Goal: Task Accomplishment & Management: Use online tool/utility

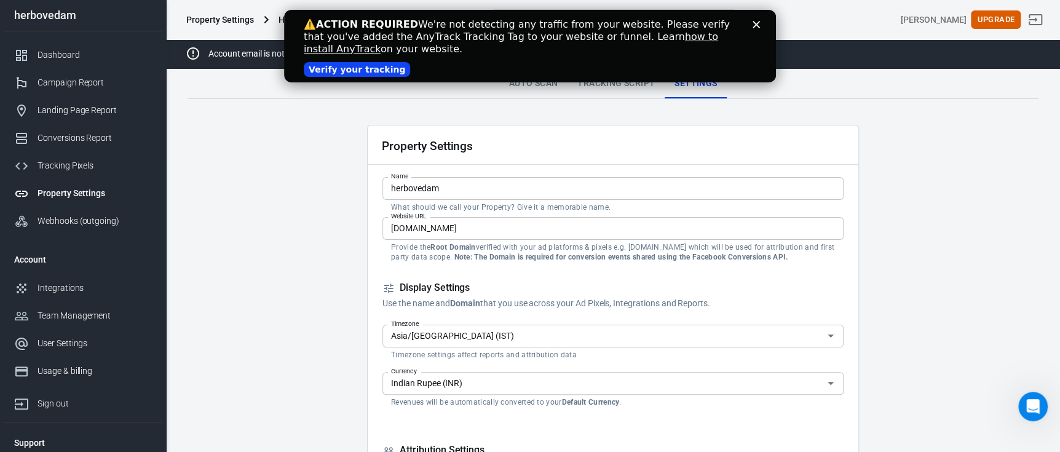
click at [352, 71] on link "Verify your tracking" at bounding box center [357, 69] width 106 height 15
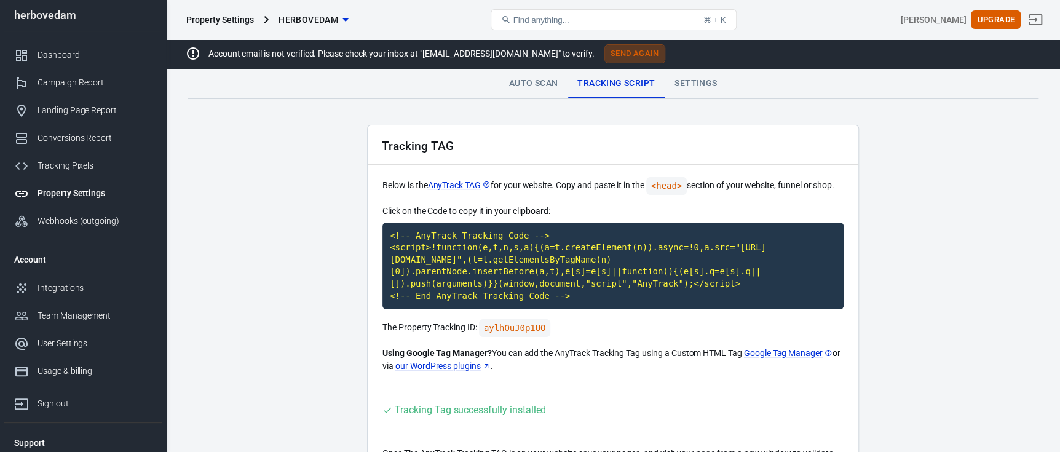
click at [604, 57] on button "Send Again" at bounding box center [634, 53] width 61 height 19
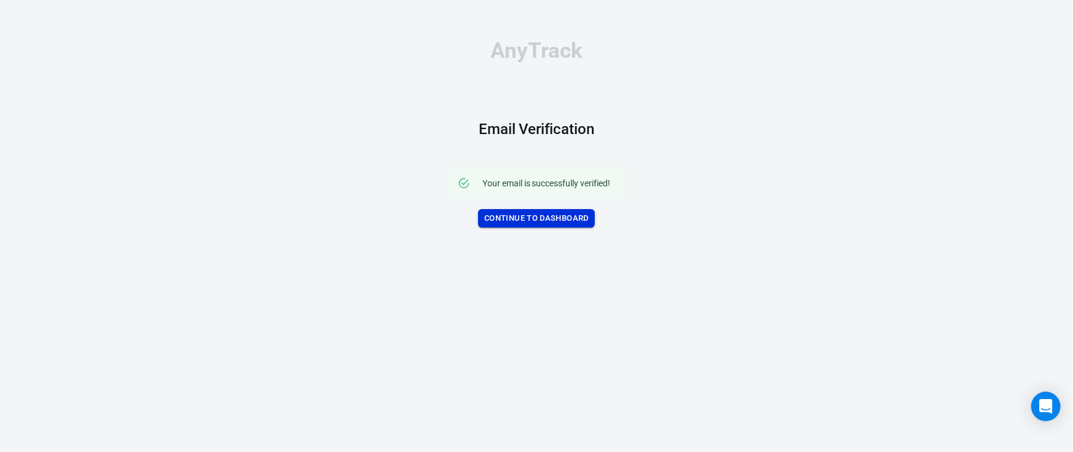
click at [559, 219] on link "Continue to Dashboard" at bounding box center [536, 218] width 117 height 19
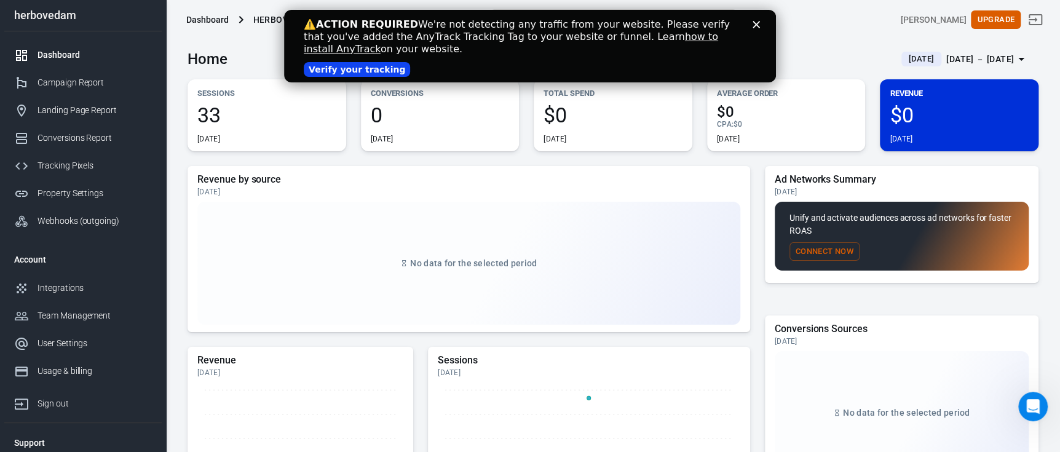
click at [328, 70] on link "Verify your tracking" at bounding box center [357, 69] width 106 height 15
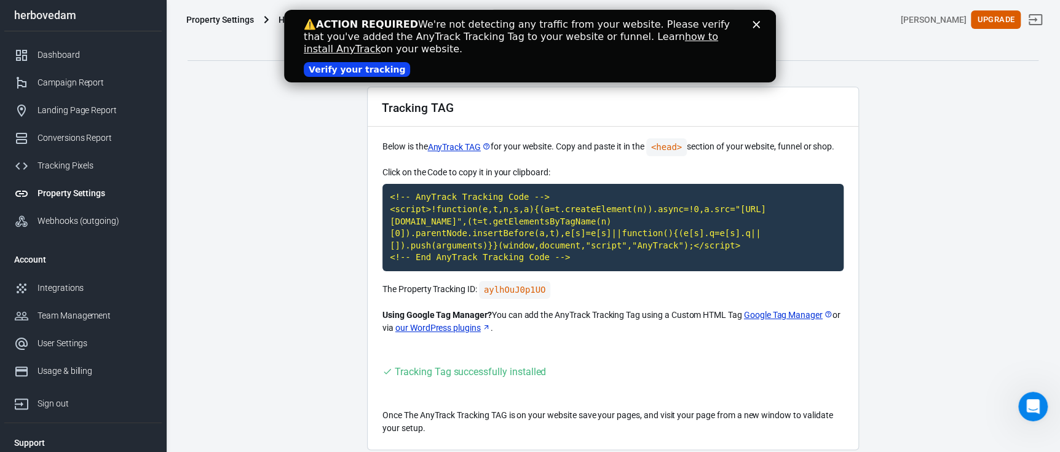
click at [358, 69] on link "Verify your tracking" at bounding box center [357, 69] width 106 height 15
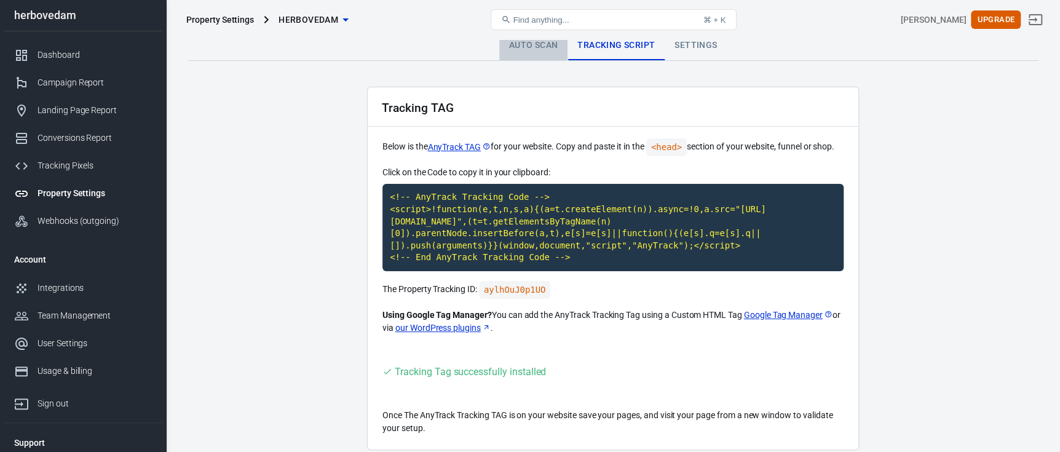
click at [539, 52] on link "Auto Scan" at bounding box center [533, 46] width 69 height 30
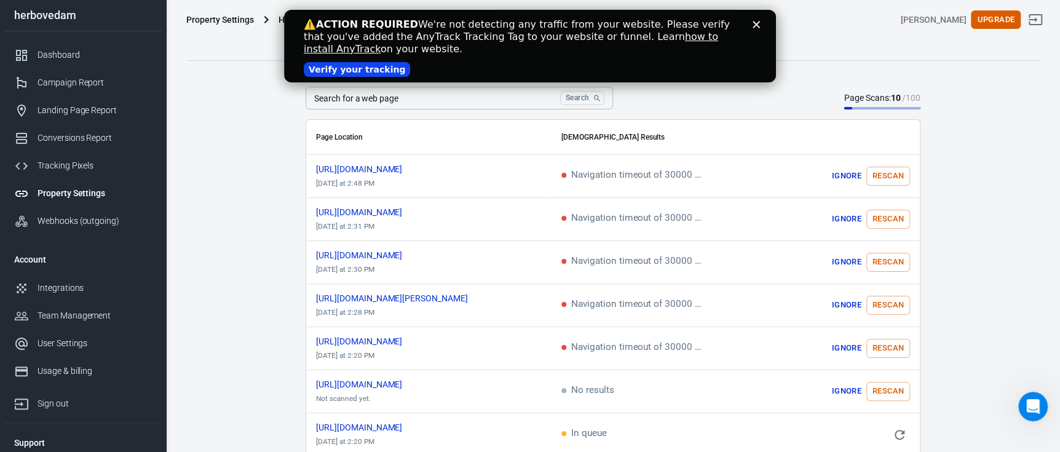
click at [754, 22] on polygon "Close" at bounding box center [755, 24] width 7 height 7
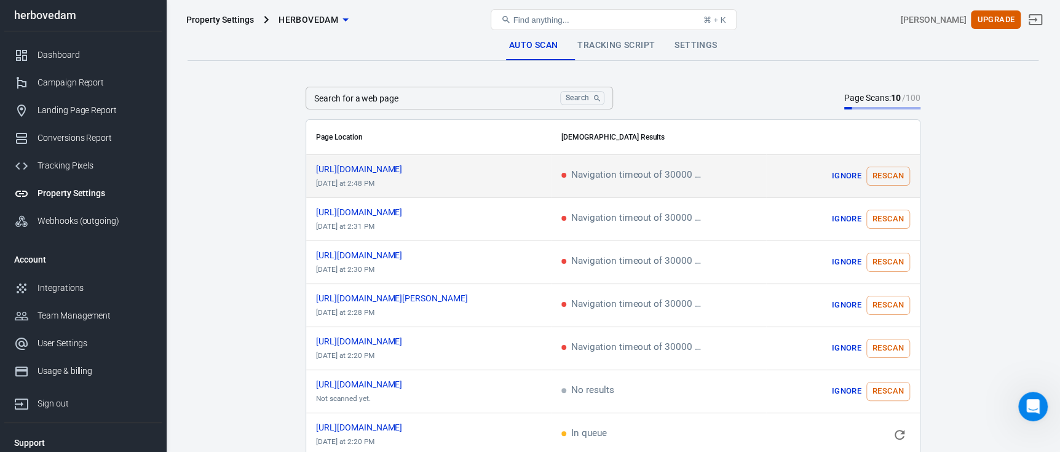
click at [897, 175] on button "Rescan" at bounding box center [888, 176] width 44 height 19
click at [892, 178] on icon "scrollable content" at bounding box center [899, 176] width 15 height 15
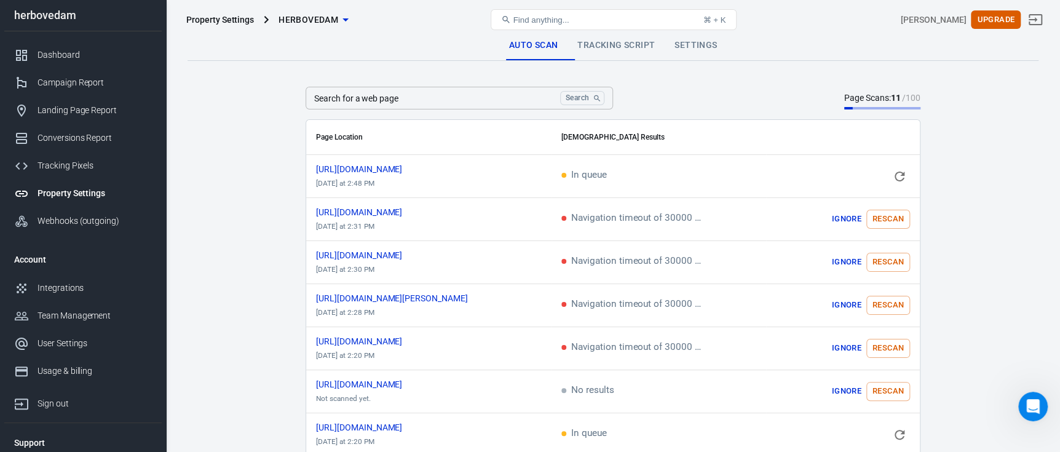
drag, startPoint x: 668, startPoint y: 39, endPoint x: 680, endPoint y: 44, distance: 13.8
click at [669, 39] on div "Property Settings herbovedam Find anything... ⌘ + K sunny salh Upgrade" at bounding box center [613, 19] width 893 height 39
click at [681, 44] on link "Settings" at bounding box center [695, 46] width 62 height 30
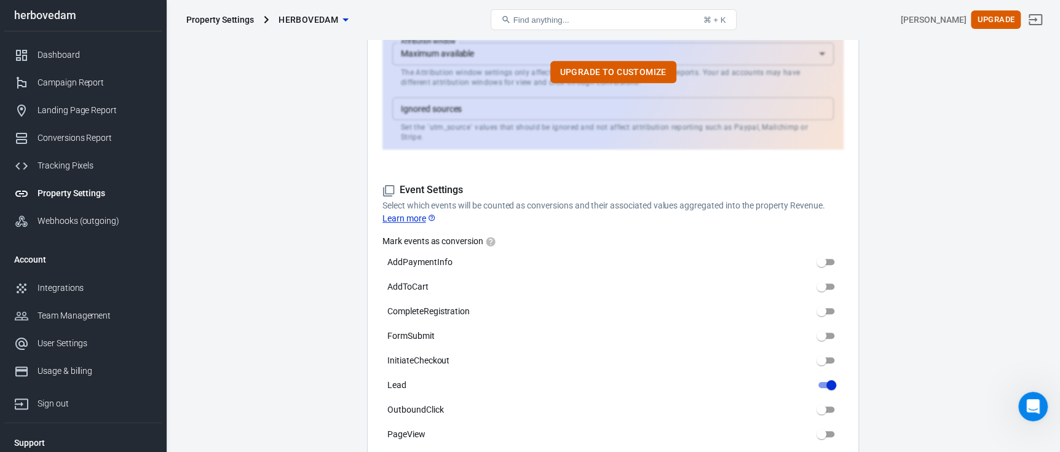
scroll to position [491, 0]
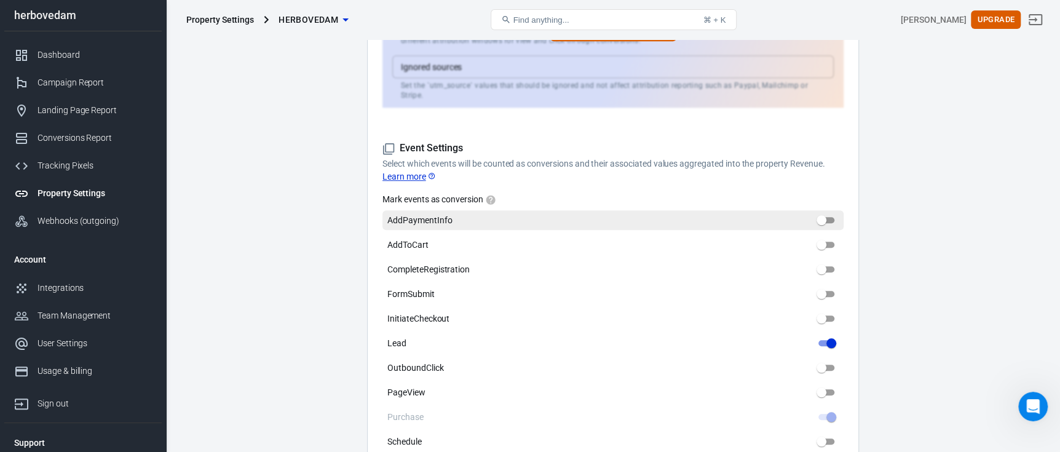
click at [826, 213] on input "AddPaymentInfo" at bounding box center [821, 220] width 44 height 15
checkbox input "true"
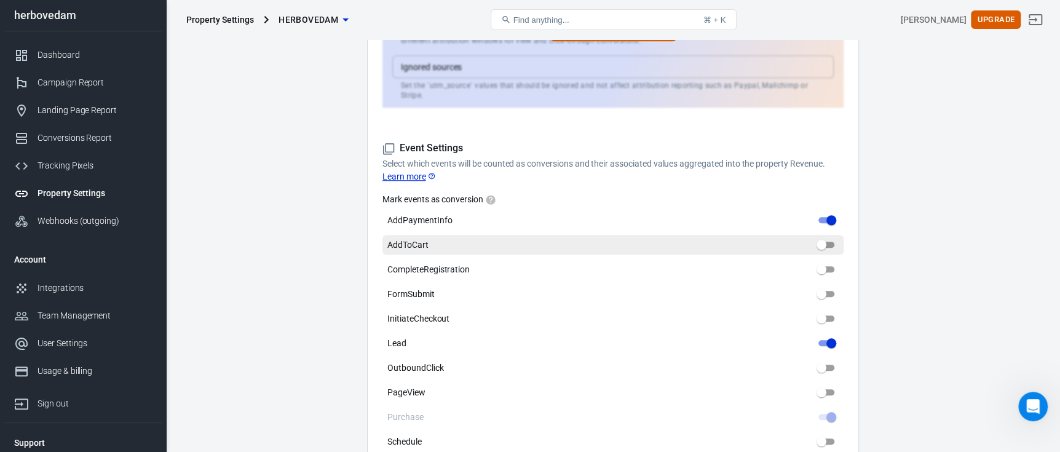
click at [826, 237] on input "AddToCart" at bounding box center [821, 244] width 44 height 15
checkbox input "true"
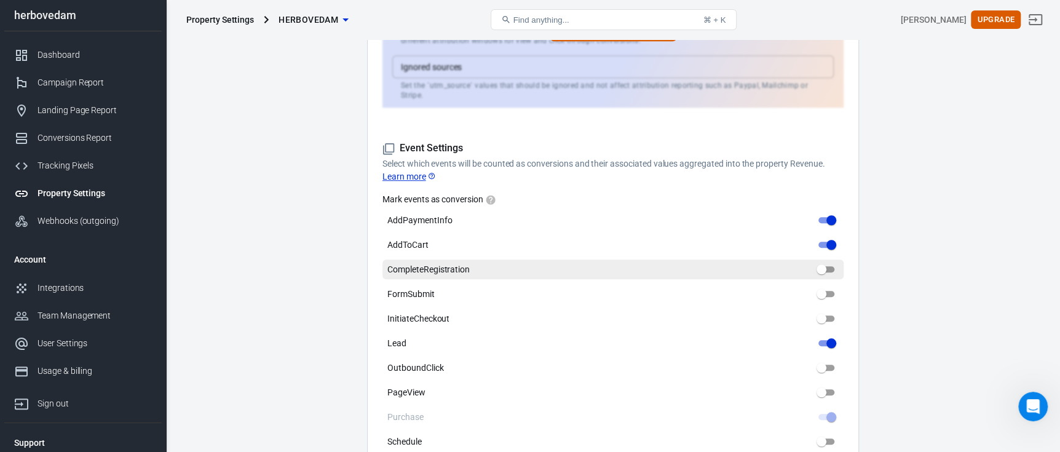
click at [832, 262] on input "CompleteRegistration" at bounding box center [821, 269] width 44 height 15
checkbox input "true"
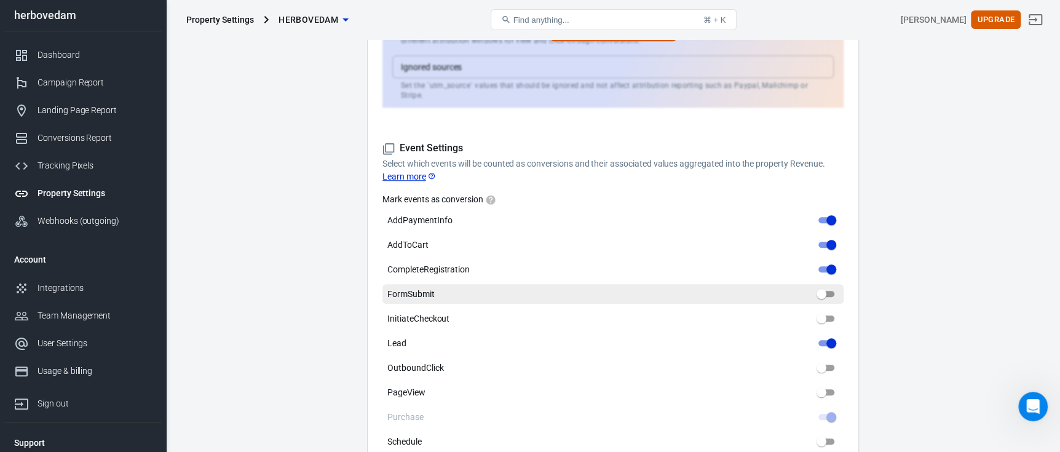
click at [832, 286] on input "FormSubmit" at bounding box center [821, 293] width 44 height 15
checkbox input "true"
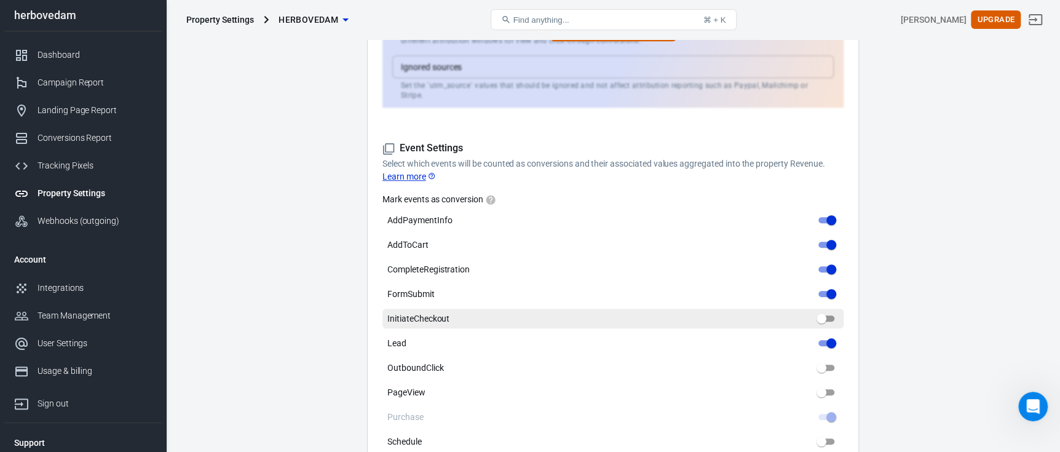
click at [833, 311] on input "InitiateCheckout" at bounding box center [821, 318] width 44 height 15
checkbox input "true"
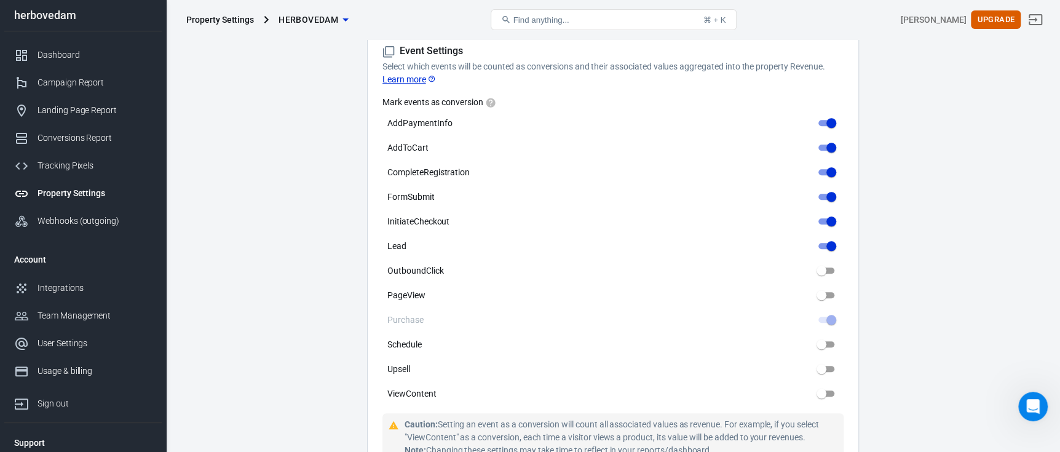
scroll to position [614, 0]
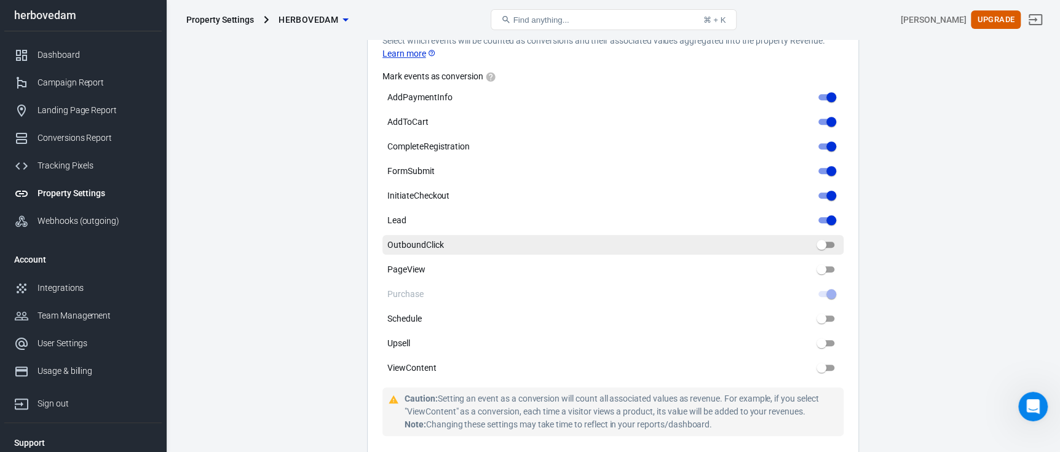
click at [825, 237] on input "OutboundClick" at bounding box center [821, 244] width 44 height 15
checkbox input "true"
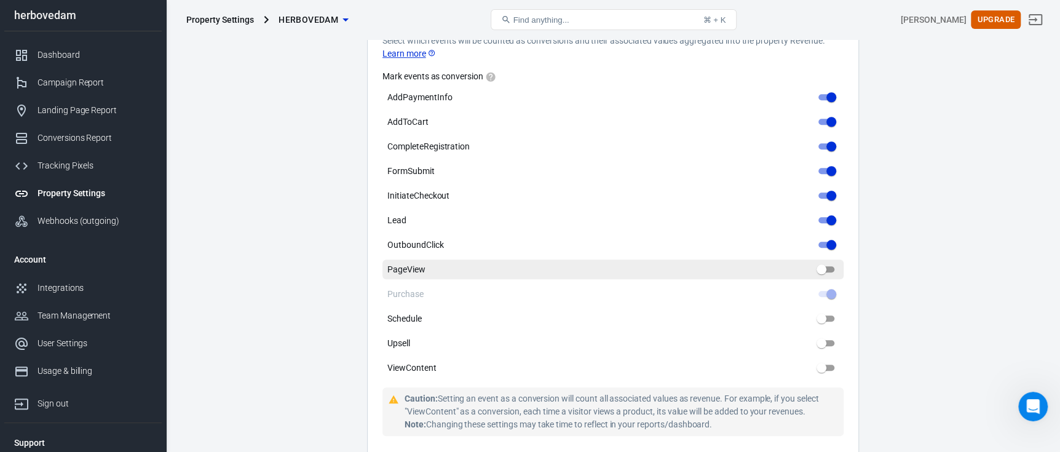
click at [829, 262] on input "PageView" at bounding box center [821, 269] width 44 height 15
checkbox input "true"
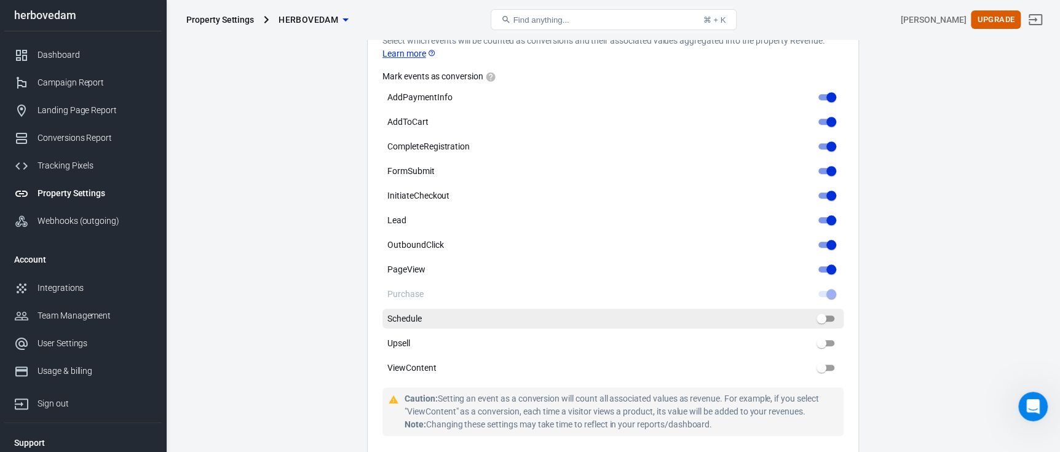
click at [824, 313] on input "Schedule" at bounding box center [821, 318] width 44 height 15
checkbox input "true"
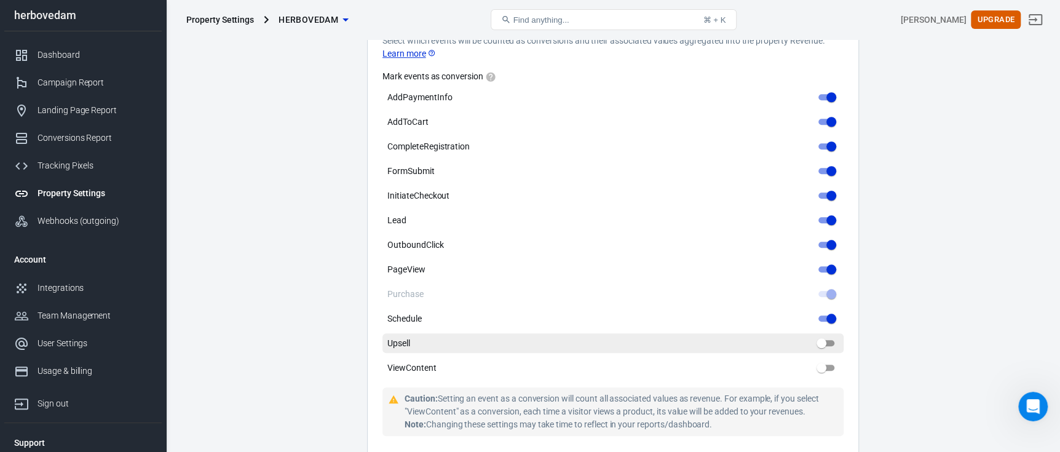
click at [824, 336] on input "Upsell" at bounding box center [821, 343] width 44 height 15
checkbox input "true"
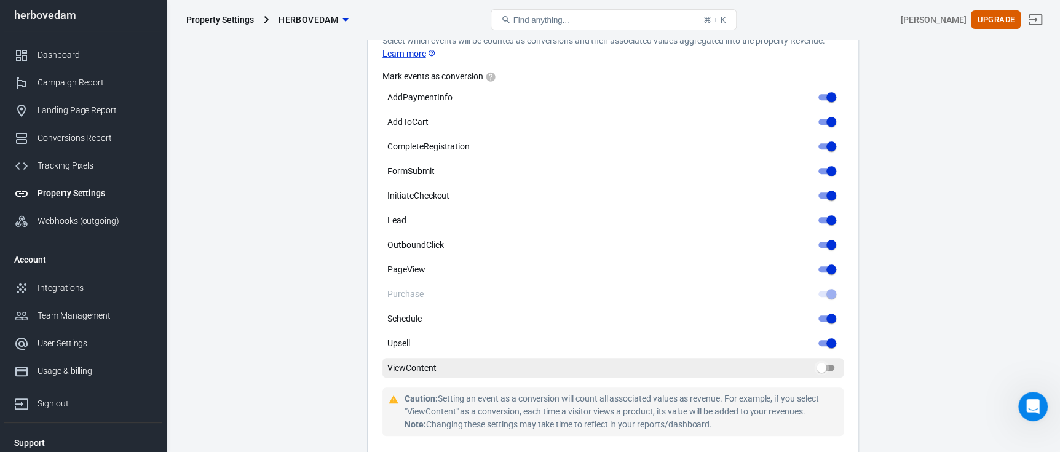
click at [825, 360] on input "ViewContent" at bounding box center [821, 367] width 44 height 15
checkbox input "true"
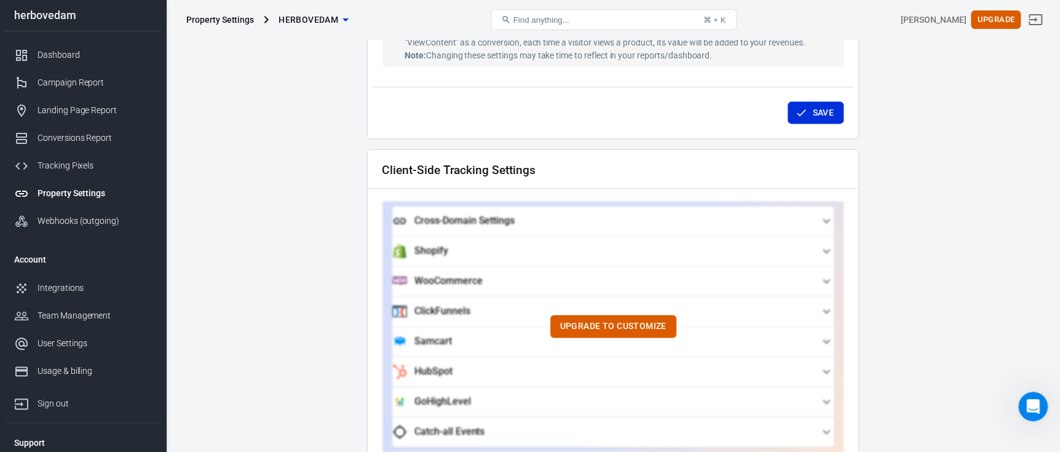
scroll to position [860, 0]
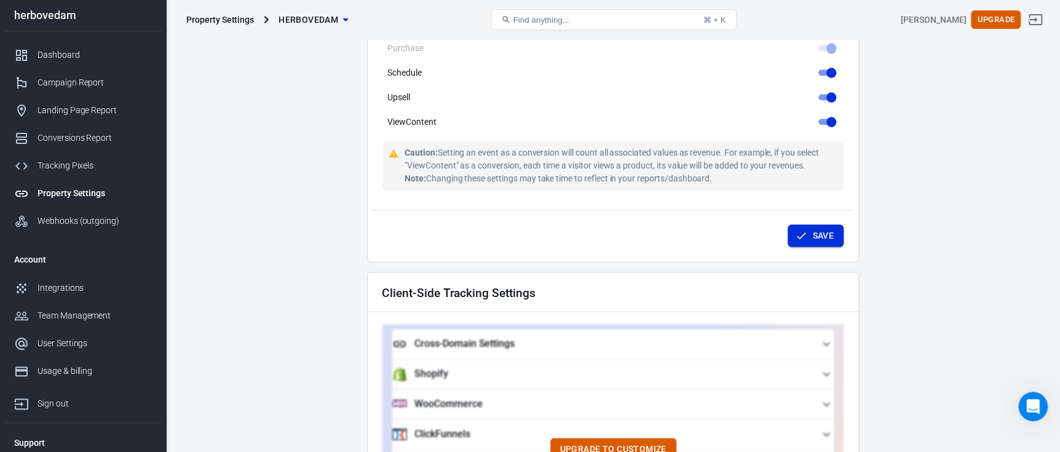
click at [802, 229] on icon "submit" at bounding box center [801, 235] width 12 height 12
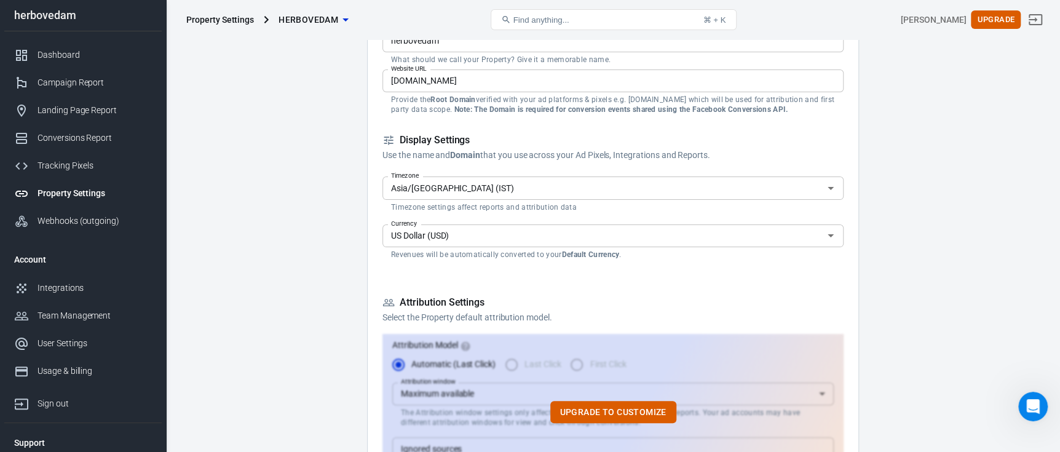
scroll to position [0, 0]
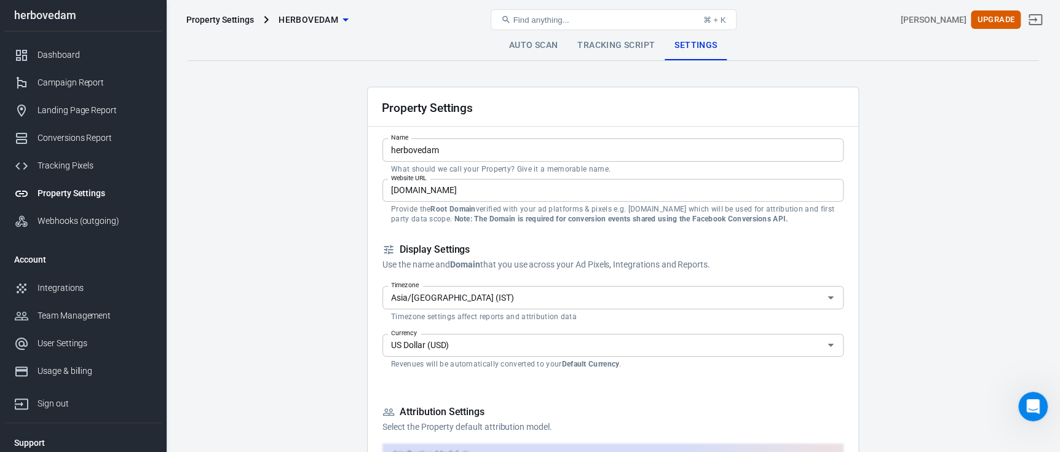
click at [550, 57] on link "Auto Scan" at bounding box center [533, 46] width 69 height 30
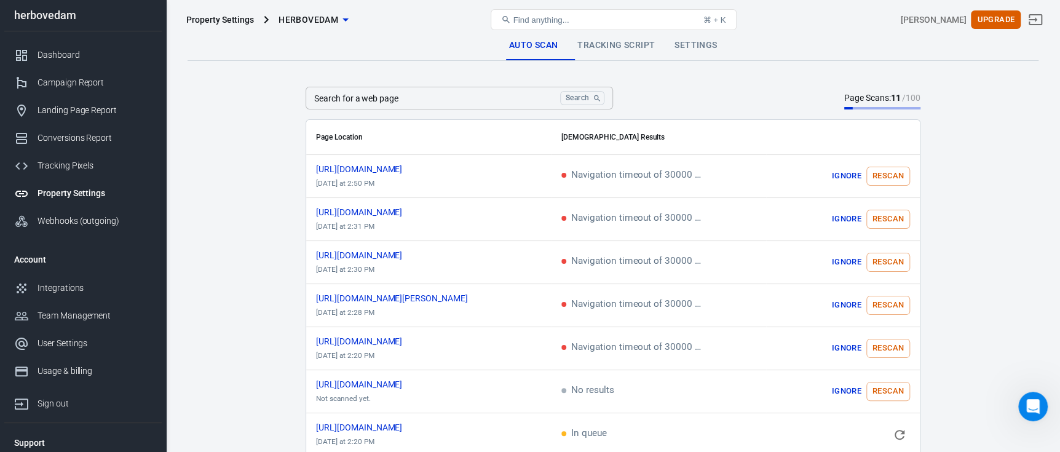
scroll to position [56, 0]
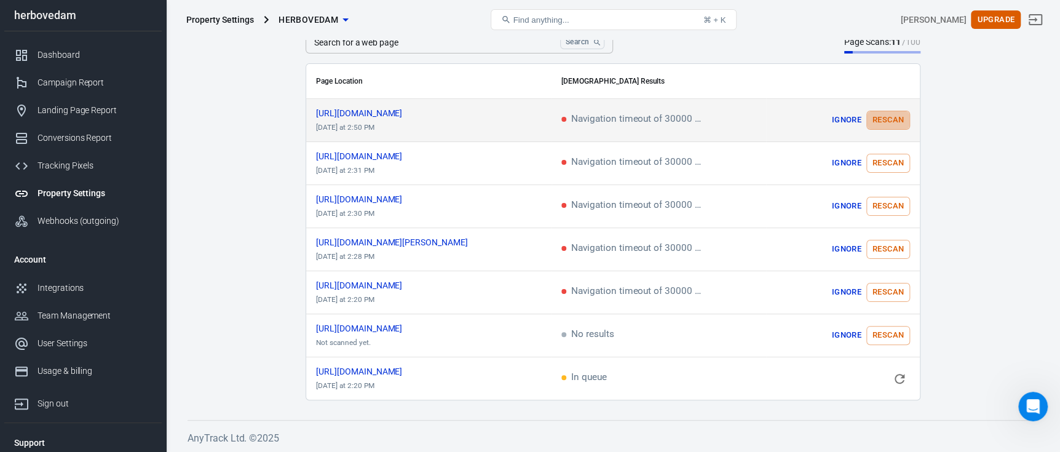
click at [897, 120] on button "Rescan" at bounding box center [888, 120] width 44 height 19
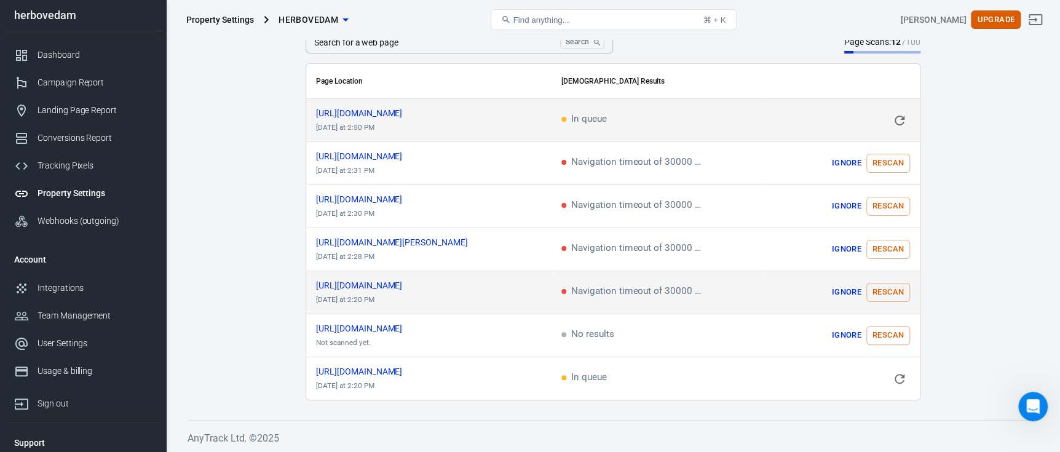
scroll to position [0, 0]
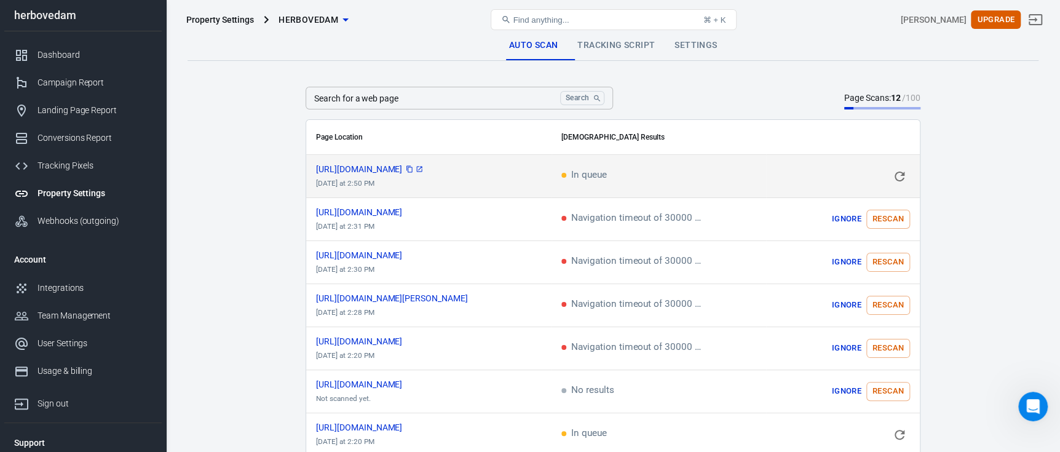
click at [424, 168] on span "https://herbovedam.com/pro...dose-capsules" at bounding box center [370, 169] width 108 height 9
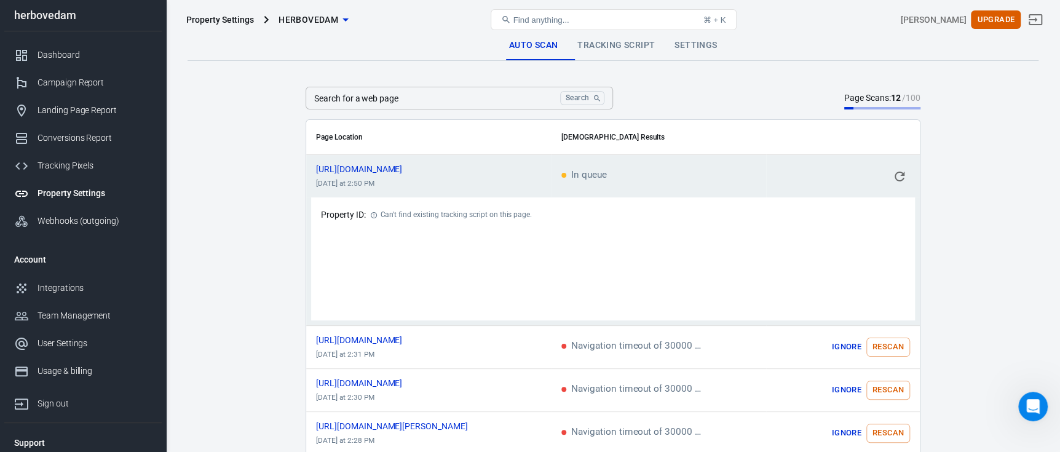
click at [632, 168] on td "In queue" at bounding box center [658, 176] width 215 height 43
click at [633, 168] on td "In queue" at bounding box center [658, 176] width 215 height 43
click at [424, 166] on span "https://herbovedam.com/pro...dose-capsules" at bounding box center [370, 169] width 108 height 9
click at [944, 152] on main "Auto Scan Tracking Script Settings Search for a web page Search Search for a we…" at bounding box center [612, 307] width 851 height 553
click at [755, 136] on th "Scan Results" at bounding box center [735, 137] width 368 height 35
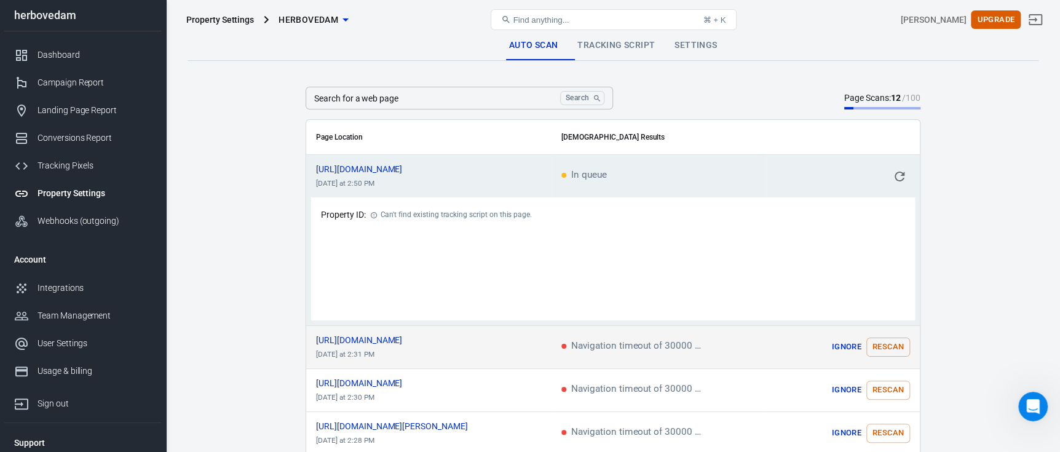
click at [756, 360] on td "Navigation timeout of 30000 ms exceeded" at bounding box center [658, 347] width 215 height 43
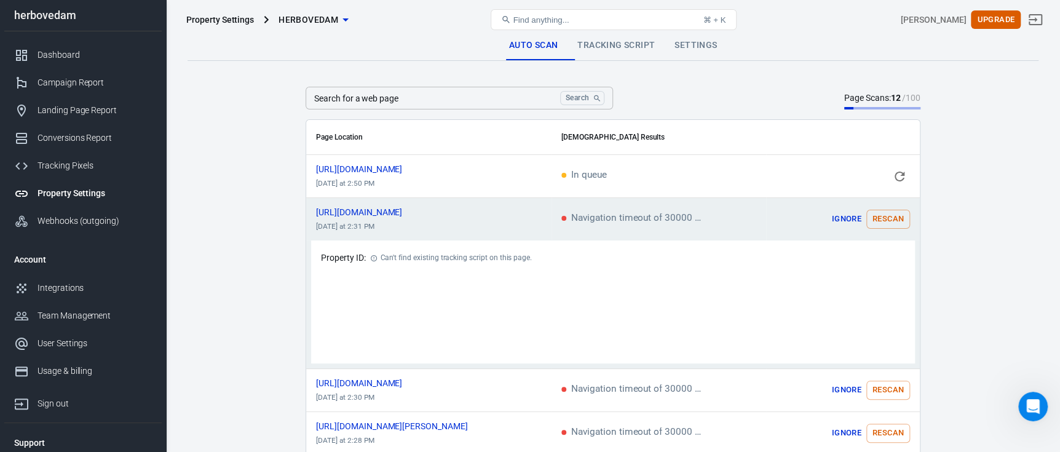
click at [710, 213] on td "Navigation timeout of 30000 ms exceeded" at bounding box center [658, 219] width 215 height 43
click at [450, 207] on td "https://herbovedam.com/pro...r-detox-kadha today at 2:31 PM" at bounding box center [428, 219] width 245 height 43
click at [237, 264] on main "Auto Scan Tracking Script Settings Search for a web page Search Search for a we…" at bounding box center [612, 307] width 851 height 553
click at [69, 59] on div "Dashboard" at bounding box center [94, 55] width 114 height 13
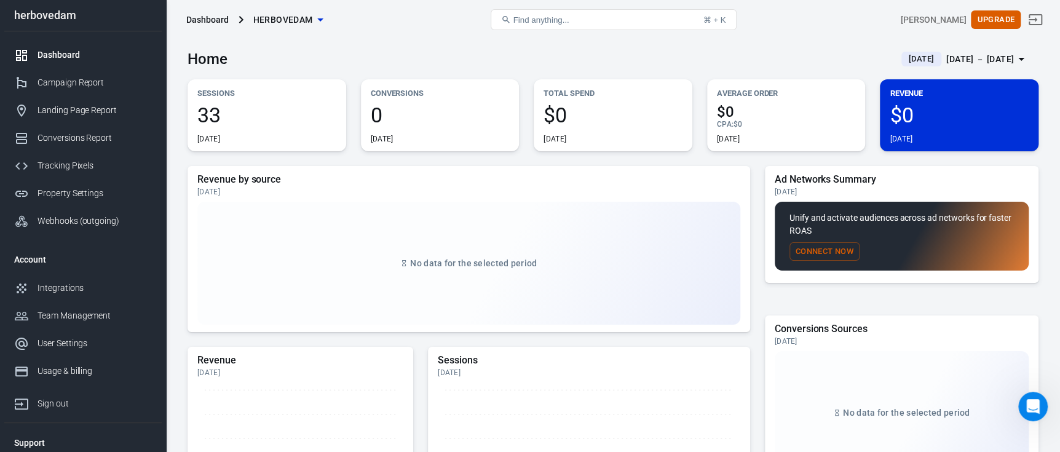
click at [231, 119] on span "33" at bounding box center [266, 114] width 139 height 21
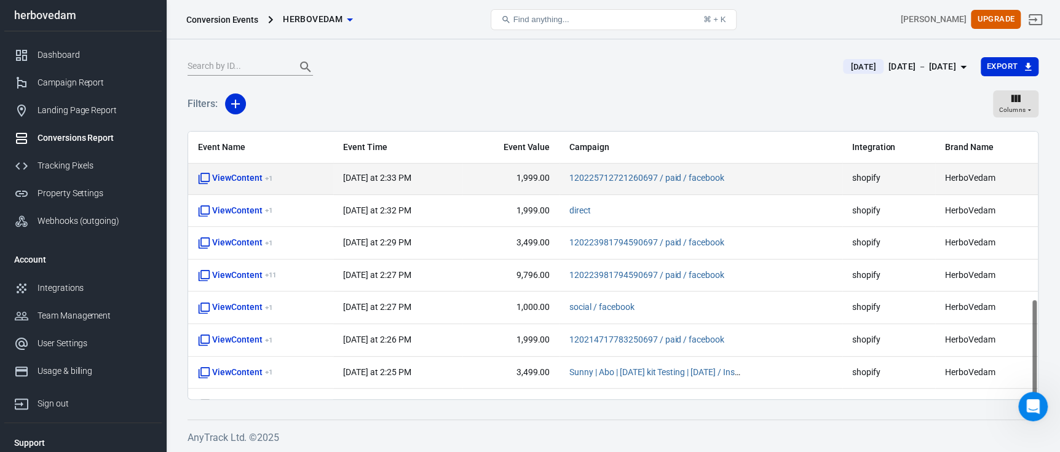
scroll to position [448, 0]
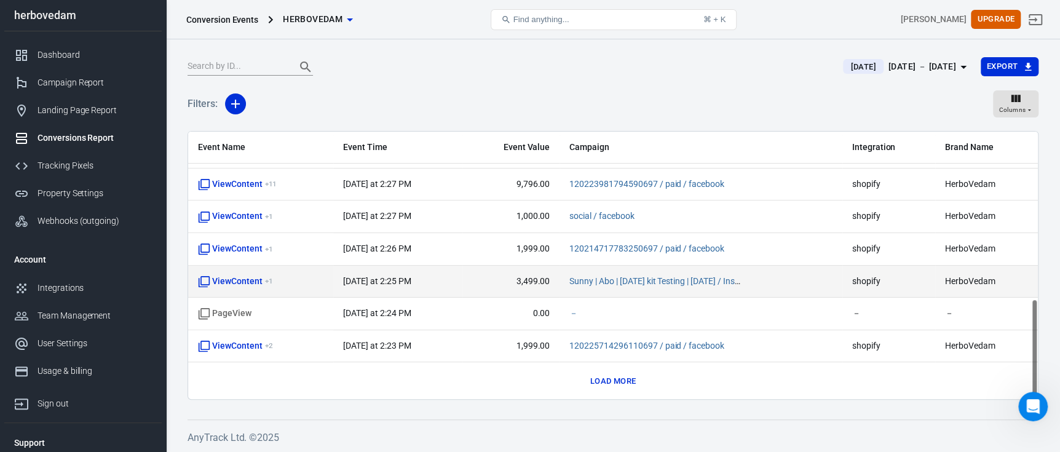
click at [537, 276] on span "3,499.00" at bounding box center [510, 281] width 77 height 12
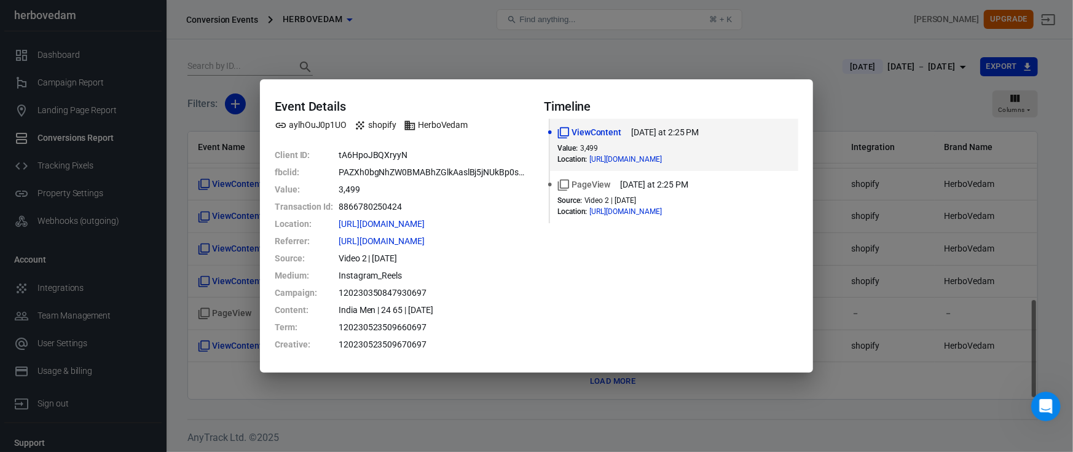
click at [848, 181] on div "Event Details aylhOuJ0p1UO shopify HerboVedam Client ID : tA6HpoJBQXryyN fbclid…" at bounding box center [536, 226] width 1073 height 452
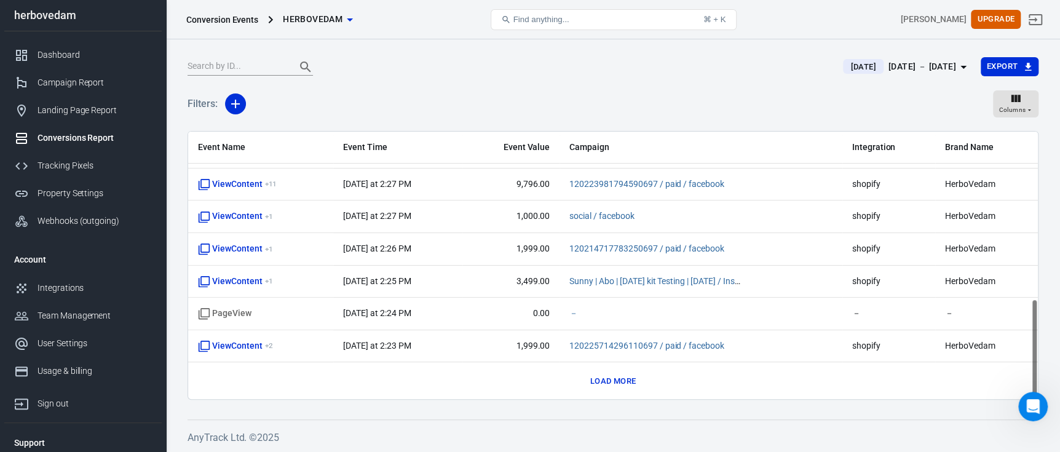
click at [618, 382] on button "Load more" at bounding box center [613, 381] width 52 height 19
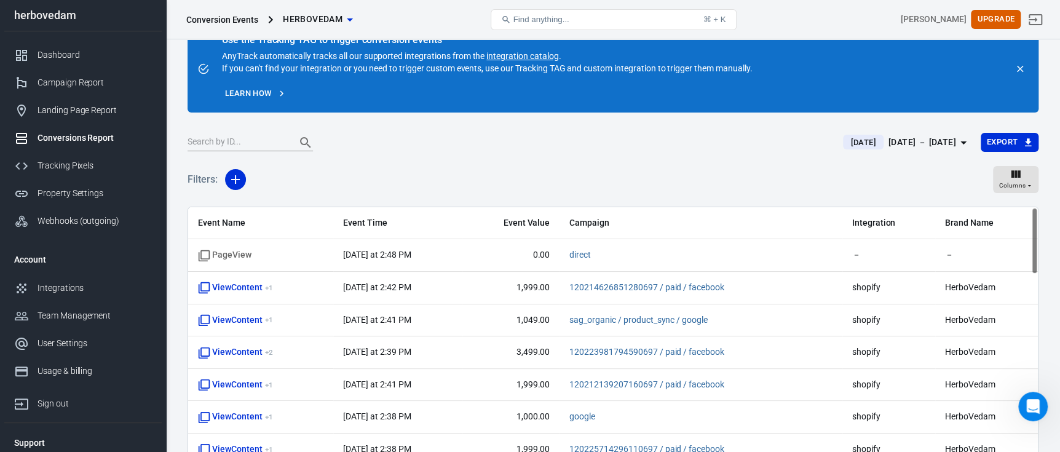
scroll to position [0, 0]
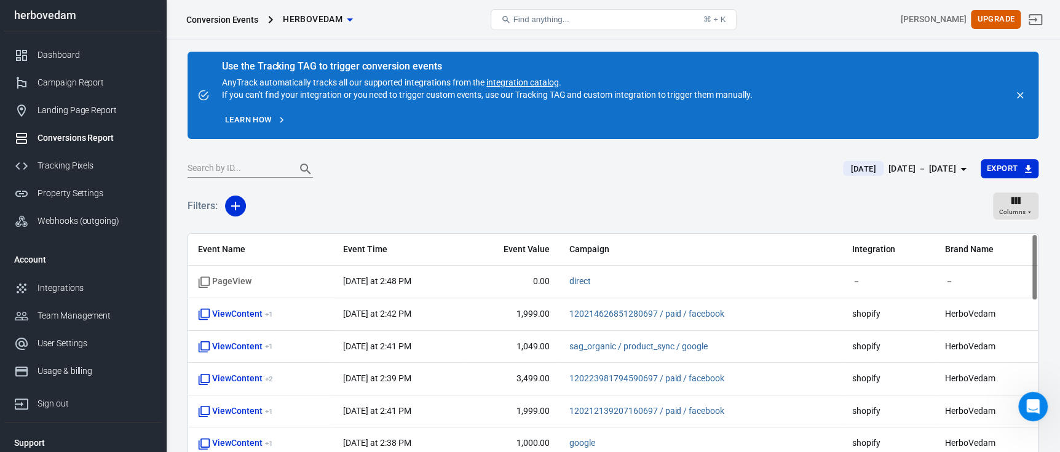
click at [522, 79] on link "integration catalog" at bounding box center [522, 82] width 72 height 10
click at [66, 290] on div "Integrations" at bounding box center [94, 288] width 114 height 13
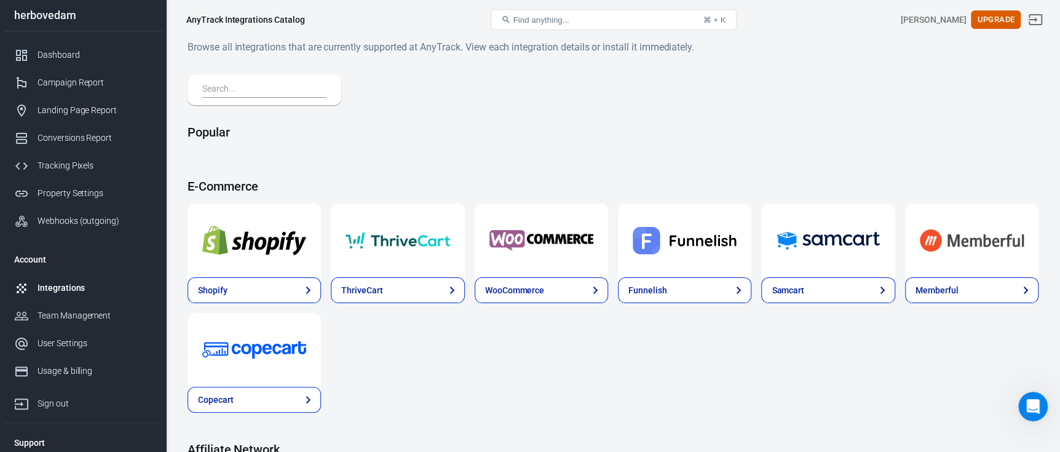
click at [253, 234] on img at bounding box center [254, 240] width 104 height 44
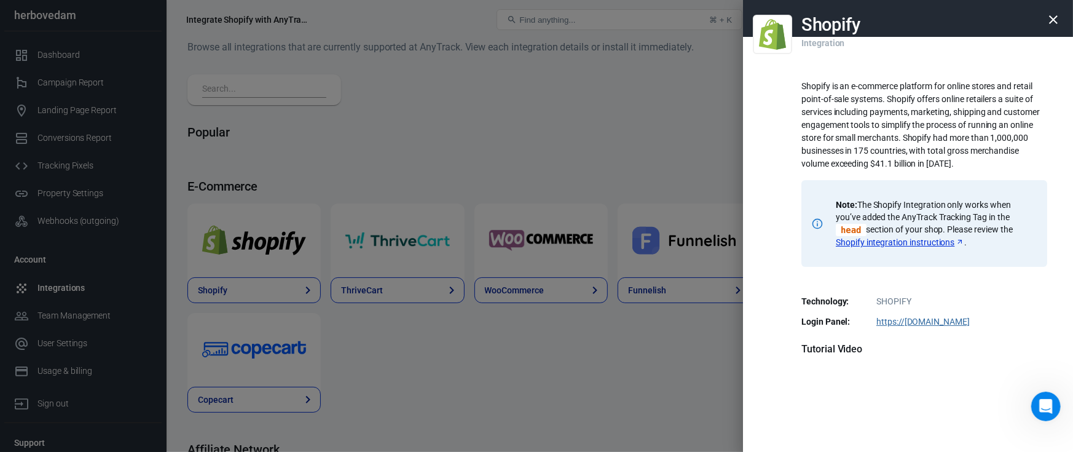
click at [1046, 14] on icon "button" at bounding box center [1053, 19] width 15 height 15
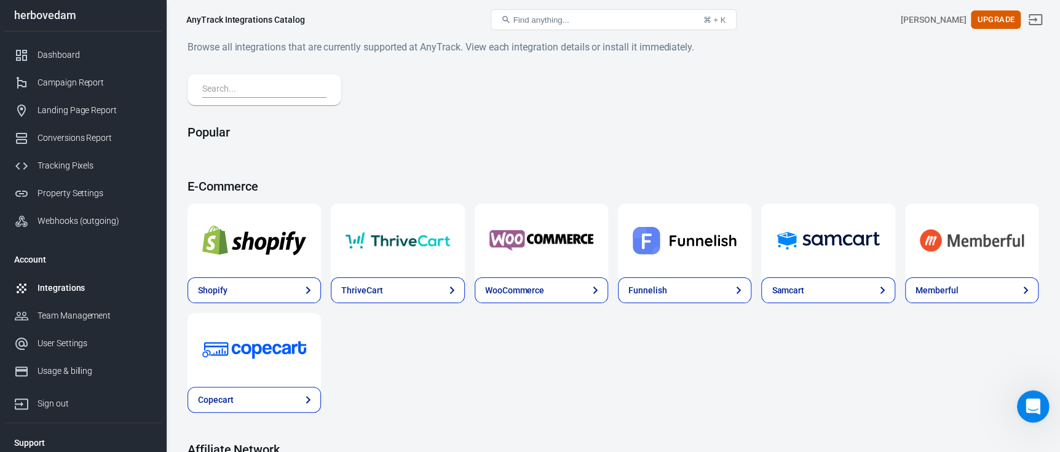
click at [1030, 399] on icon "Open Intercom Messenger" at bounding box center [1031, 405] width 20 height 20
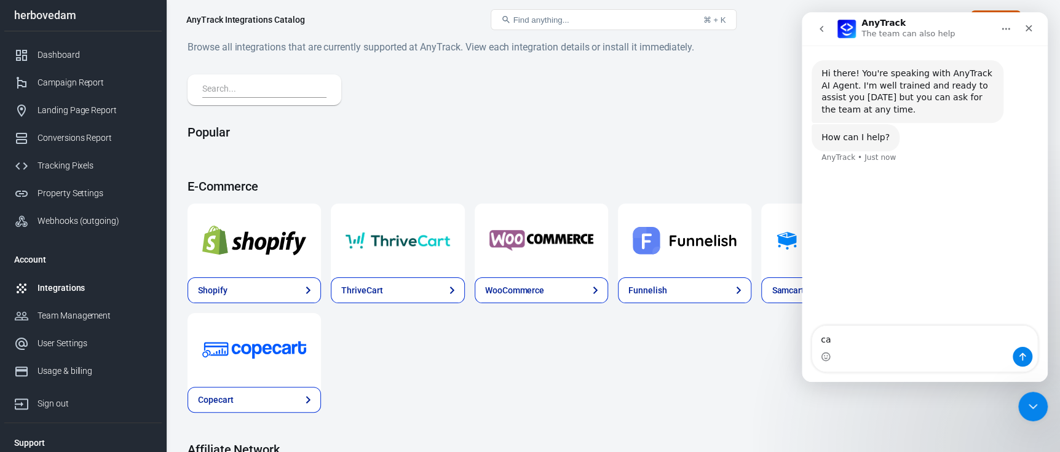
type textarea "c"
type textarea "can i use this without connect my fb"
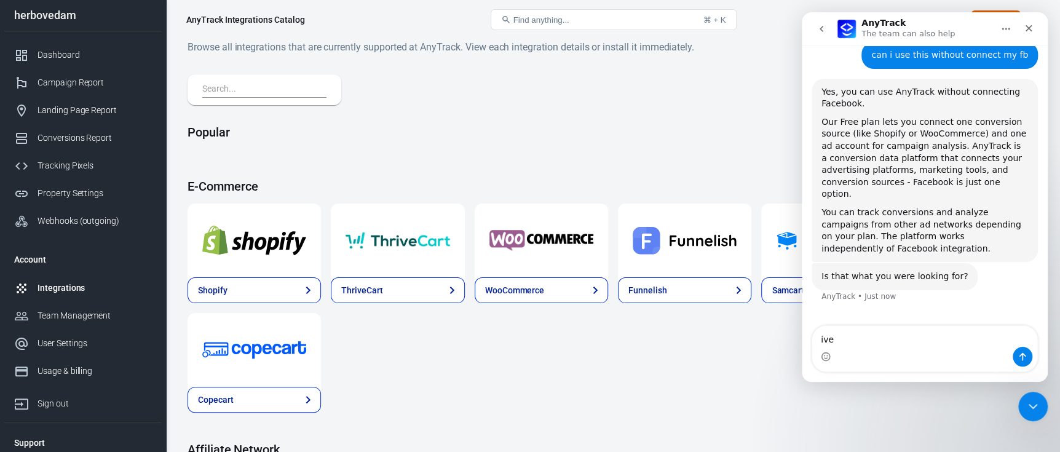
scroll to position [118, 0]
click at [848, 340] on textarea "ive" at bounding box center [924, 336] width 225 height 21
type textarea "i"
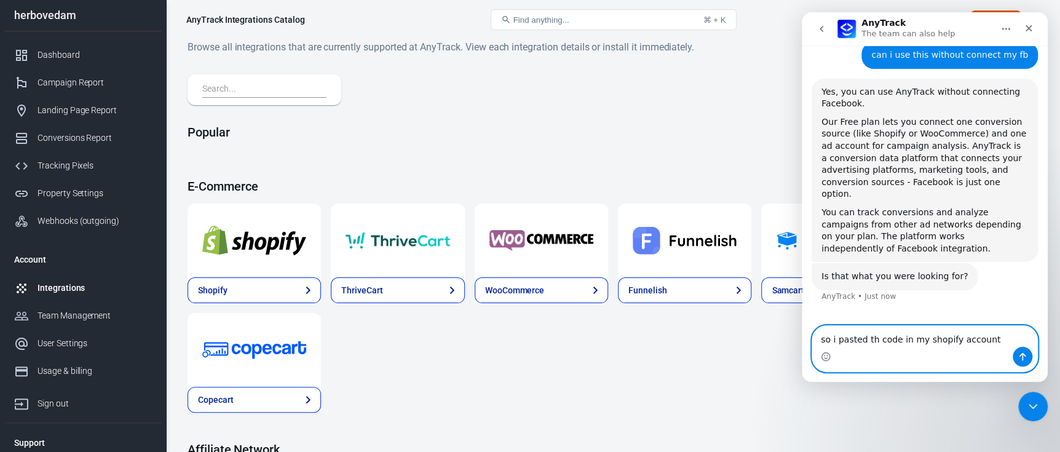
type textarea "so i pasted th code in my shopify account"
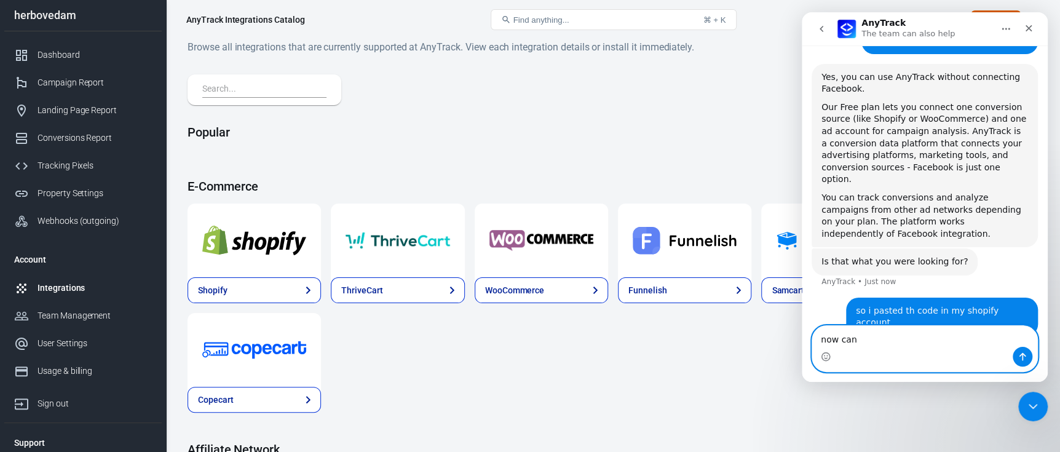
scroll to position [144, 0]
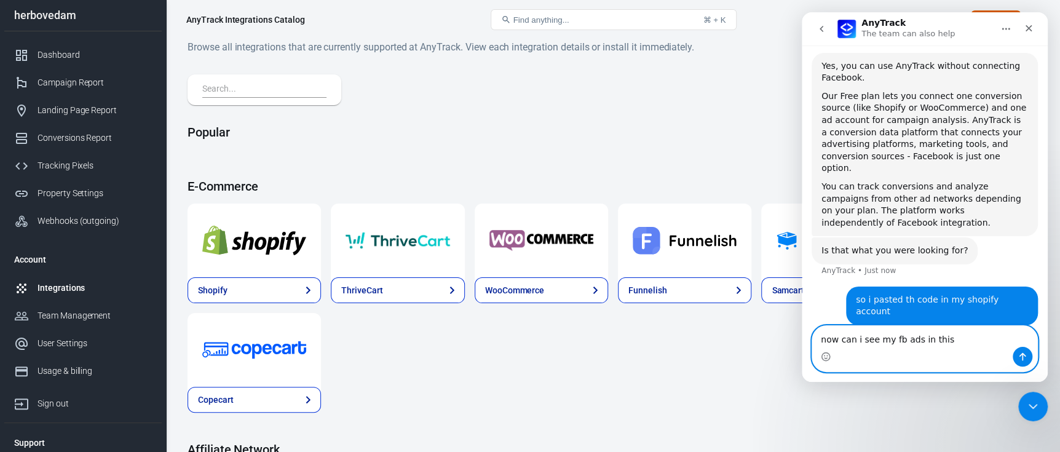
type textarea "now can i see my fb ads in this?"
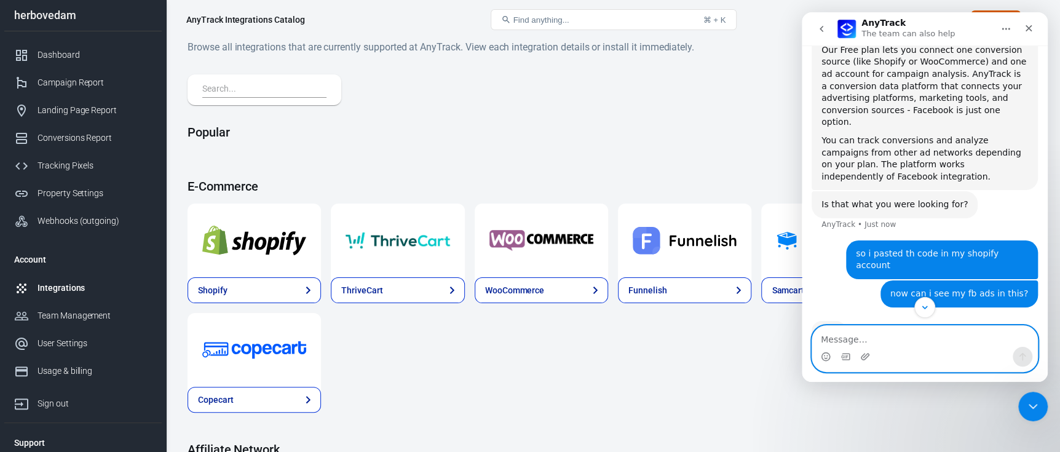
scroll to position [201, 0]
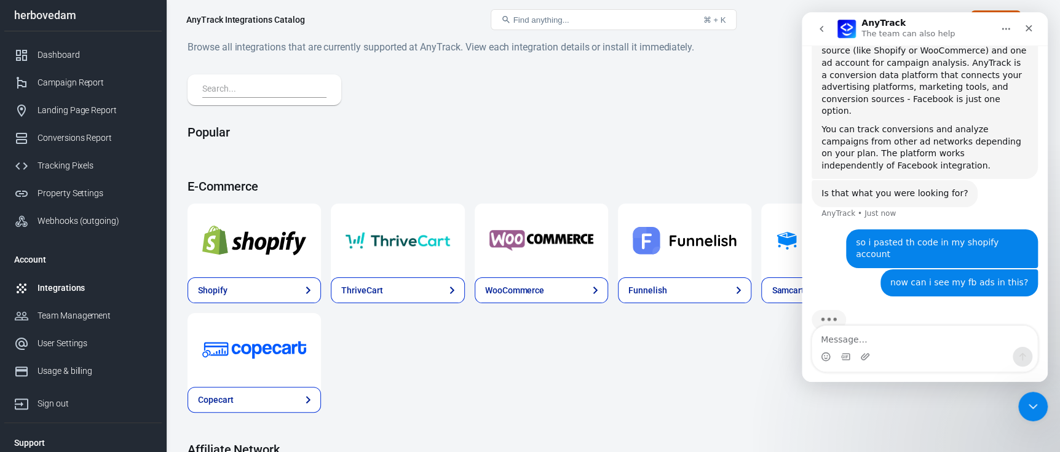
click at [1004, 30] on icon "Home" at bounding box center [1006, 29] width 10 height 10
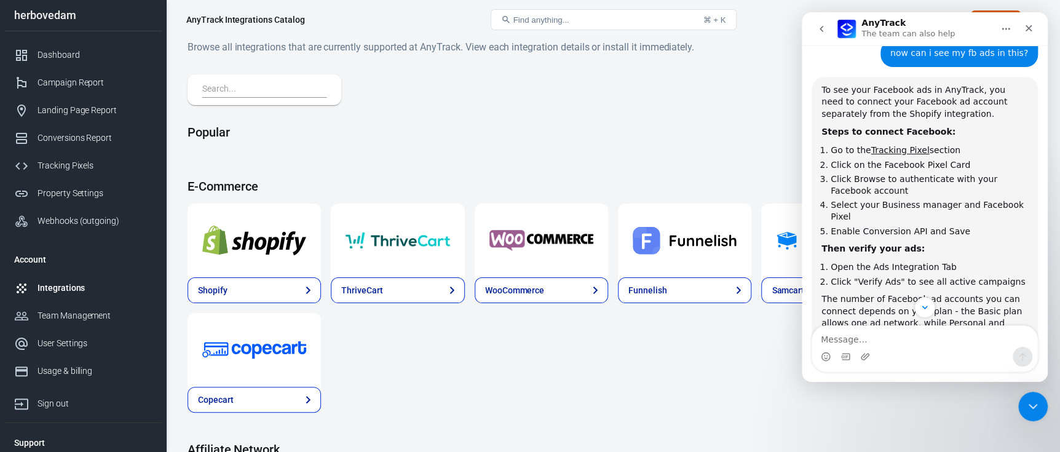
scroll to position [460, 0]
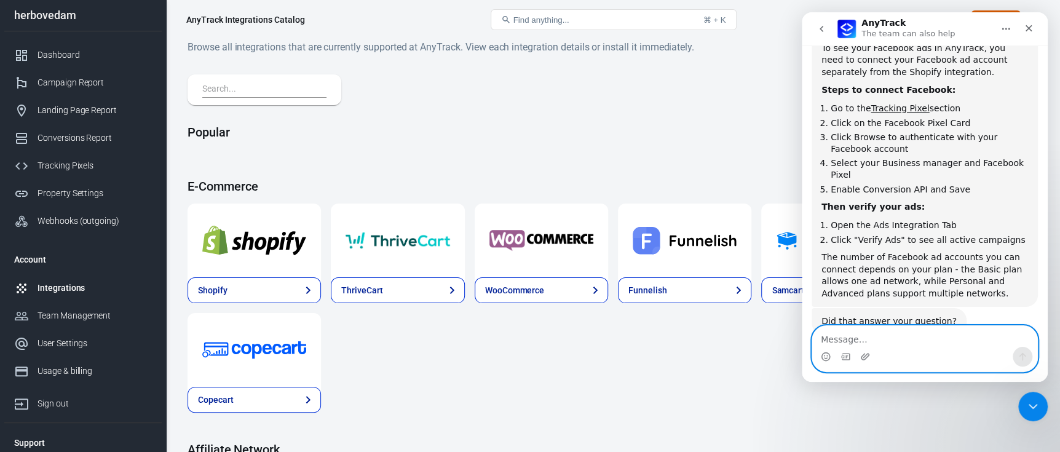
click at [856, 335] on textarea "Message…" at bounding box center [924, 336] width 225 height 21
type textarea "s"
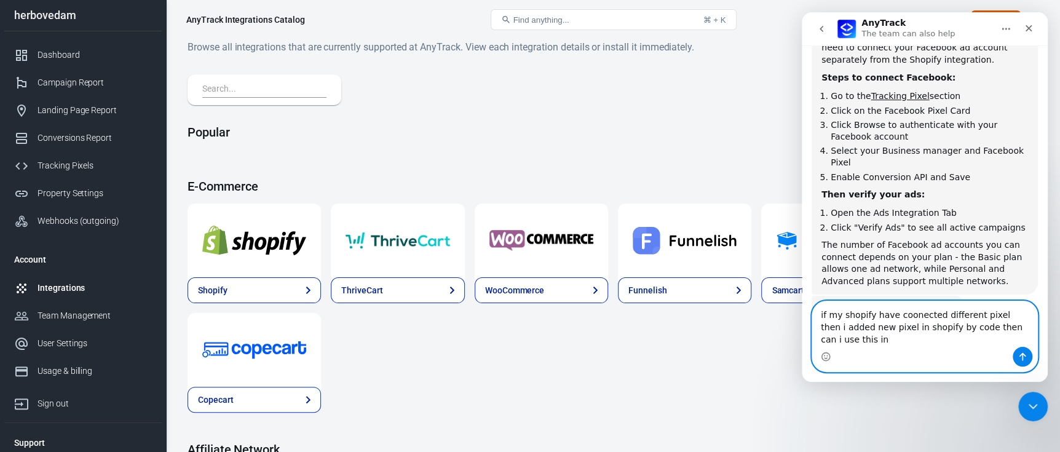
scroll to position [484, 0]
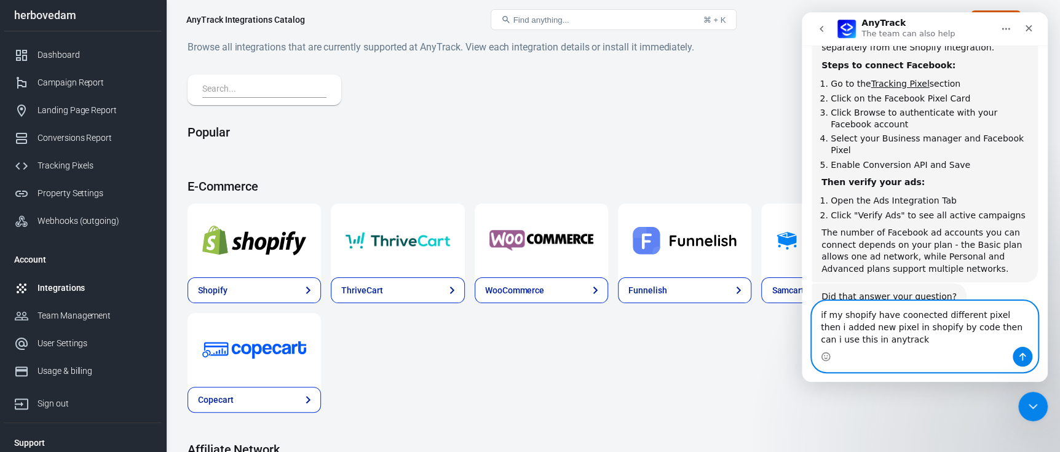
type textarea "if my shopify have coonected different pixel then i added new pixel in shopify …"
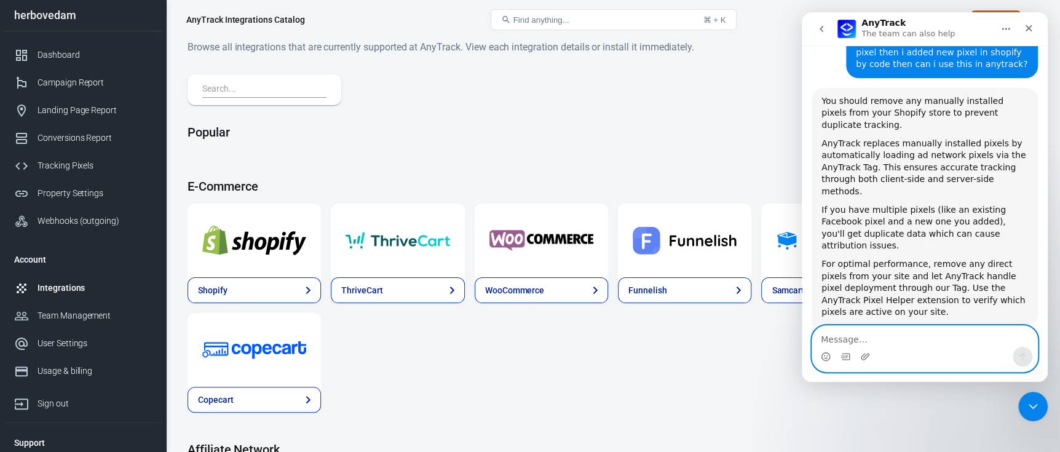
scroll to position [784, 0]
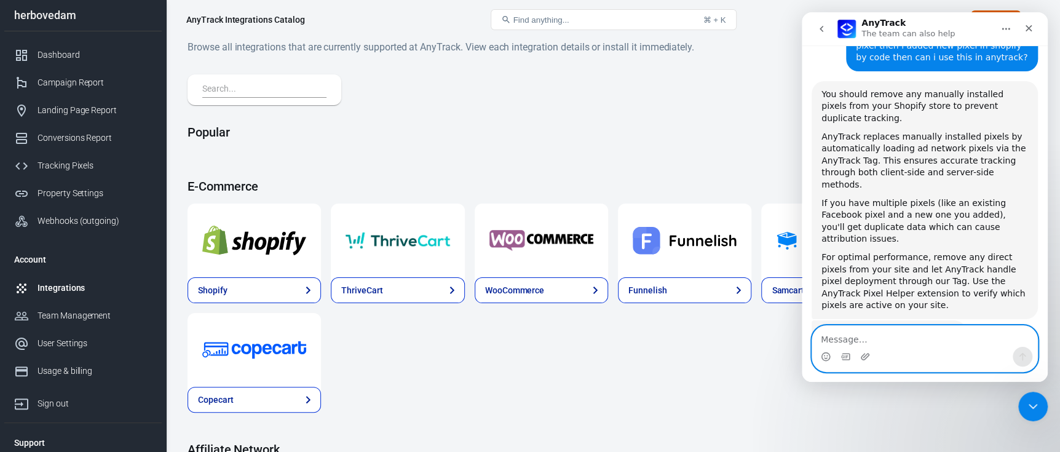
click at [867, 334] on textarea "Message…" at bounding box center [924, 336] width 225 height 21
type textarea "if i create new pixel then i intal"
click at [699, 146] on div "Popular" at bounding box center [612, 137] width 851 height 25
click at [865, 340] on textarea "Message…" at bounding box center [924, 336] width 225 height 21
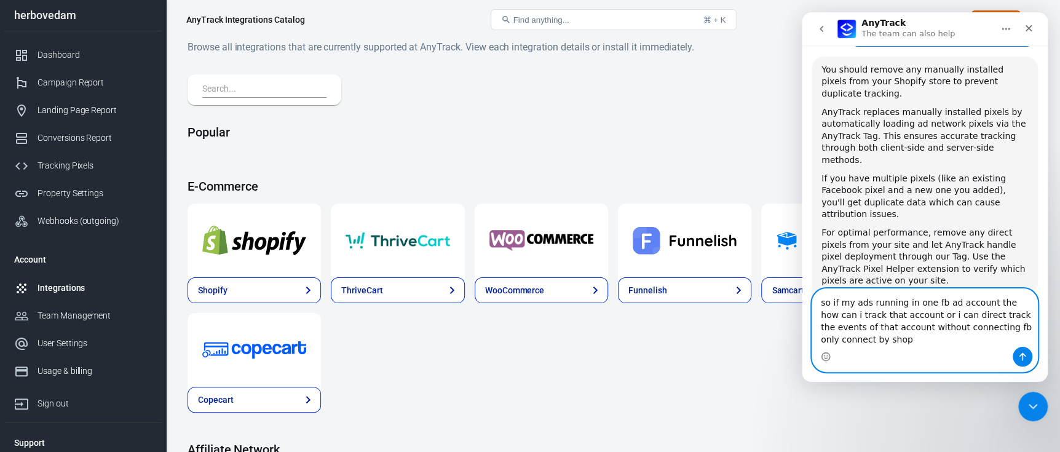
scroll to position [821, 0]
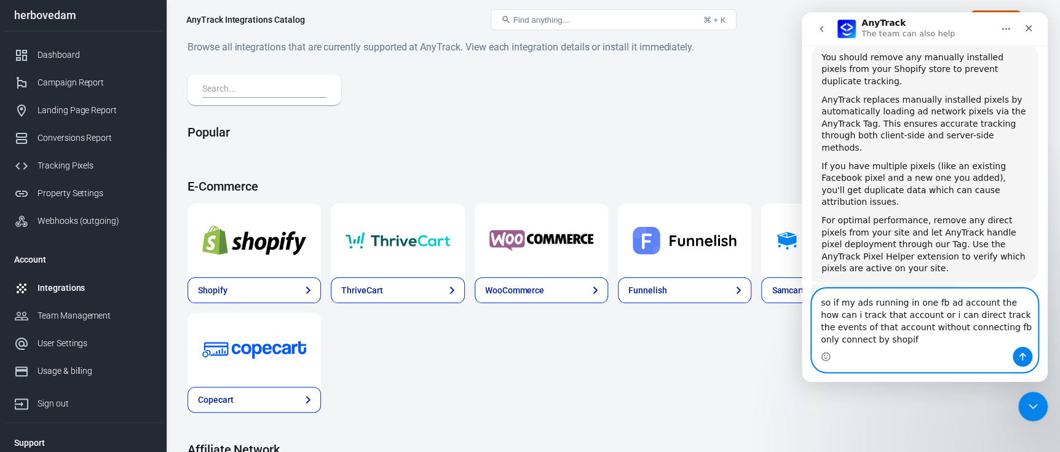
type textarea "so if my ads running in one fb ad account the how can i track that account or i…"
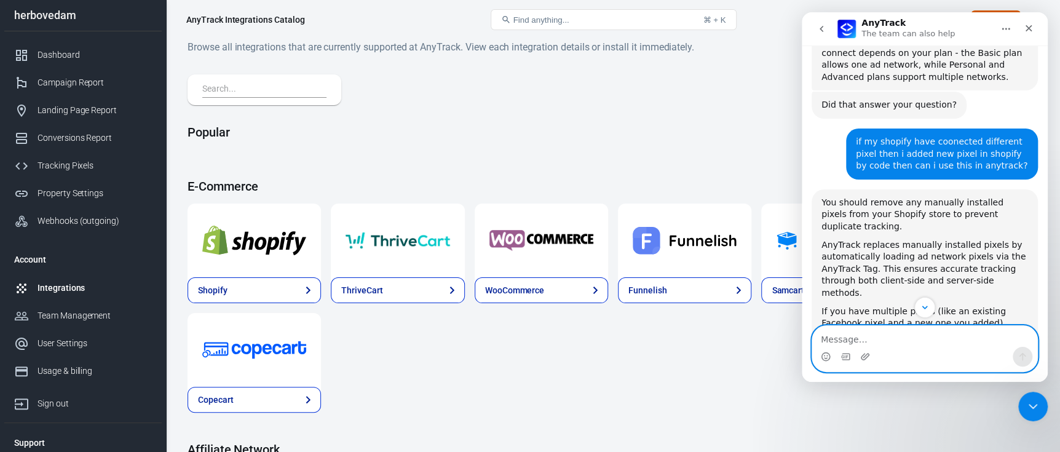
scroll to position [650, 0]
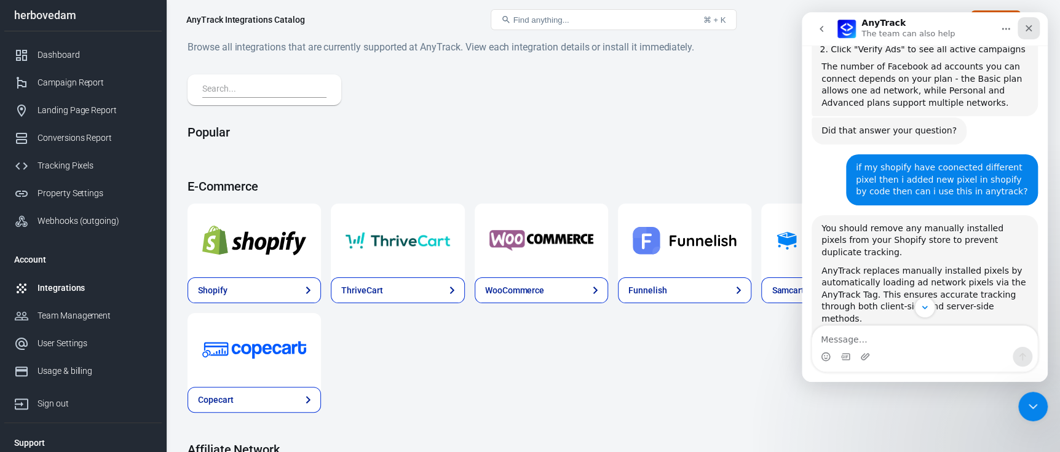
click at [1031, 26] on icon "Close" at bounding box center [1028, 28] width 10 height 10
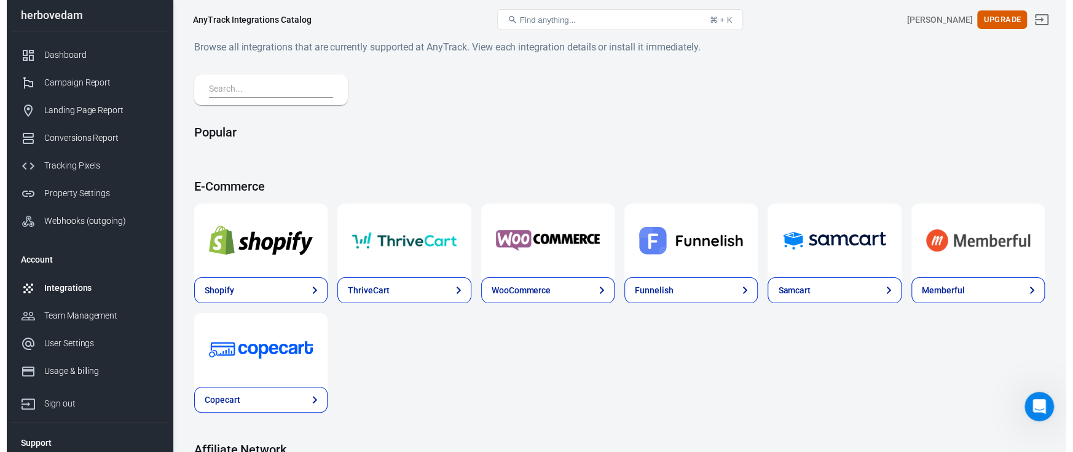
scroll to position [1142, 0]
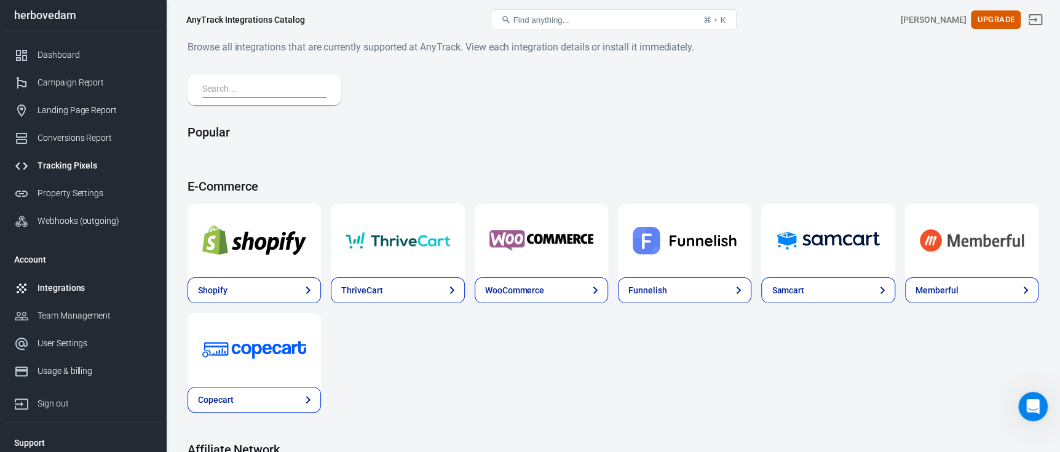
click at [65, 155] on link "Tracking Pixels" at bounding box center [82, 166] width 157 height 28
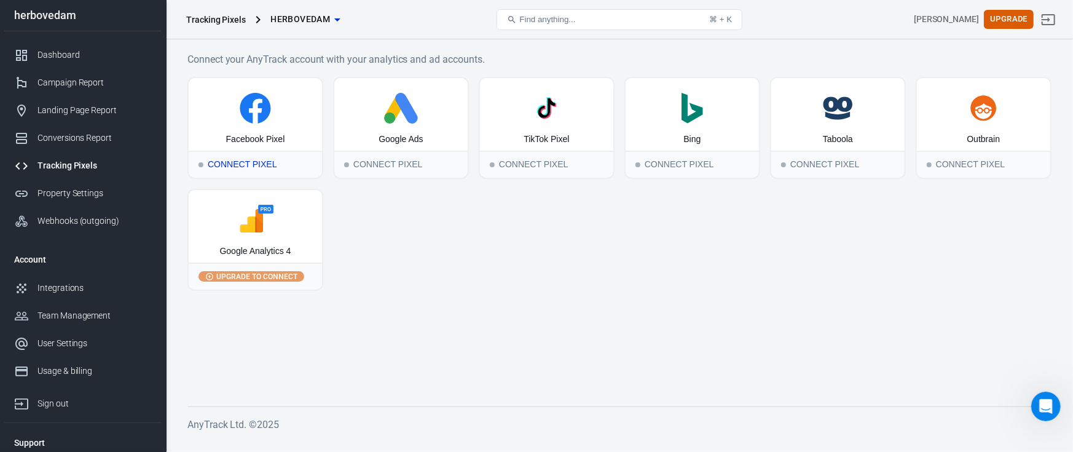
click at [259, 125] on div "Facebook Pixel" at bounding box center [255, 114] width 133 height 73
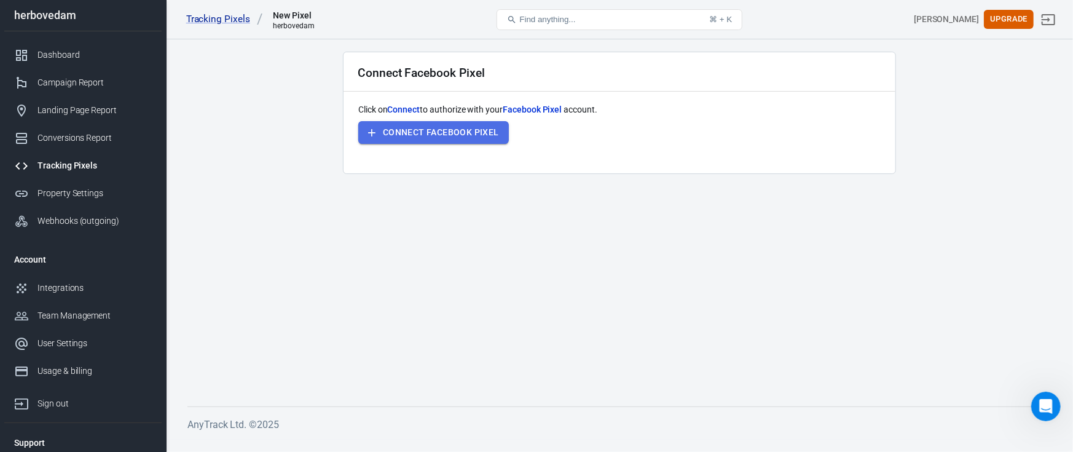
click at [445, 124] on button "Connect Facebook Pixel" at bounding box center [433, 132] width 151 height 23
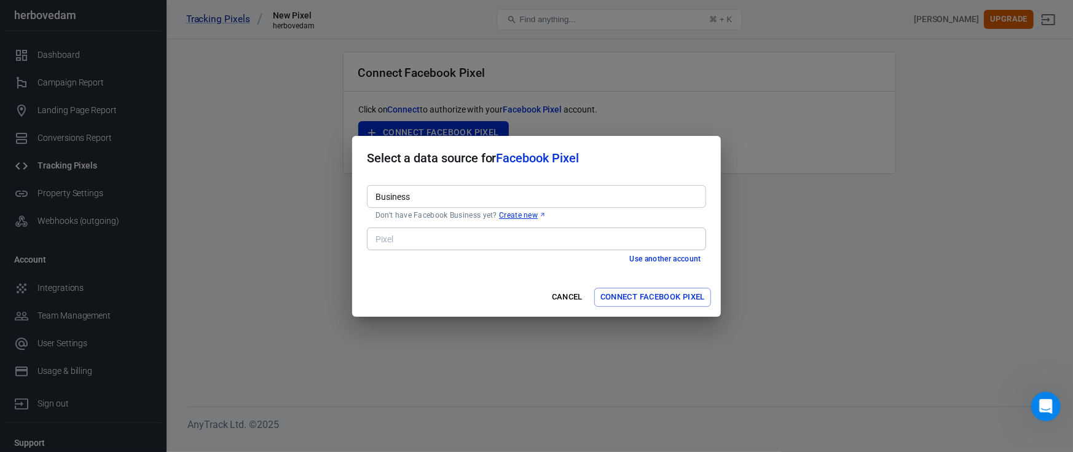
click at [453, 184] on div "Business Business Don't have Facebook Business yet? Create new" at bounding box center [536, 201] width 339 height 42
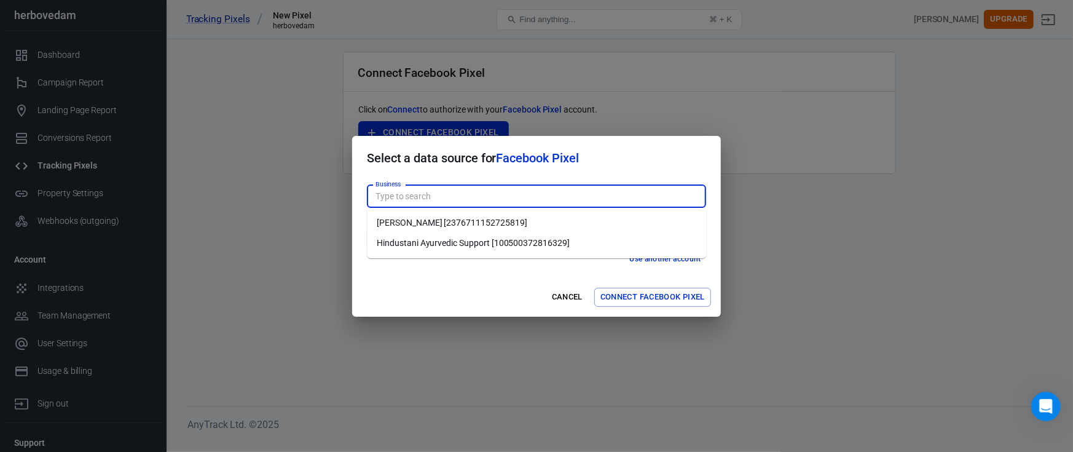
click at [494, 239] on li "Hindustani Ayurvedic Support [100500372816329]" at bounding box center [536, 243] width 339 height 20
type input "Hindustani Ayurvedic Support [100500372816329]"
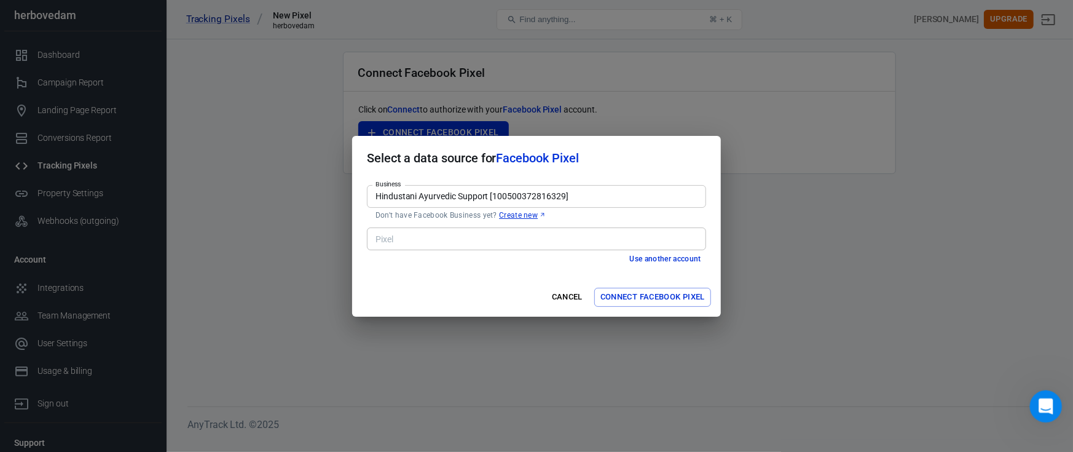
click at [1055, 403] on div "Open Intercom Messenger" at bounding box center [1044, 404] width 41 height 41
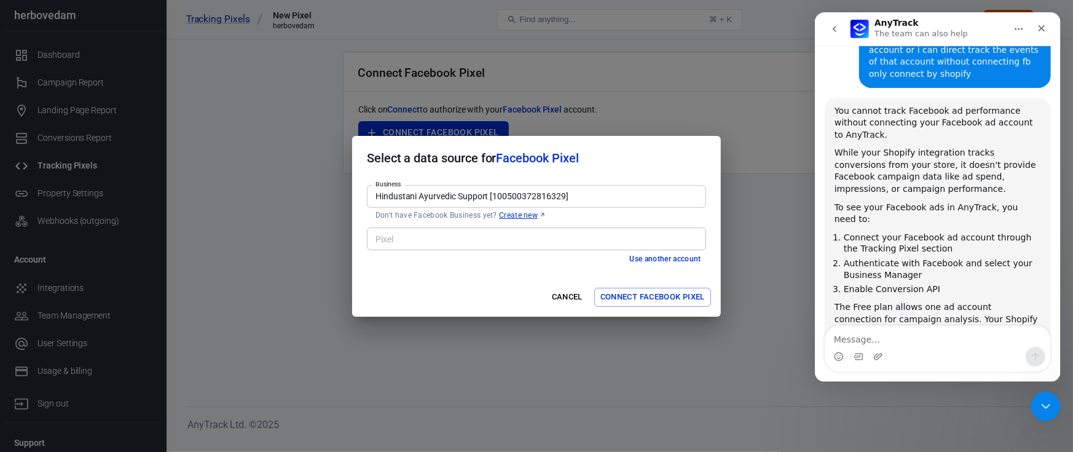
scroll to position [1142, 0]
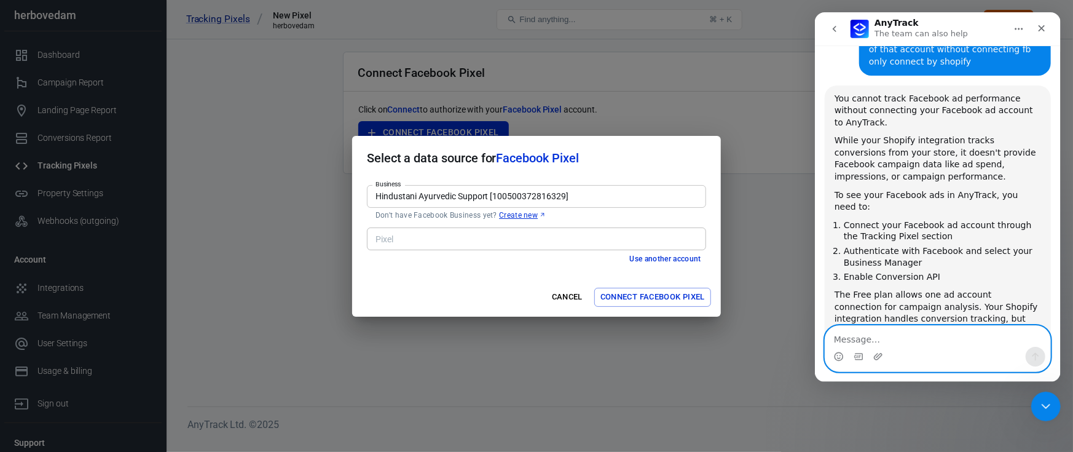
paste textarea "w"
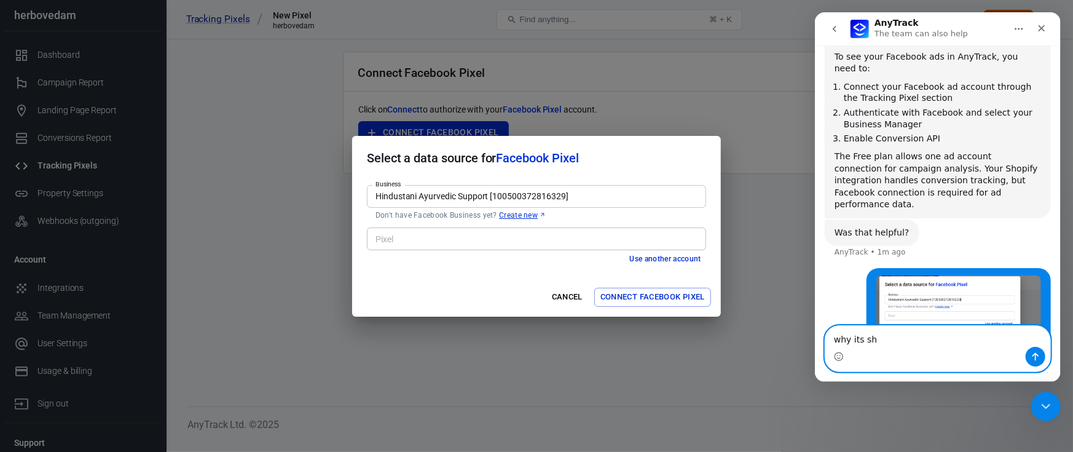
scroll to position [1281, 0]
type textarea "why its showing ths"
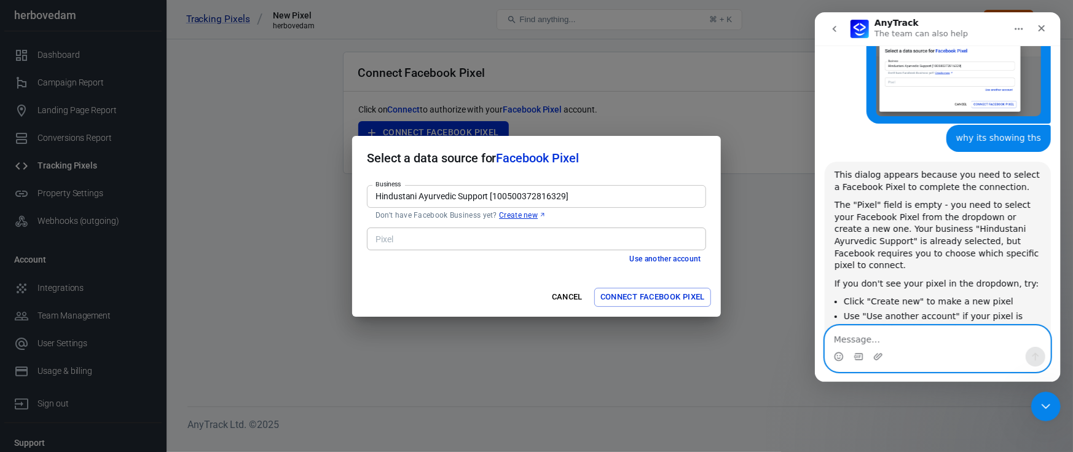
scroll to position [1530, 0]
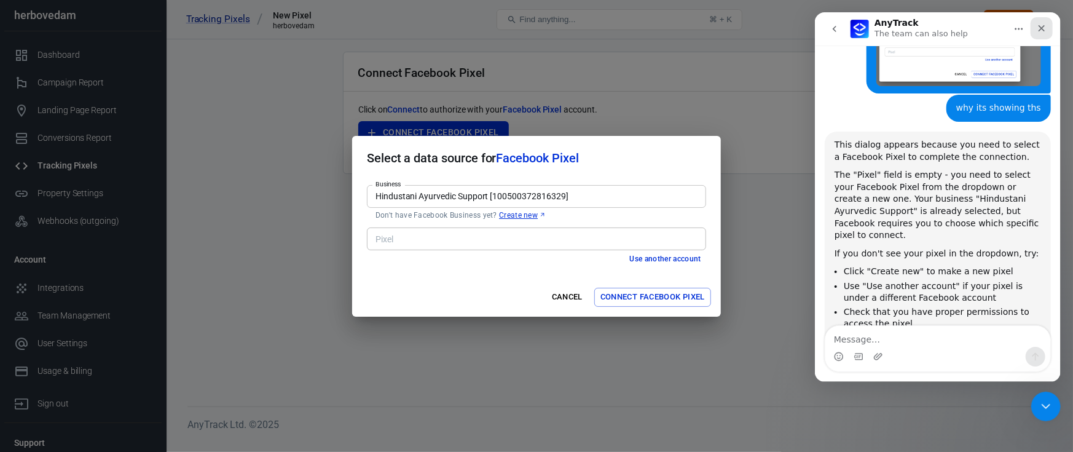
click at [1041, 30] on icon "Close" at bounding box center [1041, 28] width 10 height 10
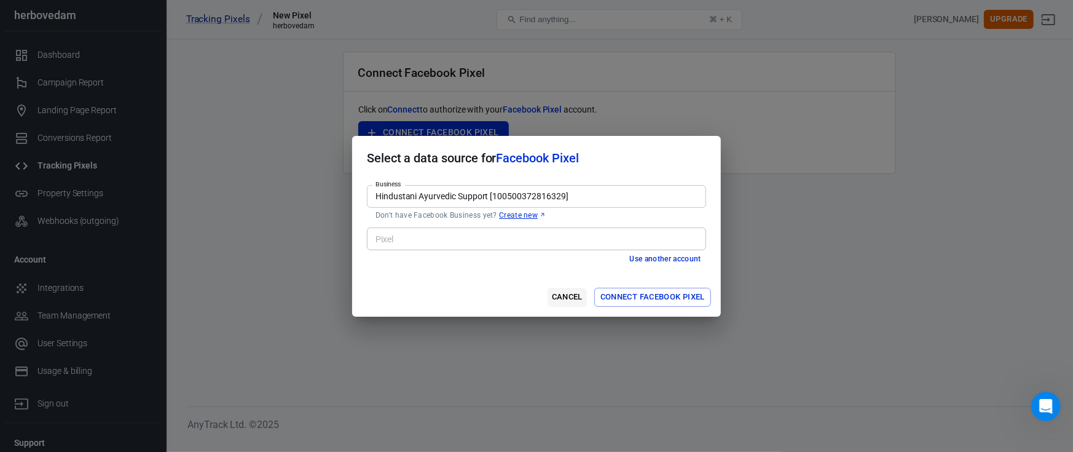
click at [573, 296] on button "Cancel" at bounding box center [567, 297] width 39 height 19
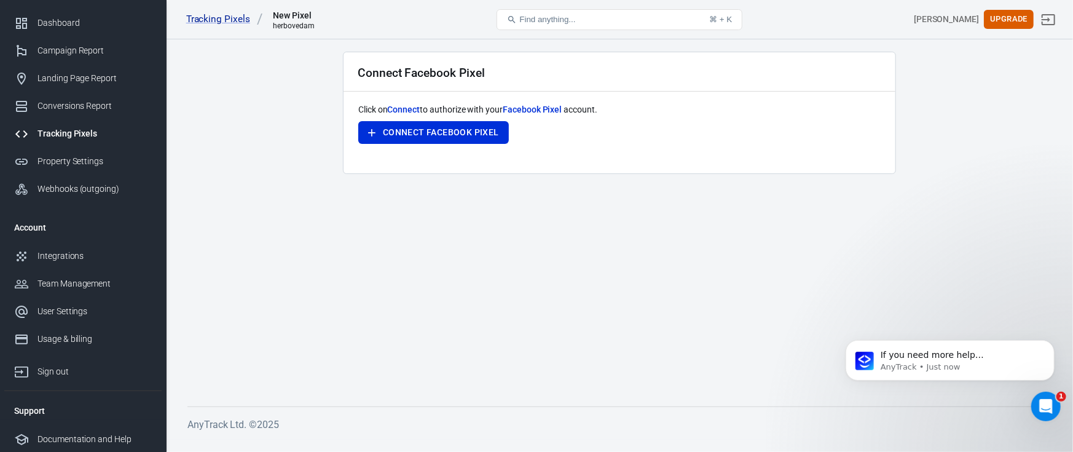
scroll to position [1606, 0]
click at [1031, 408] on div "Open Intercom Messenger" at bounding box center [1044, 404] width 41 height 41
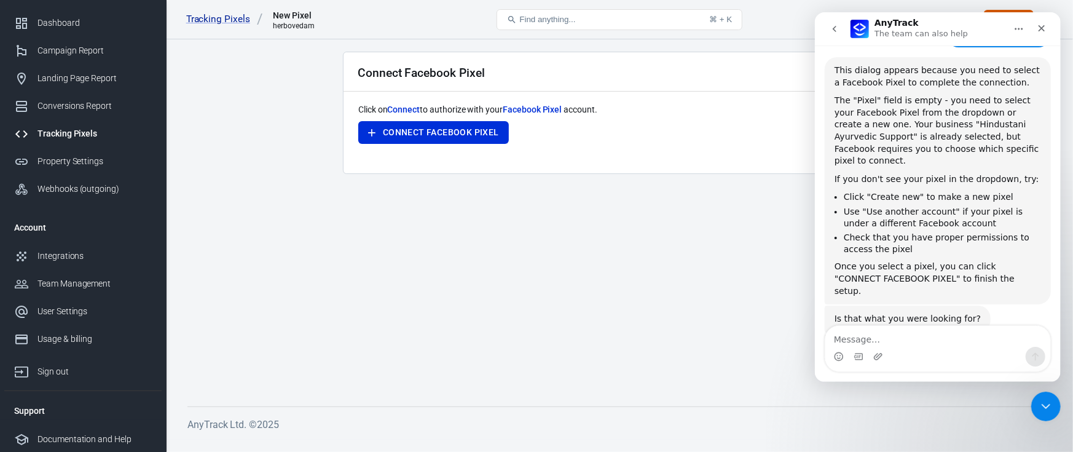
click at [880, 340] on textarea "Message…" at bounding box center [937, 336] width 225 height 21
type textarea "yes"
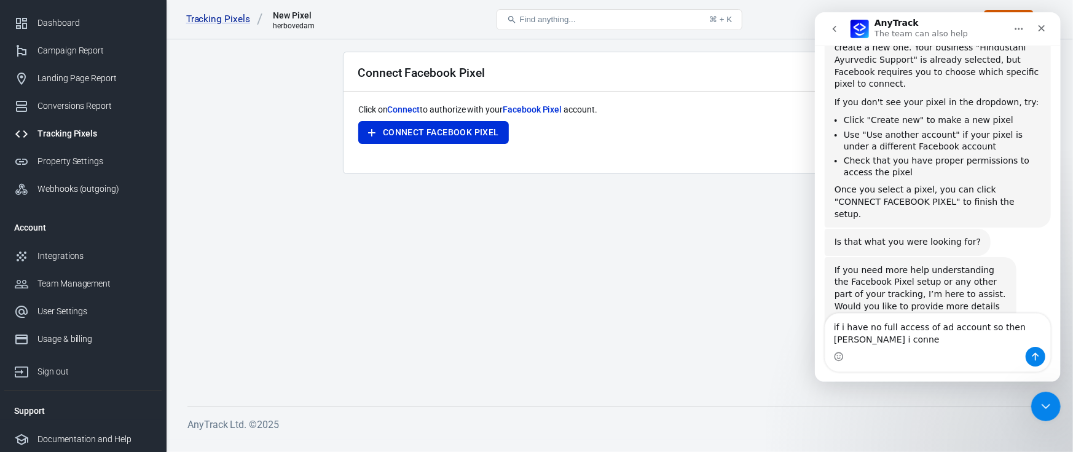
scroll to position [1695, 0]
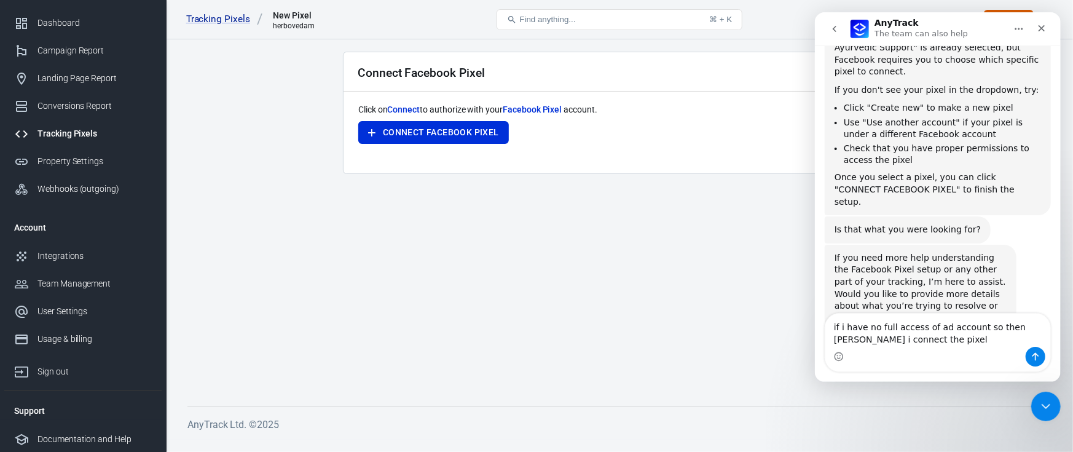
type textarea "if i have no full access of ad account so then cann i connect the pixel?"
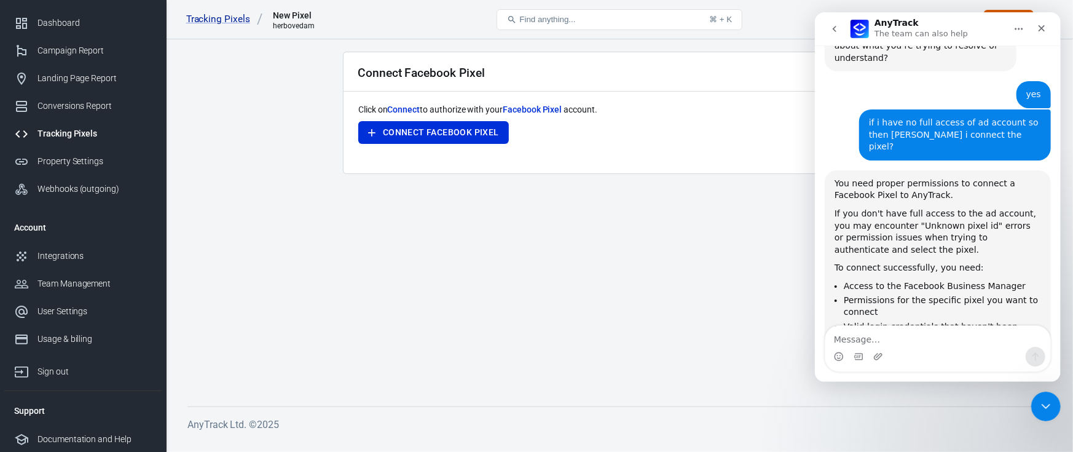
scroll to position [1956, 0]
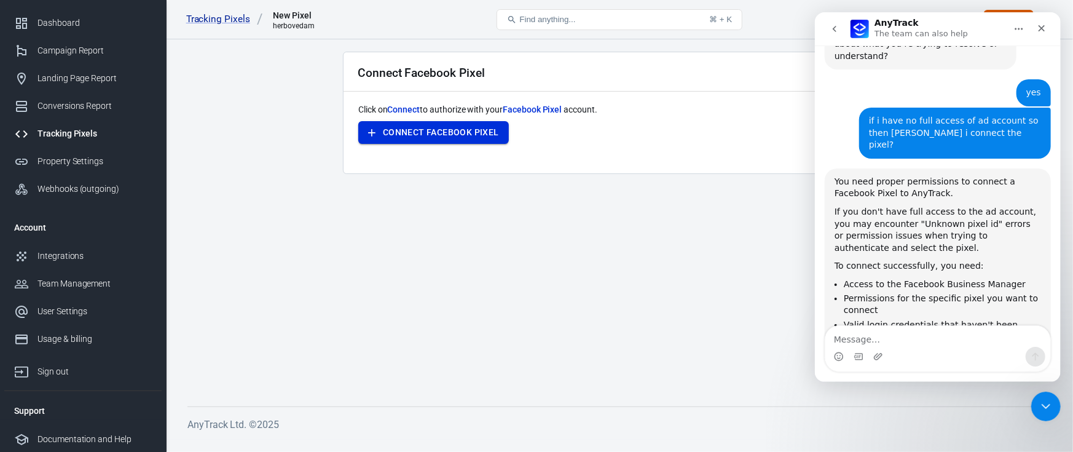
click at [433, 136] on button "Connect Facebook Pixel" at bounding box center [433, 132] width 151 height 23
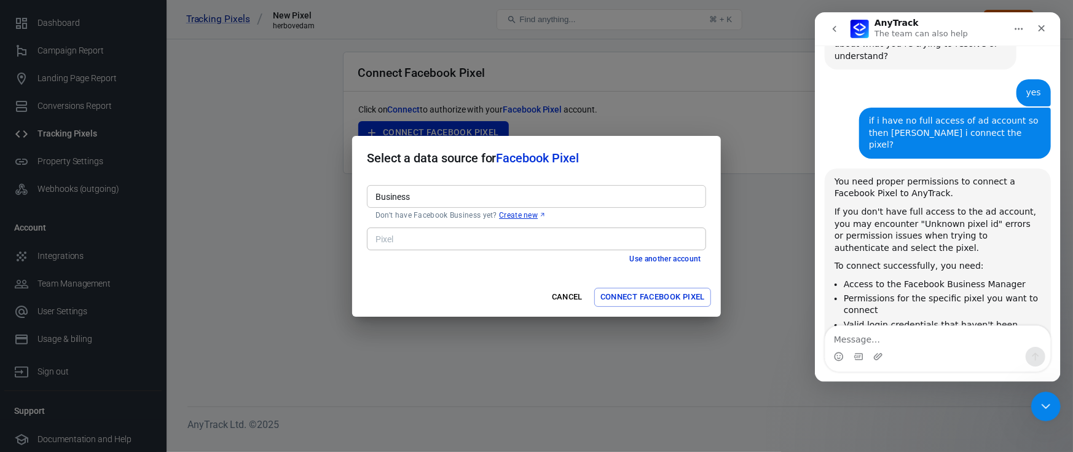
click at [452, 200] on input "Business" at bounding box center [536, 196] width 330 height 15
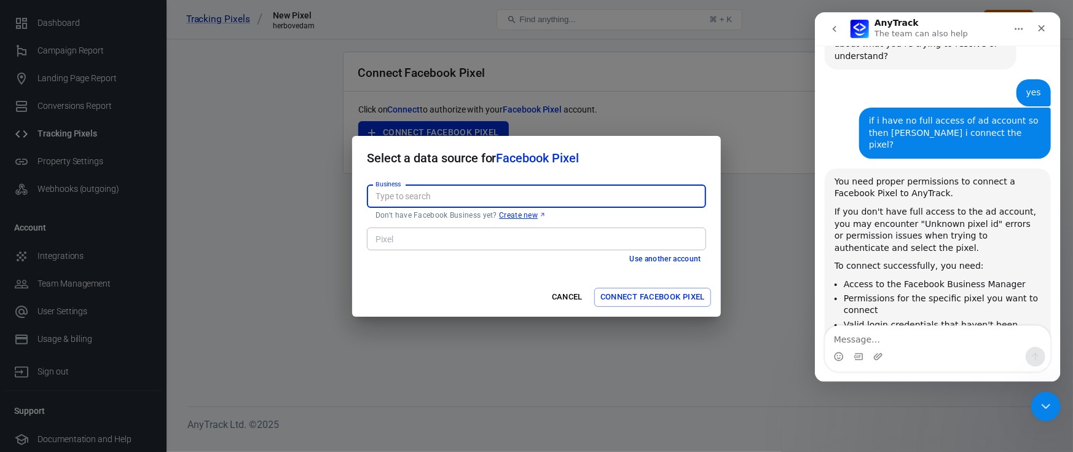
click at [452, 200] on input "Business" at bounding box center [536, 196] width 330 height 15
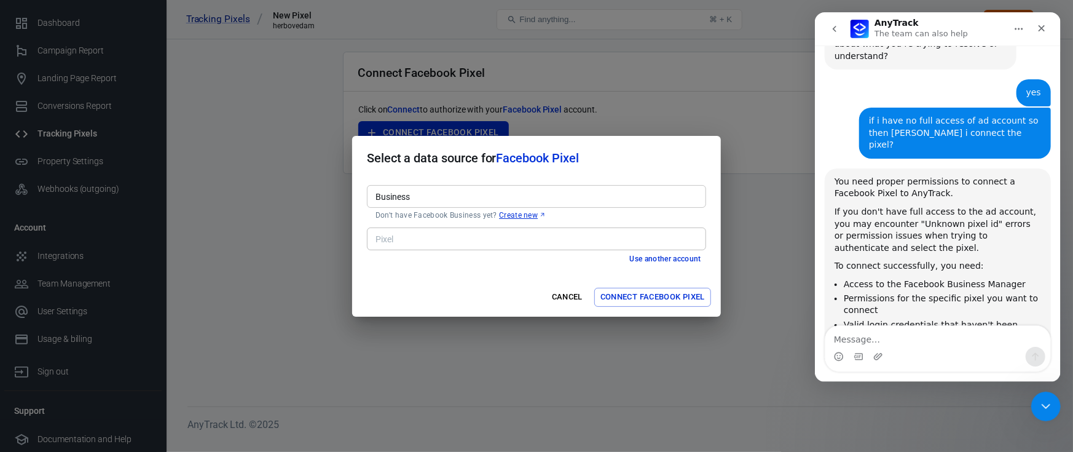
click at [617, 291] on button "Connect Facebook Pixel" at bounding box center [652, 297] width 117 height 19
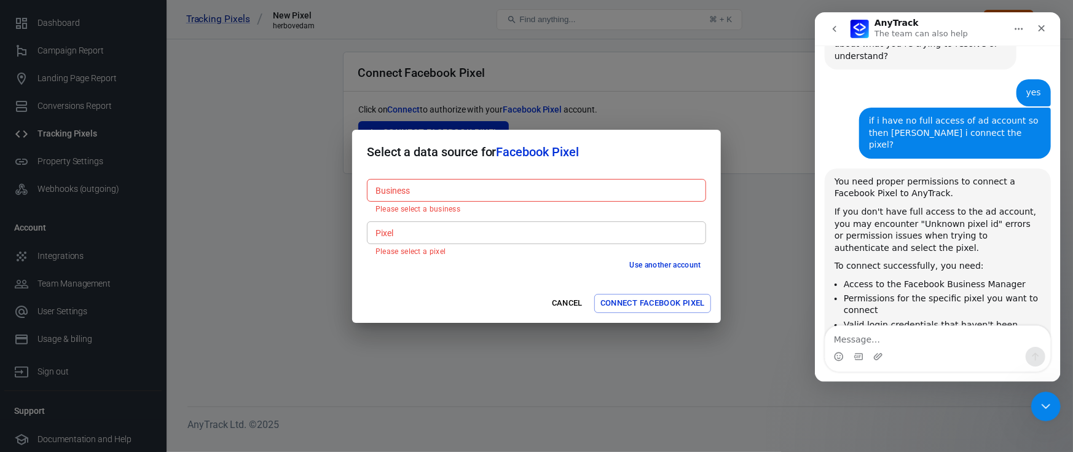
click at [655, 263] on button "Use another account" at bounding box center [666, 265] width 82 height 13
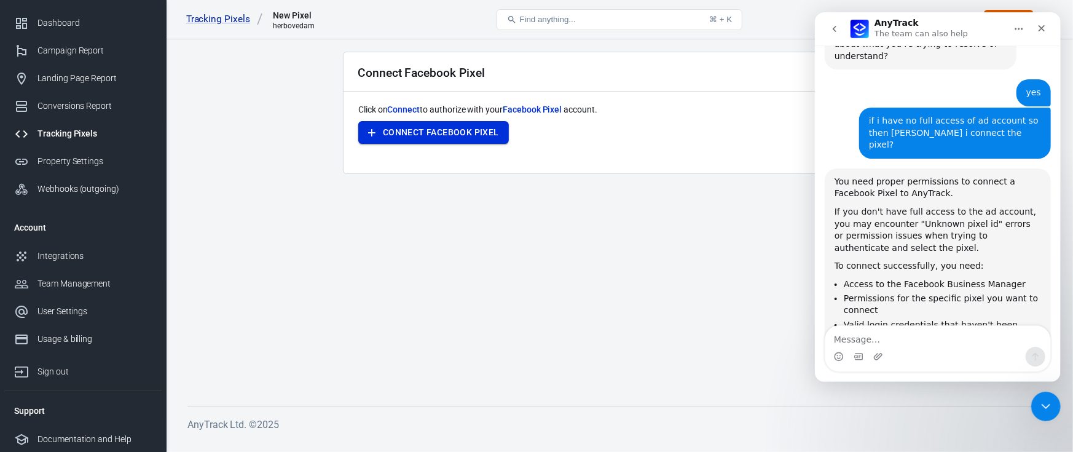
click at [470, 130] on button "Connect Facebook Pixel" at bounding box center [433, 132] width 151 height 23
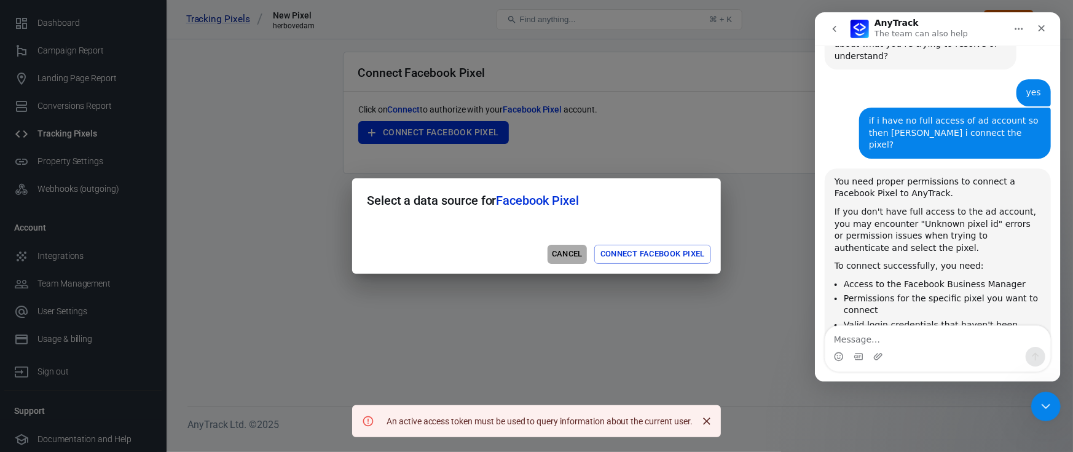
click at [565, 256] on button "Cancel" at bounding box center [567, 254] width 39 height 19
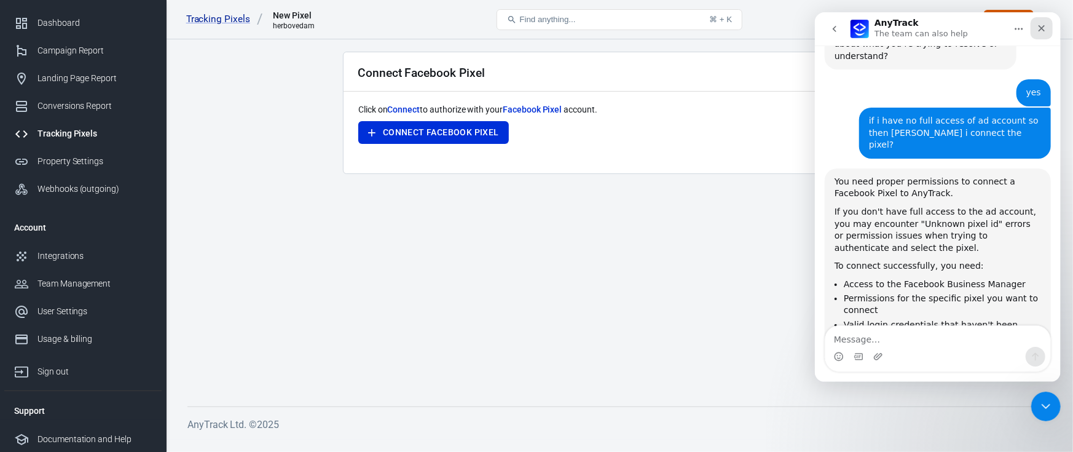
drag, startPoint x: 1038, startPoint y: 31, endPoint x: 1801, endPoint y: 107, distance: 767.2
click at [1038, 31] on icon "Close" at bounding box center [1041, 28] width 10 height 10
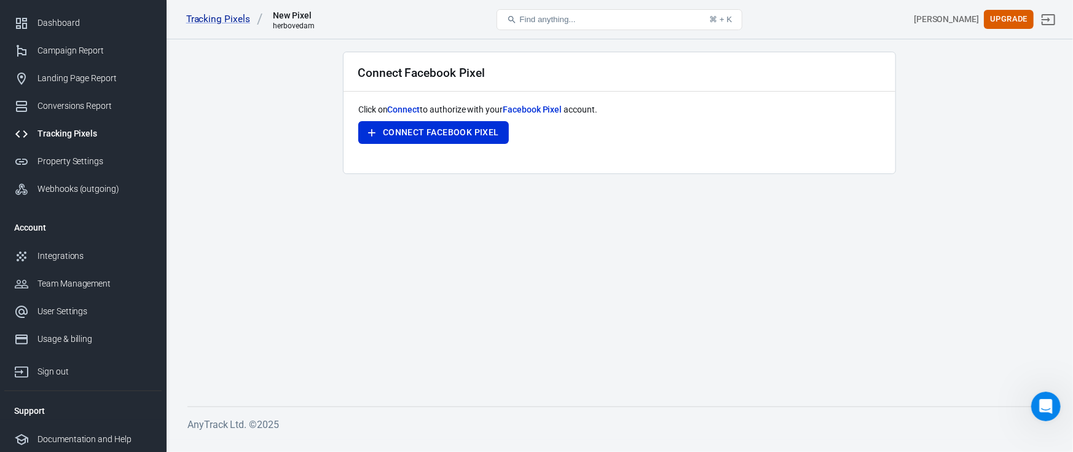
click at [463, 119] on div "Click on Connect to authorize with your Facebook Pixel account. Connect Faceboo…" at bounding box center [619, 130] width 522 height 55
click at [464, 121] on button "Connect Facebook Pixel" at bounding box center [433, 132] width 151 height 23
click at [451, 141] on button "Connect Facebook Pixel" at bounding box center [433, 132] width 151 height 23
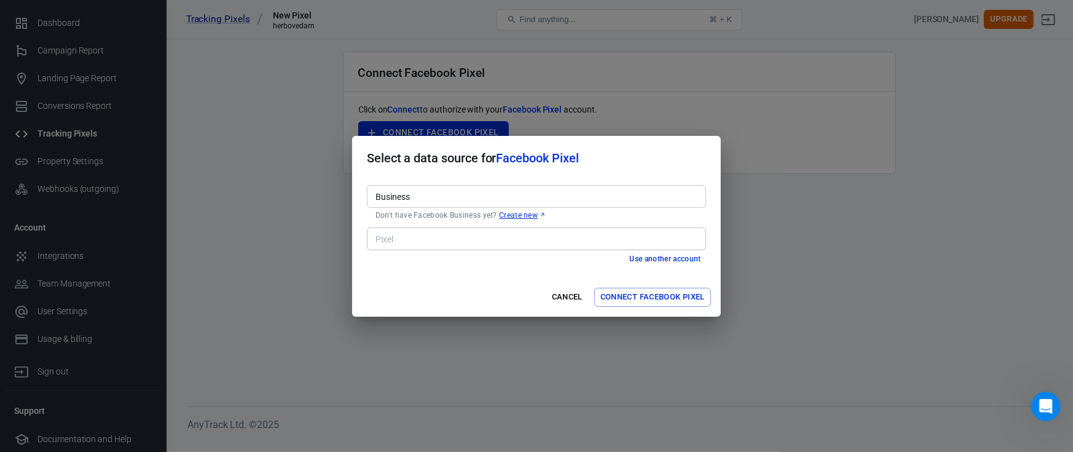
click at [611, 301] on button "Connect Facebook Pixel" at bounding box center [652, 297] width 117 height 19
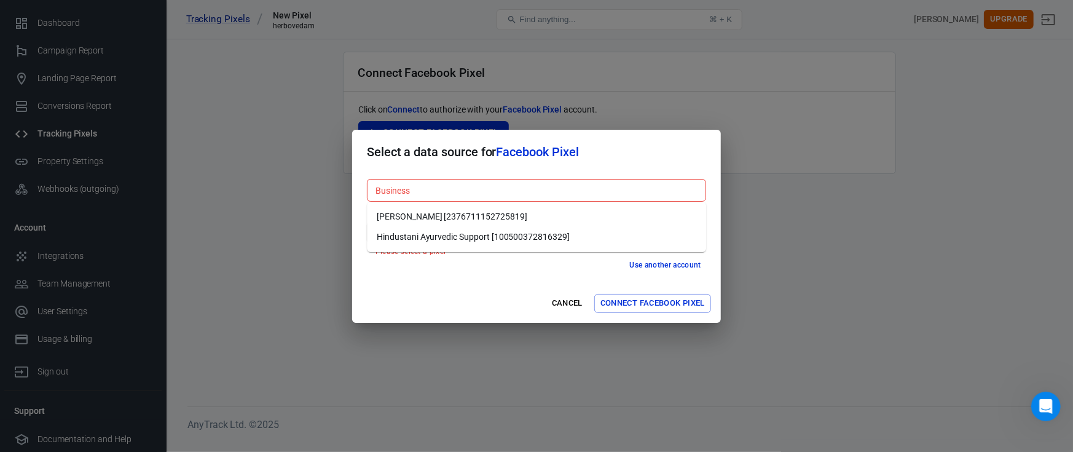
click at [426, 201] on body "Tracking Pixels New Pixel herbovedam Find anything... ⌘ + K sunny salh Upgrade …" at bounding box center [536, 239] width 1073 height 400
click at [457, 235] on li "Hindustani Ayurvedic Support [100500372816329]" at bounding box center [536, 237] width 339 height 20
type input "Hindustani Ayurvedic Support [100500372816329]"
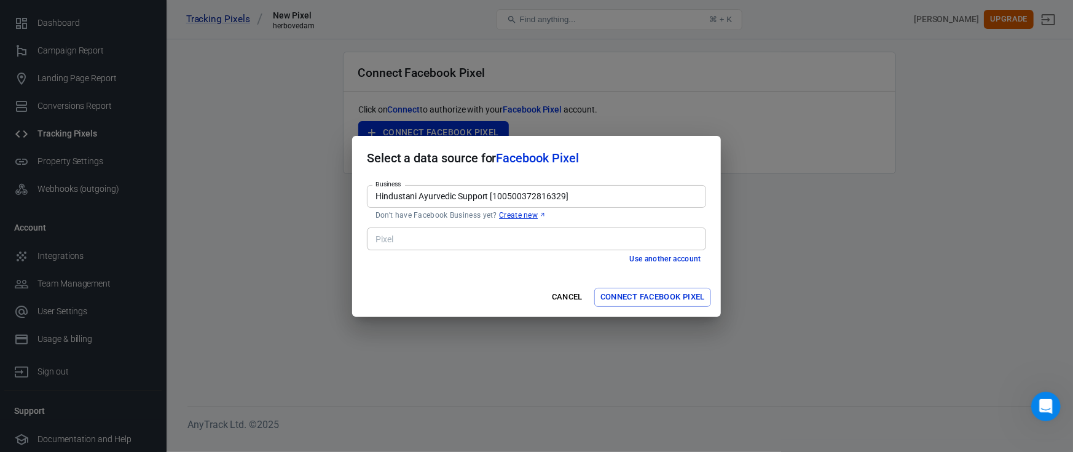
scroll to position [2340, 0]
click at [789, 242] on div "Select a data source for Facebook Pixel Business Hindustani Ayurvedic Support […" at bounding box center [536, 226] width 1073 height 452
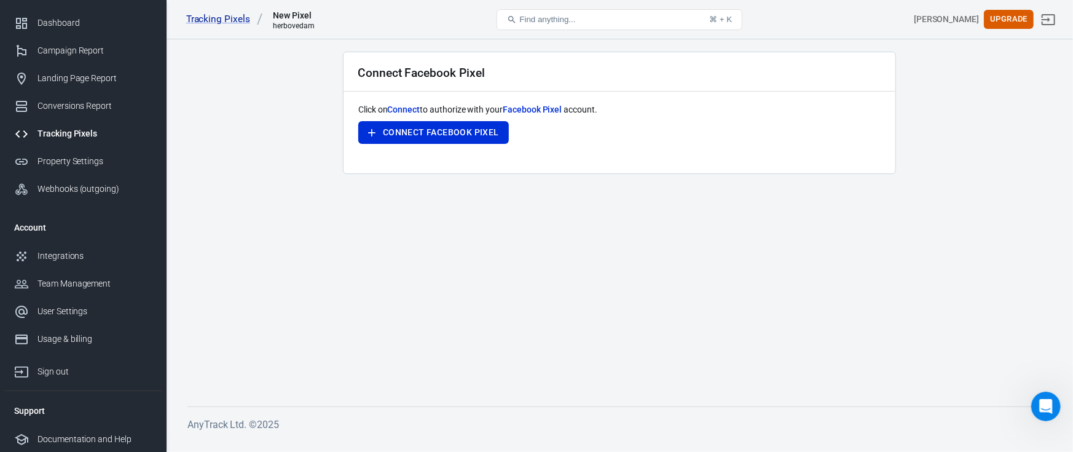
scroll to position [2366, 0]
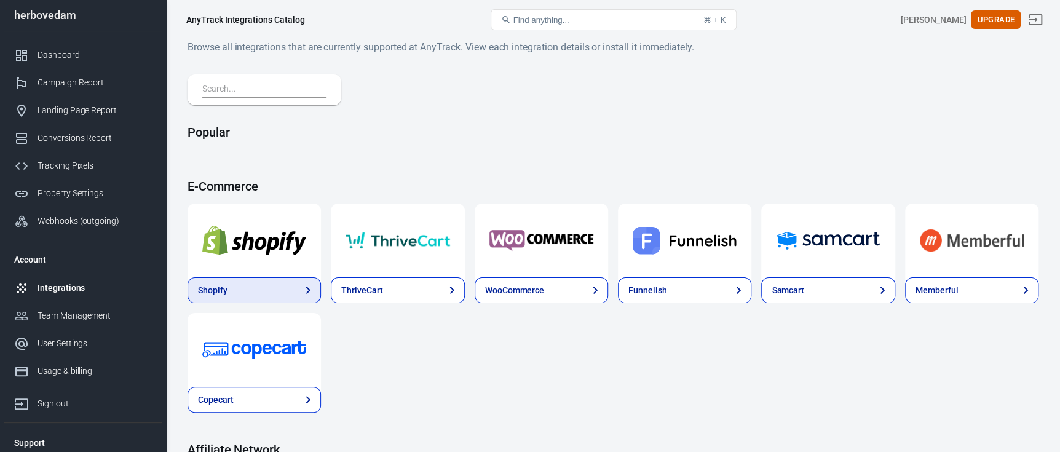
click at [278, 292] on link "Shopify" at bounding box center [253, 290] width 133 height 26
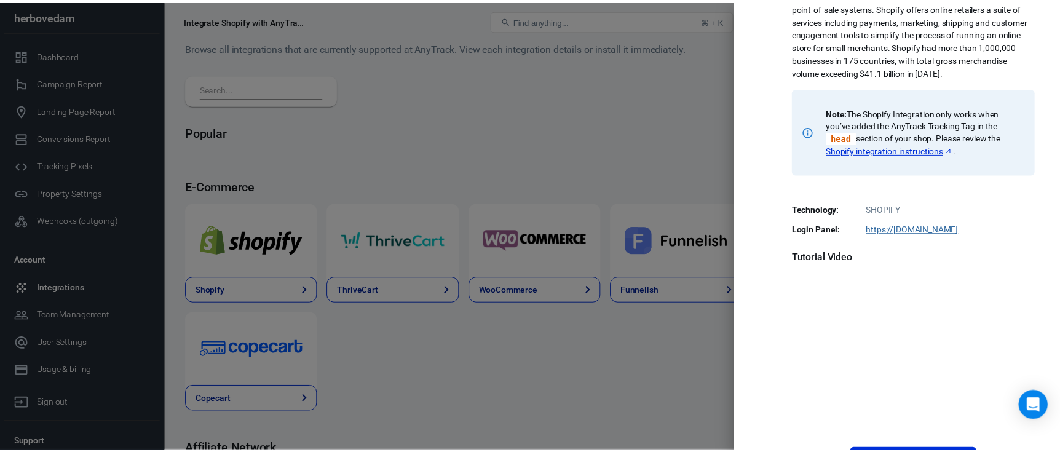
scroll to position [122, 0]
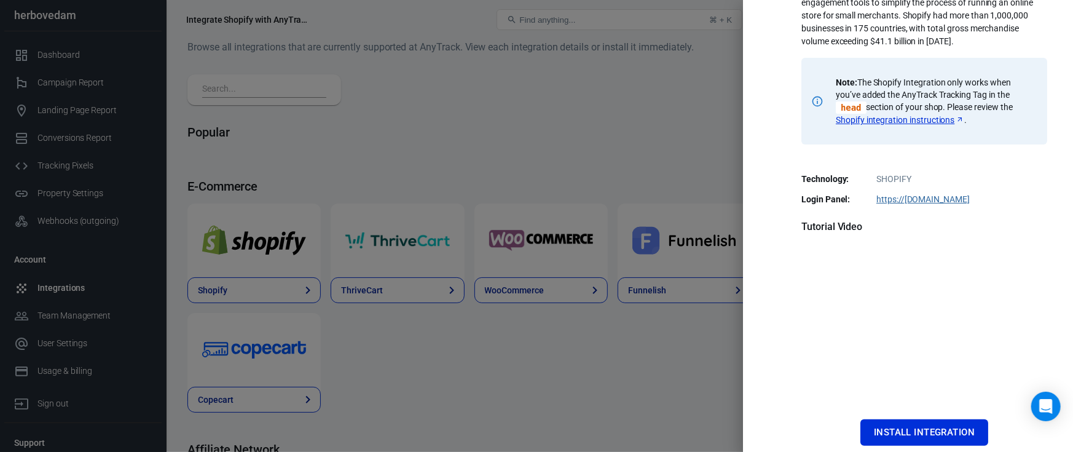
click at [701, 216] on div at bounding box center [536, 226] width 1073 height 452
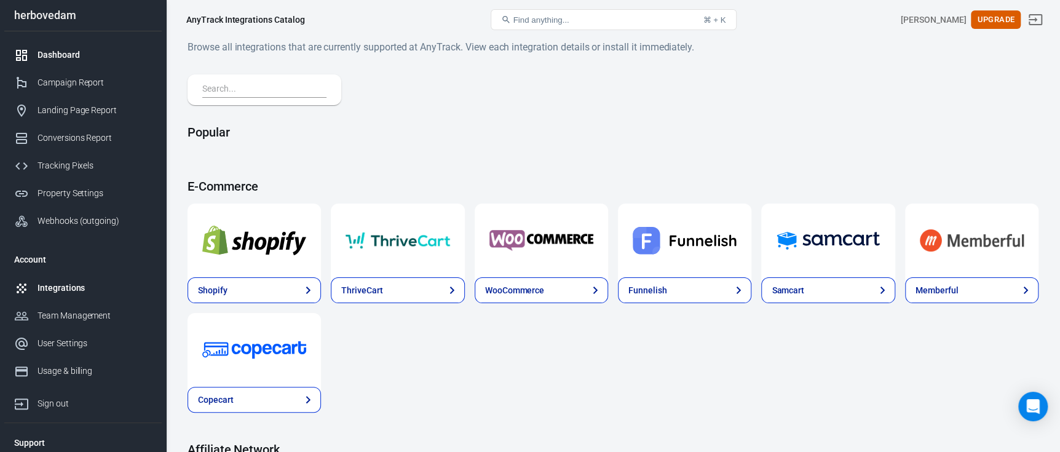
click at [118, 60] on div "Dashboard" at bounding box center [94, 55] width 114 height 13
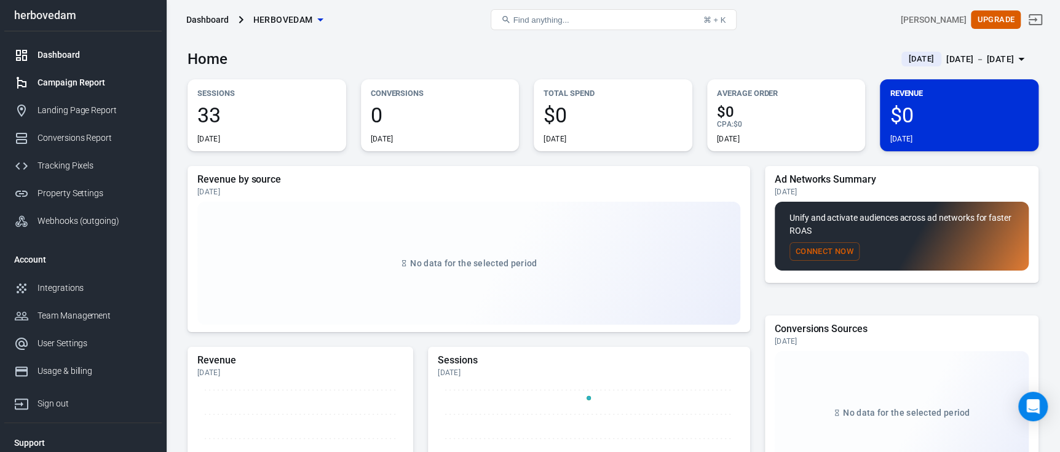
click at [68, 82] on div "Campaign Report" at bounding box center [94, 82] width 114 height 13
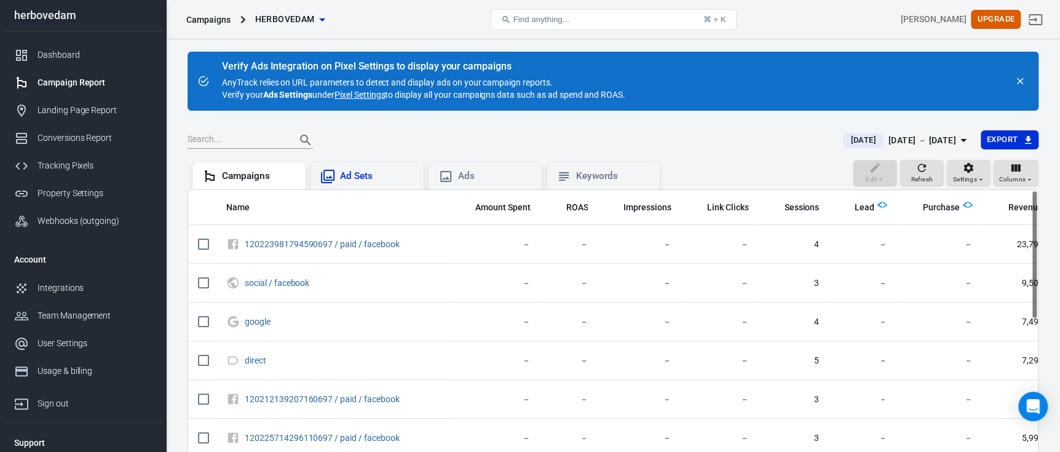
click at [358, 186] on div "Ad Sets" at bounding box center [366, 175] width 113 height 27
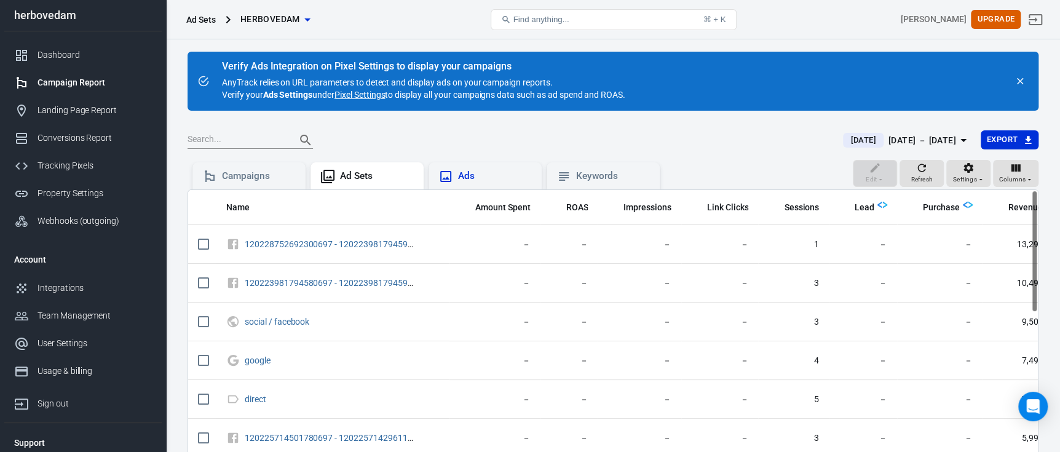
click at [495, 176] on div "Ads" at bounding box center [495, 176] width 74 height 13
click at [564, 176] on icon at bounding box center [563, 176] width 15 height 15
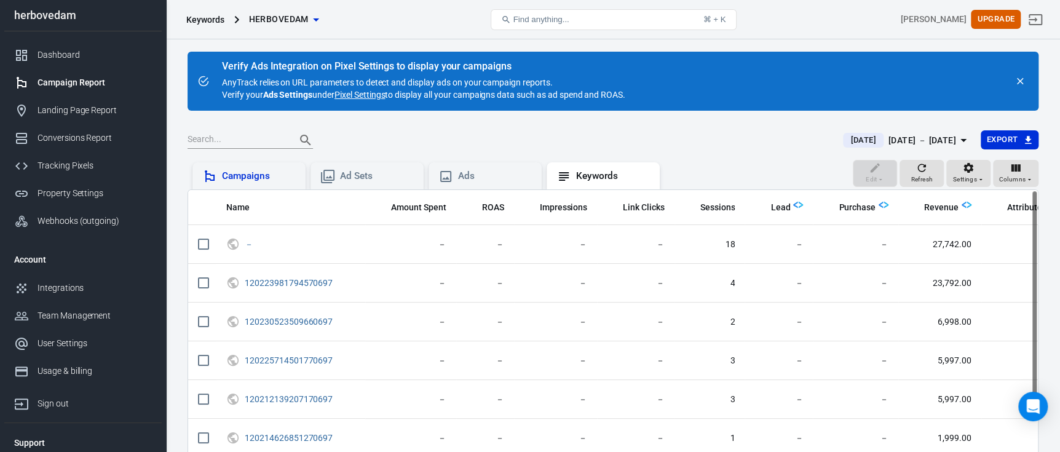
click at [270, 180] on div "Campaigns" at bounding box center [259, 176] width 74 height 13
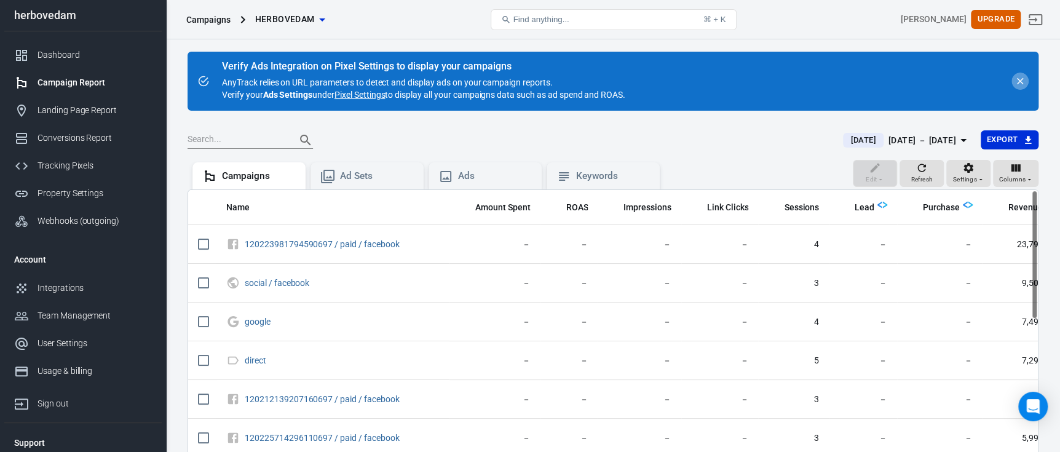
click at [1020, 82] on icon "close" at bounding box center [1020, 81] width 7 height 7
click at [1022, 76] on icon "close" at bounding box center [1019, 81] width 11 height 11
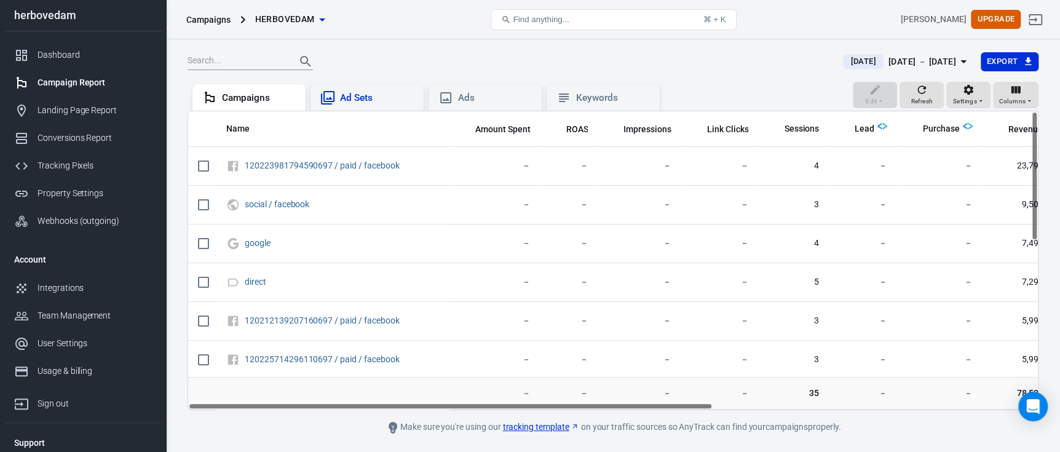
click at [383, 88] on div "Ad Sets" at bounding box center [366, 97] width 113 height 27
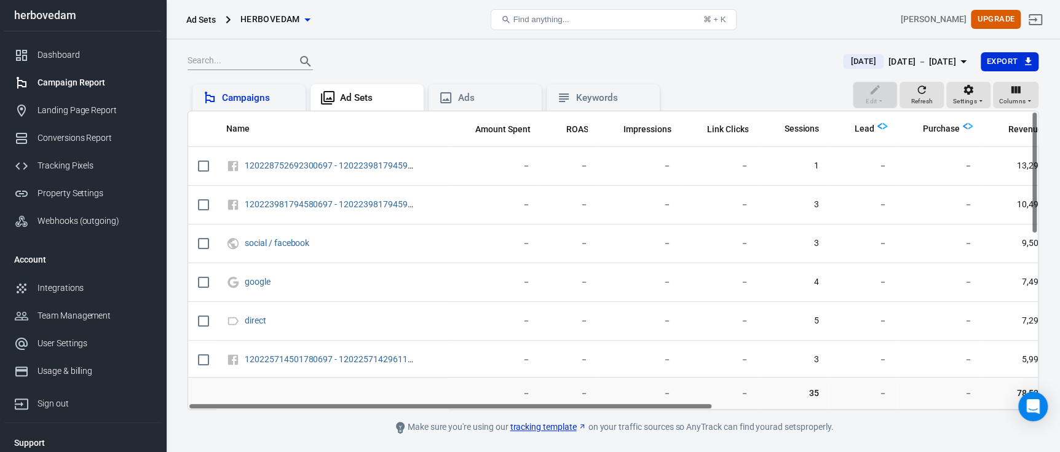
click at [290, 93] on div "Campaigns" at bounding box center [259, 98] width 74 height 13
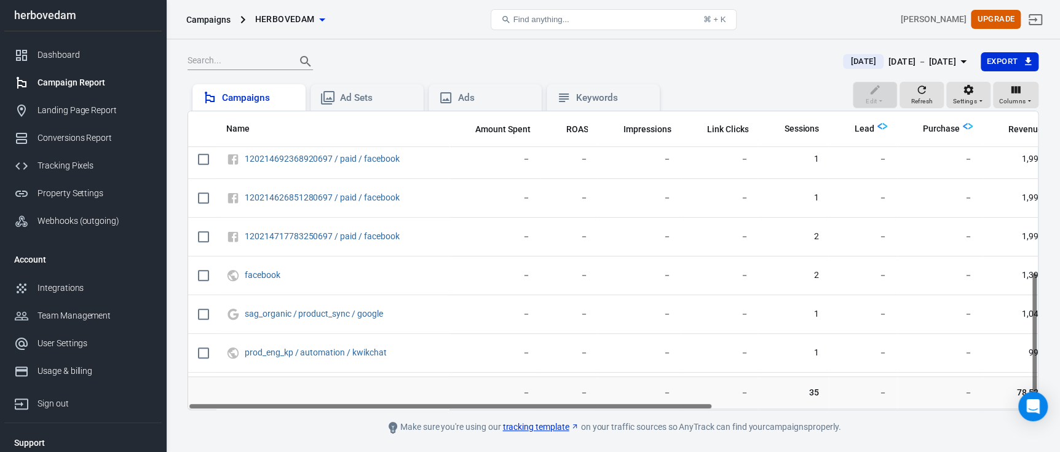
scroll to position [388, 0]
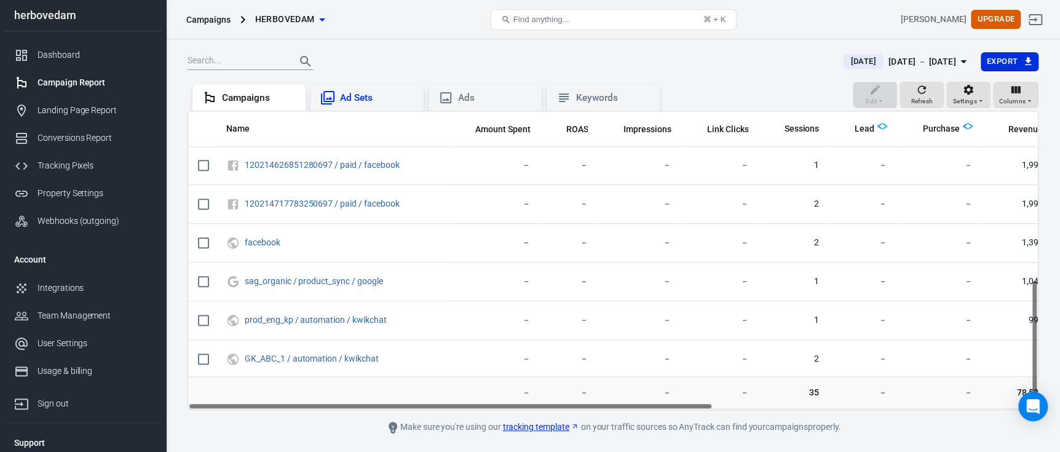
click at [368, 104] on div "Ad Sets" at bounding box center [366, 97] width 93 height 15
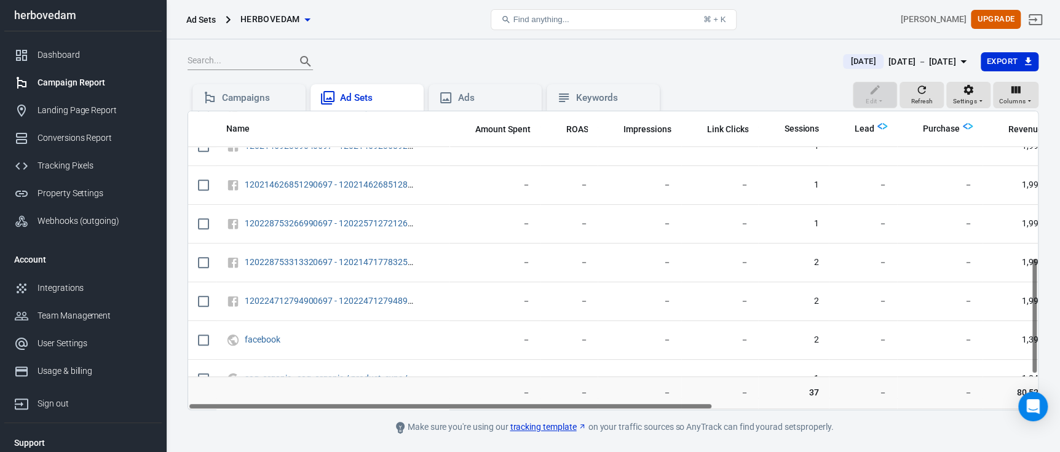
scroll to position [466, 0]
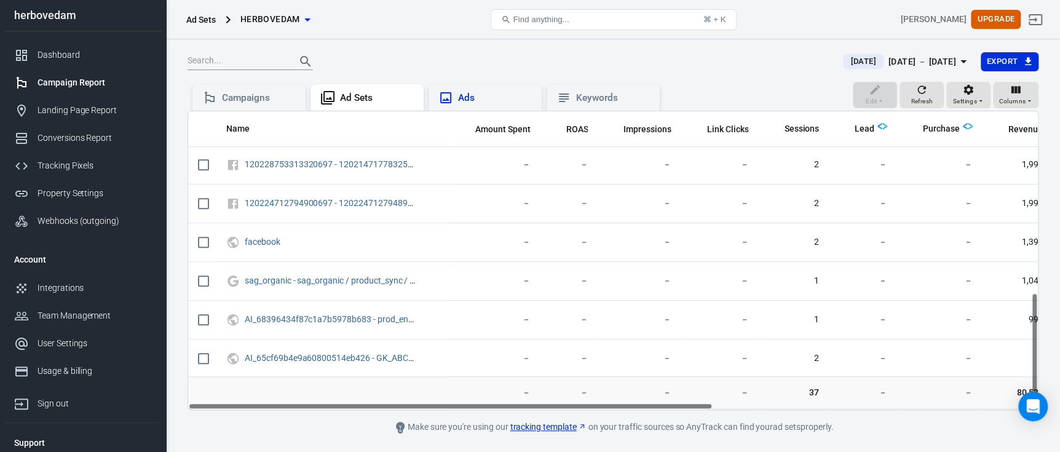
click at [477, 97] on div "Ads" at bounding box center [495, 98] width 74 height 13
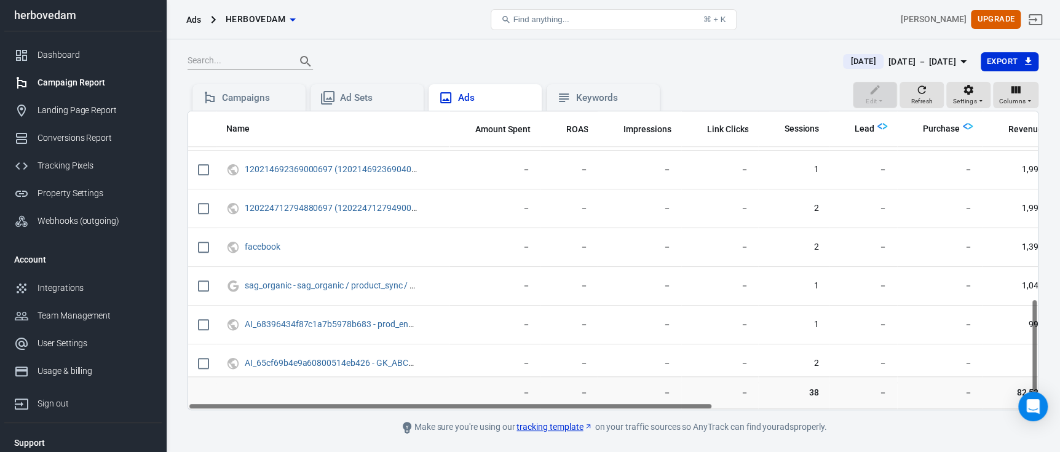
scroll to position [504, 0]
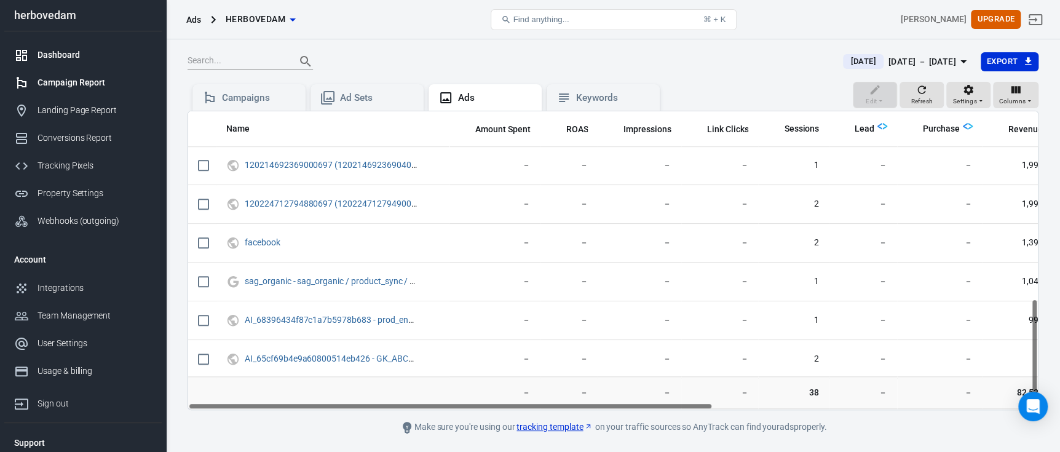
click at [60, 53] on div "Dashboard" at bounding box center [94, 55] width 114 height 13
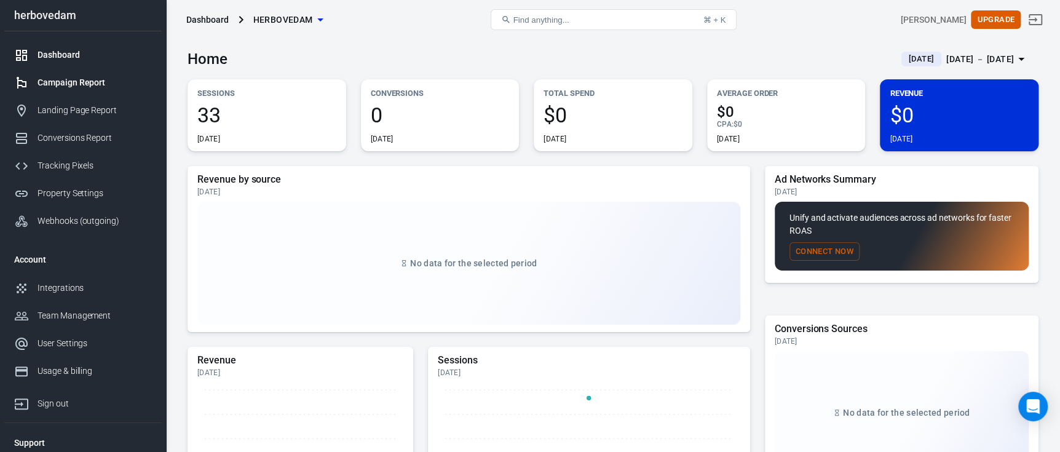
click at [71, 81] on div "Campaign Report" at bounding box center [94, 82] width 114 height 13
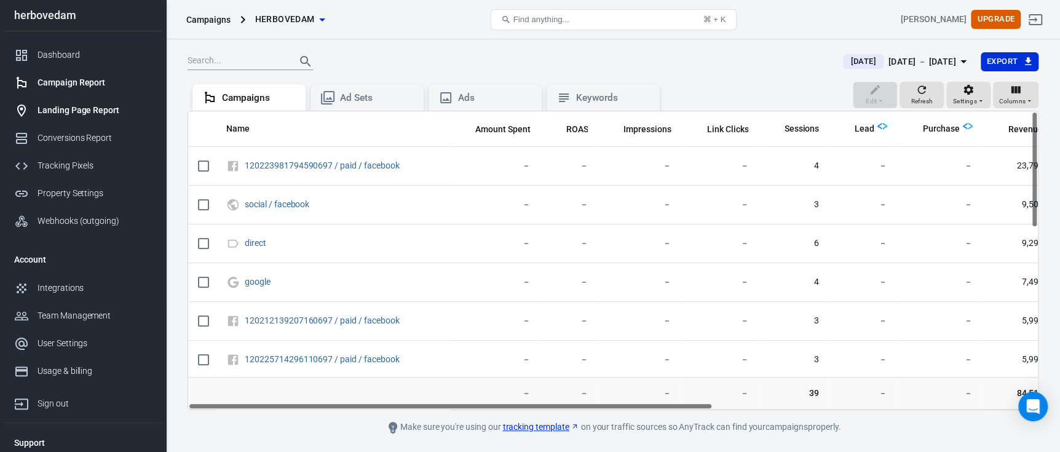
click at [60, 111] on div "Landing Page Report" at bounding box center [94, 110] width 114 height 13
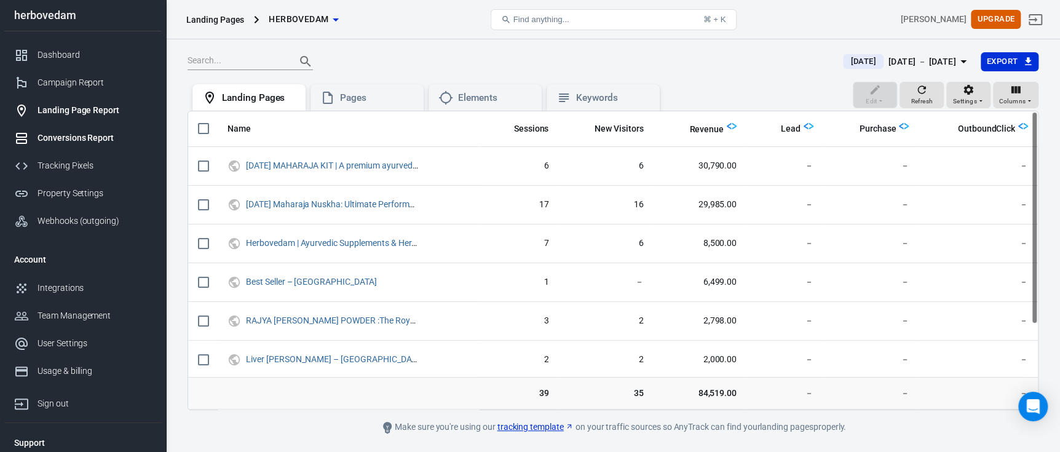
click at [86, 143] on div "Conversions Report" at bounding box center [94, 138] width 114 height 13
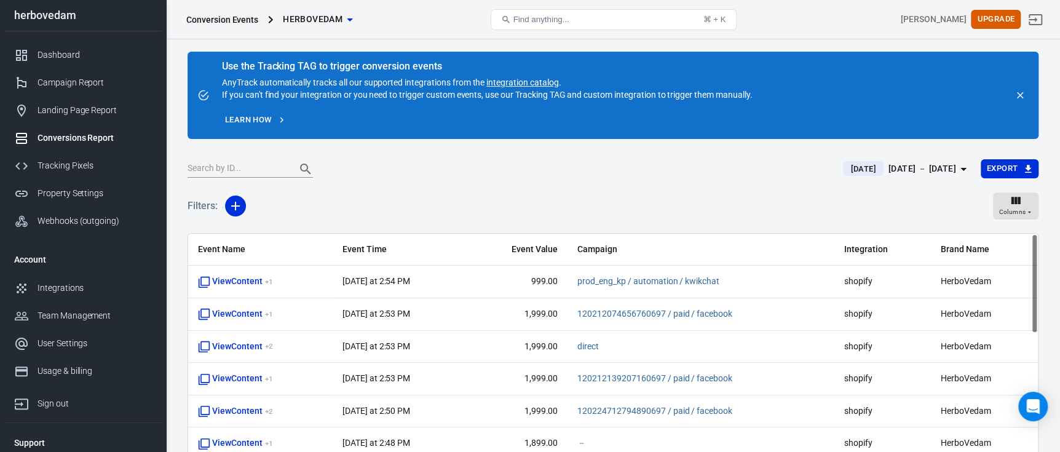
scroll to position [102, 0]
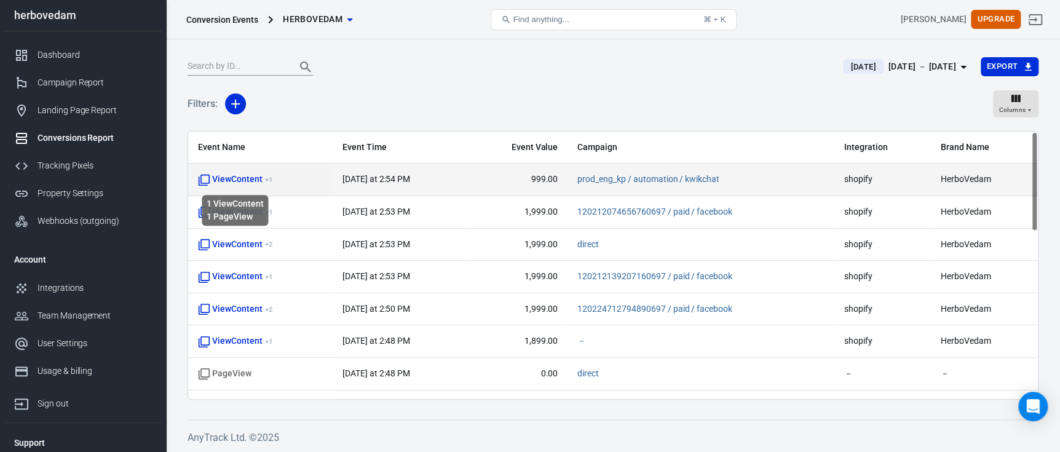
click at [238, 181] on span "ViewContent + 1" at bounding box center [235, 179] width 74 height 12
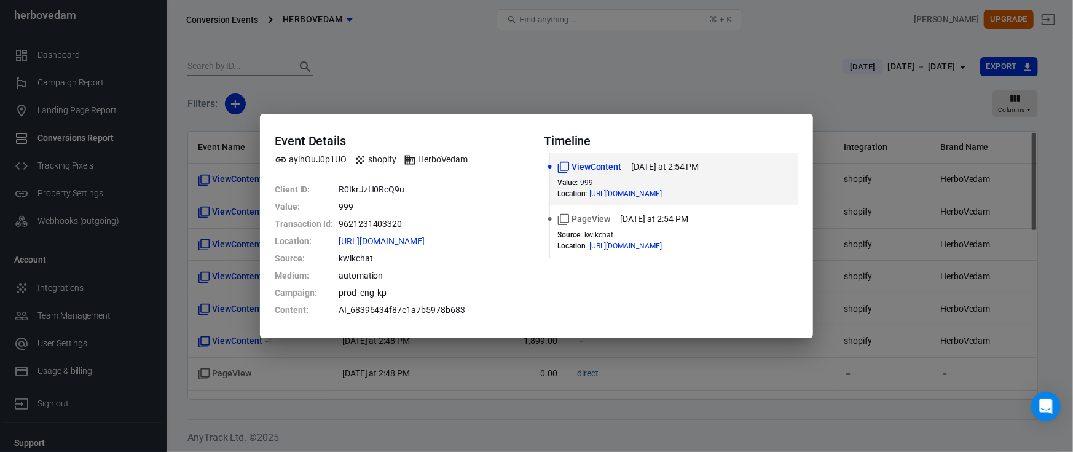
click at [379, 93] on div "Event Details aylhOuJ0p1UO shopify HerboVedam Client ID : R0IkrJzH0RcQ9u Value …" at bounding box center [536, 226] width 1073 height 452
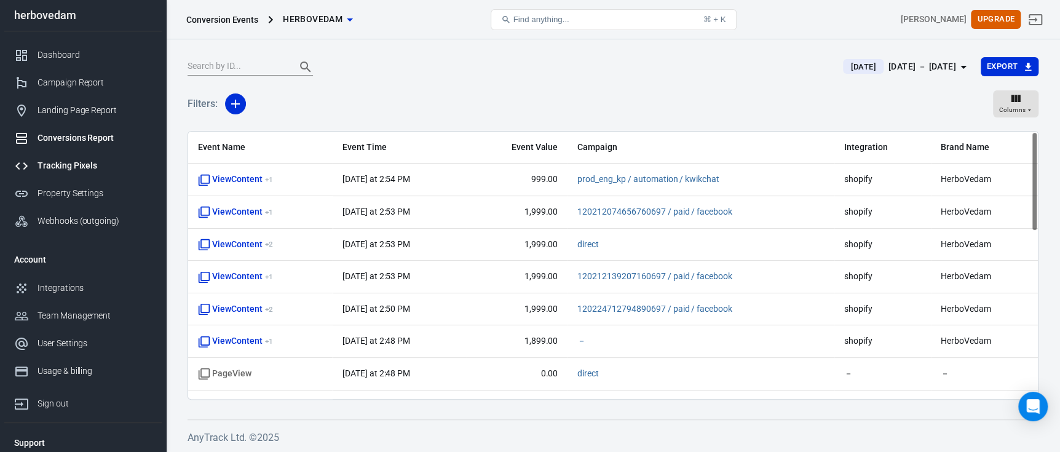
click at [84, 162] on div "Tracking Pixels" at bounding box center [94, 165] width 114 height 13
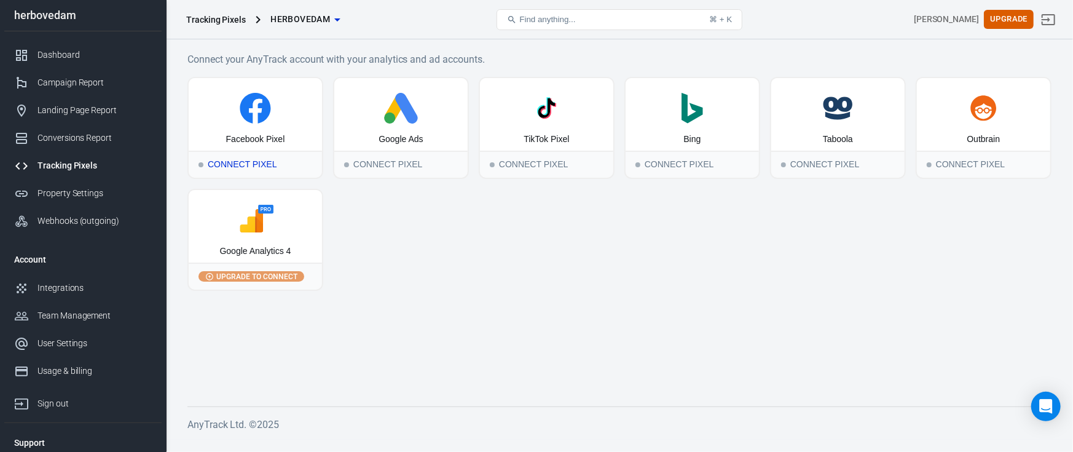
click at [258, 135] on div "Facebook Pixel" at bounding box center [255, 139] width 59 height 12
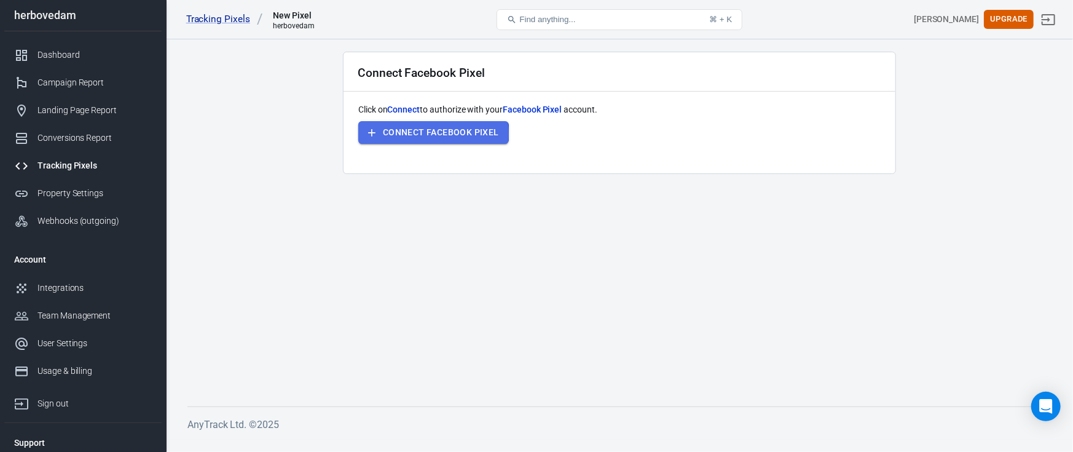
click at [416, 134] on button "Connect Facebook Pixel" at bounding box center [433, 132] width 151 height 23
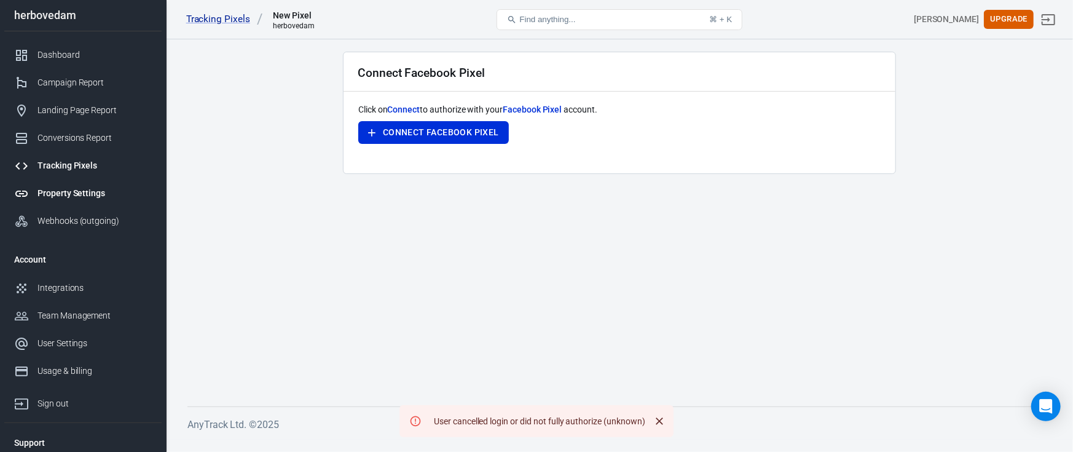
click at [74, 194] on div "Property Settings" at bounding box center [94, 193] width 114 height 13
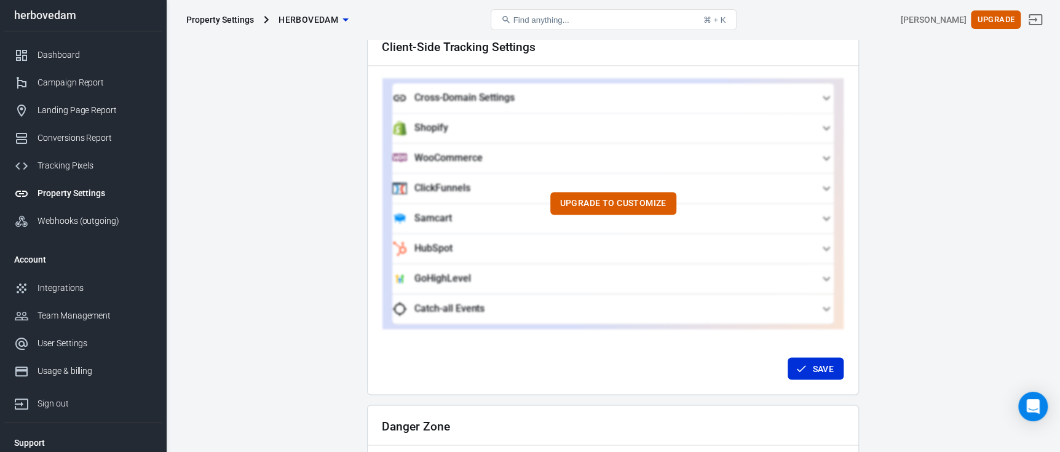
scroll to position [1216, 0]
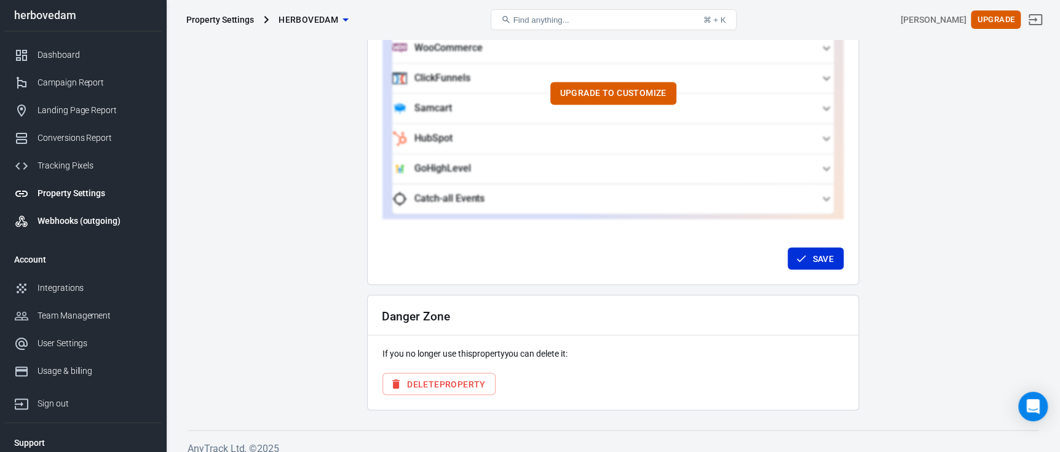
click at [75, 221] on div "Webhooks (outgoing)" at bounding box center [94, 221] width 114 height 13
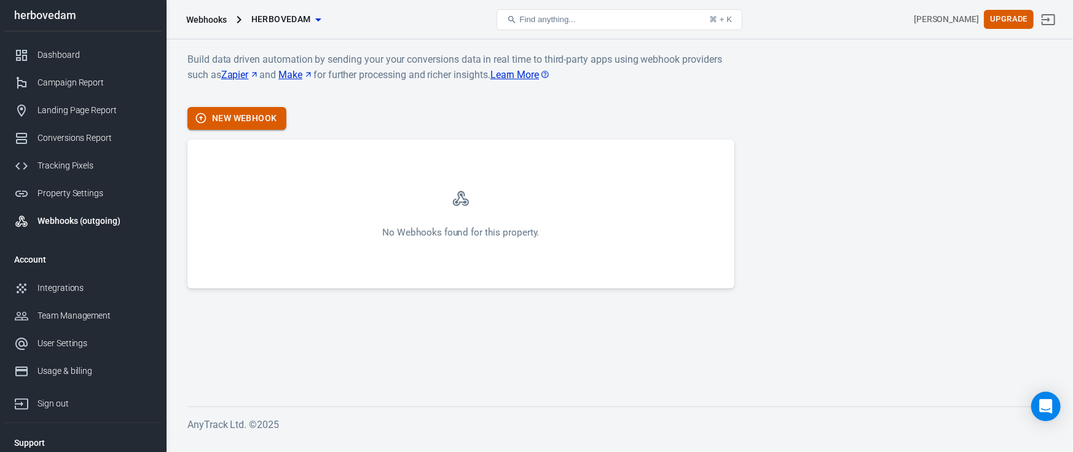
click at [238, 121] on button "New Webhook" at bounding box center [236, 118] width 99 height 23
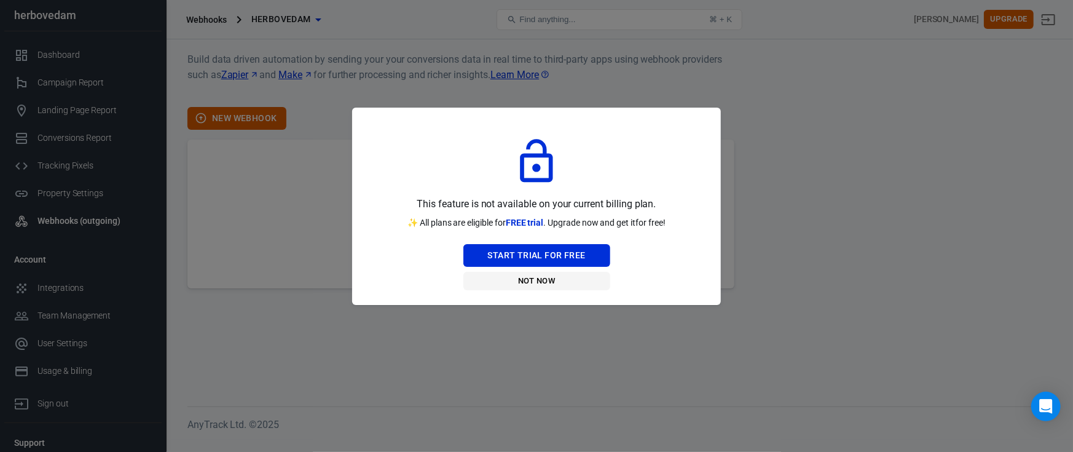
click at [537, 287] on button "Not Now" at bounding box center [536, 281] width 147 height 19
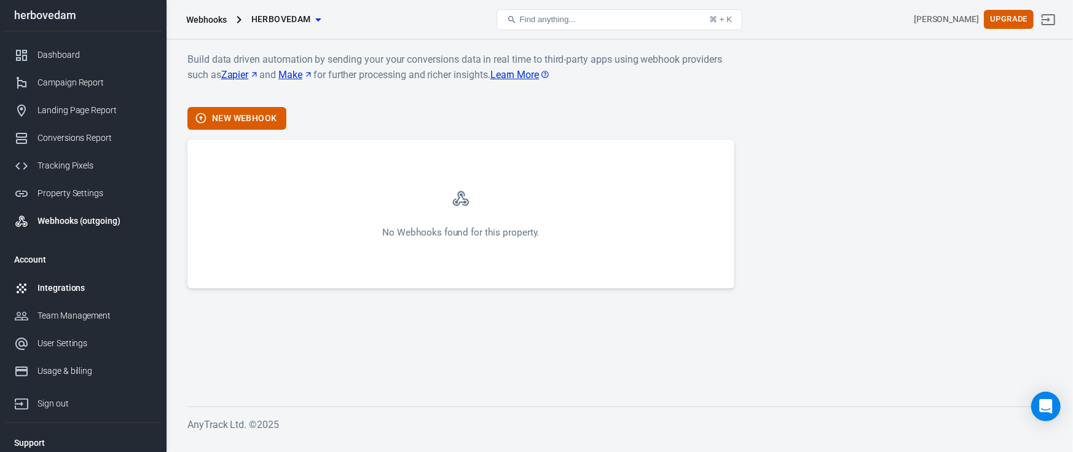
click at [66, 289] on div "Integrations" at bounding box center [94, 288] width 114 height 13
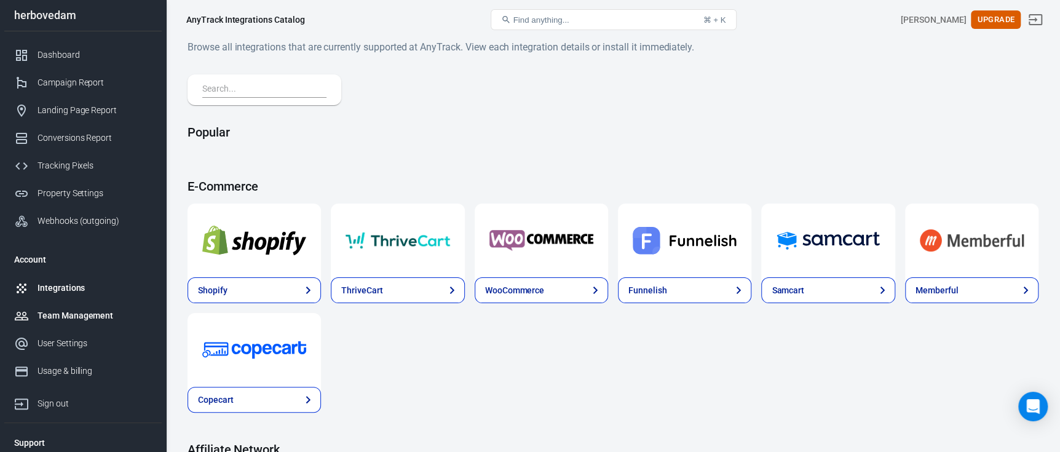
click at [55, 312] on div "Team Management" at bounding box center [94, 315] width 114 height 13
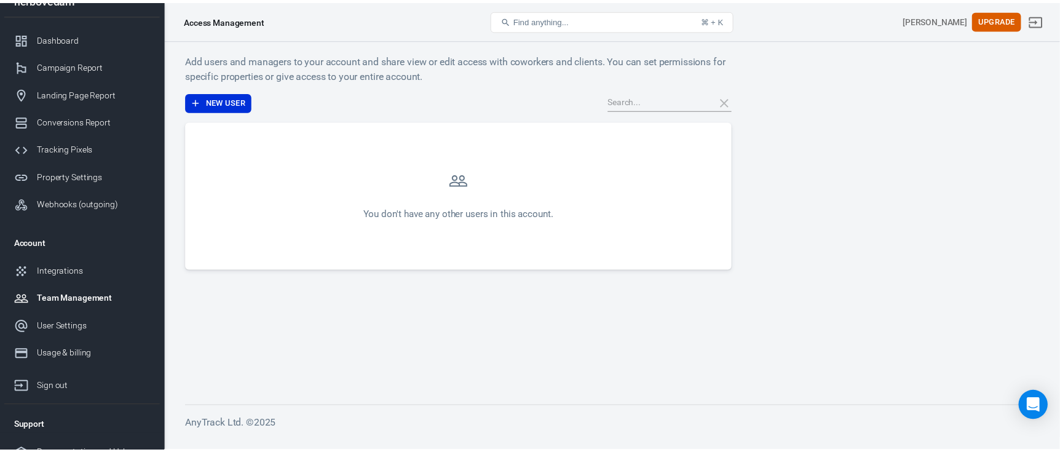
scroll to position [32, 0]
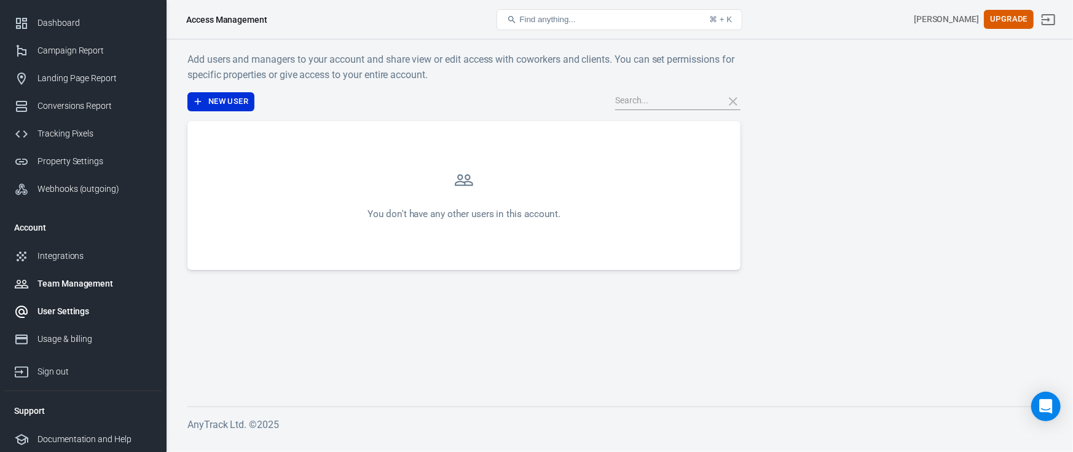
click at [79, 305] on div "User Settings" at bounding box center [94, 311] width 114 height 13
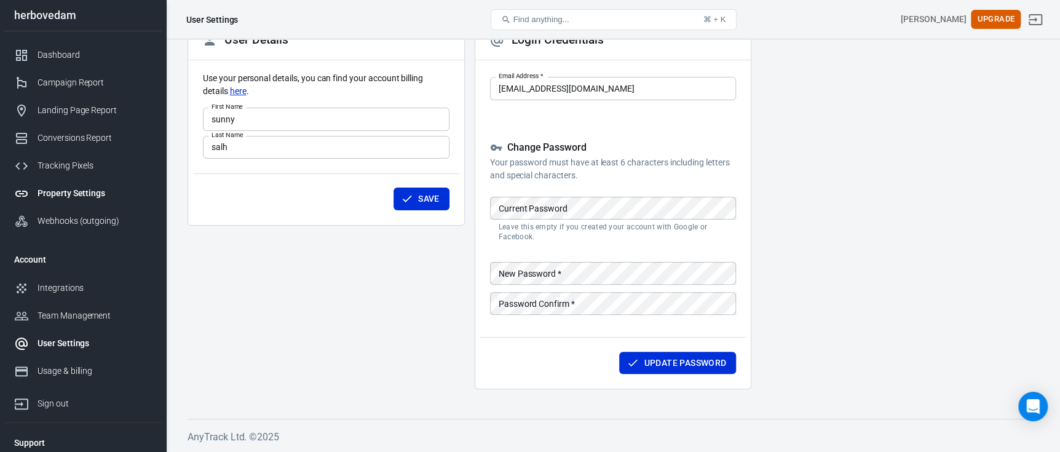
scroll to position [32, 0]
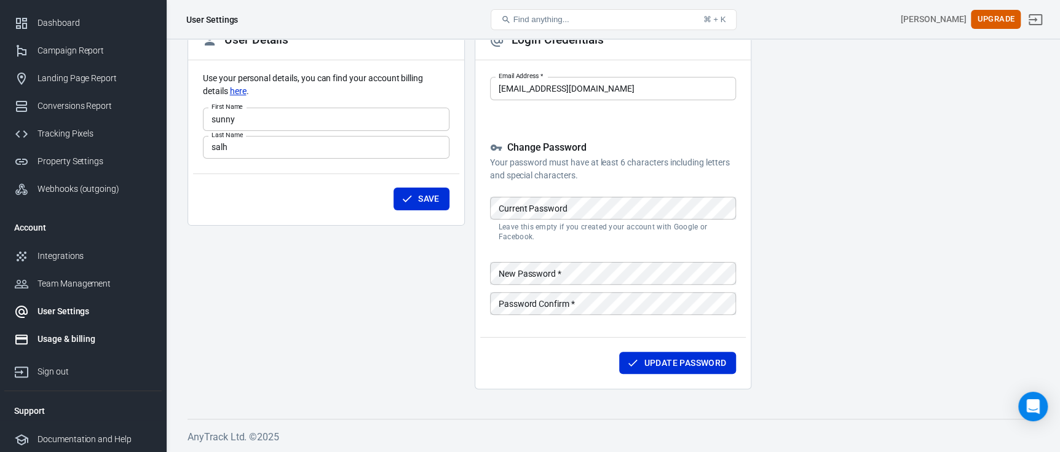
click at [78, 325] on link "Usage & billing" at bounding box center [82, 339] width 157 height 28
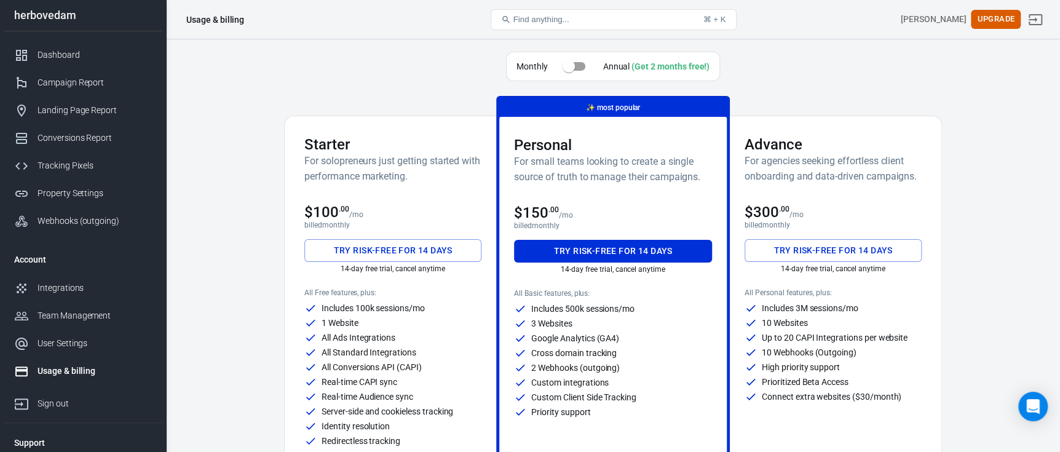
click at [568, 67] on input "checkbox" at bounding box center [569, 66] width 70 height 23
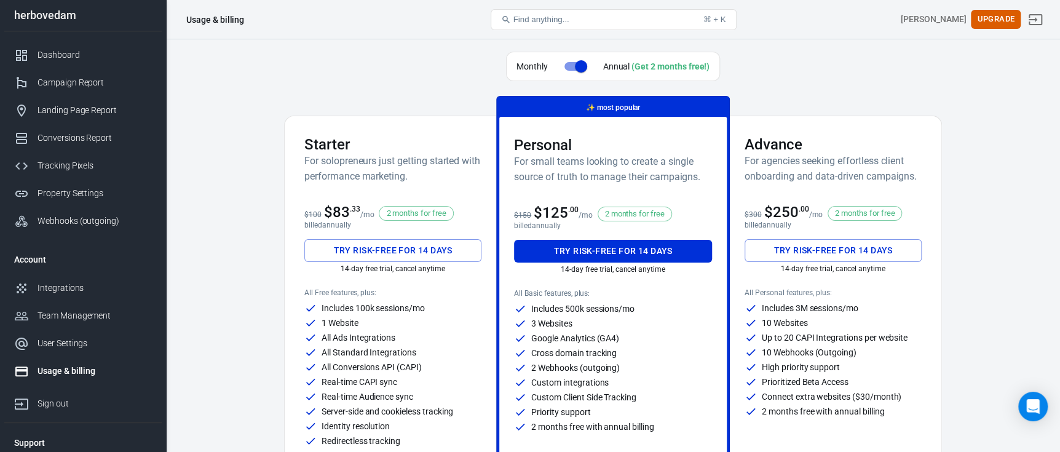
click at [568, 67] on input "checkbox" at bounding box center [581, 66] width 70 height 23
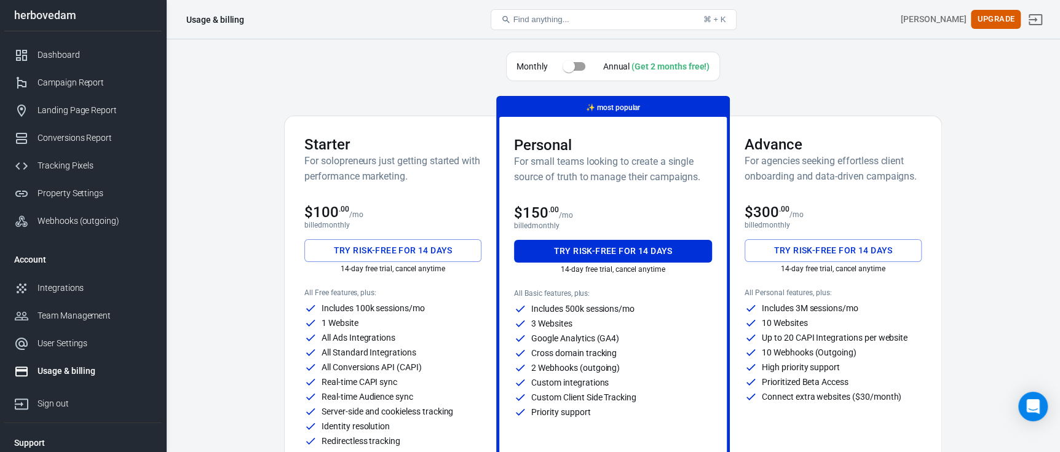
click at [568, 67] on input "checkbox" at bounding box center [569, 66] width 70 height 23
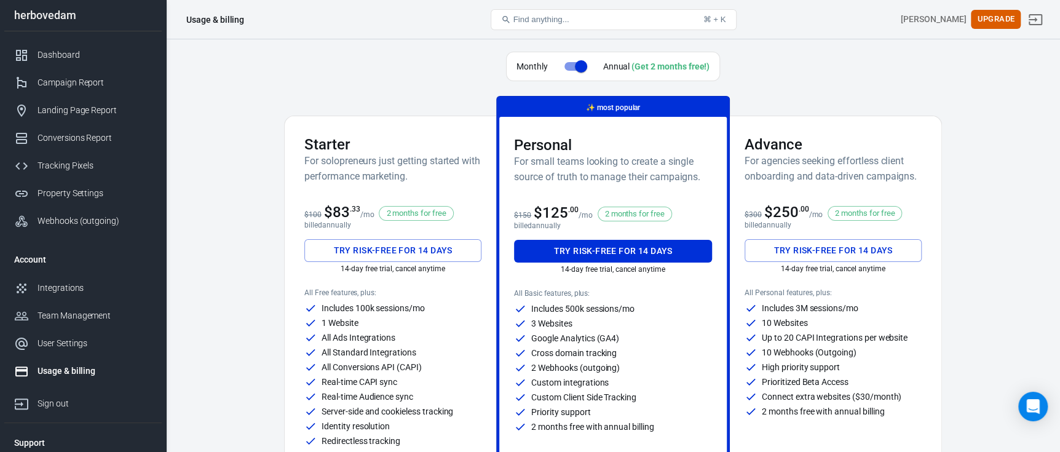
click at [568, 67] on input "checkbox" at bounding box center [581, 66] width 70 height 23
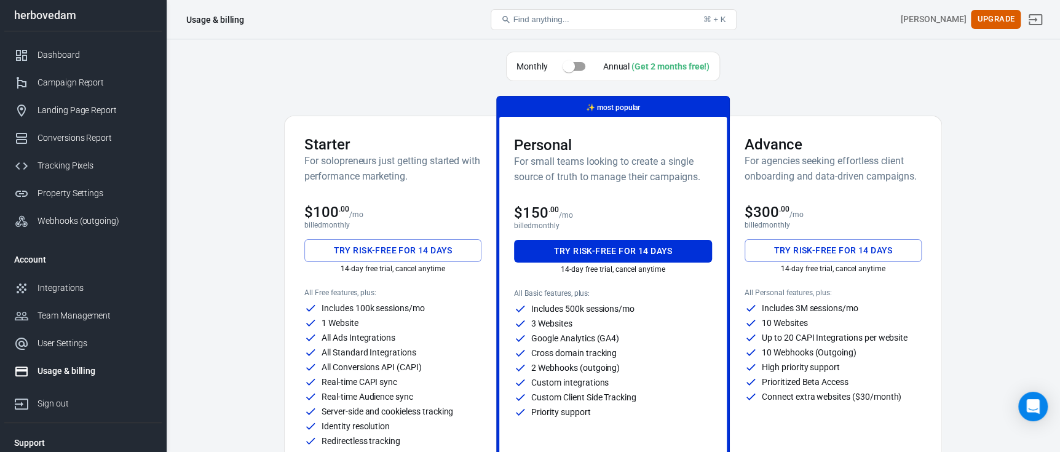
click at [568, 67] on input "checkbox" at bounding box center [569, 66] width 70 height 23
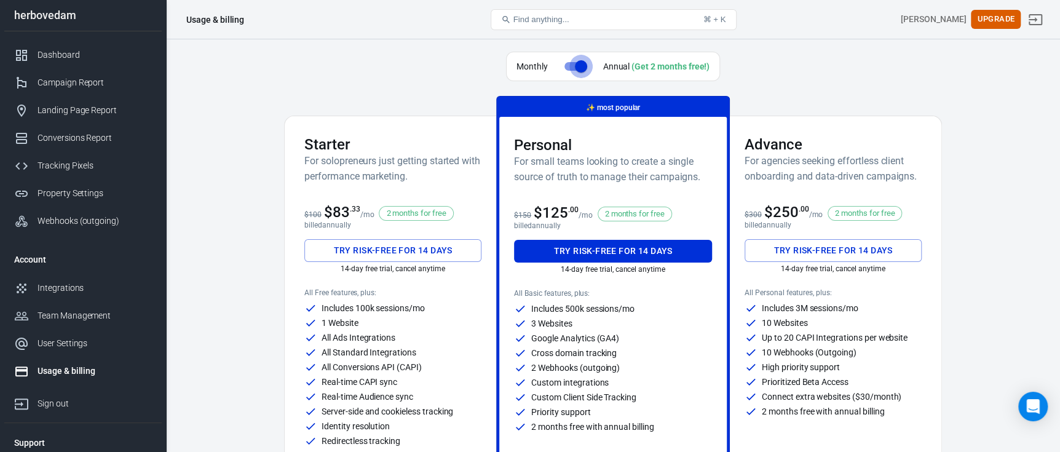
click at [568, 67] on input "checkbox" at bounding box center [581, 66] width 70 height 23
checkbox input "false"
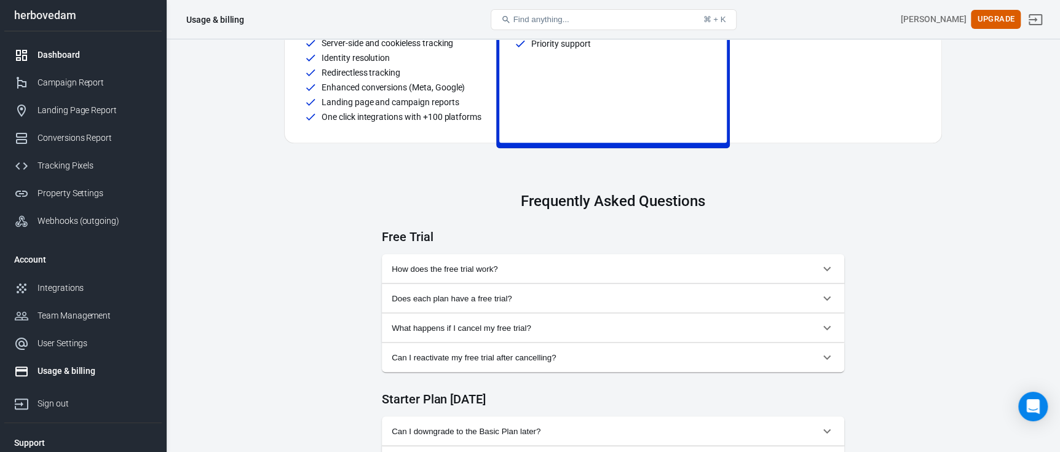
click at [63, 58] on div "Dashboard" at bounding box center [94, 55] width 114 height 13
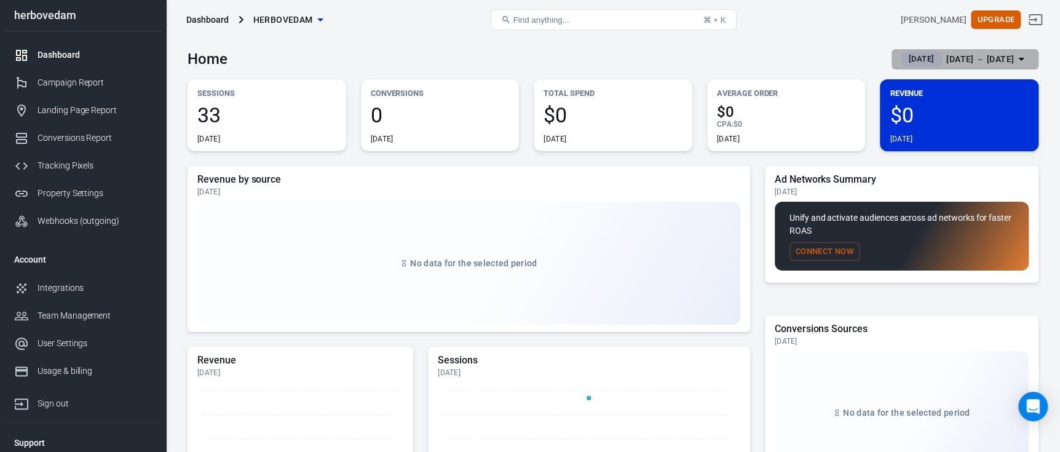
click at [904, 60] on span "[DATE]" at bounding box center [921, 59] width 35 height 12
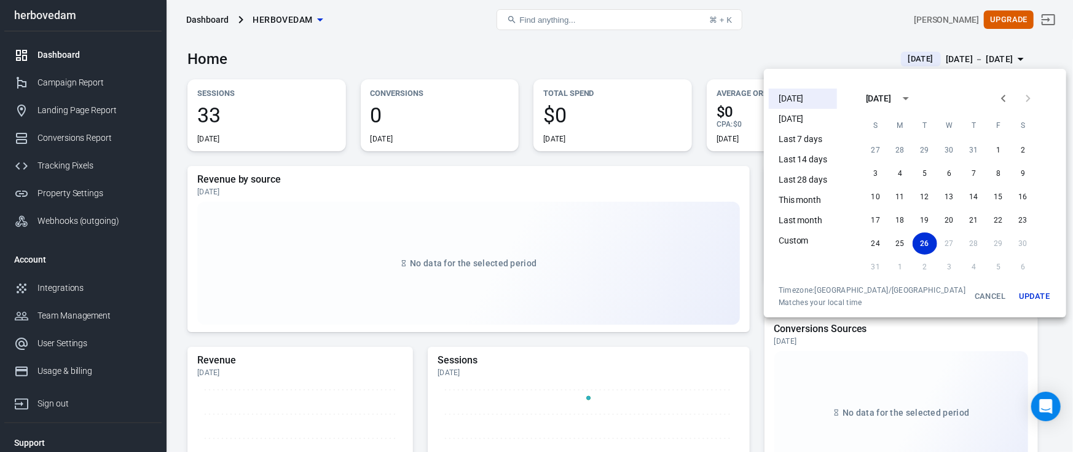
click at [798, 96] on li "[DATE]" at bounding box center [803, 99] width 68 height 20
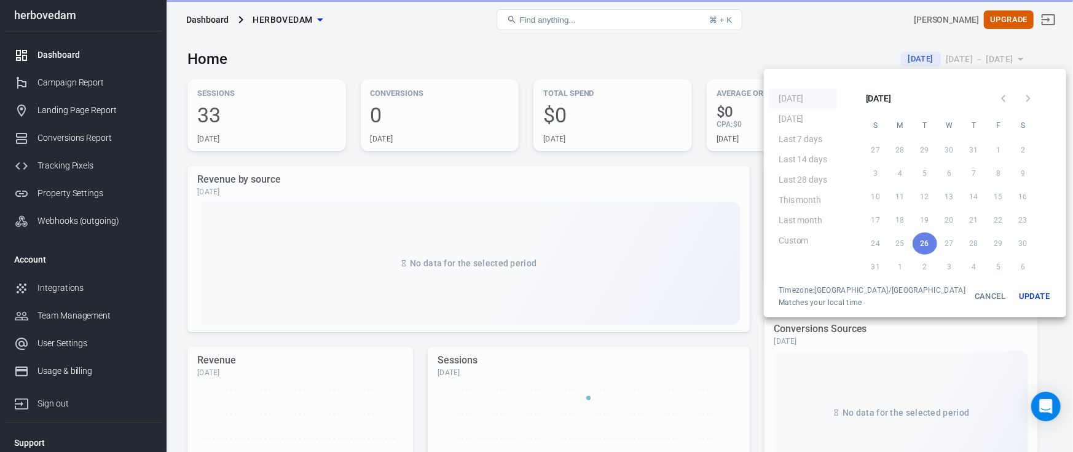
click at [1015, 293] on button "Update" at bounding box center [1034, 296] width 39 height 22
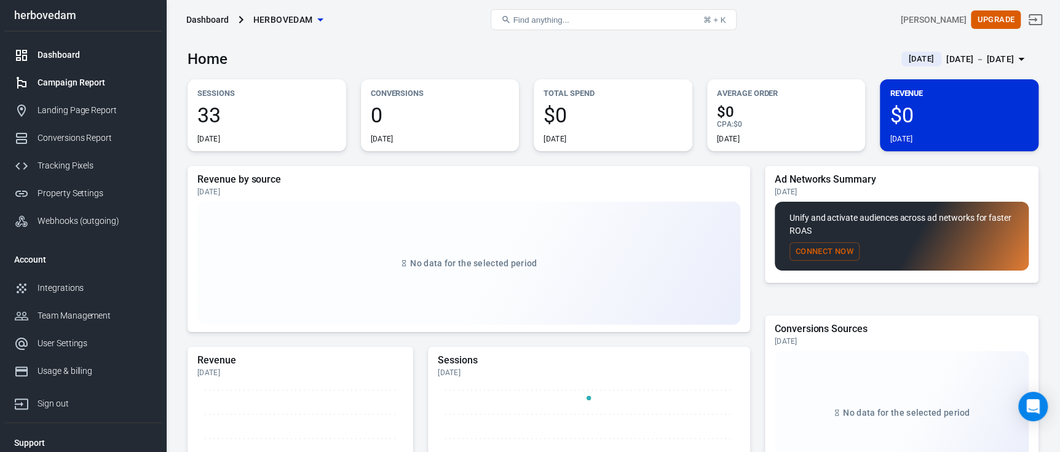
click at [72, 92] on link "Campaign Report" at bounding box center [82, 83] width 157 height 28
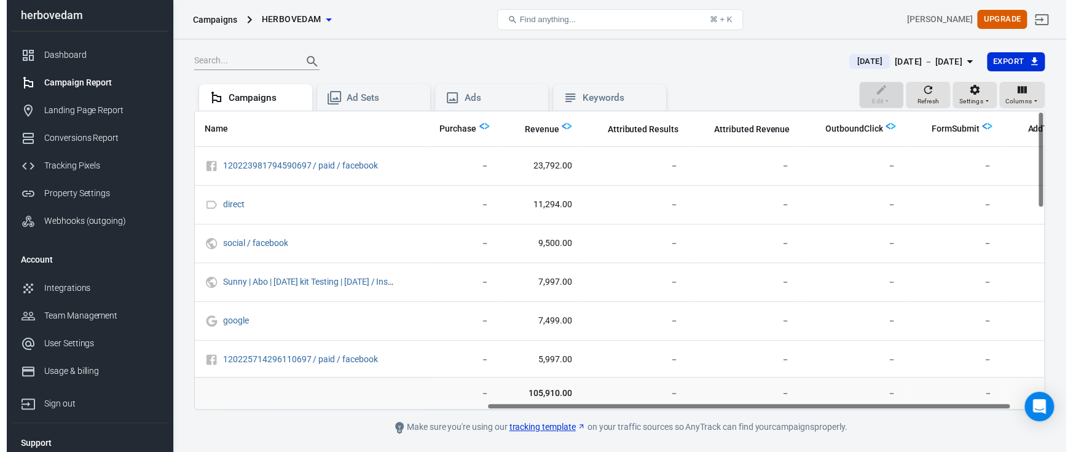
scroll to position [0, 527]
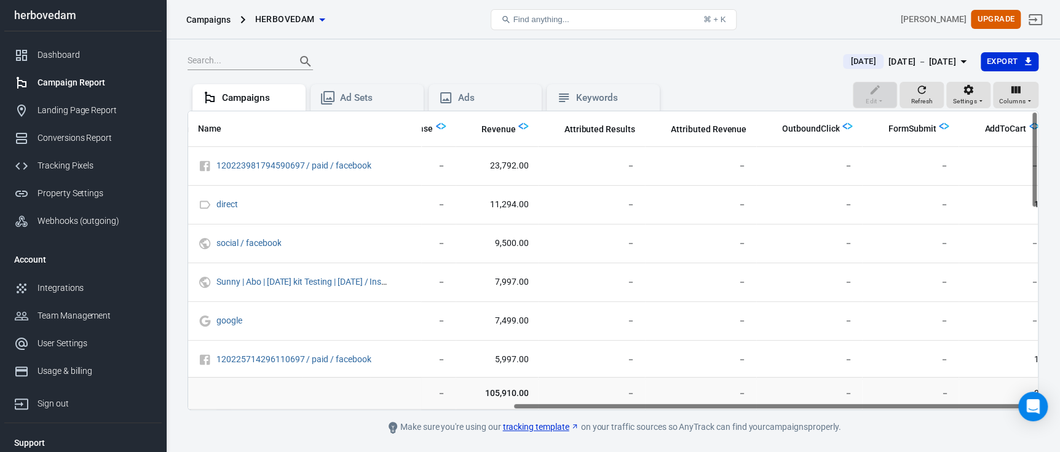
drag, startPoint x: 323, startPoint y: 405, endPoint x: 759, endPoint y: 401, distance: 435.2
click at [759, 401] on div "Name Amount Spent ROAS Impressions Link Clicks Sessions Lead Purchase Revenue A…" at bounding box center [612, 260] width 851 height 299
click at [966, 100] on span "Settings" at bounding box center [965, 101] width 24 height 11
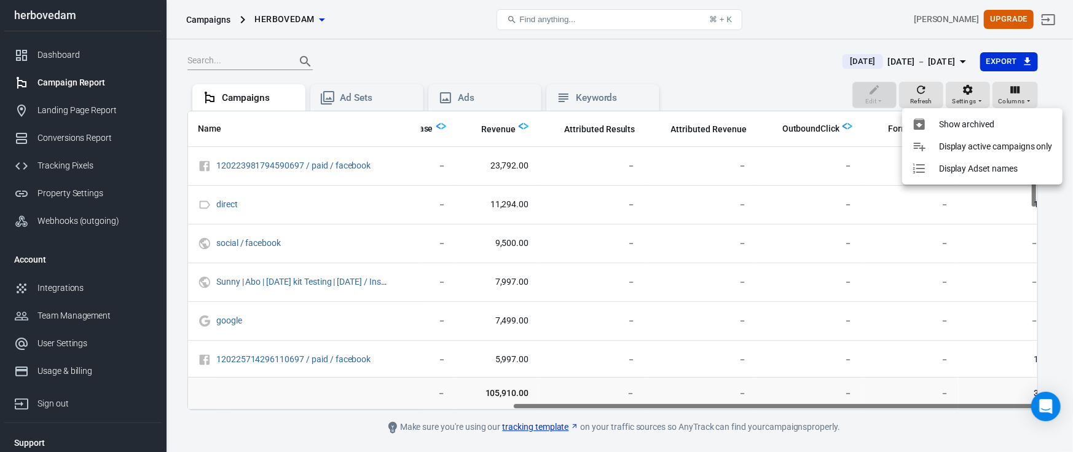
click at [970, 93] on div at bounding box center [536, 226] width 1073 height 452
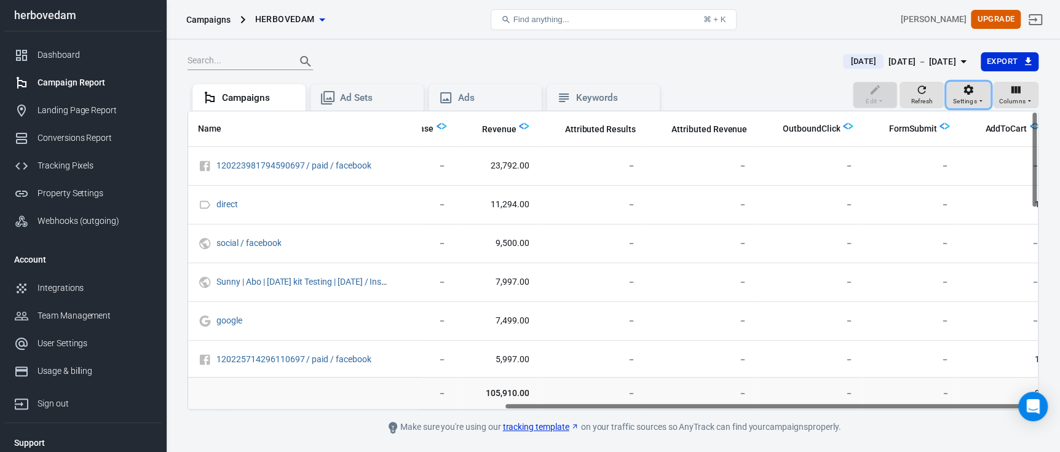
scroll to position [0, 513]
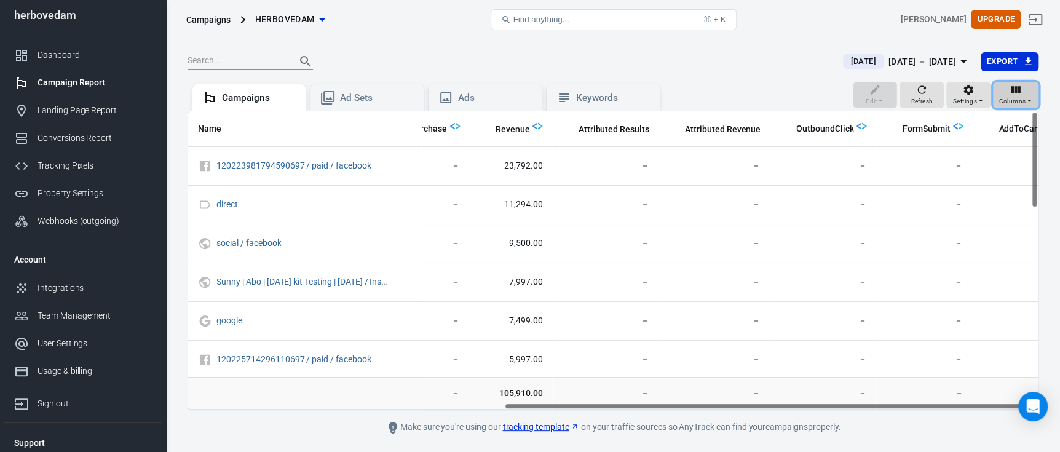
click at [1017, 100] on span "Columns" at bounding box center [1011, 101] width 27 height 11
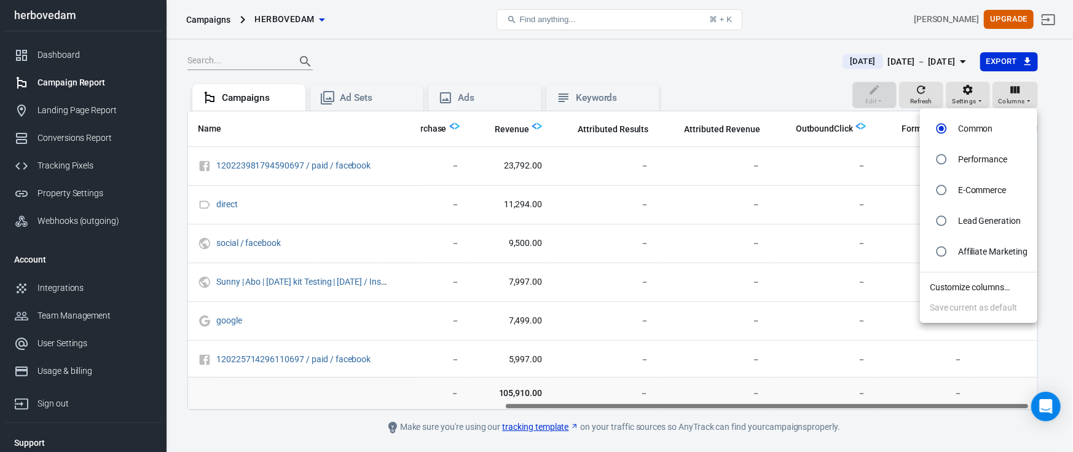
click at [940, 162] on input "radio" at bounding box center [941, 159] width 23 height 23
radio input "true"
radio input "false"
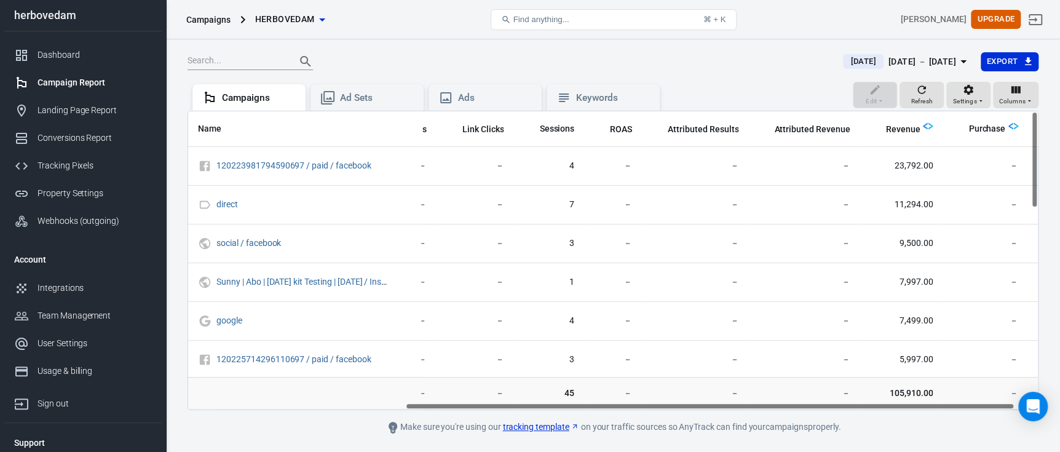
scroll to position [0, 334]
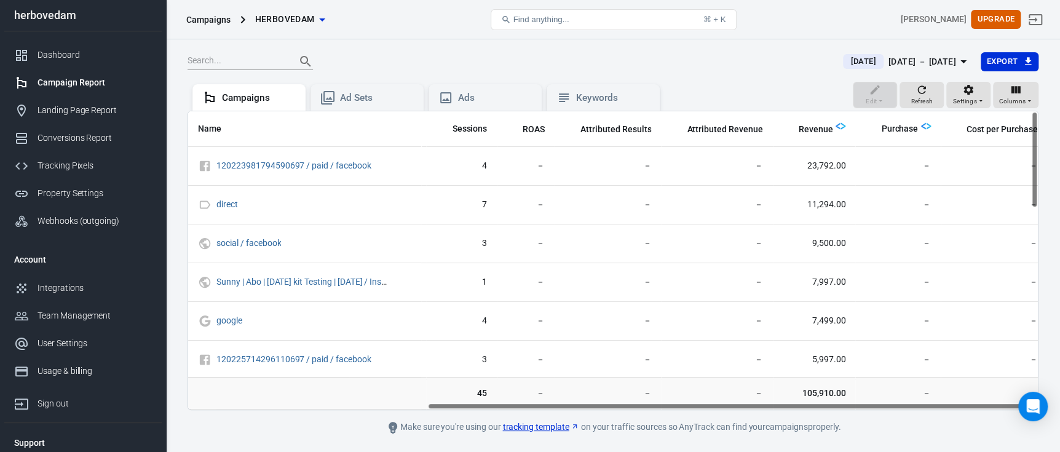
drag, startPoint x: 667, startPoint y: 404, endPoint x: 939, endPoint y: 377, distance: 273.6
click at [939, 377] on div "Name Amount Spent Reach Impressions Link Clicks Sessions ROAS Attributed Result…" at bounding box center [612, 260] width 851 height 299
click at [363, 92] on div "Ad Sets" at bounding box center [377, 98] width 74 height 13
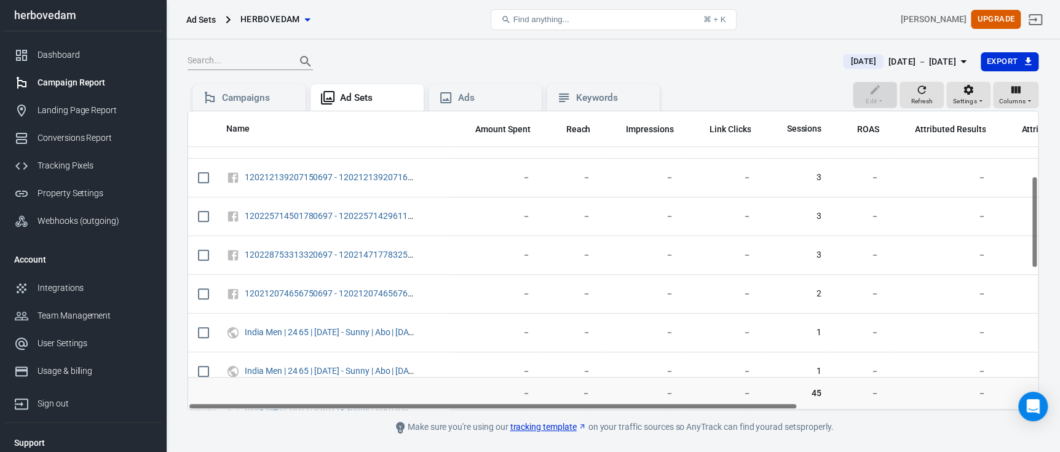
drag, startPoint x: 433, startPoint y: 403, endPoint x: 513, endPoint y: 404, distance: 80.5
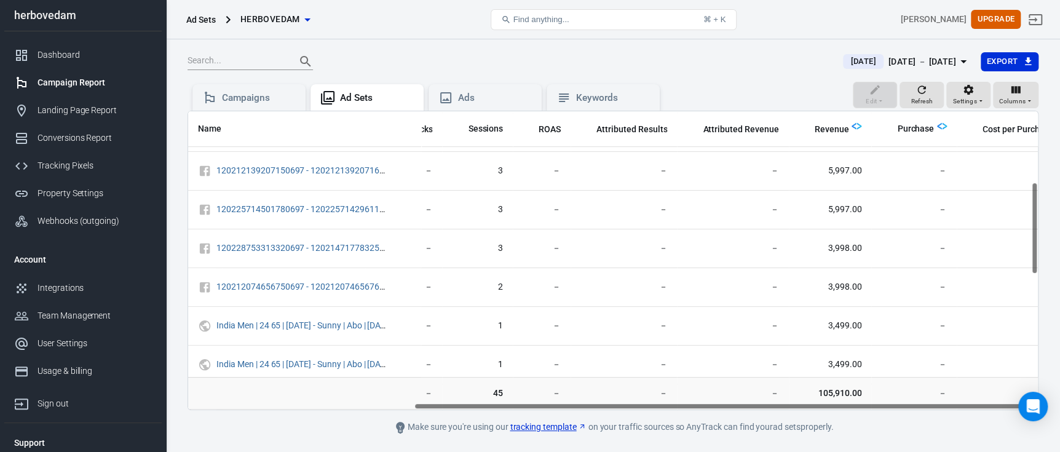
scroll to position [227, 334]
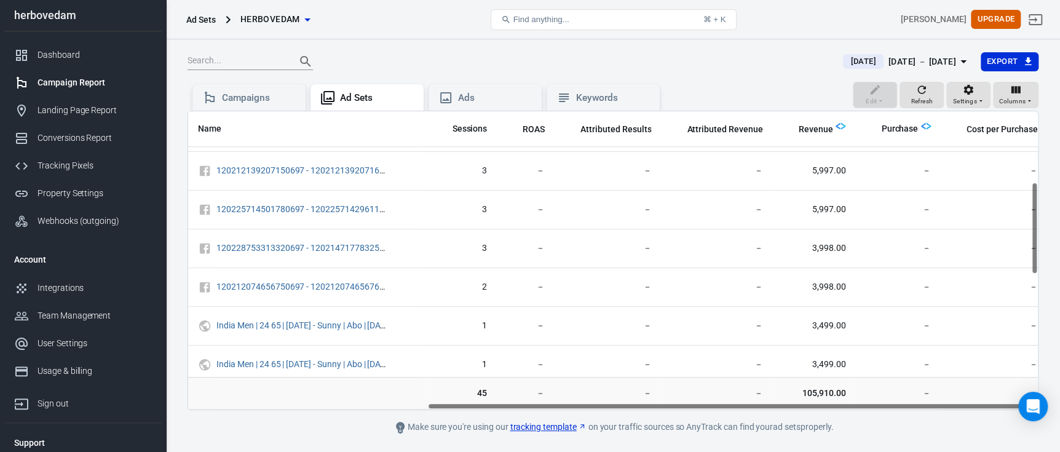
drag, startPoint x: 510, startPoint y: 407, endPoint x: 773, endPoint y: 396, distance: 262.7
click at [773, 396] on div "Name Amount Spent Reach Impressions Link Clicks Sessions ROAS Attributed Result…" at bounding box center [612, 260] width 851 height 299
click at [474, 89] on div "Ads" at bounding box center [484, 97] width 113 height 27
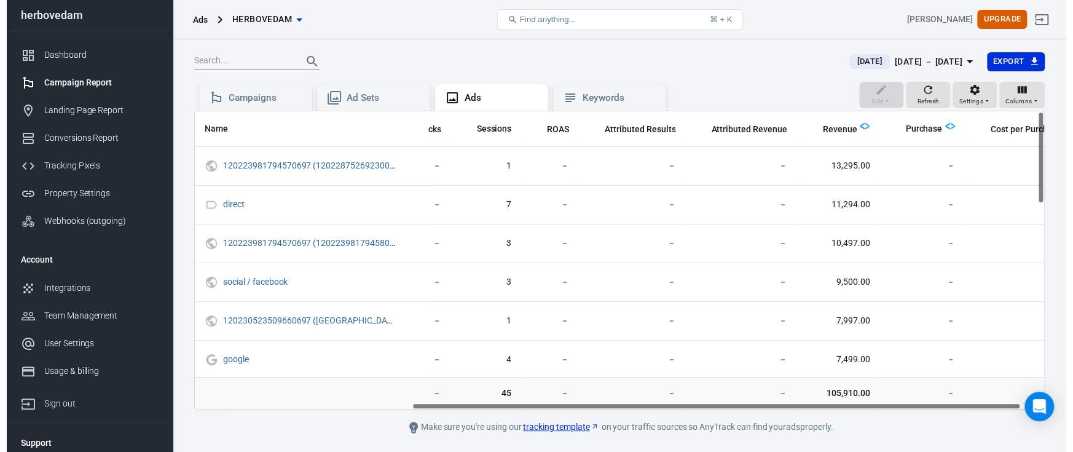
scroll to position [0, 334]
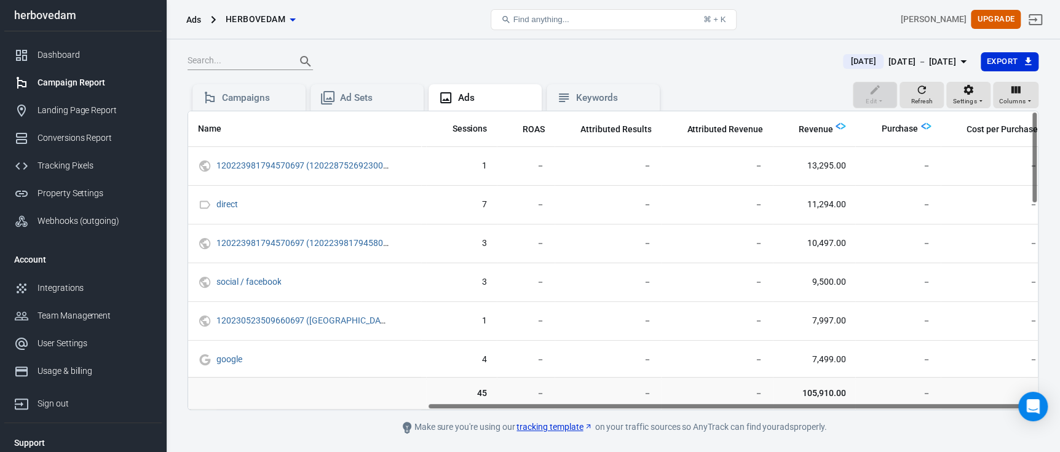
drag, startPoint x: 483, startPoint y: 404, endPoint x: 808, endPoint y: 408, distance: 325.2
click at [808, 408] on div "Name Amount Spent Reach Impressions Link Clicks Sessions ROAS Attributed Result…" at bounding box center [612, 260] width 849 height 298
click at [870, 92] on div "Edit Refresh Settings Columns" at bounding box center [946, 97] width 186 height 30
click at [568, 96] on icon at bounding box center [564, 97] width 10 height 9
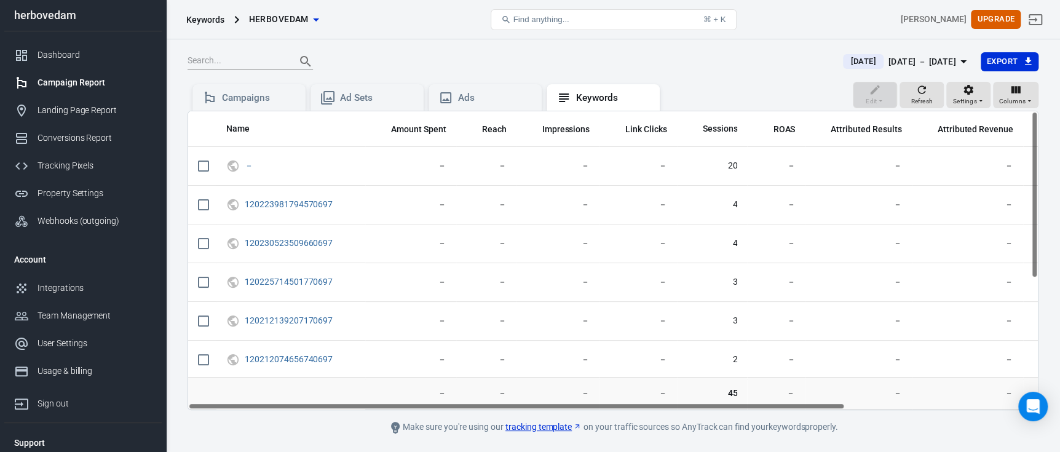
click at [883, 93] on div "Edit Refresh Settings Columns" at bounding box center [946, 97] width 186 height 30
click at [250, 95] on div "Campaigns" at bounding box center [259, 98] width 74 height 13
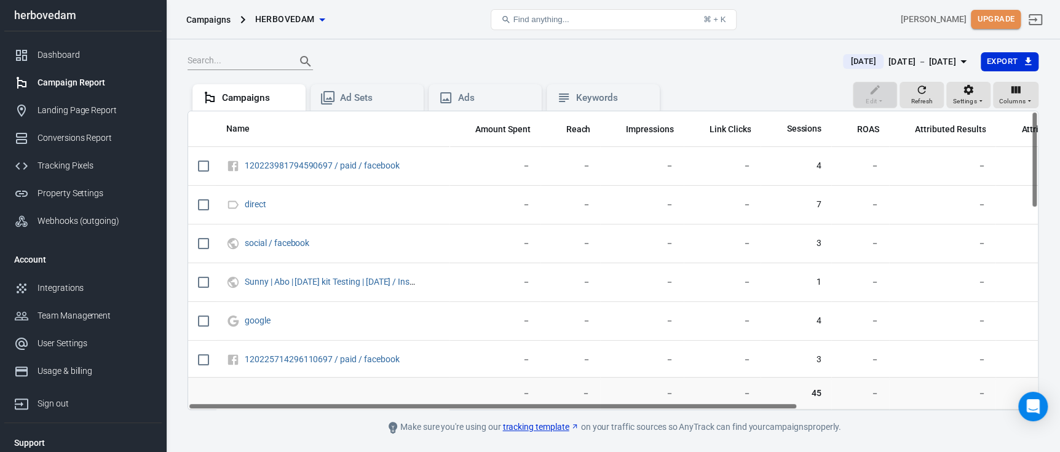
click at [1012, 17] on button "Upgrade" at bounding box center [996, 19] width 50 height 19
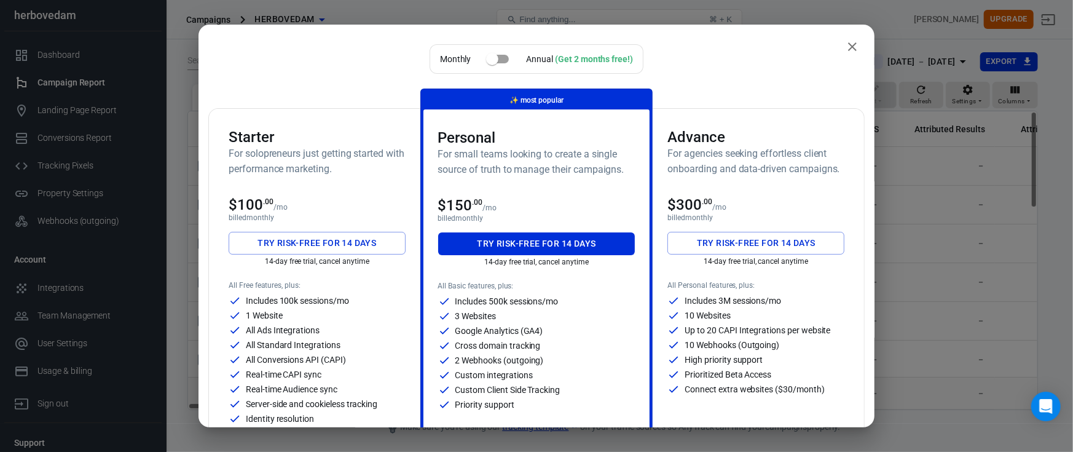
click at [321, 244] on button "Try risk-free for 14 days" at bounding box center [317, 243] width 177 height 23
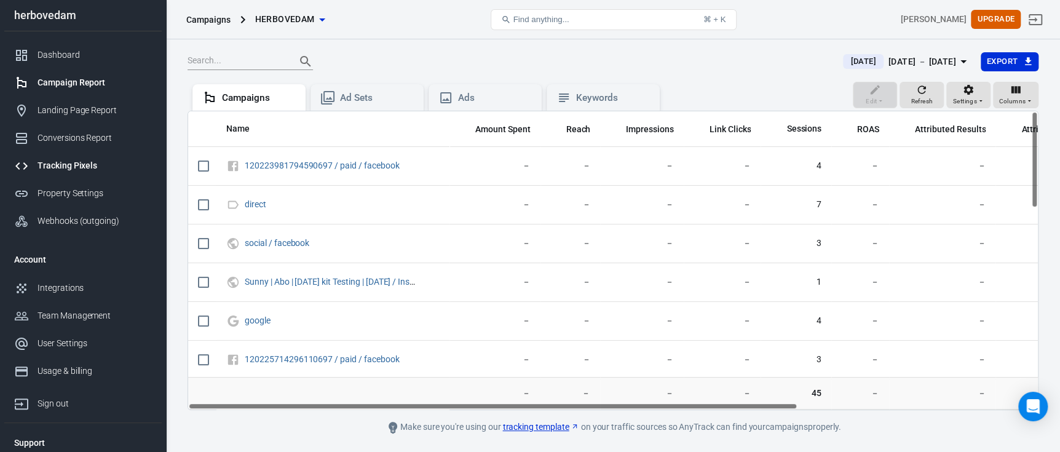
click at [87, 168] on div "Tracking Pixels" at bounding box center [94, 165] width 114 height 13
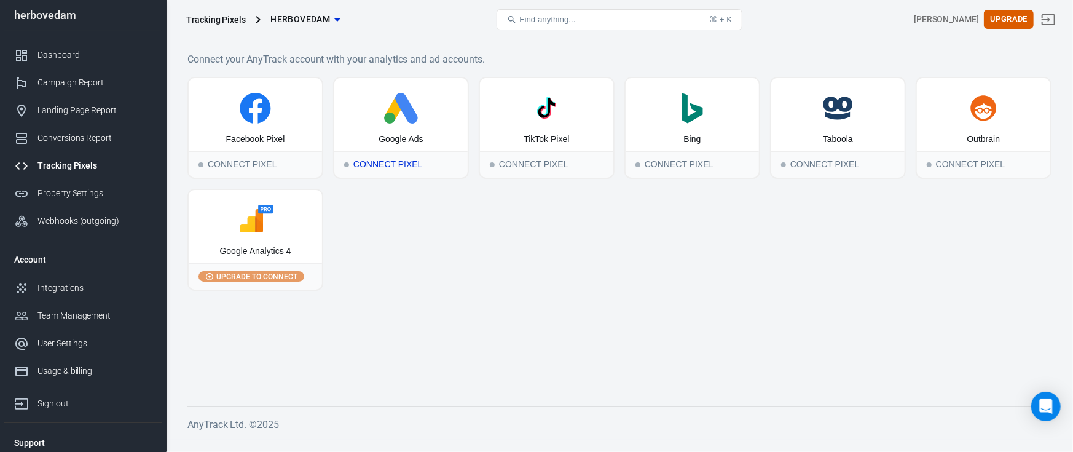
click at [409, 166] on div "Connect Pixel" at bounding box center [400, 164] width 133 height 27
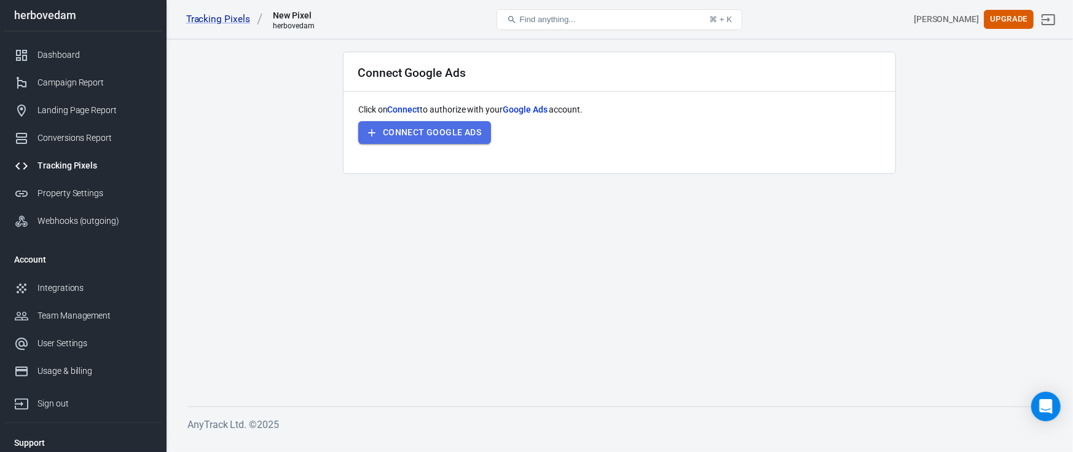
click at [436, 121] on button "Connect Google Ads" at bounding box center [424, 132] width 133 height 23
click at [93, 164] on div "Tracking Pixels" at bounding box center [94, 165] width 114 height 13
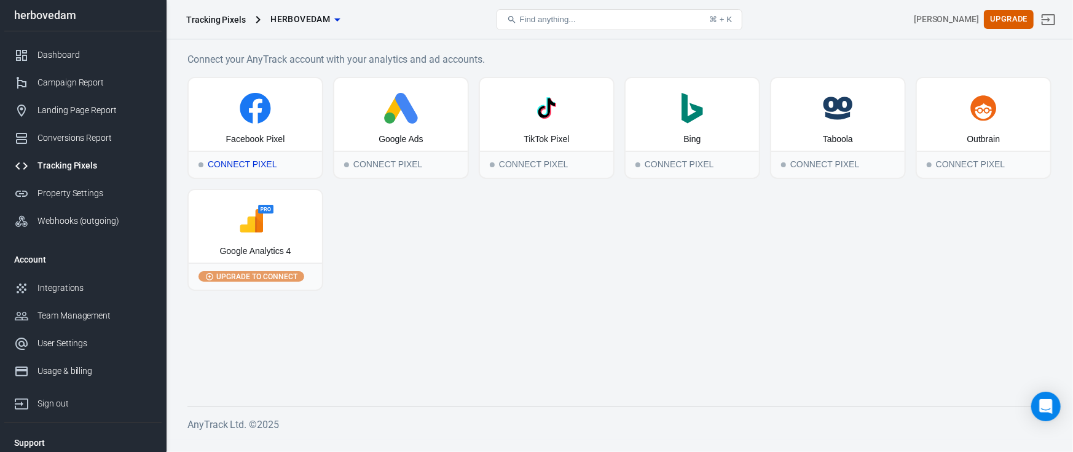
click at [265, 108] on icon at bounding box center [255, 108] width 31 height 31
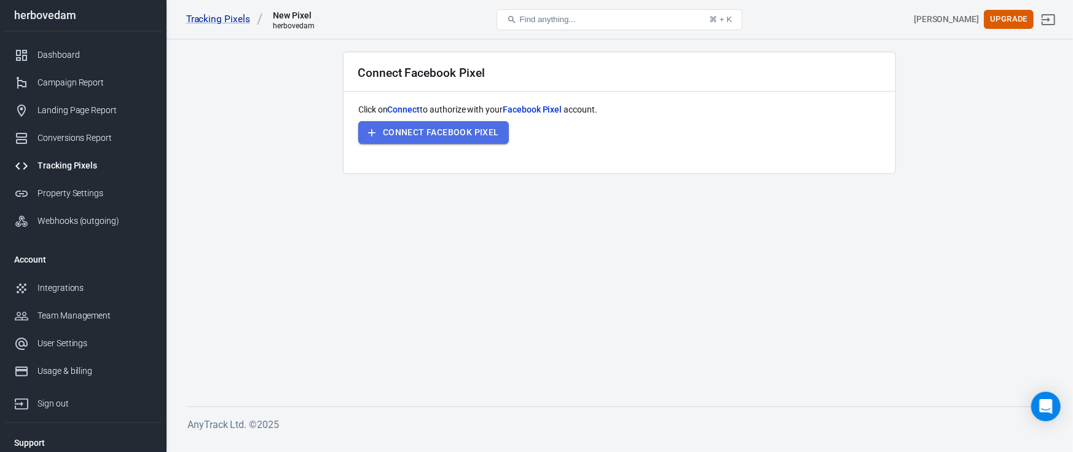
click at [462, 140] on button "Connect Facebook Pixel" at bounding box center [433, 132] width 151 height 23
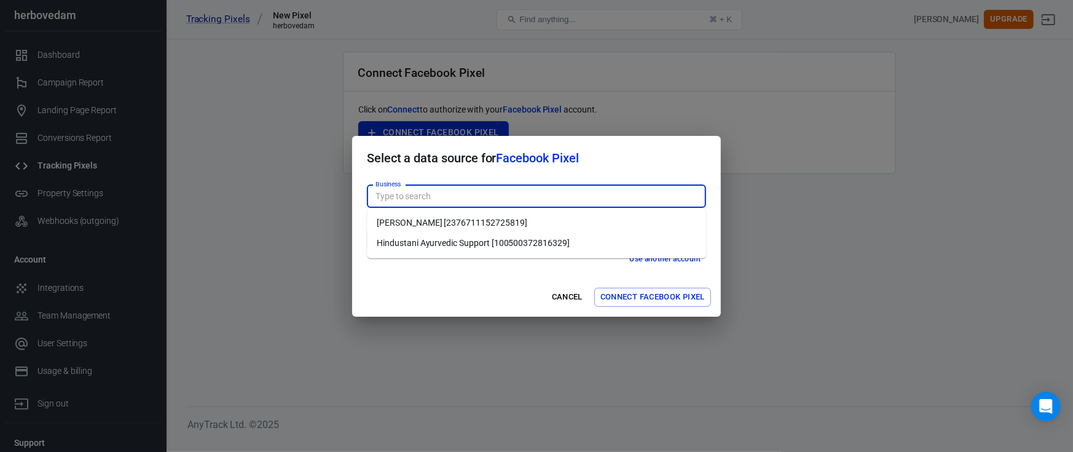
click at [405, 193] on div "Business Business Don't have Facebook Business yet? Create new" at bounding box center [536, 202] width 339 height 35
click at [456, 239] on li "Hindustani Ayurvedic Support [100500372816329]" at bounding box center [536, 243] width 339 height 20
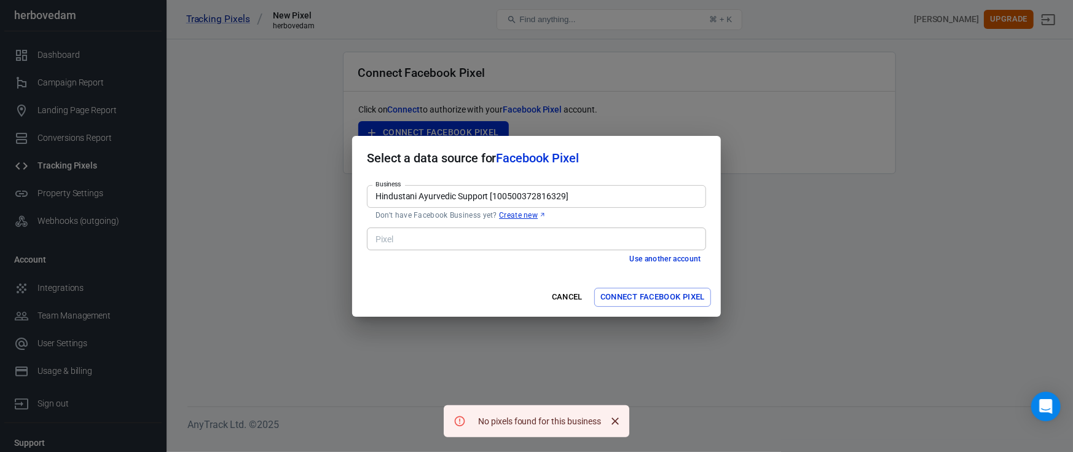
click at [527, 196] on input "Hindustani Ayurvedic Support [100500372816329]" at bounding box center [536, 196] width 330 height 15
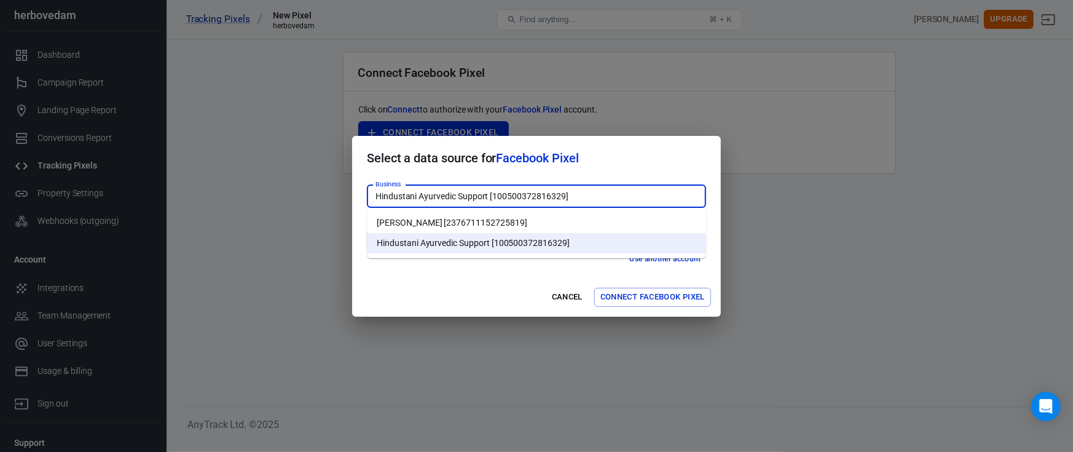
click at [475, 217] on li "[PERSON_NAME] [2376711152725819]" at bounding box center [536, 223] width 339 height 20
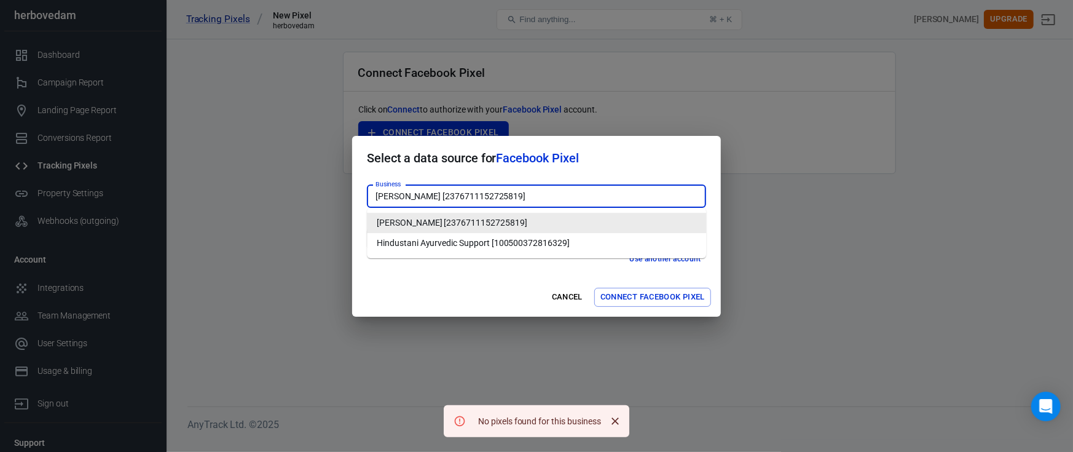
click at [521, 196] on input "[PERSON_NAME] [2376711152725819]" at bounding box center [536, 196] width 330 height 15
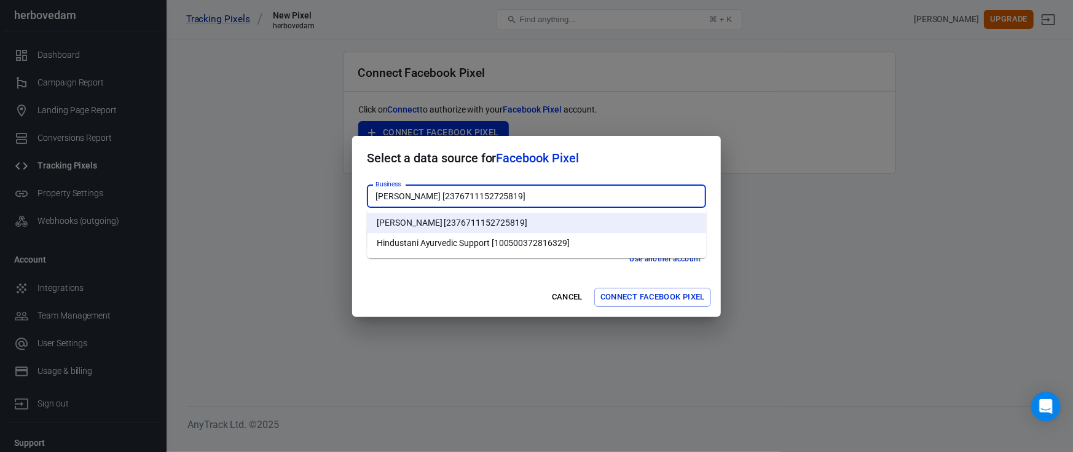
click at [499, 241] on li "Hindustani Ayurvedic Support [100500372816329]" at bounding box center [536, 243] width 339 height 20
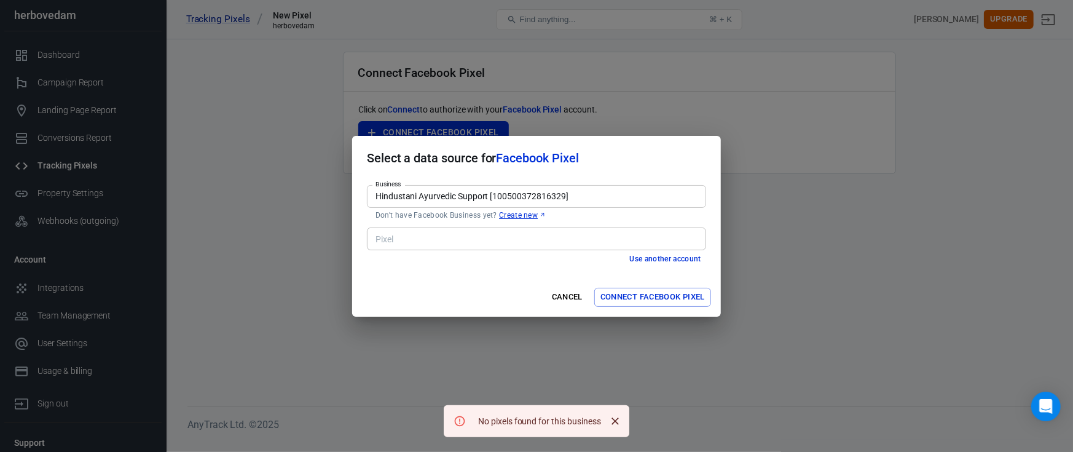
click at [514, 215] on link "Create new" at bounding box center [522, 215] width 47 height 10
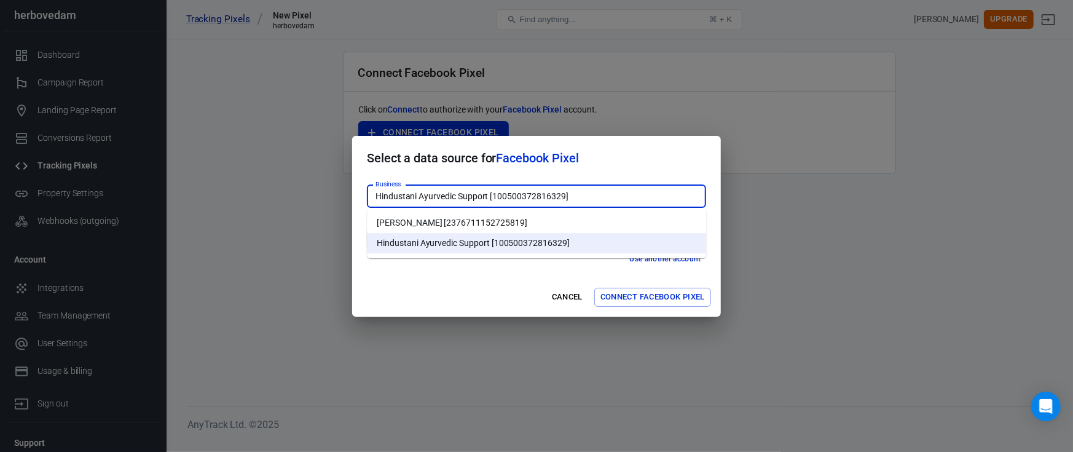
click at [604, 199] on input "Hindustani Ayurvedic Support [100500372816329]" at bounding box center [536, 196] width 330 height 15
click at [600, 274] on div "Business Hindustani Ayurvedic Support [100500372816329] Business Don't have Fac…" at bounding box center [536, 229] width 369 height 98
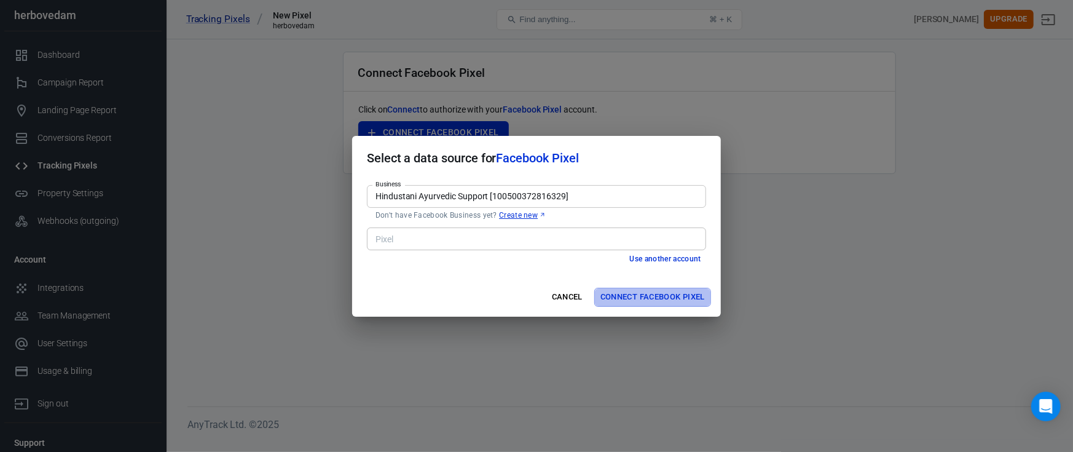
click at [626, 294] on button "Connect Facebook Pixel" at bounding box center [652, 297] width 117 height 19
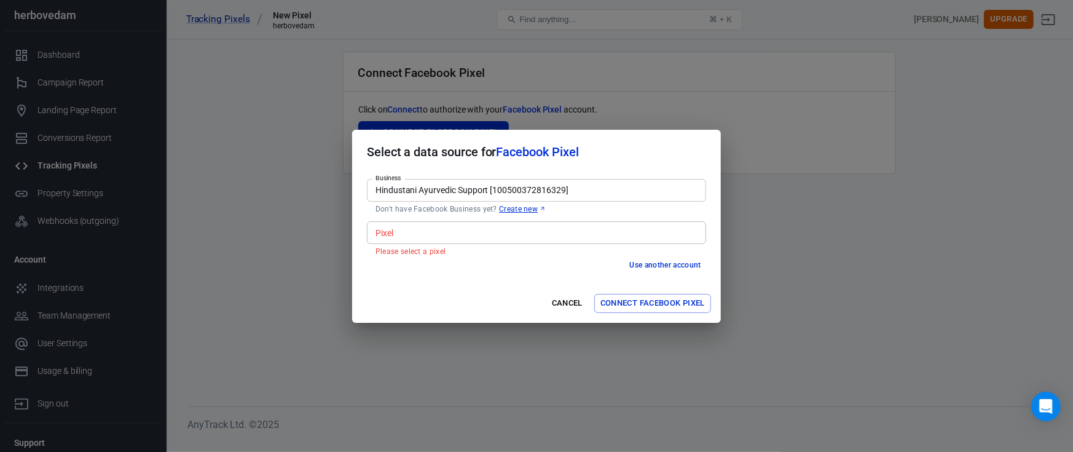
click at [576, 183] on input "Hindustani Ayurvedic Support [100500372816329]" at bounding box center [536, 190] width 330 height 15
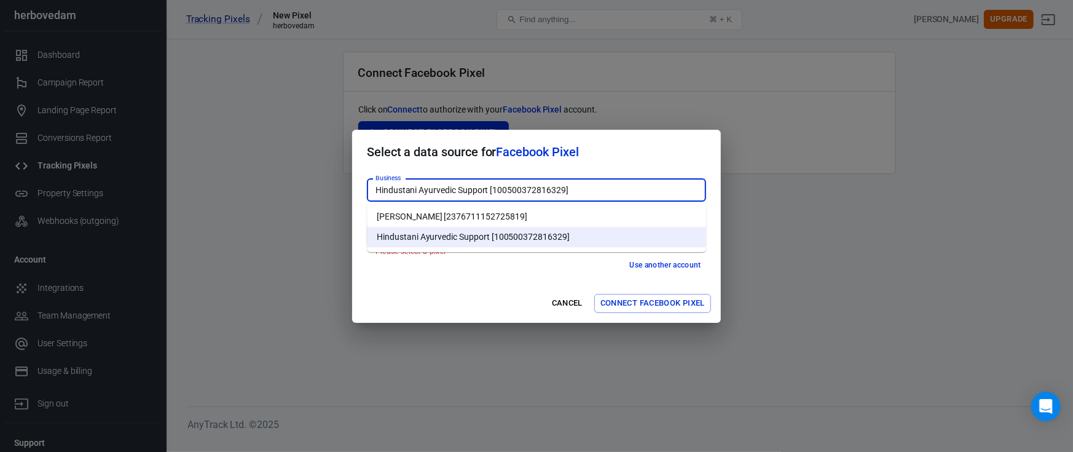
click at [525, 219] on li "[PERSON_NAME] [2376711152725819]" at bounding box center [536, 217] width 339 height 20
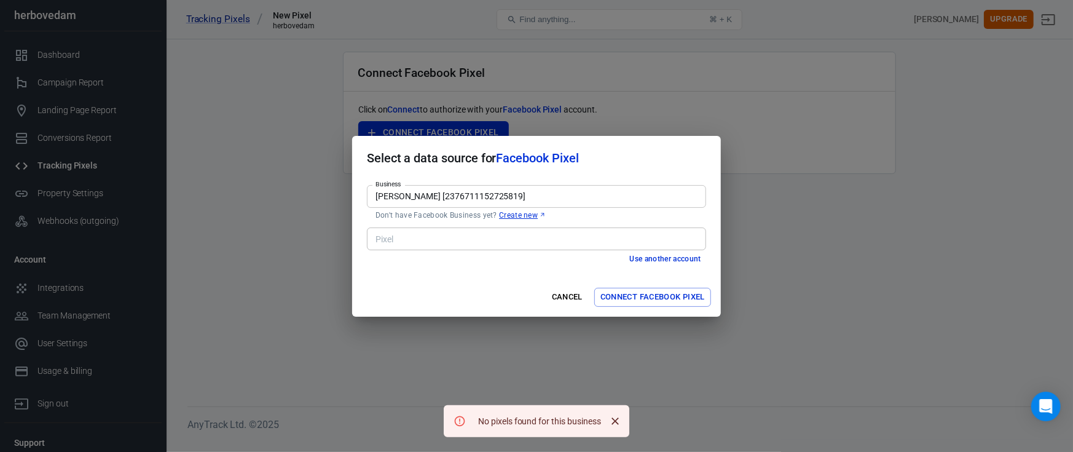
click at [467, 211] on p "Don't have Facebook Business yet? Create new" at bounding box center [537, 215] width 322 height 10
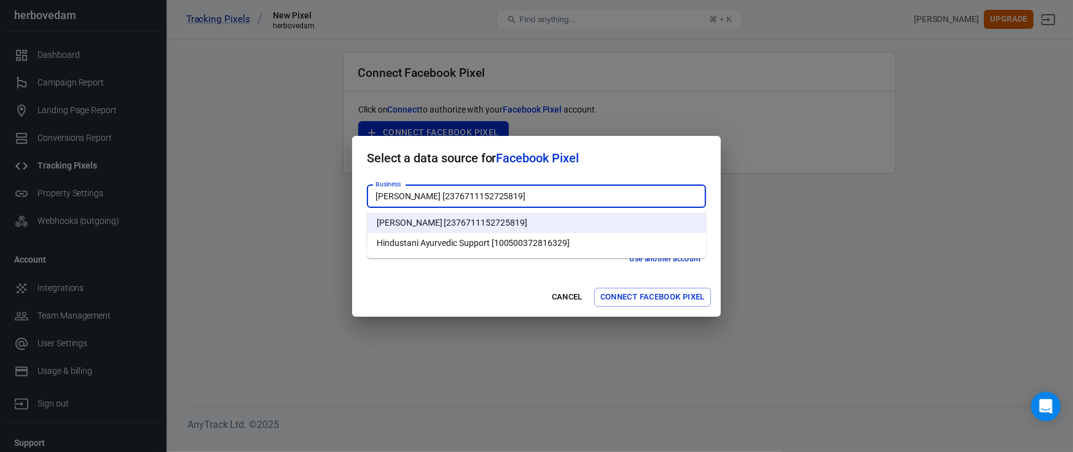
click at [489, 248] on li "Hindustani Ayurvedic Support [100500372816329]" at bounding box center [536, 243] width 339 height 20
type input "Hindustani Ayurvedic Support [100500372816329]"
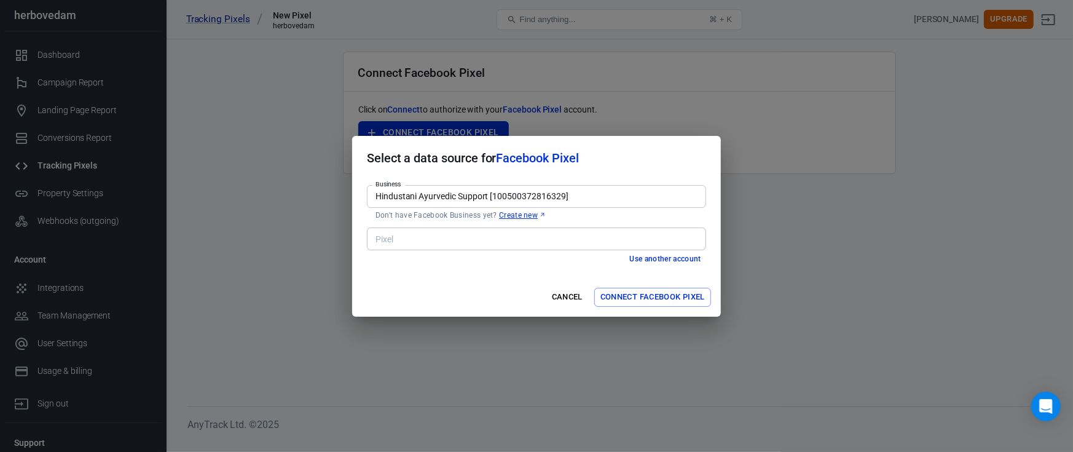
click at [523, 215] on link "Create new" at bounding box center [522, 215] width 47 height 10
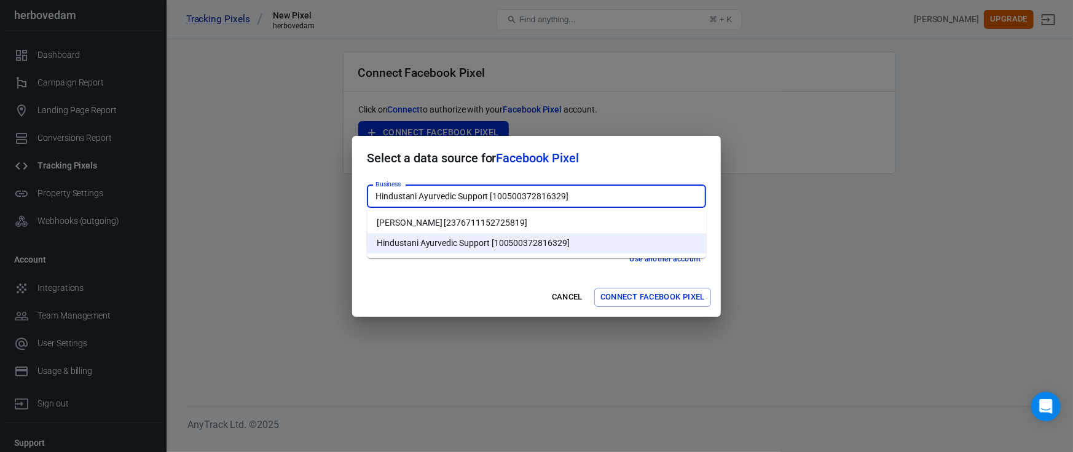
click at [629, 157] on h2 "Select a data source for Facebook Pixel" at bounding box center [536, 158] width 369 height 44
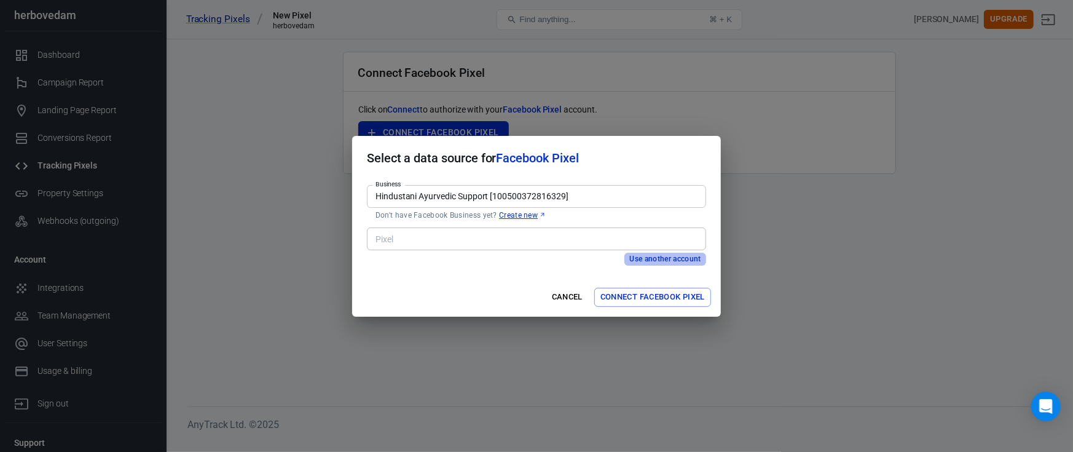
click at [641, 264] on button "Use another account" at bounding box center [666, 259] width 82 height 13
click at [447, 200] on input "Business" at bounding box center [536, 196] width 330 height 15
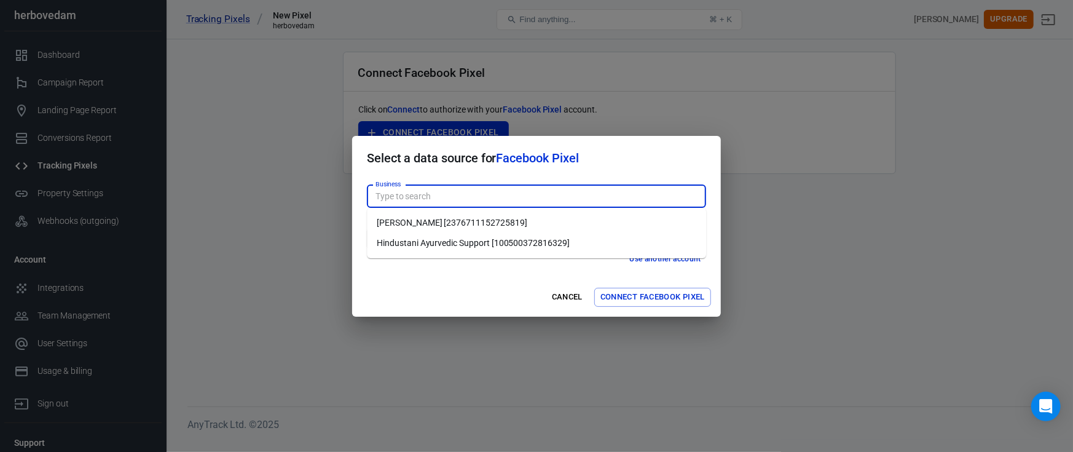
click at [474, 235] on li "Hindustani Ayurvedic Support [100500372816329]" at bounding box center [536, 243] width 339 height 20
type input "Hindustani Ayurvedic Support [100500372816329]"
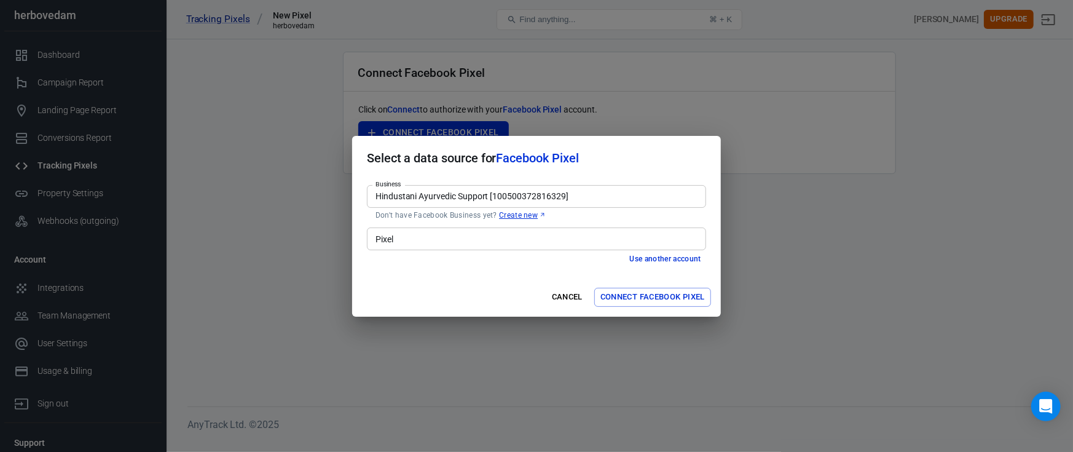
click at [479, 240] on input "Pixel" at bounding box center [536, 238] width 330 height 15
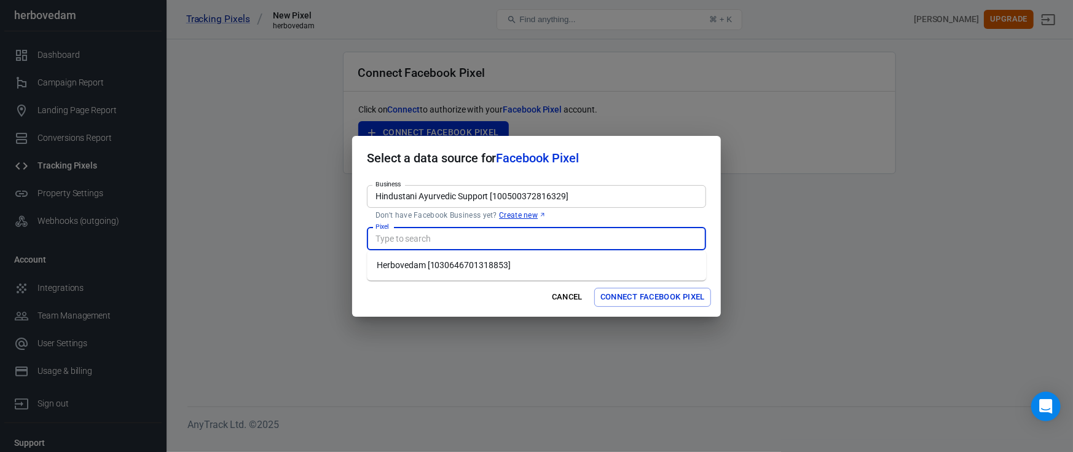
click at [484, 268] on li "Herbovedam [1030646701318853]" at bounding box center [536, 265] width 339 height 20
type input "Herbovedam [1030646701318853]"
click at [604, 296] on button "Connect Facebook Pixel" at bounding box center [652, 297] width 117 height 19
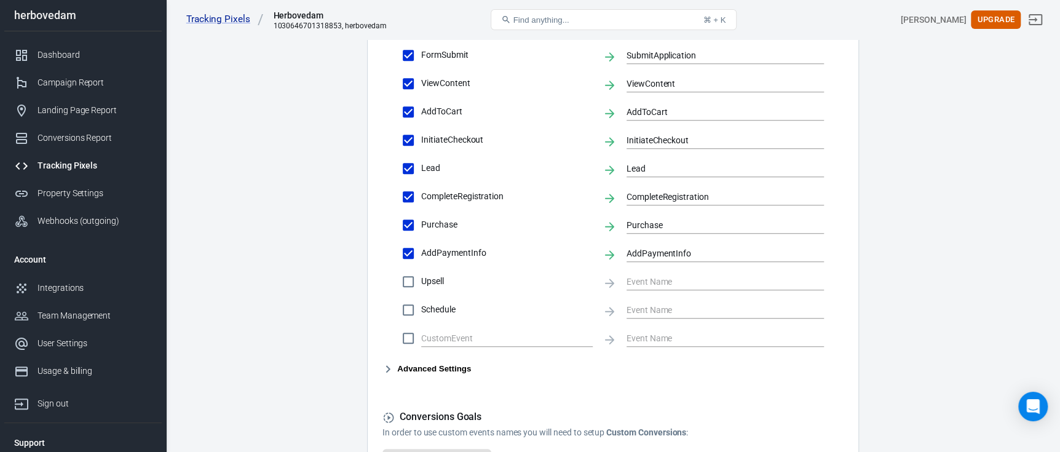
scroll to position [614, 0]
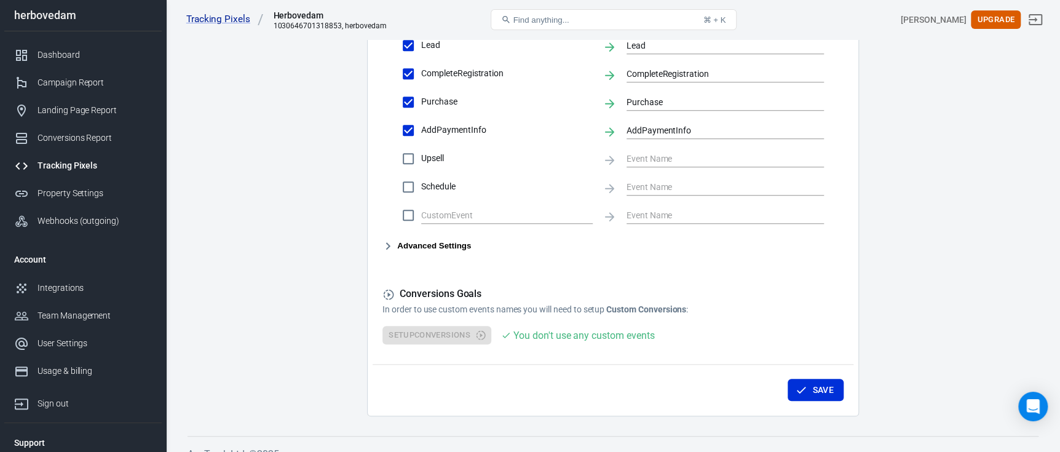
click at [409, 160] on input "Upsell" at bounding box center [408, 159] width 26 height 26
checkbox input "false"
click at [412, 183] on input "Schedule" at bounding box center [408, 187] width 26 height 26
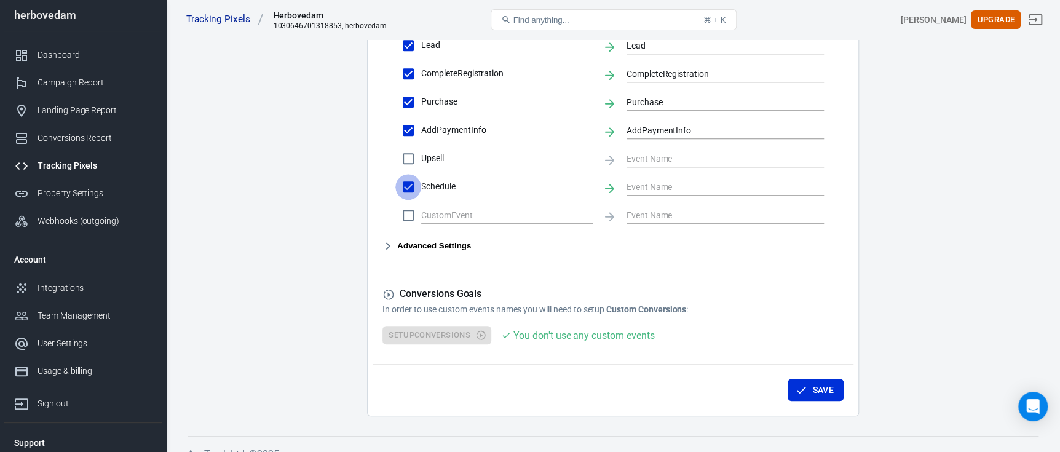
checkbox input "false"
click at [409, 217] on input "checkbox" at bounding box center [408, 215] width 26 height 26
checkbox input "false"
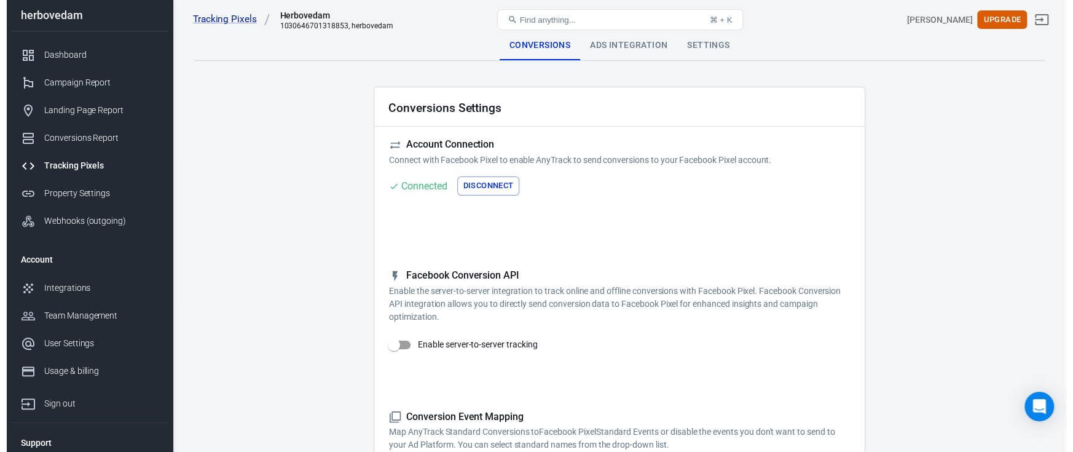
scroll to position [122, 0]
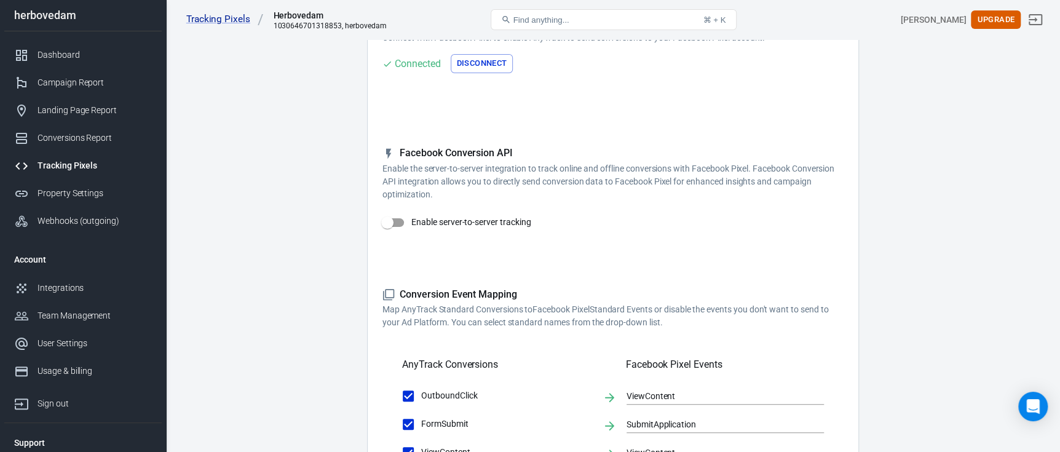
click at [390, 218] on input "Enable server-to-server tracking" at bounding box center [387, 222] width 70 height 23
checkbox input "false"
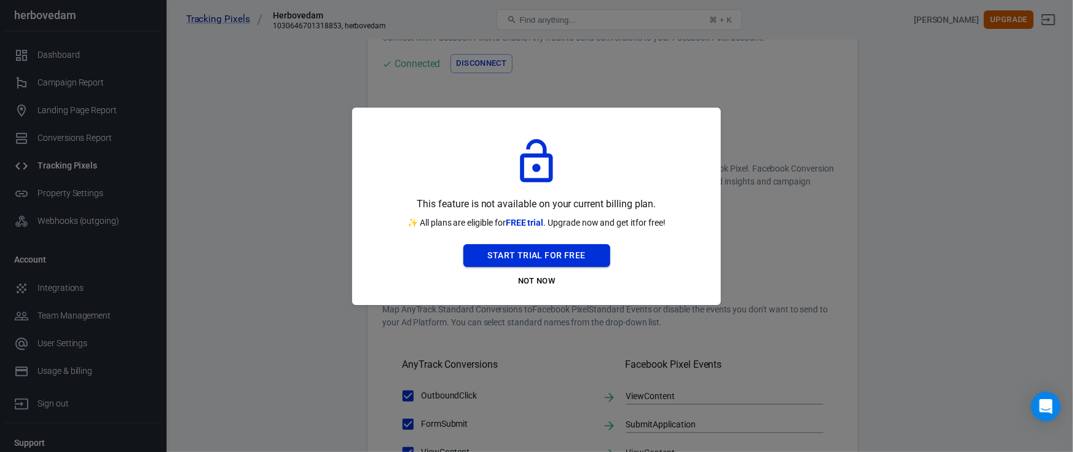
click at [529, 259] on button "Start Trial For Free" at bounding box center [536, 255] width 147 height 23
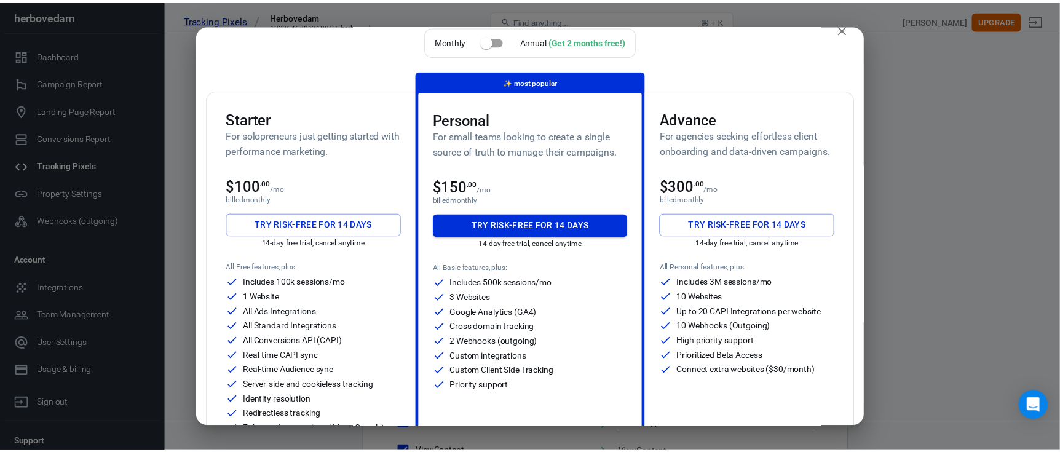
scroll to position [0, 0]
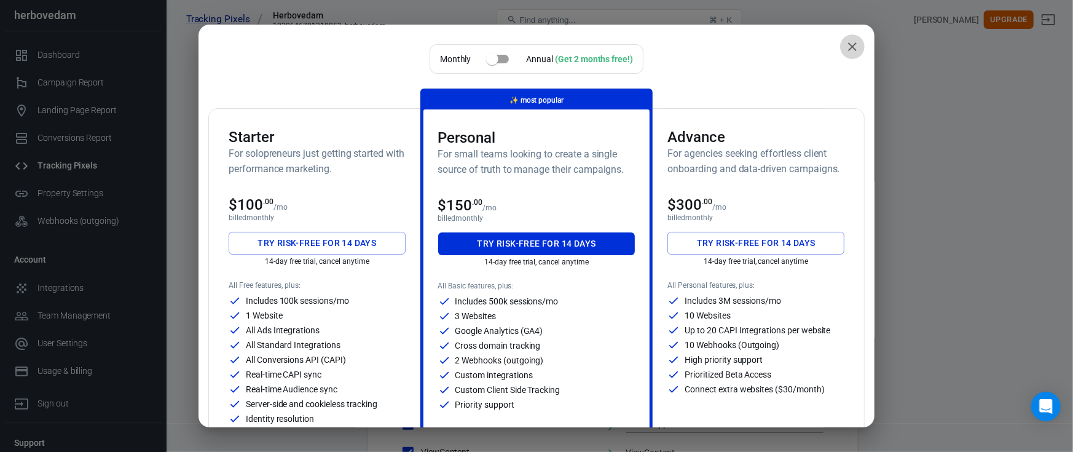
click at [845, 48] on icon "close" at bounding box center [852, 46] width 15 height 15
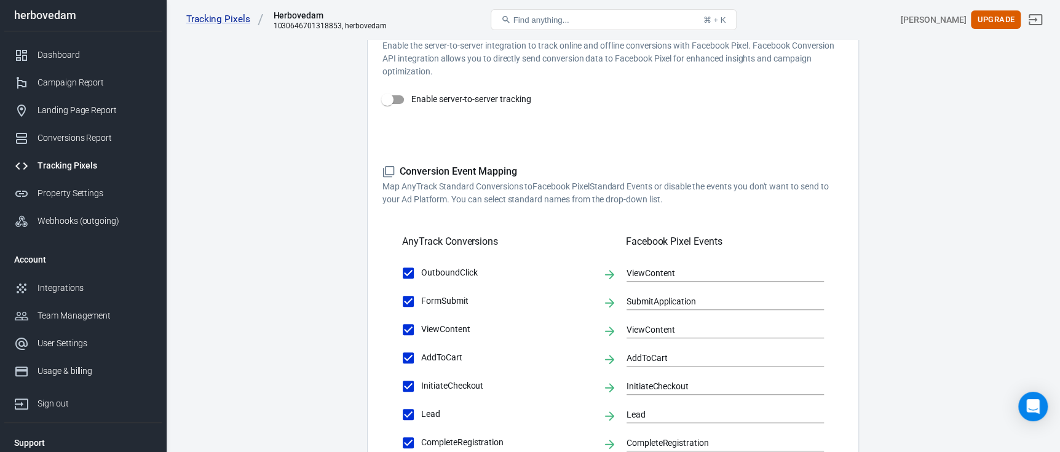
scroll to position [122, 0]
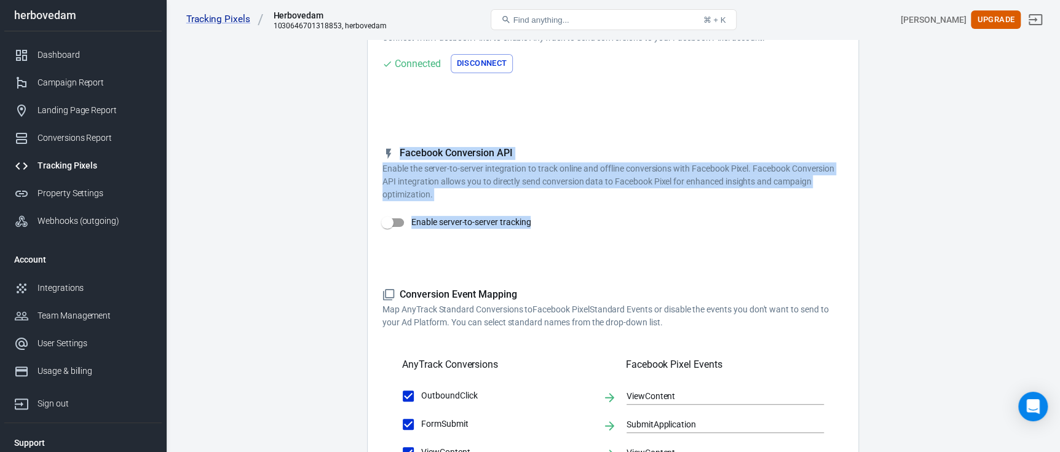
drag, startPoint x: 537, startPoint y: 224, endPoint x: 382, endPoint y: 149, distance: 172.6
click at [382, 149] on div "Facebook Conversion API Enable the server-to-server integration to track online…" at bounding box center [612, 200] width 461 height 107
copy div "Facebook Conversion API Enable the server-to-server integration to track online…"
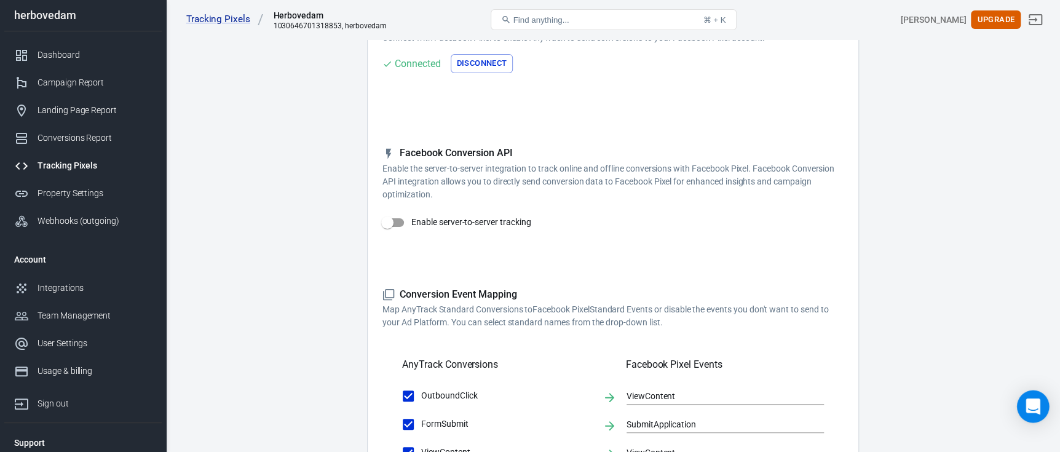
click at [1046, 398] on body "Tracking Pixels Herbovedam 1030646701318853, herbovedam Find anything... ⌘ + K …" at bounding box center [530, 439] width 1060 height 1044
click at [1031, 412] on icon "Open Intercom Messenger" at bounding box center [1033, 406] width 16 height 16
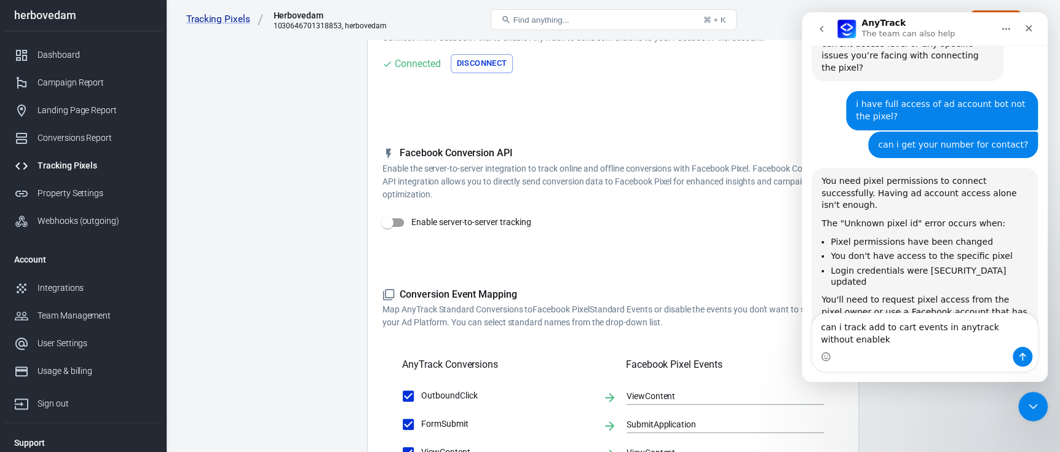
scroll to position [2408, 0]
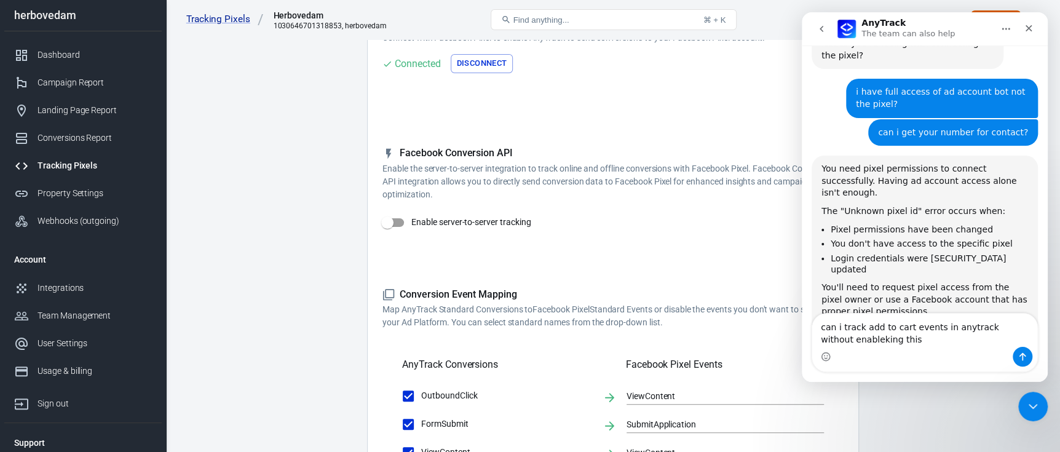
type textarea "can i track add to cart events in anytrack without enableking this Facebook Con…"
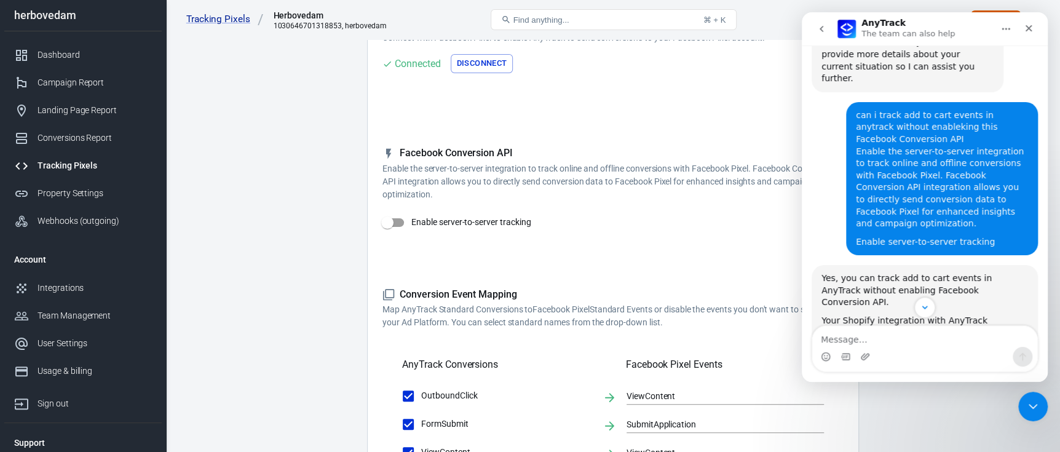
scroll to position [2822, 0]
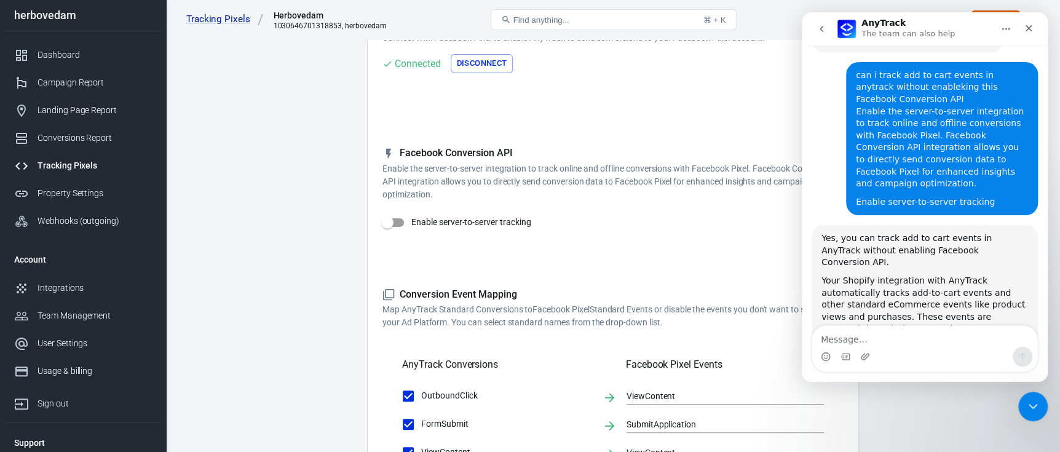
click at [376, 232] on input "Enable server-to-server tracking" at bounding box center [387, 222] width 70 height 23
checkbox input "false"
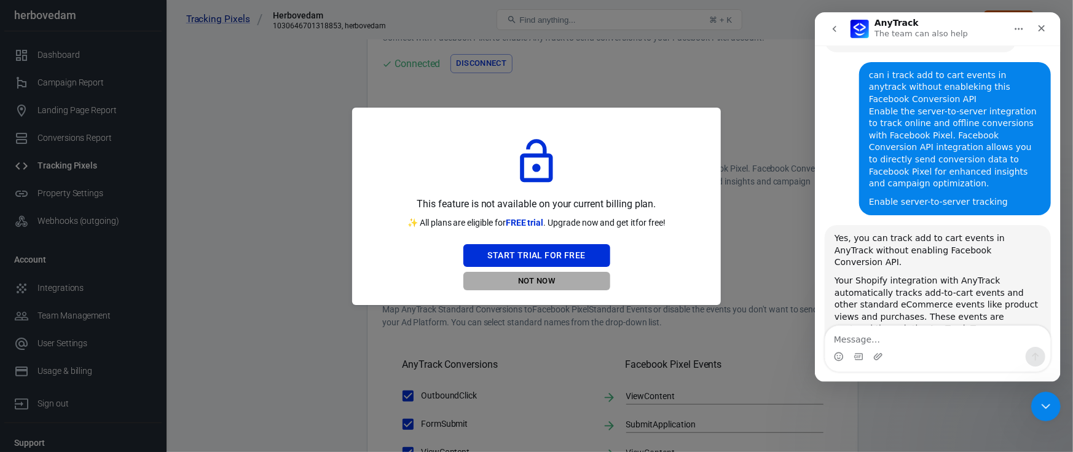
click at [545, 287] on button "Not Now" at bounding box center [536, 281] width 147 height 19
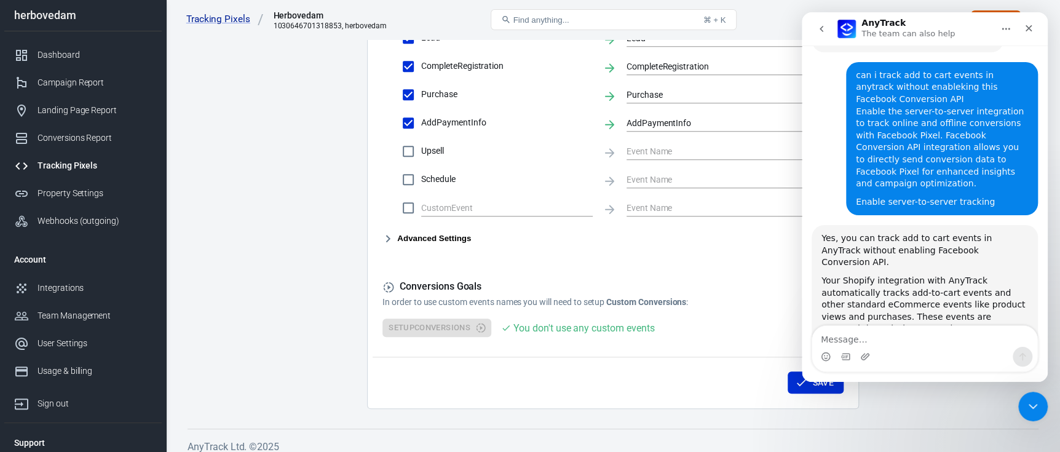
scroll to position [508, 0]
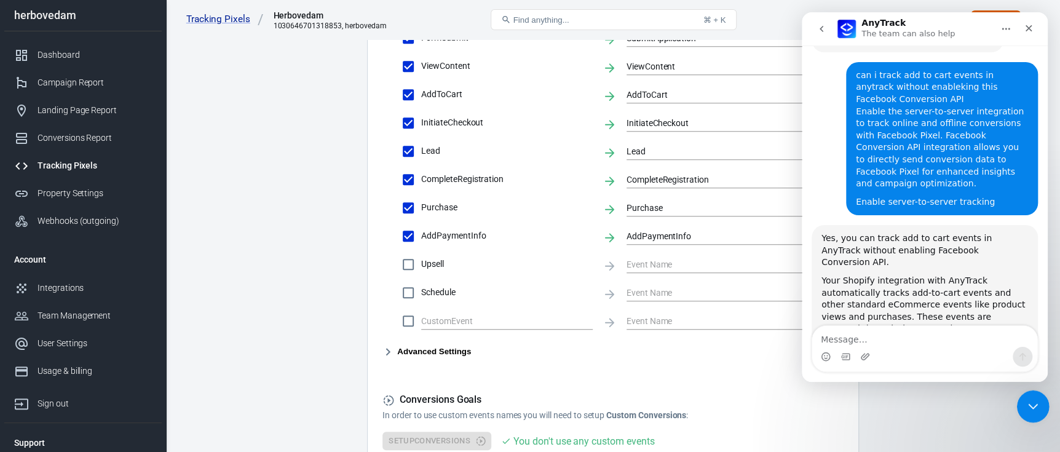
click at [1028, 404] on icon "Close Intercom Messenger" at bounding box center [1031, 404] width 9 height 5
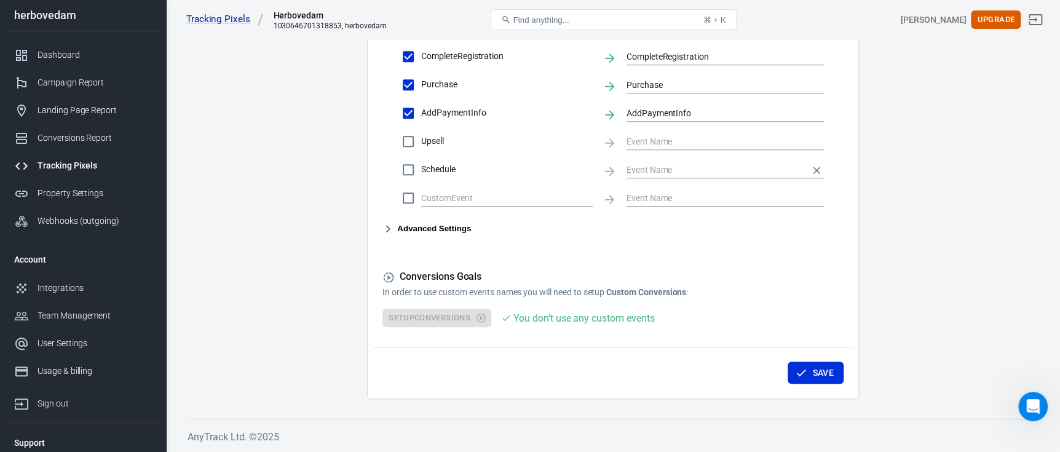
scroll to position [2822, 0]
click at [385, 229] on icon "button" at bounding box center [387, 228] width 15 height 15
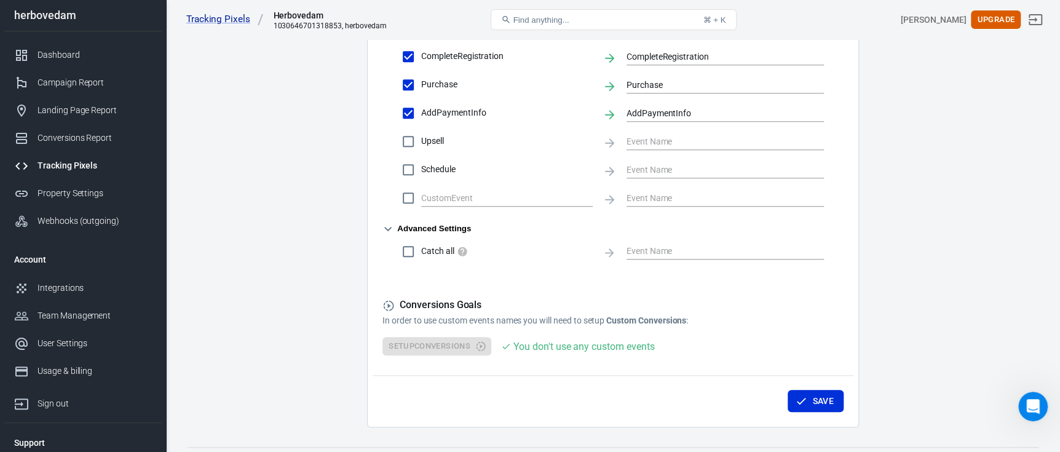
click at [412, 258] on input "Catch all" at bounding box center [408, 251] width 26 height 26
checkbox input "false"
click at [800, 395] on icon "button" at bounding box center [801, 401] width 12 height 12
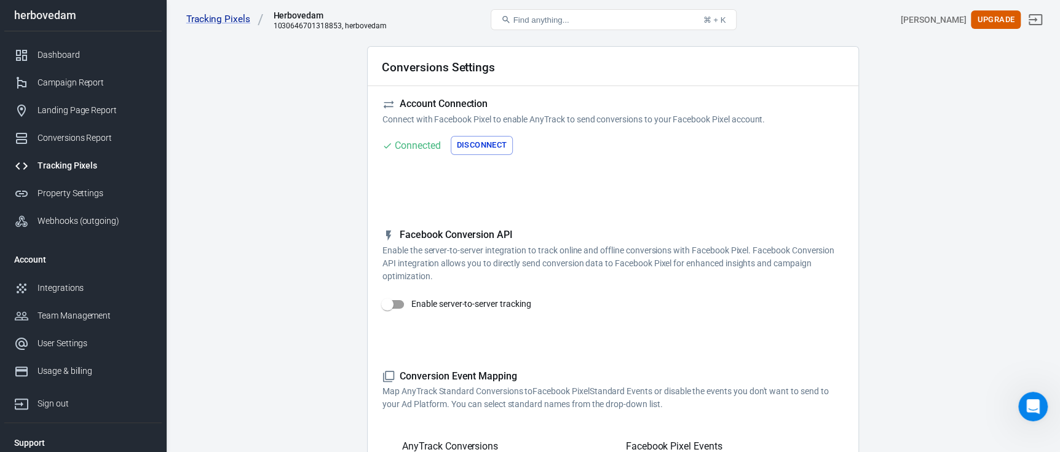
scroll to position [0, 0]
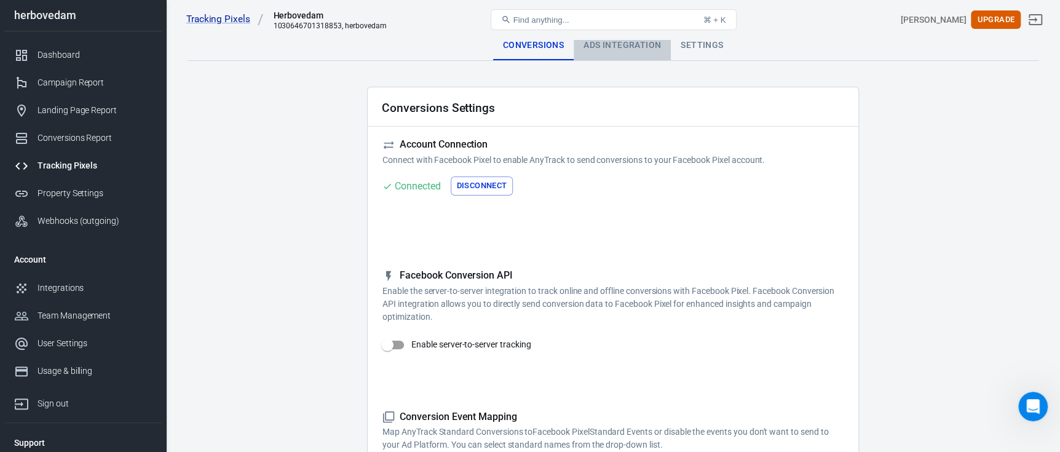
click at [607, 54] on div "Ads Integration" at bounding box center [621, 46] width 97 height 30
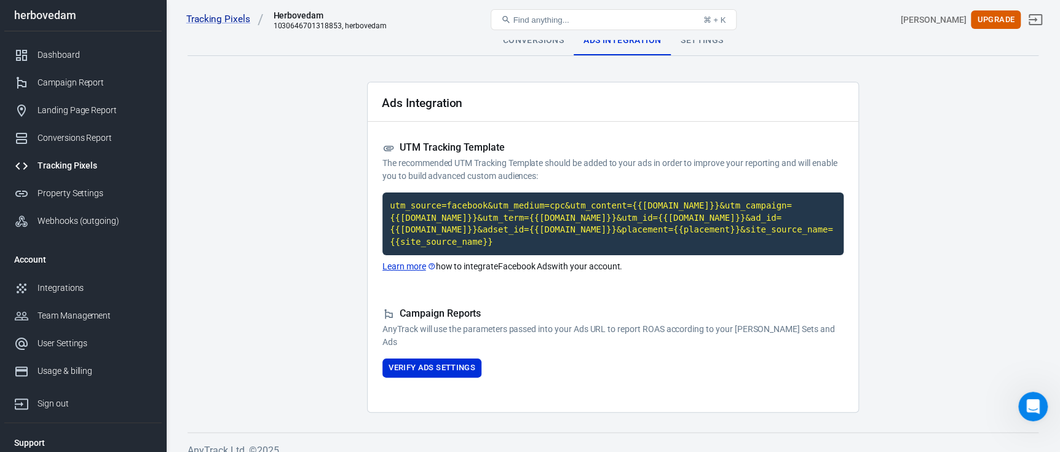
scroll to position [6, 0]
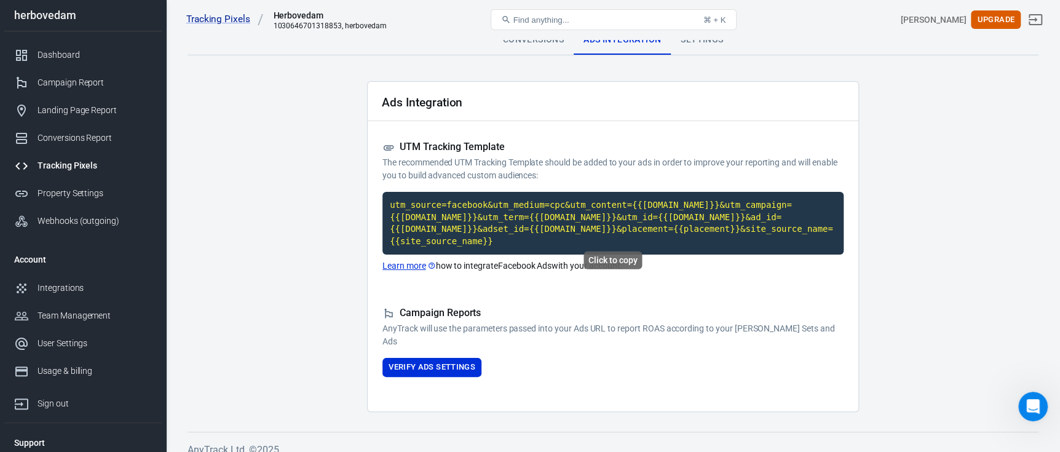
click at [467, 218] on code "utm_source=facebook&utm_medium=cpc&utm_content={{[DOMAIN_NAME]}}&utm_campaign={…" at bounding box center [612, 223] width 461 height 63
click at [553, 200] on code "utm_source=facebook&utm_medium=cpc&utm_content={{[DOMAIN_NAME]}}&utm_campaign={…" at bounding box center [612, 223] width 461 height 63
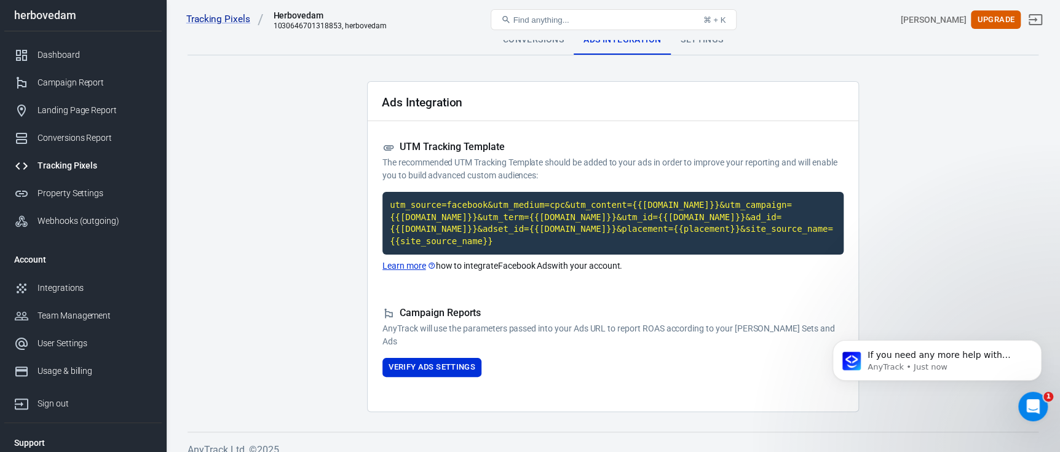
scroll to position [2898, 0]
click at [416, 259] on link "Learn more" at bounding box center [408, 265] width 53 height 13
click at [885, 355] on p "If you need any more help with tracking your events or Facebook integration, pl…" at bounding box center [946, 355] width 159 height 12
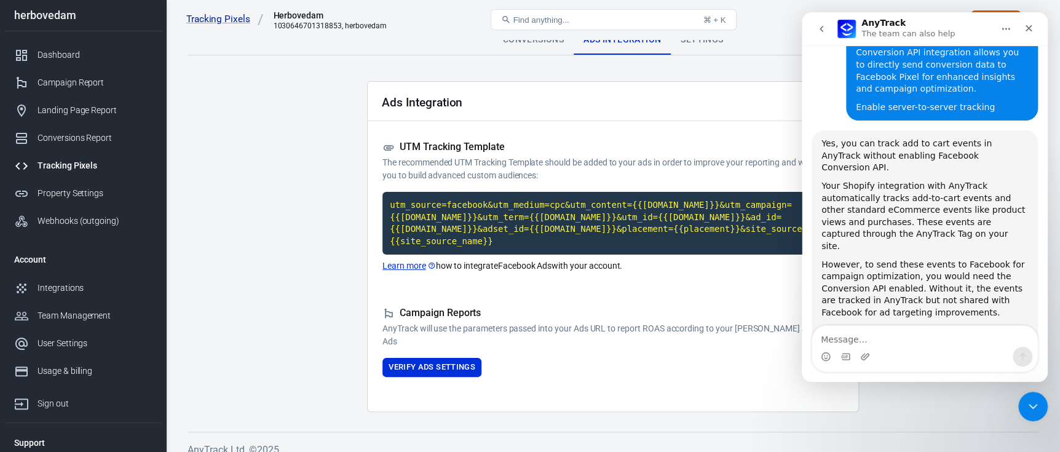
scroll to position [2919, 0]
drag, startPoint x: 382, startPoint y: 141, endPoint x: 535, endPoint y: 187, distance: 160.0
click at [528, 191] on div "UTM Tracking Template The recommended UTM Tracking Template should be added to …" at bounding box center [612, 207] width 461 height 132
click at [553, 178] on p "The recommended UTM Tracking Template should be added to your ads in order to i…" at bounding box center [612, 169] width 461 height 26
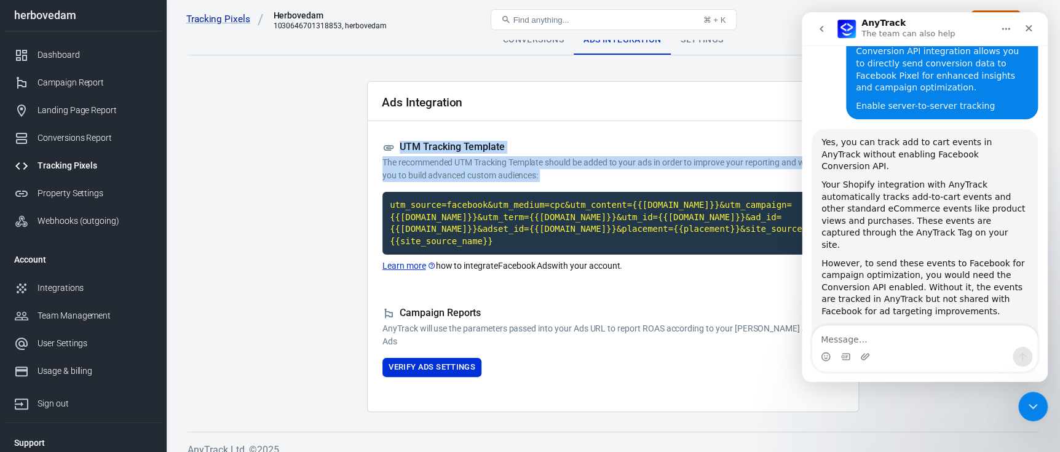
drag, startPoint x: 553, startPoint y: 178, endPoint x: 381, endPoint y: 149, distance: 173.9
click at [382, 149] on div "UTM Tracking Template The recommended UTM Tracking Template should be added to …" at bounding box center [612, 161] width 461 height 41
copy div "UTM Tracking Template The recommended UTM Tracking Template should be added to …"
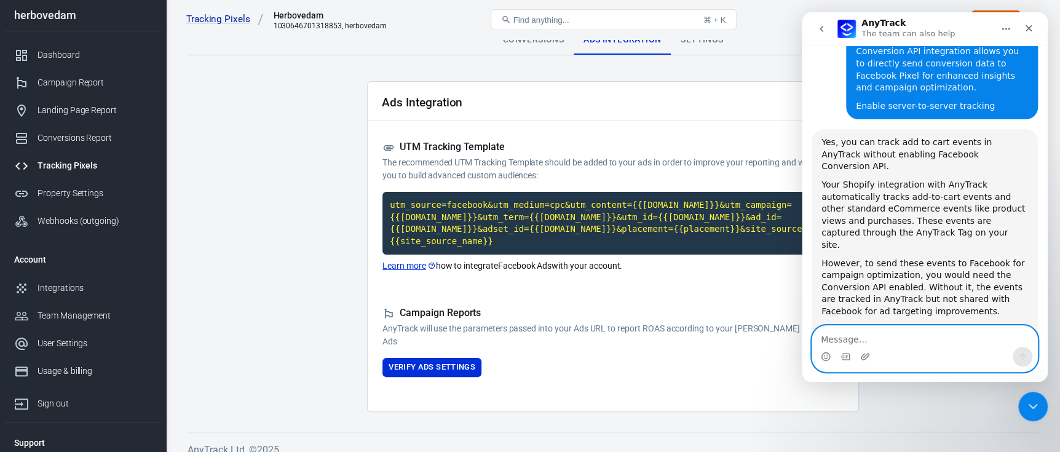
click at [843, 340] on textarea "Message…" at bounding box center [924, 336] width 225 height 21
paste textarea "UTM Tracking Template The recommended UTM Tracking Template should be added to …"
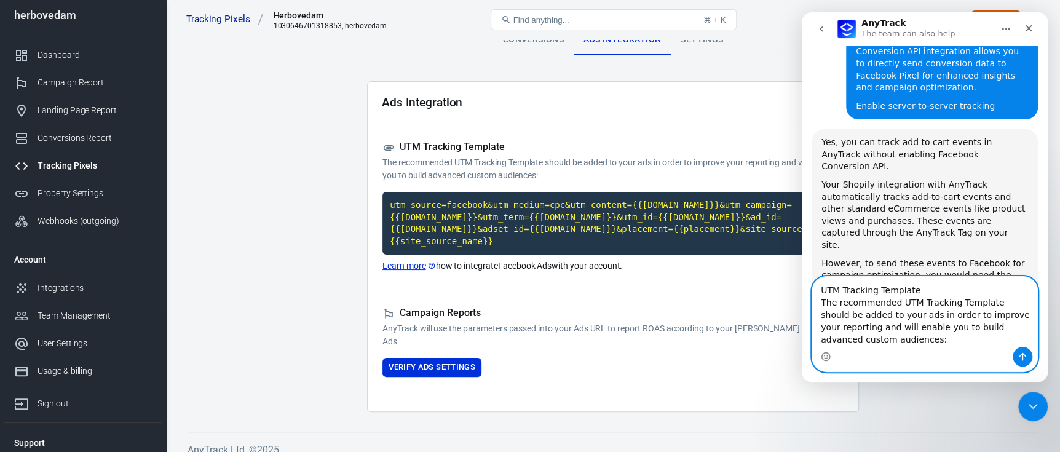
scroll to position [2993, 0]
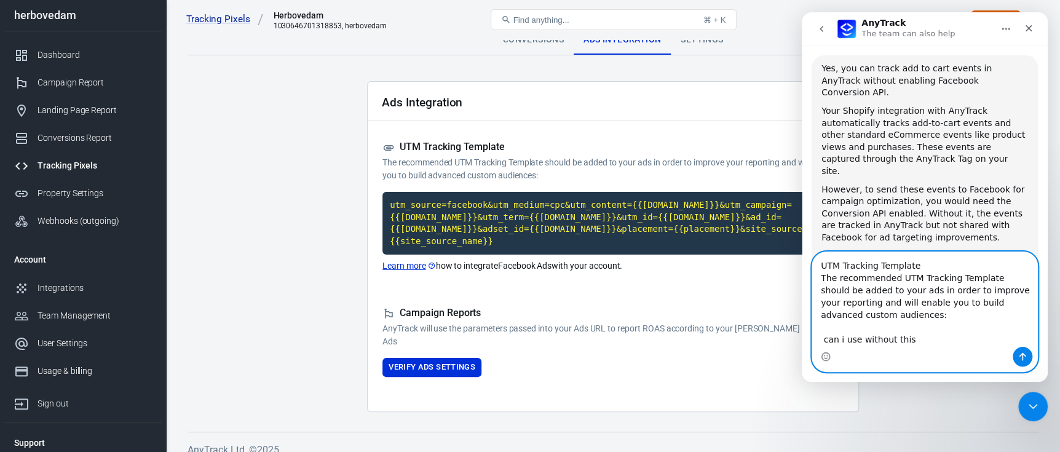
type textarea "UTM Tracking Template The recommended UTM Tracking Template should be added to …"
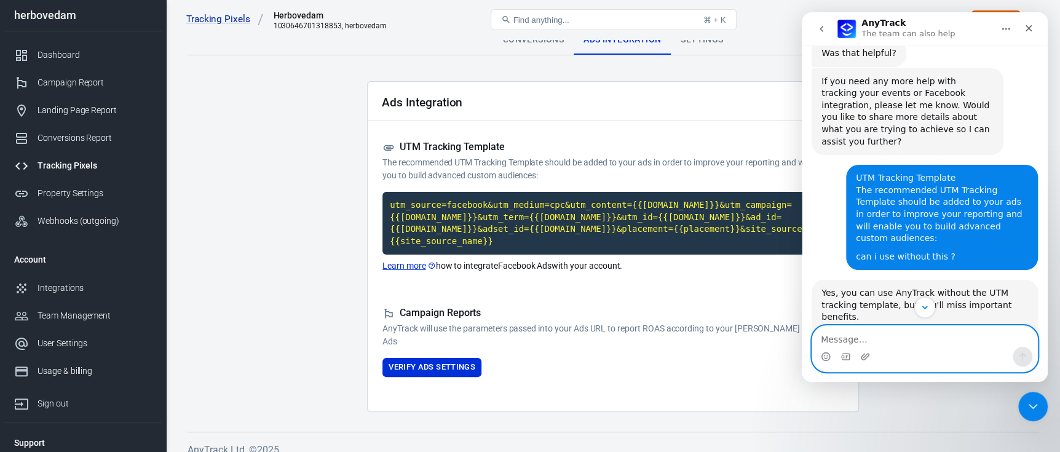
scroll to position [3314, 0]
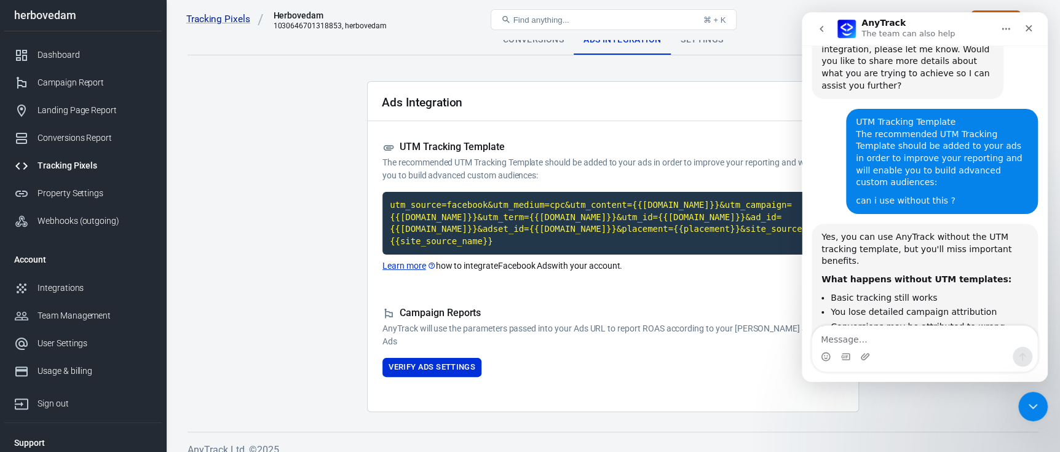
click at [338, 225] on main "Conversions Ads Integration Settings Ads Integration UTM Tracking Template The …" at bounding box center [612, 218] width 851 height 387
click at [1034, 31] on div "Close" at bounding box center [1028, 28] width 22 height 22
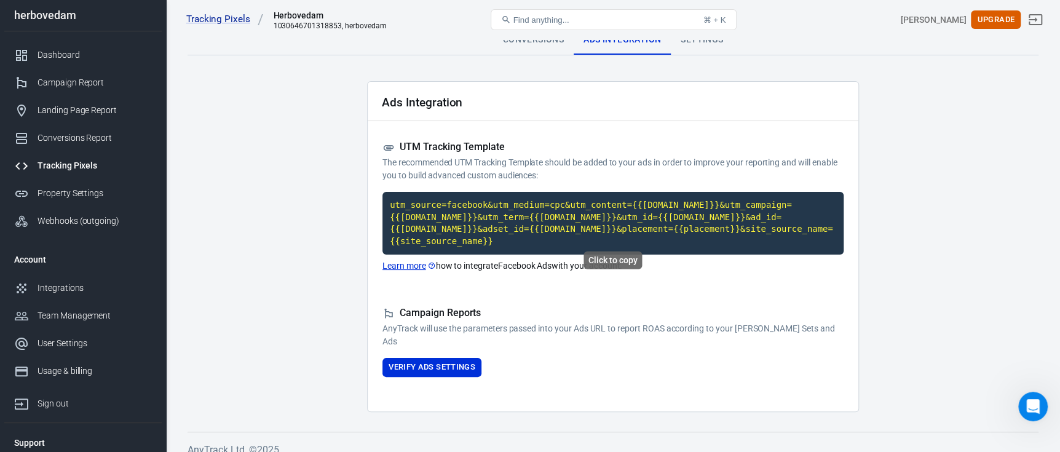
click at [645, 222] on code "utm_source=facebook&utm_medium=cpc&utm_content={{[DOMAIN_NAME]}}&utm_campaign={…" at bounding box center [612, 223] width 461 height 63
click at [550, 208] on code "utm_source=facebook&utm_medium=cpc&utm_content={{adset.name}}&utm_campaign={{ca…" at bounding box center [612, 223] width 461 height 63
click at [288, 284] on main "Conversions Ads Integration Settings Ads Integration UTM Tracking Template The …" at bounding box center [612, 218] width 851 height 387
click at [459, 360] on button "Verify Ads Settings" at bounding box center [431, 367] width 99 height 19
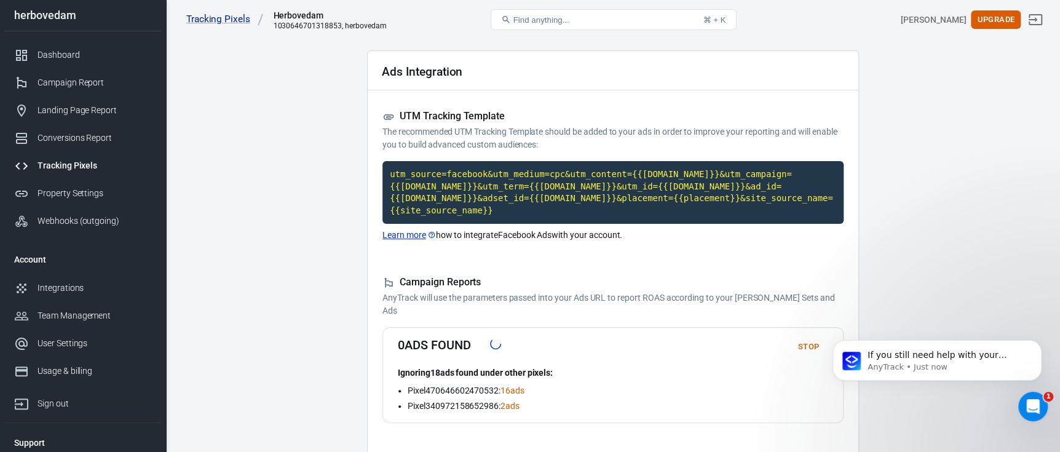
scroll to position [82, 0]
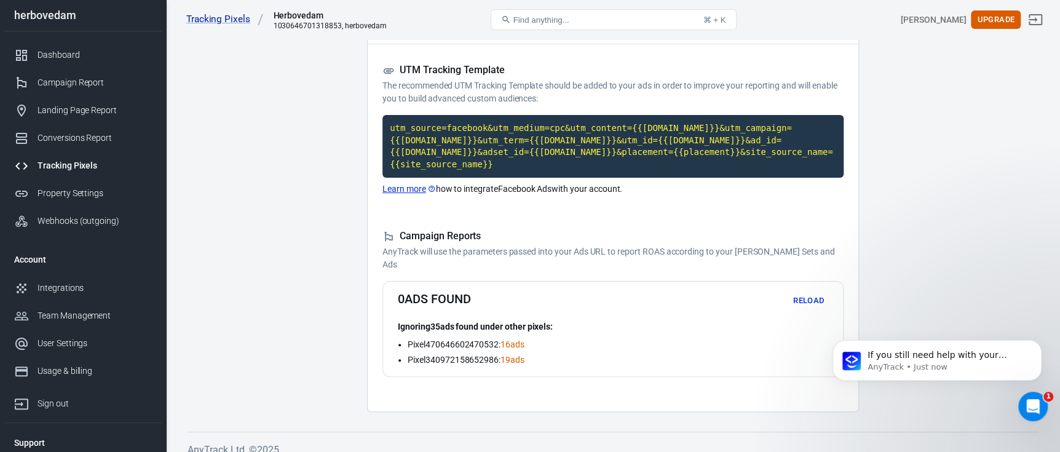
click at [806, 291] on button "Reload" at bounding box center [808, 300] width 39 height 19
click at [1040, 396] on div "Open Intercom Messenger" at bounding box center [1031, 404] width 41 height 41
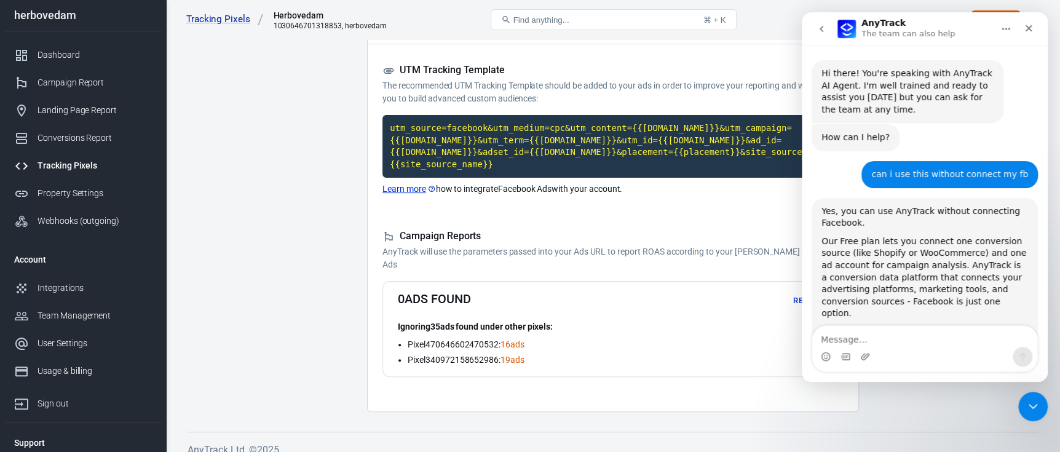
scroll to position [1, 0]
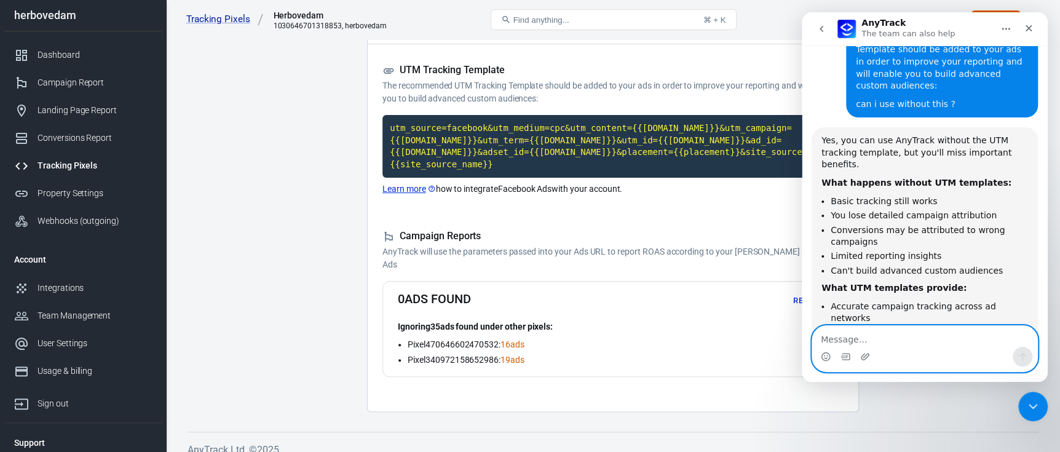
paste textarea "t"
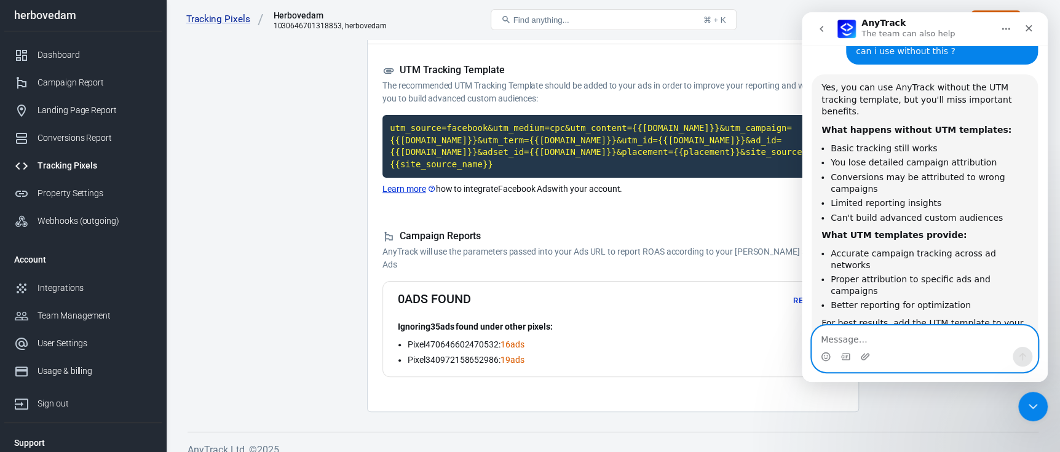
scroll to position [3466, 0]
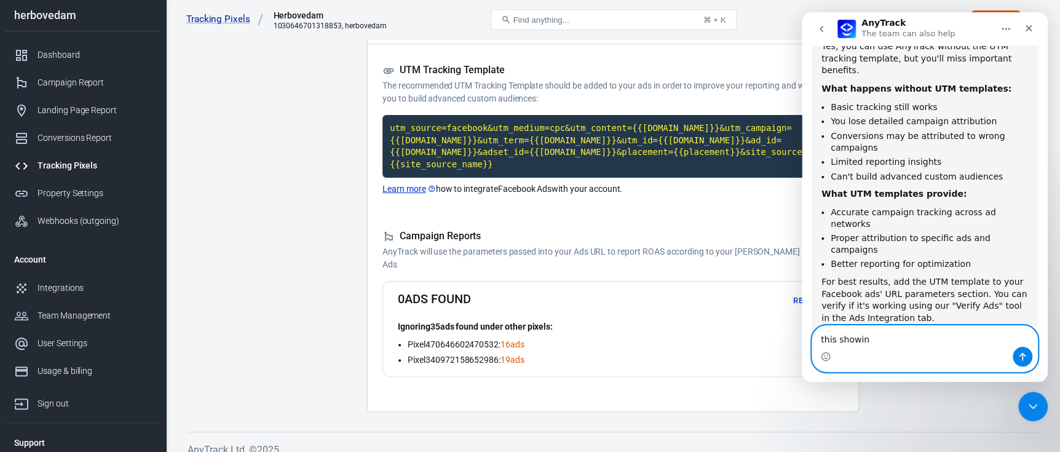
type textarea "this showing"
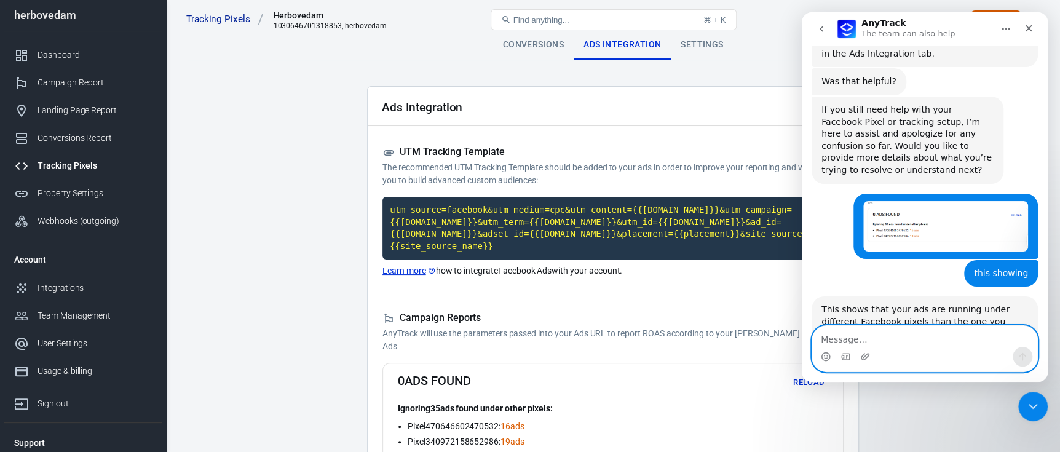
scroll to position [0, 0]
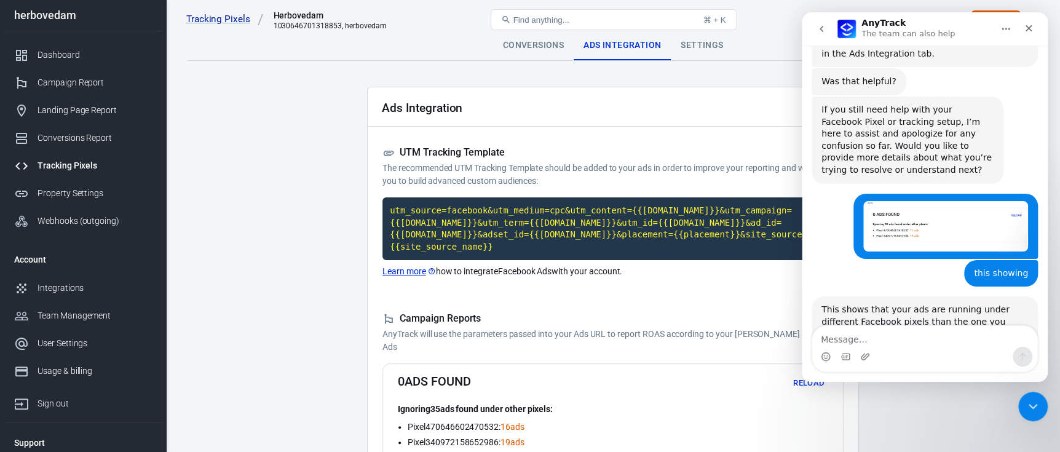
click at [532, 44] on div "Conversions" at bounding box center [533, 46] width 81 height 30
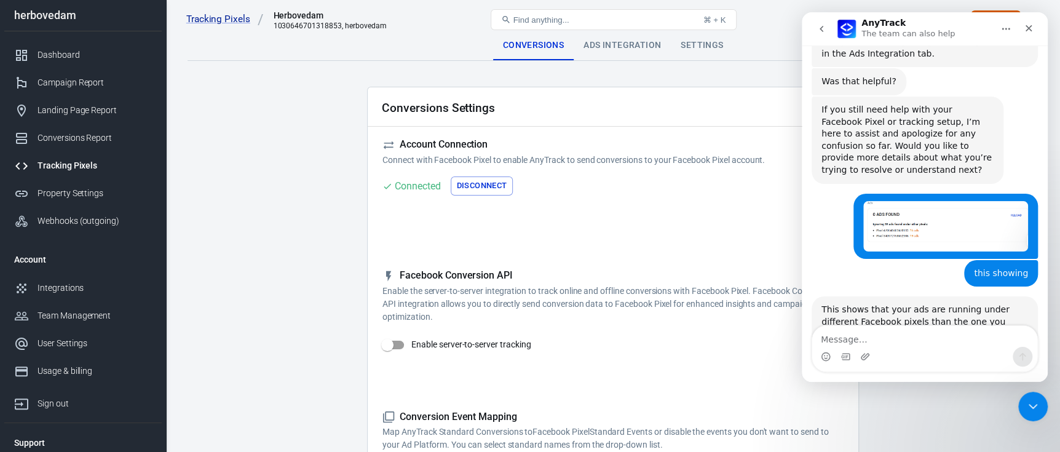
click at [463, 186] on button "Disconnect" at bounding box center [482, 185] width 63 height 19
click at [420, 189] on button "Connect" at bounding box center [407, 185] width 50 height 19
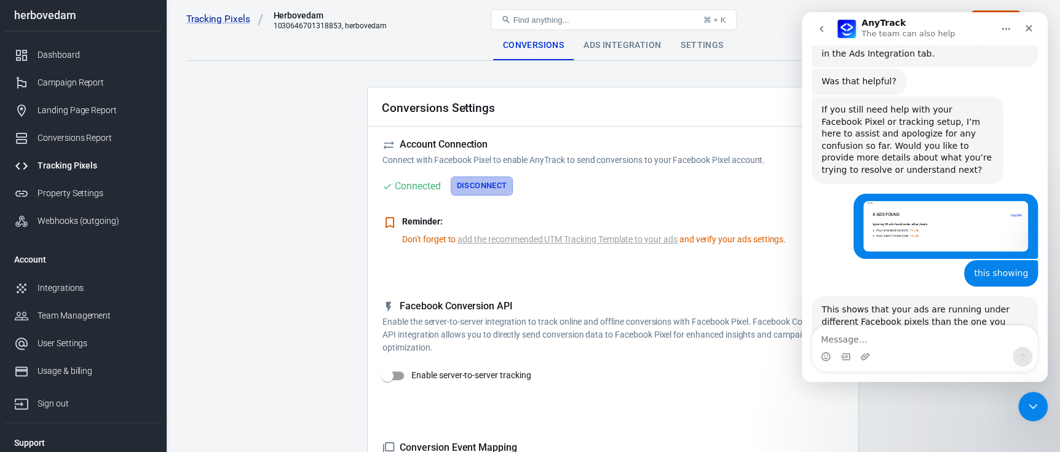
click at [479, 184] on button "Disconnect" at bounding box center [482, 185] width 63 height 19
click at [416, 187] on button "Connect" at bounding box center [407, 185] width 50 height 19
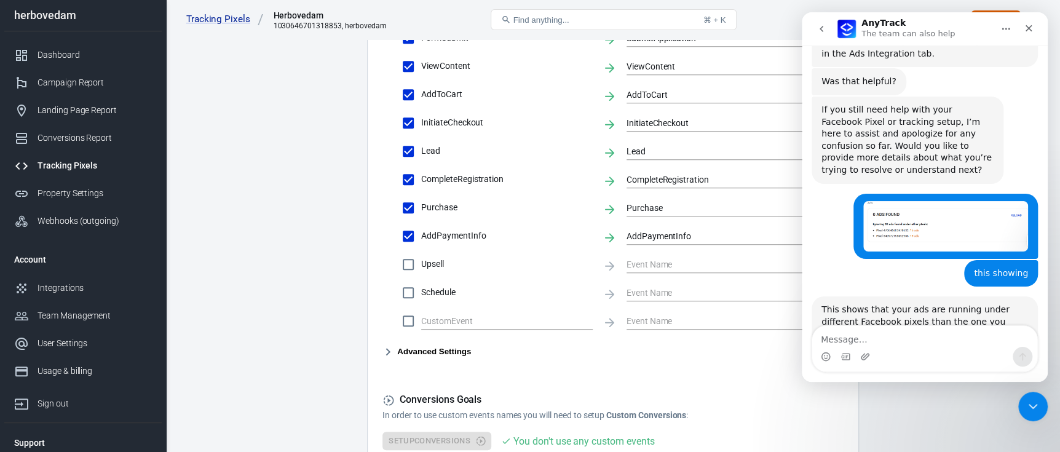
scroll to position [662, 0]
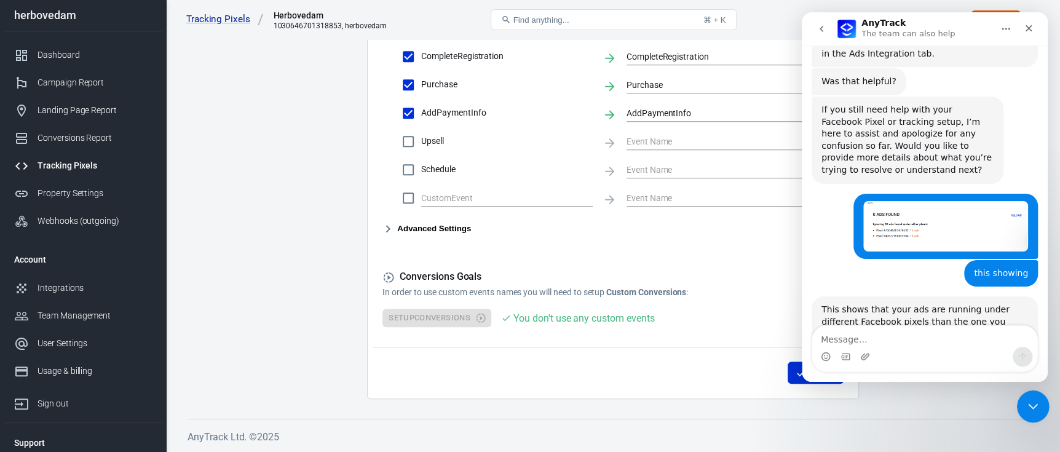
drag, startPoint x: 1017, startPoint y: 406, endPoint x: 2033, endPoint y: 797, distance: 1089.2
click at [1016, 405] on html at bounding box center [1031, 405] width 30 height 30
click at [1031, 410] on icon "Close Intercom Messenger" at bounding box center [1030, 404] width 15 height 15
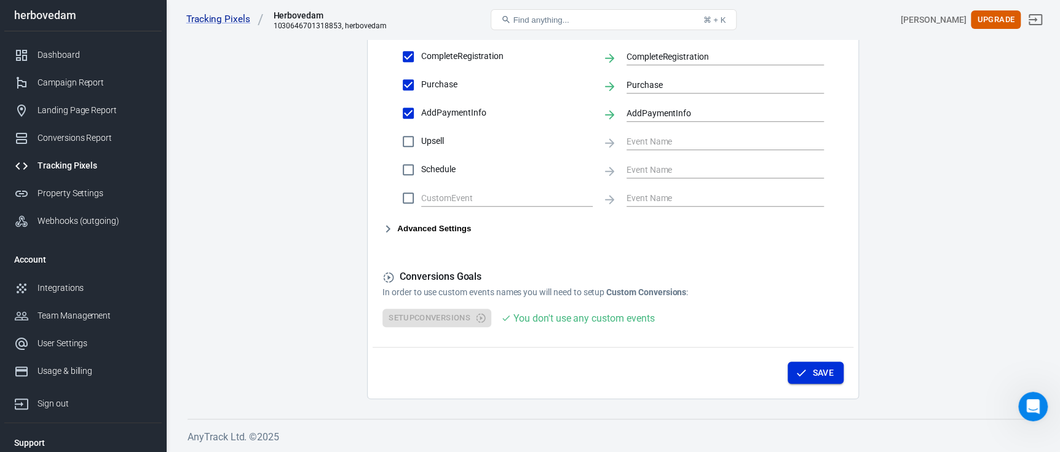
click at [823, 371] on button "Save" at bounding box center [815, 372] width 56 height 23
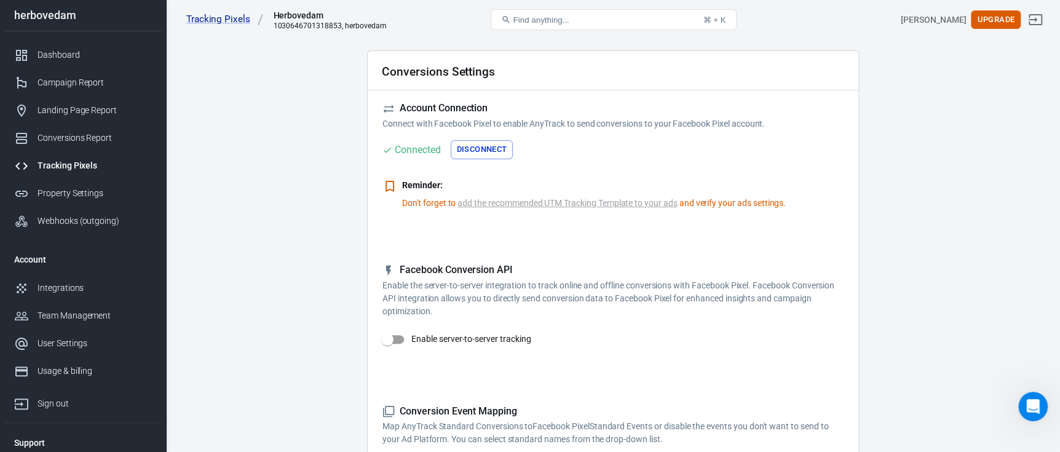
scroll to position [0, 0]
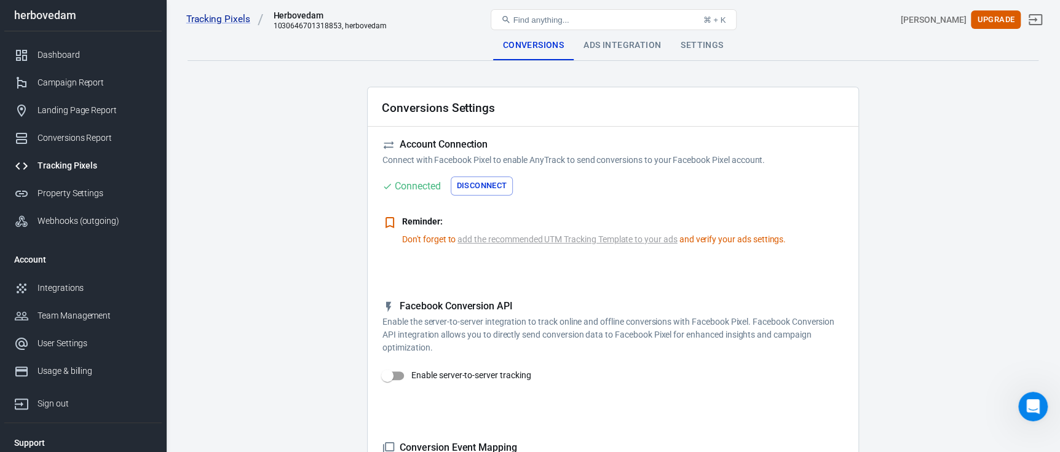
click at [590, 234] on link "add the recommended UTM Tracking Template to your ads" at bounding box center [566, 239] width 219 height 13
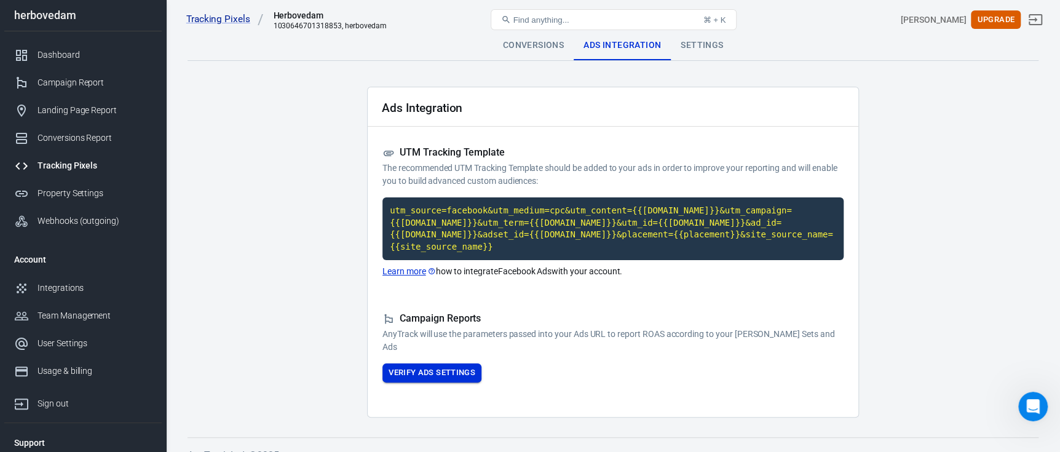
click at [460, 363] on button "Verify Ads Settings" at bounding box center [431, 372] width 99 height 19
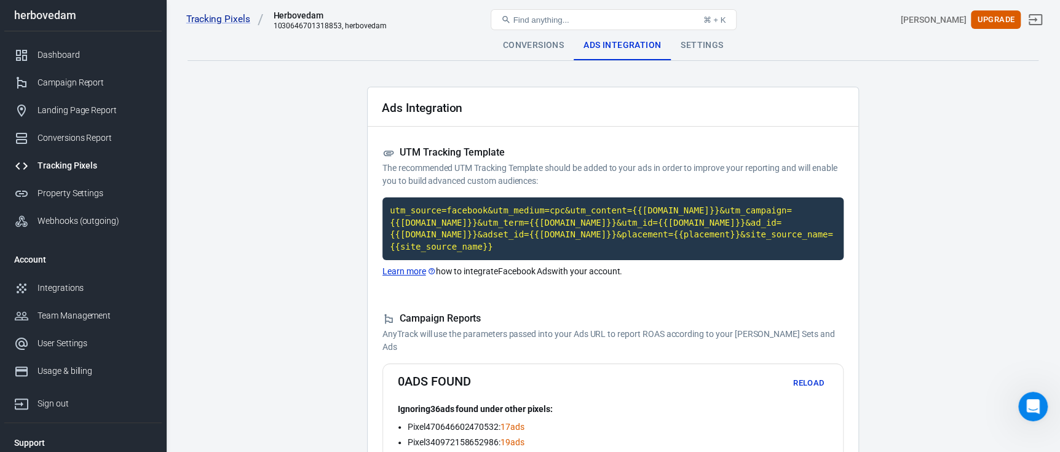
click at [688, 40] on div "Settings" at bounding box center [702, 46] width 62 height 30
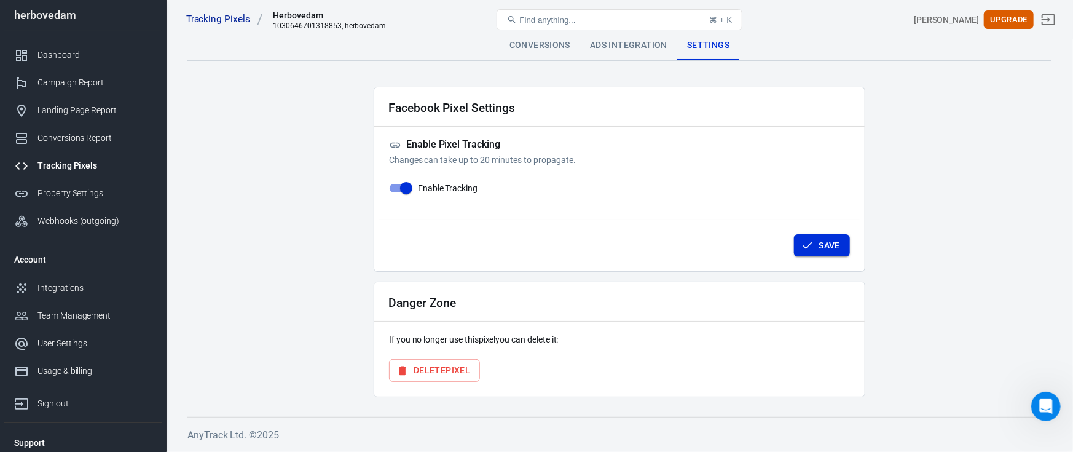
drag, startPoint x: 788, startPoint y: 243, endPoint x: 798, endPoint y: 240, distance: 10.5
click at [792, 242] on div "Save" at bounding box center [619, 242] width 481 height 47
click at [800, 240] on button "Save" at bounding box center [822, 245] width 56 height 23
click at [82, 163] on div "Tracking Pixels" at bounding box center [94, 165] width 114 height 13
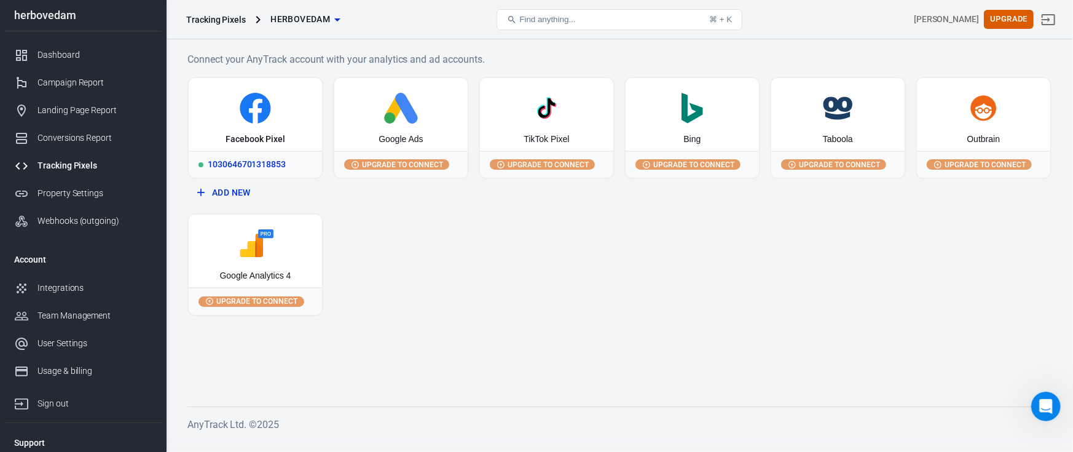
click at [223, 125] on div "Facebook Pixel" at bounding box center [255, 114] width 133 height 73
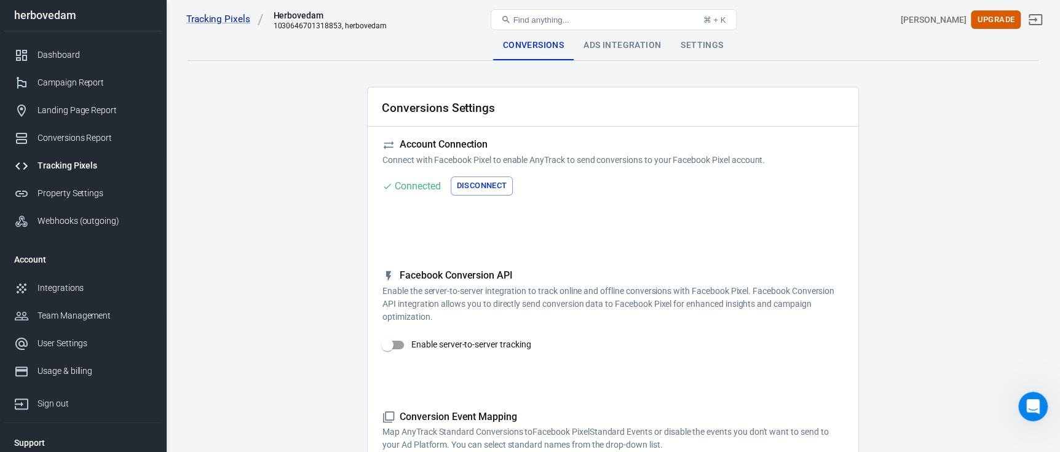
click at [65, 158] on link "Tracking Pixels" at bounding box center [82, 166] width 157 height 28
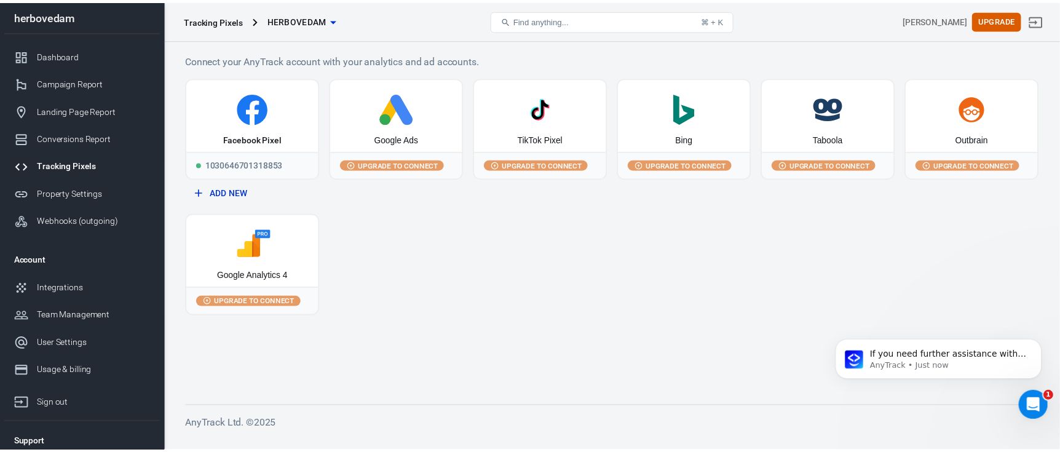
scroll to position [3858, 0]
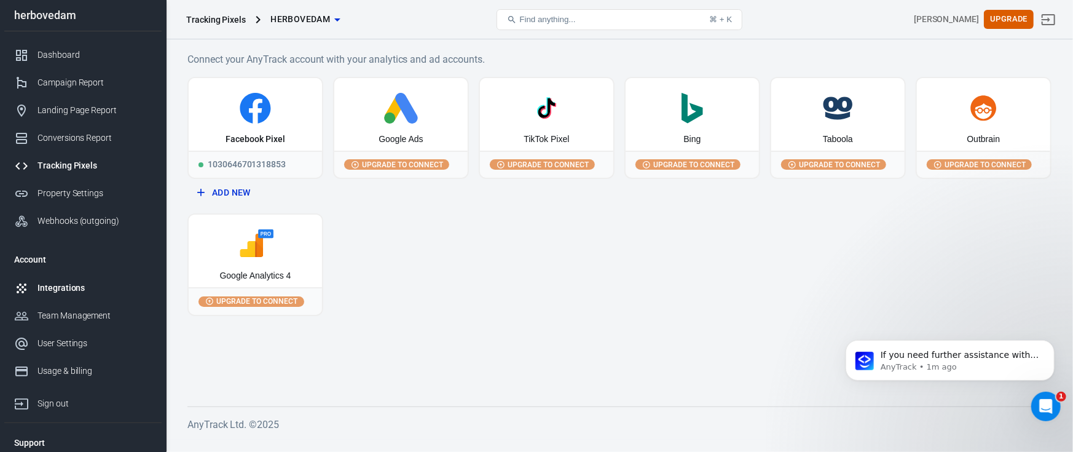
click at [76, 284] on div "Integrations" at bounding box center [94, 288] width 114 height 13
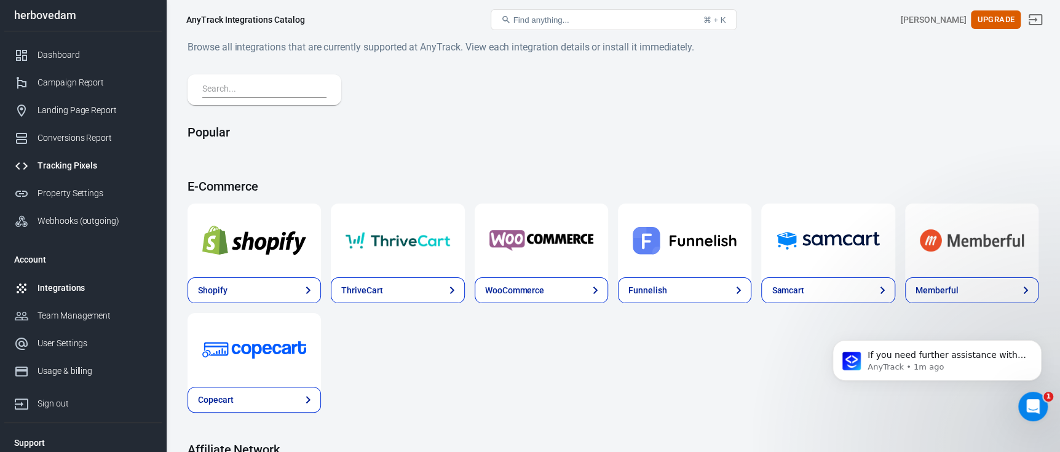
click at [79, 162] on div "Tracking Pixels" at bounding box center [94, 165] width 114 height 13
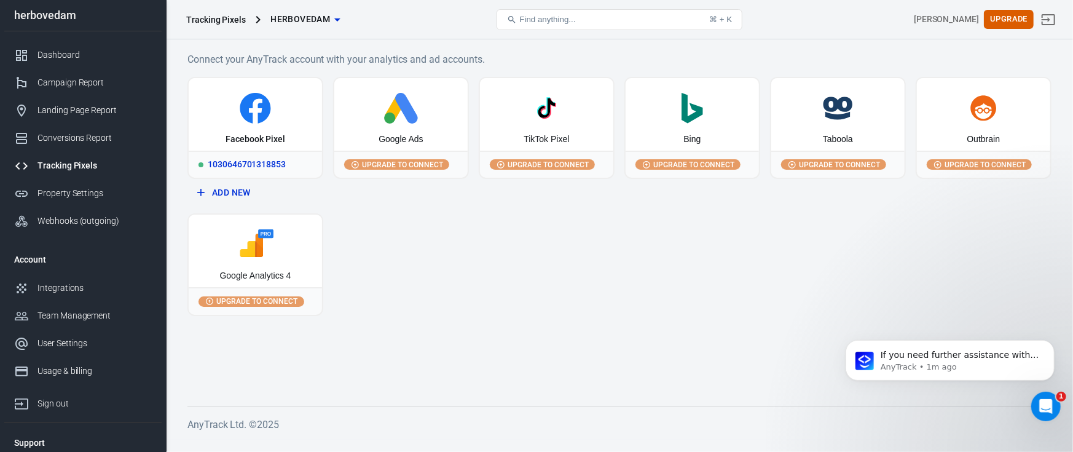
click at [224, 111] on icon at bounding box center [256, 108] width 124 height 31
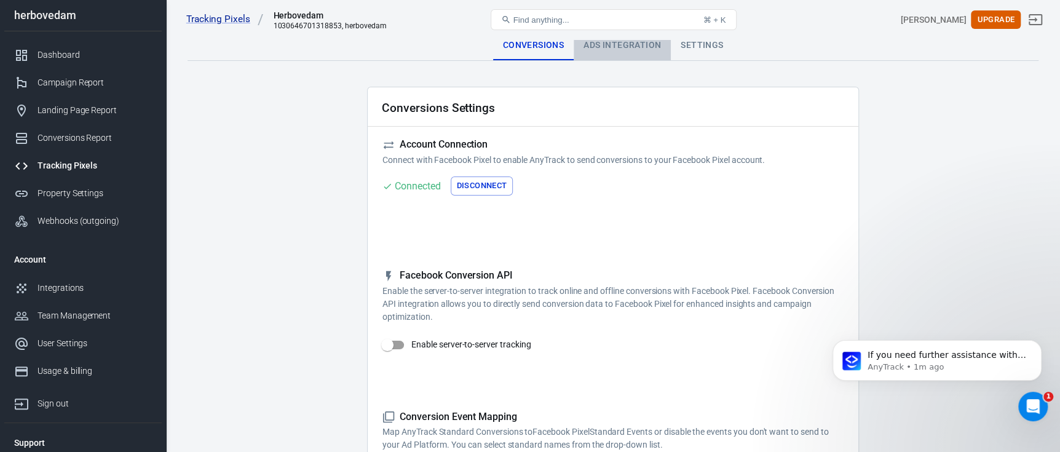
click at [634, 40] on div "Ads Integration" at bounding box center [621, 46] width 97 height 30
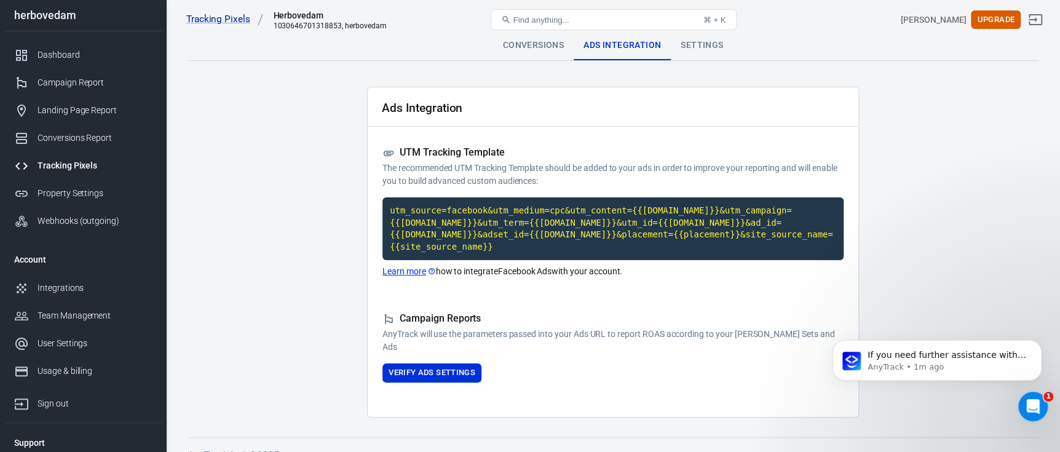
click at [537, 47] on div "Conversions" at bounding box center [533, 46] width 81 height 30
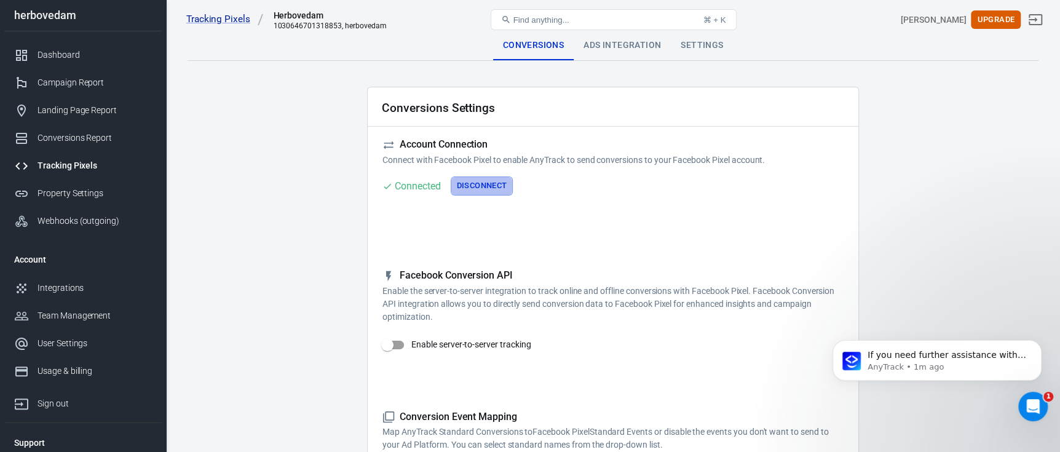
click at [480, 182] on button "Disconnect" at bounding box center [482, 185] width 63 height 19
click at [462, 184] on div "Data connection is required" at bounding box center [513, 183] width 118 height 15
click at [404, 186] on button "Connect" at bounding box center [407, 185] width 50 height 19
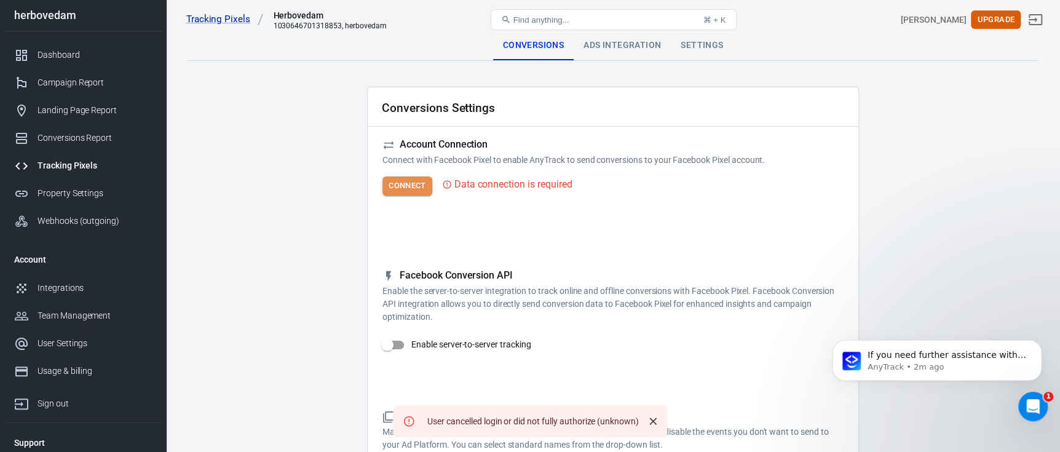
click at [419, 177] on button "Connect" at bounding box center [407, 185] width 50 height 19
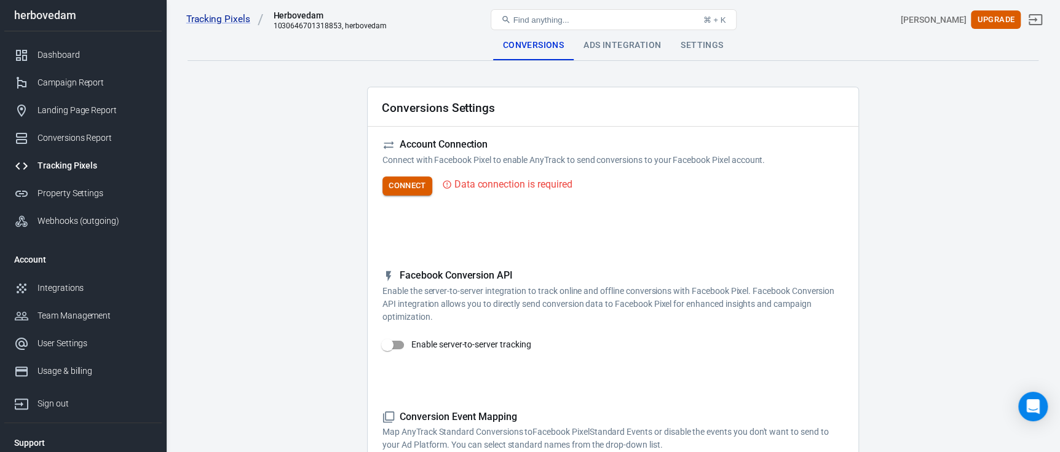
click at [406, 182] on button "Connect" at bounding box center [407, 185] width 50 height 19
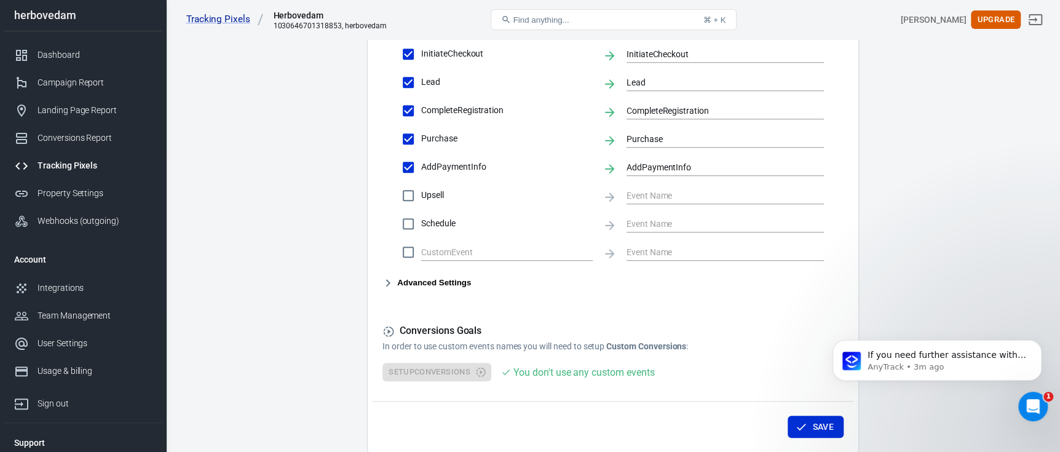
scroll to position [614, 0]
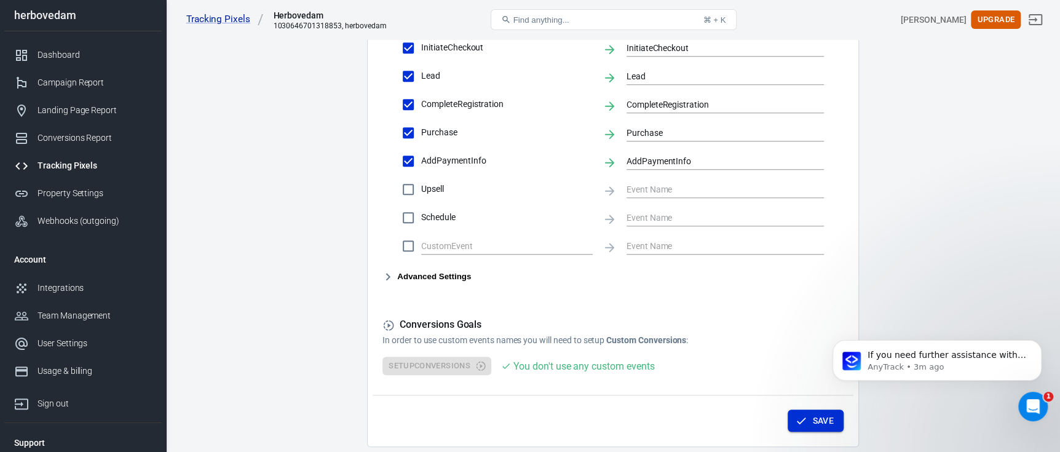
click at [811, 414] on button "Save" at bounding box center [815, 420] width 56 height 23
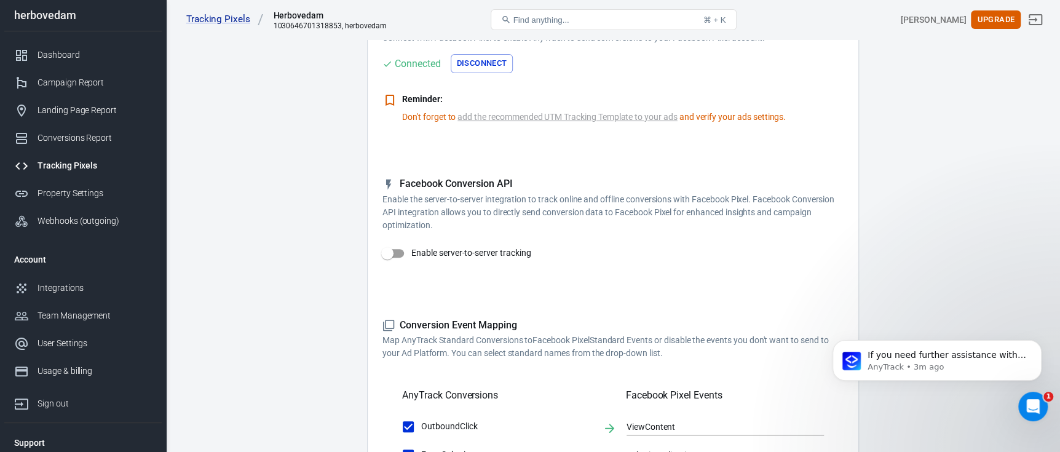
scroll to position [0, 0]
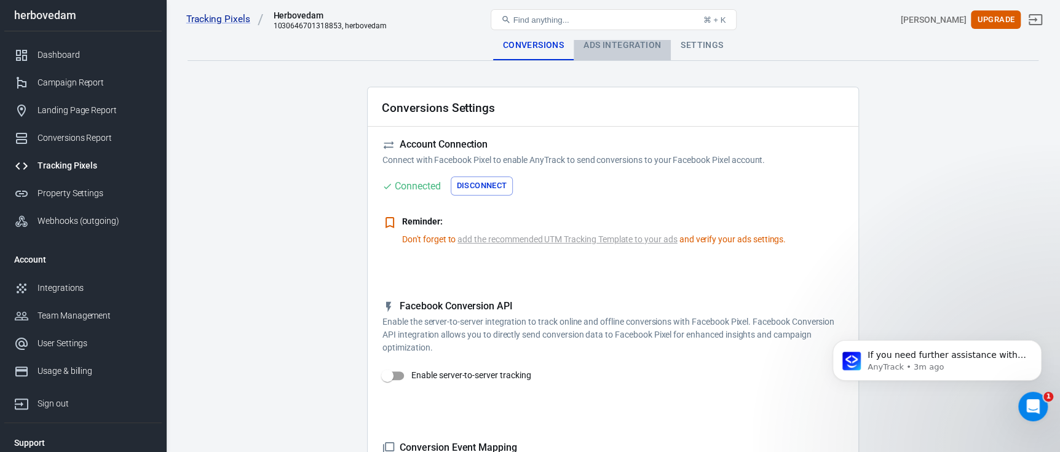
click at [604, 41] on div "Ads Integration" at bounding box center [621, 46] width 97 height 30
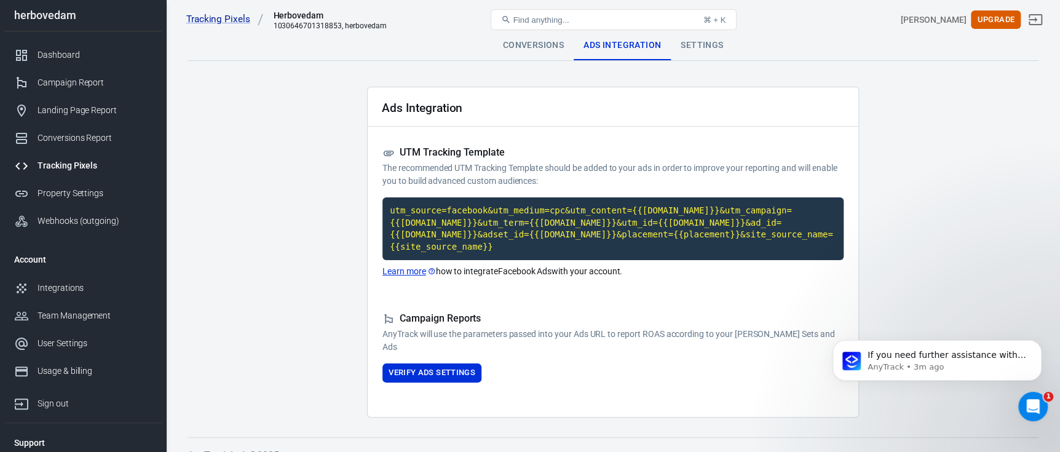
click at [705, 43] on div "Settings" at bounding box center [702, 46] width 62 height 30
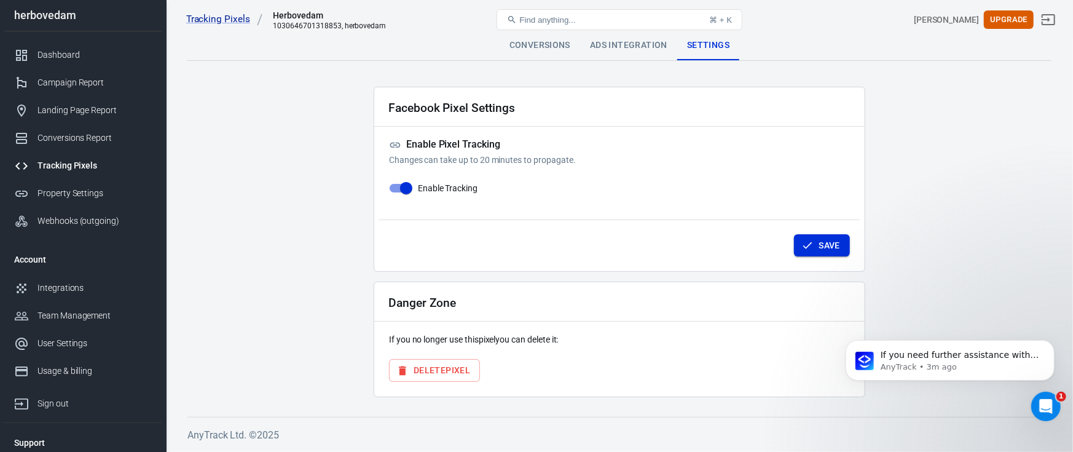
click at [820, 248] on button "Save" at bounding box center [822, 245] width 56 height 23
click at [76, 63] on link "Dashboard" at bounding box center [82, 55] width 157 height 28
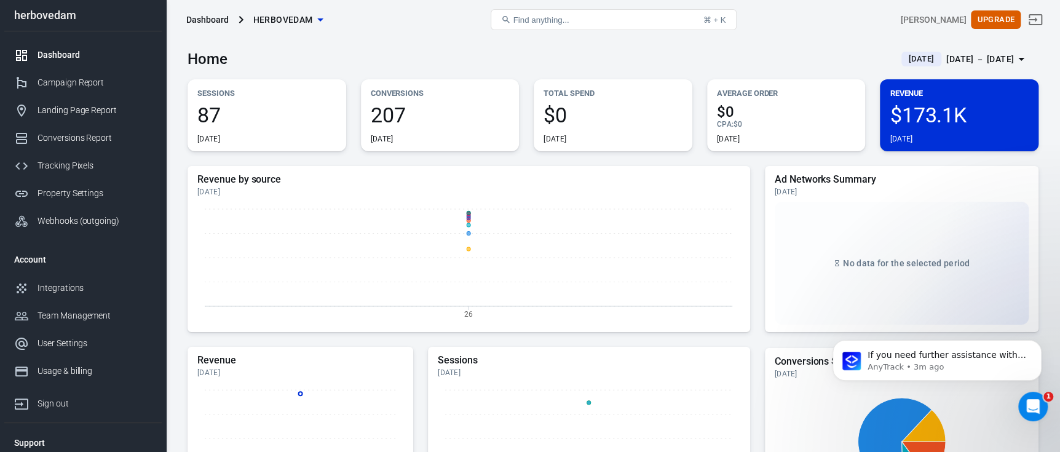
click at [392, 124] on span "207" at bounding box center [440, 114] width 139 height 21
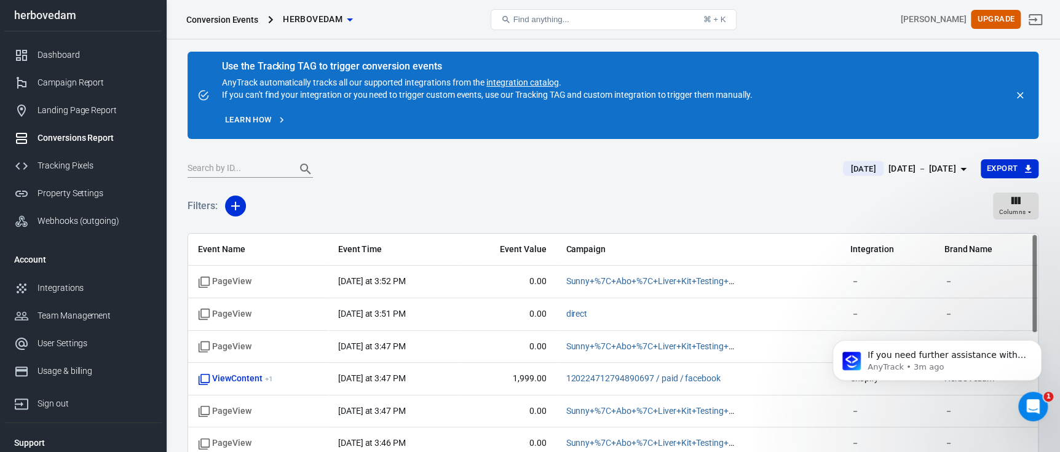
click at [1034, 94] on div "Use the Tracking TAG to trigger conversion events AnyTrack automatically tracks…" at bounding box center [612, 95] width 851 height 87
click at [98, 55] on div "Dashboard" at bounding box center [94, 55] width 114 height 13
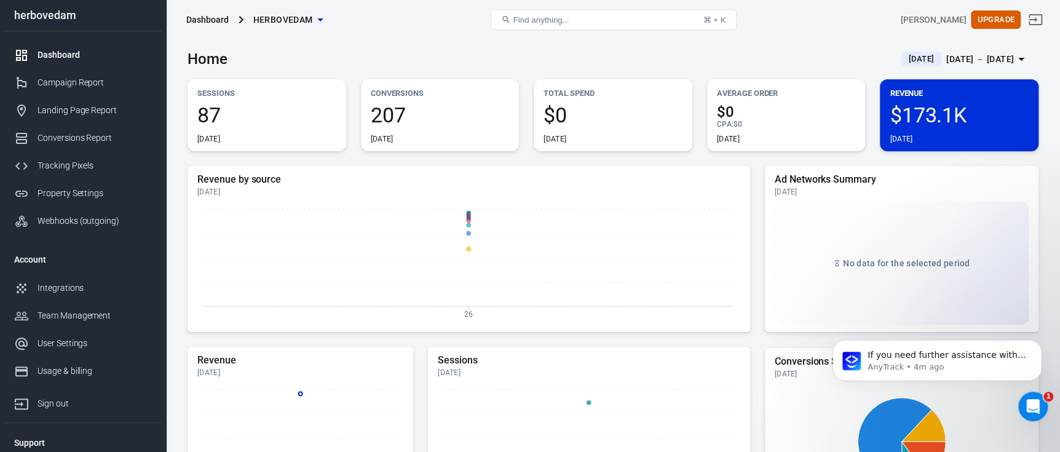
click at [387, 112] on span "207" at bounding box center [440, 114] width 139 height 21
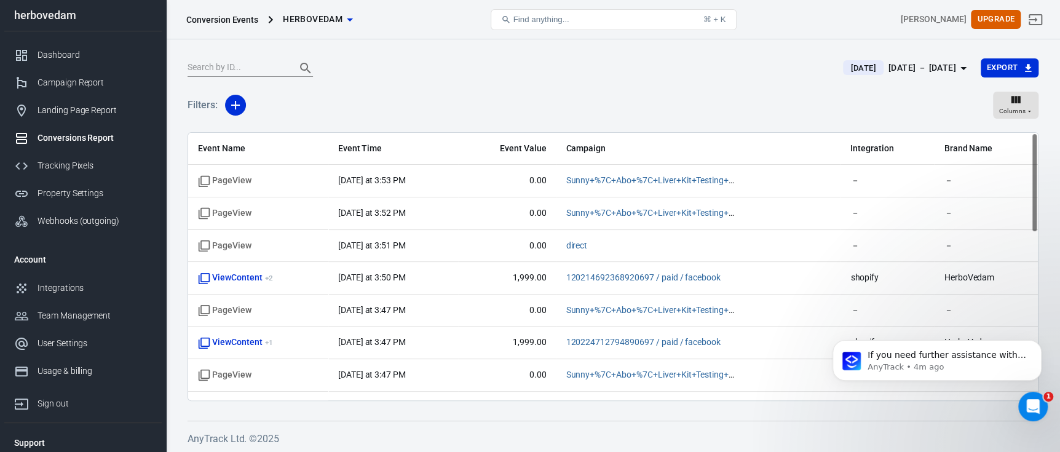
scroll to position [102, 0]
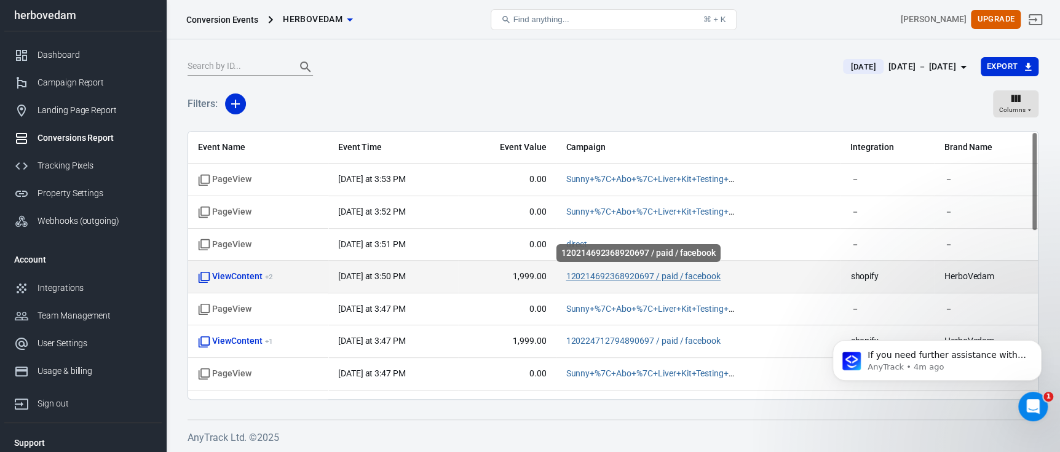
click at [615, 280] on link "120214692368920697 / paid / facebook" at bounding box center [642, 276] width 155 height 10
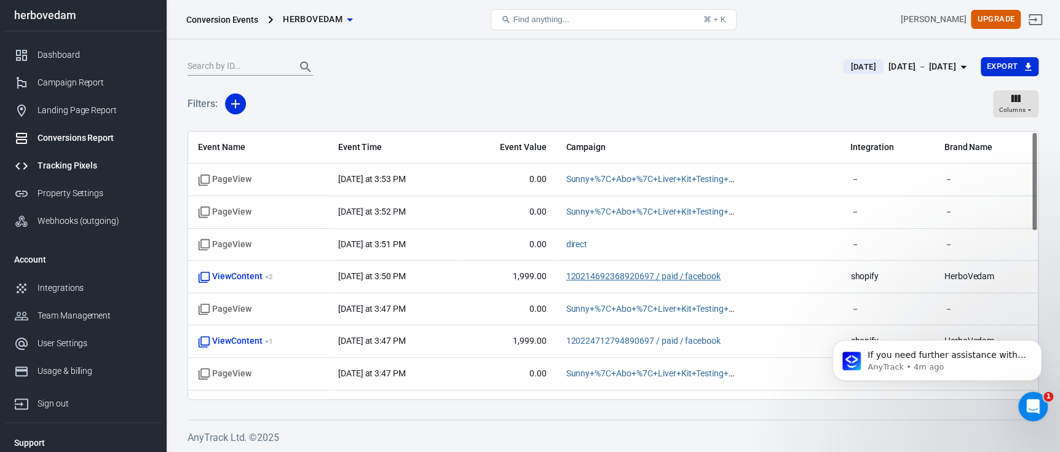
scroll to position [0, 0]
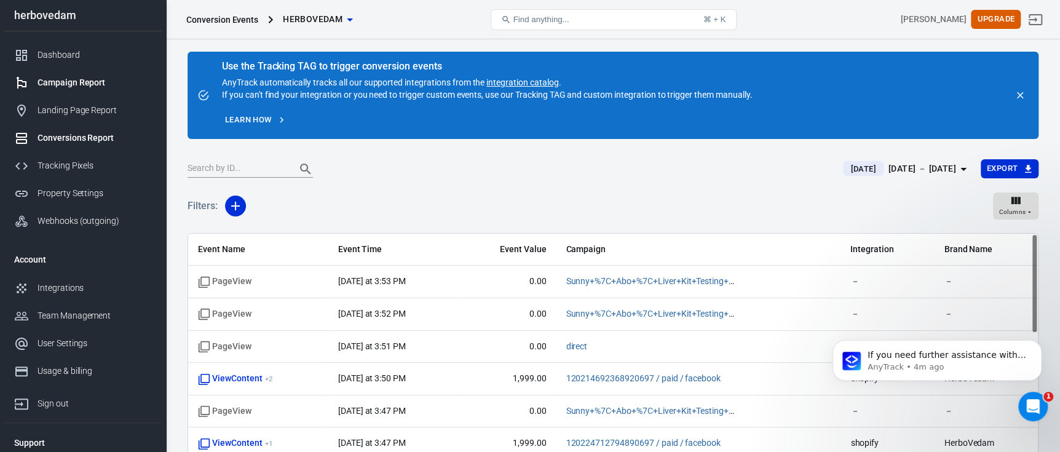
click at [74, 87] on div "Campaign Report" at bounding box center [94, 82] width 114 height 13
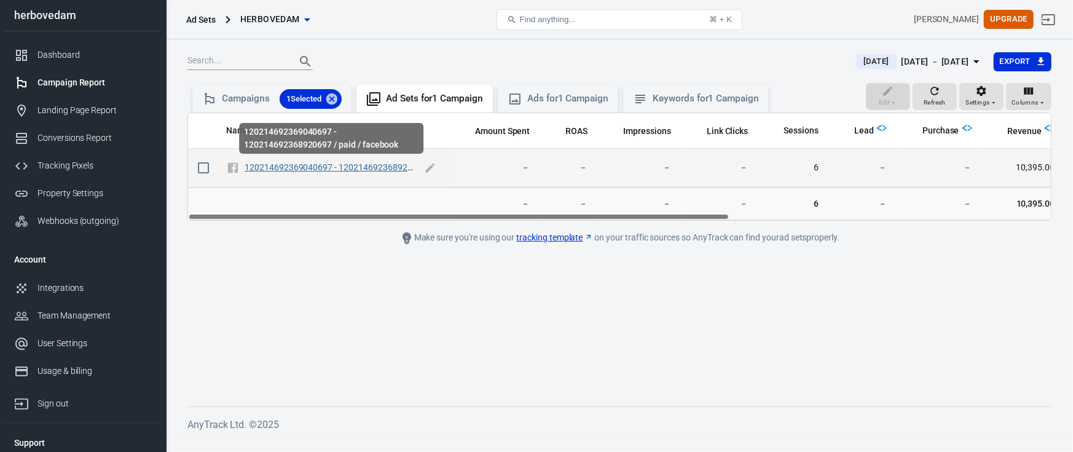
click at [342, 170] on link "120214692369040697 - 120214692368920697 / paid / facebook" at bounding box center [369, 167] width 249 height 10
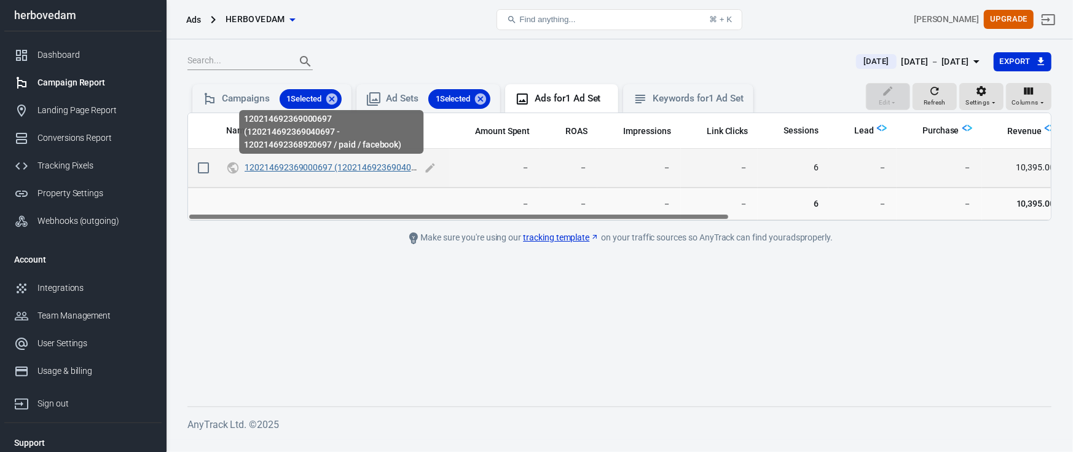
click at [362, 170] on link "120214692369000697 (120214692369040697 - 120214692368920697 / paid / facebook)" at bounding box center [417, 167] width 345 height 10
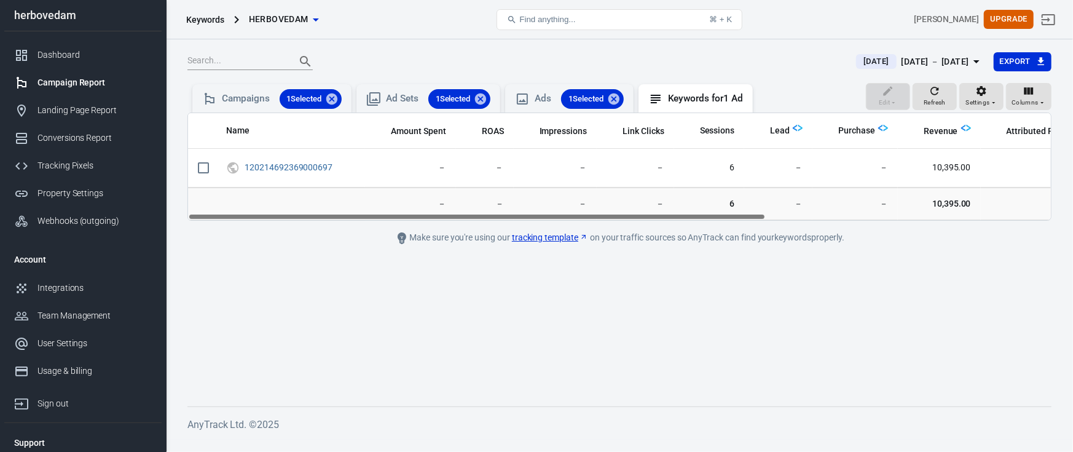
drag, startPoint x: 701, startPoint y: 217, endPoint x: 532, endPoint y: 238, distance: 170.3
click at [532, 238] on main "Today Aug 26 － Aug 26, 2025 Export Edit Refresh Settings Columns Campaigns 1 Se…" at bounding box center [619, 219] width 864 height 335
drag, startPoint x: 620, startPoint y: 98, endPoint x: 602, endPoint y: 101, distance: 18.7
click at [620, 98] on icon at bounding box center [614, 99] width 14 height 14
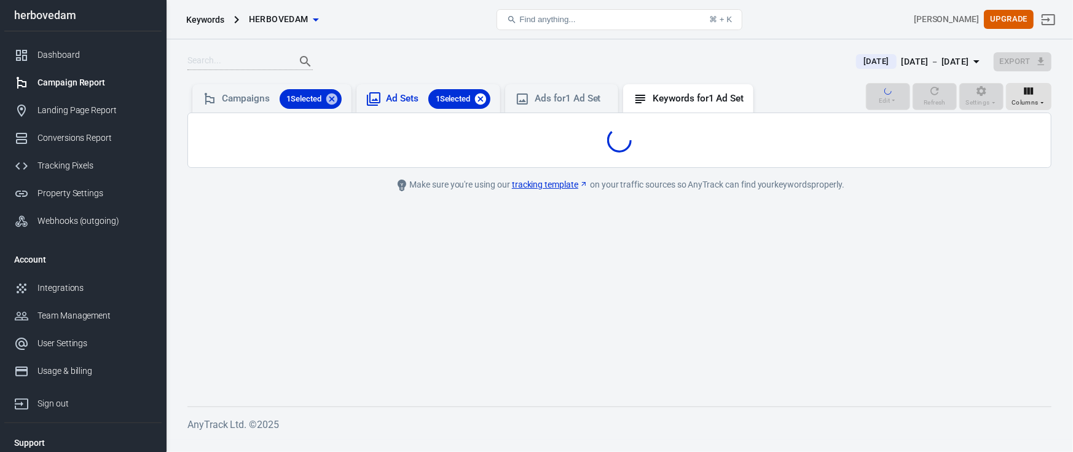
click at [485, 98] on icon at bounding box center [481, 99] width 14 height 14
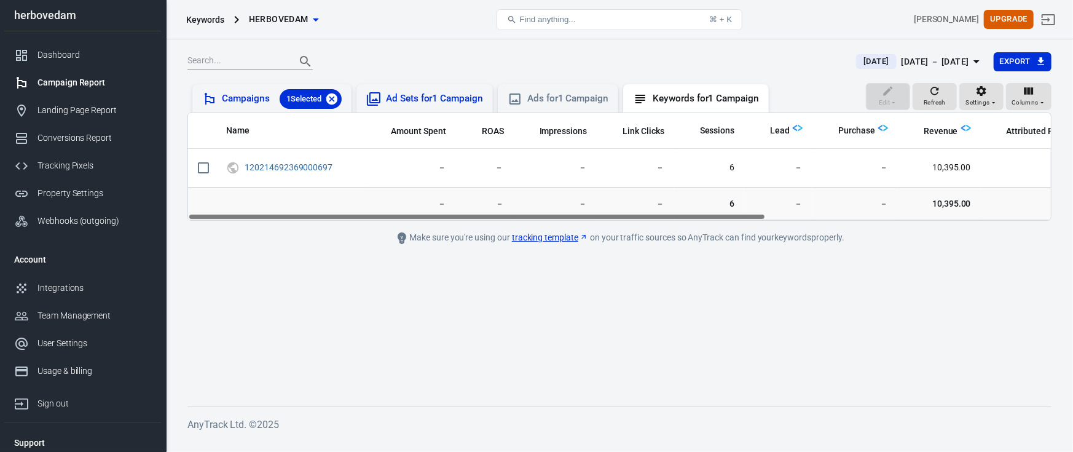
click at [330, 92] on icon at bounding box center [332, 99] width 14 height 14
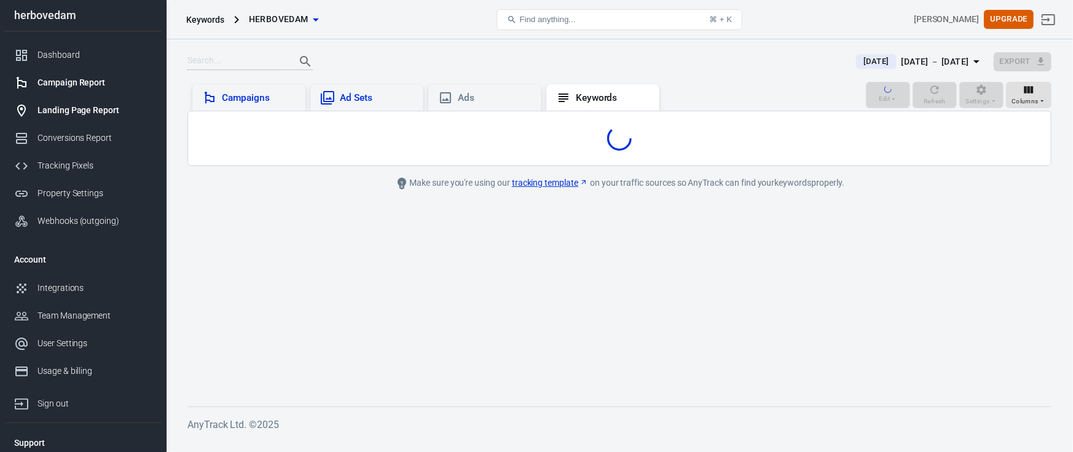
click at [50, 104] on div "Landing Page Report" at bounding box center [94, 110] width 114 height 13
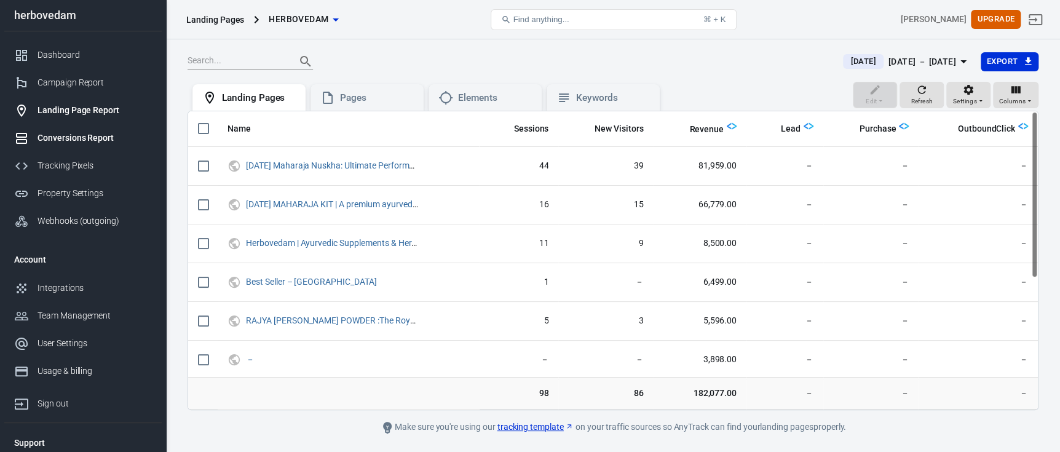
click at [84, 141] on div "Conversions Report" at bounding box center [94, 138] width 114 height 13
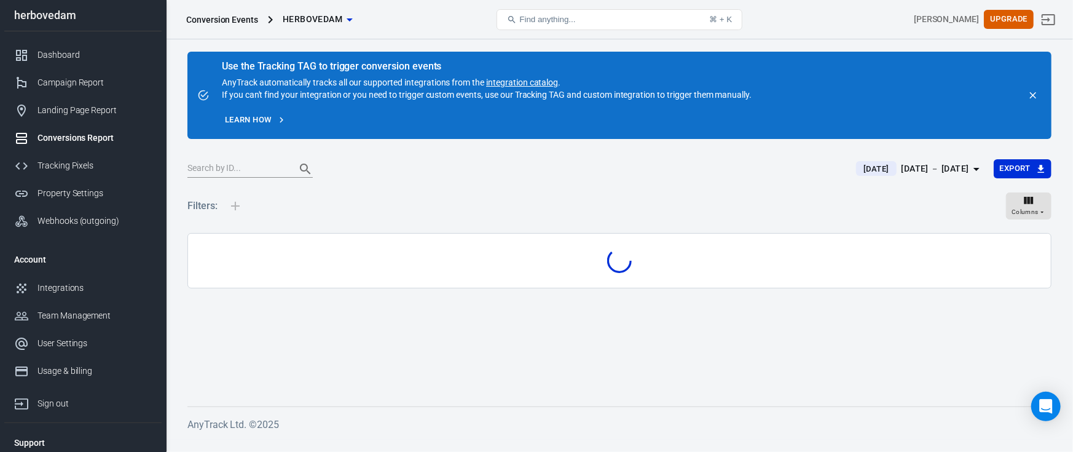
click at [1038, 92] on icon "close" at bounding box center [1033, 95] width 11 height 11
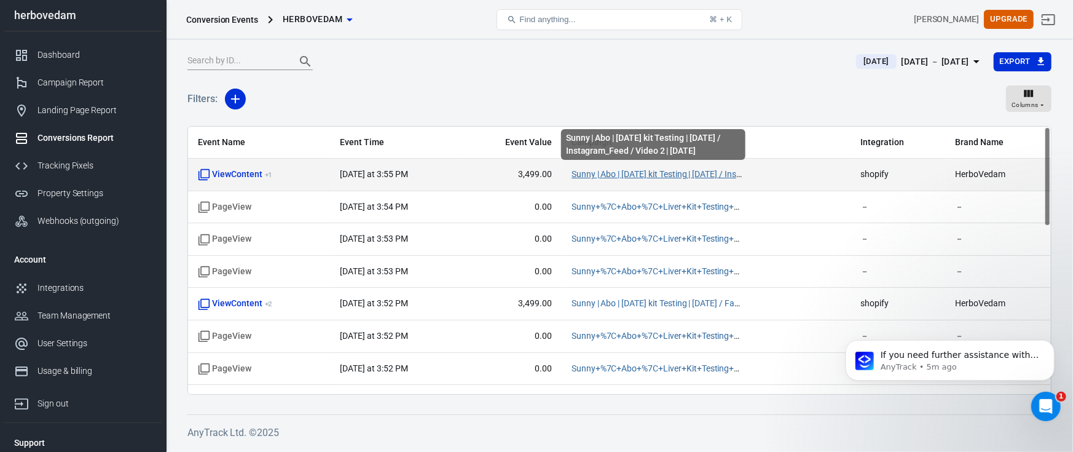
click at [621, 175] on link "Sunny | Abo | Raja kit Testing | 17 Aug 25 / Instagram_Feed / Video 2 | 21 Aug …" at bounding box center [712, 174] width 281 height 10
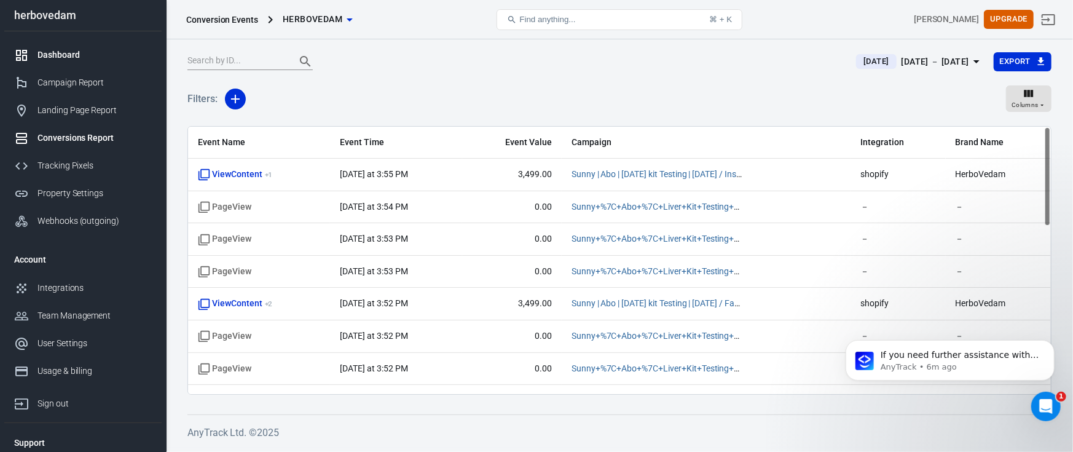
click at [88, 52] on div "Dashboard" at bounding box center [94, 55] width 114 height 13
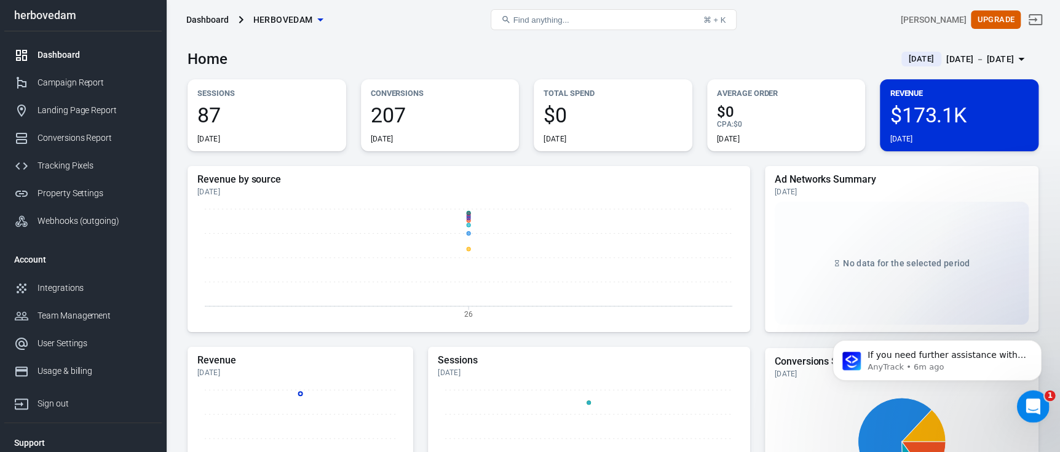
drag, startPoint x: 1031, startPoint y: 400, endPoint x: 2017, endPoint y: 821, distance: 1071.3
click at [1031, 400] on icon "Open Intercom Messenger" at bounding box center [1031, 405] width 20 height 20
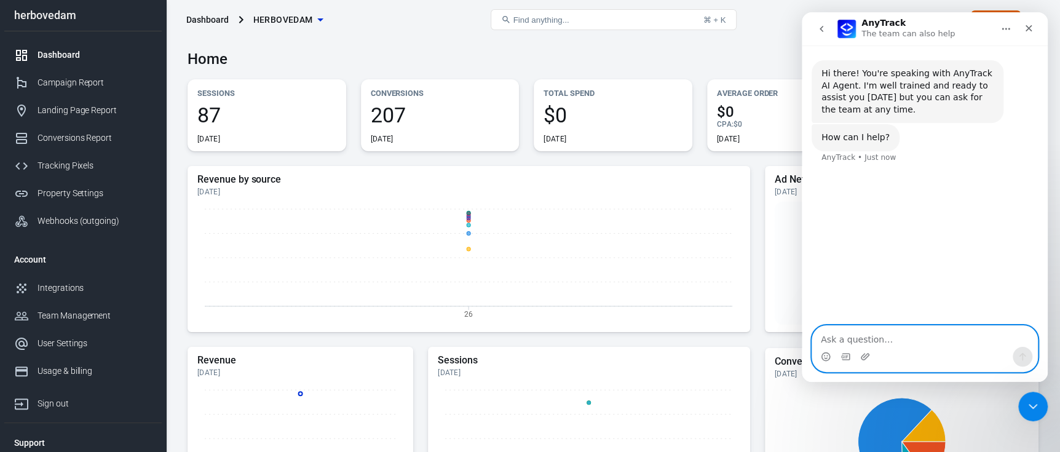
click at [871, 334] on textarea "Ask a question…" at bounding box center [924, 336] width 225 height 21
paste textarea "w"
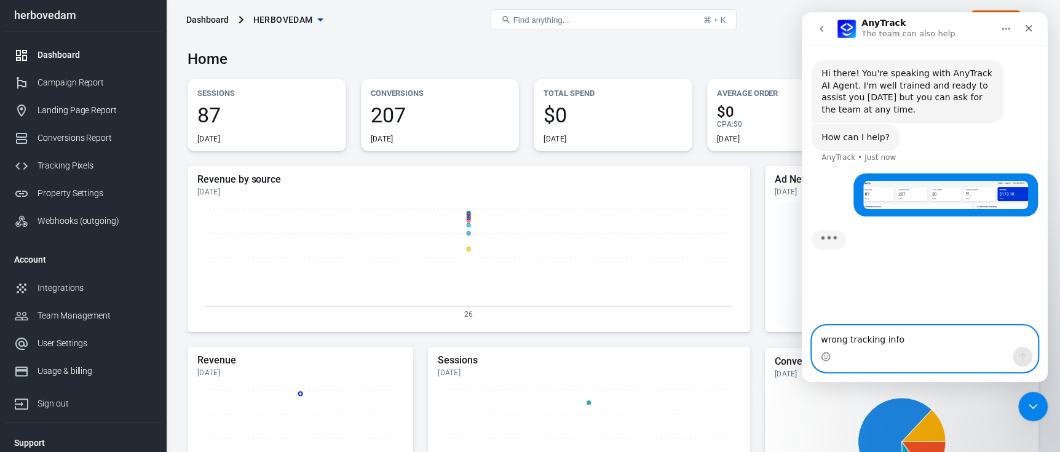
type textarea "wrong tracking info"
click at [1021, 353] on icon "Send a message…" at bounding box center [1022, 357] width 10 height 10
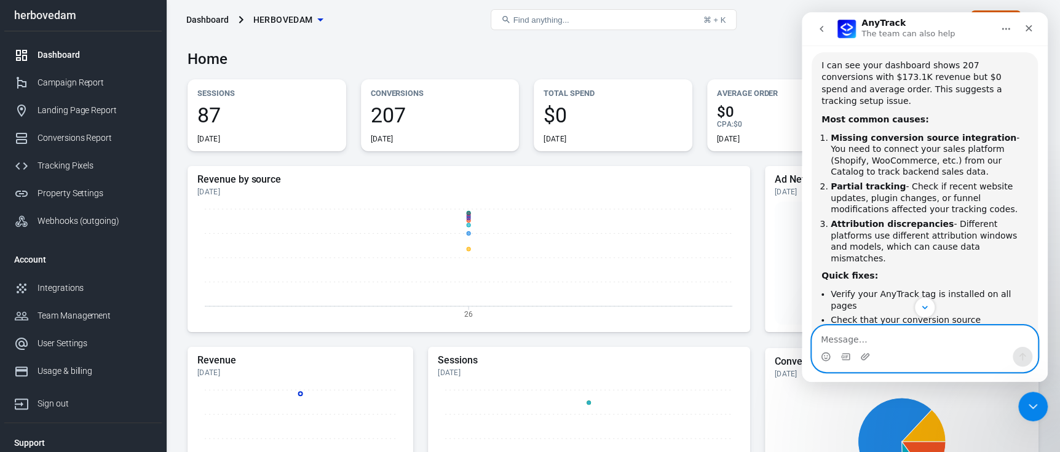
scroll to position [294, 0]
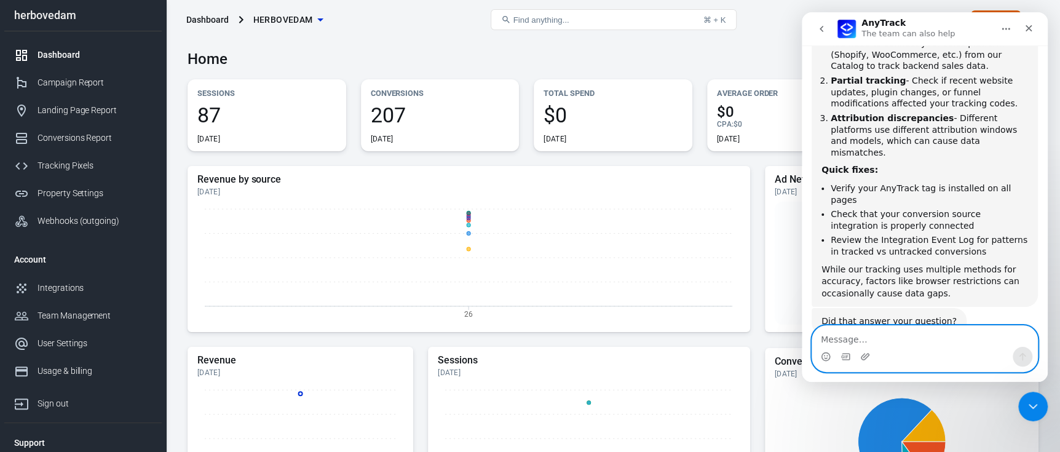
click at [848, 339] on textarea "Message…" at bounding box center [924, 336] width 225 height 21
type textarea "no"
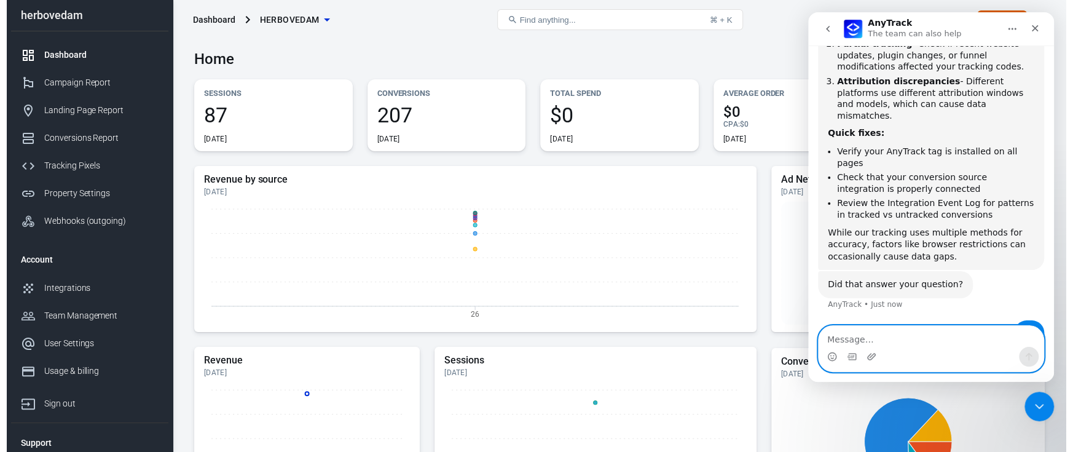
scroll to position [371, 0]
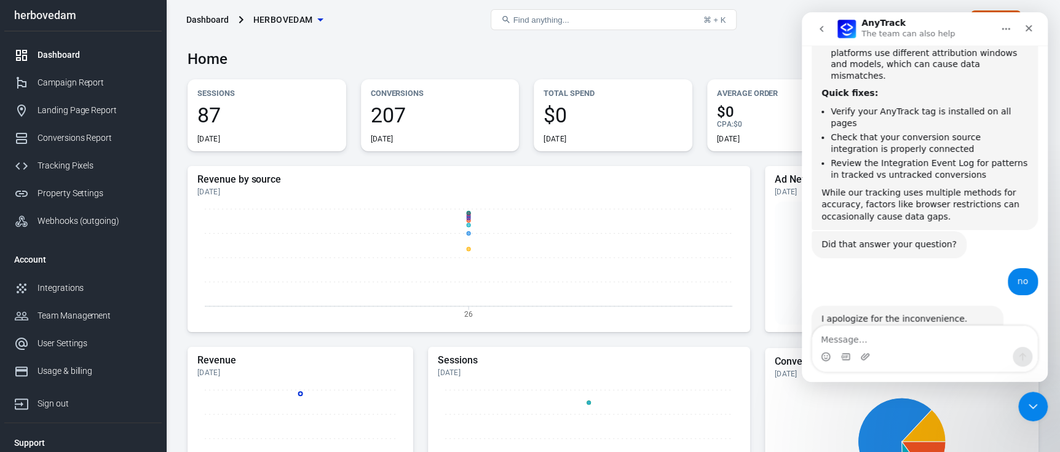
click at [320, 15] on icon "button" at bounding box center [320, 19] width 15 height 15
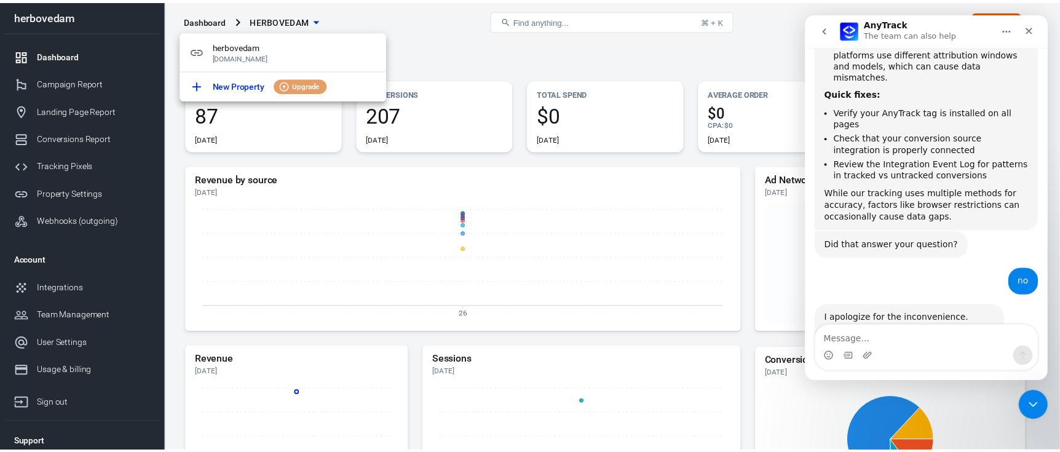
scroll to position [404, 0]
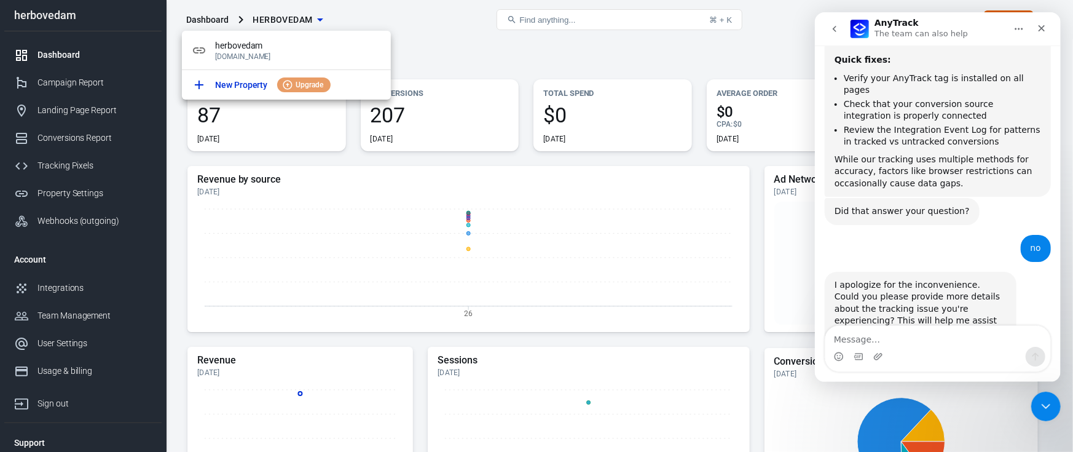
click at [312, 16] on div at bounding box center [536, 226] width 1073 height 452
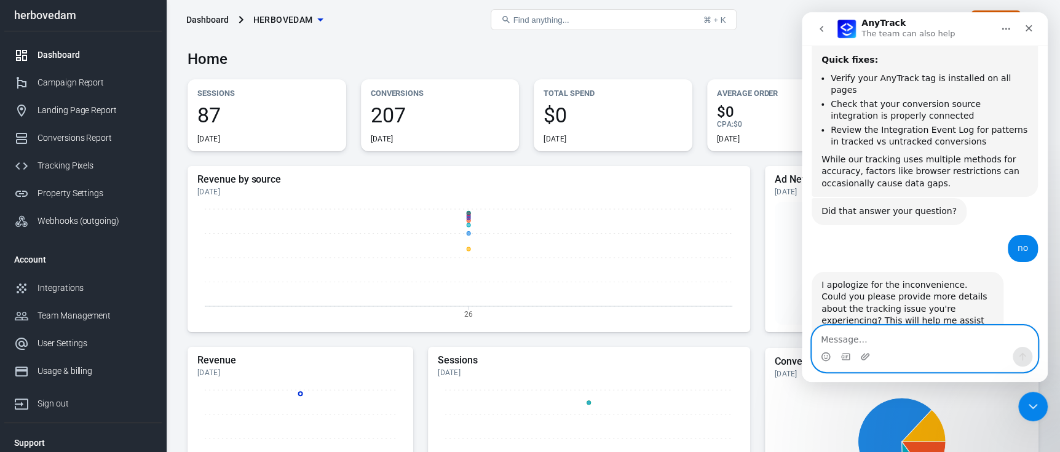
click at [894, 336] on textarea "Message…" at bounding box center [924, 336] width 225 height 21
type textarea "mismatch"
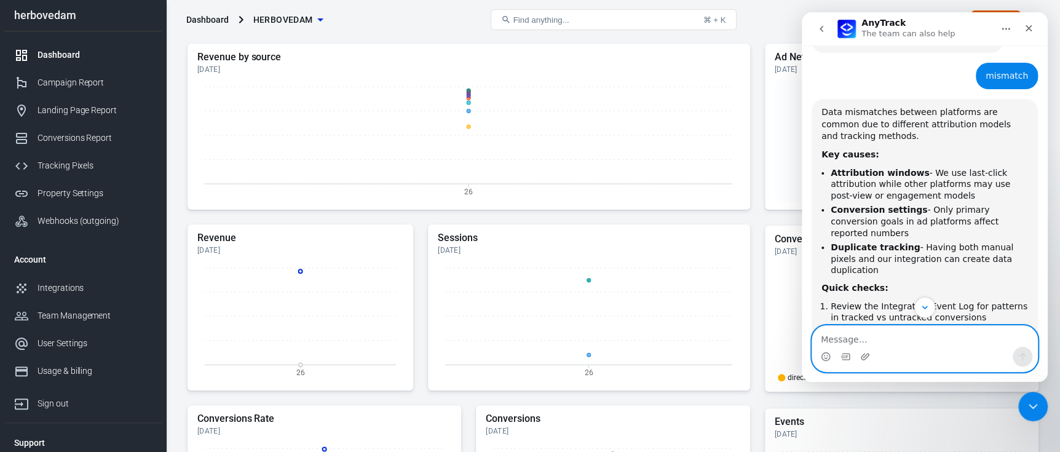
scroll to position [781, 0]
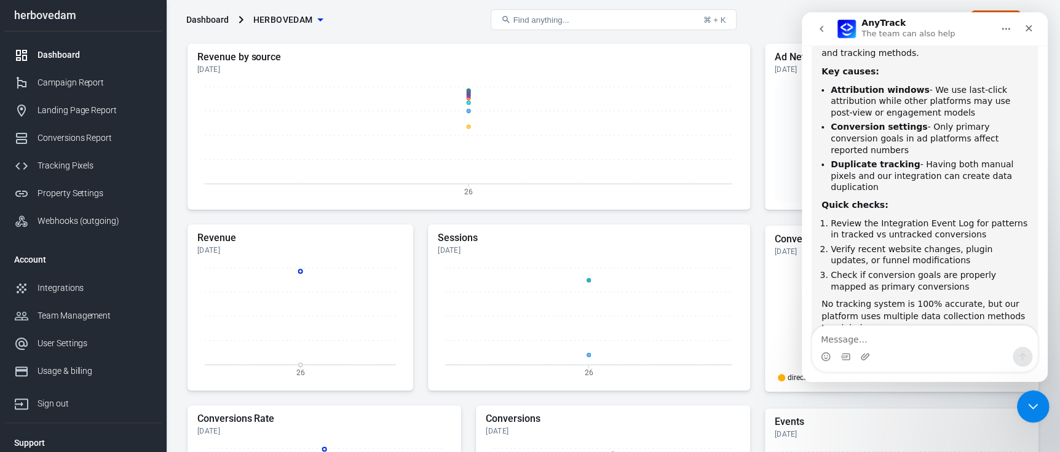
click at [1045, 402] on div "Close Intercom Messenger" at bounding box center [1031, 405] width 30 height 30
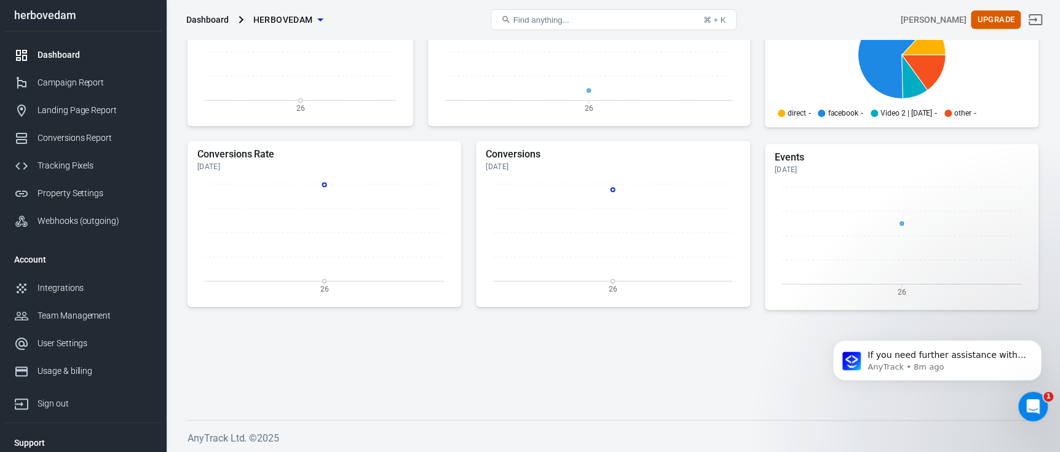
scroll to position [0, 0]
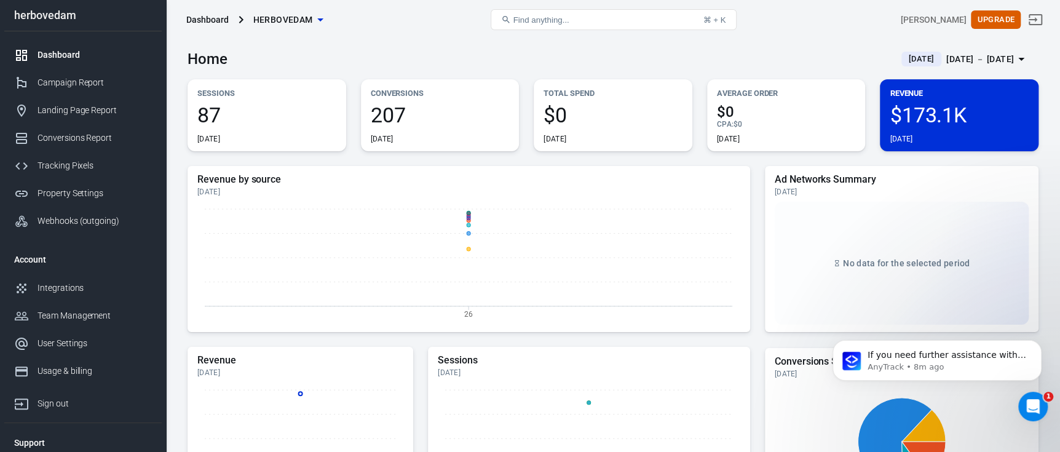
click at [234, 17] on icon at bounding box center [241, 19] width 15 height 15
click at [215, 14] on div "Dashboard" at bounding box center [207, 20] width 42 height 12
click at [240, 20] on icon at bounding box center [240, 19] width 4 height 7
click at [239, 20] on icon at bounding box center [241, 19] width 15 height 15
click at [284, 20] on span "herbovedam" at bounding box center [283, 19] width 60 height 15
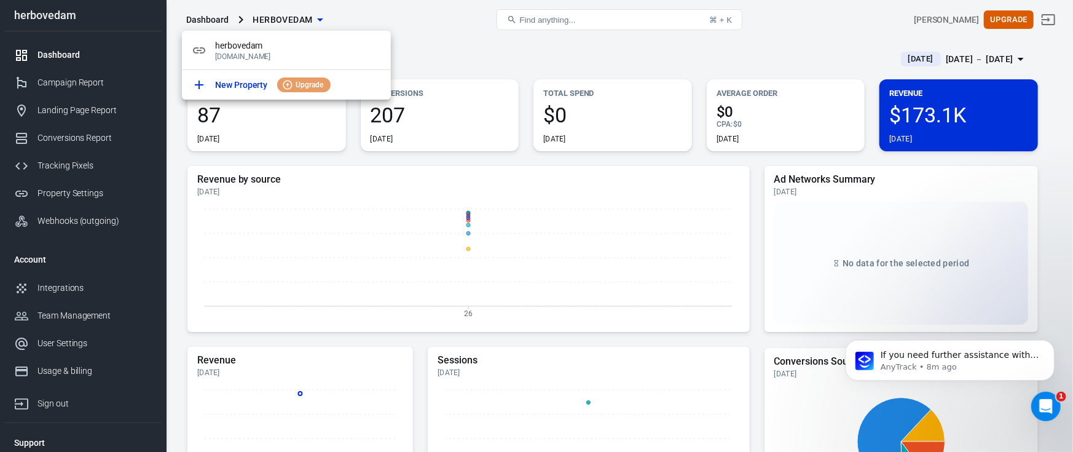
click at [284, 20] on div at bounding box center [536, 226] width 1073 height 452
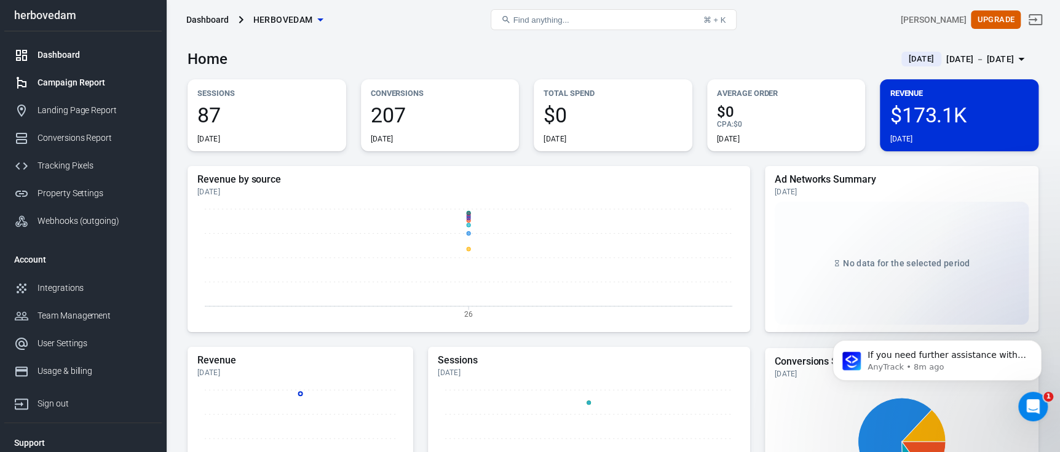
click at [93, 81] on div "Campaign Report" at bounding box center [94, 82] width 114 height 13
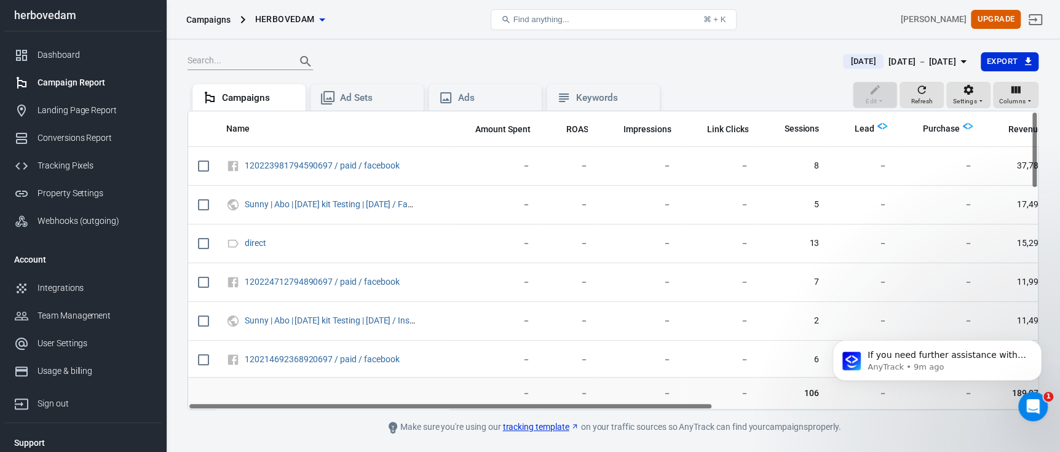
click at [891, 63] on div "[DATE] － [DATE]" at bounding box center [922, 61] width 68 height 15
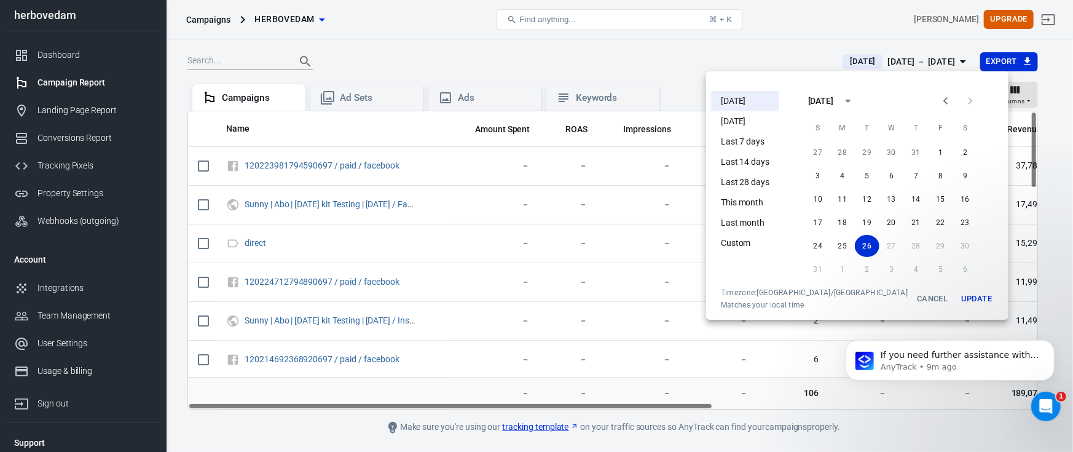
click at [714, 103] on li "[DATE]" at bounding box center [745, 101] width 68 height 20
click at [957, 297] on button "Update" at bounding box center [976, 299] width 39 height 22
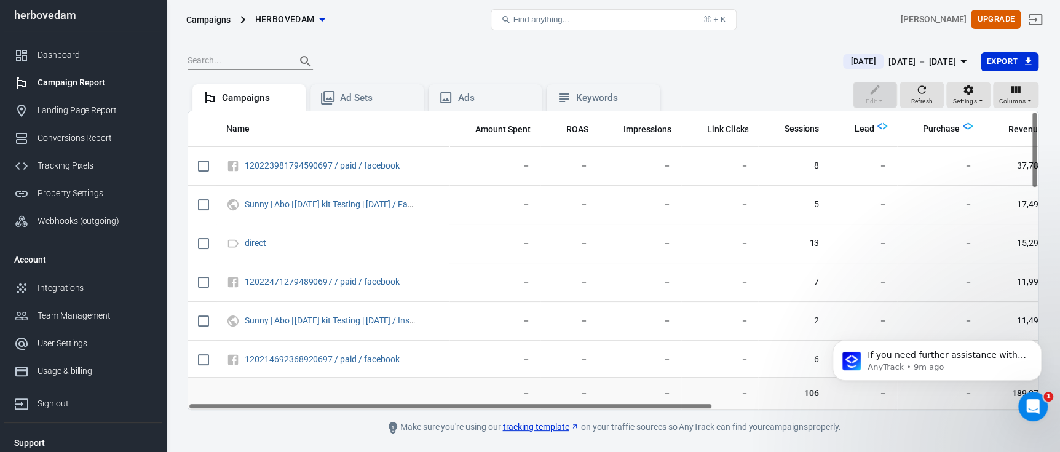
click at [883, 96] on div "Edit Refresh Settings Columns" at bounding box center [946, 97] width 186 height 30
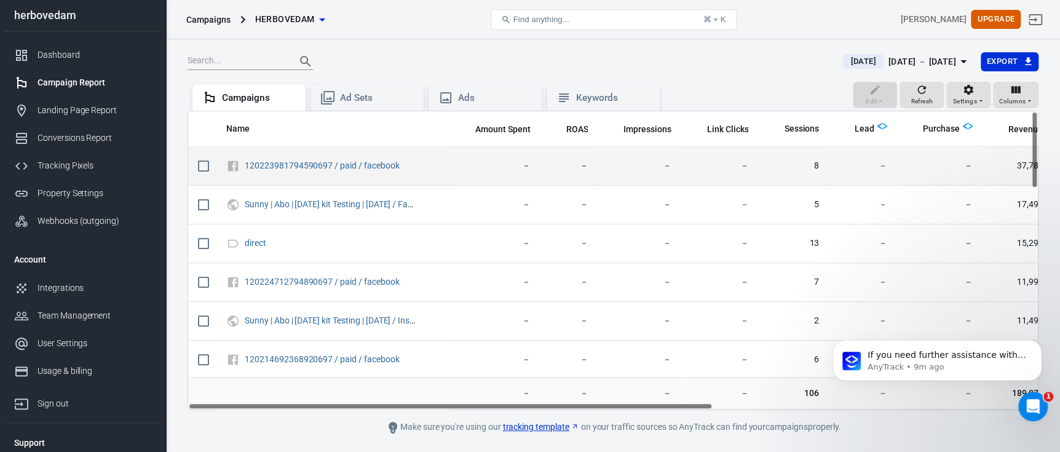
click at [206, 168] on input "scrollable content" at bounding box center [204, 166] width 26 height 26
checkbox input "true"
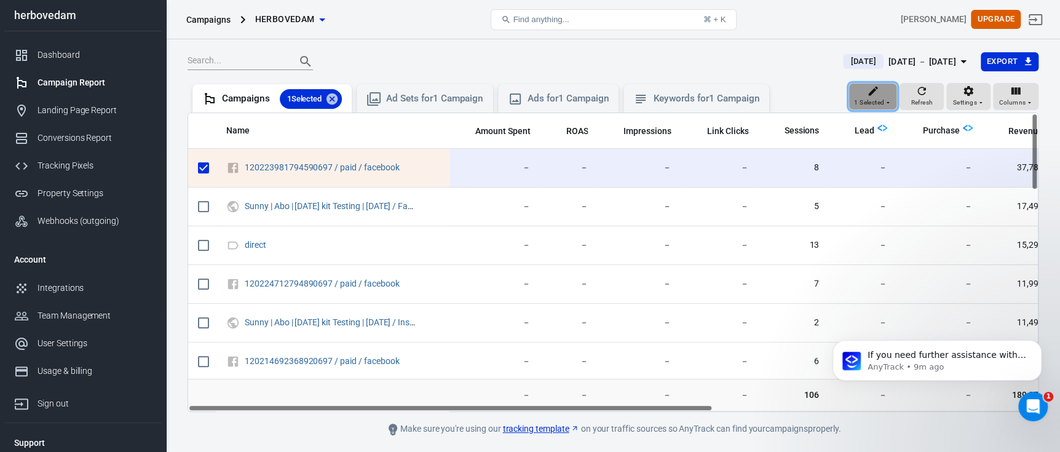
click at [878, 99] on span "1 Selected" at bounding box center [869, 102] width 30 height 11
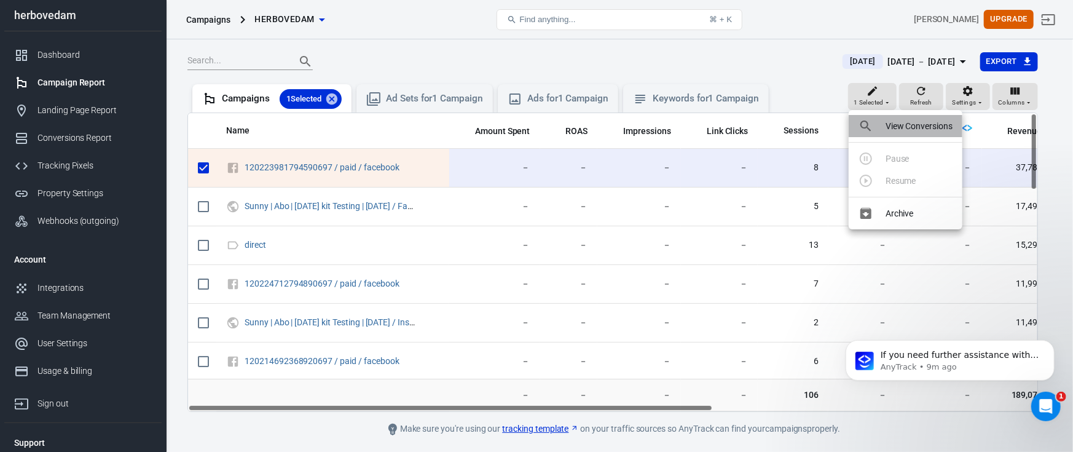
click at [893, 124] on p "View Conversions" at bounding box center [919, 126] width 67 height 13
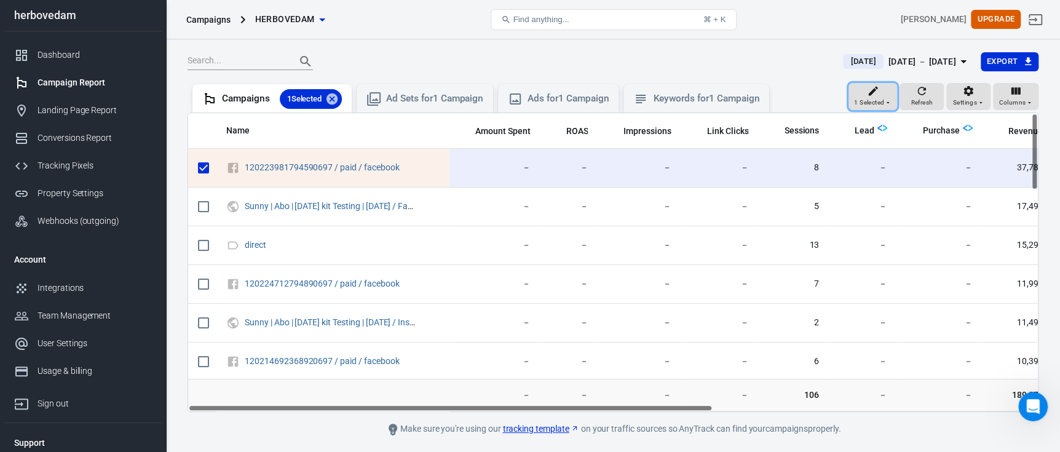
scroll to position [1265, 0]
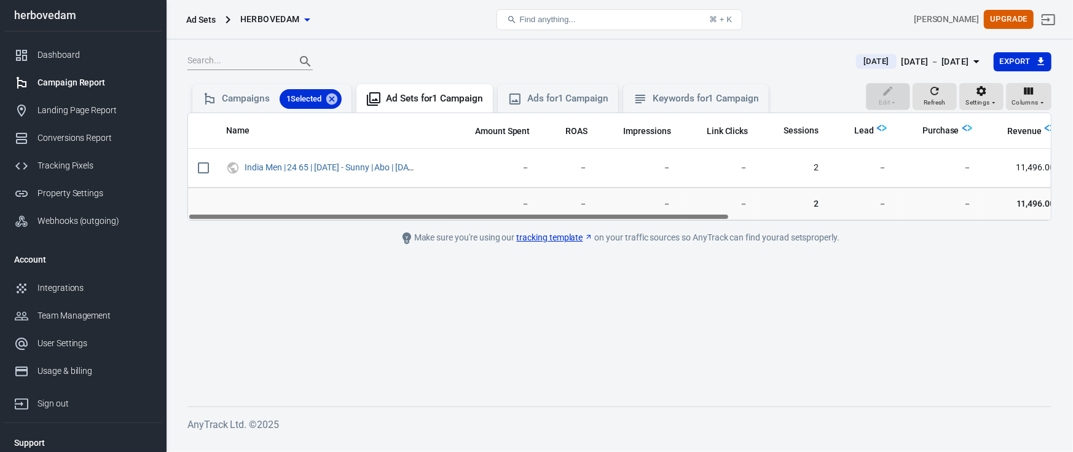
drag, startPoint x: 374, startPoint y: 217, endPoint x: 258, endPoint y: 238, distance: 118.1
click at [258, 238] on main "[DATE] [DATE] － [DATE] Export Edit Refresh Settings Columns Campaigns 1 Selecte…" at bounding box center [619, 219] width 864 height 335
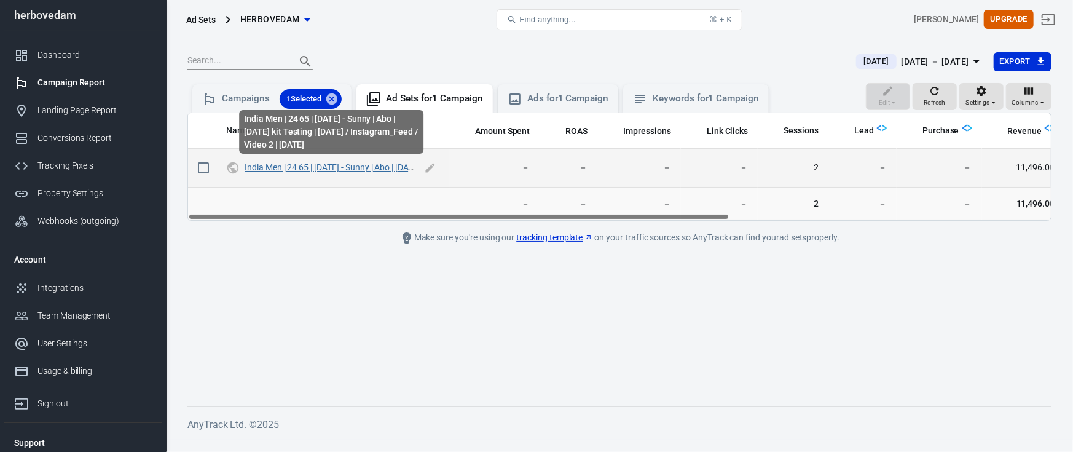
click at [334, 170] on link "India Men | 24 65 | [DATE] - Sunny | Abo | [DATE] kit Testing | [DATE] / Instag…" at bounding box center [436, 167] width 382 height 10
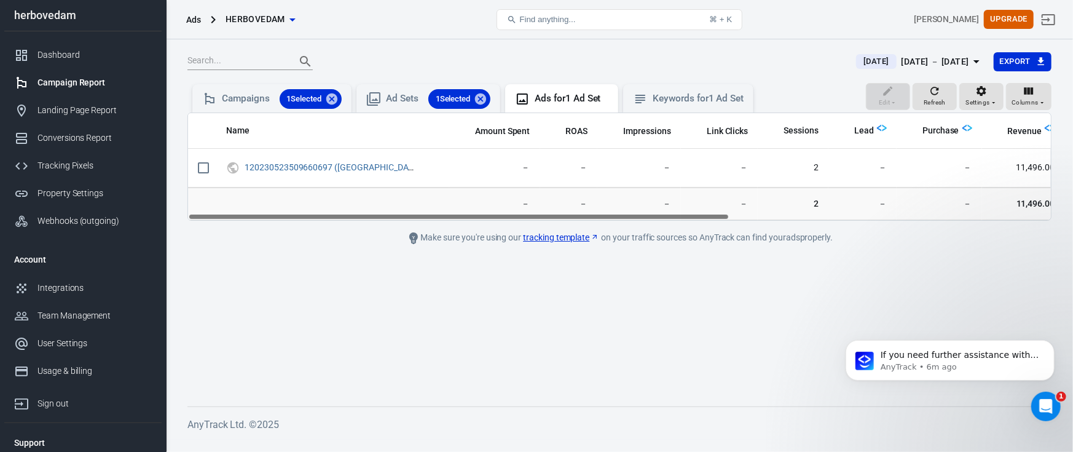
drag, startPoint x: 460, startPoint y: 216, endPoint x: 329, endPoint y: 222, distance: 131.1
click at [368, 218] on div "Name Amount Spent ROAS Impressions Link Clicks Sessions Lead Purchase Revenue A…" at bounding box center [619, 166] width 863 height 107
click at [82, 60] on div "Dashboard" at bounding box center [94, 55] width 114 height 13
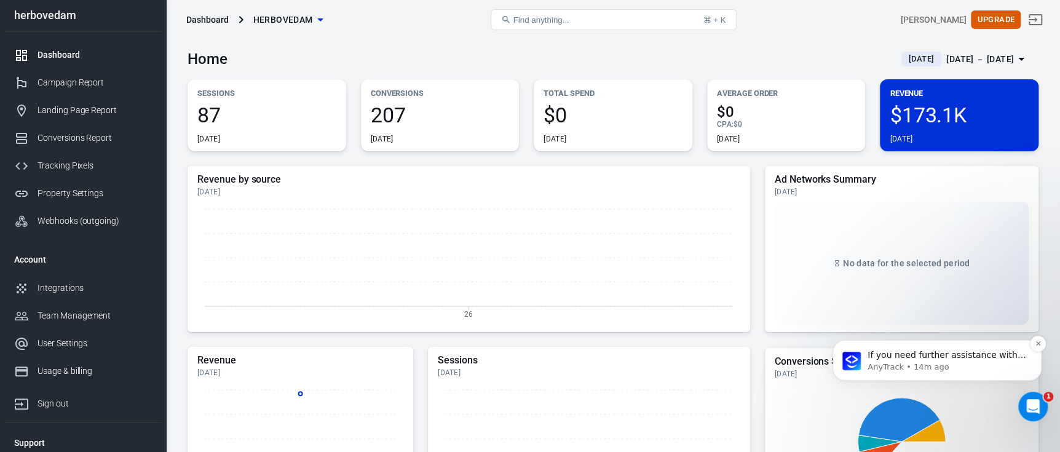
click at [918, 353] on p "If you need further assistance with connecting the correct Facebook pixel or un…" at bounding box center [946, 355] width 159 height 12
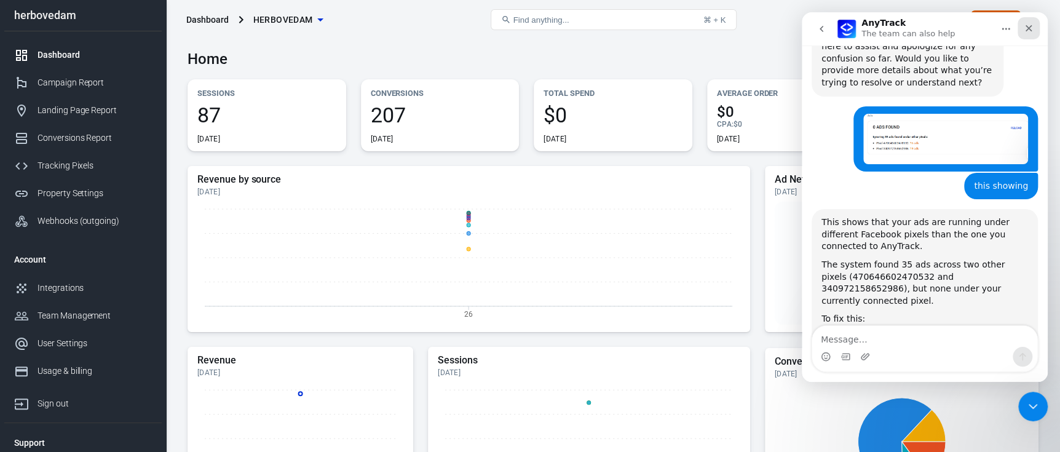
click at [1034, 33] on div "Close" at bounding box center [1028, 28] width 22 height 22
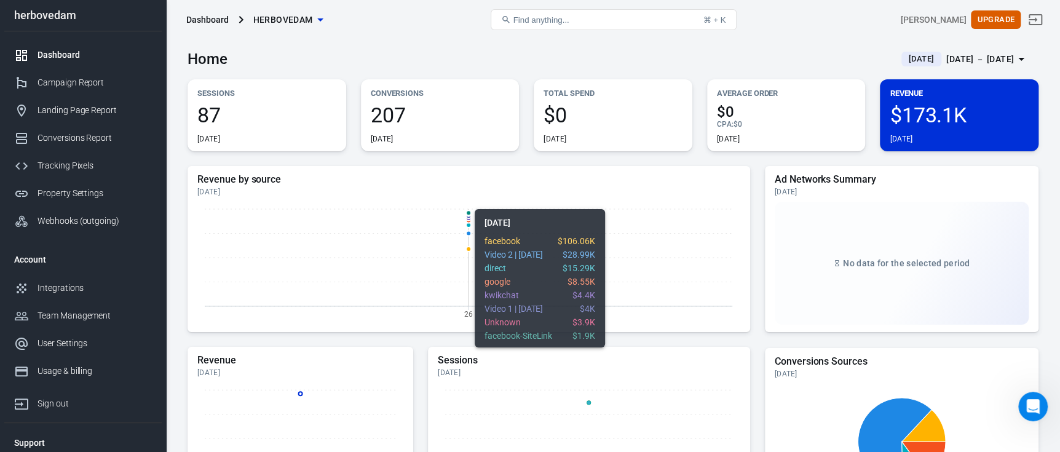
scroll to position [3858, 0]
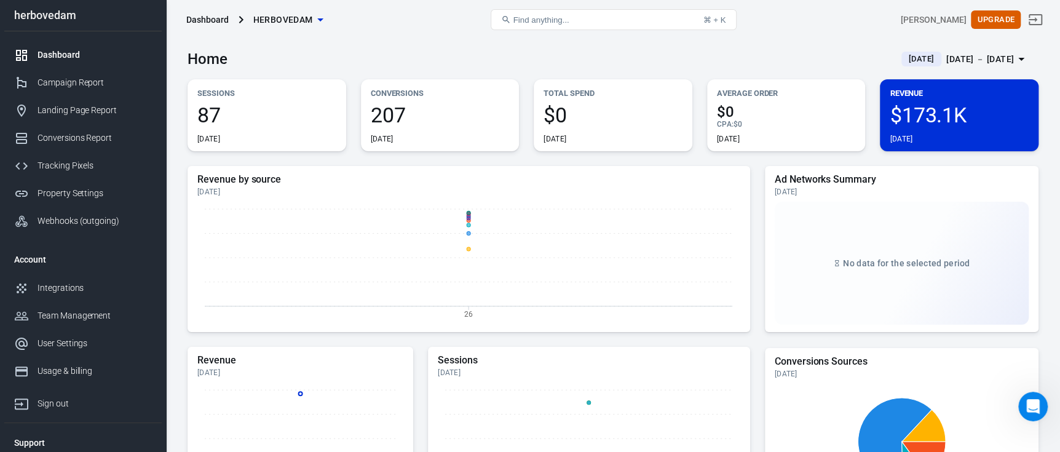
click at [916, 108] on span "$173.1K" at bounding box center [958, 114] width 139 height 21
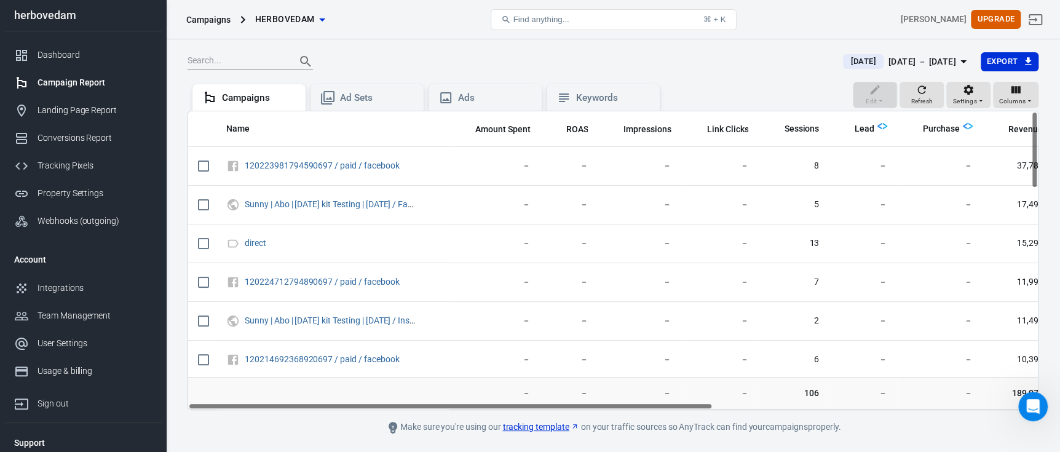
drag, startPoint x: 550, startPoint y: 404, endPoint x: 448, endPoint y: 438, distance: 107.1
click at [448, 438] on div "Today Aug 26 － Aug 26, 2025 Export Edit Refresh Settings Columns Campaigns Ad S…" at bounding box center [613, 263] width 894 height 448
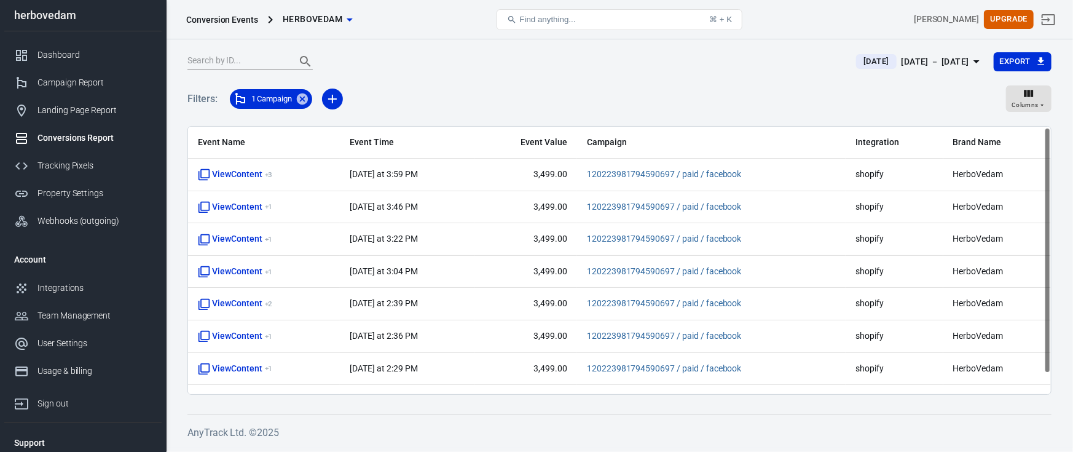
scroll to position [23, 0]
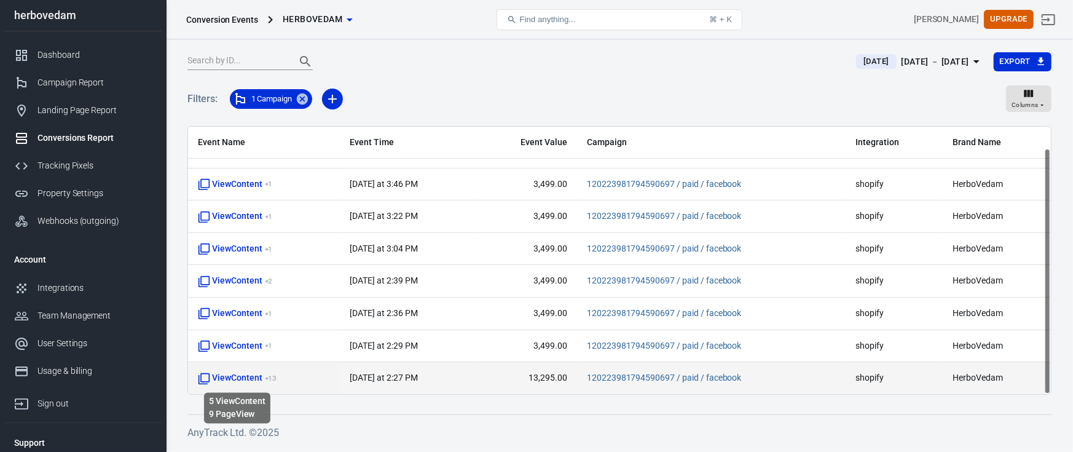
click at [248, 379] on span "ViewContent + 13" at bounding box center [237, 378] width 79 height 12
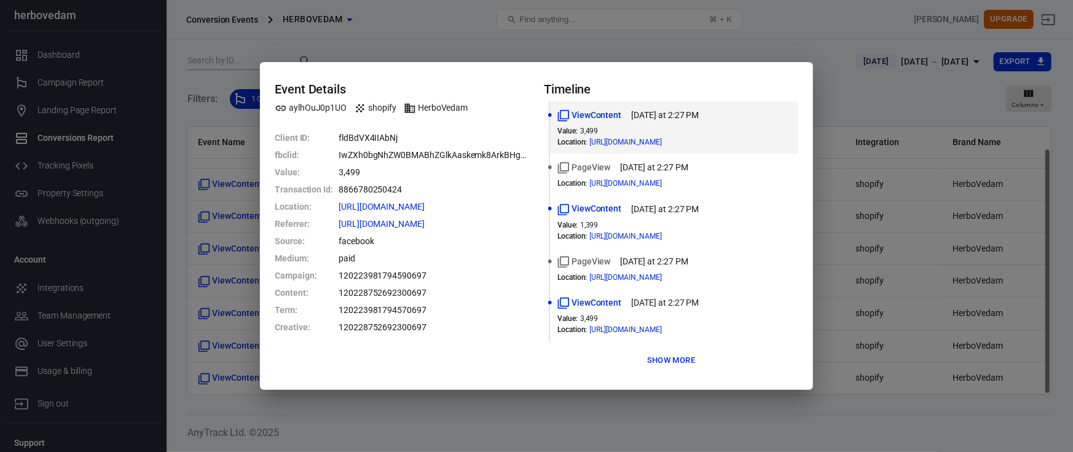
click at [683, 364] on button "Show more" at bounding box center [671, 360] width 54 height 19
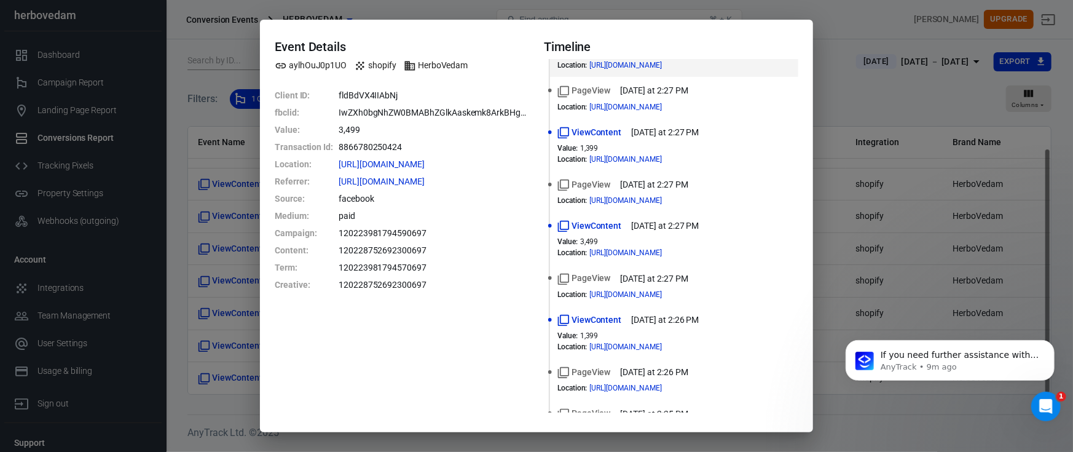
scroll to position [0, 0]
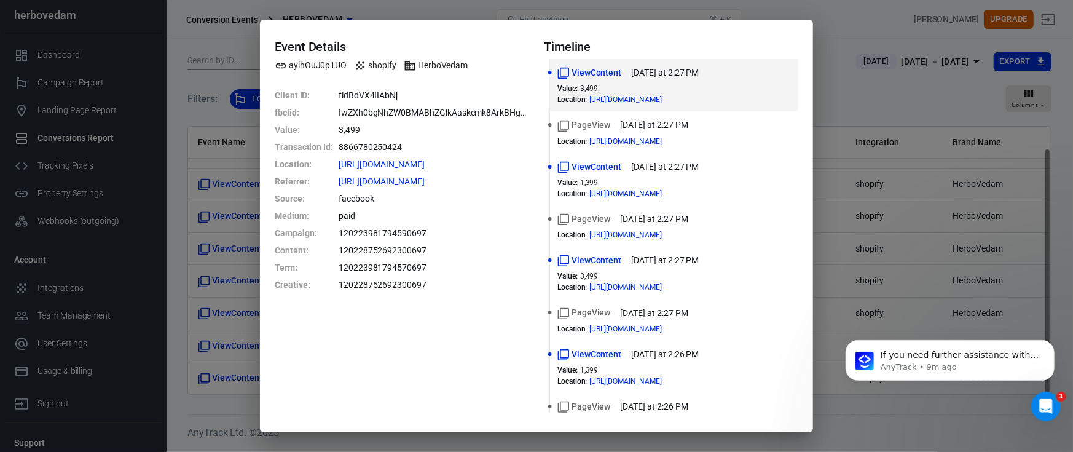
click at [826, 163] on div "Event Details aylhOuJ0p1UO shopify HerboVedam Client ID : fldBdVX4IIAbNj fbclid…" at bounding box center [536, 226] width 1073 height 452
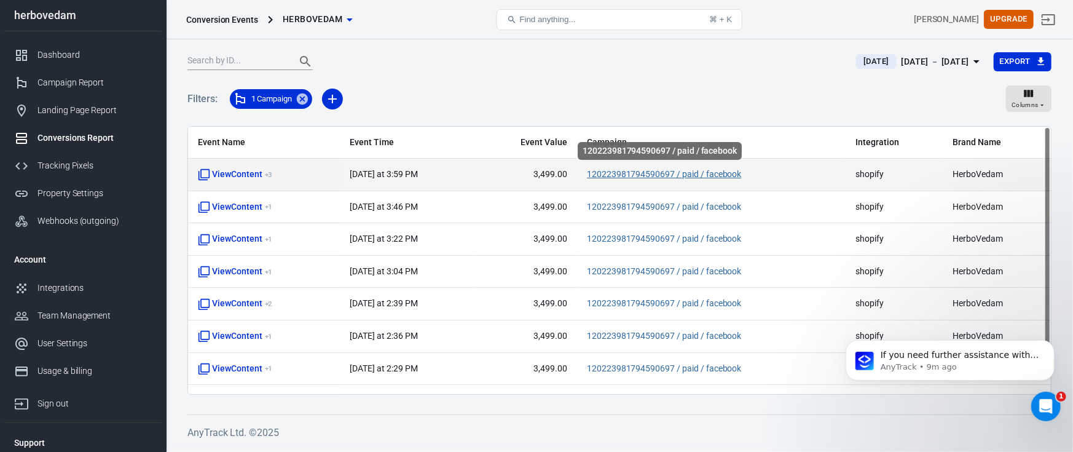
click at [587, 176] on link "120223981794590697 / paid / facebook" at bounding box center [664, 174] width 155 height 10
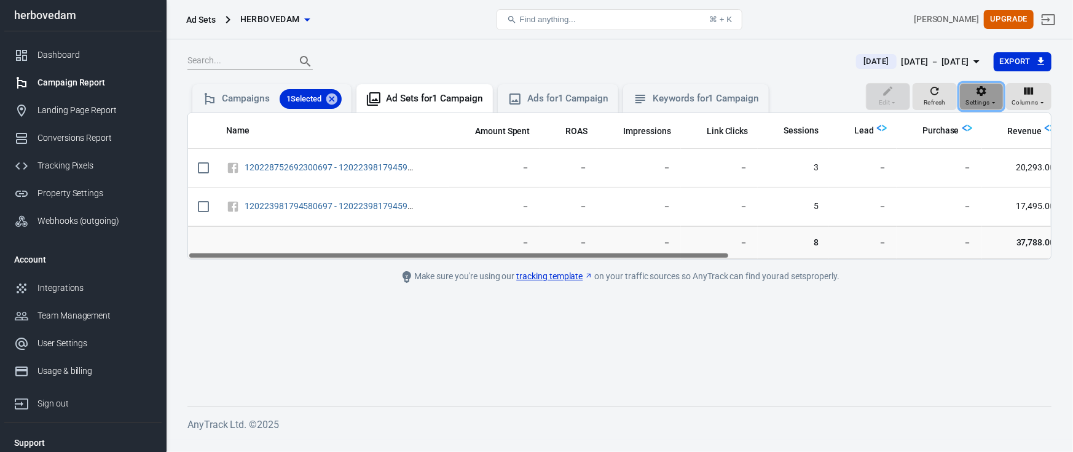
click at [971, 105] on span "Settings" at bounding box center [978, 102] width 24 height 11
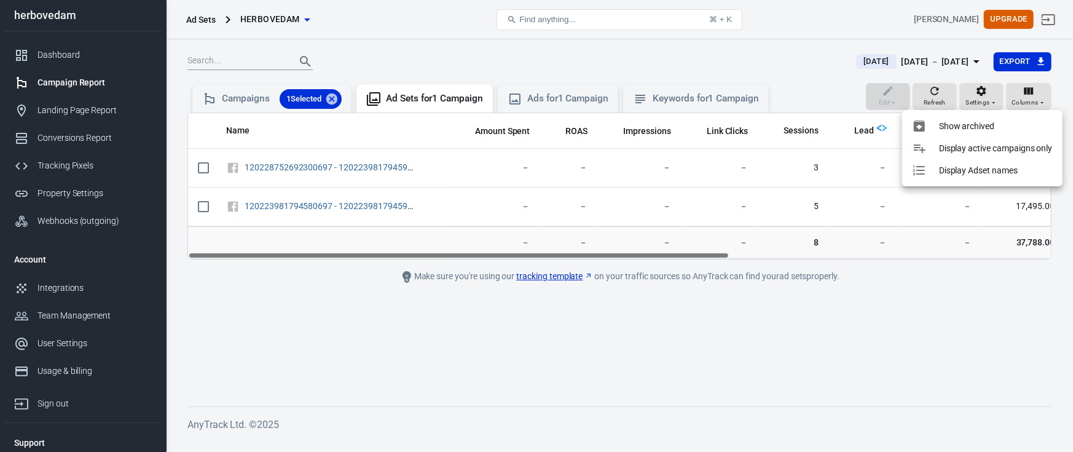
click at [979, 144] on p "Display active campaigns only" at bounding box center [996, 148] width 114 height 13
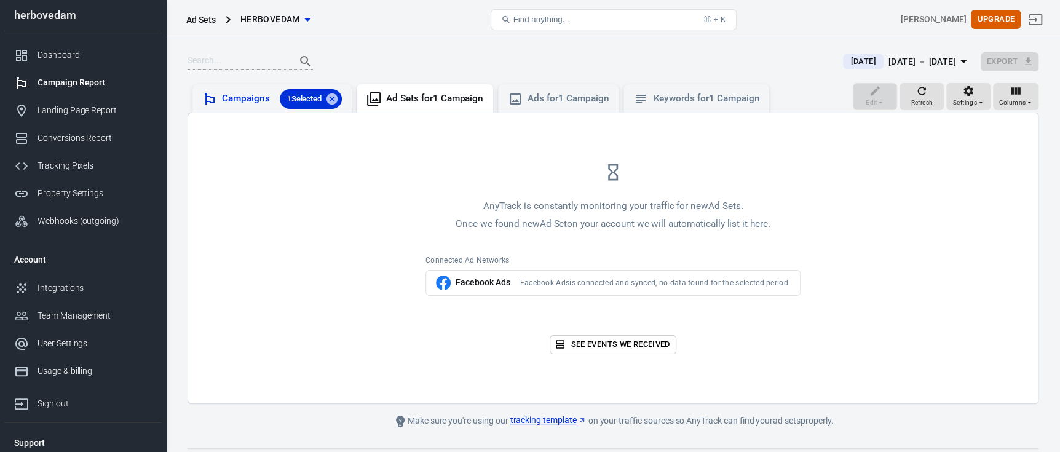
click at [253, 103] on div "Campaigns 1 Selected" at bounding box center [282, 99] width 120 height 20
click at [329, 100] on icon at bounding box center [331, 98] width 11 height 11
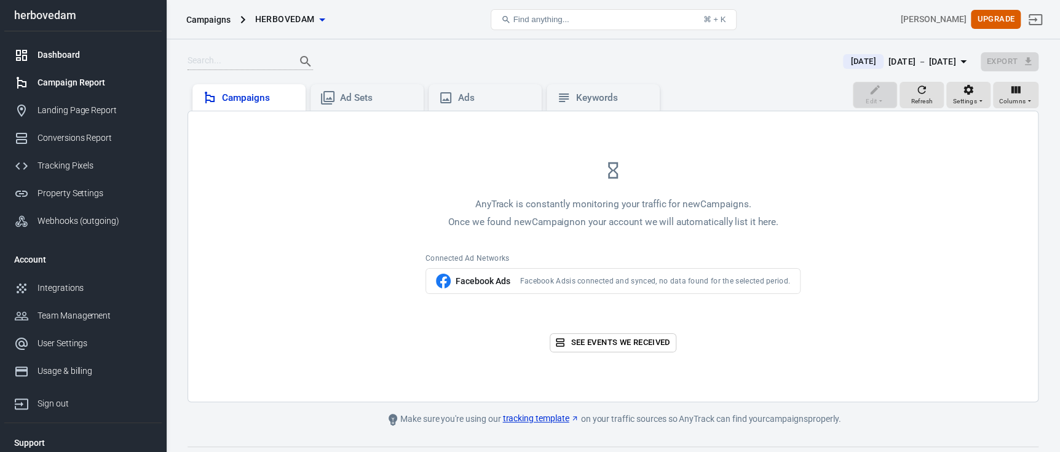
click at [95, 49] on div "Dashboard" at bounding box center [94, 55] width 114 height 13
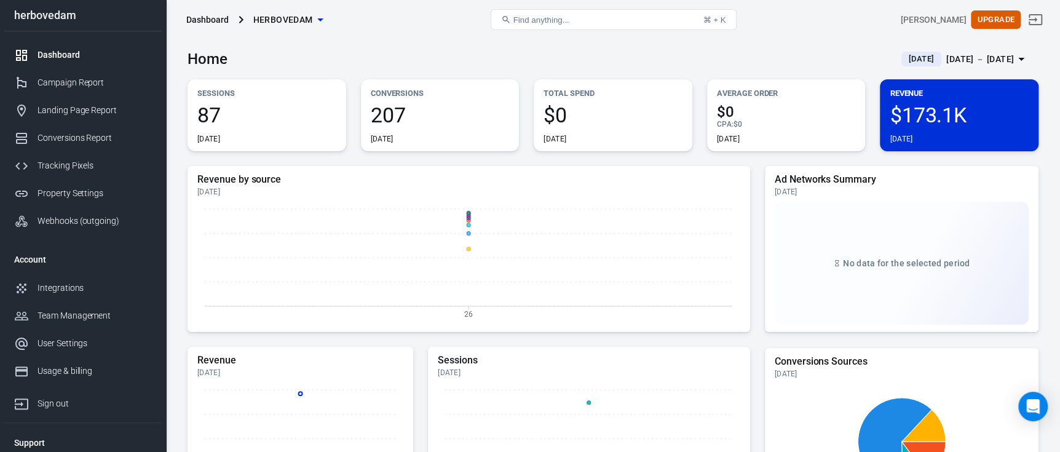
click at [937, 127] on div "$173.1K [DATE]" at bounding box center [958, 123] width 139 height 39
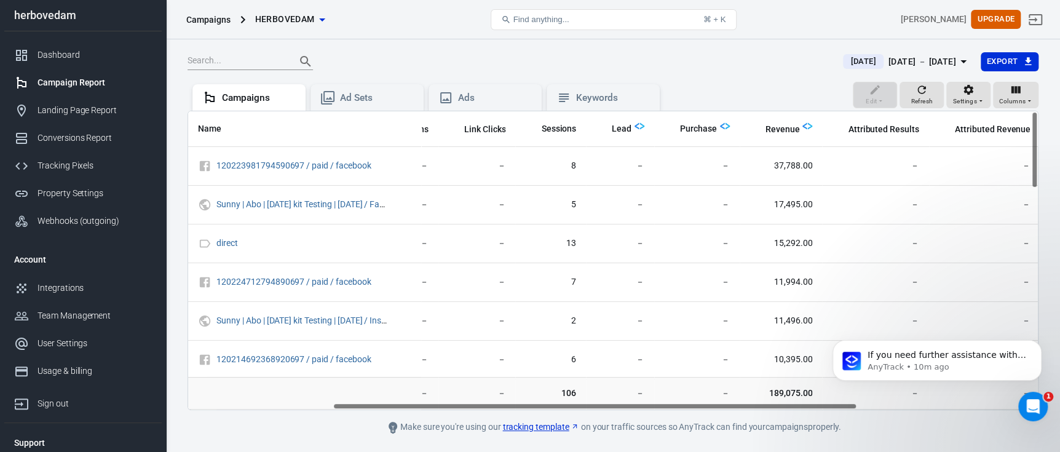
scroll to position [0, 243]
drag, startPoint x: 624, startPoint y: 405, endPoint x: 774, endPoint y: 405, distance: 150.6
click at [774, 405] on div "Name Amount Spent ROAS Impressions Link Clicks Sessions Lead Purchase Revenue A…" at bounding box center [612, 260] width 849 height 298
click at [719, 126] on img "scrollable content" at bounding box center [724, 126] width 10 height 10
click at [719, 125] on img "scrollable content" at bounding box center [724, 126] width 10 height 10
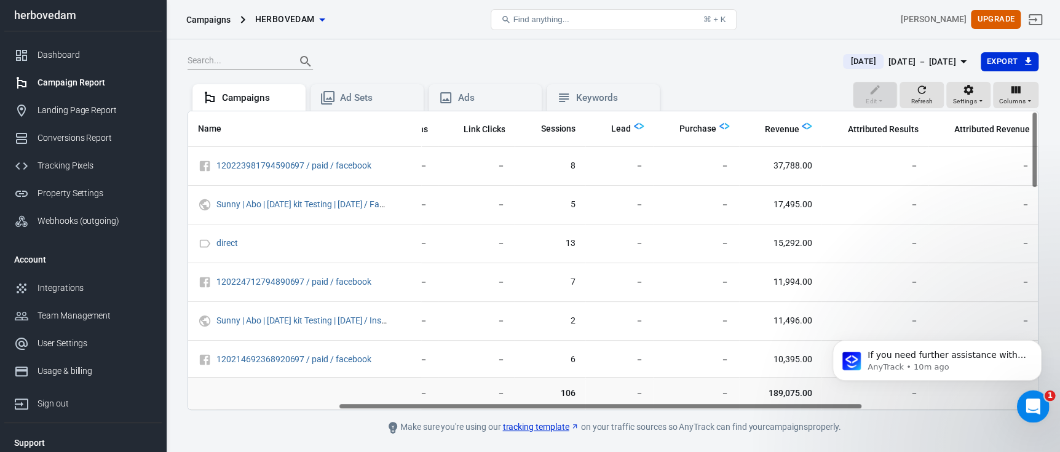
click at [1016, 400] on html at bounding box center [1031, 405] width 30 height 30
click at [1042, 398] on div "Open Intercom Messenger" at bounding box center [1031, 404] width 41 height 41
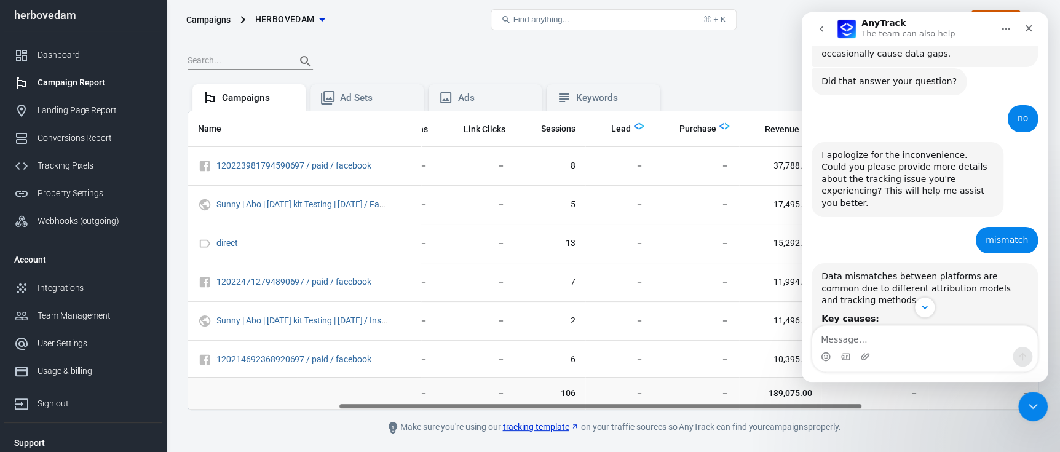
scroll to position [35, 0]
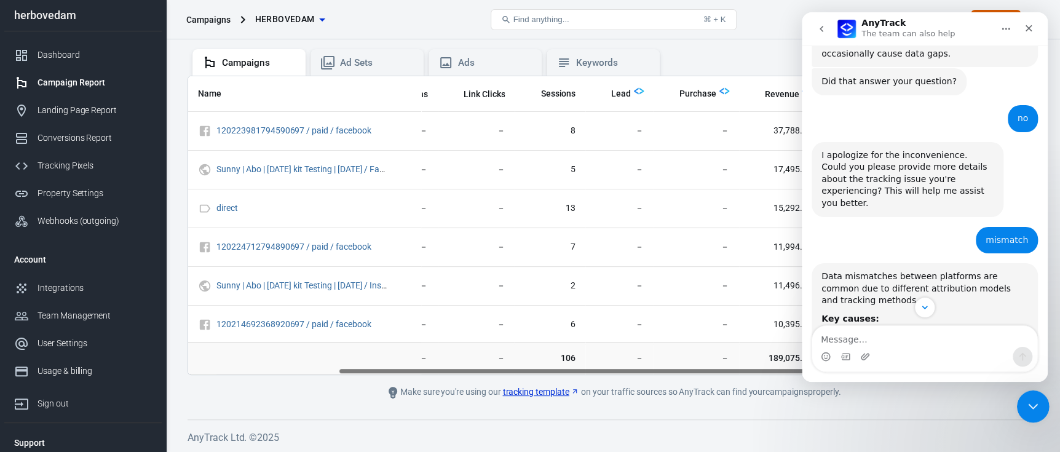
click at [1016, 411] on html at bounding box center [1031, 405] width 30 height 30
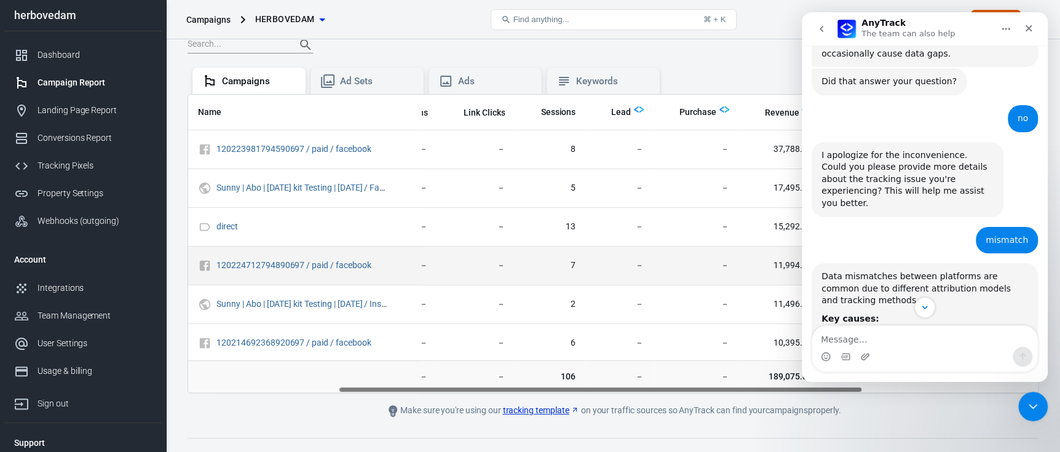
scroll to position [0, 0]
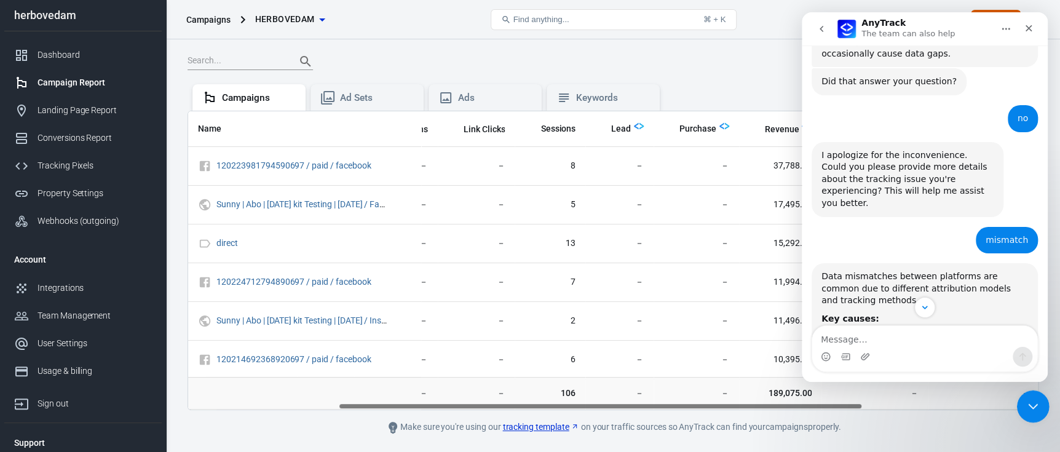
drag, startPoint x: 1028, startPoint y: 401, endPoint x: 2022, endPoint y: 783, distance: 1065.3
click at [1028, 401] on icon "Close Intercom Messenger" at bounding box center [1030, 404] width 15 height 15
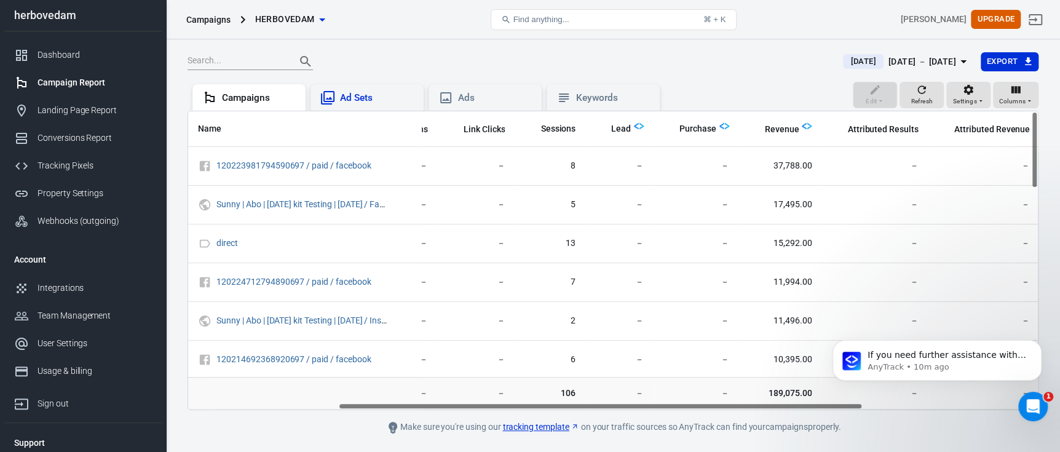
click at [344, 94] on div "Ad Sets" at bounding box center [377, 98] width 74 height 13
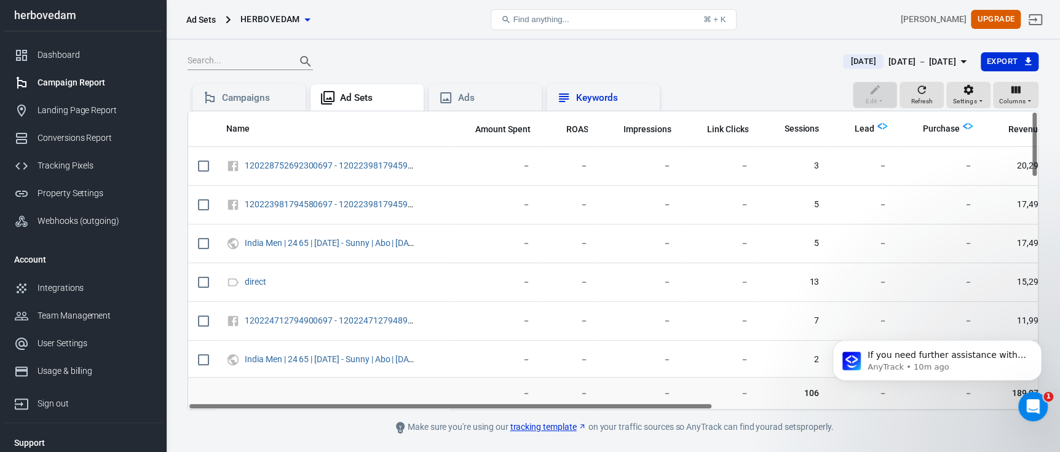
click at [591, 90] on div "Keywords" at bounding box center [602, 97] width 93 height 15
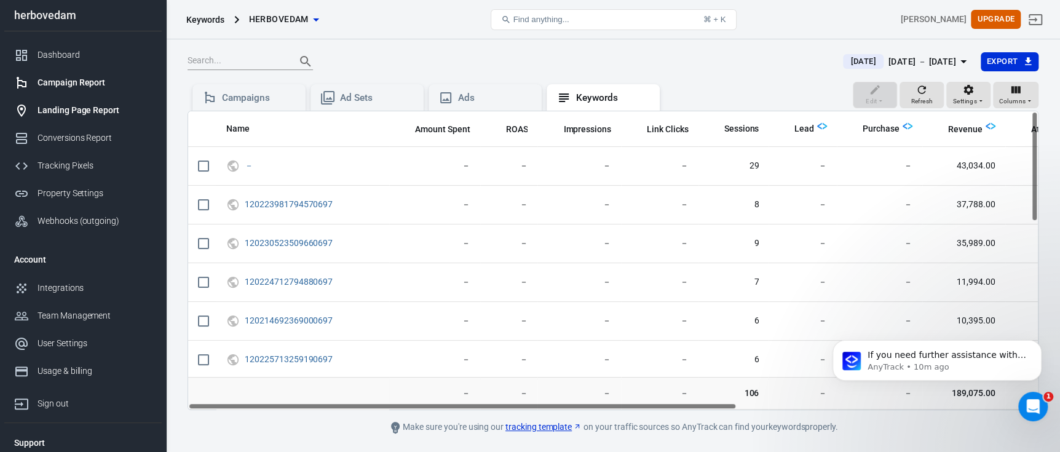
click at [85, 116] on div "Landing Page Report" at bounding box center [94, 110] width 114 height 13
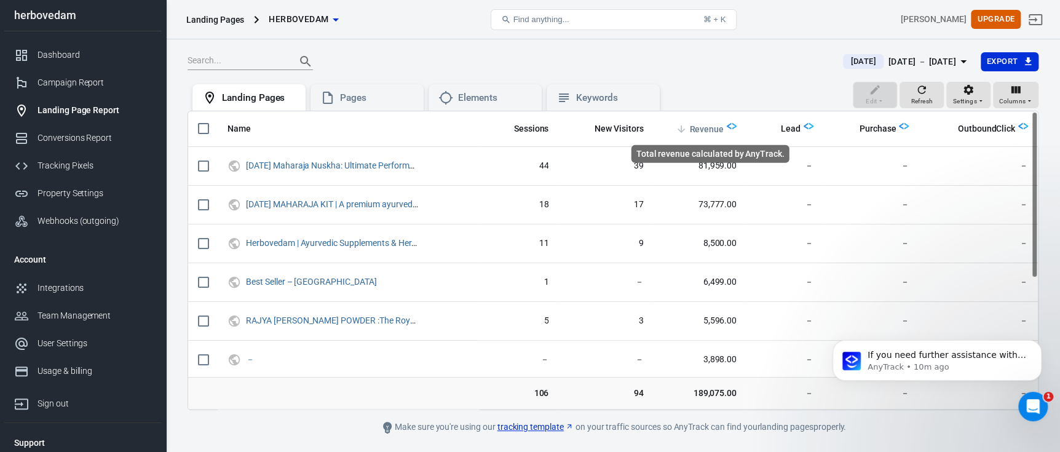
click at [710, 125] on span "Revenue" at bounding box center [706, 130] width 34 height 12
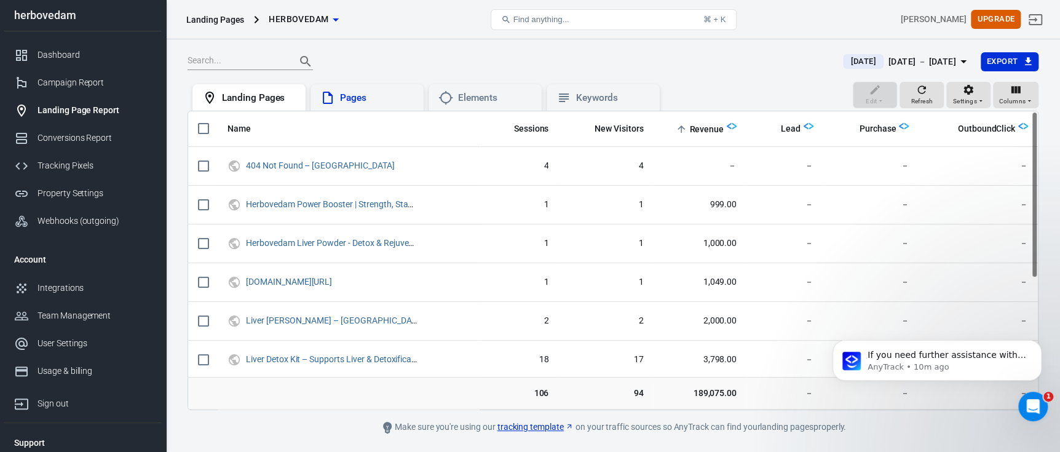
click at [337, 102] on div "Pages" at bounding box center [366, 97] width 93 height 15
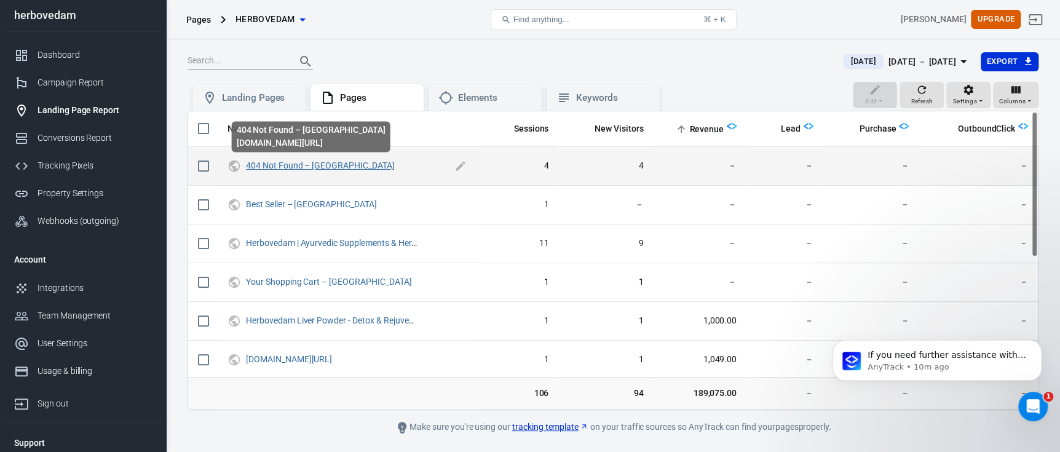
click at [307, 162] on link "404 Not Found – [GEOGRAPHIC_DATA]" at bounding box center [320, 165] width 149 height 10
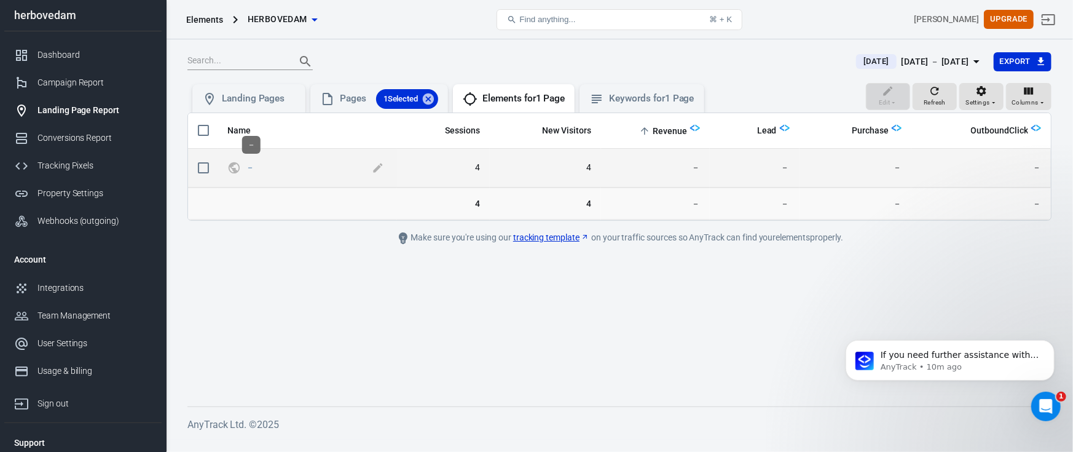
click at [254, 167] on span "－" at bounding box center [251, 167] width 10 height 9
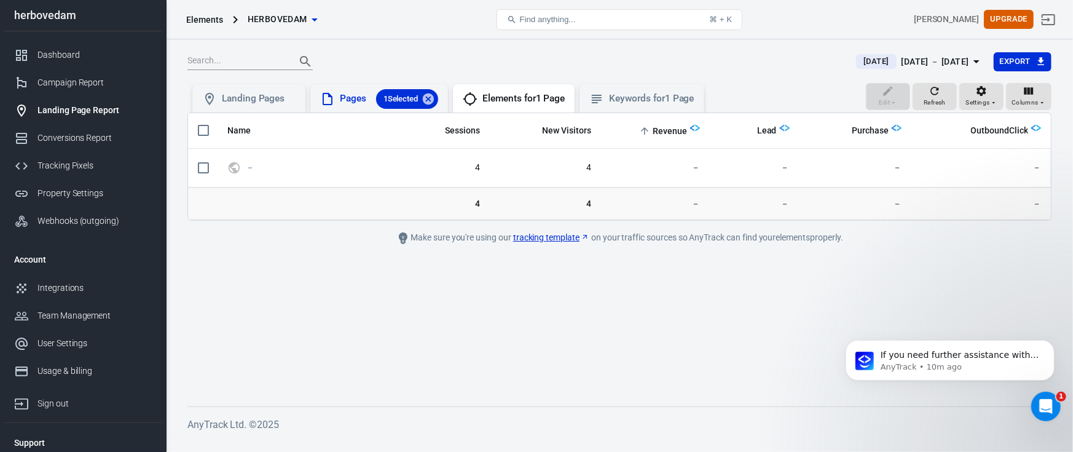
click at [357, 100] on div "Pages 1 Selected" at bounding box center [389, 99] width 98 height 20
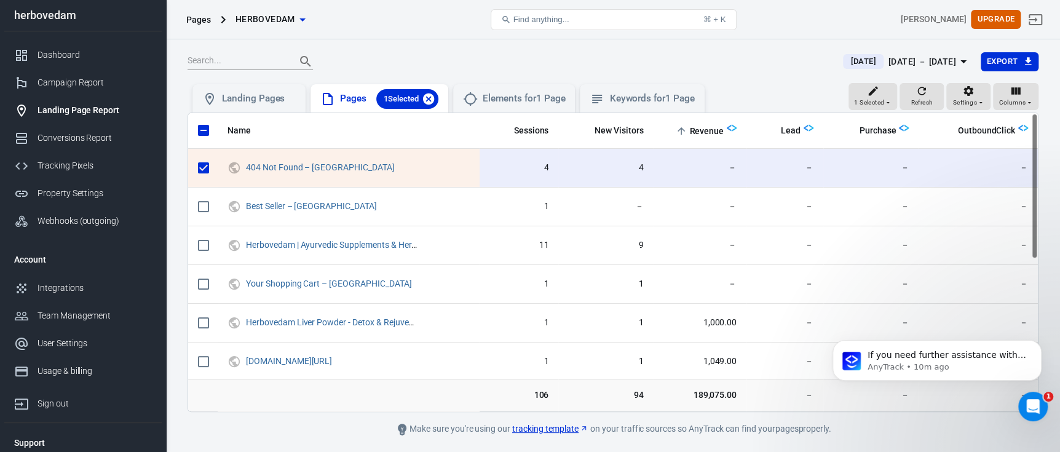
click at [430, 97] on icon at bounding box center [428, 98] width 11 height 11
checkbox input "false"
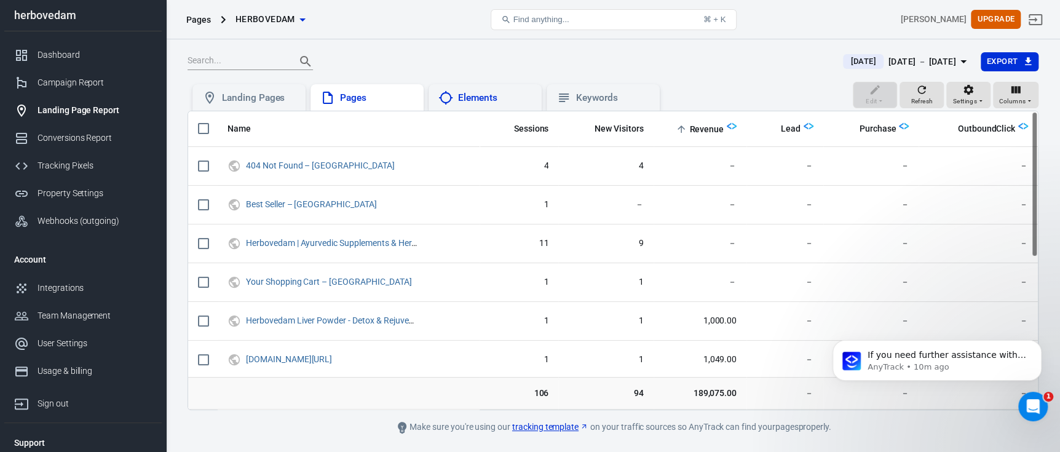
click at [478, 101] on div "Elements" at bounding box center [495, 98] width 74 height 13
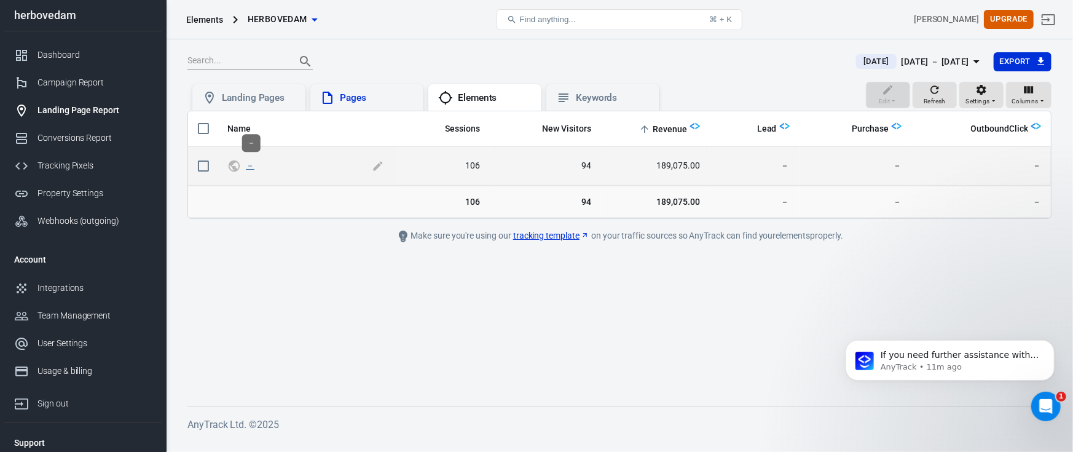
click at [250, 164] on link "－" at bounding box center [250, 165] width 9 height 10
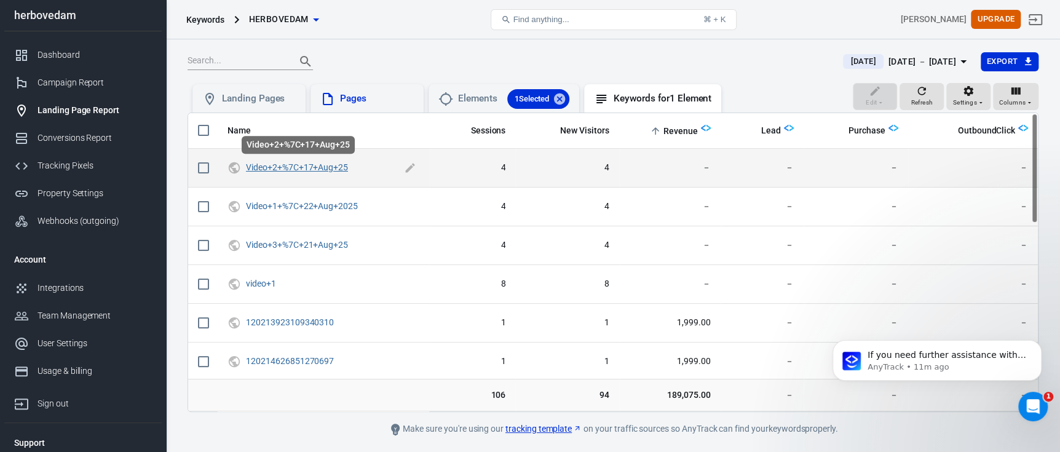
click at [320, 168] on link "Video+2+%7C+17+Aug+25" at bounding box center [297, 167] width 102 height 10
checkbox input "true"
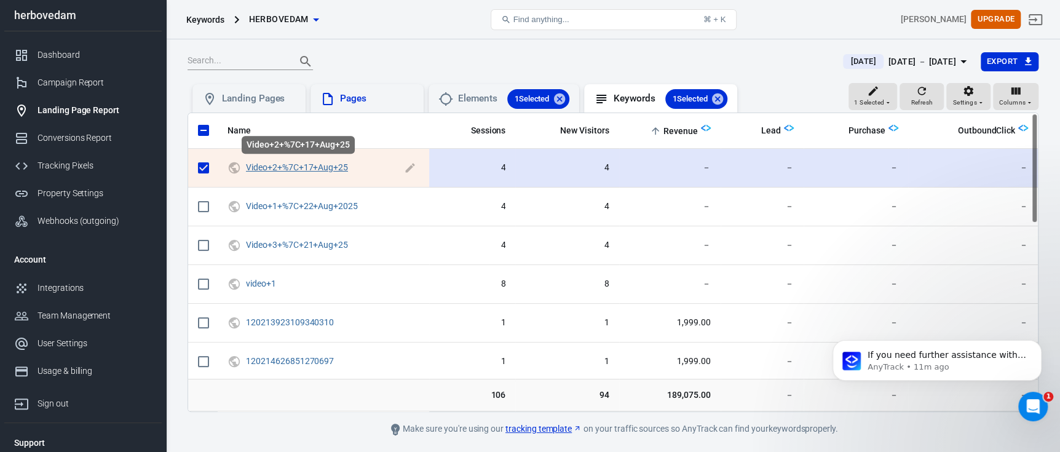
click at [302, 165] on link "Video+2+%7C+17+Aug+25" at bounding box center [297, 167] width 102 height 10
click at [403, 168] on button "scrollable content" at bounding box center [410, 168] width 18 height 18
click at [405, 167] on icon "scrollable content" at bounding box center [410, 167] width 15 height 15
click at [191, 125] on input "scrollable content" at bounding box center [204, 130] width 26 height 26
checkbox input "false"
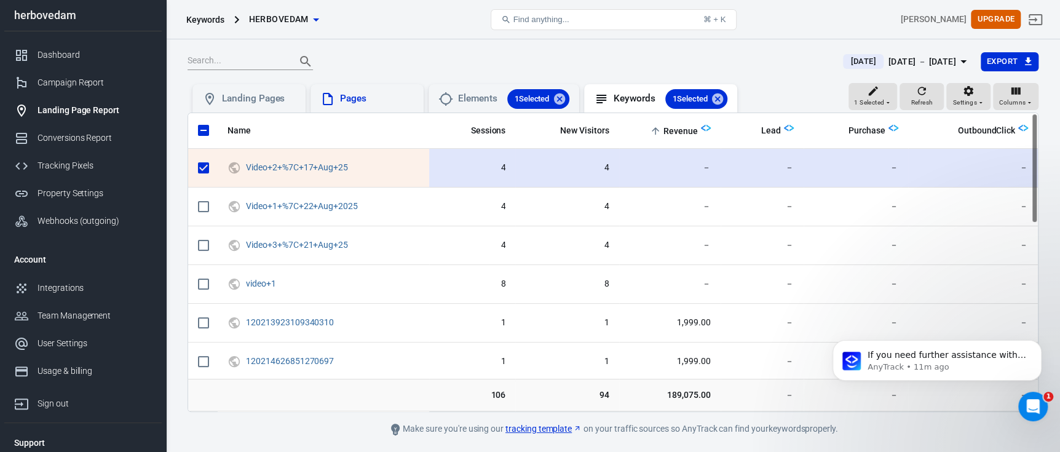
checkbox input "false"
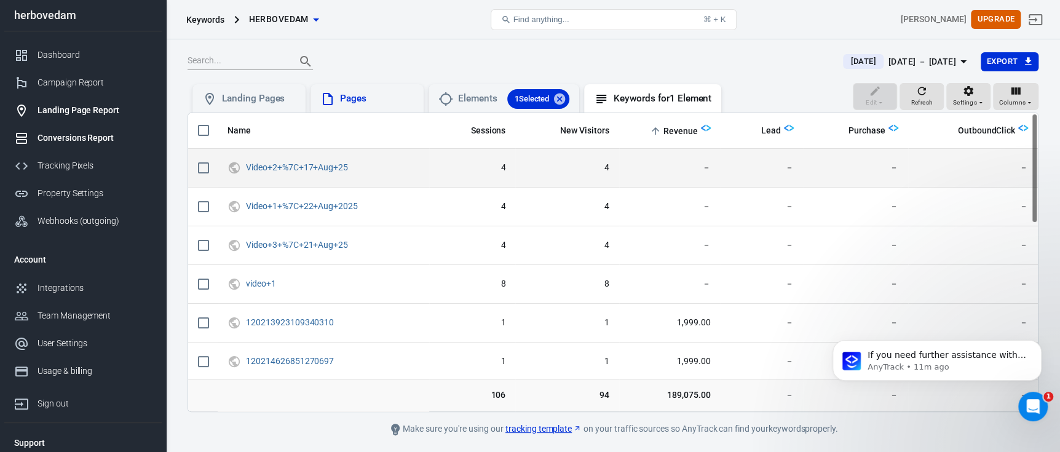
click at [87, 129] on link "Conversions Report" at bounding box center [82, 138] width 157 height 28
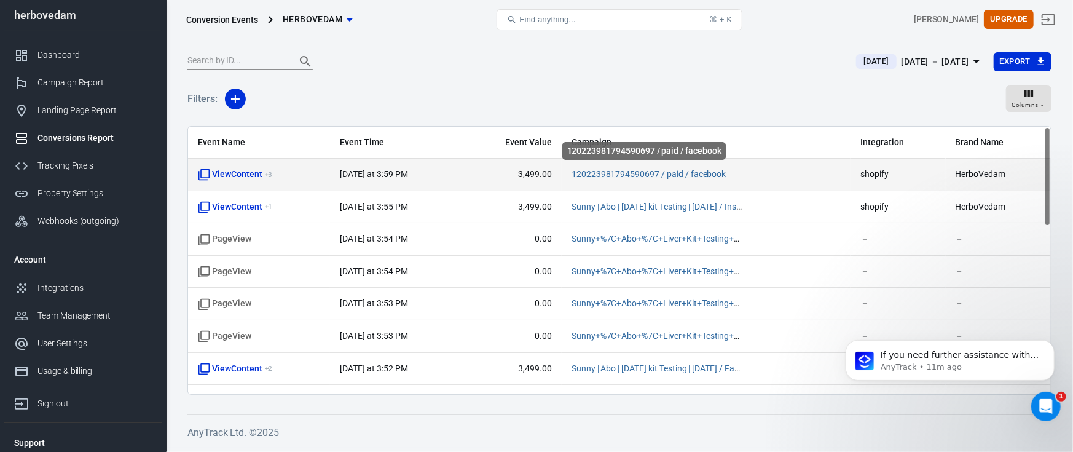
click at [652, 174] on link "120223981794590697 / paid / facebook" at bounding box center [649, 174] width 155 height 10
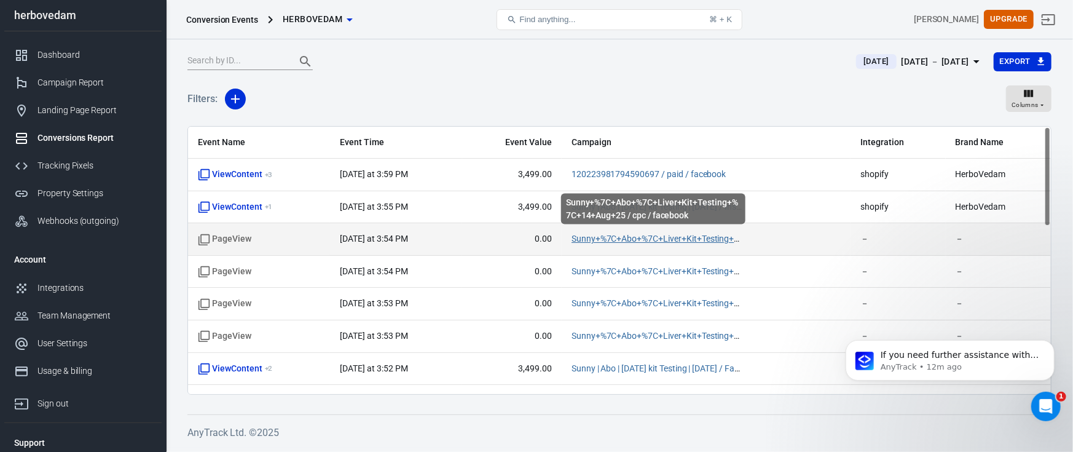
click at [649, 238] on link "Sunny+%7C+Abo+%7C+Liver+Kit+Testing+%7C+14+Aug+25 / cpc / facebook" at bounding box center [718, 239] width 292 height 10
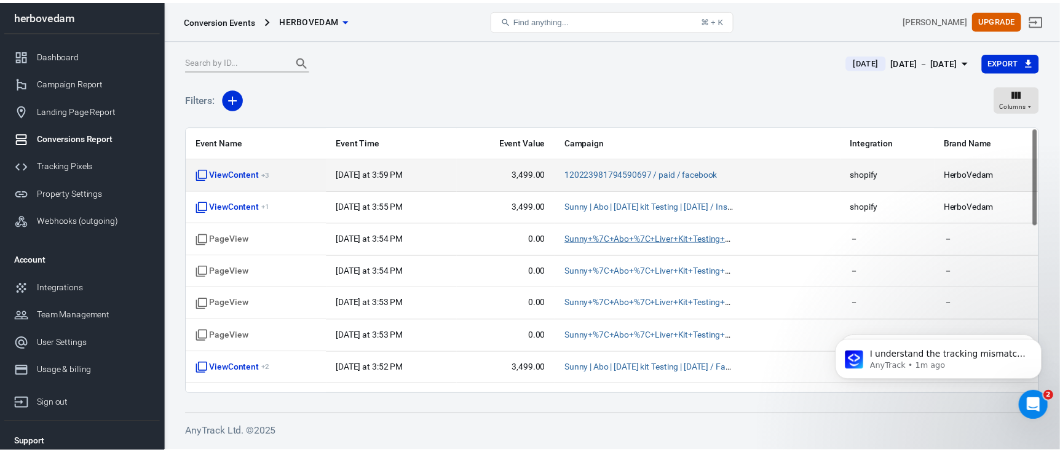
scroll to position [857, 0]
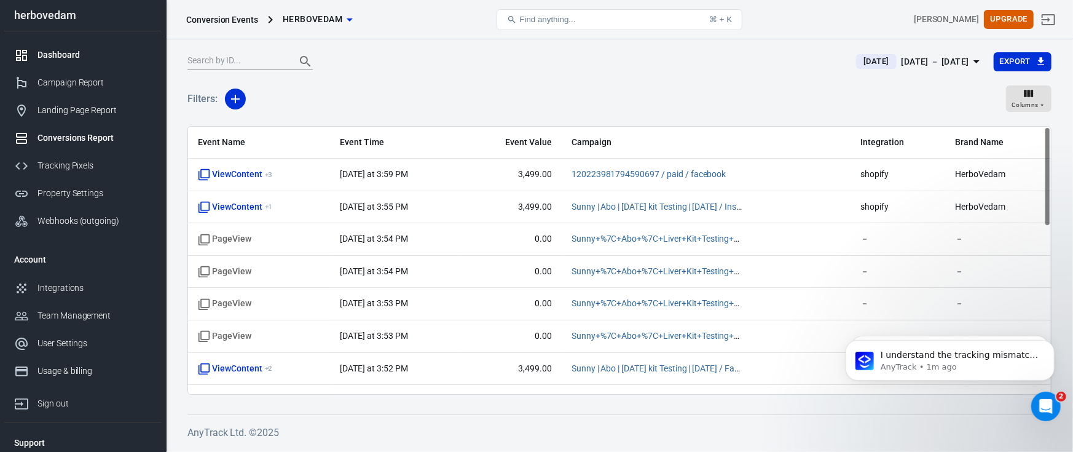
click at [107, 63] on link "Dashboard" at bounding box center [82, 55] width 157 height 28
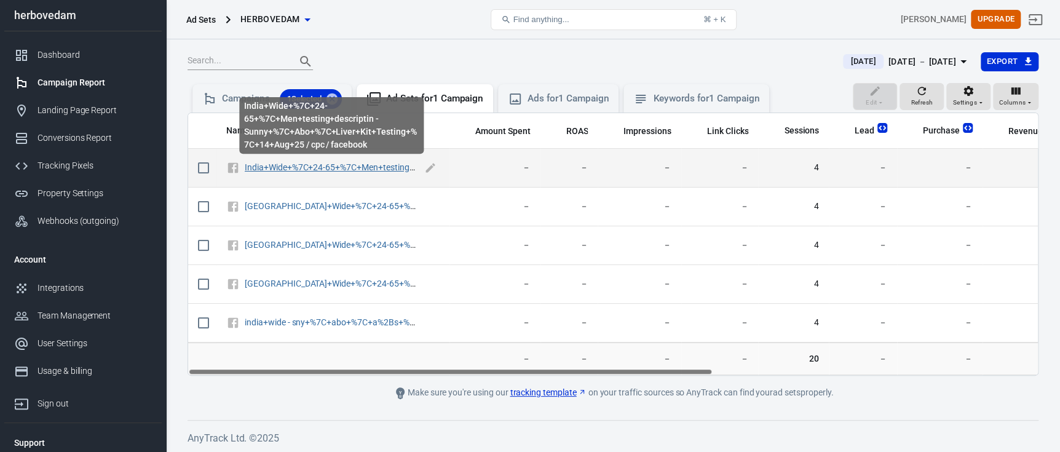
click at [397, 168] on link "India+Wide+%7C+24-65+%7C+Men+testing+descriptin - Sunny+%7C+Abo+%7C+Liver+Kit+T…" at bounding box center [497, 167] width 505 height 10
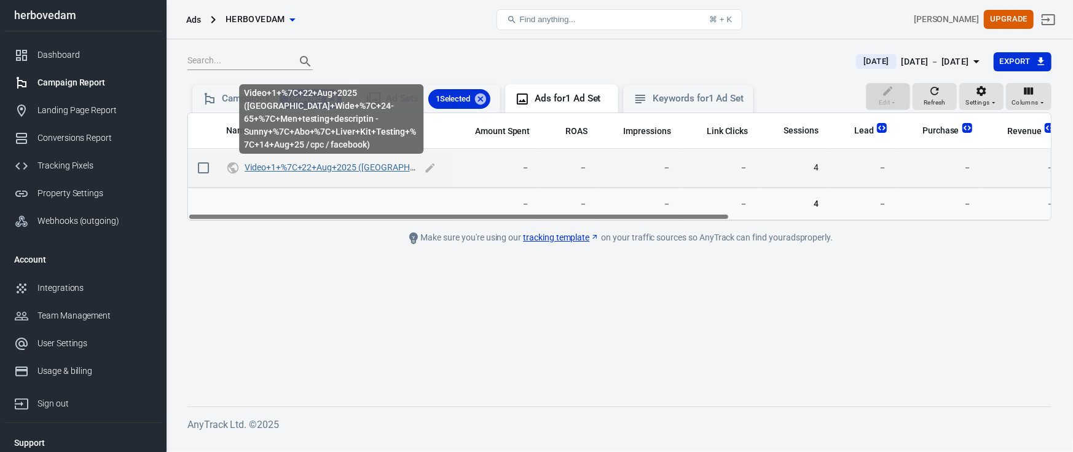
click at [372, 168] on link "Video+1+%7C+22+Aug+2025 (India+Wide+%7C+24-65+%7C+Men+testing+descriptin - Sunn…" at bounding box center [589, 167] width 688 height 10
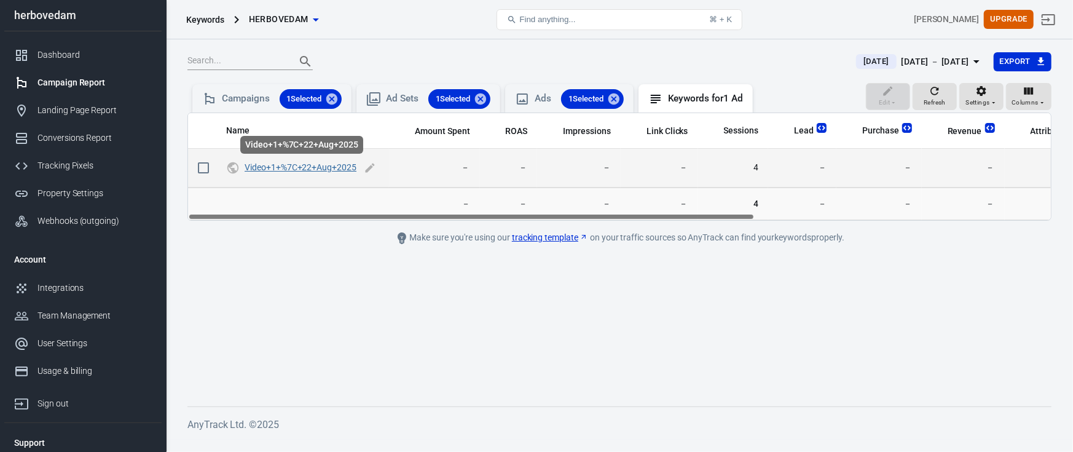
click at [323, 167] on link "Video+1+%7C+22+Aug+2025" at bounding box center [301, 167] width 112 height 10
checkbox input "true"
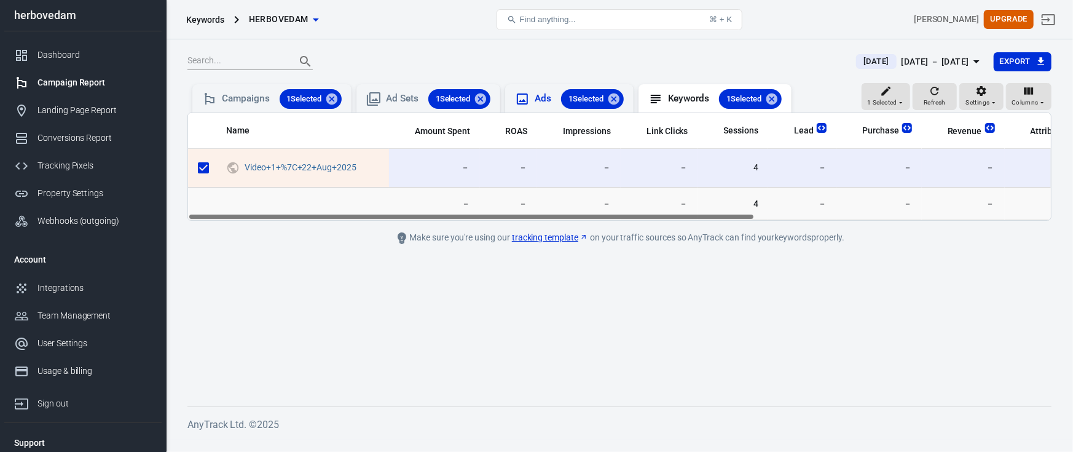
click at [551, 107] on div "Ads 1 Selected" at bounding box center [579, 99] width 89 height 20
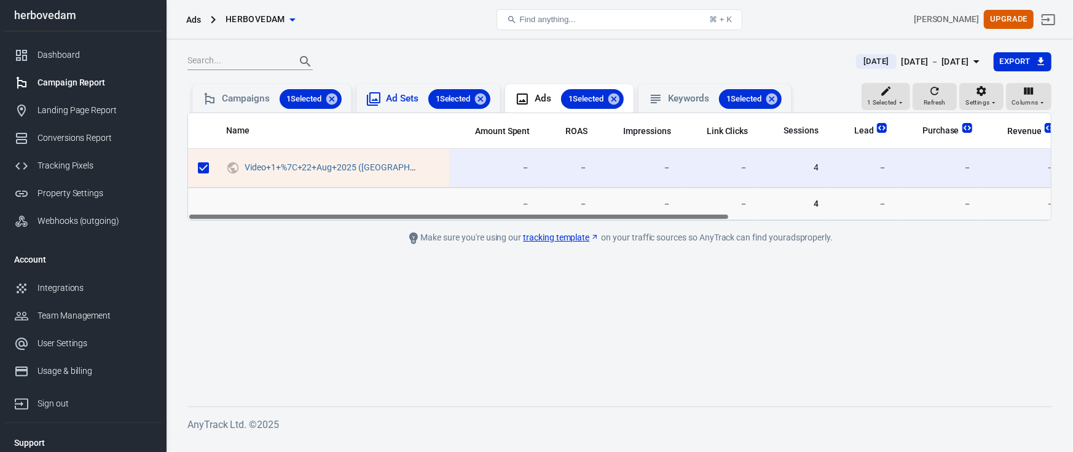
click at [403, 101] on div "Ad Sets 1 Selected" at bounding box center [438, 99] width 104 height 20
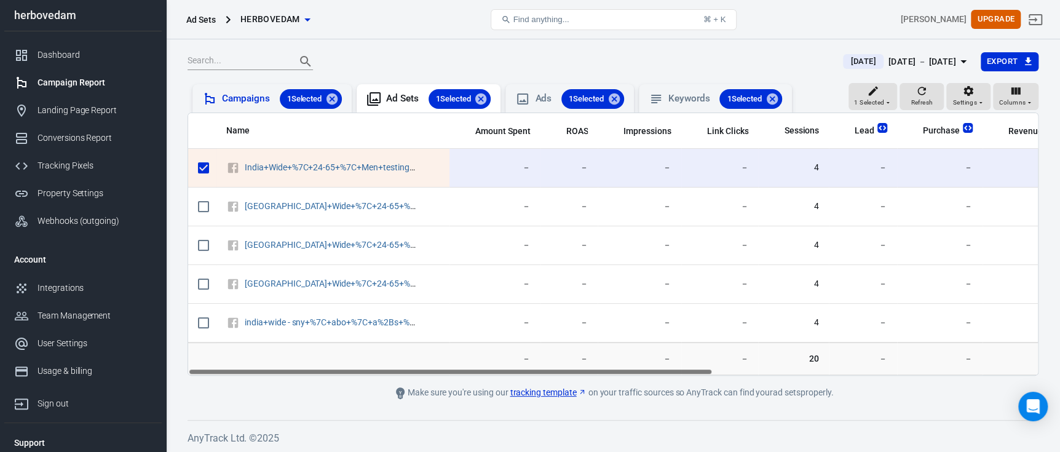
click at [263, 96] on div "Campaigns 1 Selected" at bounding box center [282, 99] width 120 height 20
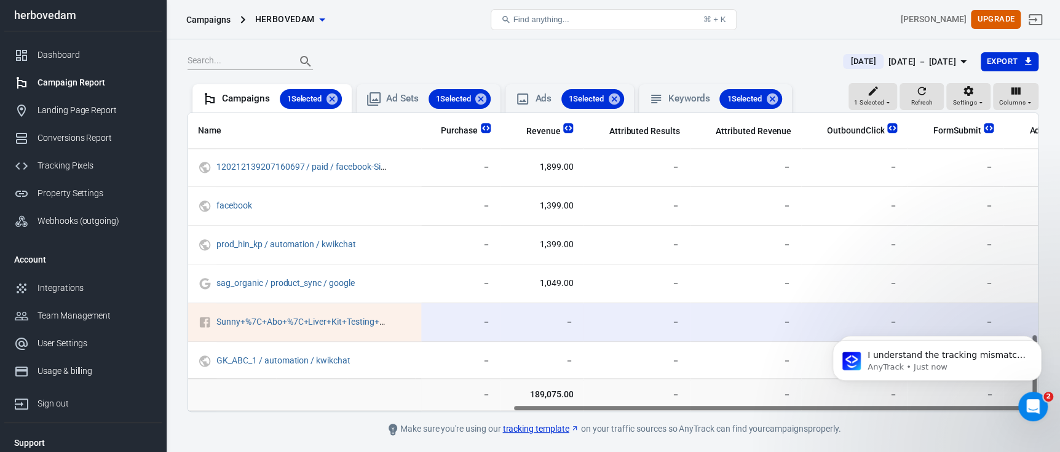
scroll to position [853, 527]
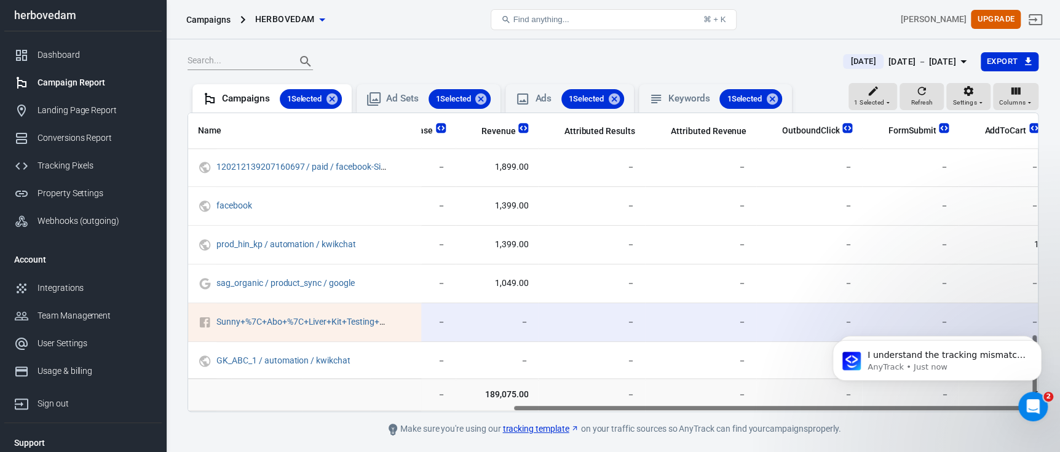
drag, startPoint x: 397, startPoint y: 407, endPoint x: 800, endPoint y: 402, distance: 402.6
click at [800, 402] on div "Name Amount Spent ROAS Impressions Link Clicks Sessions Lead Purchase Revenue A…" at bounding box center [612, 261] width 851 height 299
click at [779, 97] on icon at bounding box center [772, 99] width 14 height 14
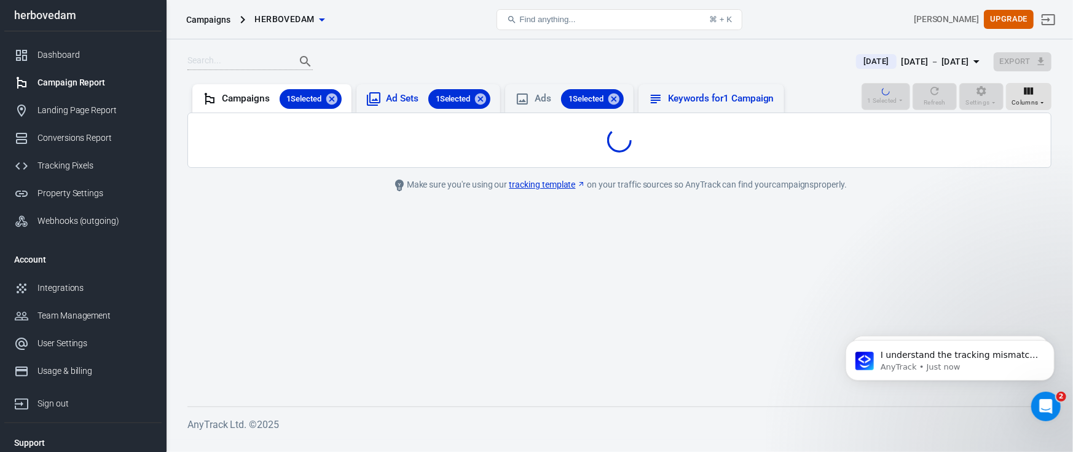
click at [620, 102] on icon at bounding box center [614, 98] width 11 height 11
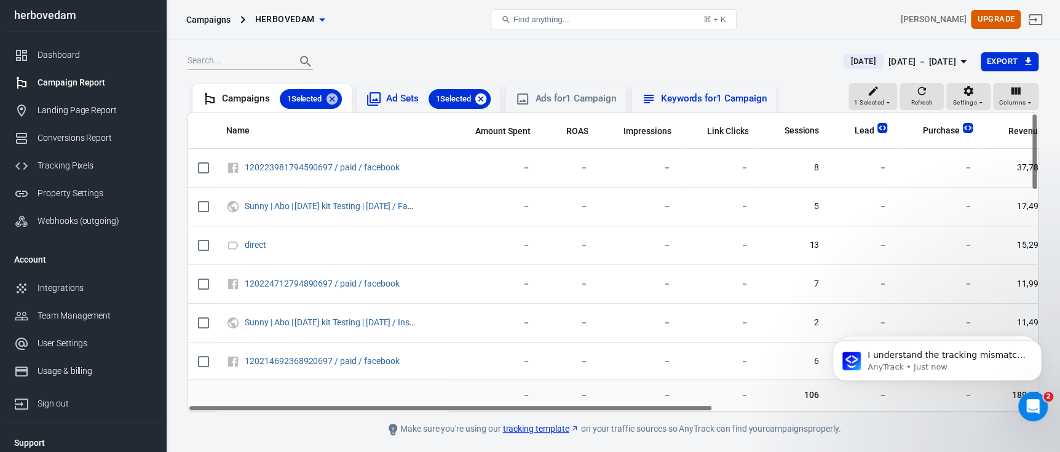
click at [482, 100] on icon at bounding box center [480, 98] width 11 height 11
click at [330, 101] on icon at bounding box center [331, 98] width 11 height 11
checkbox input "false"
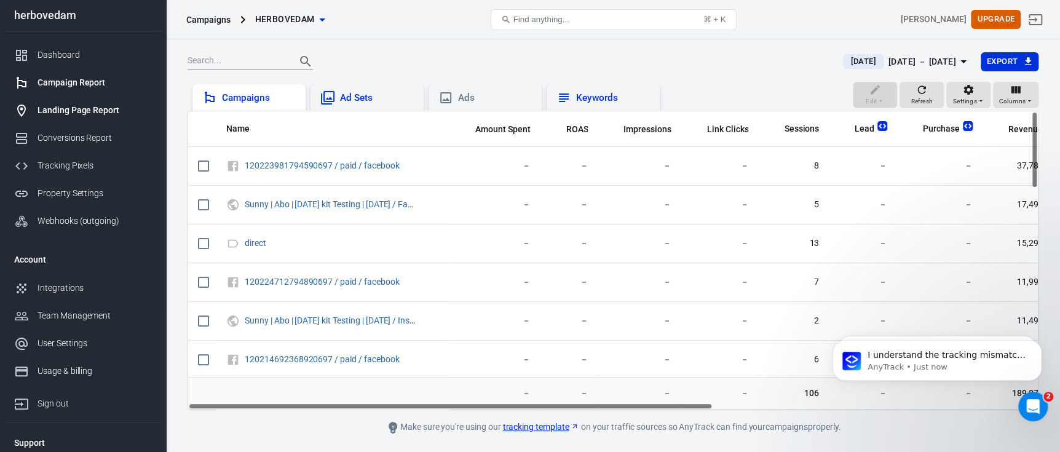
click at [95, 114] on div "Landing Page Report" at bounding box center [94, 110] width 114 height 13
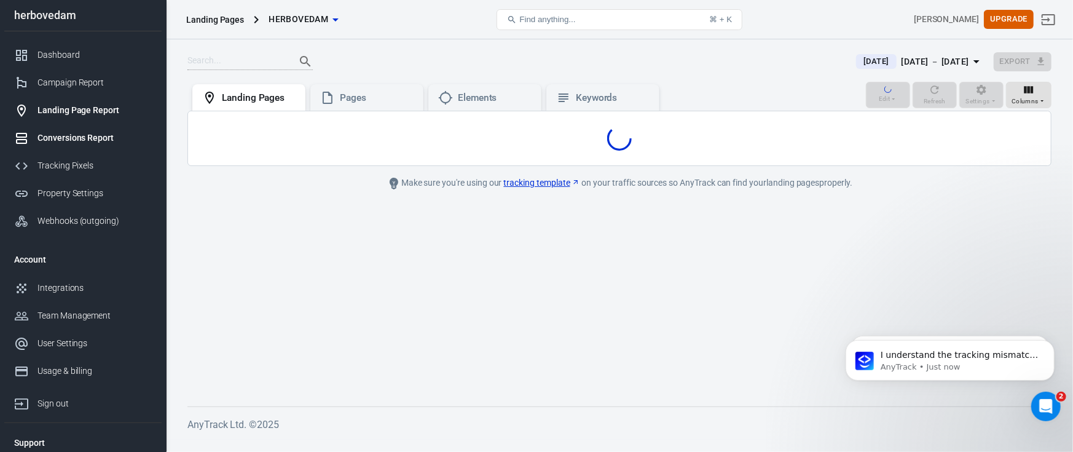
click at [89, 137] on div "Conversions Report" at bounding box center [94, 138] width 114 height 13
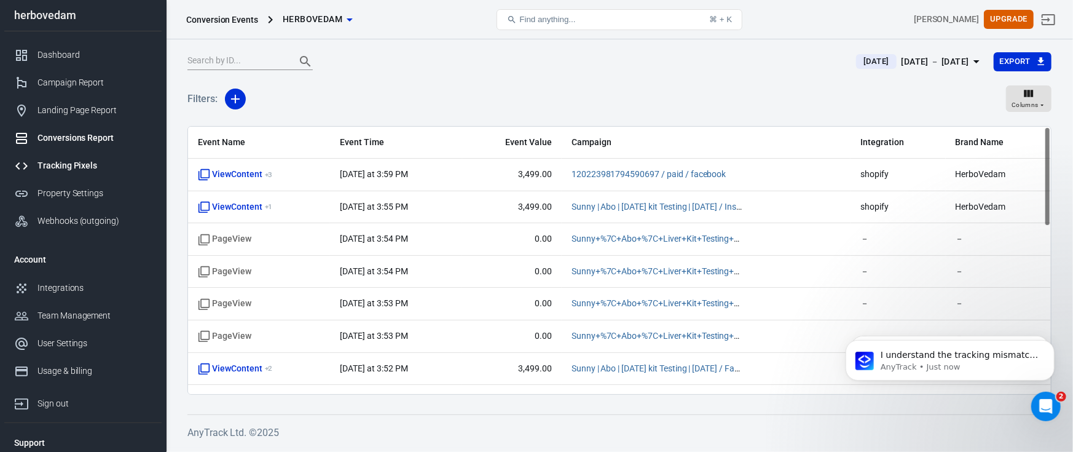
click at [84, 166] on div "Tracking Pixels" at bounding box center [94, 165] width 114 height 13
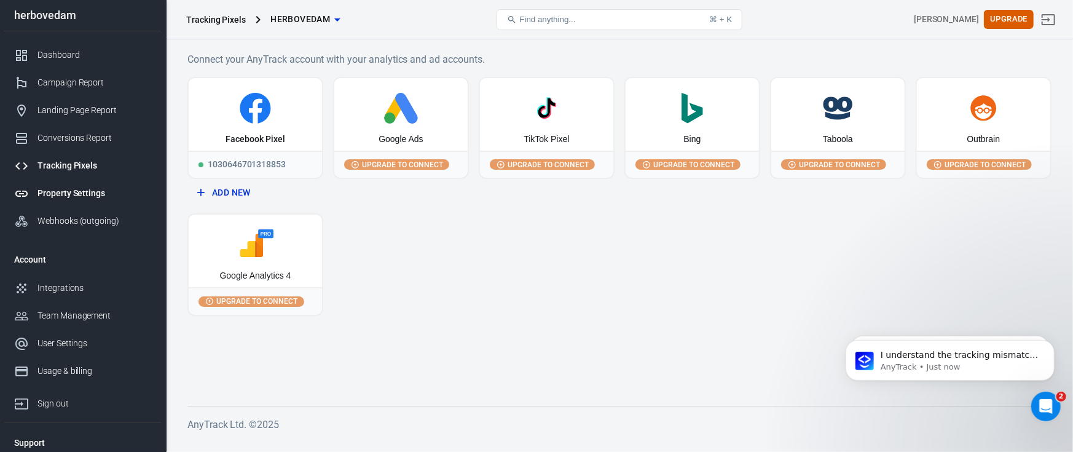
click at [88, 197] on div "Property Settings" at bounding box center [94, 193] width 114 height 13
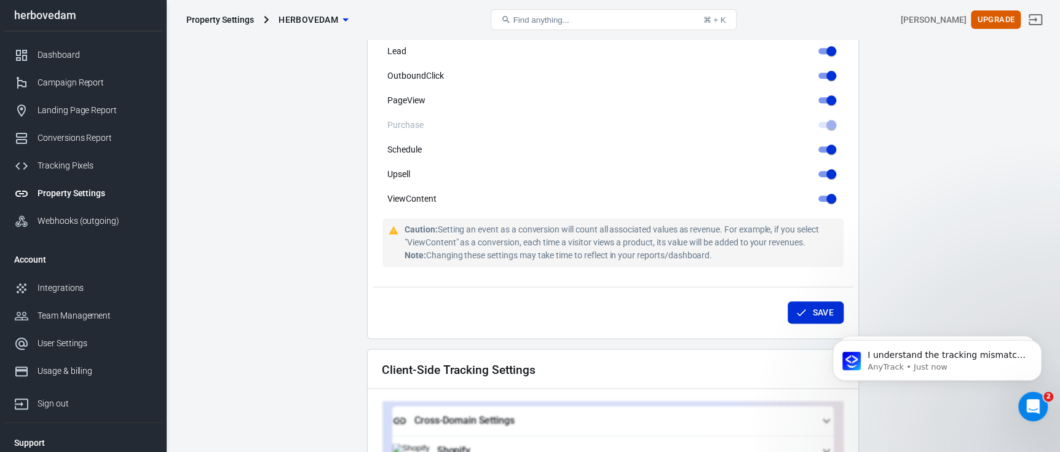
scroll to position [614, 0]
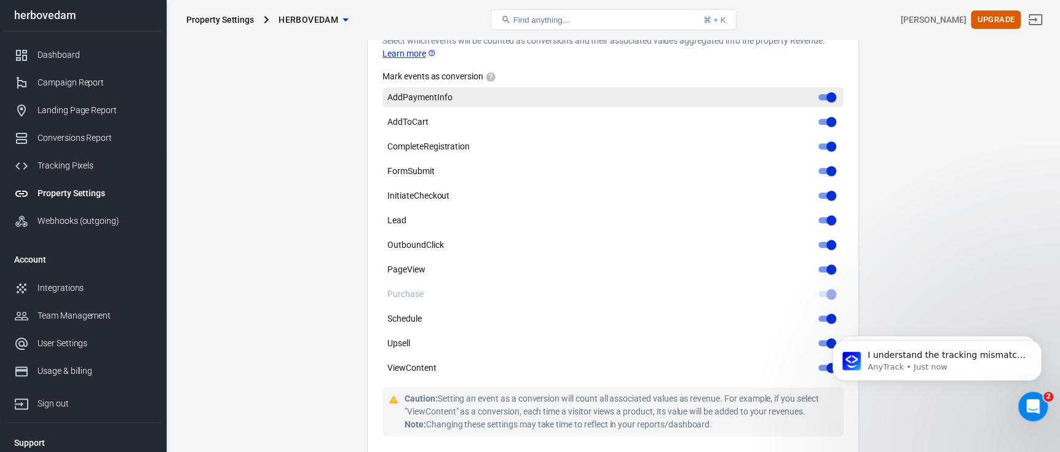
click at [822, 90] on input "AddPaymentInfo" at bounding box center [831, 97] width 44 height 15
checkbox input "false"
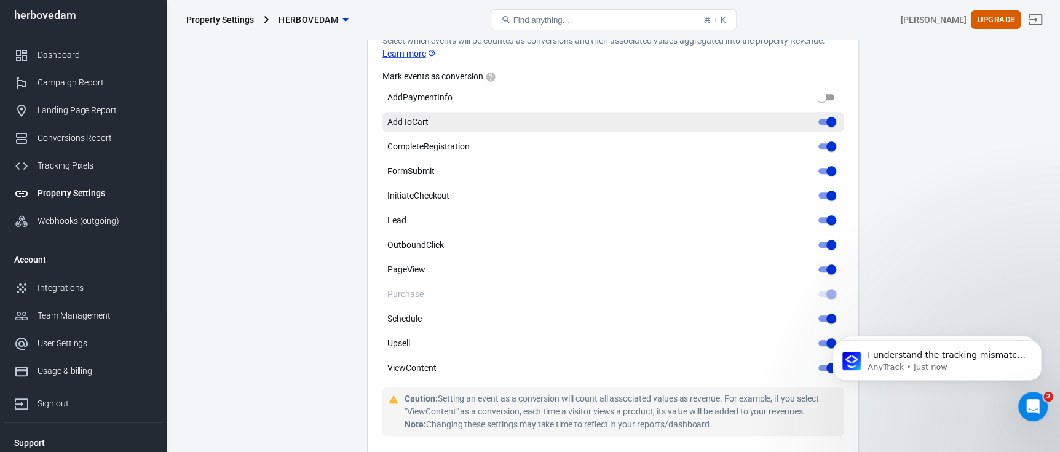
click at [829, 114] on input "AddToCart" at bounding box center [831, 121] width 44 height 15
checkbox input "false"
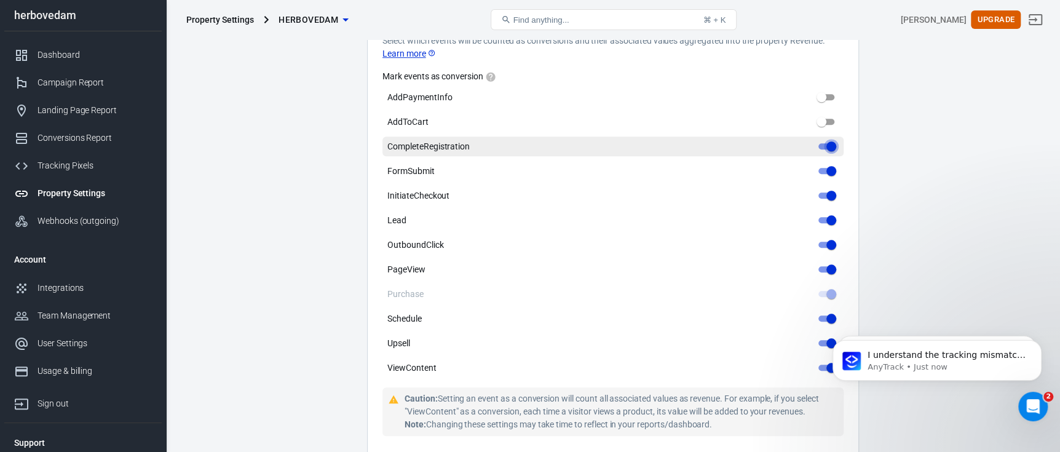
click at [822, 139] on input "CompleteRegistration" at bounding box center [831, 146] width 44 height 15
checkbox input "false"
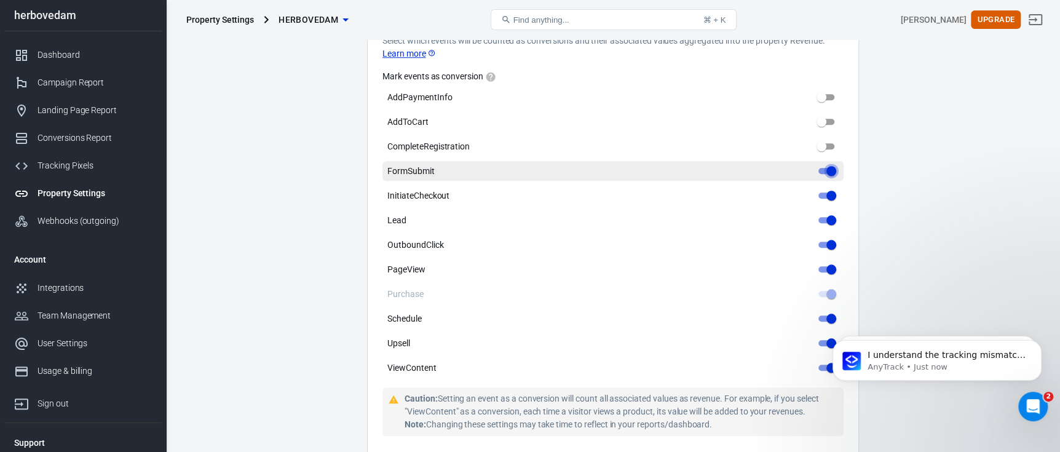
click at [822, 167] on input "FormSubmit" at bounding box center [831, 171] width 44 height 15
checkbox input "false"
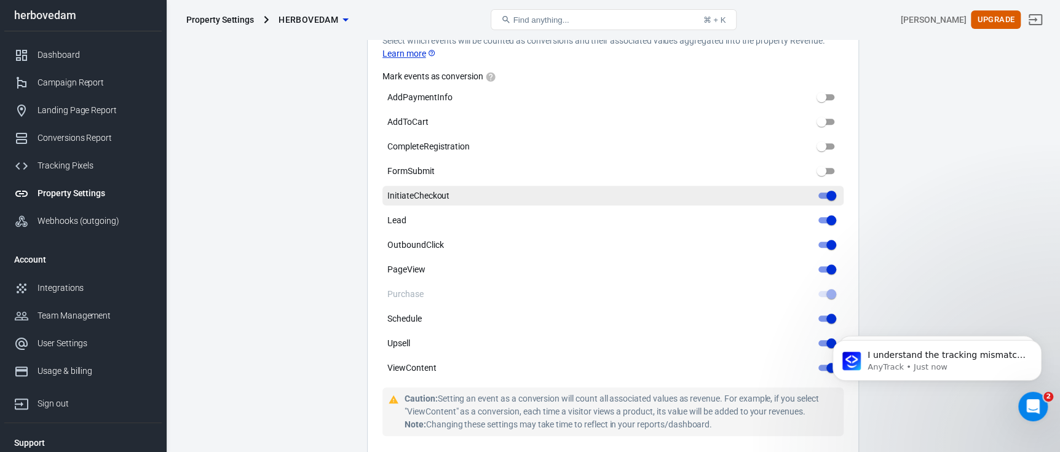
click at [824, 188] on input "InitiateCheckout" at bounding box center [831, 195] width 44 height 15
checkbox input "false"
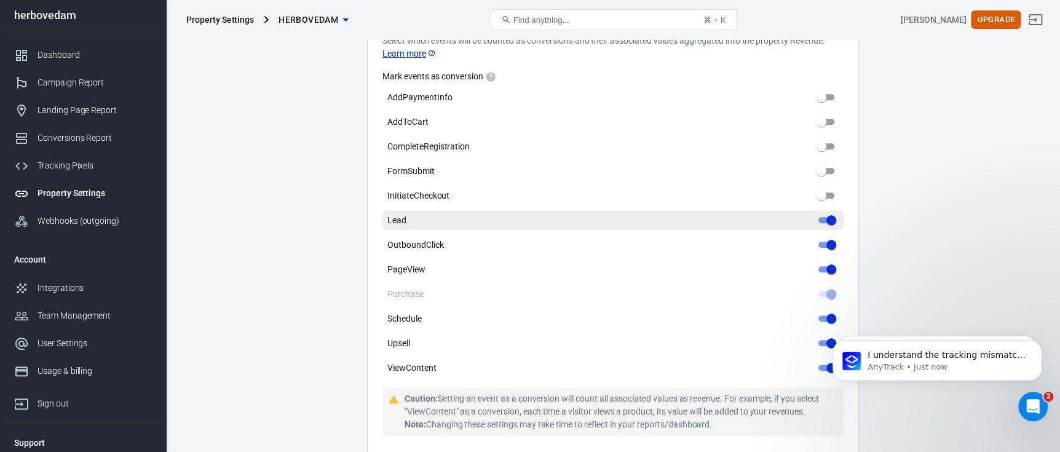
click at [824, 213] on input "Lead" at bounding box center [831, 220] width 44 height 15
checkbox input "false"
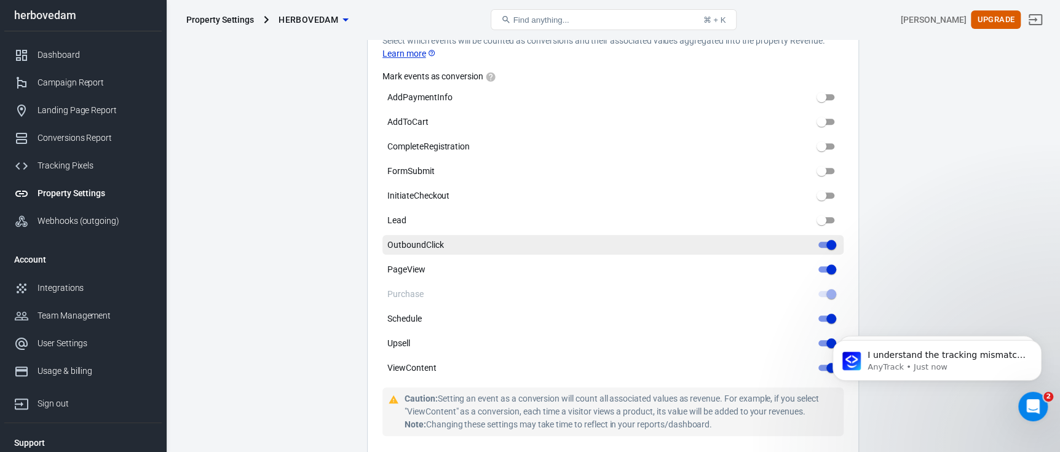
click at [824, 237] on input "OutboundClick" at bounding box center [831, 244] width 44 height 15
checkbox input "false"
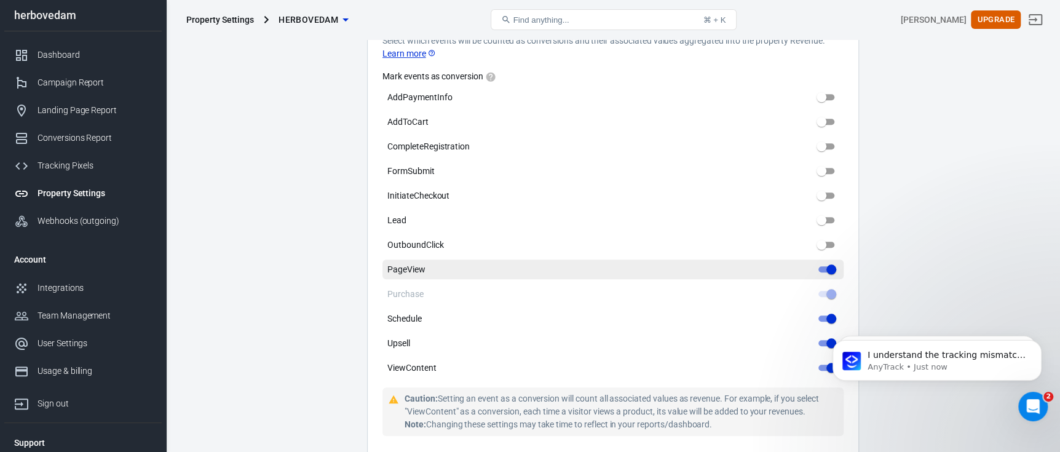
click at [829, 262] on input "PageView" at bounding box center [831, 269] width 44 height 15
checkbox input "false"
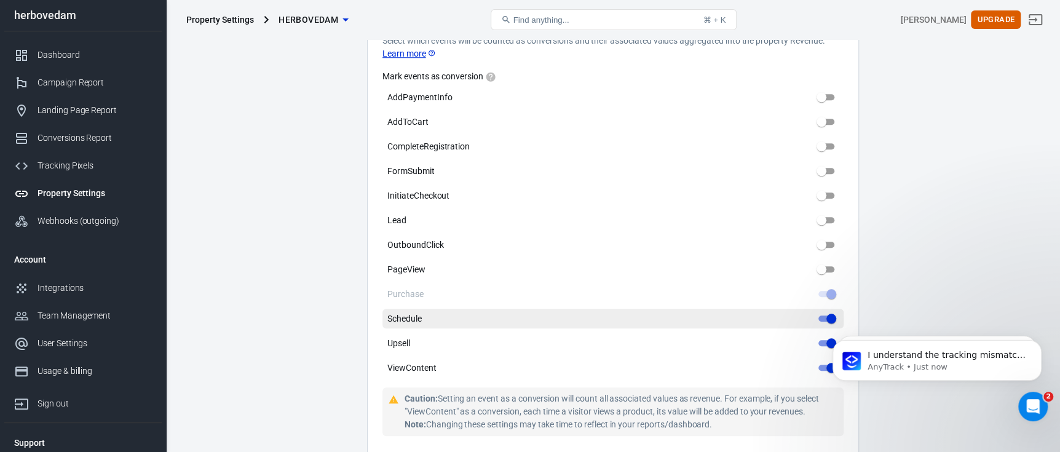
click at [824, 311] on input "Schedule" at bounding box center [831, 318] width 44 height 15
checkbox input "false"
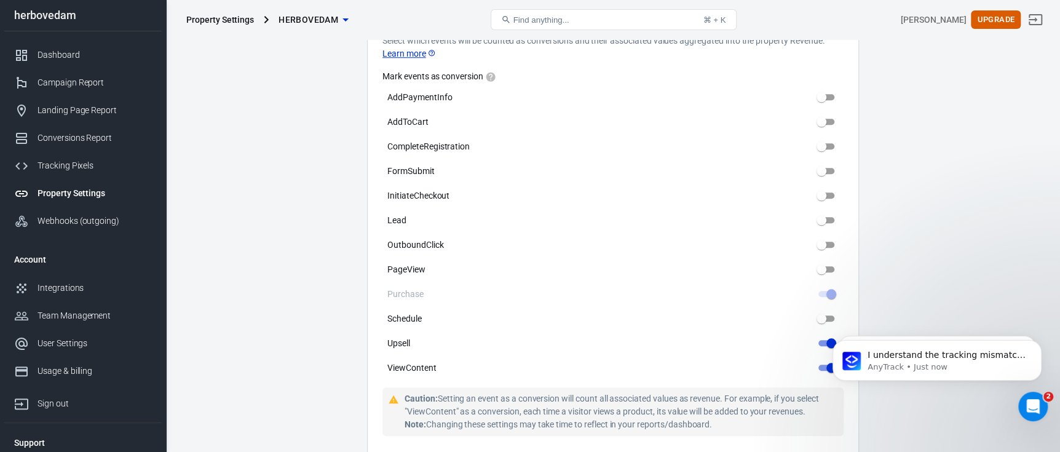
click at [819, 329] on body "I understand the tracking mismatch can be frustrating, and I apologize for the …" at bounding box center [937, 366] width 236 height 95
click at [821, 331] on body "I understand the tracking mismatch can be frustrating, and I apologize for the …" at bounding box center [937, 366] width 236 height 95
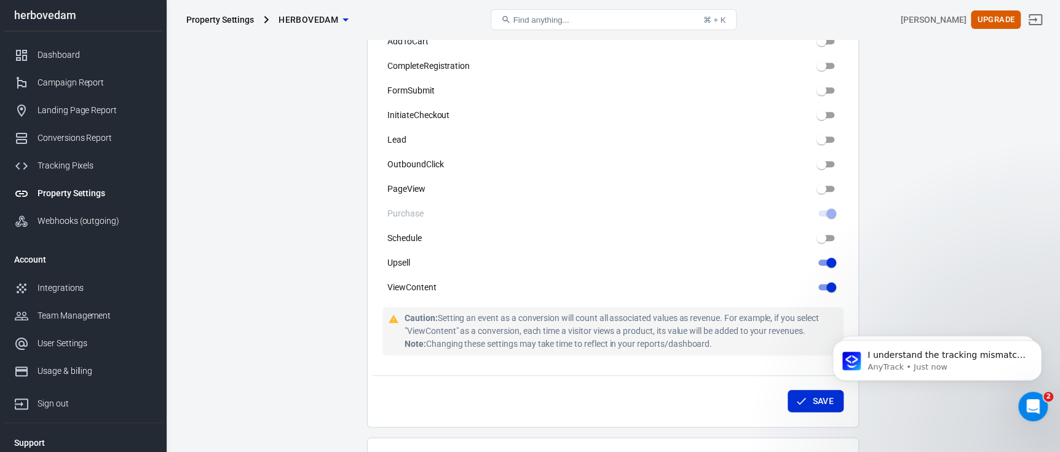
scroll to position [737, 0]
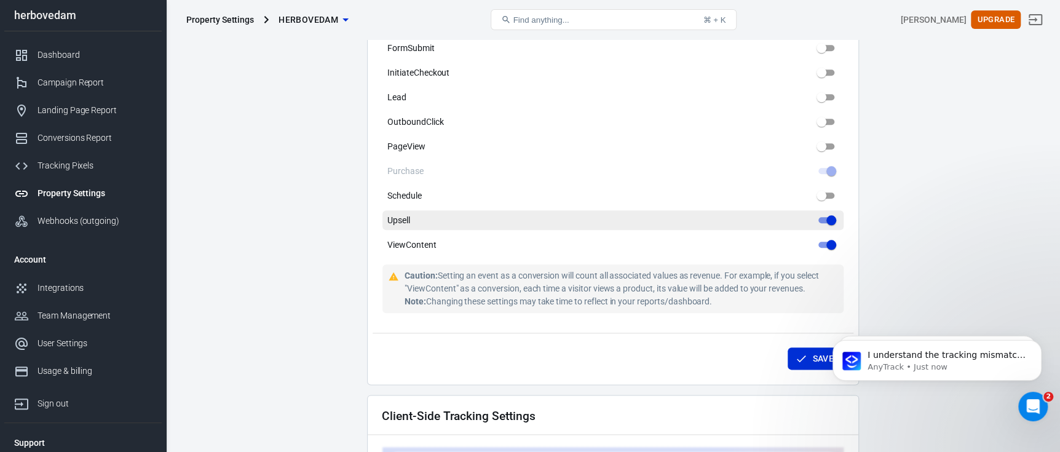
click at [831, 213] on input "Upsell" at bounding box center [831, 220] width 44 height 15
checkbox input "false"
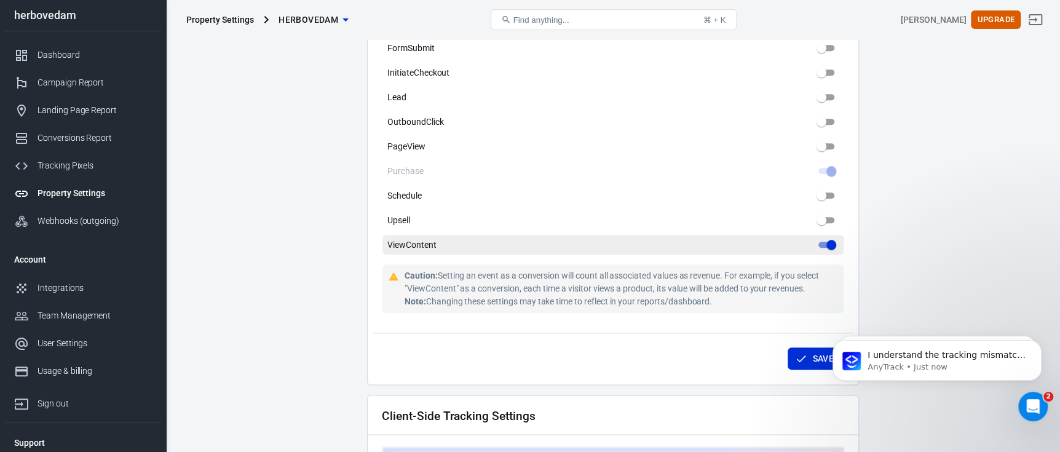
click at [831, 237] on input "ViewContent" at bounding box center [831, 244] width 44 height 15
checkbox input "false"
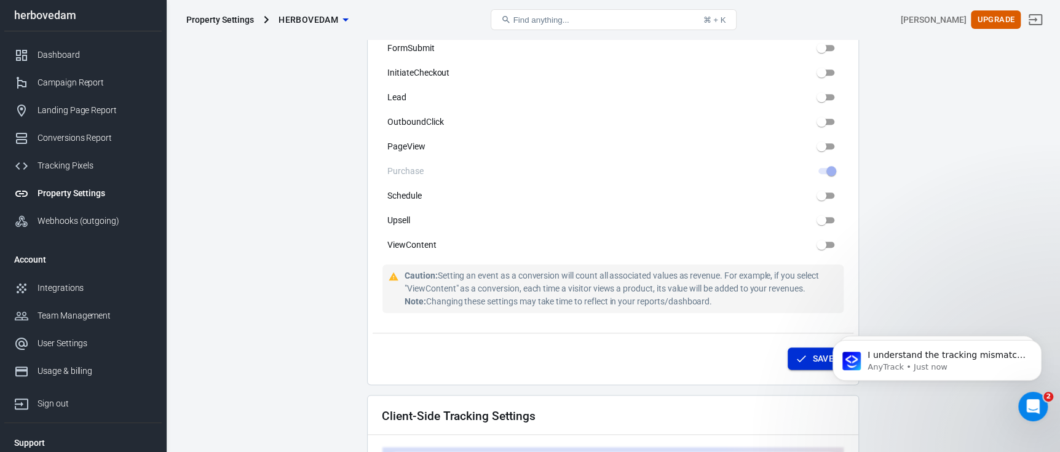
click at [795, 352] on icon "submit" at bounding box center [801, 358] width 12 height 12
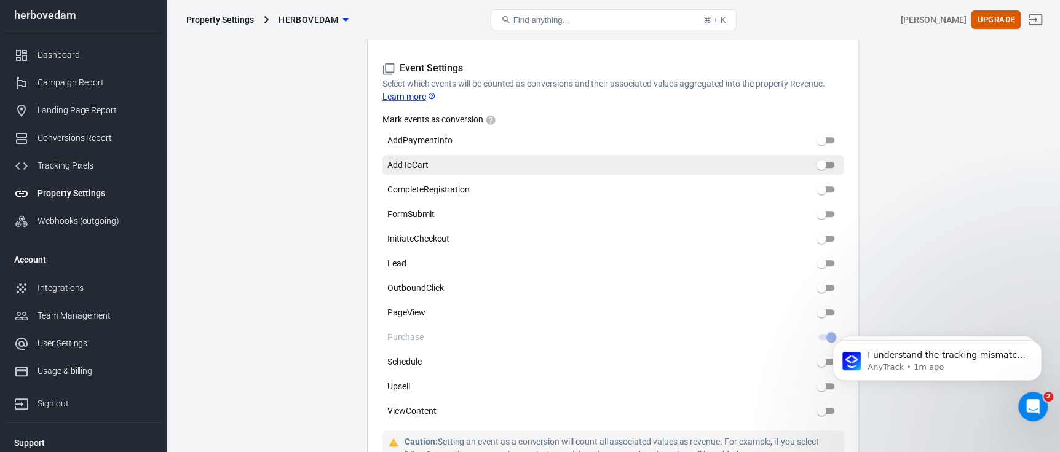
scroll to position [614, 0]
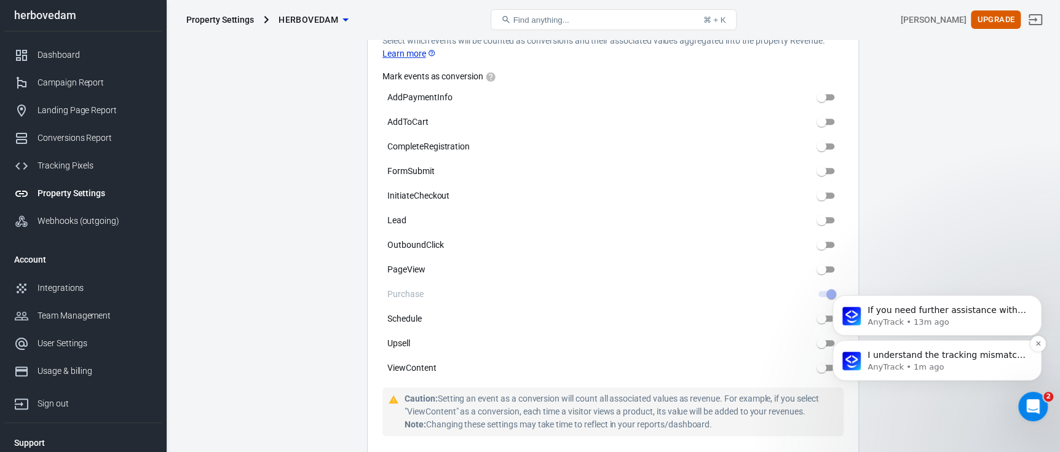
click at [937, 363] on p "AnyTrack • 1m ago" at bounding box center [946, 366] width 159 height 11
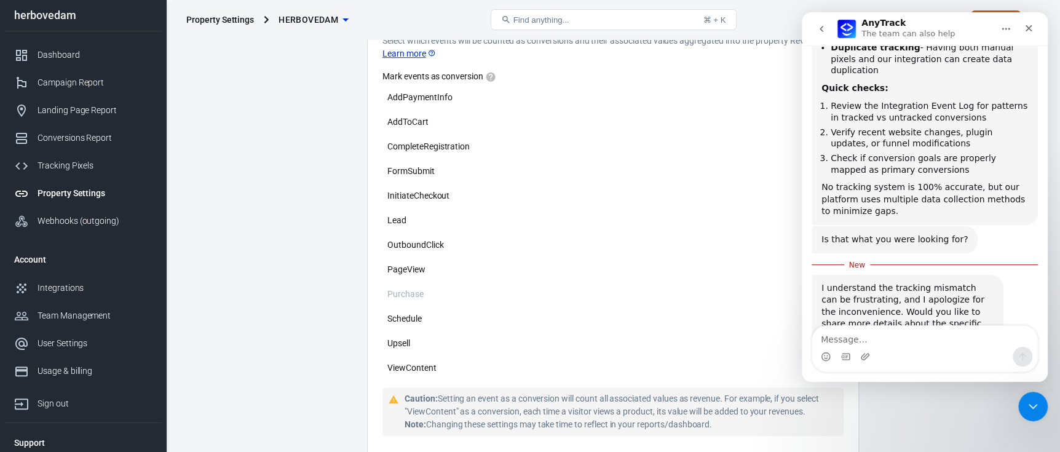
scroll to position [878, 0]
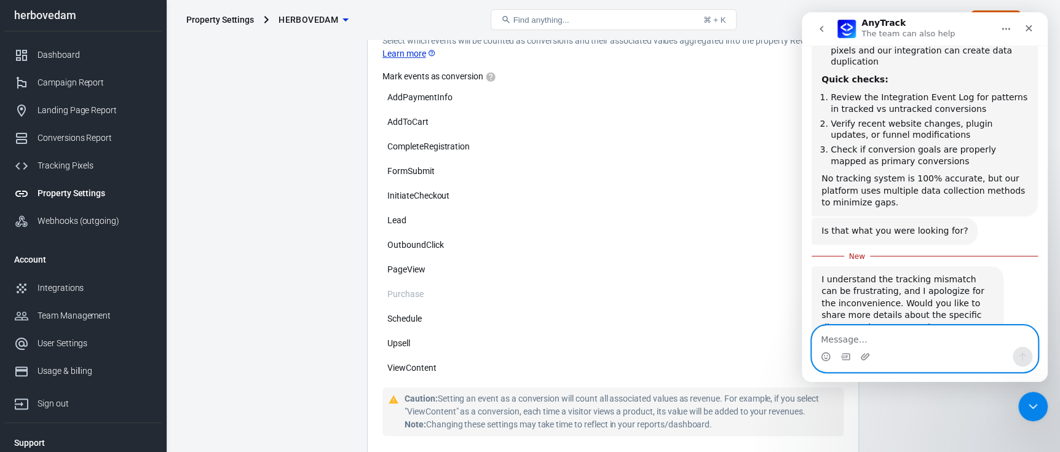
click at [857, 345] on textarea "Message…" at bounding box center [924, 336] width 225 height 21
paste textarea "i"
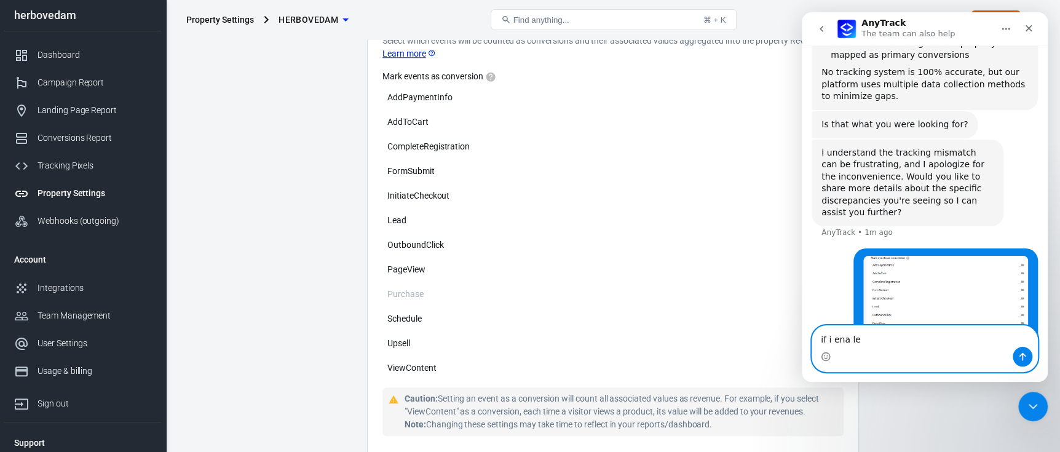
scroll to position [1025, 0]
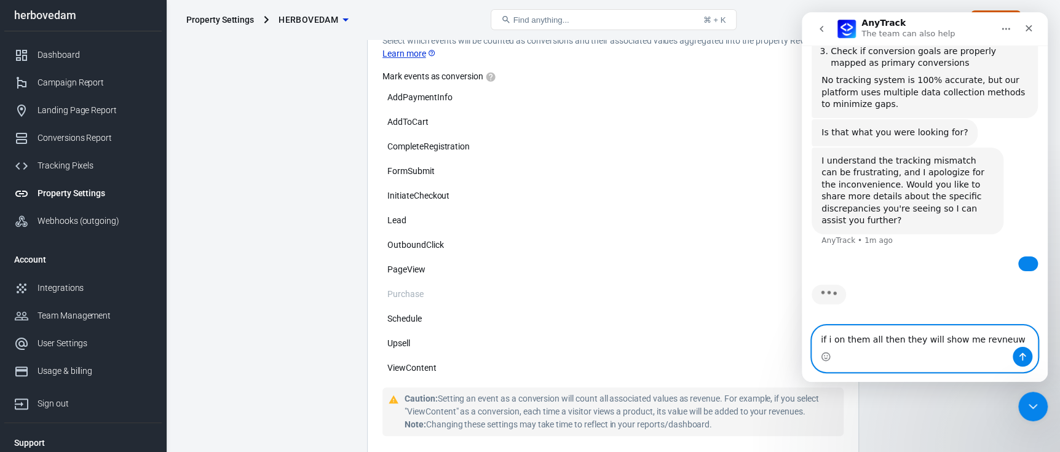
type textarea "if i on them all then they will show me revneuw?"
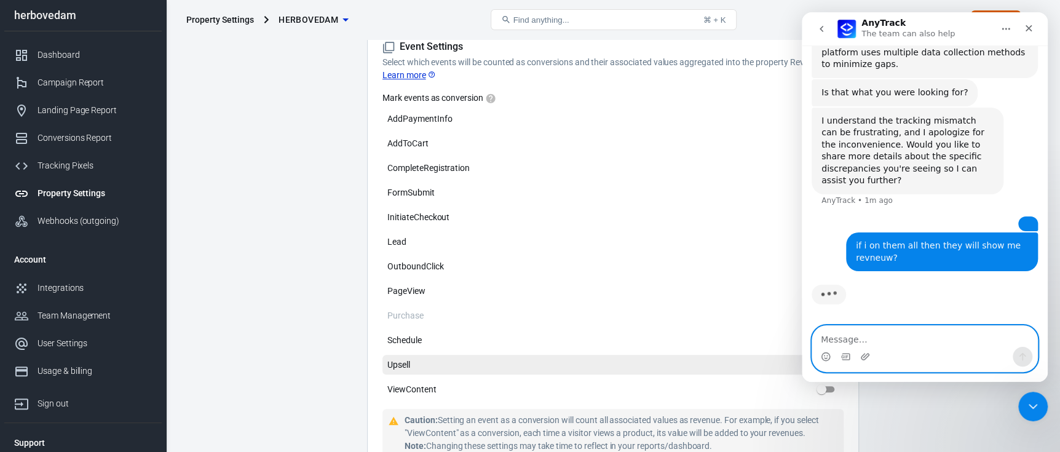
scroll to position [491, 0]
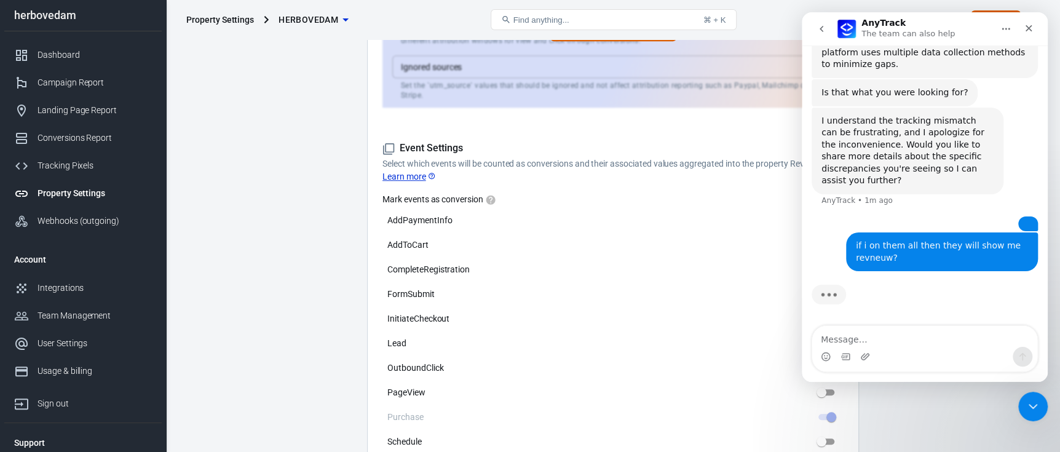
click at [418, 170] on link "Learn more" at bounding box center [408, 176] width 53 height 13
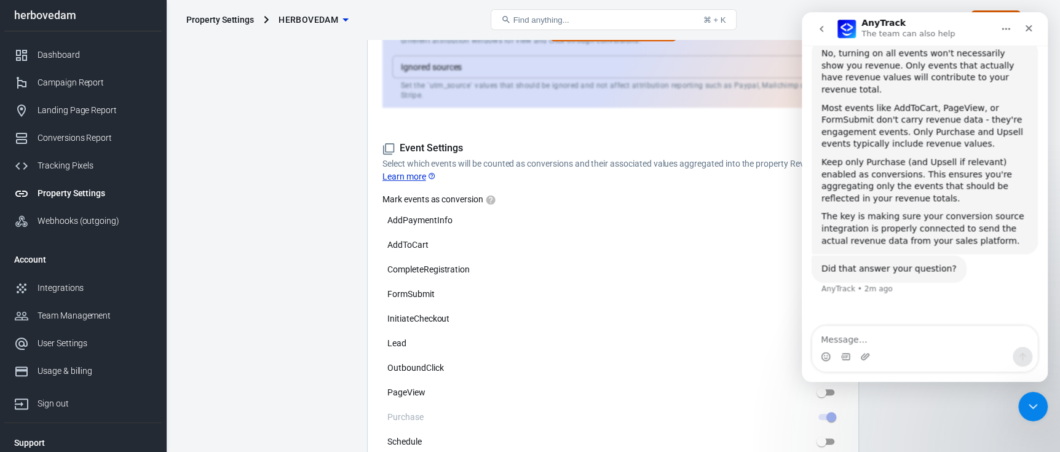
scroll to position [1265, 0]
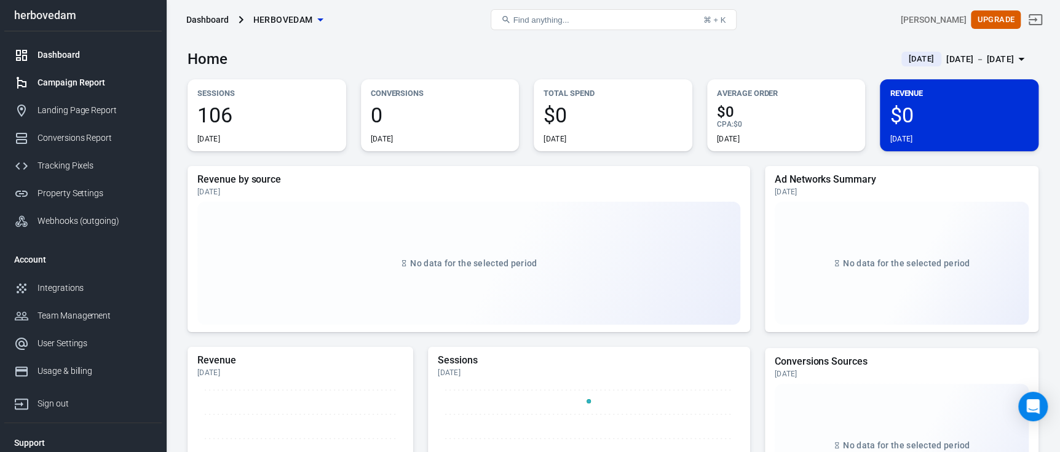
click at [83, 85] on div "Campaign Report" at bounding box center [94, 82] width 114 height 13
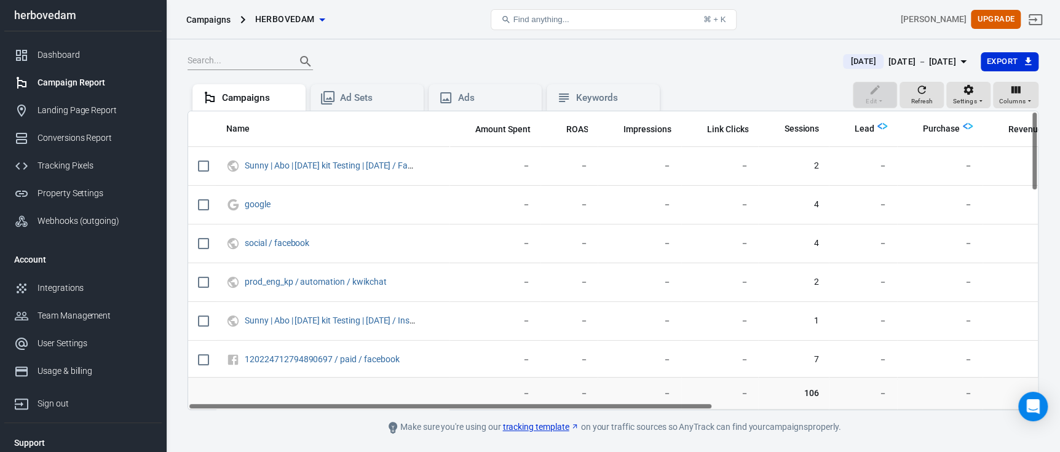
drag, startPoint x: 405, startPoint y: 408, endPoint x: 342, endPoint y: 398, distance: 64.1
click at [344, 400] on div "Name Amount Spent ROAS Impressions Link Clicks Sessions Lead Purchase Revenue A…" at bounding box center [612, 260] width 851 height 299
click at [362, 92] on div "Ad Sets" at bounding box center [377, 98] width 74 height 13
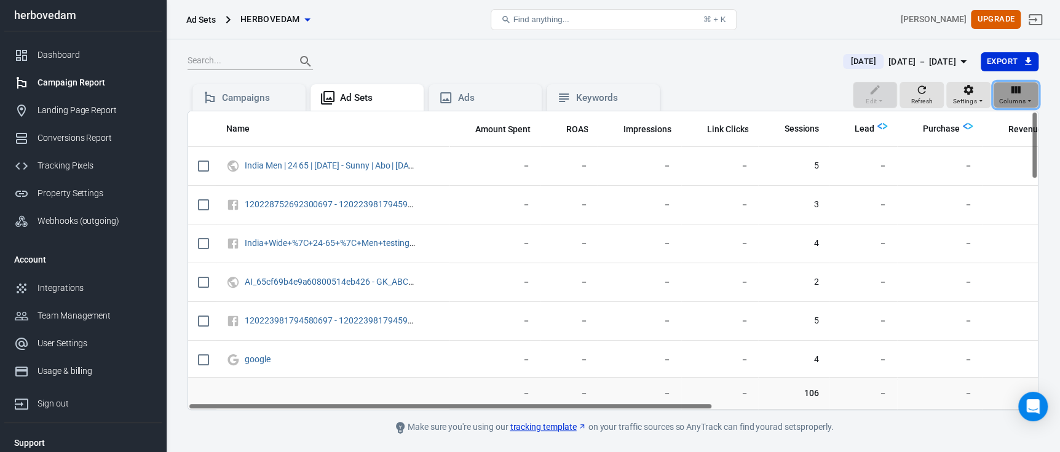
click at [1026, 100] on icon "button" at bounding box center [1028, 100] width 7 height 7
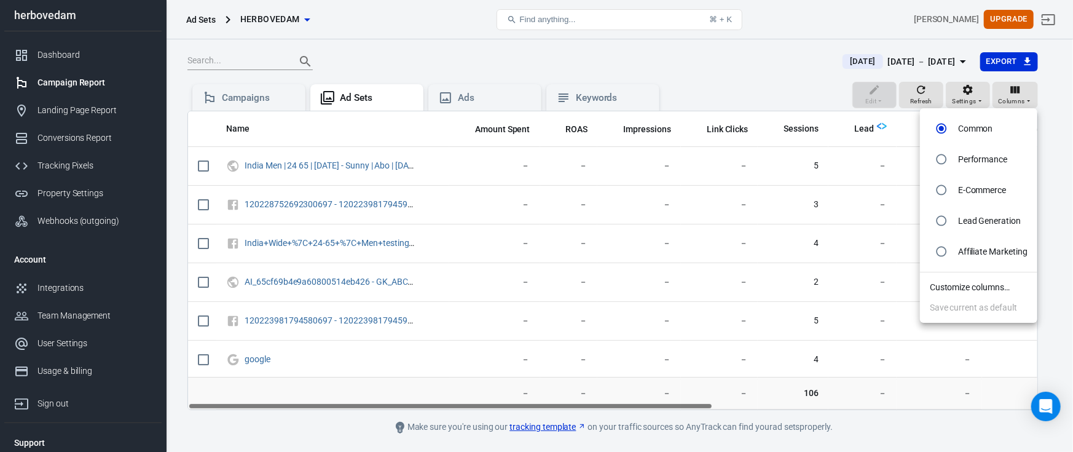
click at [1017, 95] on div at bounding box center [536, 226] width 1073 height 452
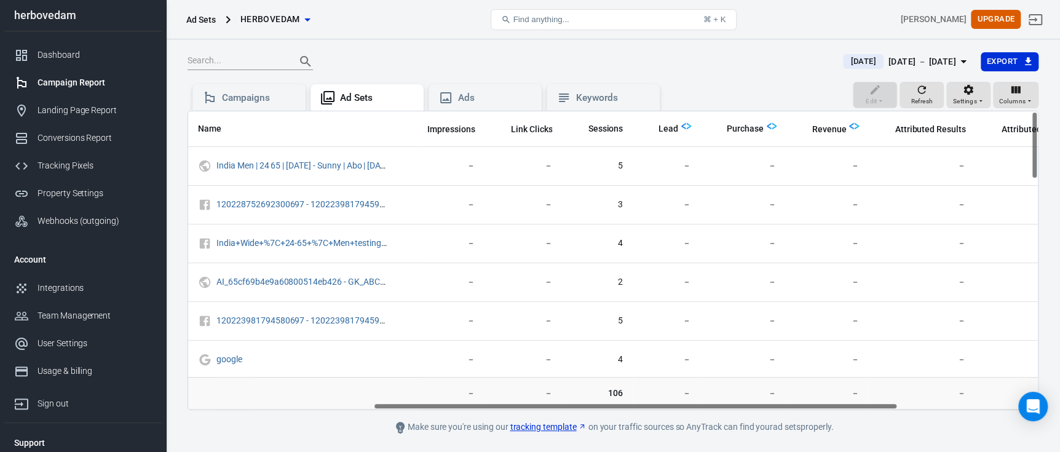
scroll to position [0, 527]
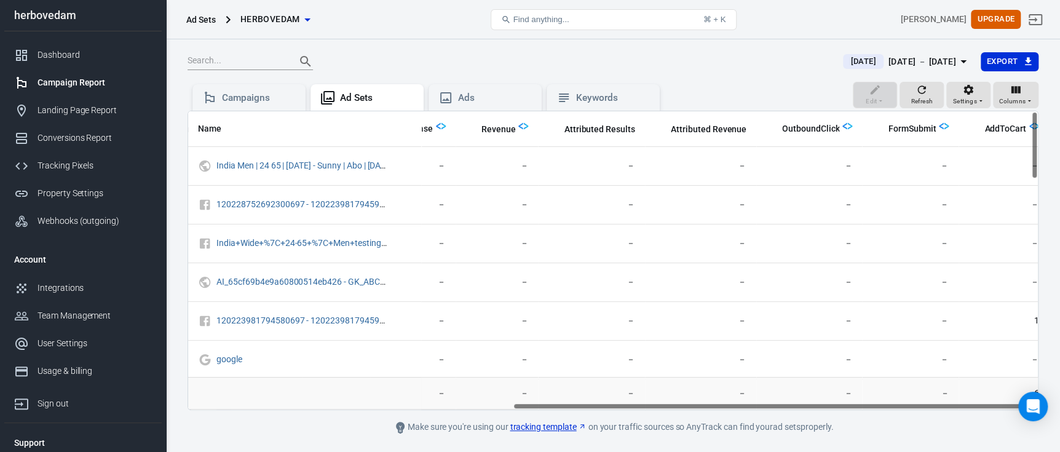
drag, startPoint x: 543, startPoint y: 404, endPoint x: 966, endPoint y: 404, distance: 422.9
click at [966, 404] on div "Name Amount Spent ROAS Impressions Link Clicks Sessions Lead Purchase Revenue A…" at bounding box center [612, 260] width 849 height 298
click at [443, 101] on icon at bounding box center [445, 97] width 15 height 15
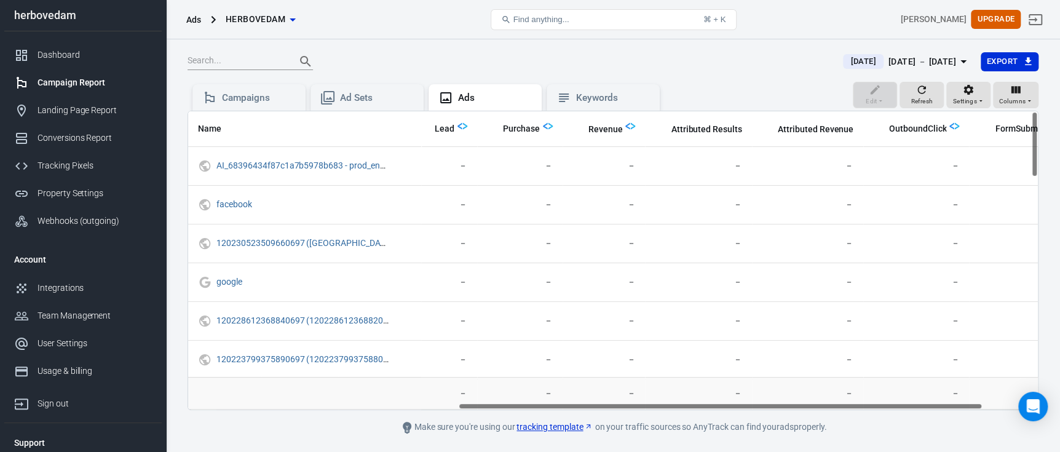
scroll to position [0, 527]
drag, startPoint x: 506, startPoint y: 405, endPoint x: 904, endPoint y: 392, distance: 397.9
click at [904, 392] on div "Name Amount Spent ROAS Impressions Link Clicks Sessions Lead Purchase Revenue A…" at bounding box center [612, 260] width 851 height 299
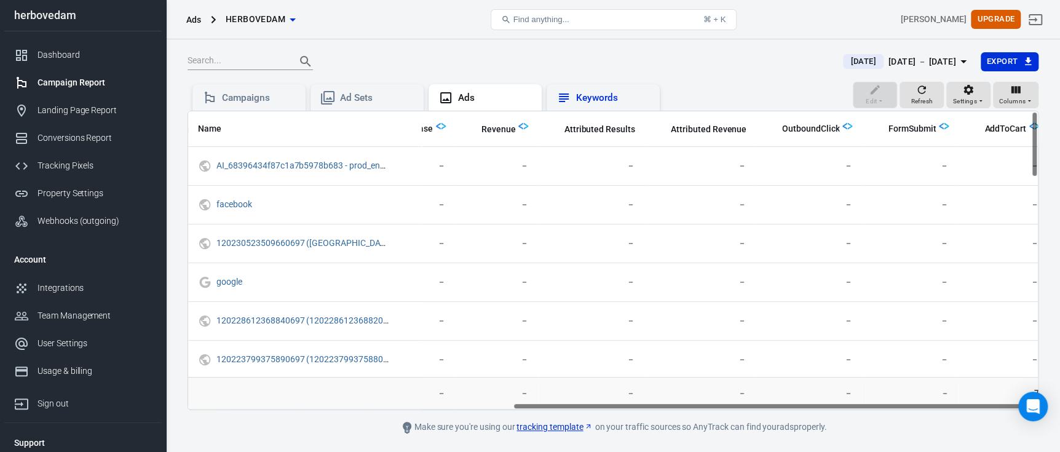
click at [591, 88] on div "Keywords" at bounding box center [602, 97] width 113 height 27
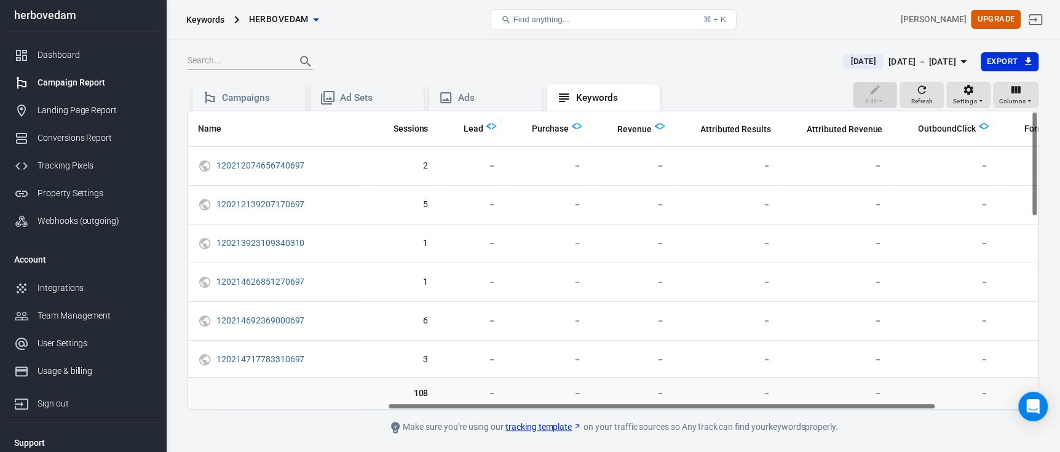
scroll to position [0, 466]
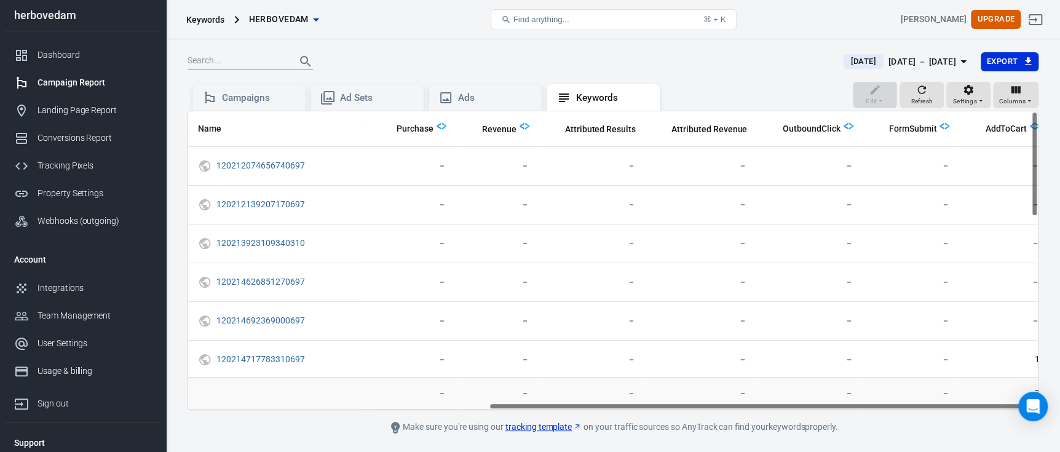
drag, startPoint x: 518, startPoint y: 406, endPoint x: 875, endPoint y: 401, distance: 357.8
click at [875, 401] on div "Name Amount Spent ROAS Impressions Link Clicks Sessions Lead Purchase Revenue A…" at bounding box center [612, 260] width 851 height 299
drag, startPoint x: 1034, startPoint y: 173, endPoint x: 1040, endPoint y: 161, distance: 13.2
click at [1040, 161] on div "[DATE] [DATE] － [DATE] Export Edit Refresh Settings Columns Campaigns Ad Sets A…" at bounding box center [613, 263] width 894 height 448
click at [307, 100] on div "Campaigns Ad Sets Ads Keywords" at bounding box center [425, 97] width 477 height 30
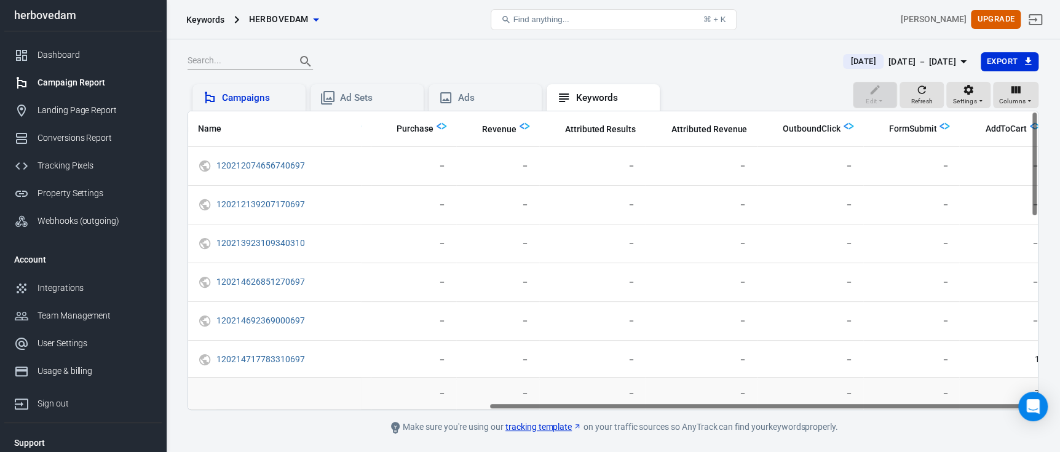
click at [291, 97] on div "Campaigns" at bounding box center [259, 98] width 74 height 13
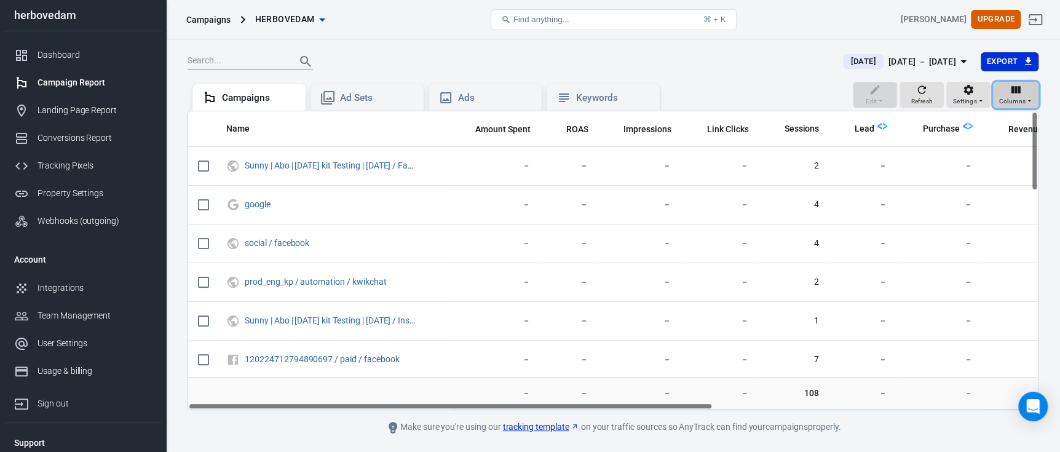
click at [1028, 90] on div "Columns" at bounding box center [1015, 95] width 34 height 23
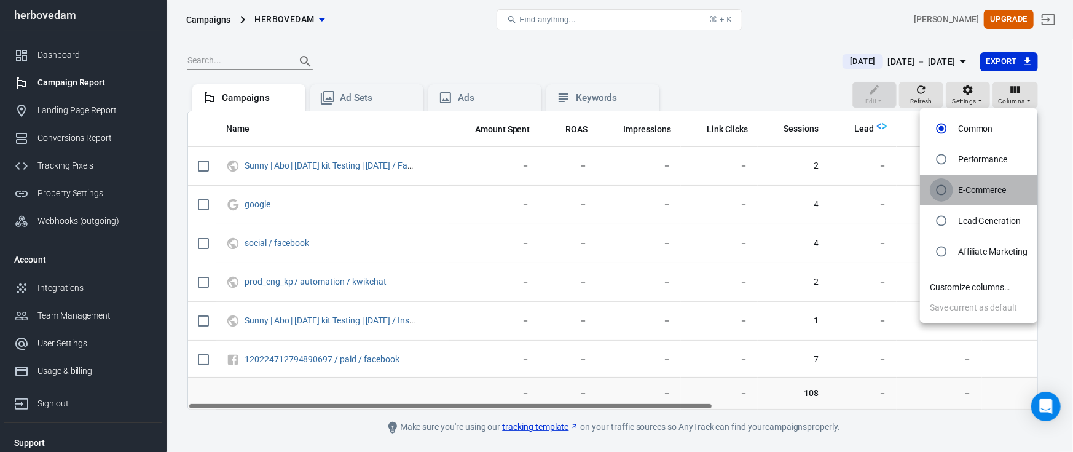
click at [941, 195] on input "radio" at bounding box center [941, 189] width 23 height 23
radio input "true"
radio input "false"
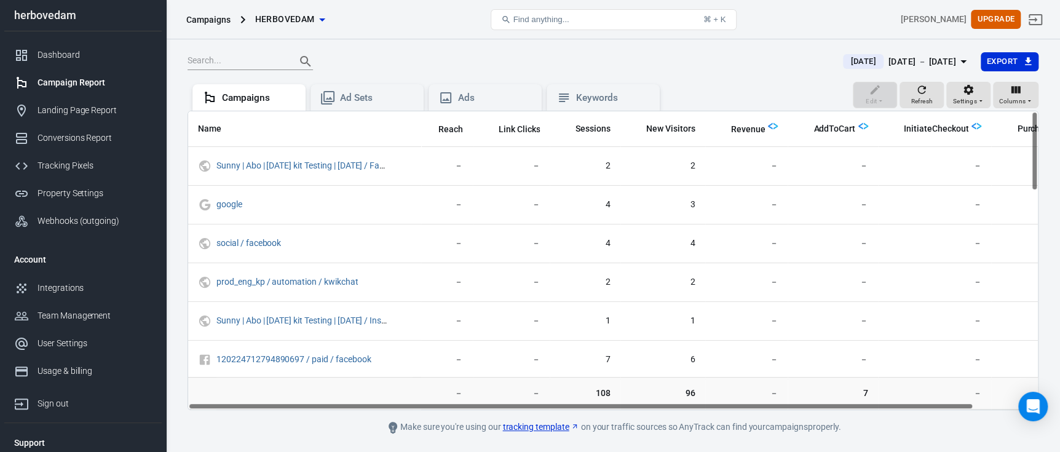
scroll to position [0, 69]
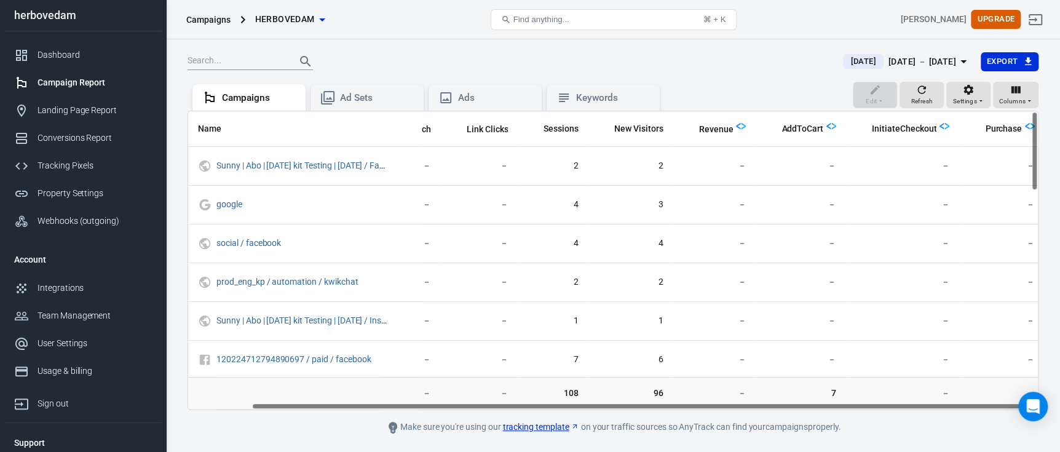
drag, startPoint x: 724, startPoint y: 406, endPoint x: 841, endPoint y: 401, distance: 117.5
click at [841, 401] on div "Name Reach Link Clicks Sessions New Visitors Revenue AddToCart InitiateCheckout…" at bounding box center [612, 260] width 851 height 299
drag, startPoint x: 1031, startPoint y: 160, endPoint x: 1034, endPoint y: 89, distance: 72.0
click at [1034, 89] on main "Today Aug 26 － Aug 26, 2025 Export Edit Refresh Settings Columns Campaigns Ad S…" at bounding box center [612, 243] width 851 height 383
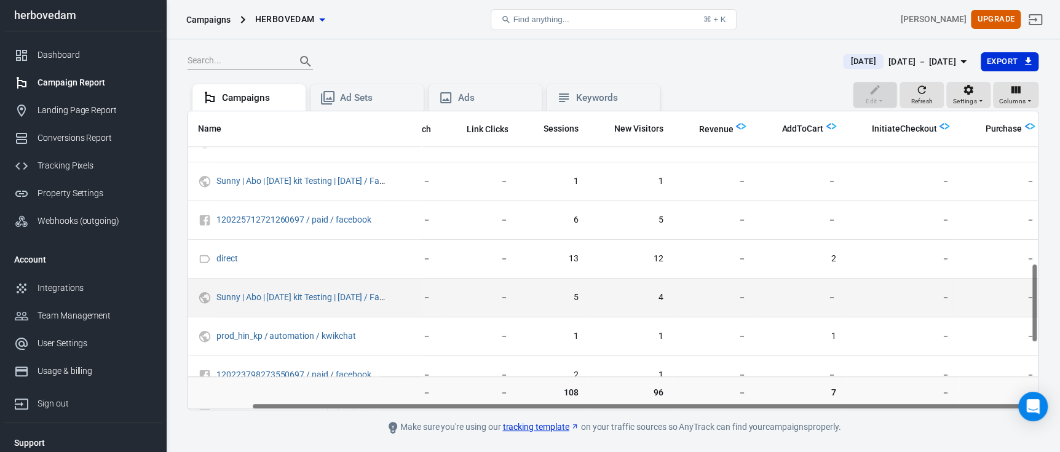
drag, startPoint x: 1032, startPoint y: 152, endPoint x: 1009, endPoint y: 298, distance: 148.1
click at [1026, 301] on div "Name Reach Link Clicks Sessions New Visitors Revenue AddToCart InitiateCheckout…" at bounding box center [612, 260] width 851 height 299
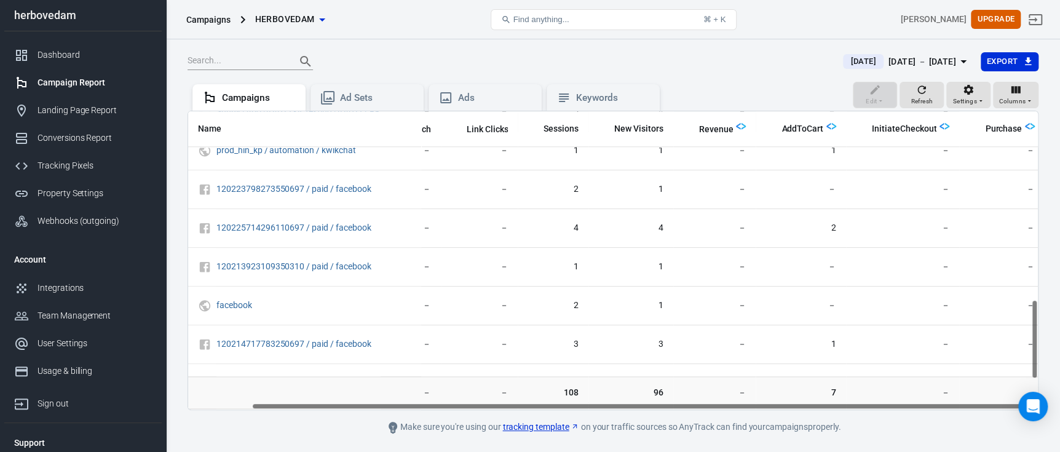
scroll to position [813, 69]
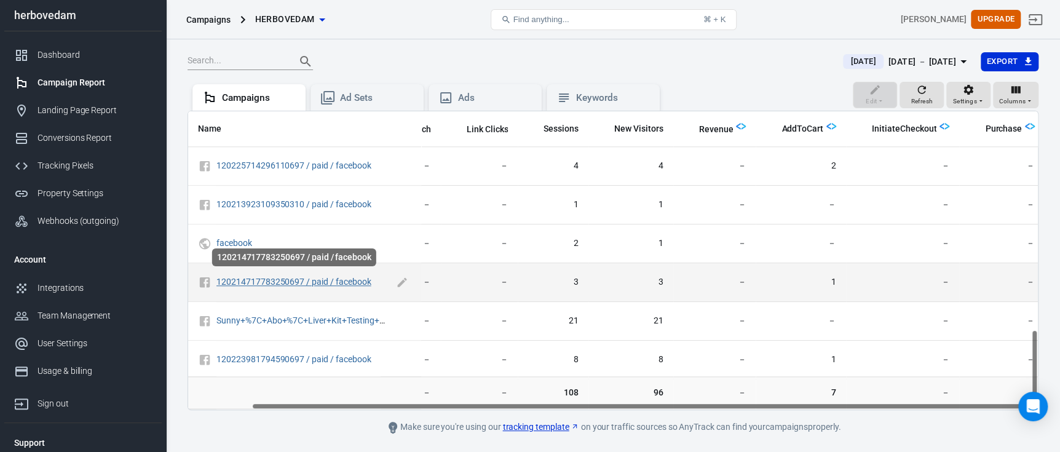
click at [337, 280] on link "120214717783250697 / paid / facebook" at bounding box center [293, 282] width 155 height 10
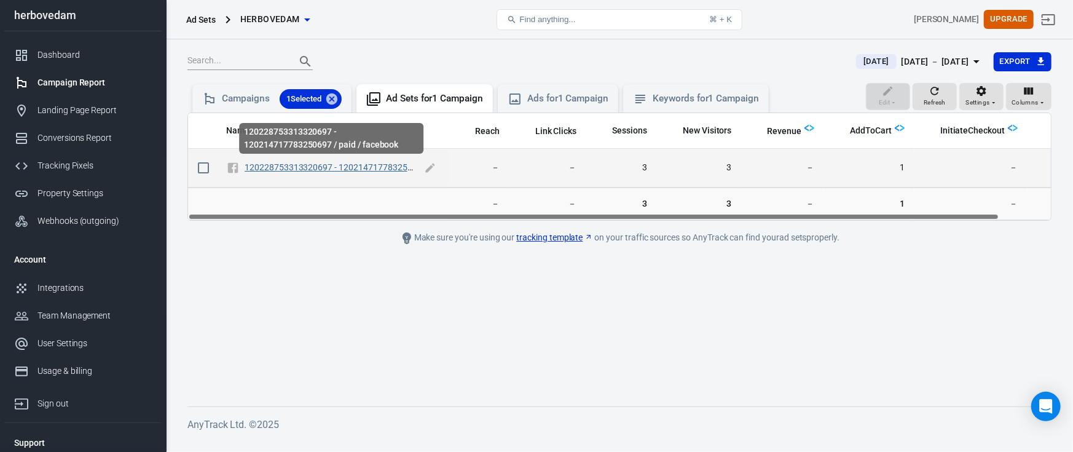
click at [352, 166] on link "120228753313320697 - 120214717783250697 / paid / facebook" at bounding box center [369, 167] width 249 height 10
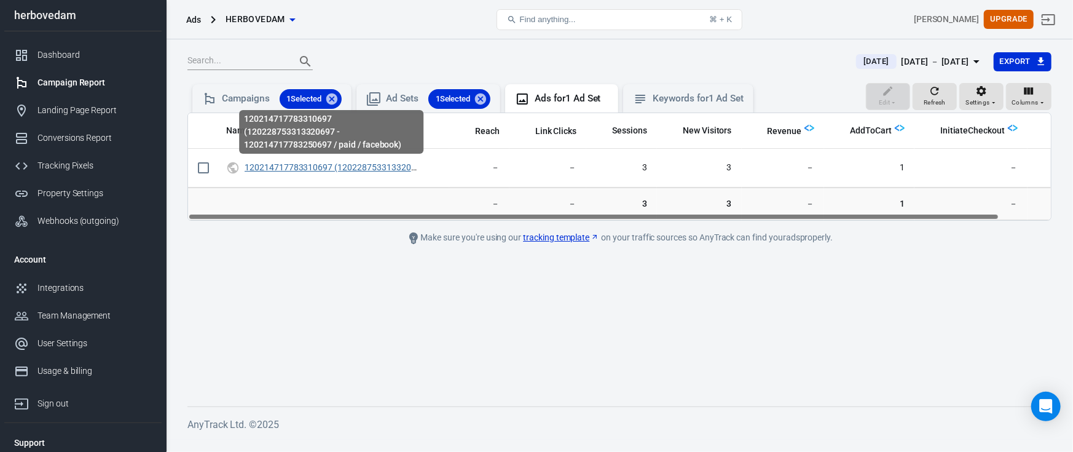
click at [352, 166] on link "120214717783310697 (120228753313320697 - 120214717783250697 / paid / facebook)" at bounding box center [417, 167] width 345 height 10
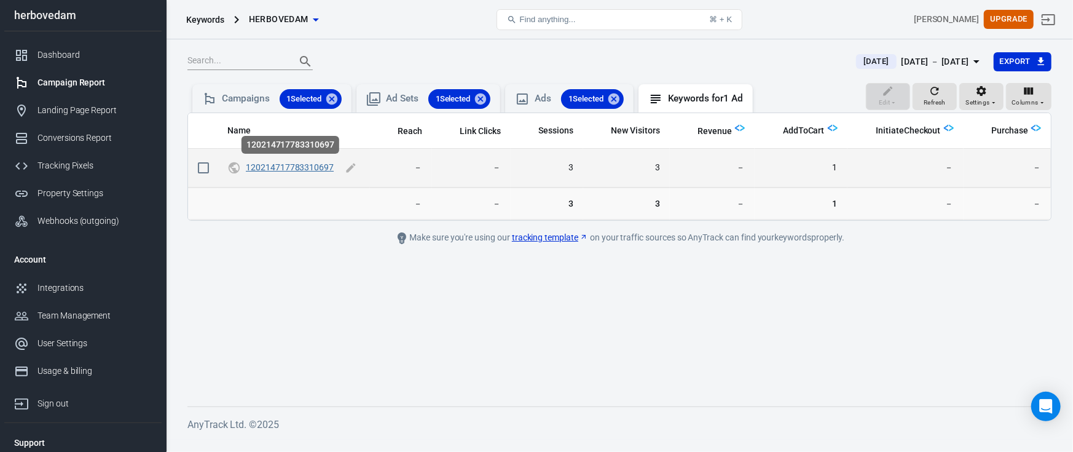
click at [304, 165] on link "120214717783310697" at bounding box center [290, 167] width 88 height 10
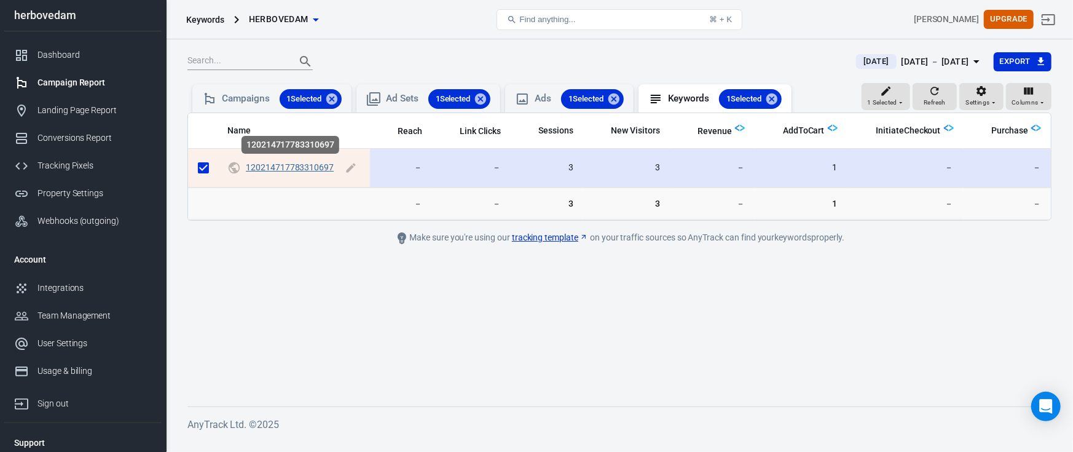
click at [304, 165] on link "120214717783310697" at bounding box center [290, 167] width 88 height 10
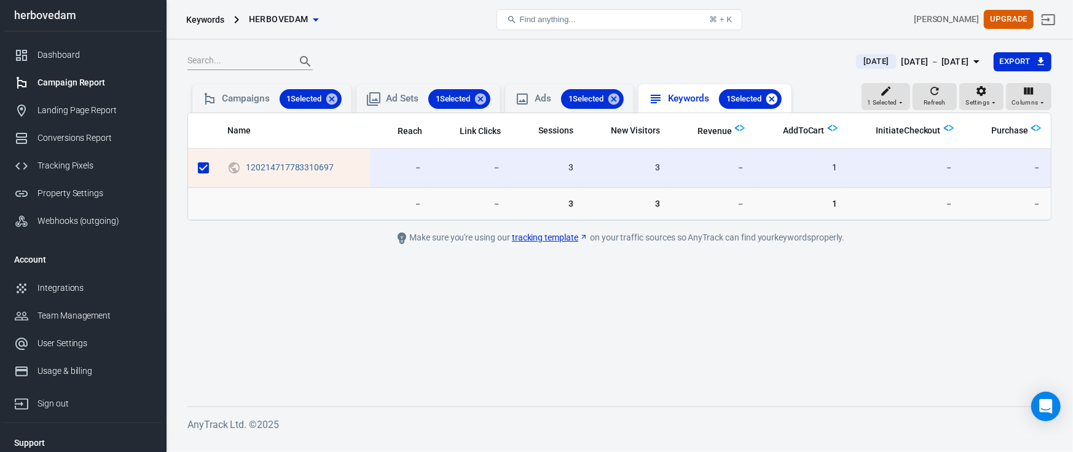
click at [779, 94] on icon at bounding box center [772, 99] width 14 height 14
checkbox input "false"
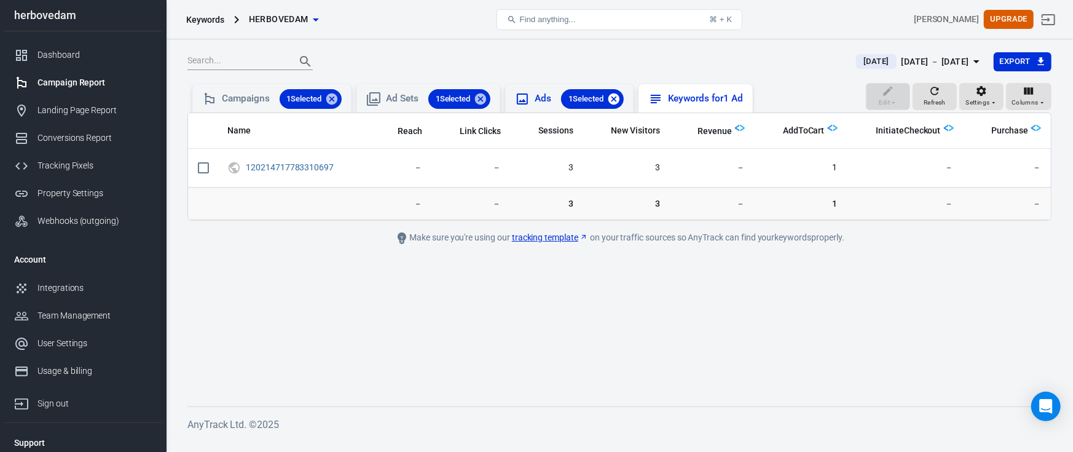
click at [618, 93] on icon at bounding box center [614, 99] width 14 height 14
click at [491, 98] on div "1 Selected" at bounding box center [459, 99] width 63 height 20
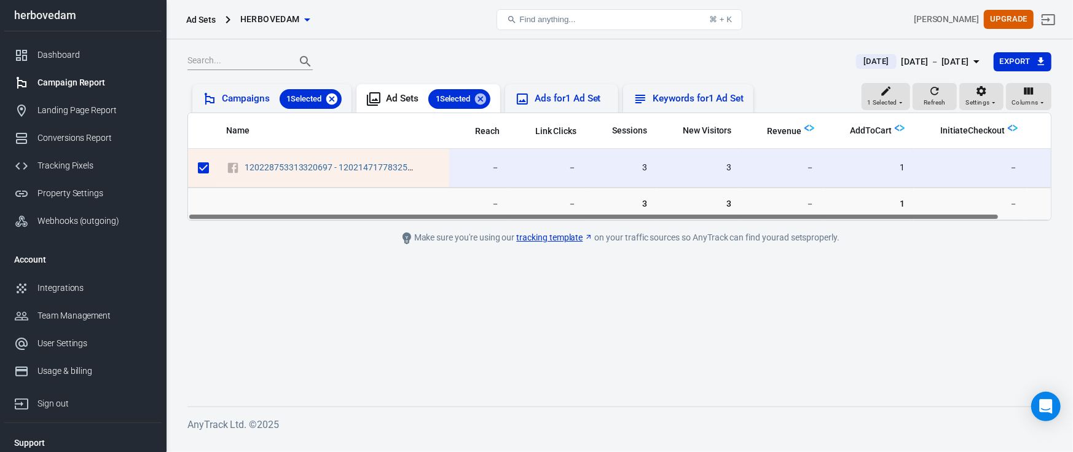
click at [331, 97] on icon at bounding box center [331, 98] width 11 height 11
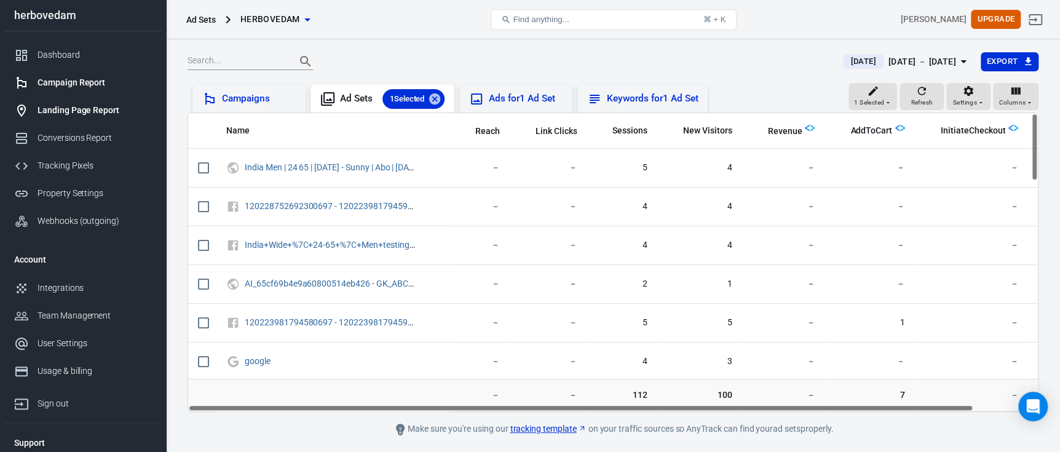
click at [110, 108] on div "Landing Page Report" at bounding box center [94, 110] width 114 height 13
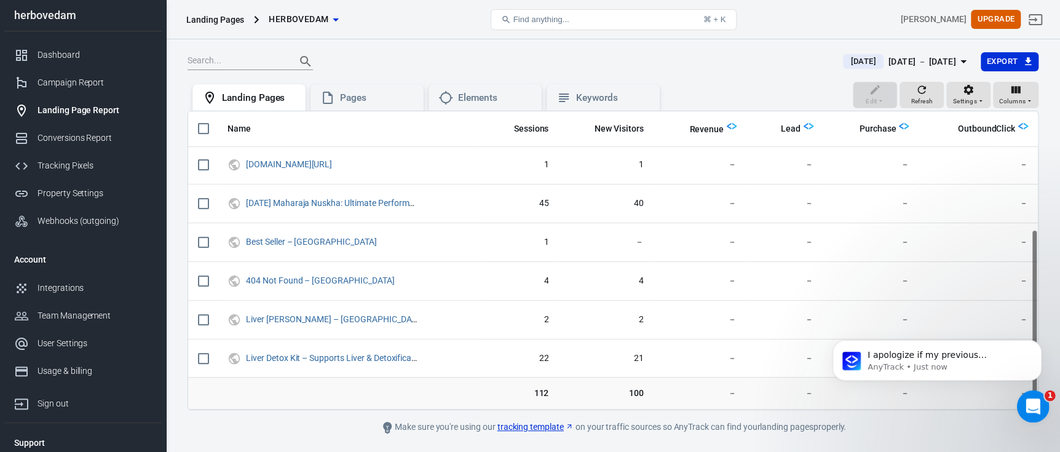
click at [1021, 400] on div "Open Intercom Messenger" at bounding box center [1031, 404] width 41 height 41
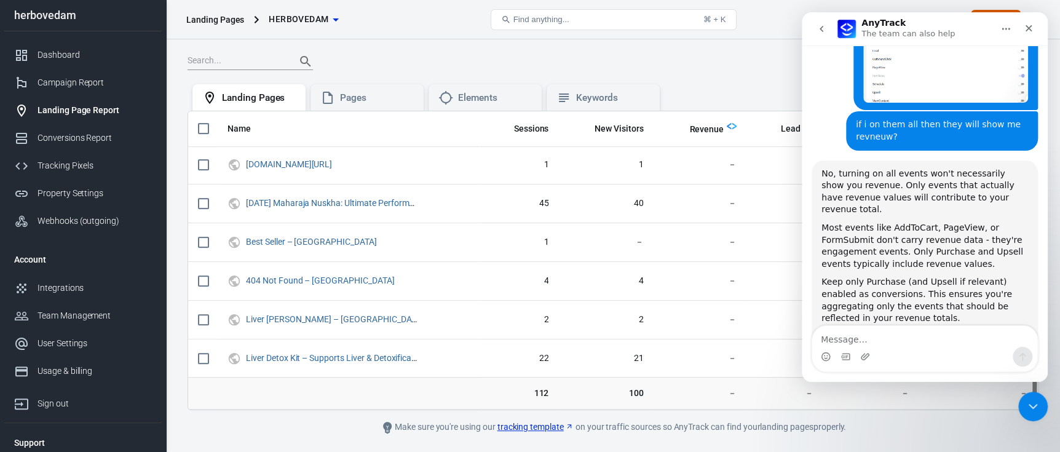
scroll to position [1239, 0]
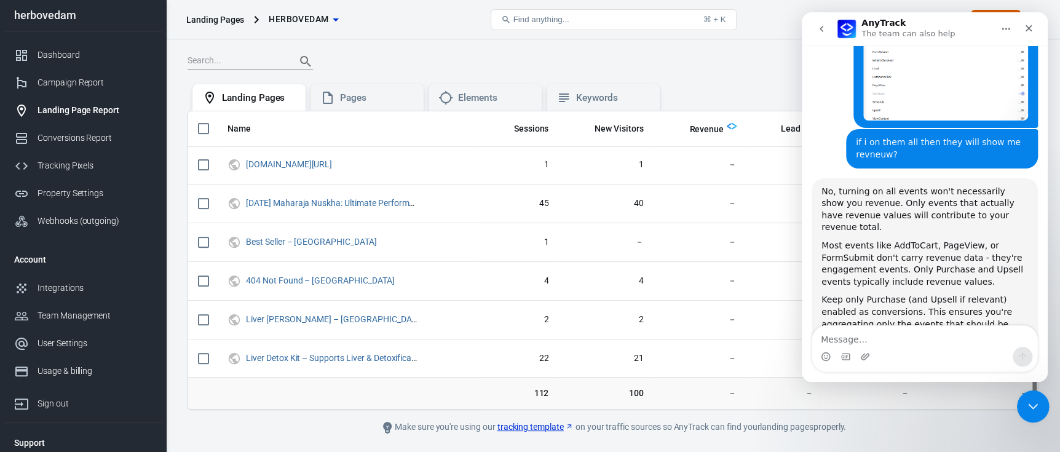
click at [1035, 393] on div "Close Intercom Messenger" at bounding box center [1031, 405] width 30 height 30
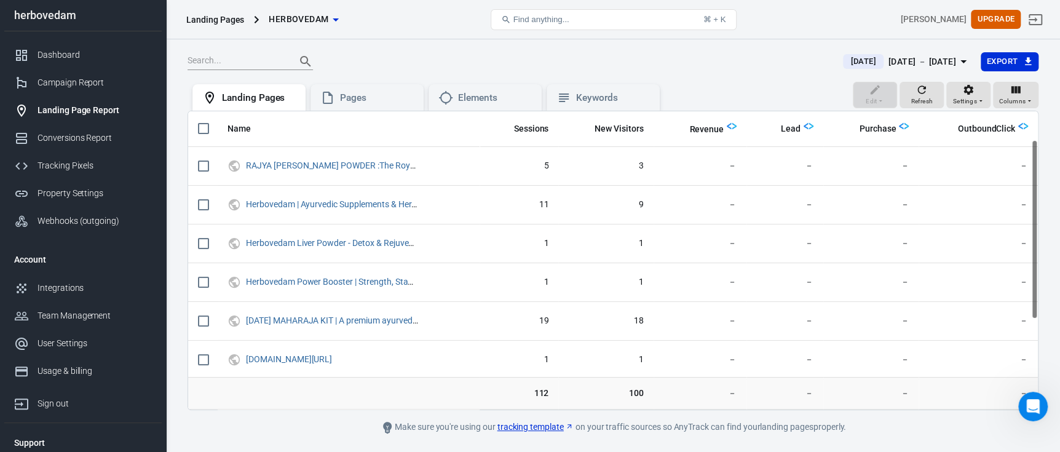
scroll to position [195, 0]
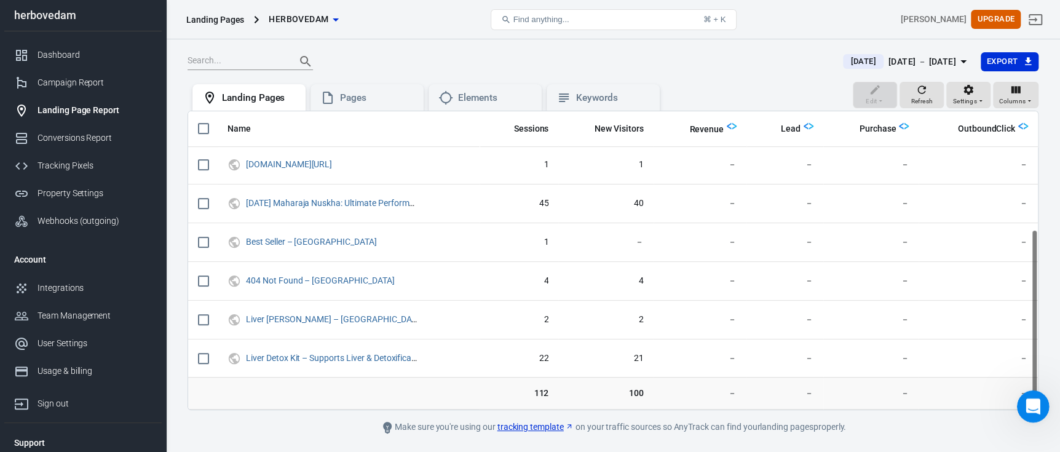
click at [1017, 404] on div "Open Intercom Messenger" at bounding box center [1031, 404] width 41 height 41
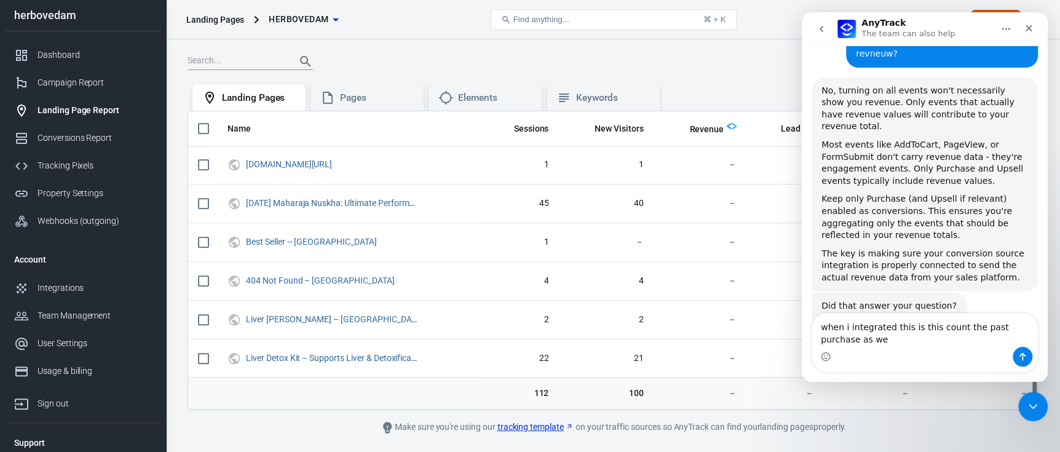
scroll to position [1353, 0]
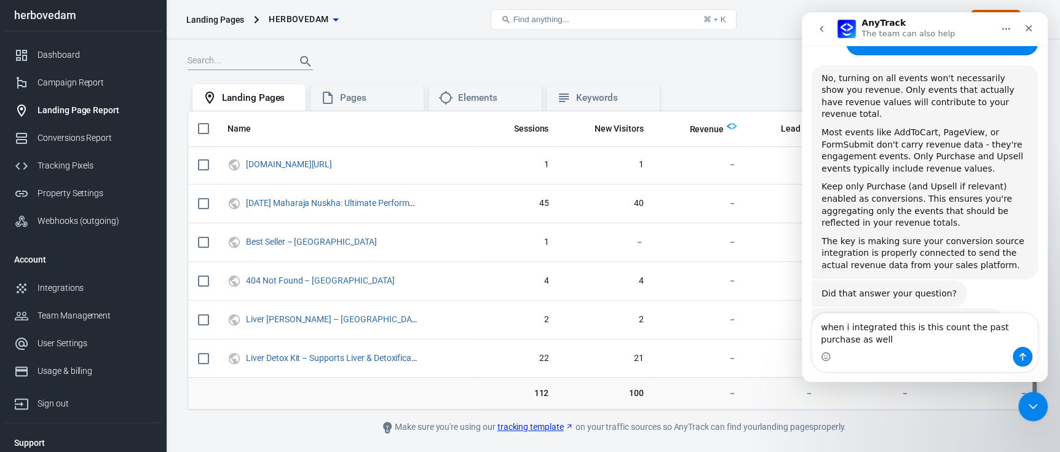
type textarea "when i integrated this is this count the past purchase as well?"
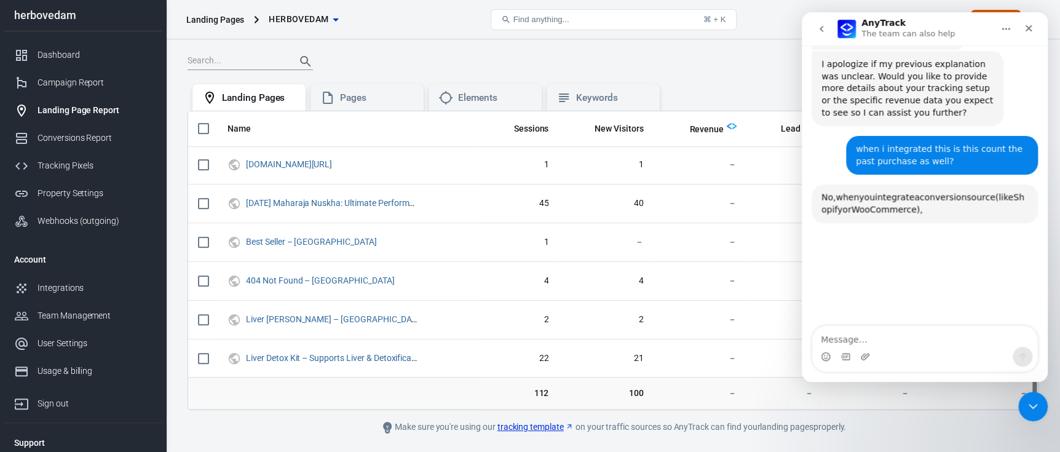
scroll to position [1609, 0]
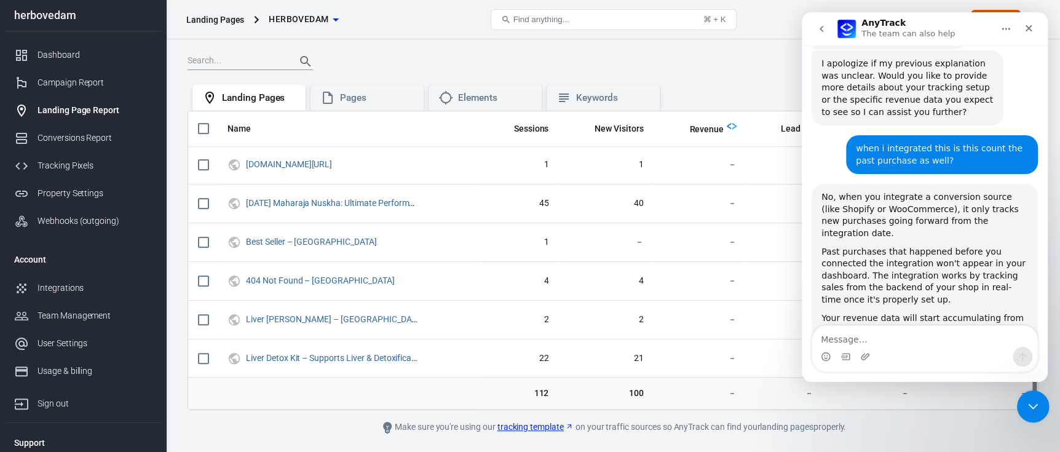
click at [1040, 408] on div "Close Intercom Messenger" at bounding box center [1031, 405] width 30 height 30
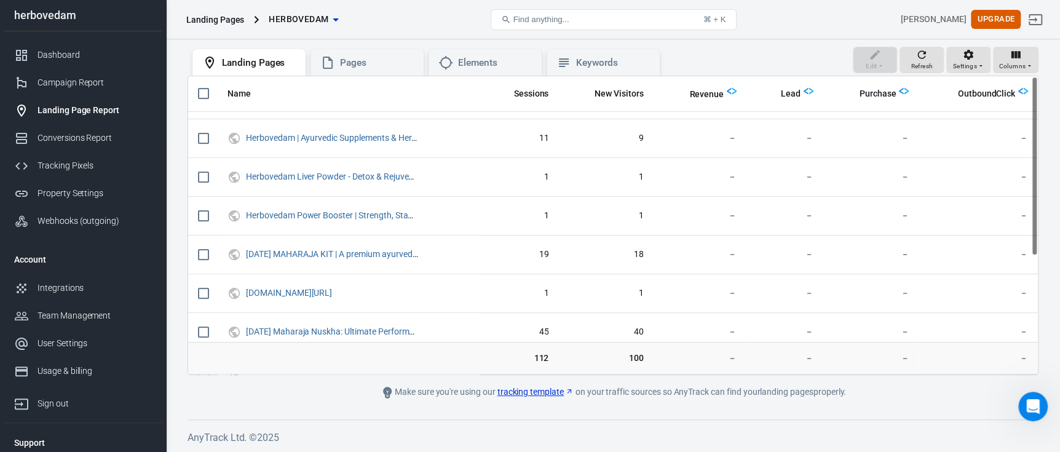
scroll to position [0, 0]
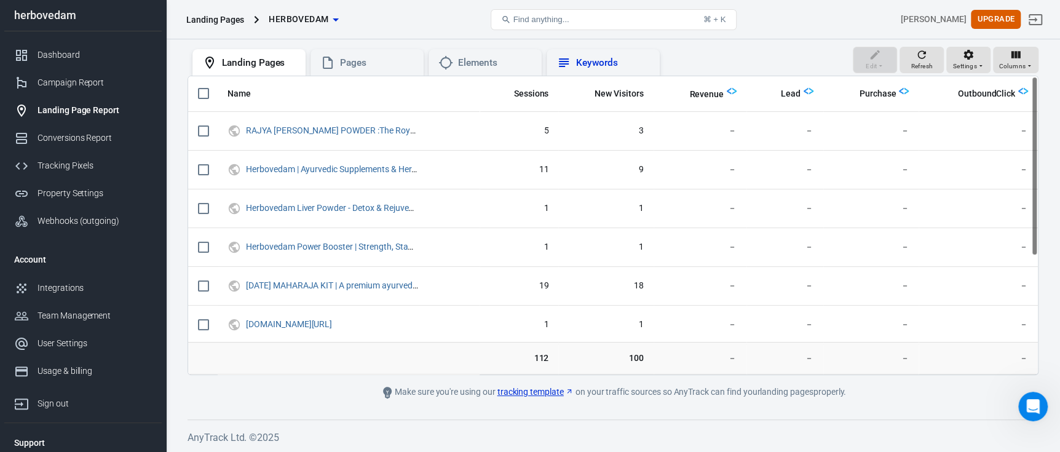
click at [567, 69] on icon at bounding box center [563, 62] width 15 height 15
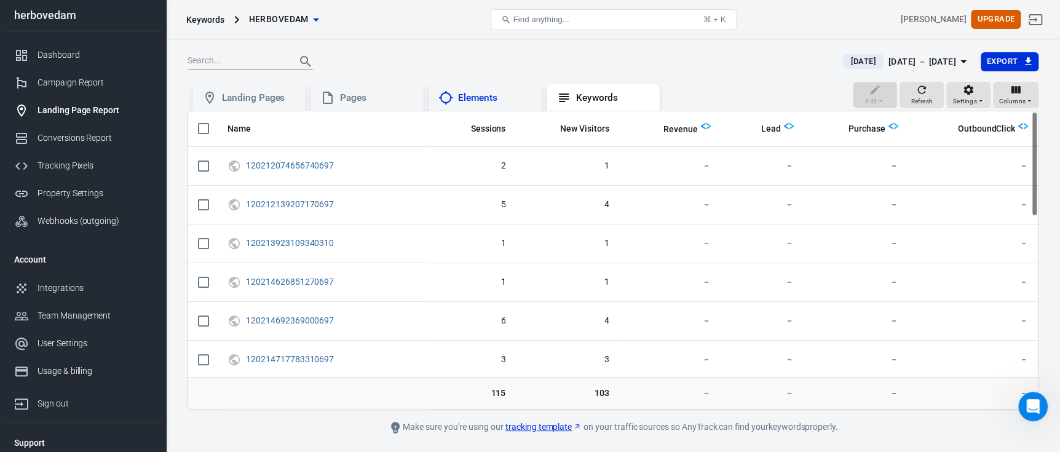
click at [462, 98] on div "Elements" at bounding box center [495, 98] width 74 height 13
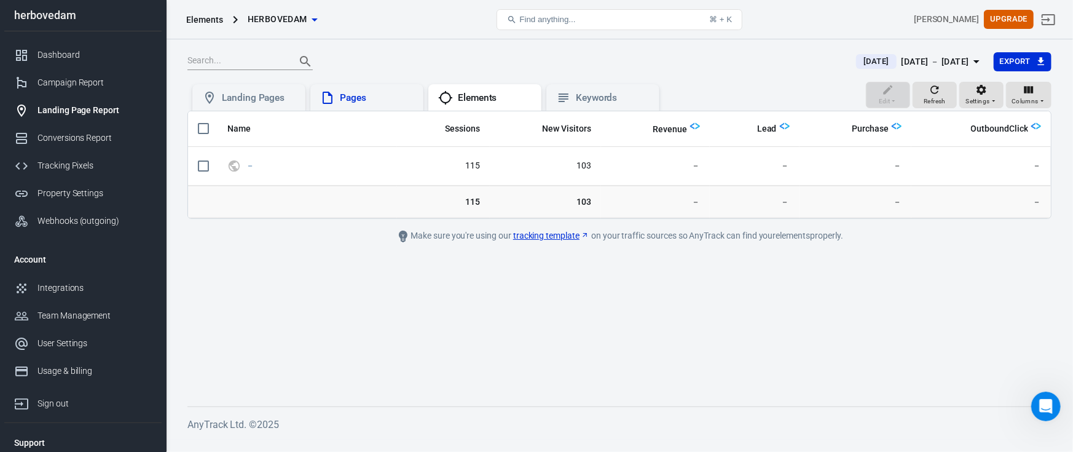
click at [379, 99] on div "Pages" at bounding box center [377, 98] width 74 height 13
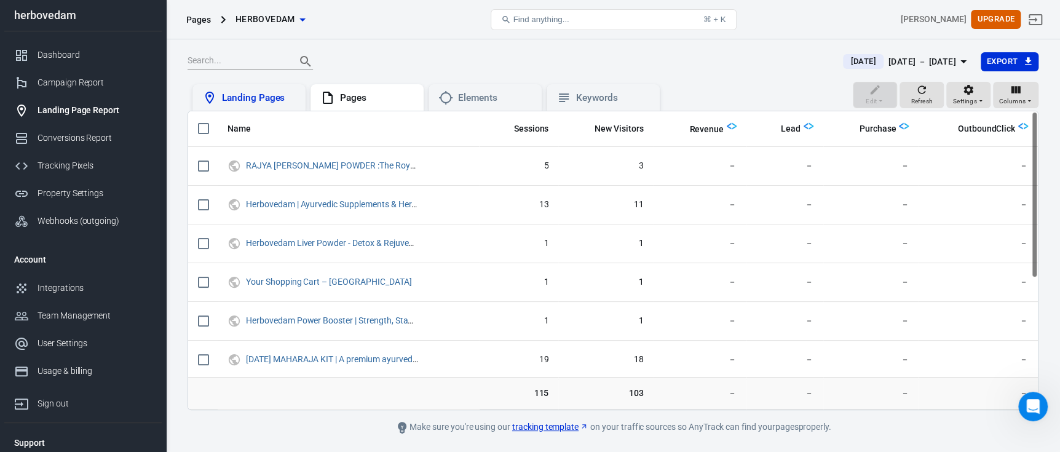
click at [251, 100] on div "Landing Pages" at bounding box center [259, 98] width 74 height 13
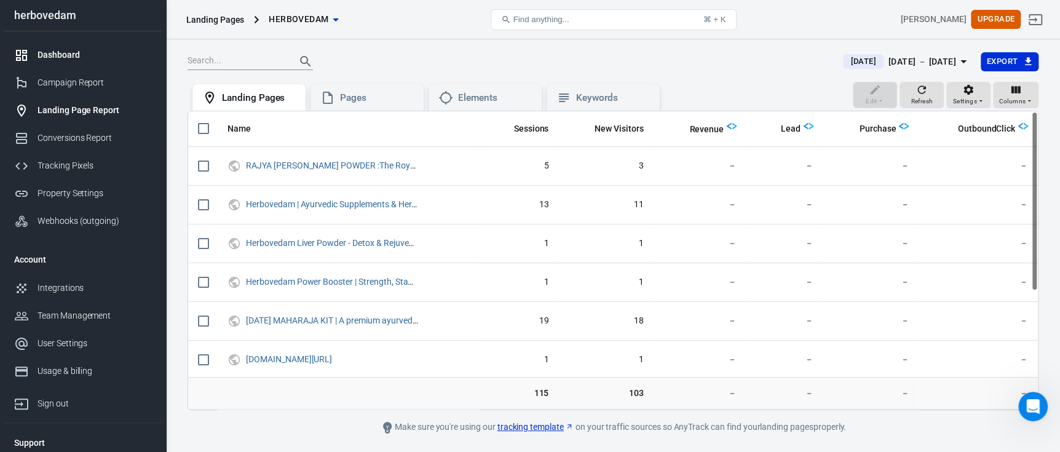
click at [88, 41] on link "Dashboard" at bounding box center [82, 55] width 157 height 28
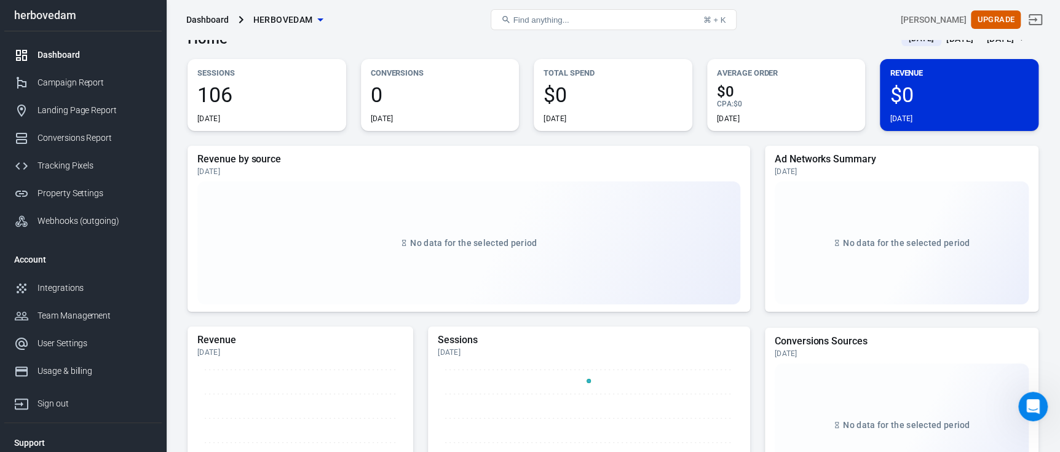
scroll to position [2, 0]
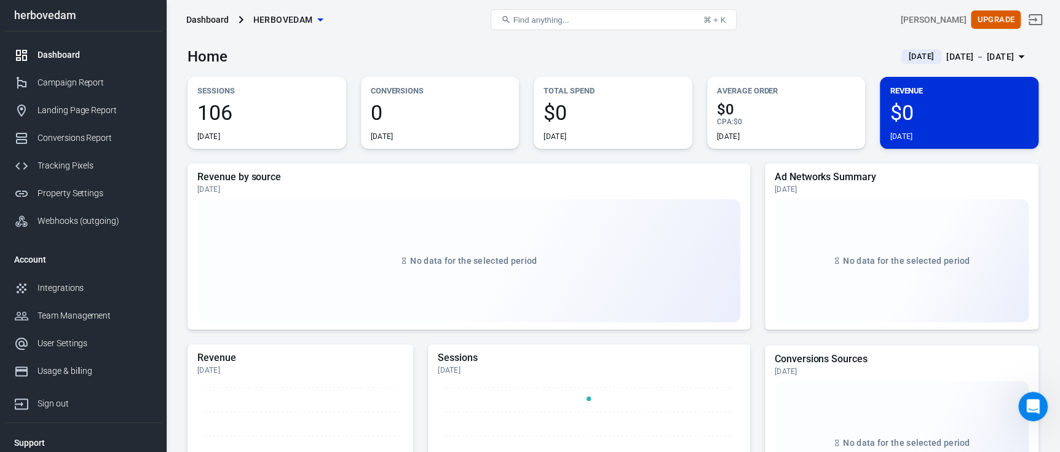
click at [230, 106] on span "106" at bounding box center [266, 112] width 139 height 21
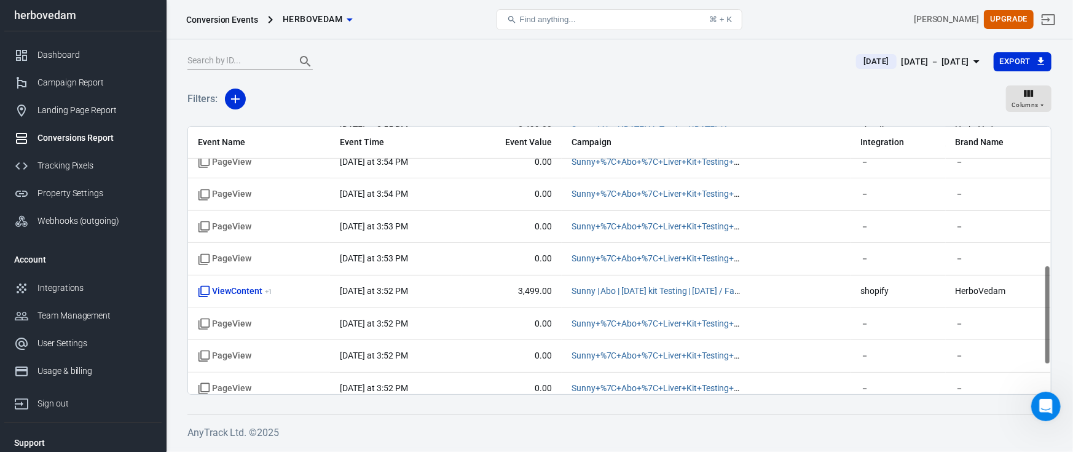
scroll to position [448, 0]
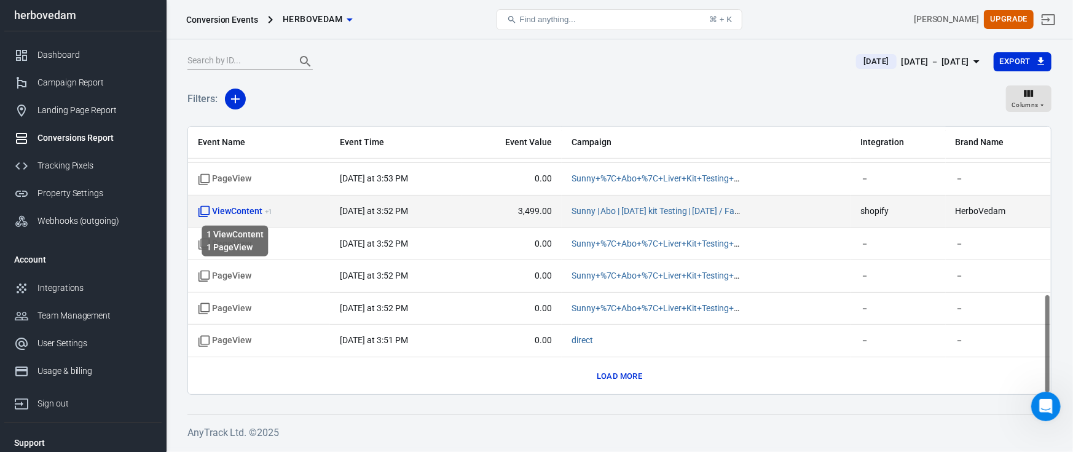
click at [250, 205] on span "ViewContent + 1" at bounding box center [235, 211] width 74 height 12
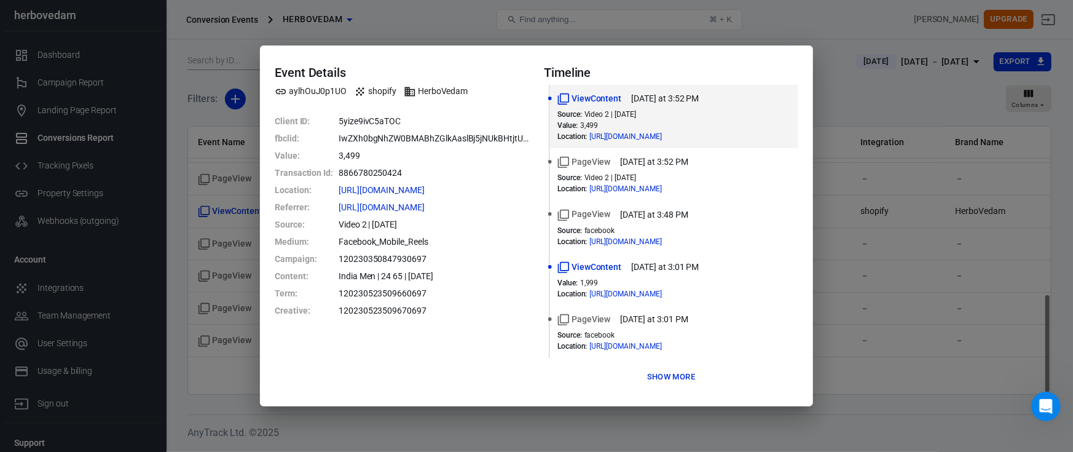
click at [686, 378] on button "Show more" at bounding box center [671, 377] width 54 height 19
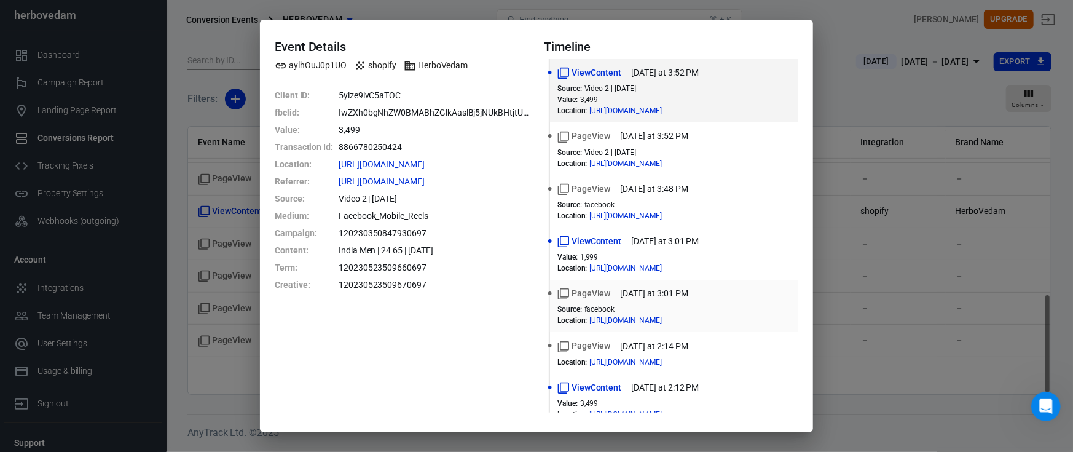
scroll to position [67, 0]
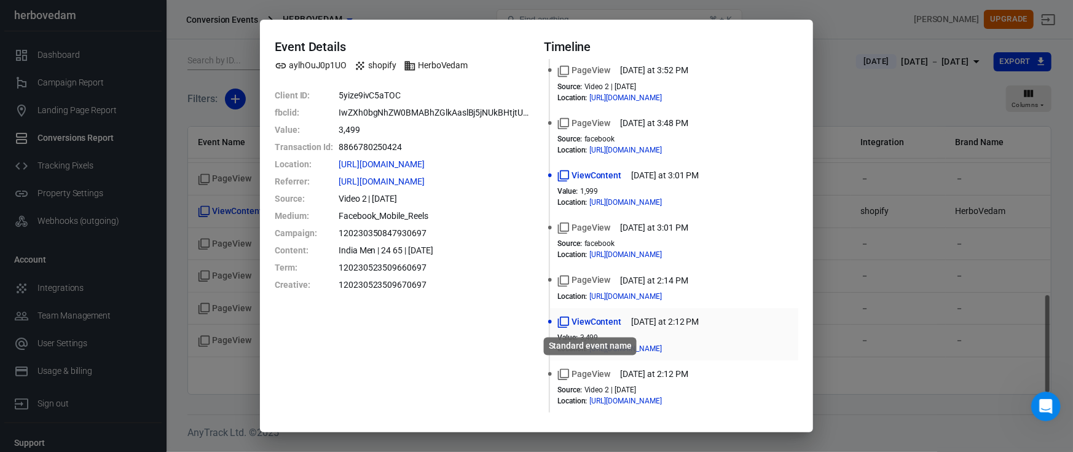
click at [607, 321] on span "ViewContent" at bounding box center [590, 321] width 64 height 13
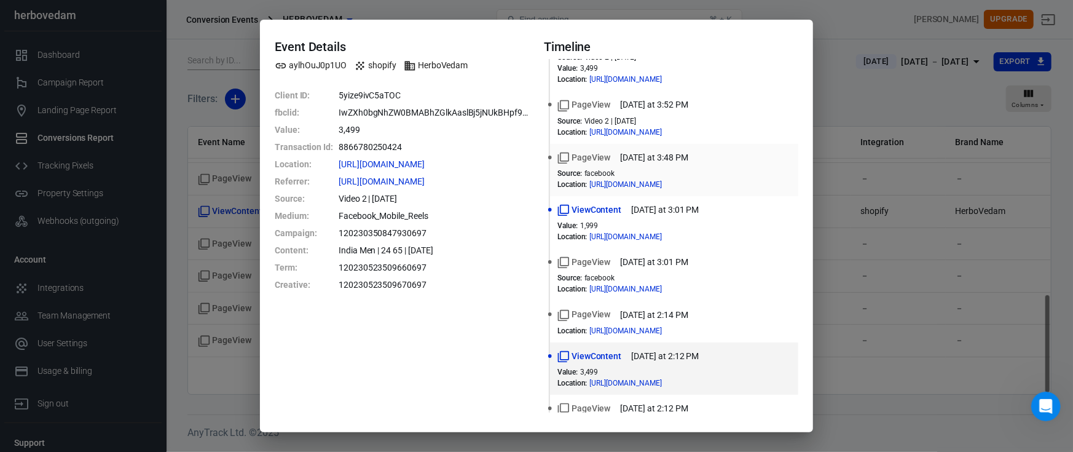
scroll to position [0, 0]
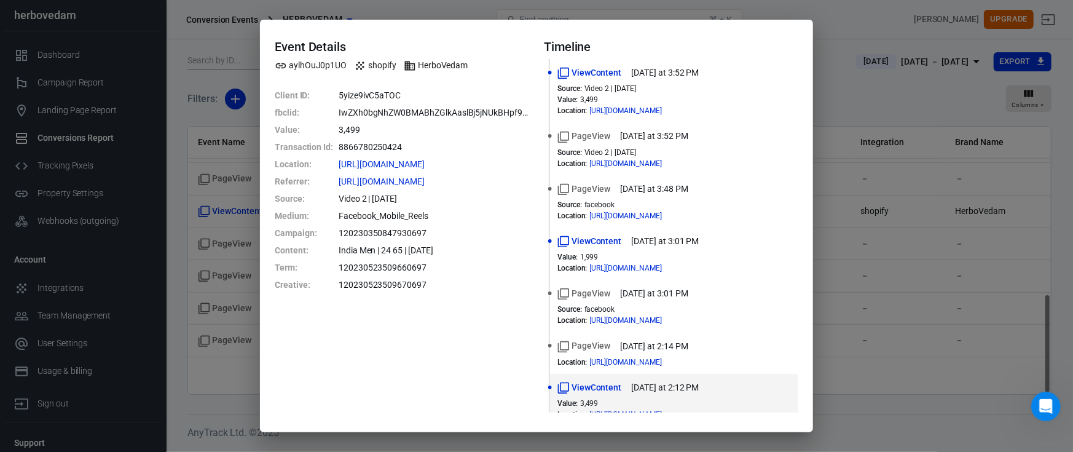
click at [871, 202] on div "Event Details aylhOuJ0p1UO shopify HerboVedam Client ID : 5yize9ivC5aTOC fbclid…" at bounding box center [536, 226] width 1073 height 452
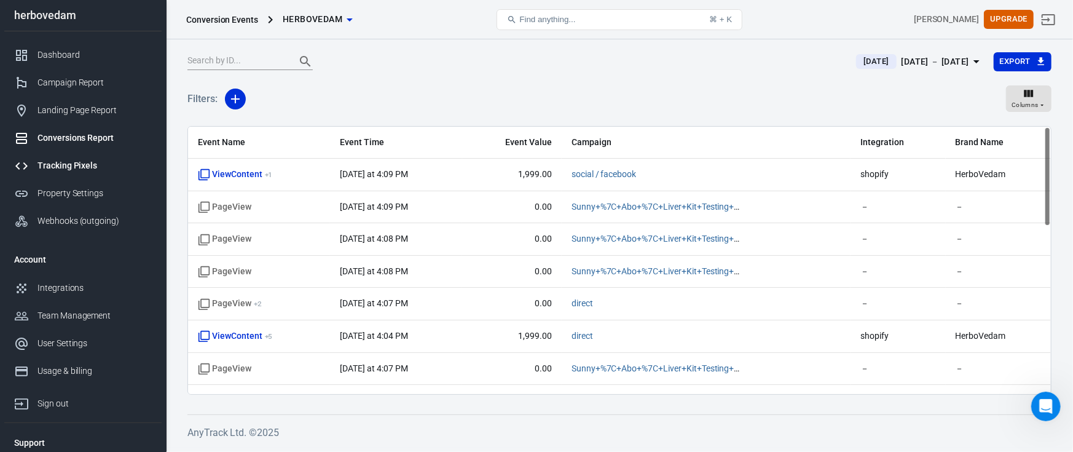
click at [47, 156] on link "Tracking Pixels" at bounding box center [82, 166] width 157 height 28
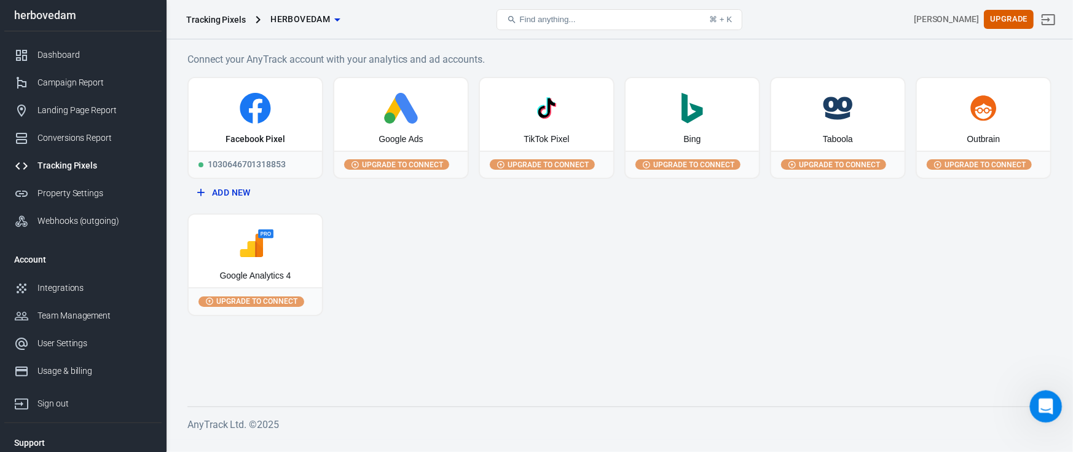
click at [1031, 408] on div "Open Intercom Messenger" at bounding box center [1044, 404] width 41 height 41
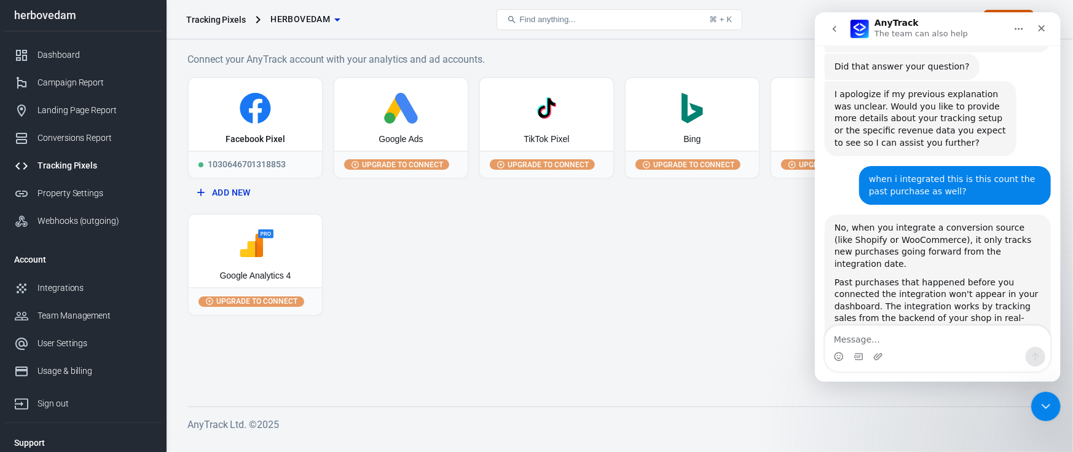
scroll to position [1587, 0]
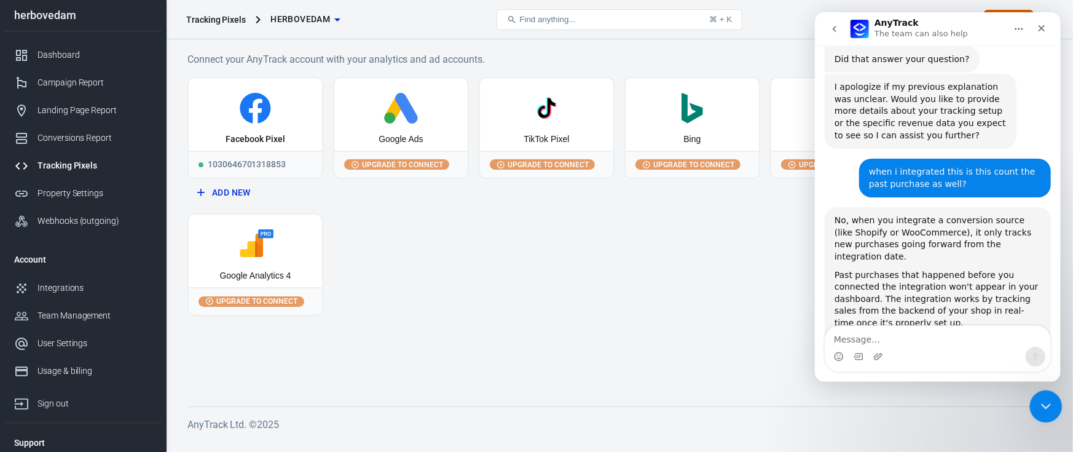
click at [1044, 405] on icon "Close Intercom Messenger" at bounding box center [1044, 404] width 15 height 15
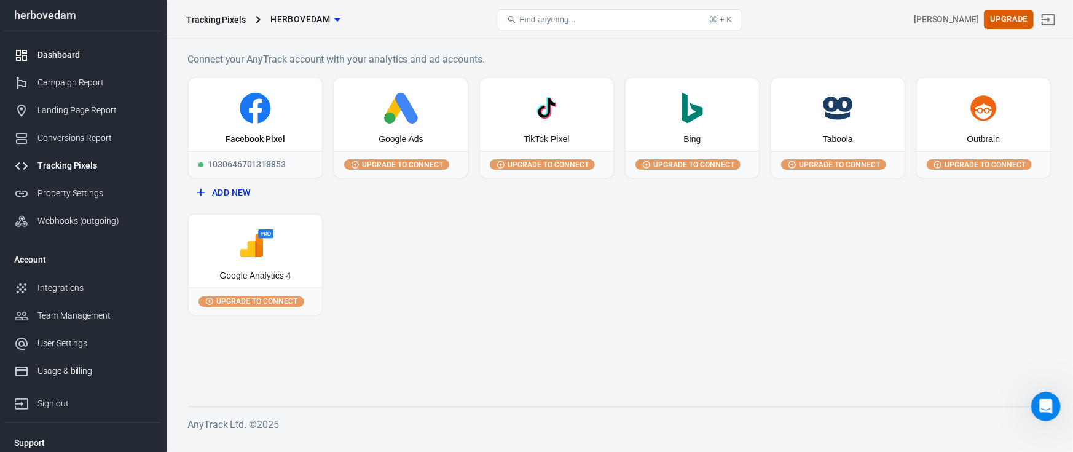
click at [85, 60] on div "Dashboard" at bounding box center [94, 55] width 114 height 13
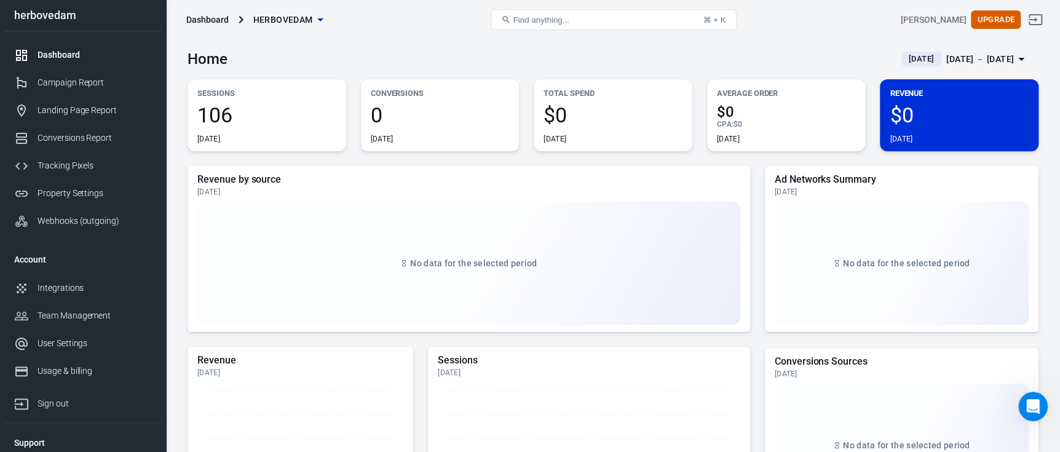
click at [305, 104] on span "106" at bounding box center [266, 114] width 139 height 21
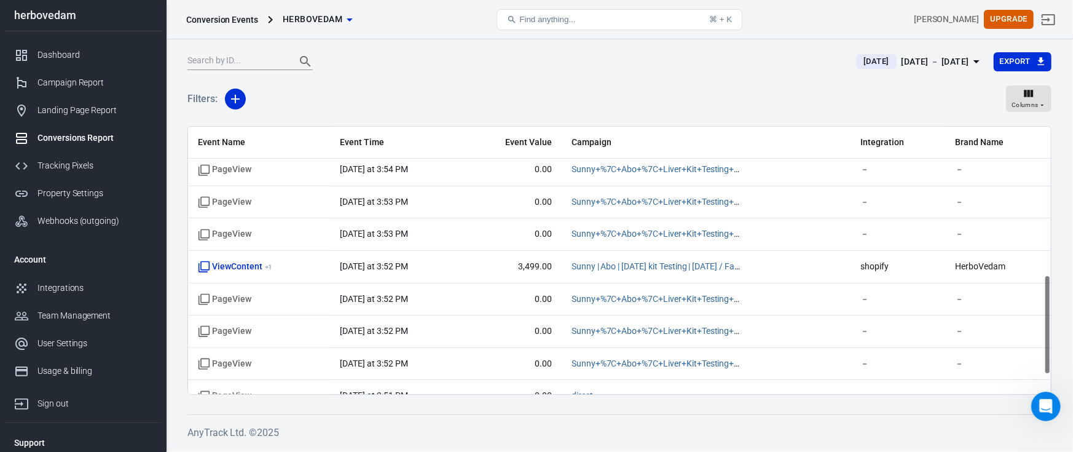
scroll to position [392, 0]
drag, startPoint x: 1050, startPoint y: 167, endPoint x: 1038, endPoint y: 313, distance: 147.4
click at [1038, 313] on div "Event Name Event Time Event Value Campaign Integration Brand Name ViewContent +…" at bounding box center [619, 260] width 864 height 269
click at [1042, 399] on icon "Open Intercom Messenger" at bounding box center [1044, 405] width 20 height 20
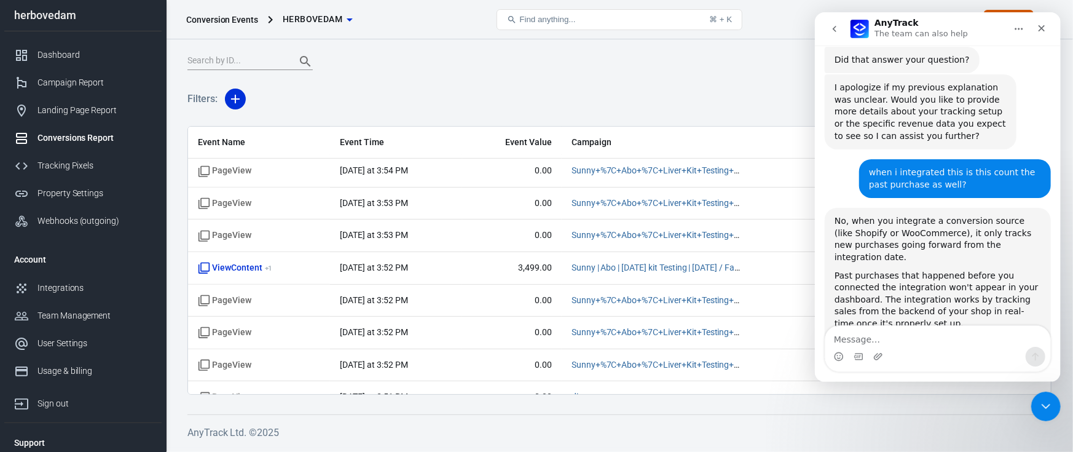
scroll to position [1587, 0]
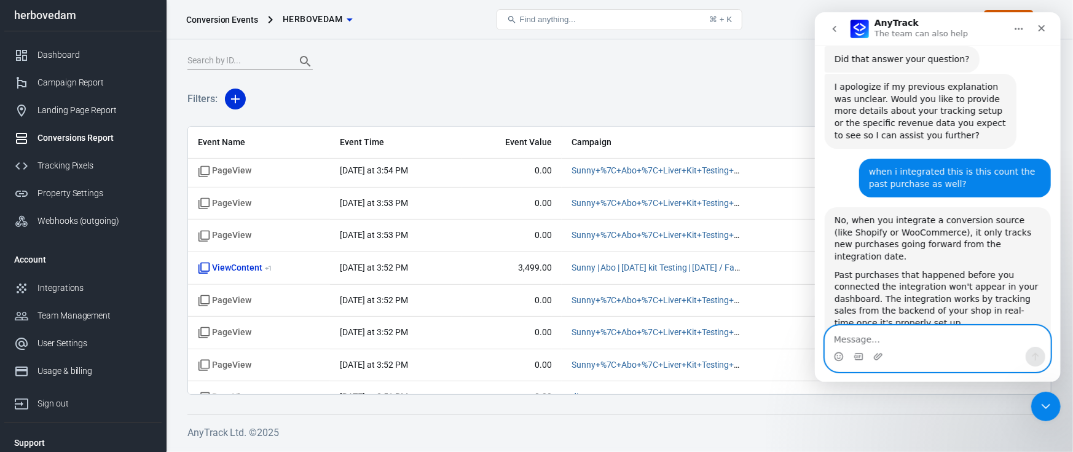
click at [896, 344] on textarea "Message…" at bounding box center [937, 336] width 225 height 21
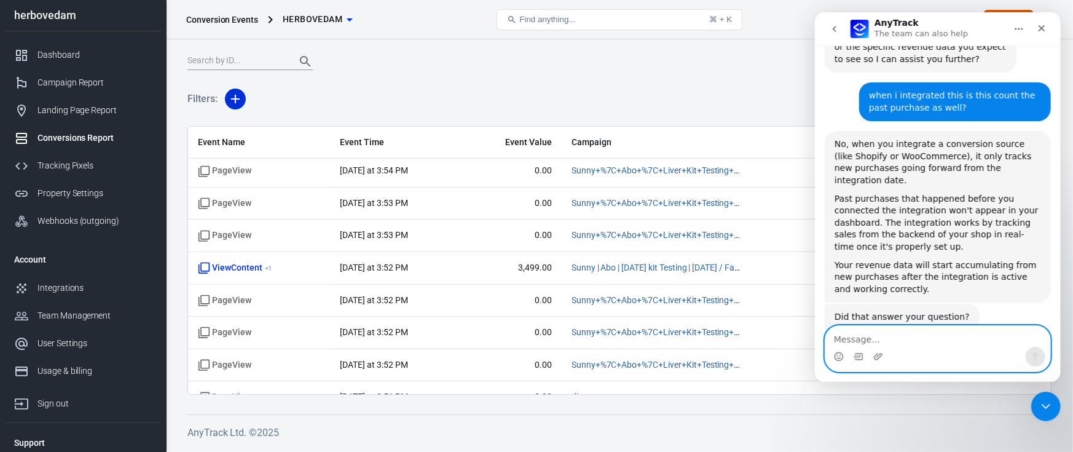
paste textarea "h"
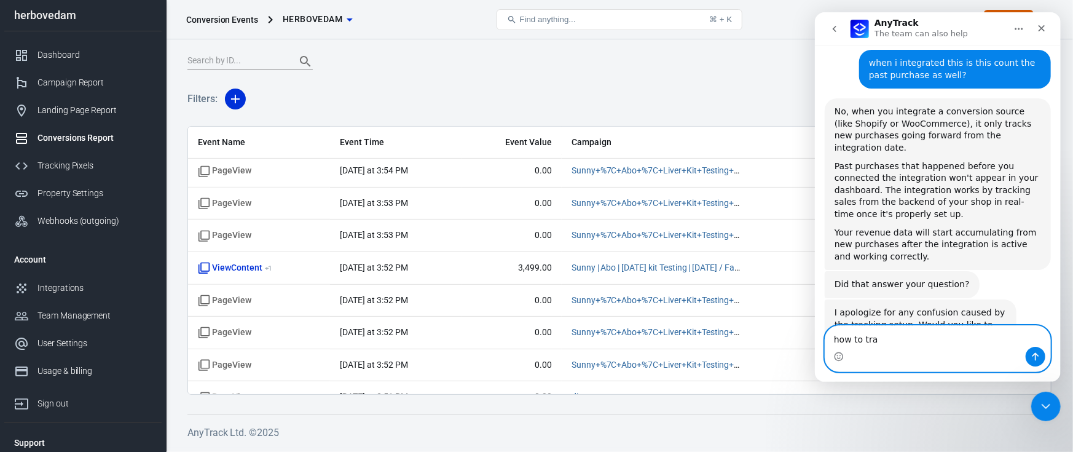
scroll to position [1736, 0]
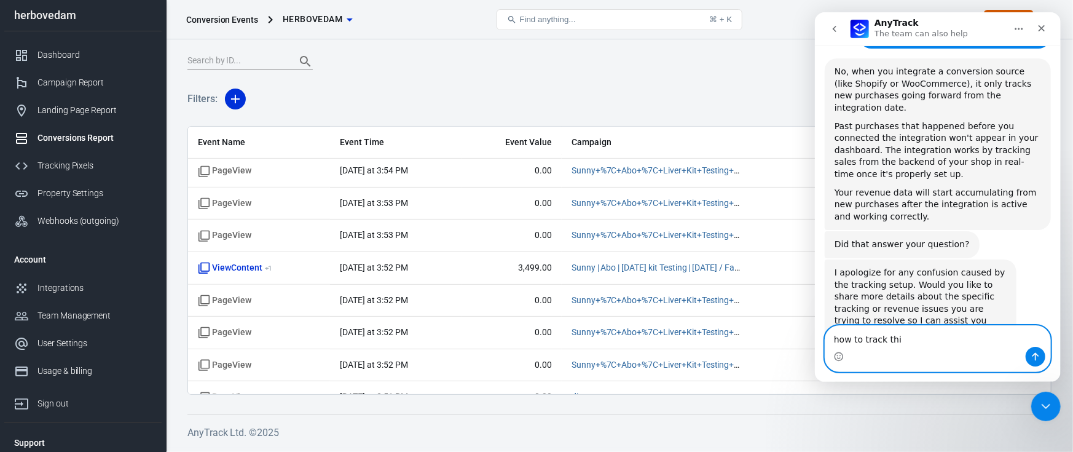
type textarea "how to track this"
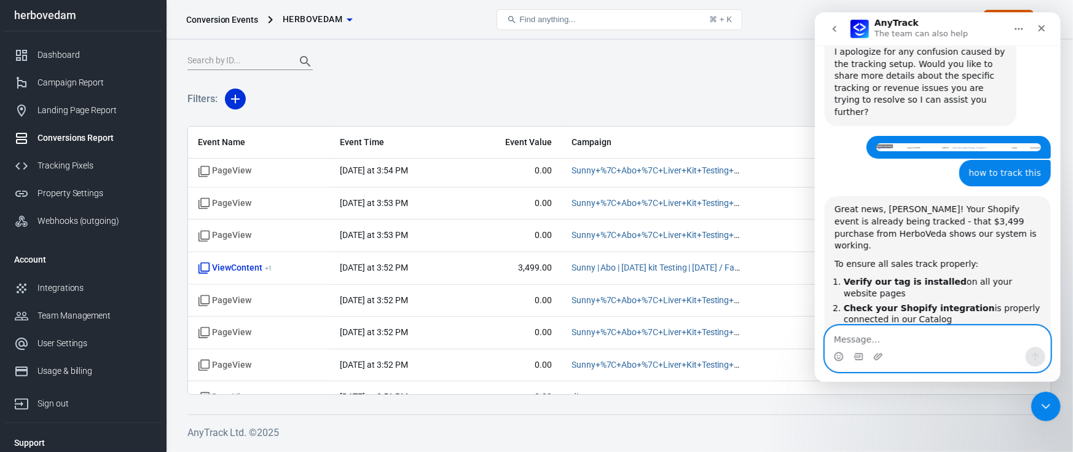
scroll to position [1978, 0]
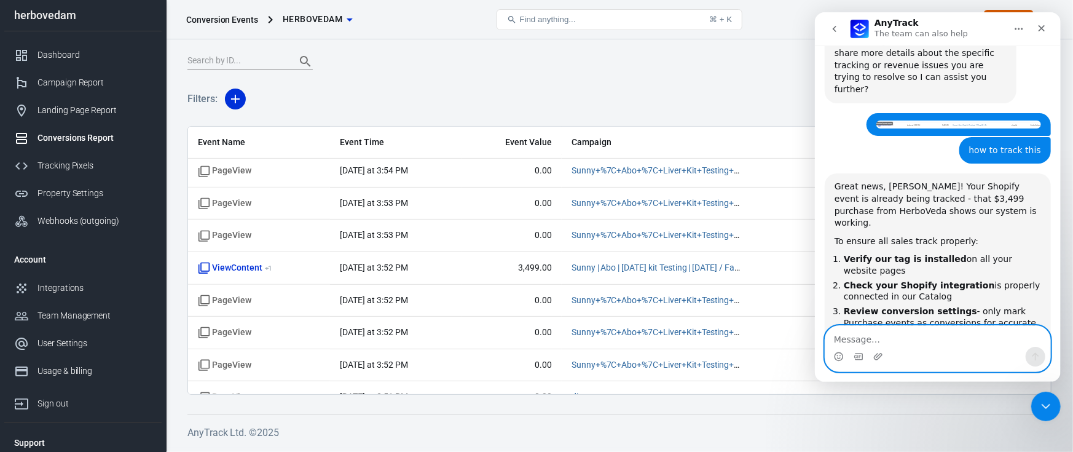
click at [898, 337] on textarea "Message…" at bounding box center [937, 336] width 225 height 21
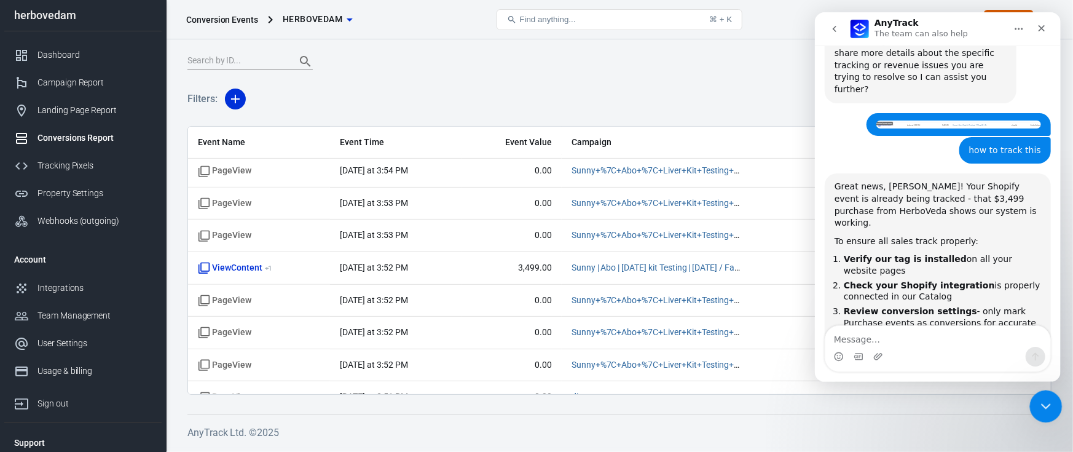
click at [1031, 392] on div "Close Intercom Messenger" at bounding box center [1045, 405] width 30 height 30
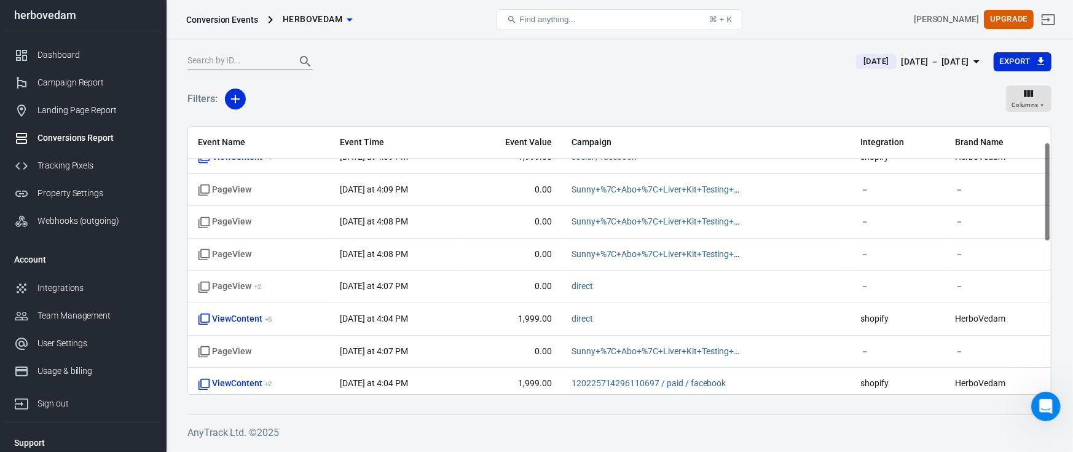
scroll to position [0, 0]
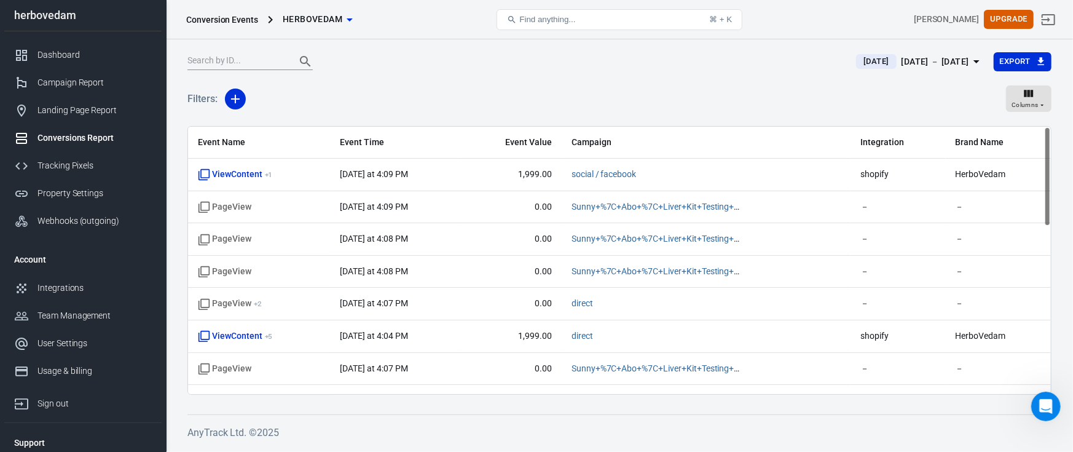
drag, startPoint x: 1047, startPoint y: 355, endPoint x: 1072, endPoint y: 172, distance: 184.8
click at [1059, 172] on div "Today Aug 26 － Aug 26, 2025 Export Filters: Columns Event Name Event Time Event…" at bounding box center [619, 243] width 907 height 408
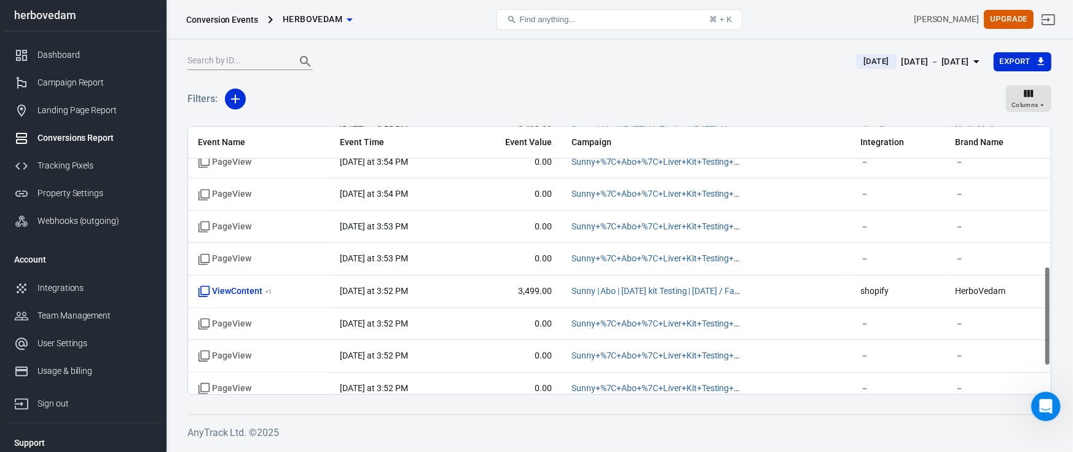
scroll to position [448, 0]
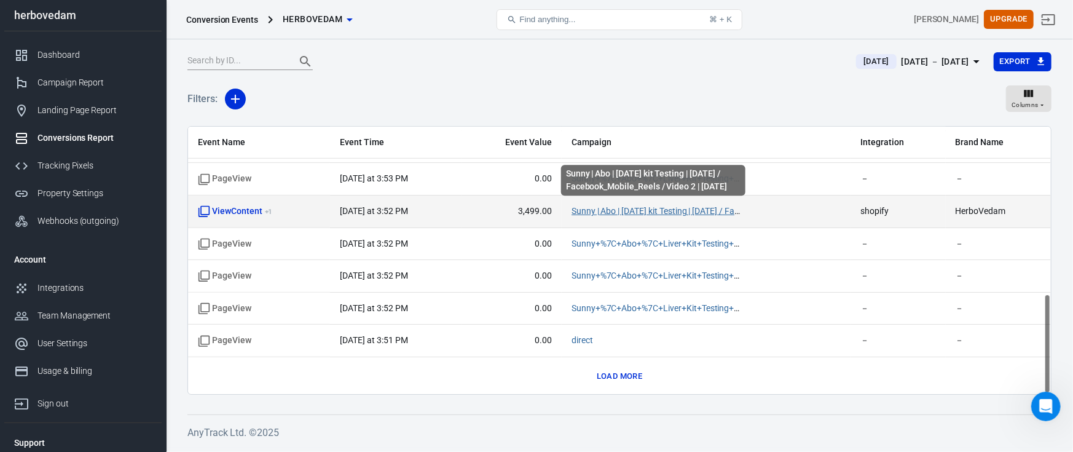
click at [613, 208] on link "Sunny | Abo | Raja kit Testing | 17 Aug 25 / Facebook_Mobile_Reels / Video 2 | …" at bounding box center [726, 211] width 309 height 10
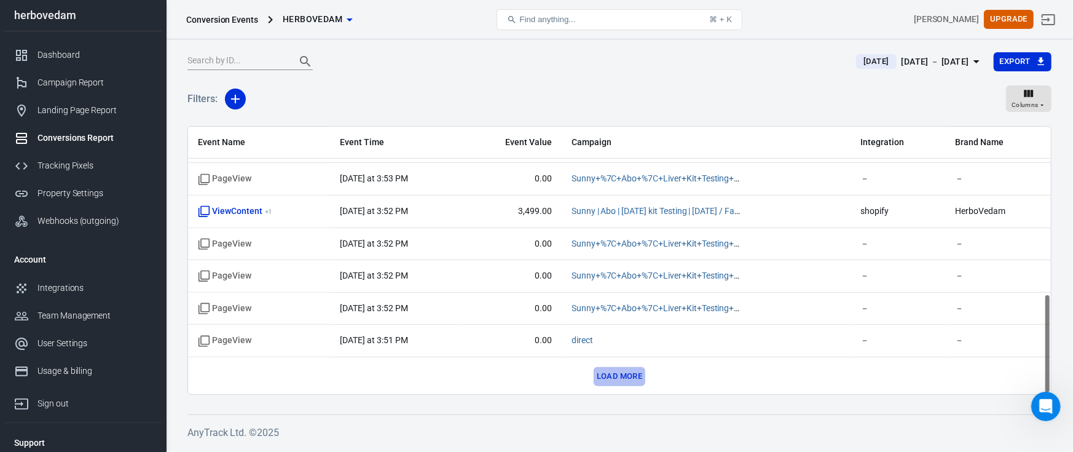
click at [613, 373] on button "Load more" at bounding box center [620, 376] width 52 height 19
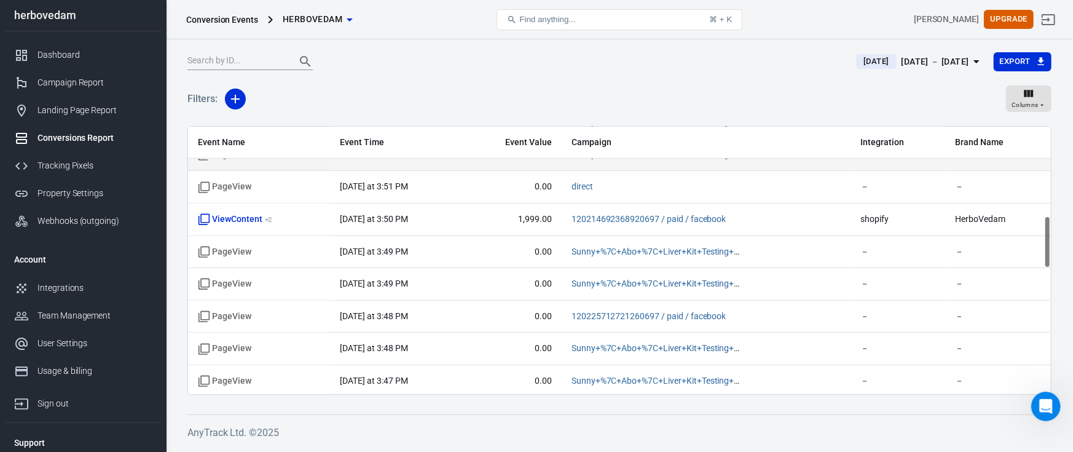
scroll to position [0, 0]
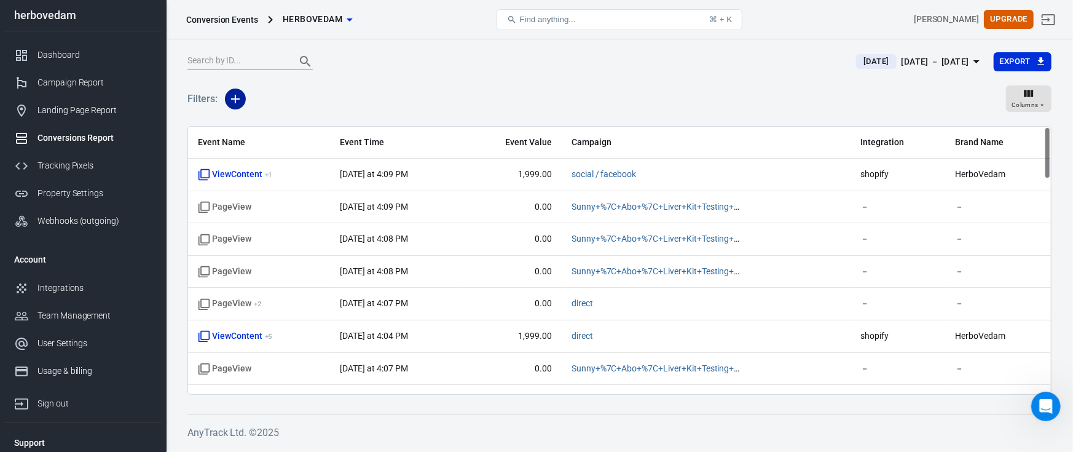
click at [237, 95] on icon "button" at bounding box center [235, 99] width 15 height 15
click at [264, 126] on li "Event Name" at bounding box center [267, 125] width 84 height 22
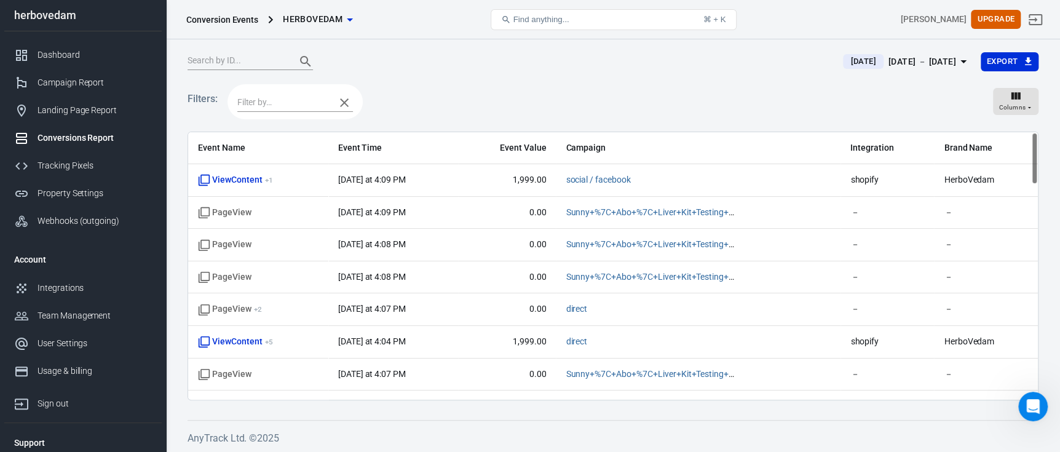
click at [340, 103] on icon "button" at bounding box center [344, 102] width 15 height 15
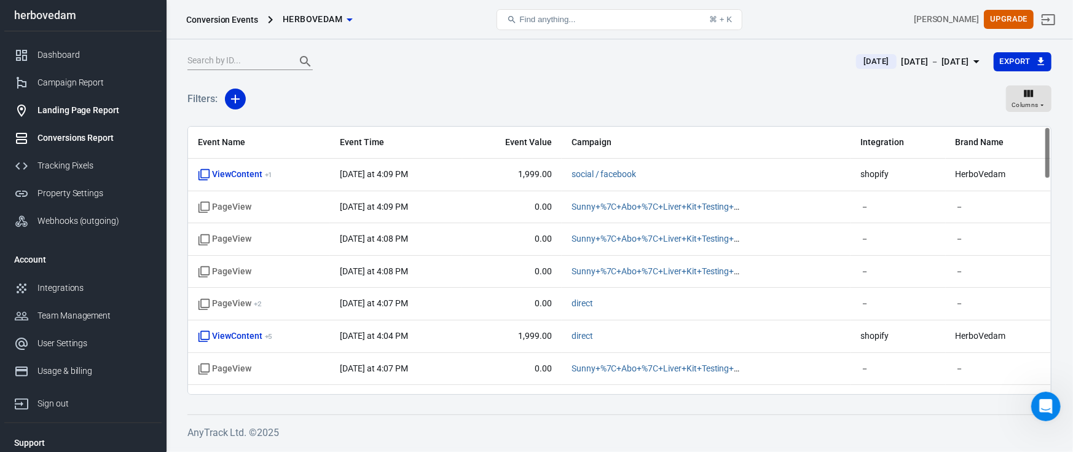
click at [72, 109] on div "Landing Page Report" at bounding box center [94, 110] width 114 height 13
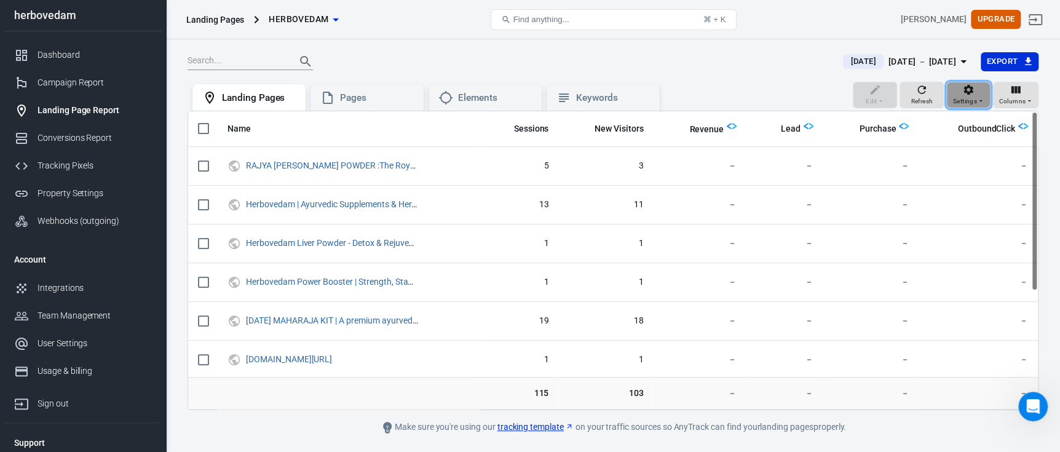
click at [956, 98] on span "Settings" at bounding box center [965, 101] width 24 height 11
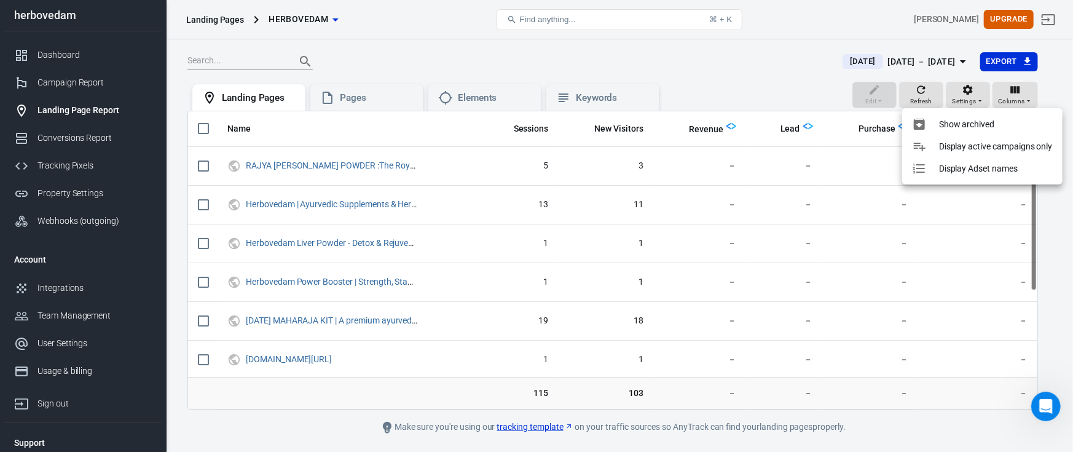
click at [969, 119] on p "Show archived" at bounding box center [966, 124] width 55 height 13
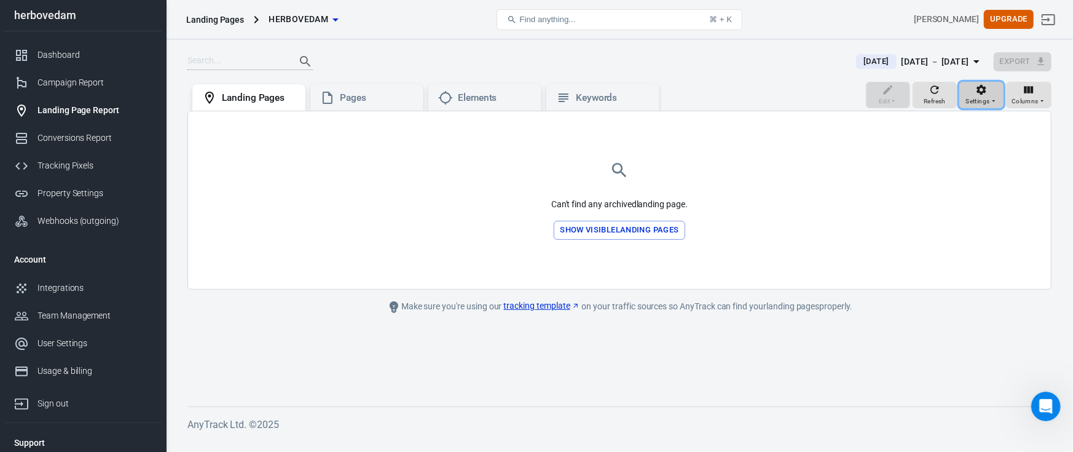
click at [983, 101] on span "Settings" at bounding box center [978, 101] width 24 height 11
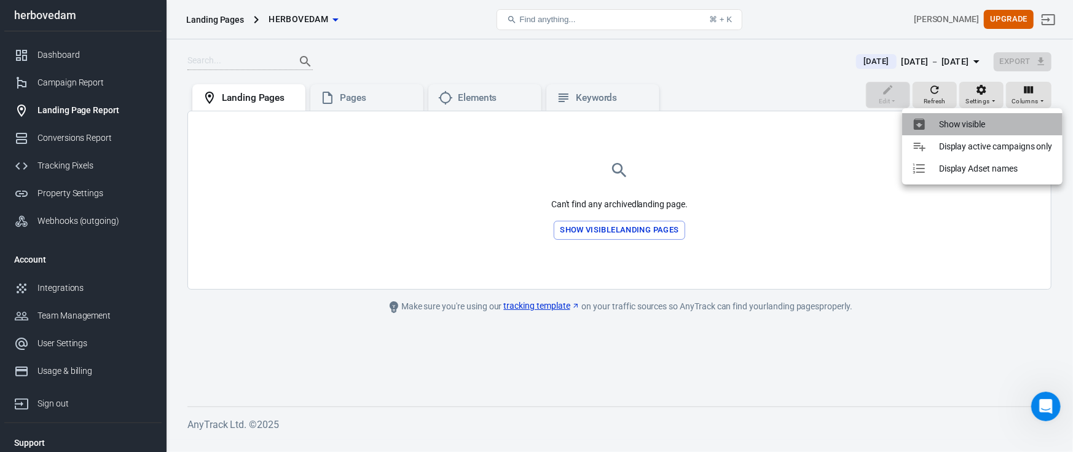
click at [974, 121] on p "Show visible" at bounding box center [962, 124] width 46 height 13
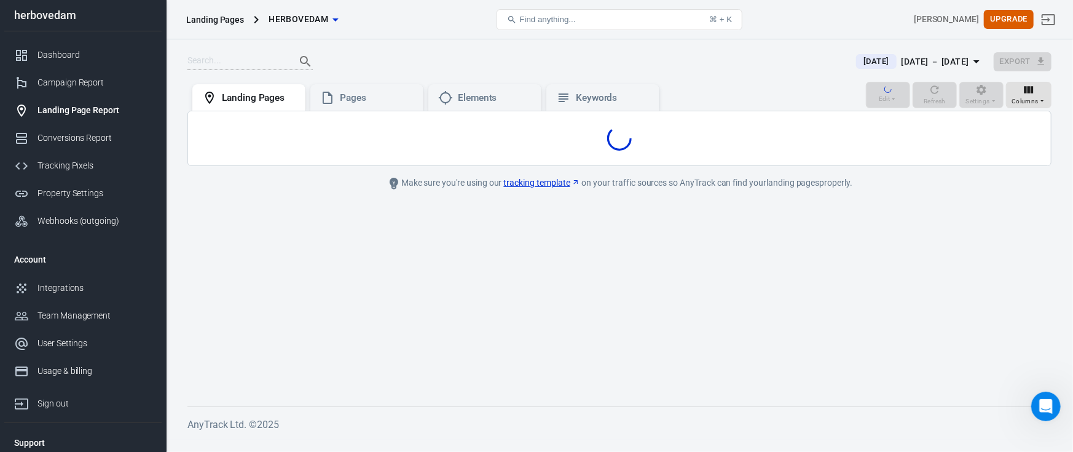
click at [986, 95] on div "Edit Refresh Settings Columns" at bounding box center [959, 97] width 186 height 30
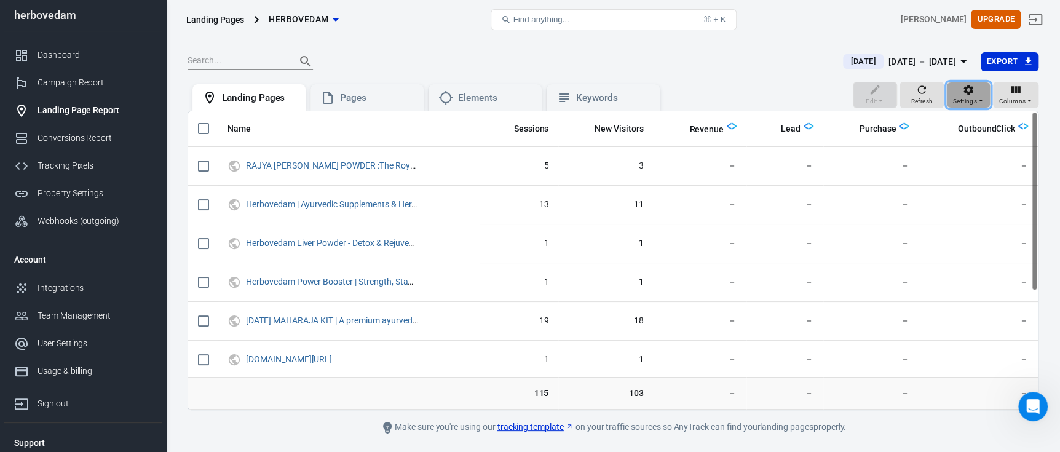
click at [986, 95] on button "Settings" at bounding box center [968, 95] width 44 height 27
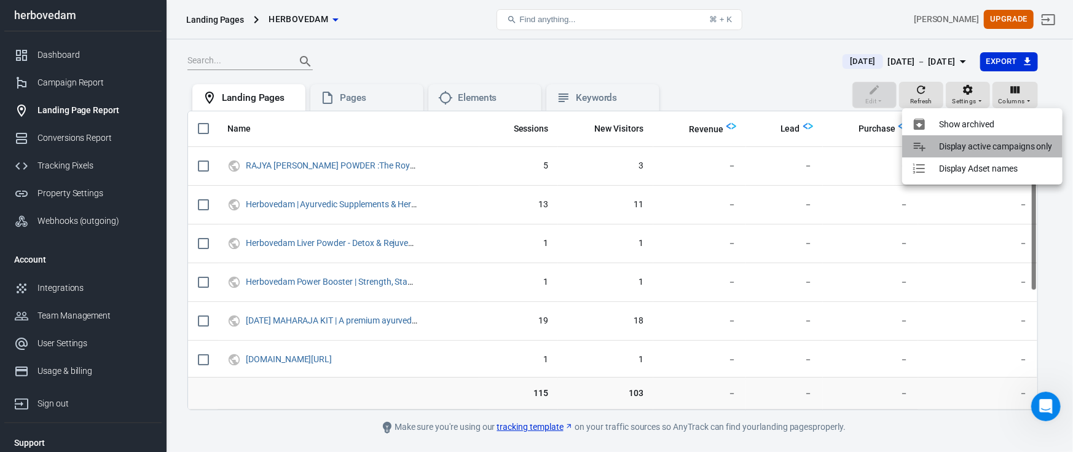
click at [971, 143] on p "Display active campaigns only" at bounding box center [996, 146] width 114 height 13
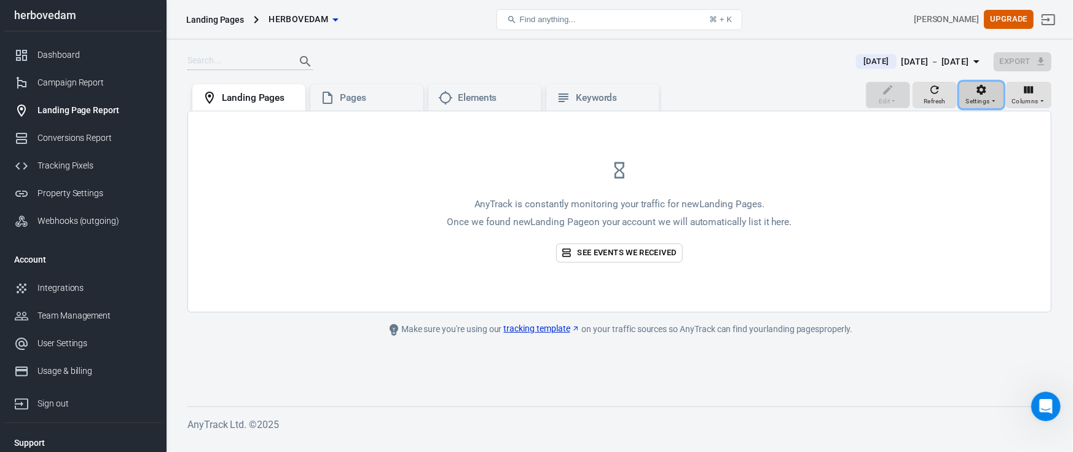
click at [974, 94] on div "Settings" at bounding box center [981, 95] width 31 height 23
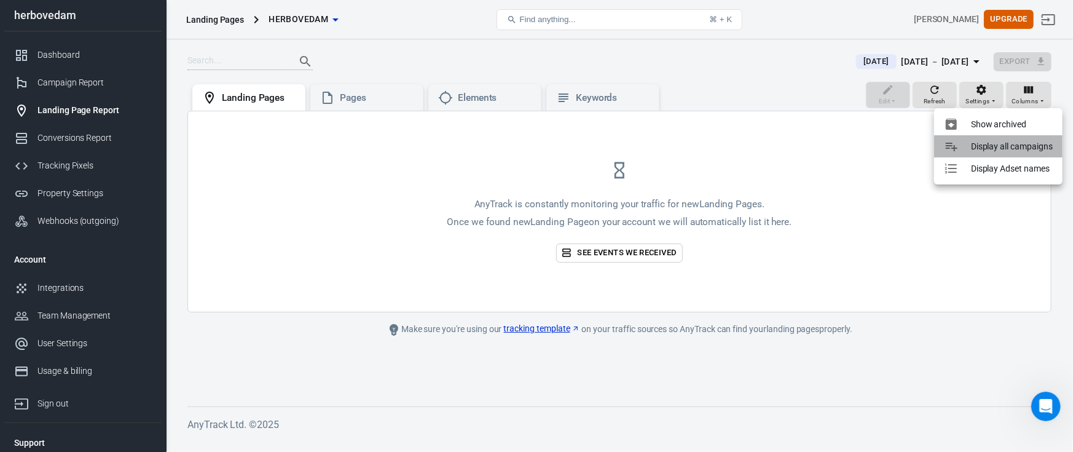
click at [983, 149] on p "Display all campaigns" at bounding box center [1012, 146] width 82 height 13
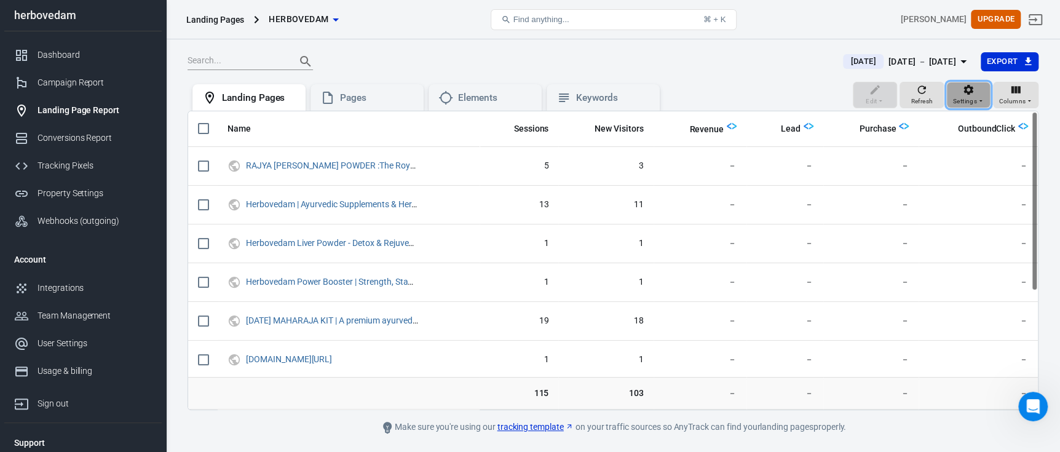
click at [986, 101] on button "Settings" at bounding box center [968, 95] width 44 height 27
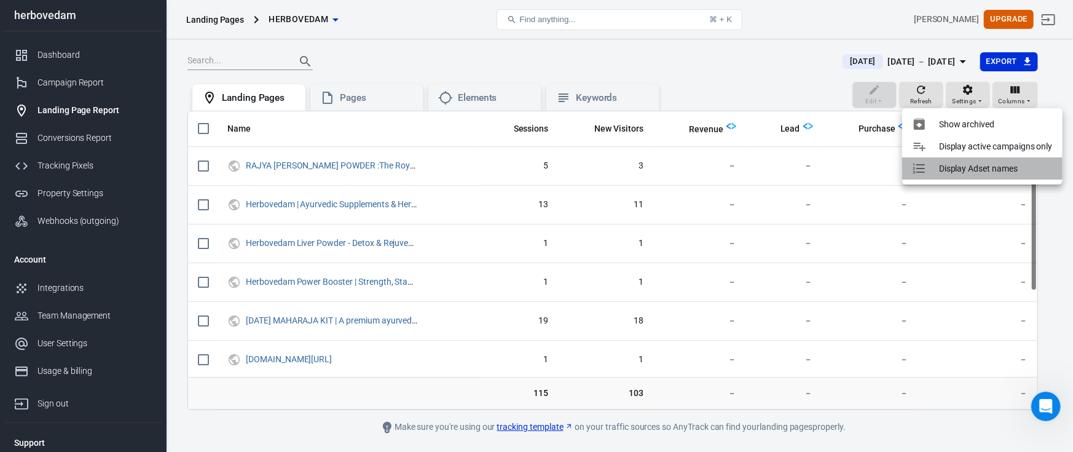
click at [974, 170] on p "Display Adset names" at bounding box center [978, 168] width 79 height 13
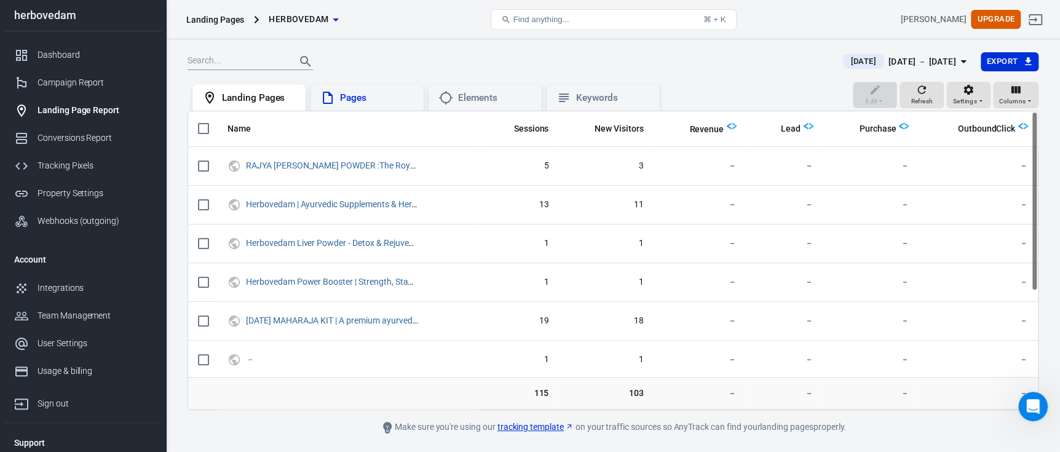
click at [385, 93] on div "Pages" at bounding box center [377, 98] width 74 height 13
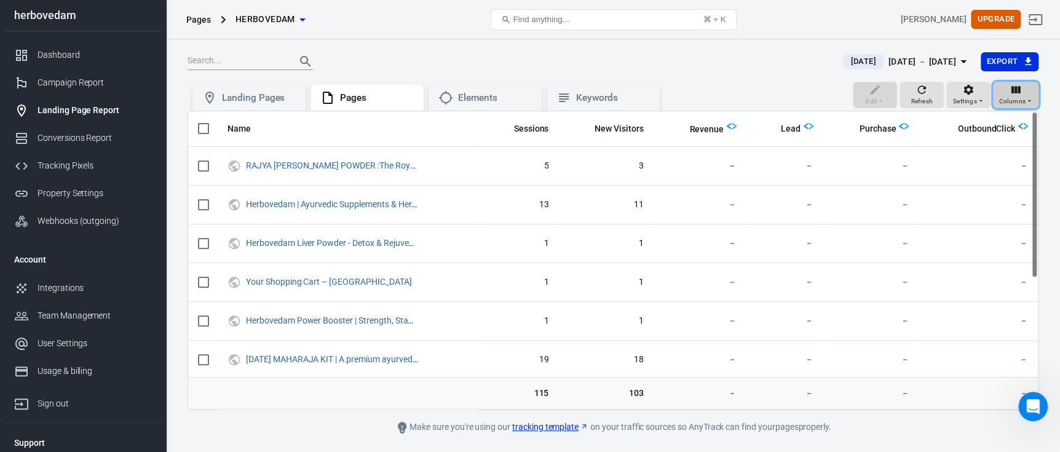
click at [1015, 97] on span "Columns" at bounding box center [1011, 101] width 27 height 11
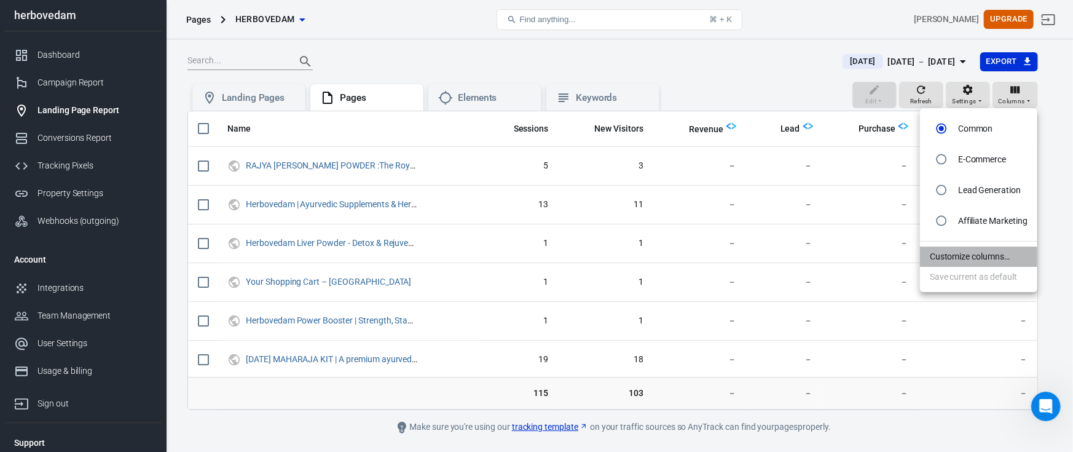
click at [952, 250] on li "Customize columns…" at bounding box center [978, 256] width 117 height 20
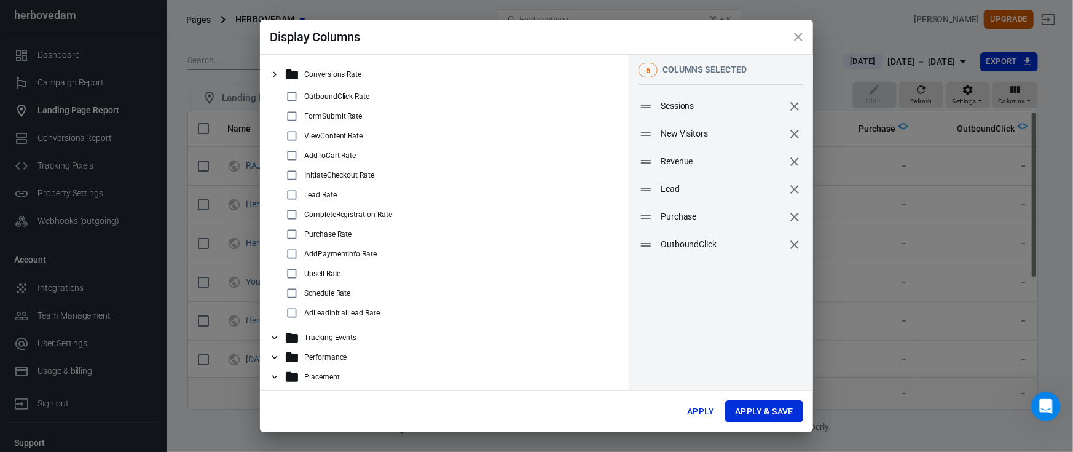
click at [291, 116] on input "checkbox" at bounding box center [292, 116] width 15 height 15
checkbox input "true"
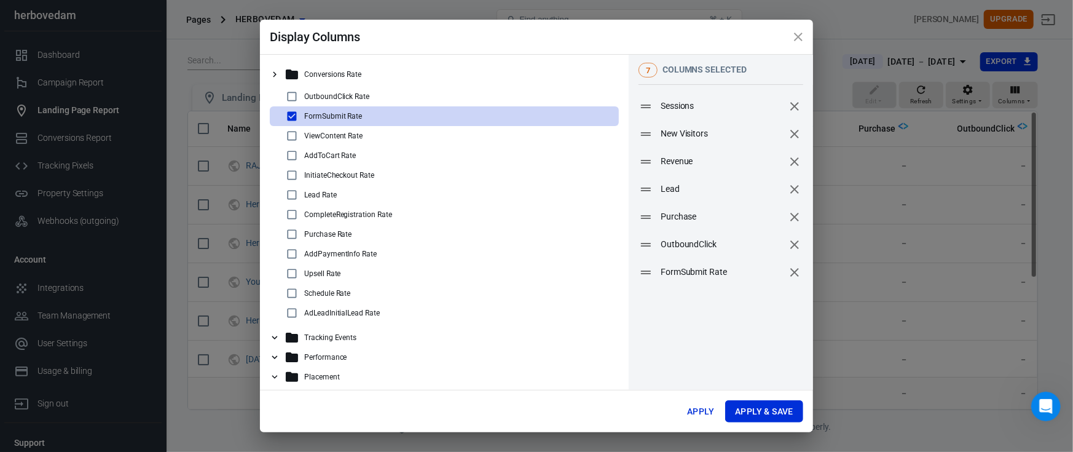
click at [285, 135] on input "checkbox" at bounding box center [292, 135] width 15 height 15
checkbox input "true"
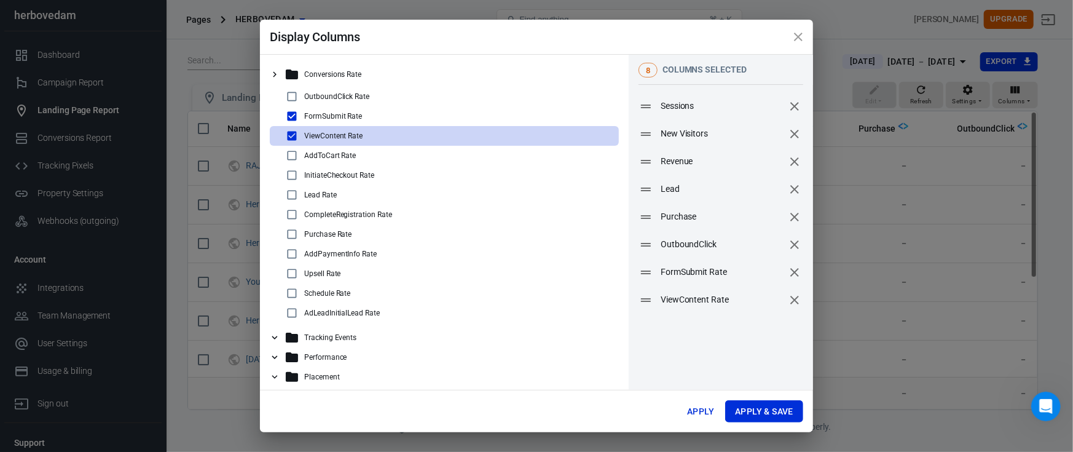
click at [290, 151] on input "checkbox" at bounding box center [292, 155] width 15 height 15
checkbox input "true"
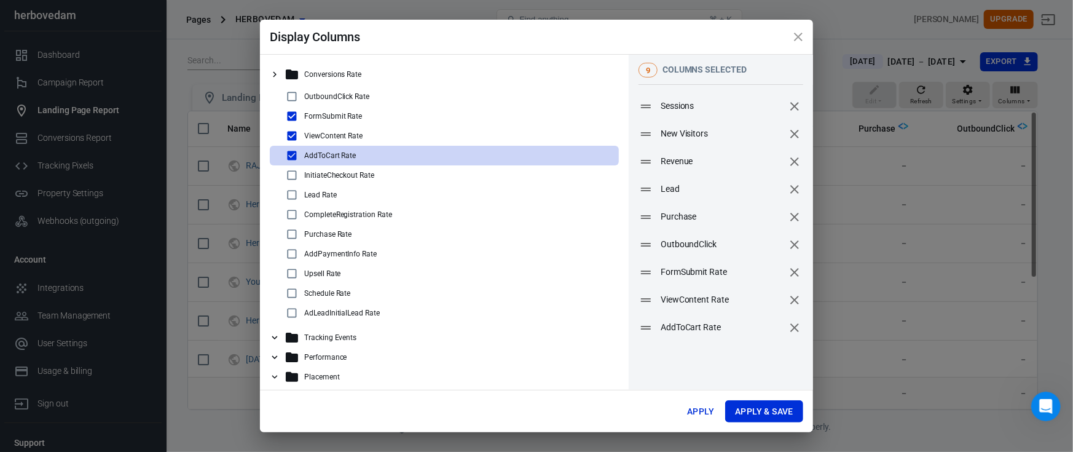
click at [288, 176] on input "checkbox" at bounding box center [292, 175] width 15 height 15
checkbox input "true"
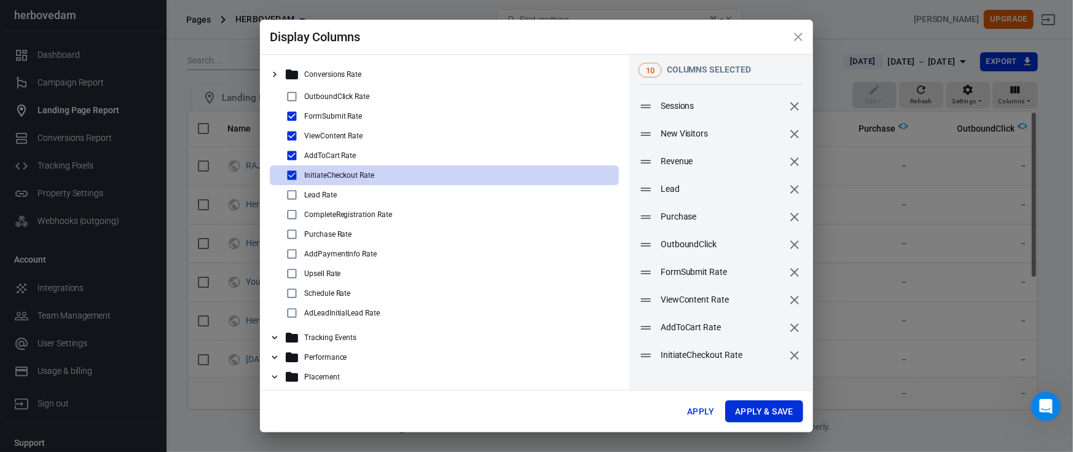
click at [289, 193] on input "checkbox" at bounding box center [292, 194] width 15 height 15
checkbox input "true"
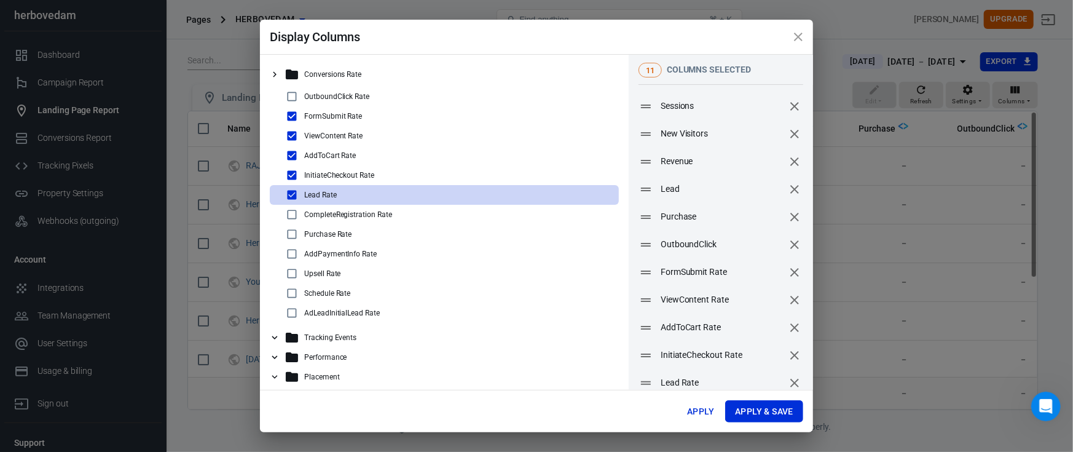
click at [290, 239] on input "checkbox" at bounding box center [292, 234] width 15 height 15
checkbox input "true"
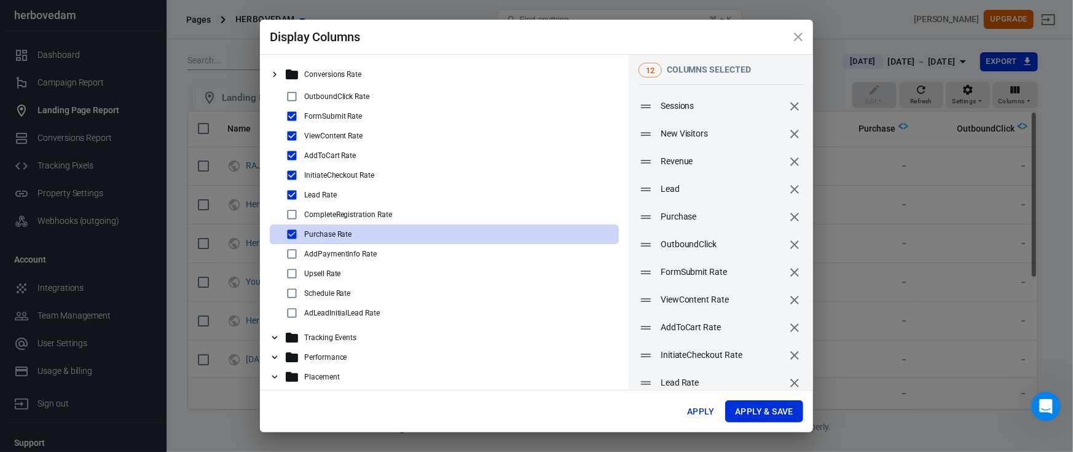
click at [291, 253] on input "checkbox" at bounding box center [292, 253] width 15 height 15
checkbox input "true"
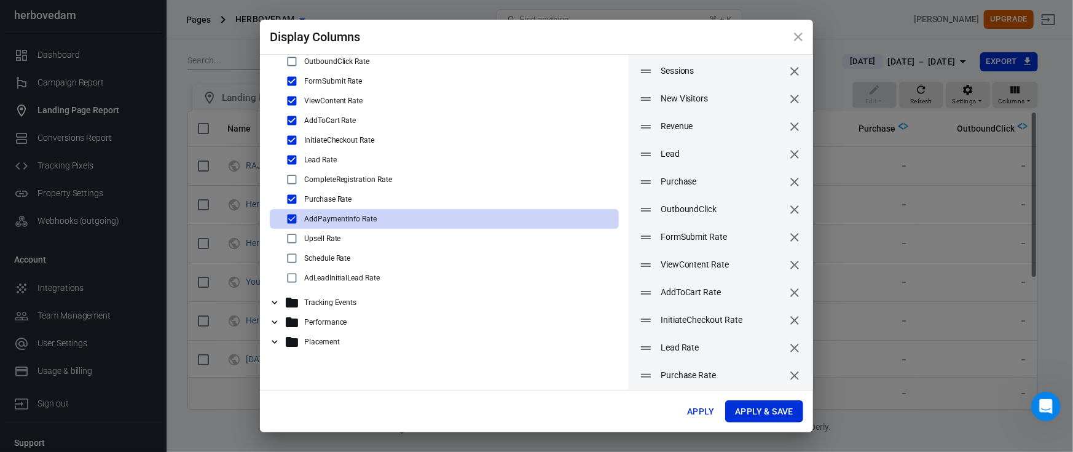
scroll to position [66, 0]
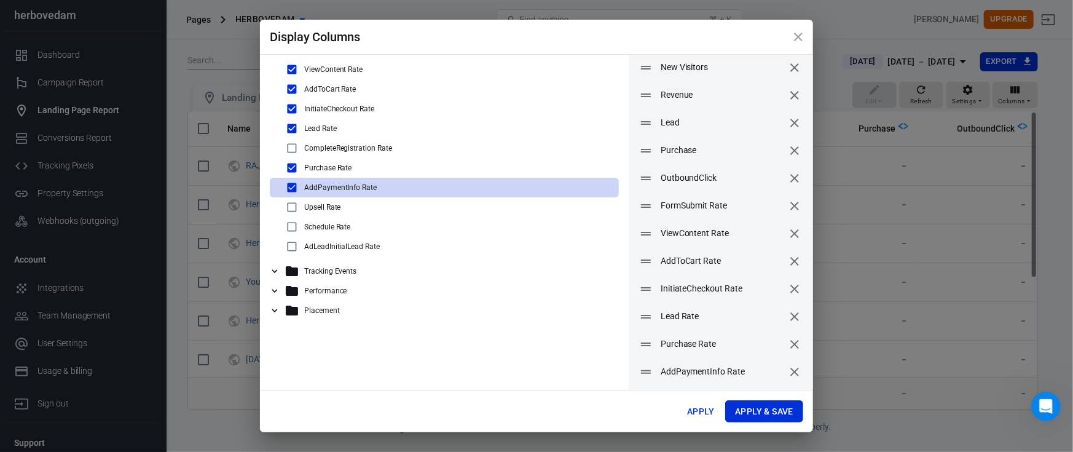
click at [275, 272] on icon at bounding box center [275, 271] width 6 height 4
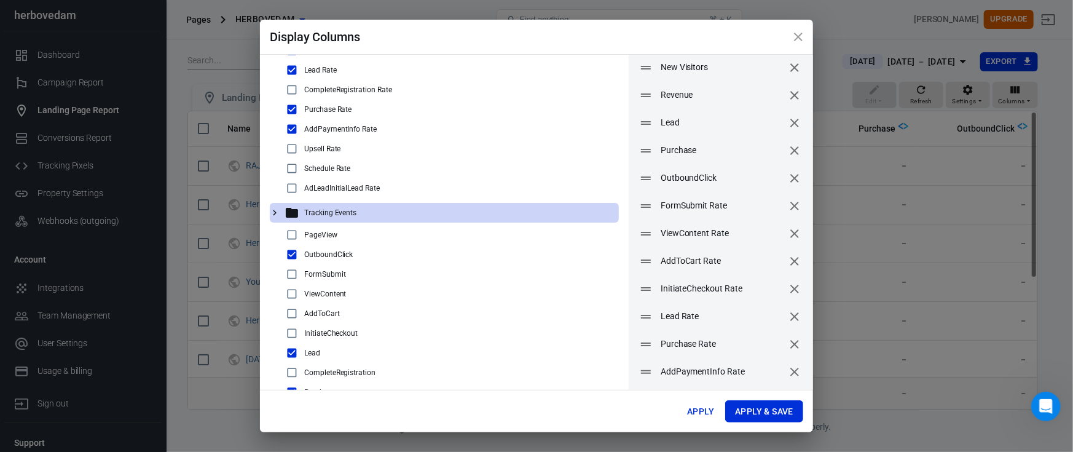
scroll to position [122, 0]
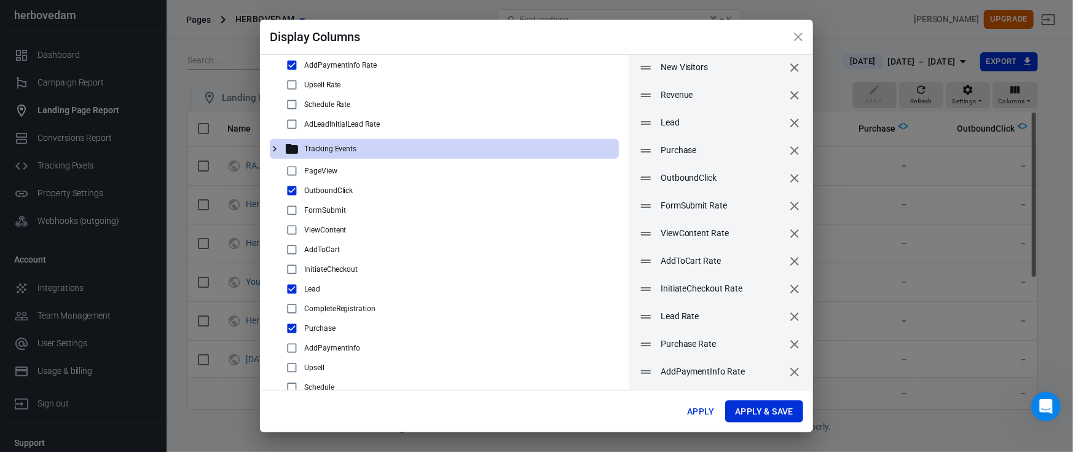
click at [384, 209] on div "FormSubmit" at bounding box center [449, 210] width 329 height 15
checkbox input "true"
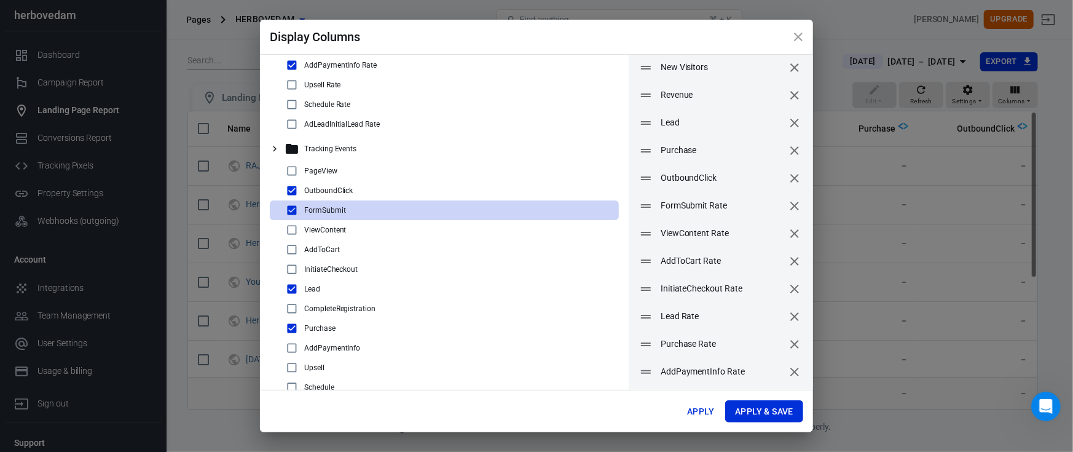
click at [387, 223] on div "ViewContent" at bounding box center [449, 230] width 329 height 15
checkbox input "true"
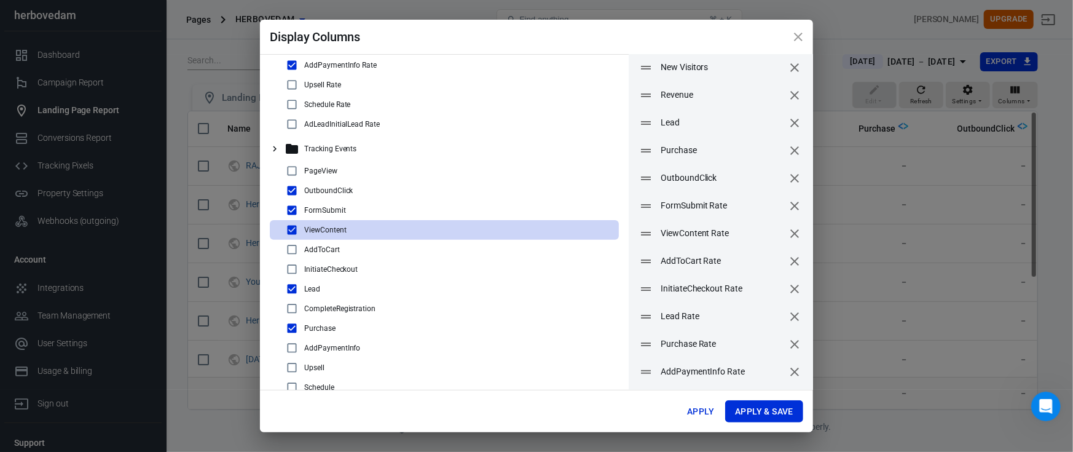
click at [387, 244] on div "AddToCart" at bounding box center [449, 249] width 329 height 15
checkbox input "true"
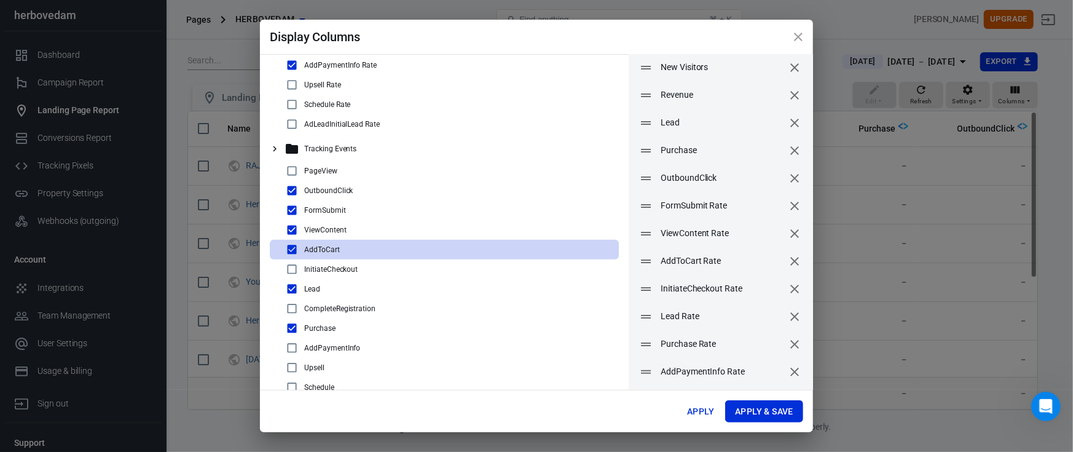
click at [391, 262] on div "InitiateCheckout" at bounding box center [449, 269] width 329 height 15
checkbox input "true"
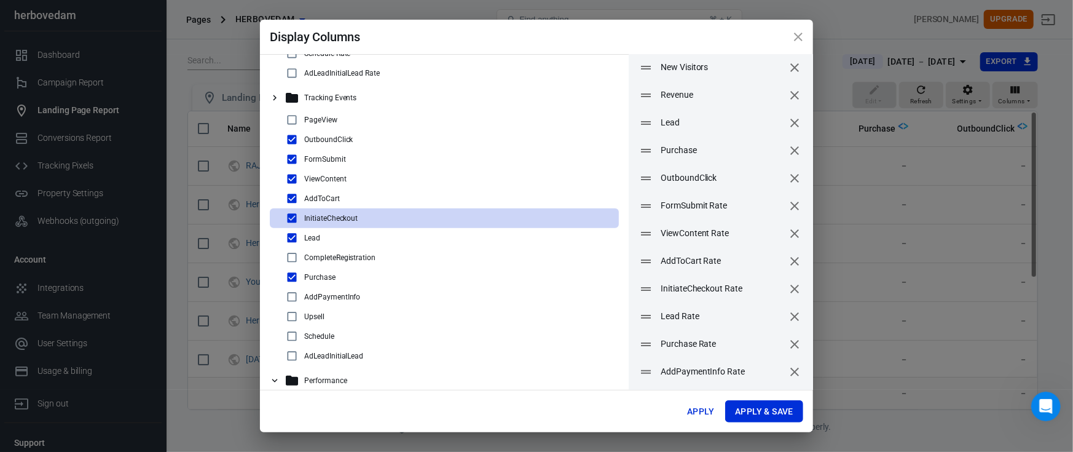
scroll to position [95, 0]
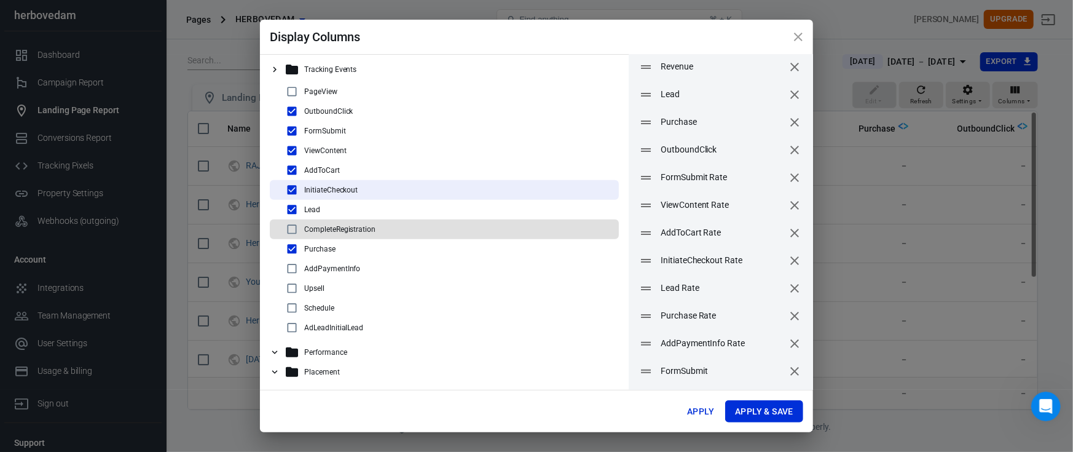
click at [382, 226] on div "CompleteRegistration" at bounding box center [449, 229] width 329 height 15
checkbox input "true"
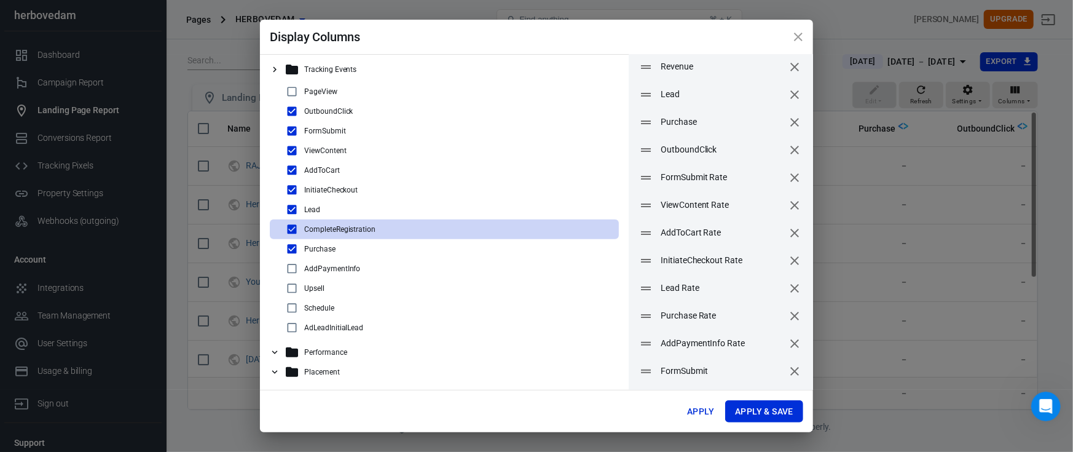
click at [385, 254] on div "Purchase" at bounding box center [449, 249] width 329 height 15
checkbox input "false"
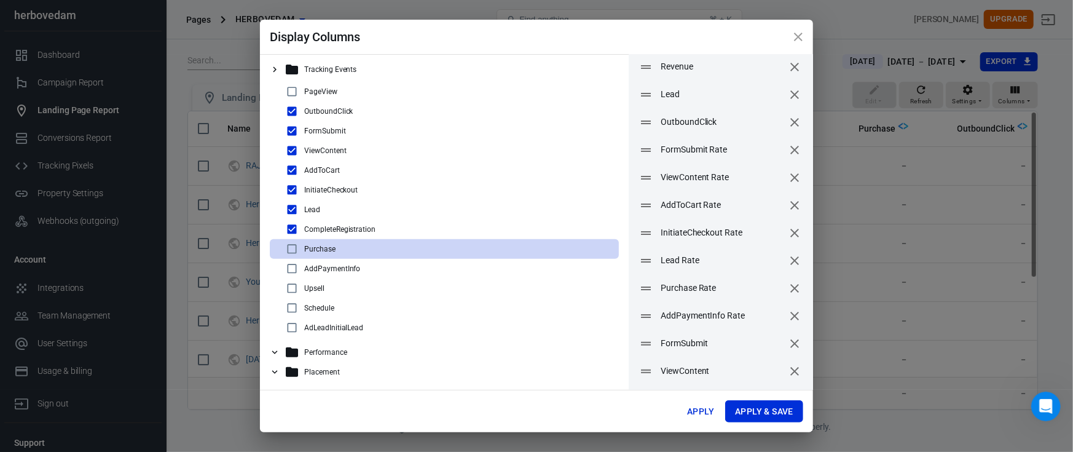
click at [387, 261] on div "AddPaymentInfo" at bounding box center [449, 268] width 329 height 15
checkbox input "true"
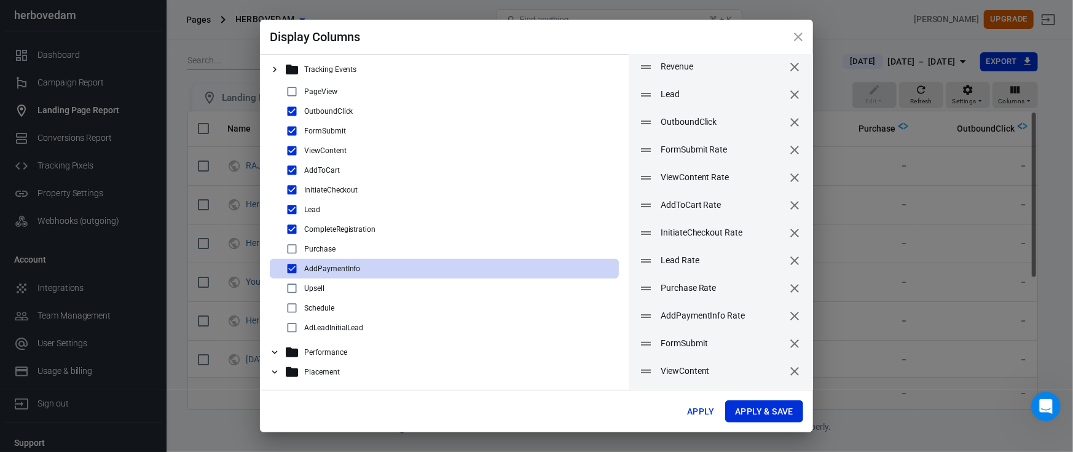
click at [384, 244] on div "Purchase" at bounding box center [449, 249] width 329 height 15
checkbox input "true"
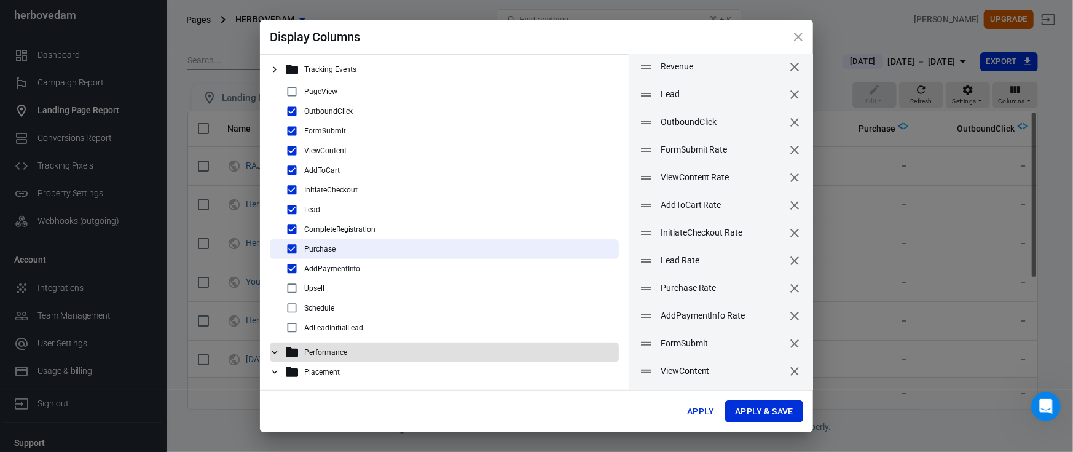
click at [276, 350] on icon at bounding box center [275, 352] width 6 height 4
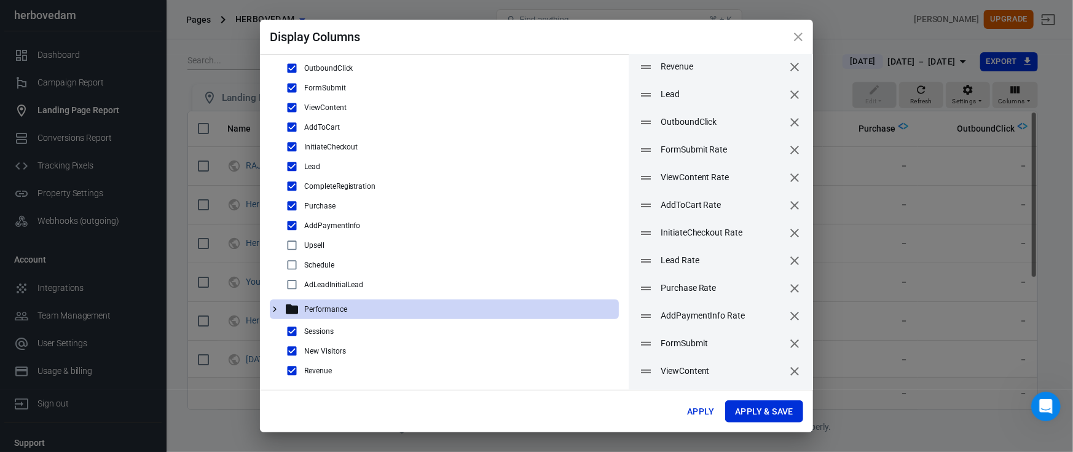
scroll to position [240, 0]
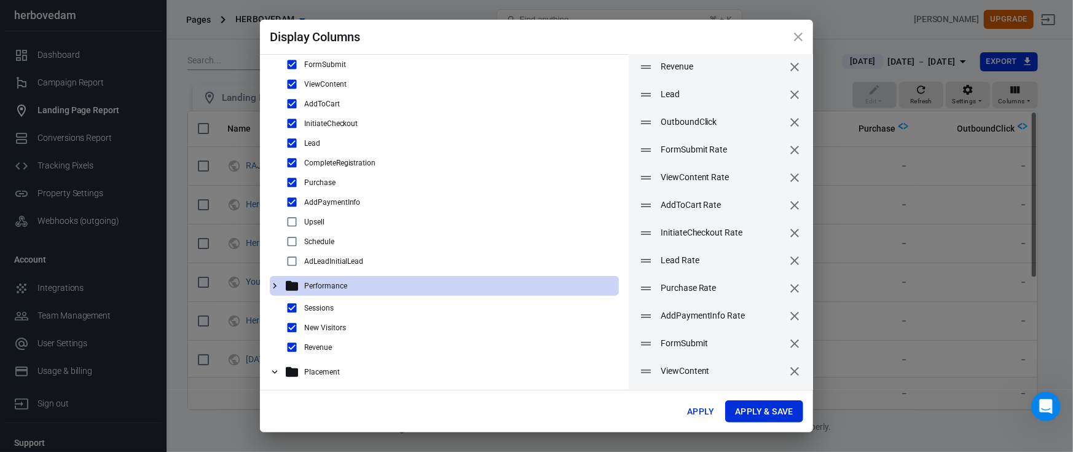
click at [317, 368] on p "Placement" at bounding box center [322, 372] width 36 height 9
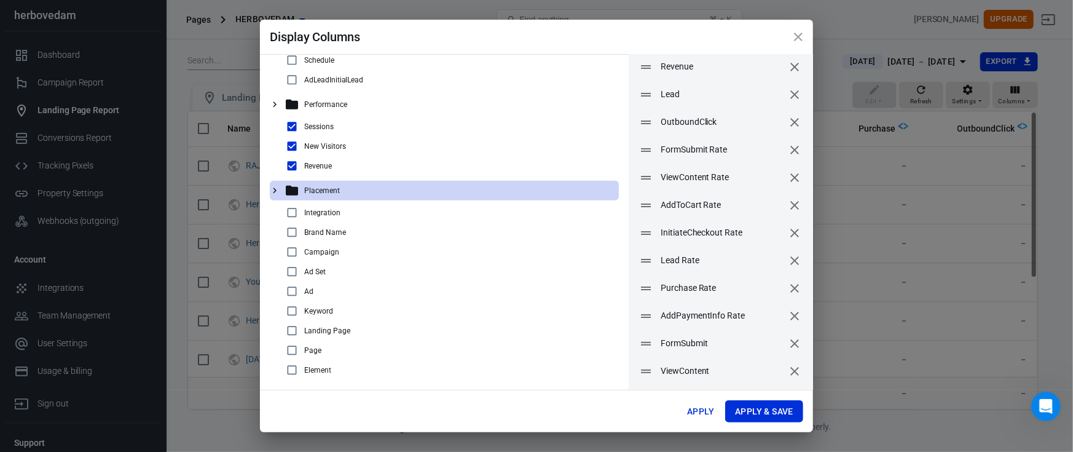
scroll to position [424, 0]
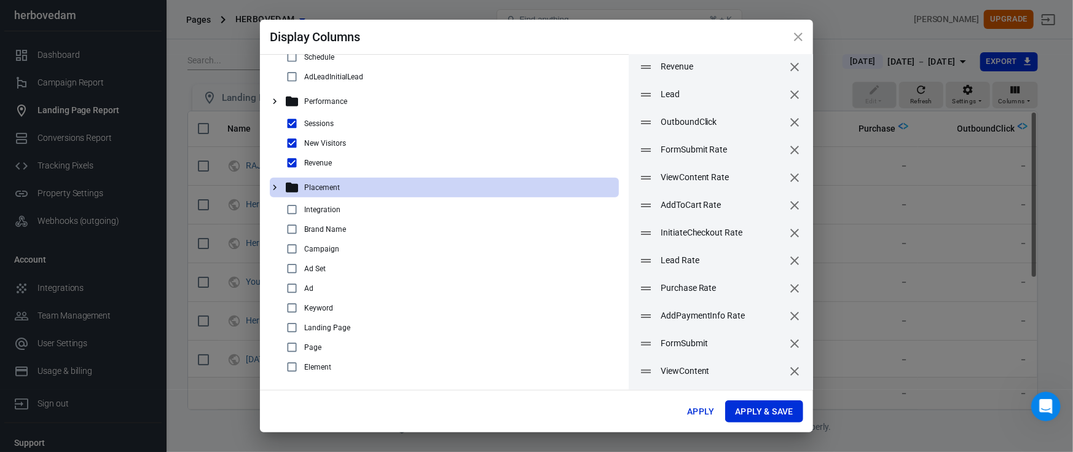
click at [357, 262] on div "Ad Set" at bounding box center [449, 268] width 329 height 15
checkbox input "true"
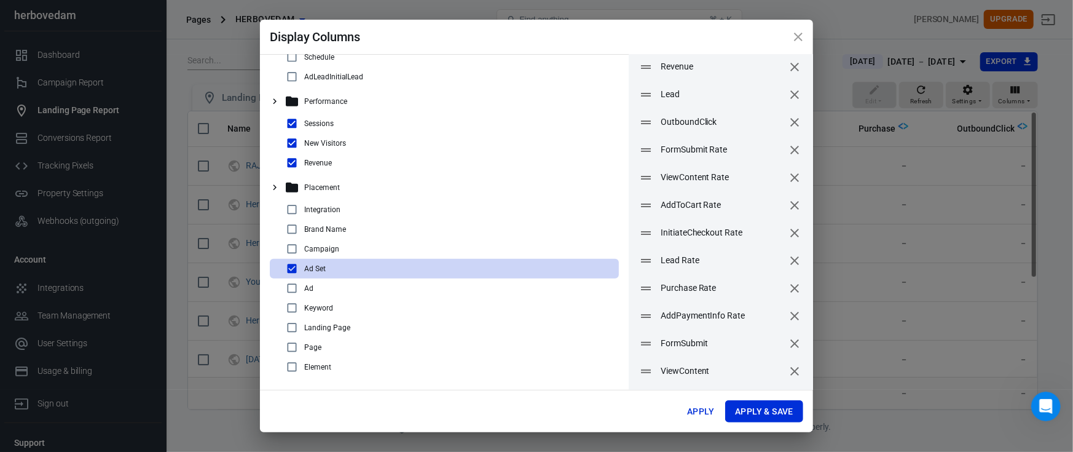
click at [360, 246] on div "Campaign" at bounding box center [449, 249] width 329 height 15
checkbox input "true"
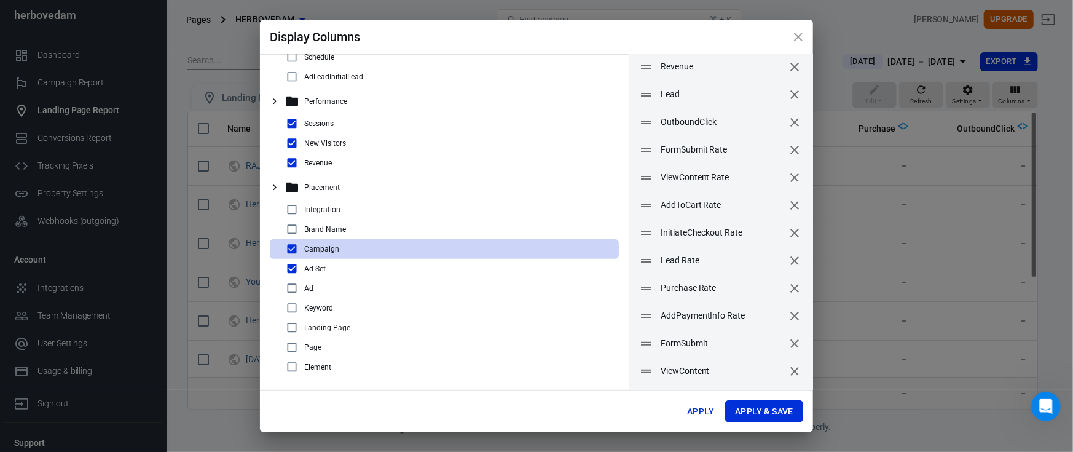
click at [363, 290] on div "Ad" at bounding box center [449, 288] width 329 height 15
checkbox input "true"
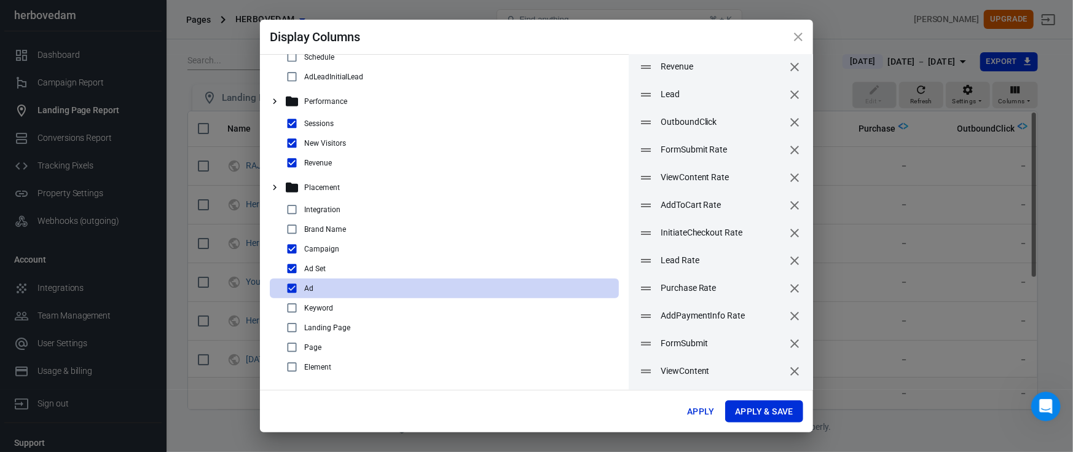
click at [368, 326] on div "Landing Page" at bounding box center [449, 327] width 329 height 15
checkbox input "true"
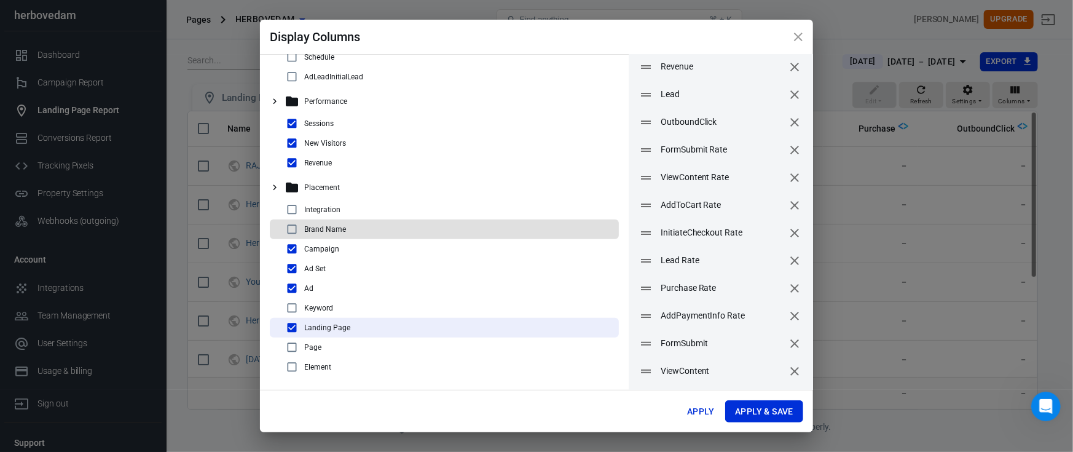
click at [374, 222] on div "Brand Name" at bounding box center [449, 229] width 329 height 15
checkbox input "true"
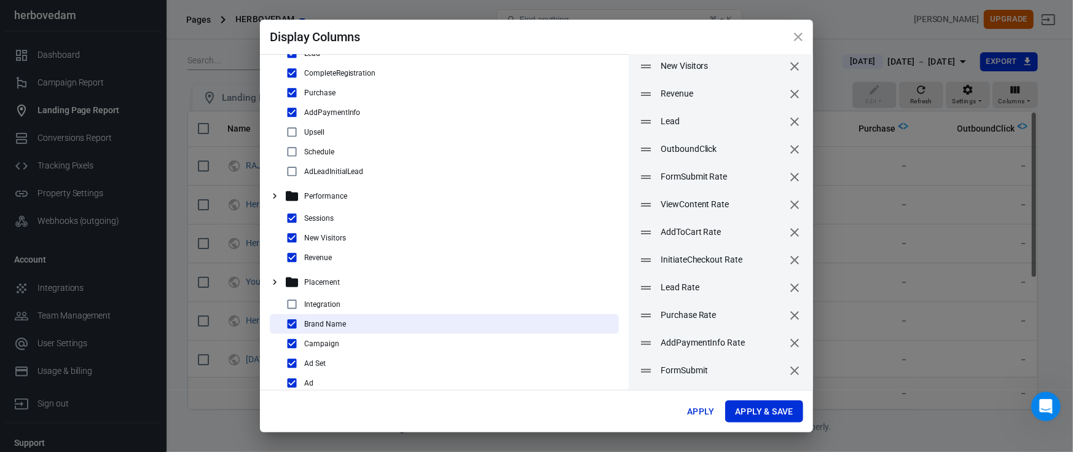
scroll to position [0, 0]
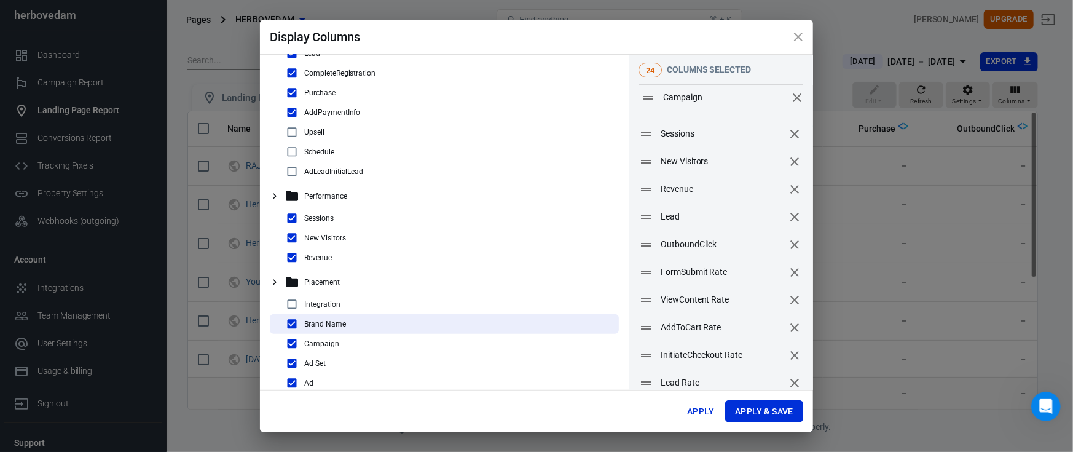
drag, startPoint x: 636, startPoint y: 286, endPoint x: 638, endPoint y: 95, distance: 191.2
click at [641, 95] on icon at bounding box center [648, 97] width 15 height 15
drag, startPoint x: 637, startPoint y: 288, endPoint x: 653, endPoint y: 145, distance: 143.6
click at [655, 145] on icon at bounding box center [662, 146] width 15 height 15
drag, startPoint x: 634, startPoint y: 313, endPoint x: 638, endPoint y: 162, distance: 151.9
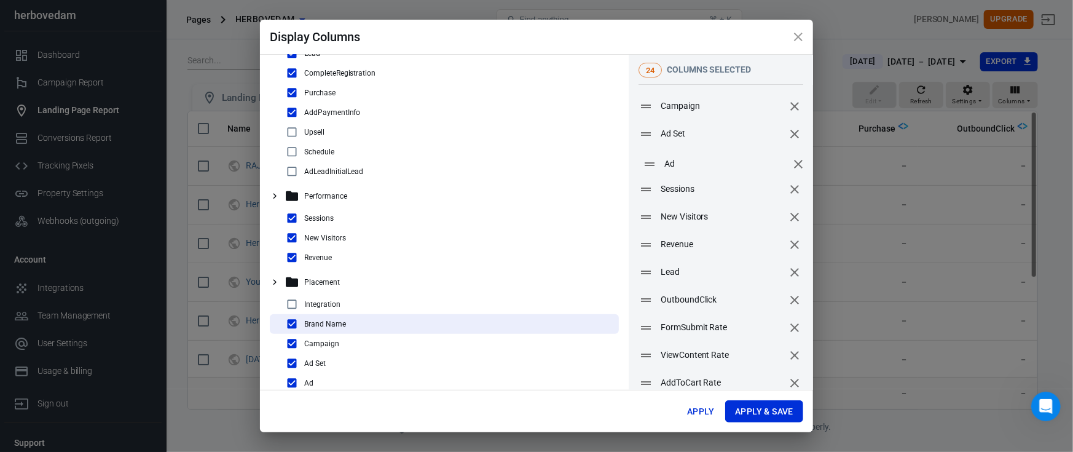
click at [642, 162] on icon at bounding box center [649, 164] width 15 height 15
drag, startPoint x: 639, startPoint y: 207, endPoint x: 654, endPoint y: 192, distance: 21.3
click at [655, 192] on icon at bounding box center [662, 191] width 15 height 15
drag, startPoint x: 634, startPoint y: 313, endPoint x: 639, endPoint y: 208, distance: 104.6
click at [644, 208] on icon at bounding box center [651, 210] width 15 height 15
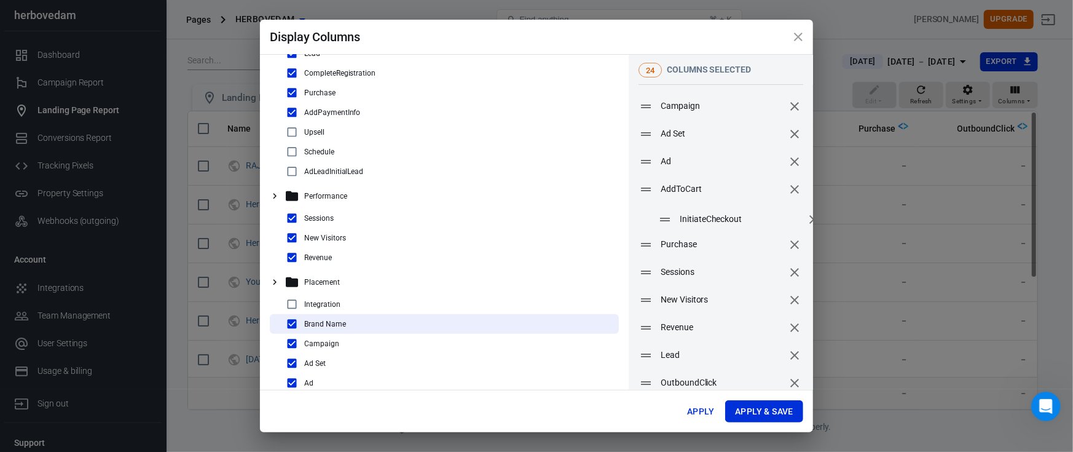
drag, startPoint x: 634, startPoint y: 263, endPoint x: 653, endPoint y: 221, distance: 45.9
click at [658, 221] on icon at bounding box center [665, 219] width 15 height 15
drag, startPoint x: 643, startPoint y: 321, endPoint x: 643, endPoint y: 240, distance: 81.1
click at [643, 240] on icon at bounding box center [646, 235] width 15 height 15
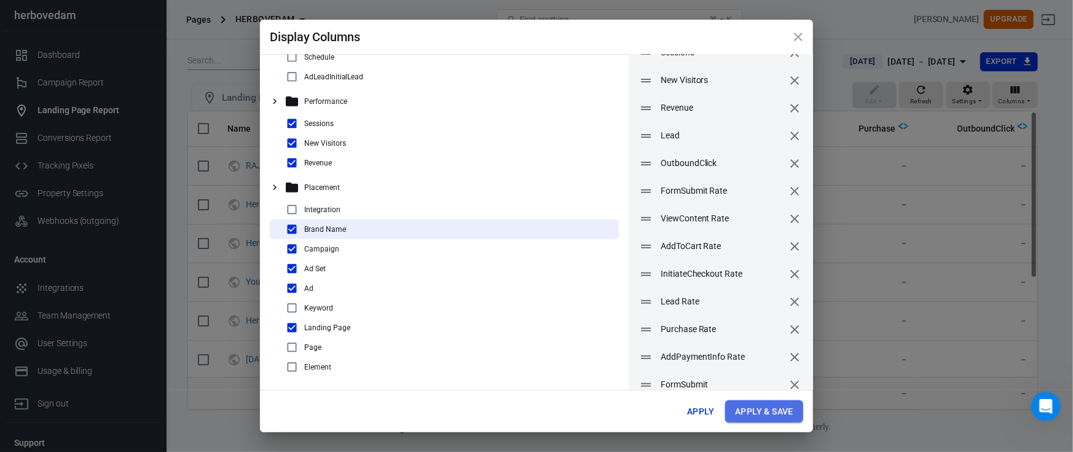
click at [757, 411] on button "Apply & Save" at bounding box center [764, 411] width 78 height 23
radio input "false"
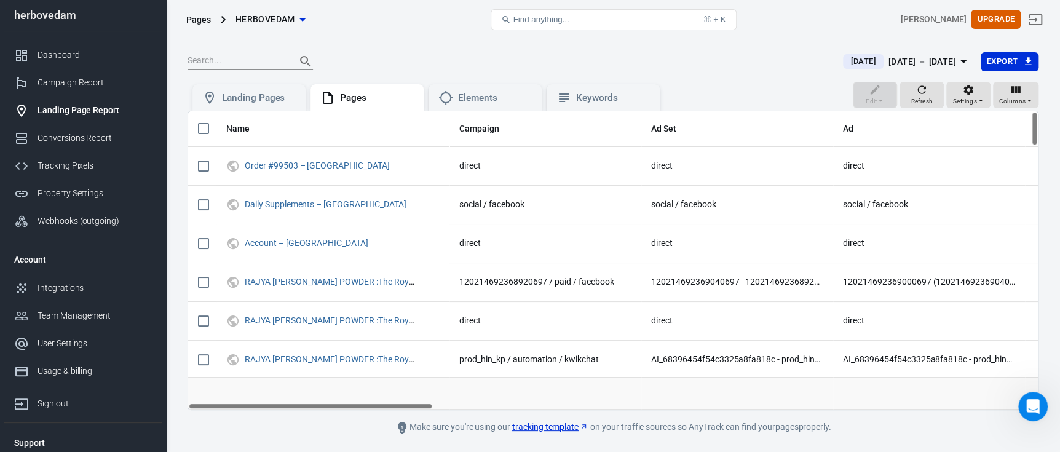
drag, startPoint x: 364, startPoint y: 404, endPoint x: 325, endPoint y: 401, distance: 38.8
click at [325, 401] on div "Name Campaign Ad Set Ad AddToCart InitiateCheckout AddPaymentInfo Purchase Sess…" at bounding box center [612, 260] width 851 height 299
click at [352, 409] on div "Name Campaign Ad Set Ad AddToCart InitiateCheckout AddPaymentInfo Purchase Sess…" at bounding box center [612, 260] width 851 height 299
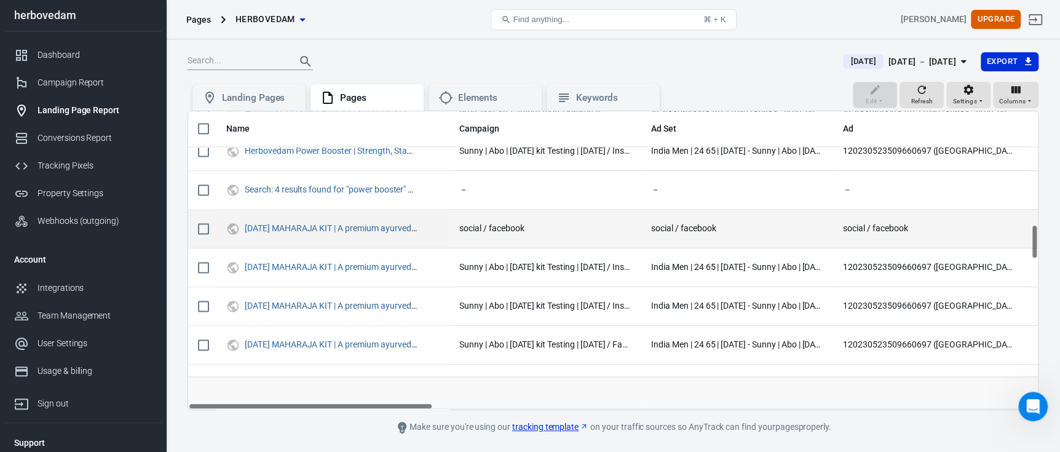
click at [1030, 244] on td "－" at bounding box center [1070, 229] width 90 height 39
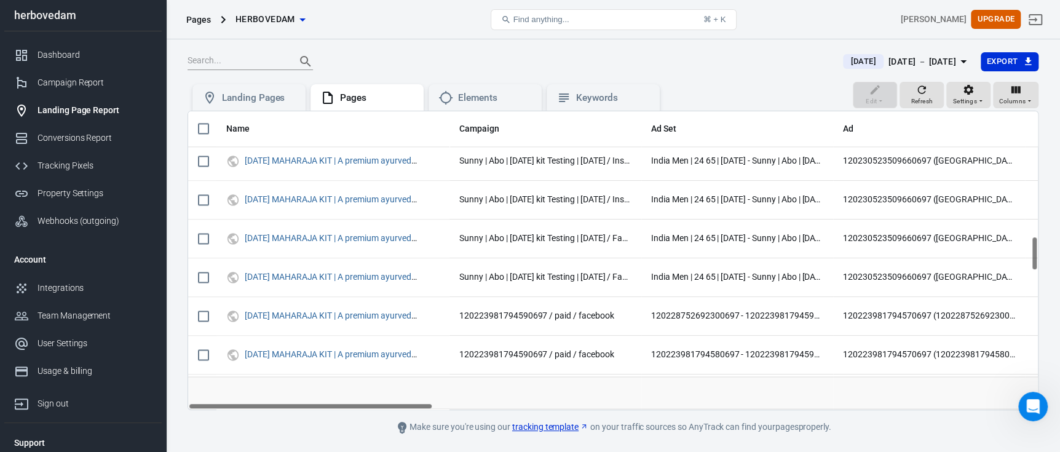
scroll to position [1084, 0]
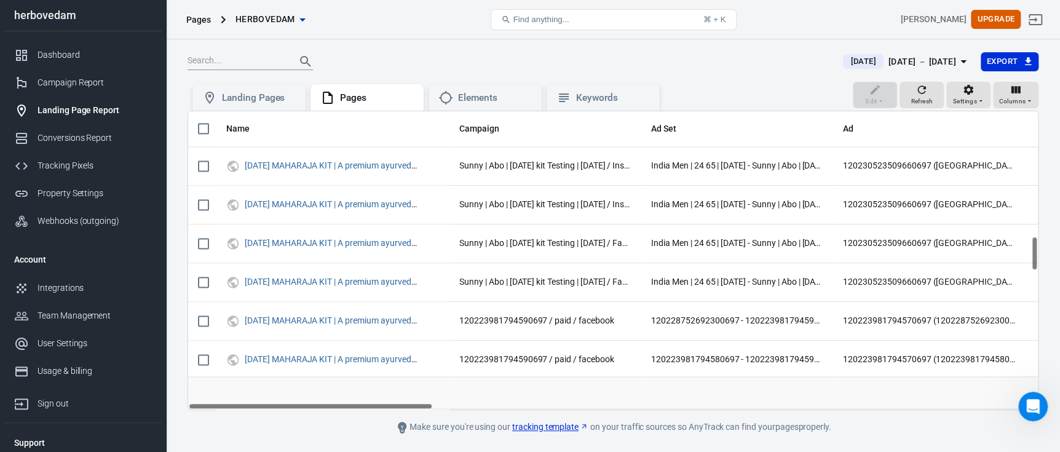
drag, startPoint x: 1032, startPoint y: 242, endPoint x: 1033, endPoint y: 254, distance: 12.3
click at [1033, 254] on div "Name Campaign Ad Set Ad AddToCart InitiateCheckout AddPaymentInfo Purchase Sess…" at bounding box center [612, 260] width 849 height 298
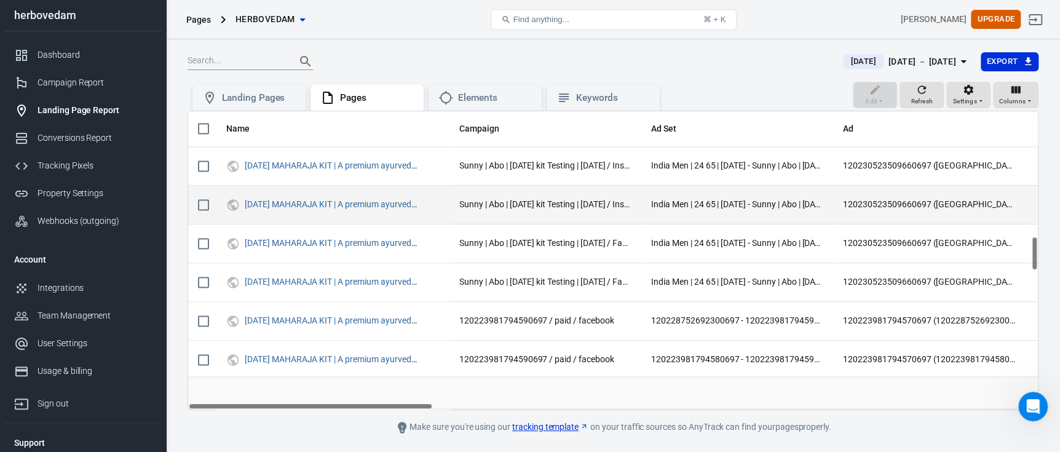
drag, startPoint x: 207, startPoint y: 165, endPoint x: 201, endPoint y: 195, distance: 31.3
click at [207, 164] on input "scrollable content" at bounding box center [204, 166] width 26 height 26
checkbox input "true"
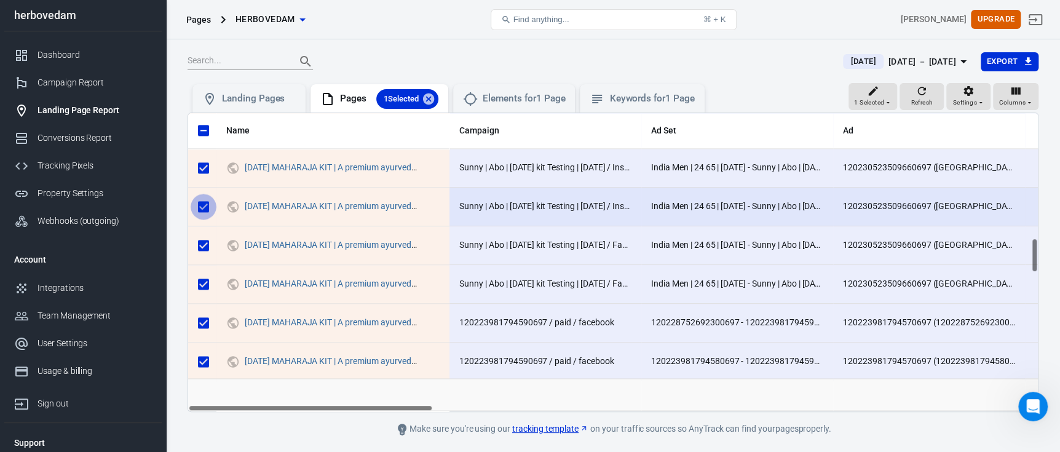
checkbox input "true"
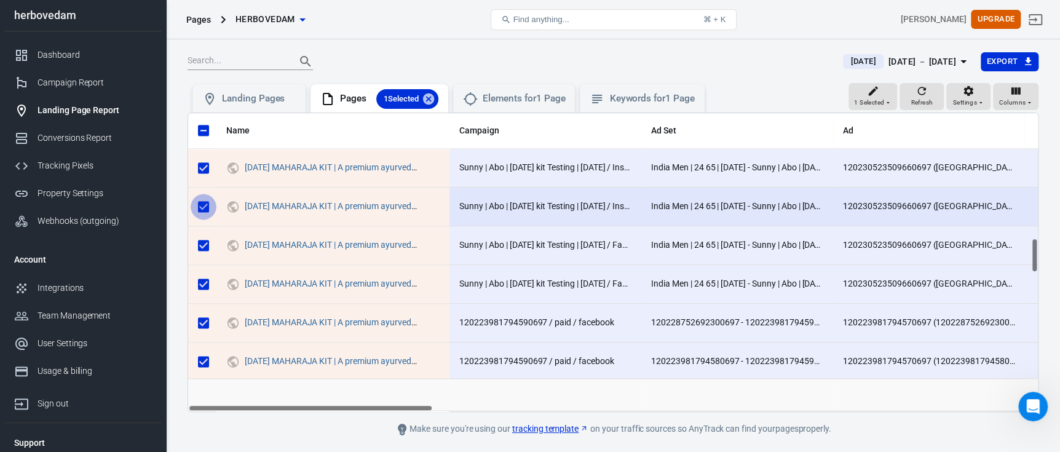
checkbox input "true"
click at [201, 196] on input "scrollable content" at bounding box center [204, 207] width 26 height 26
checkbox input "false"
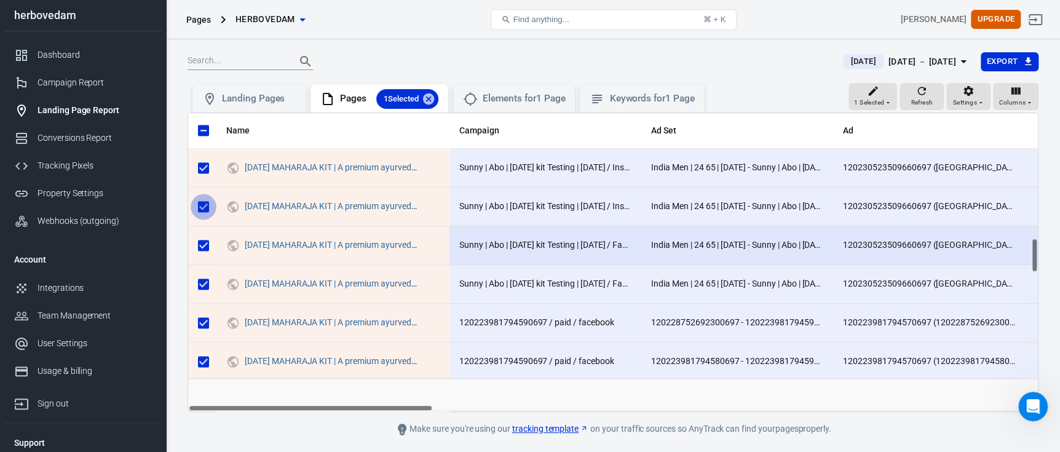
checkbox input "false"
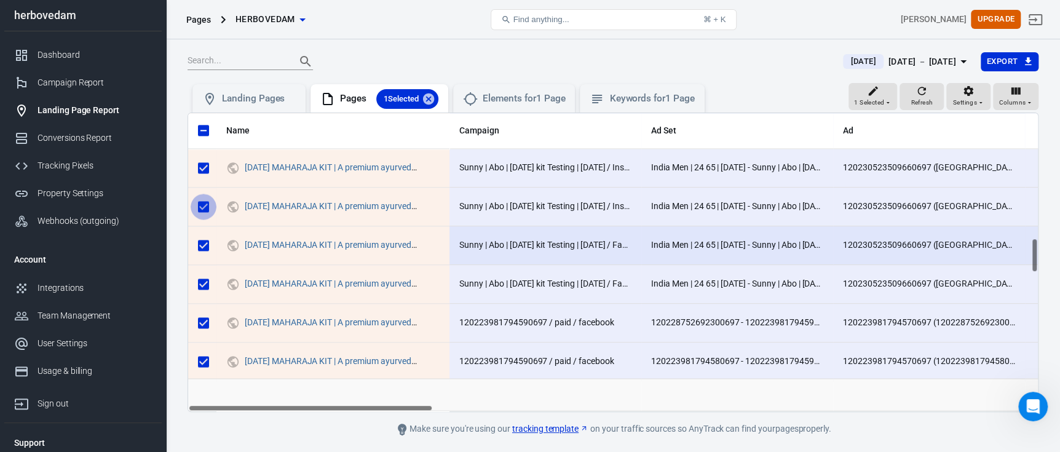
checkbox input "false"
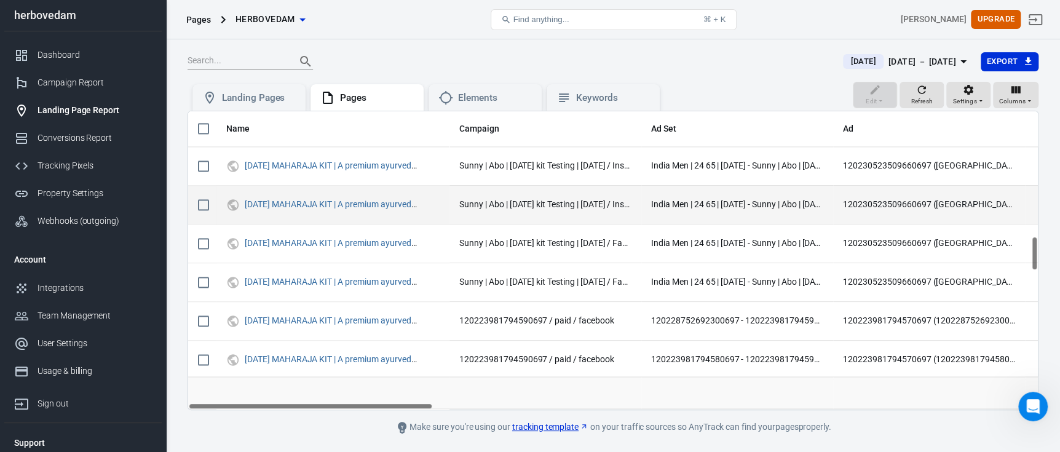
click at [202, 163] on input "scrollable content" at bounding box center [204, 166] width 26 height 26
checkbox input "true"
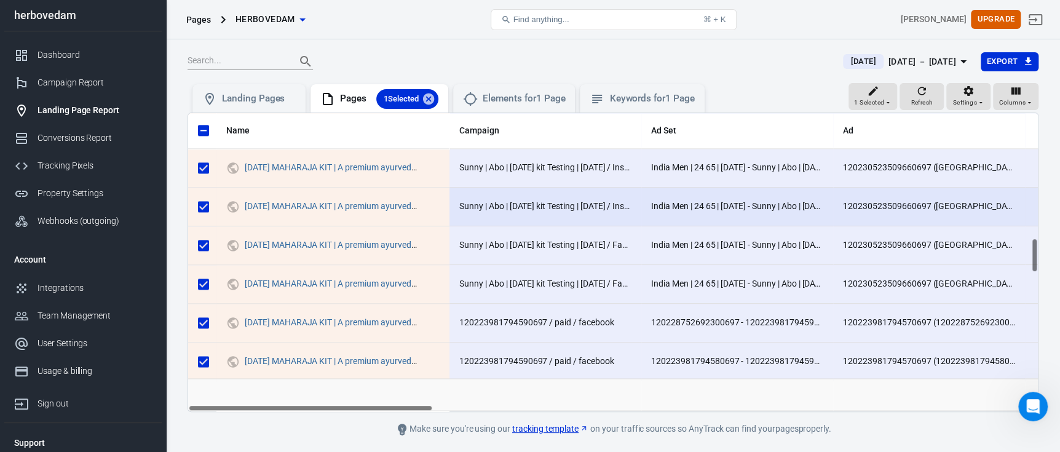
checkbox input "true"
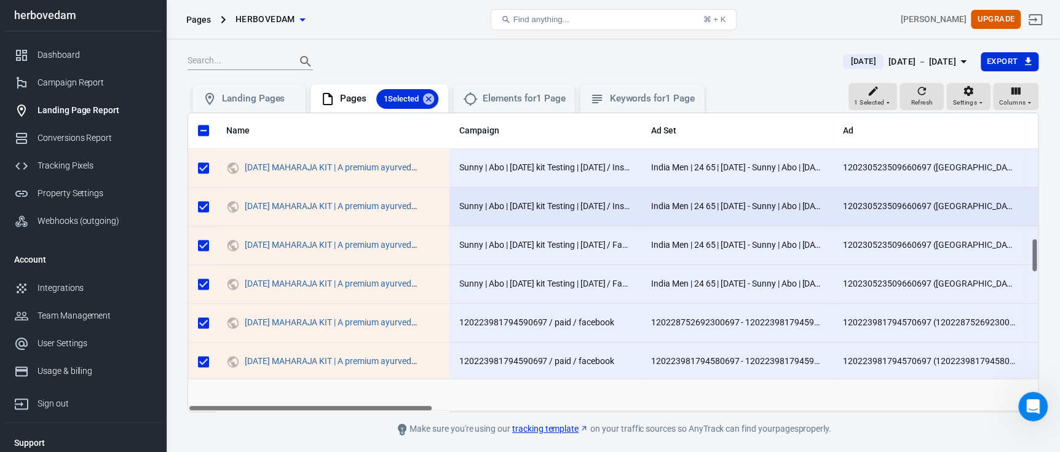
checkbox input "true"
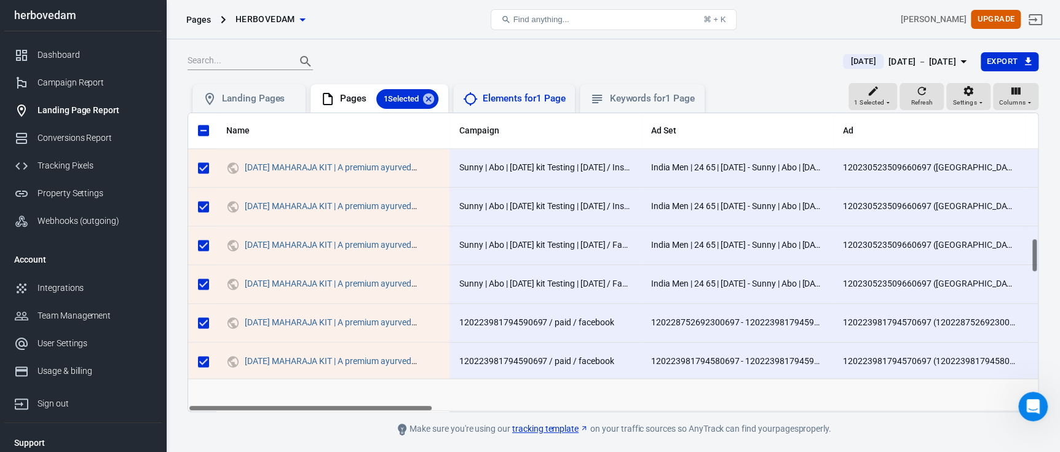
click at [471, 102] on icon at bounding box center [470, 99] width 15 height 15
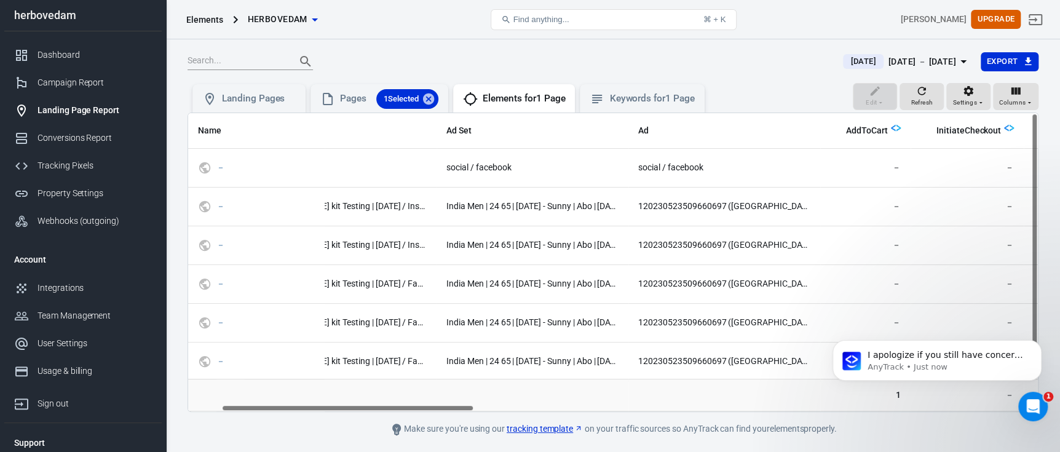
scroll to position [0, 106]
drag, startPoint x: 409, startPoint y: 408, endPoint x: 440, endPoint y: 409, distance: 31.4
click at [440, 409] on div "Name Campaign Ad Set Ad AddToCart InitiateCheckout AddPaymentInfo Purchase Sess…" at bounding box center [612, 262] width 849 height 298
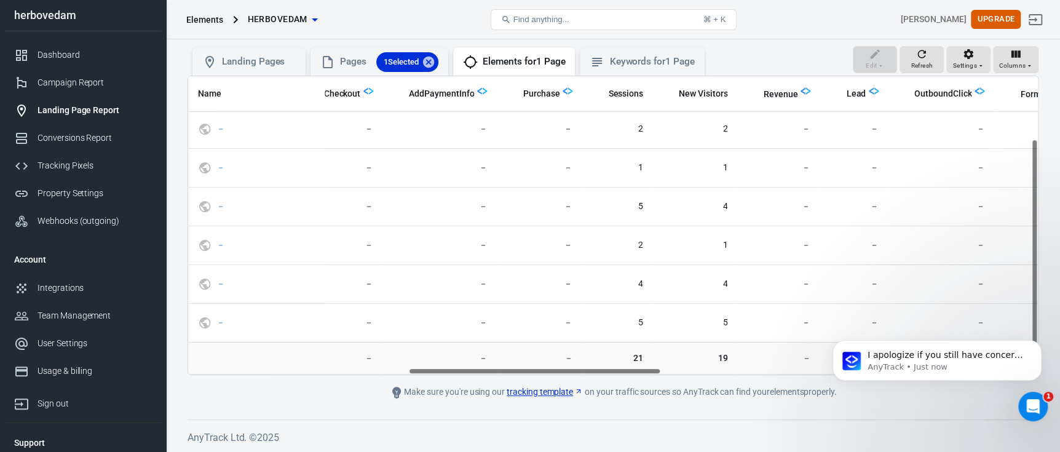
scroll to position [79, 767]
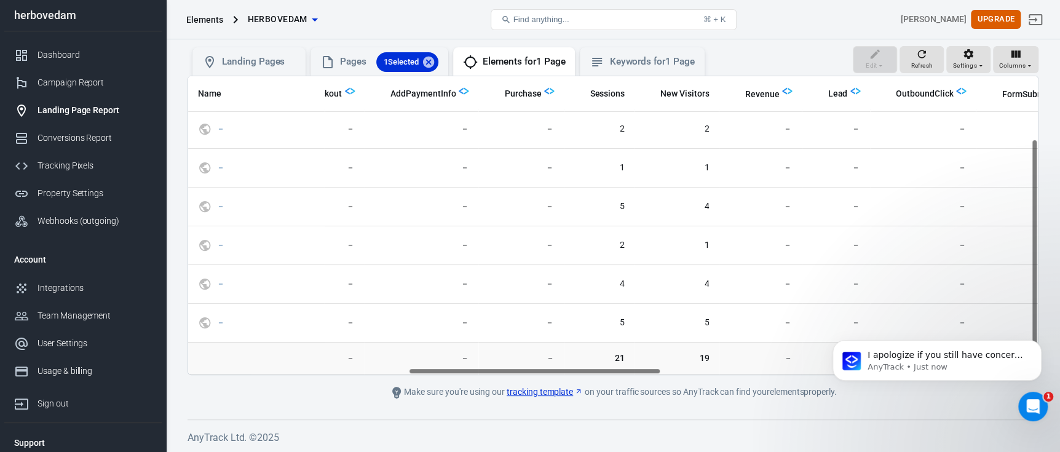
drag, startPoint x: 455, startPoint y: 369, endPoint x: 653, endPoint y: 395, distance: 199.6
click at [653, 395] on main "Today Aug 26 － Aug 26, 2025 Export Edit Refresh Settings Columns Landing Pages …" at bounding box center [612, 207] width 851 height 385
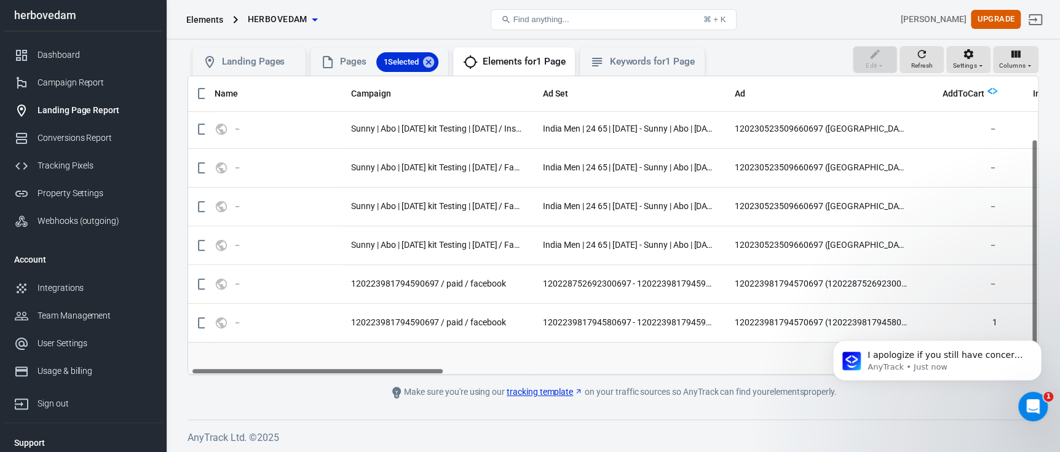
scroll to position [79, 0]
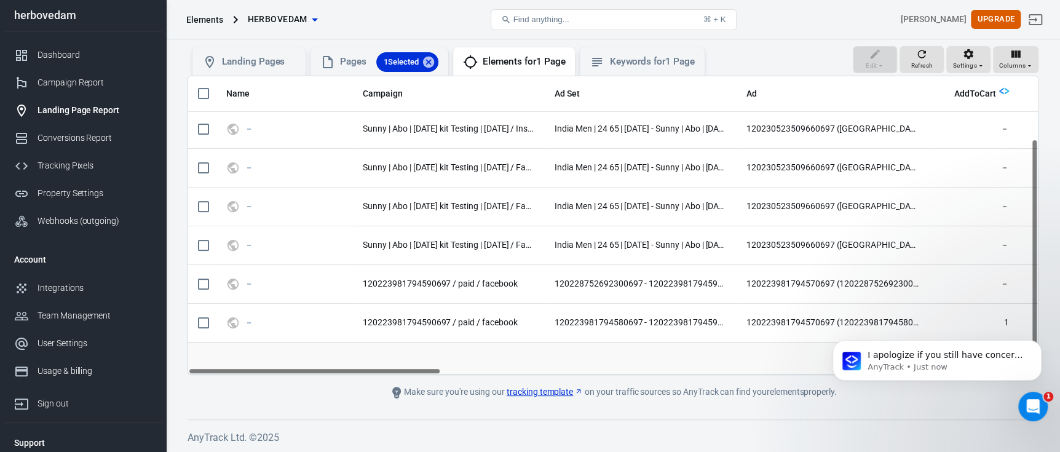
drag, startPoint x: 553, startPoint y: 369, endPoint x: 245, endPoint y: 371, distance: 308.0
click at [245, 371] on div "Name Campaign Ad Set Ad AddToCart InitiateCheckout AddPaymentInfo Purchase Sess…" at bounding box center [612, 225] width 849 height 298
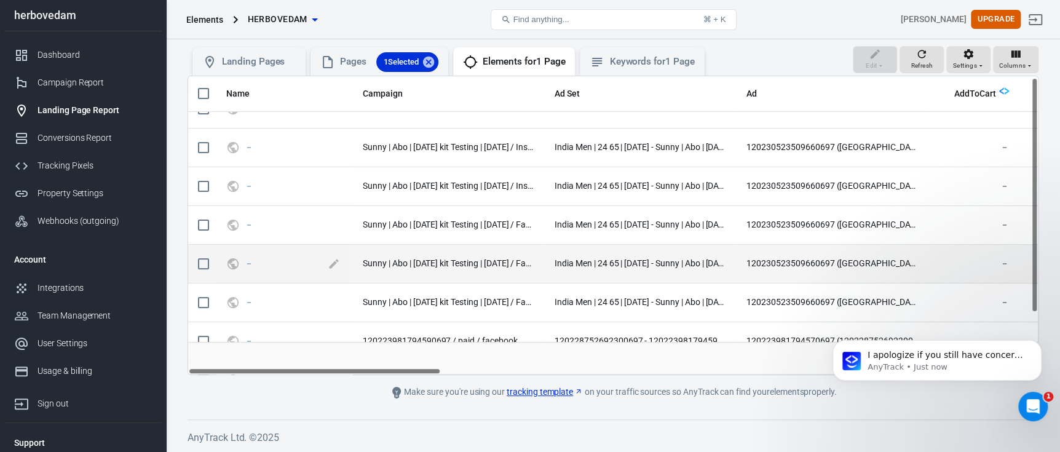
scroll to position [0, 0]
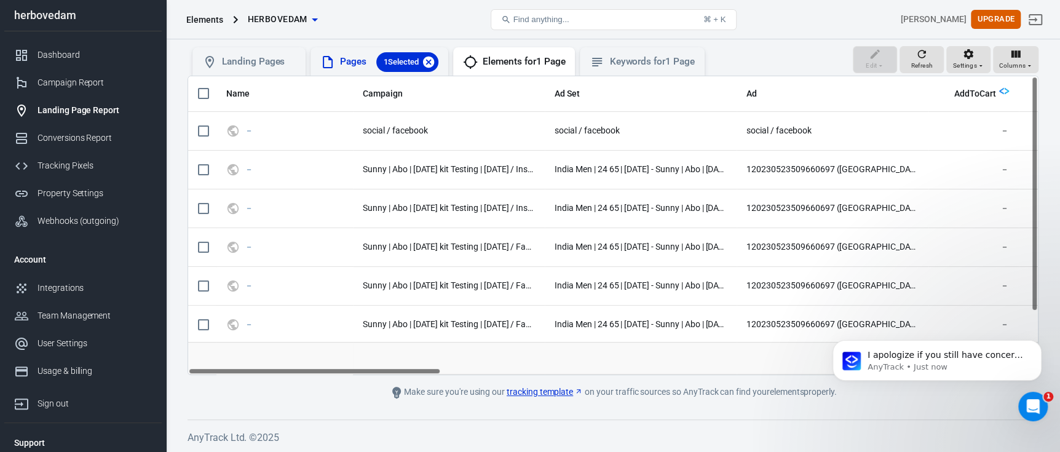
click at [427, 59] on icon at bounding box center [428, 61] width 11 height 11
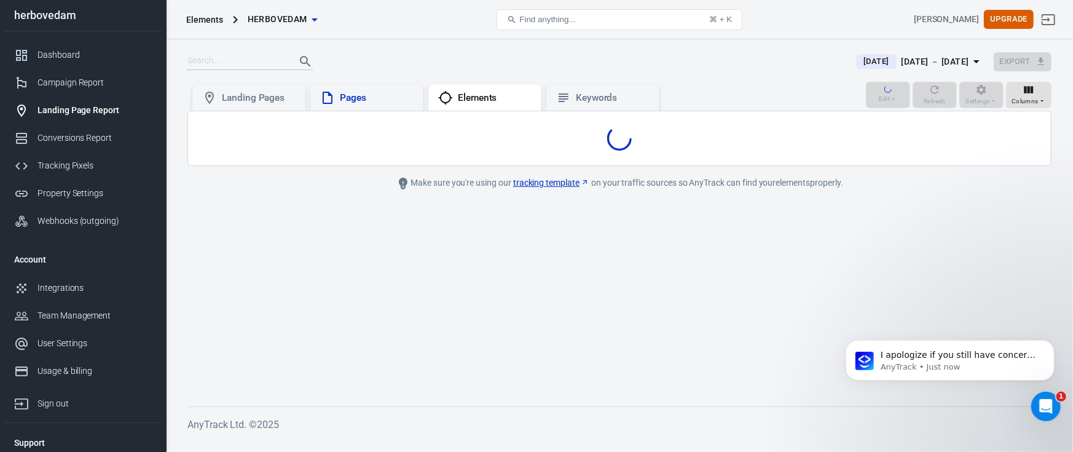
click at [602, 62] on div at bounding box center [514, 61] width 654 height 17
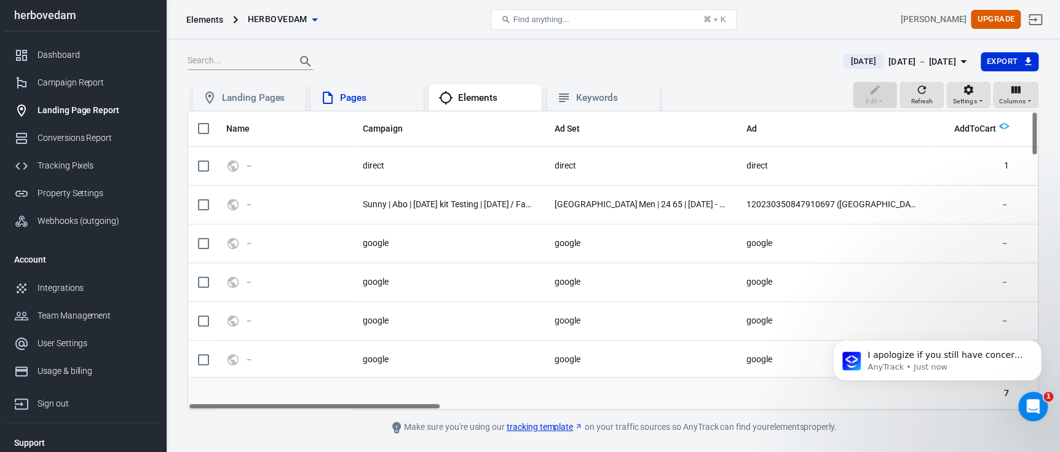
drag, startPoint x: 369, startPoint y: 402, endPoint x: 403, endPoint y: 406, distance: 34.6
click at [403, 406] on td "scrollable content" at bounding box center [449, 392] width 192 height 33
drag, startPoint x: 384, startPoint y: 406, endPoint x: 335, endPoint y: 401, distance: 49.4
click at [335, 401] on div "Name Campaign Ad Set Ad AddToCart InitiateCheckout AddPaymentInfo Purchase Sess…" at bounding box center [612, 260] width 851 height 299
click at [66, 74] on link "Campaign Report" at bounding box center [82, 83] width 157 height 28
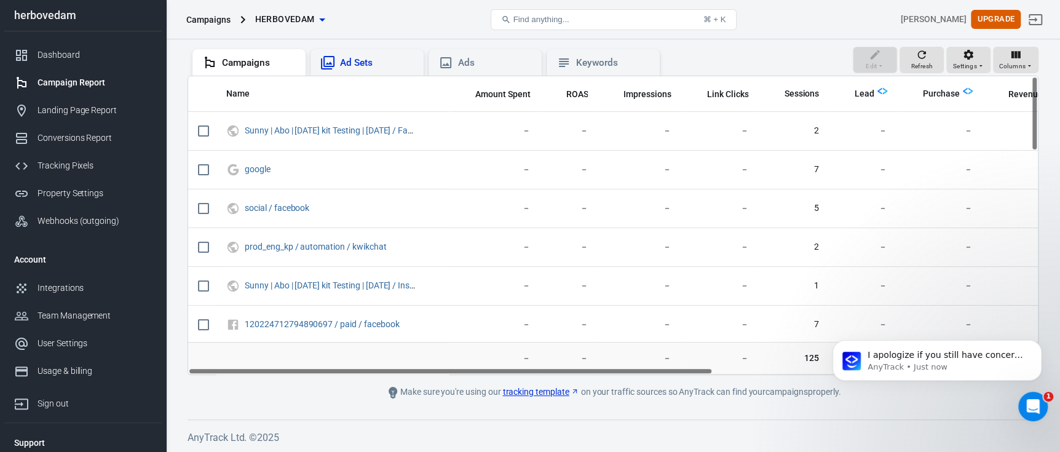
click at [363, 58] on div "Ad Sets" at bounding box center [377, 63] width 74 height 13
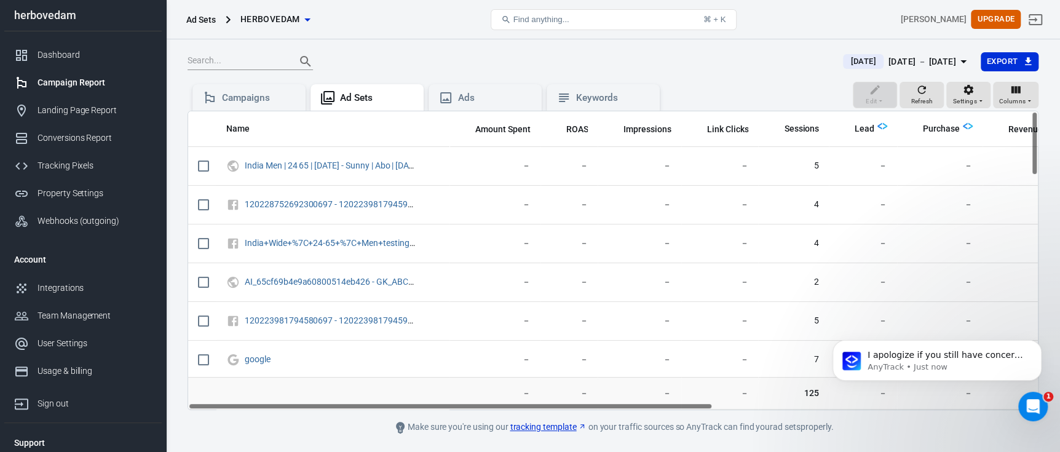
drag, startPoint x: 437, startPoint y: 408, endPoint x: 304, endPoint y: 389, distance: 134.1
click at [335, 418] on main "Today Aug 26 － Aug 26, 2025 Export Edit Refresh Settings Columns Campaigns Ad S…" at bounding box center [612, 243] width 851 height 383
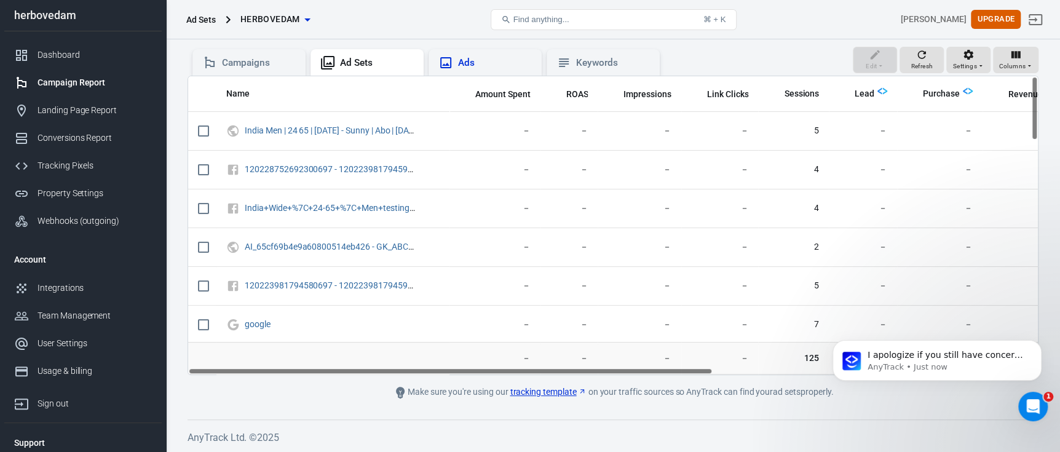
click at [467, 57] on div "Ads" at bounding box center [495, 63] width 74 height 13
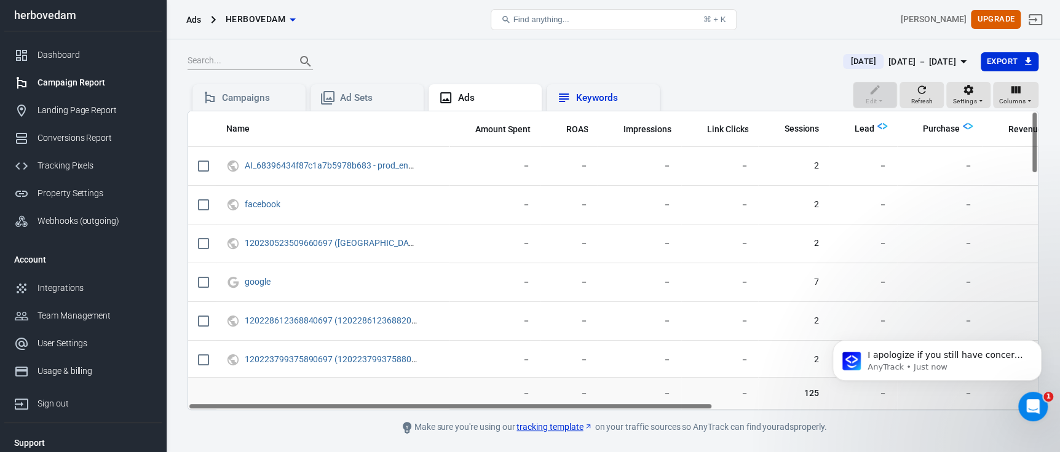
click at [567, 90] on icon at bounding box center [563, 97] width 15 height 15
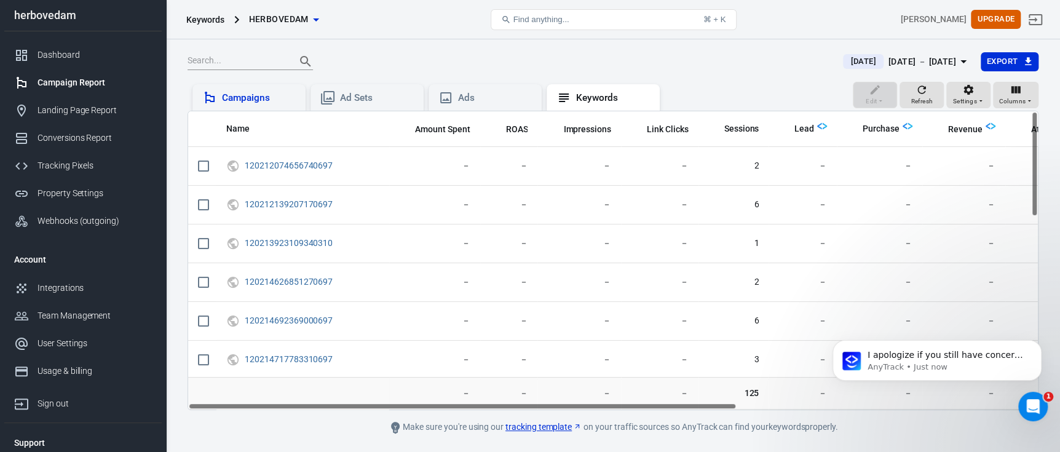
click at [271, 101] on div "Campaigns" at bounding box center [259, 98] width 74 height 13
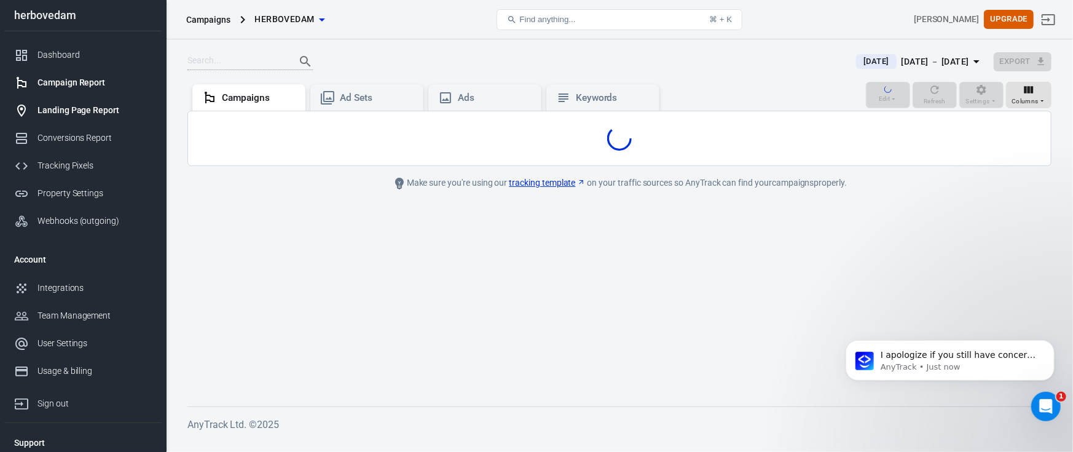
click at [95, 117] on link "Landing Page Report" at bounding box center [82, 111] width 157 height 28
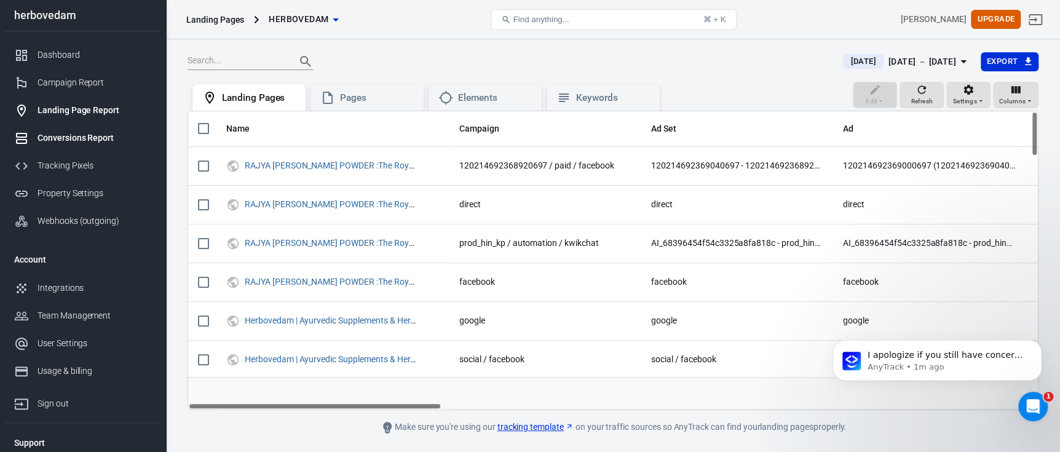
click at [92, 141] on div "Conversions Report" at bounding box center [94, 138] width 114 height 13
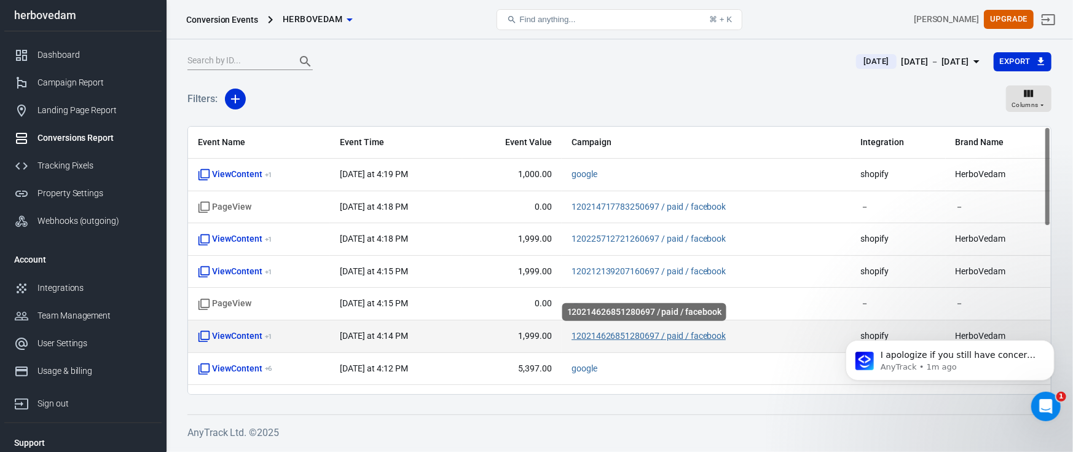
click at [617, 334] on link "120214626851280697 / paid / facebook" at bounding box center [649, 336] width 155 height 10
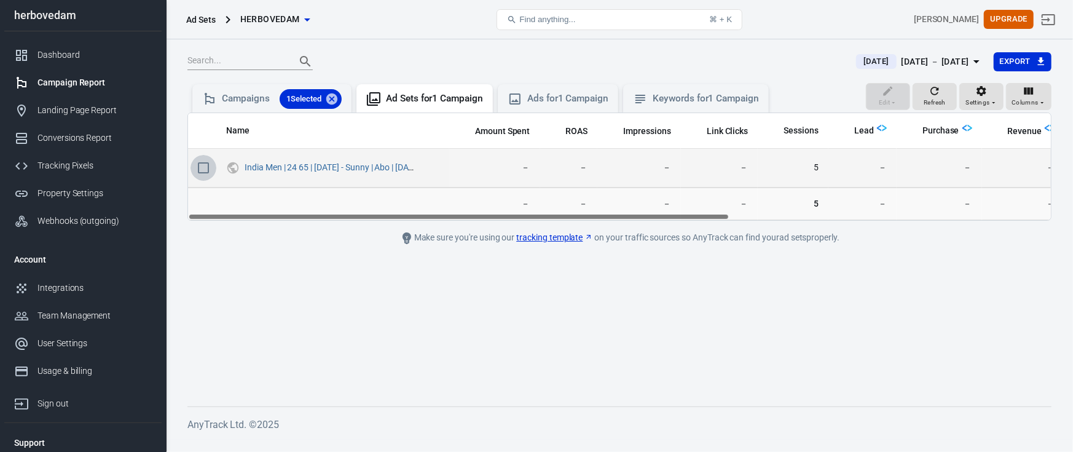
click at [199, 171] on input "scrollable content" at bounding box center [204, 168] width 26 height 26
checkbox input "true"
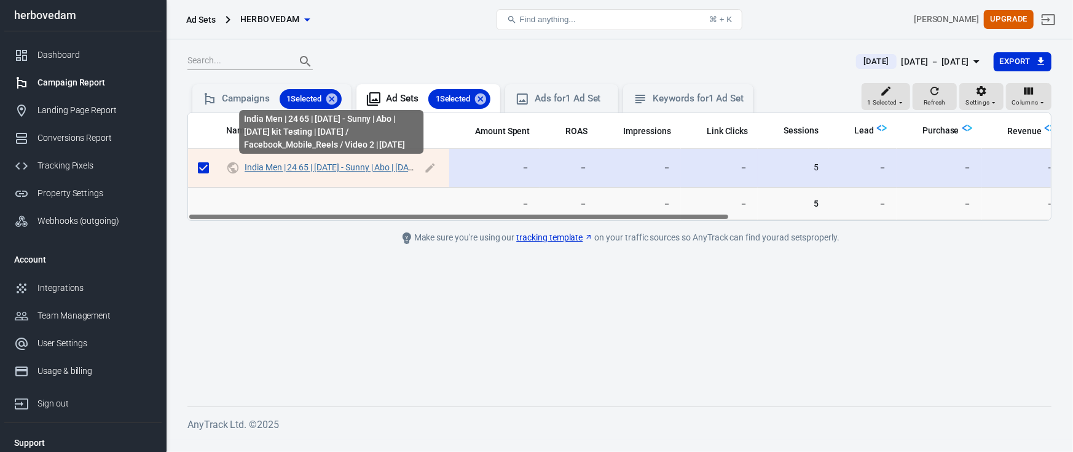
click at [363, 164] on link "India Men | 24 65 | [DATE] - Sunny | Abo | [DATE] kit Testing | [DATE] / Facebo…" at bounding box center [449, 167] width 409 height 10
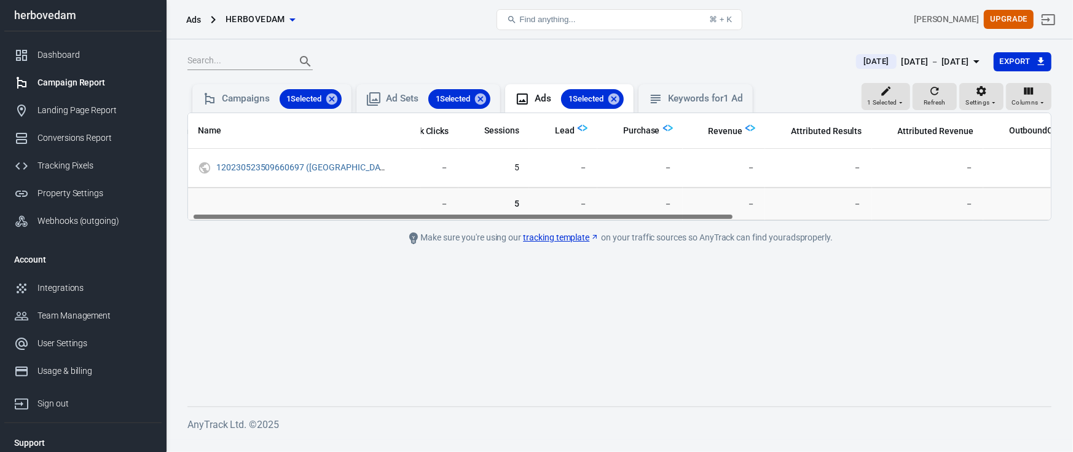
scroll to position [0, 513]
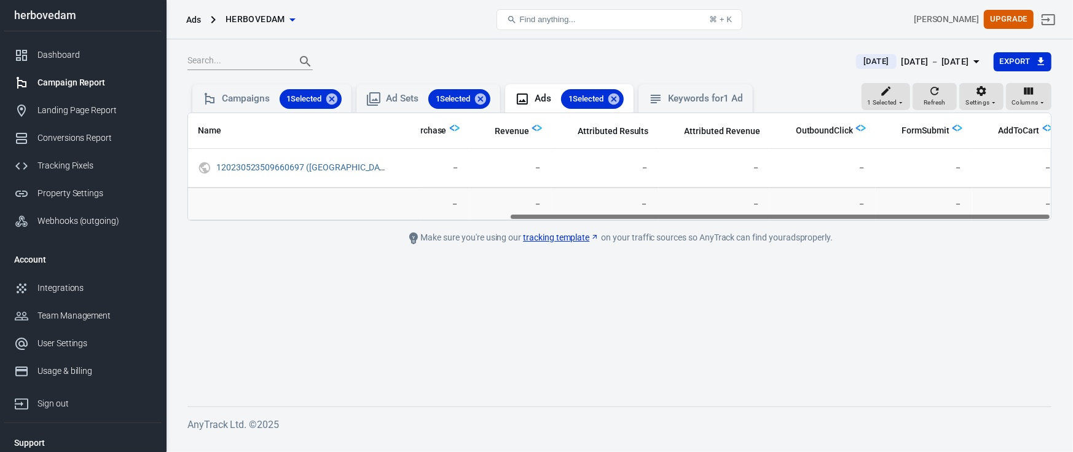
drag, startPoint x: 494, startPoint y: 218, endPoint x: 982, endPoint y: 224, distance: 488.7
click at [982, 224] on main "[DATE] [DATE] － [DATE] Export 1 Selected Refresh Settings Columns Campaigns 1 S…" at bounding box center [619, 219] width 864 height 335
click at [900, 95] on div "1 Selected" at bounding box center [885, 96] width 37 height 23
click at [904, 120] on p "View Conversions" at bounding box center [932, 126] width 67 height 13
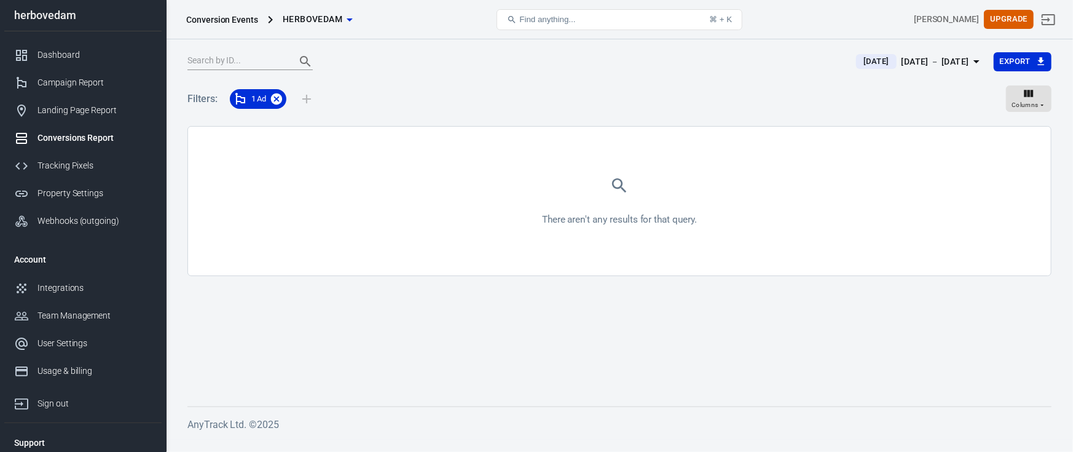
click at [275, 100] on icon at bounding box center [277, 99] width 14 height 14
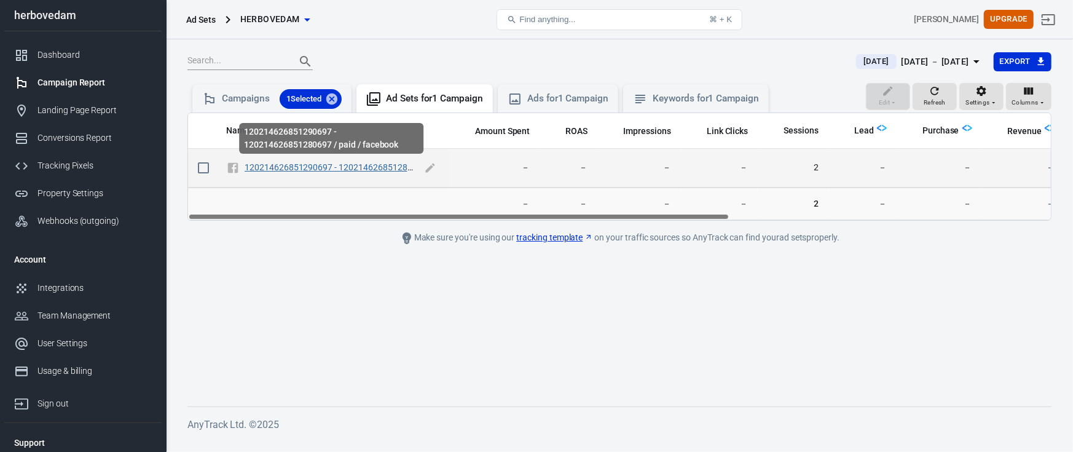
click at [317, 171] on link "120214626851290697 - 120214626851280697 / paid / facebook" at bounding box center [369, 167] width 249 height 10
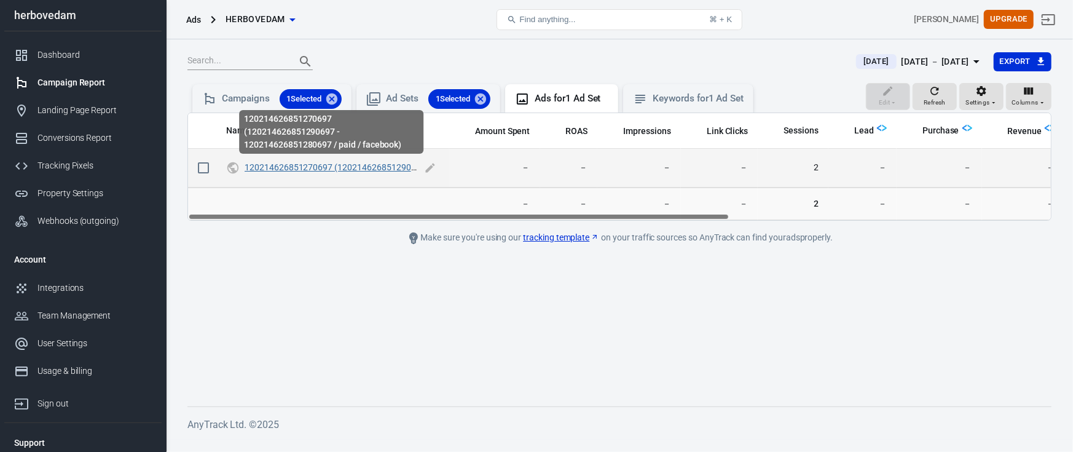
click at [321, 171] on link "120214626851270697 (120214626851290697 - 120214626851280697 / paid / facebook)" at bounding box center [417, 167] width 345 height 10
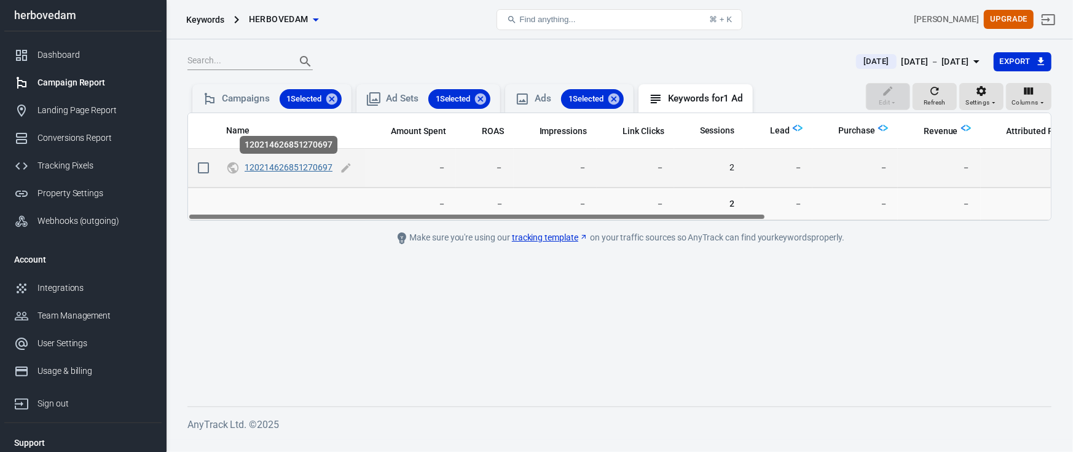
click at [305, 167] on link "120214626851270697" at bounding box center [289, 167] width 88 height 10
checkbox input "true"
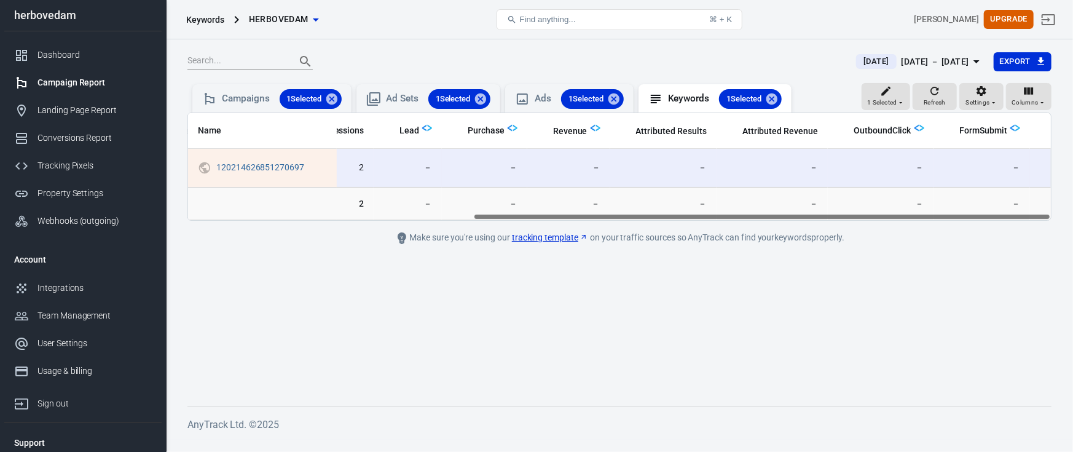
scroll to position [0, 427]
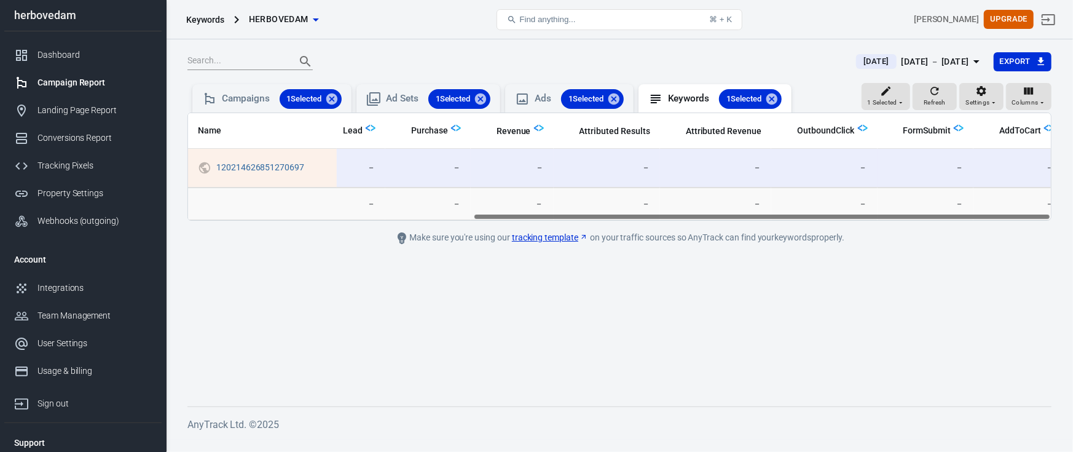
drag, startPoint x: 343, startPoint y: 217, endPoint x: 704, endPoint y: 213, distance: 360.8
click at [704, 213] on div "Name Amount Spent ROAS Impressions Link Clicks Sessions Lead Purchase Revenue A…" at bounding box center [619, 166] width 863 height 107
click at [548, 95] on div "Ads 1 Selected" at bounding box center [579, 99] width 89 height 20
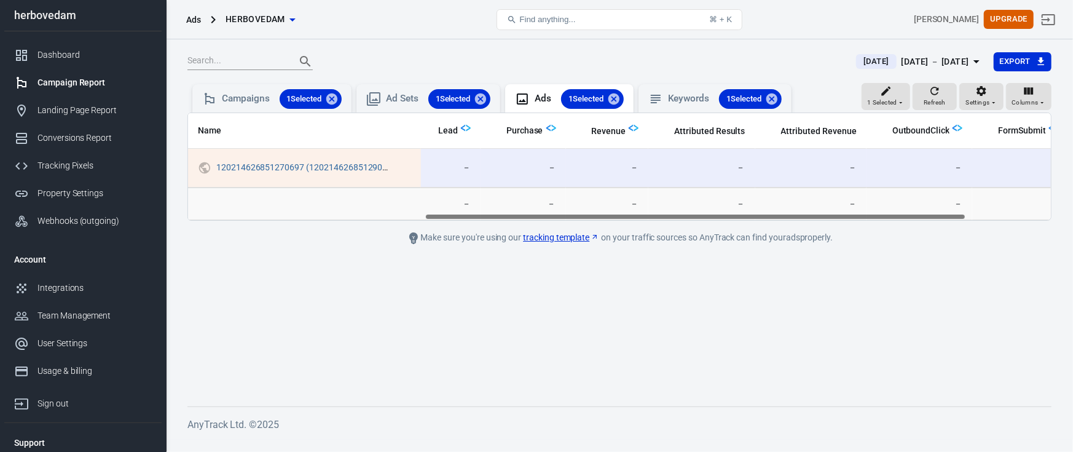
scroll to position [0, 513]
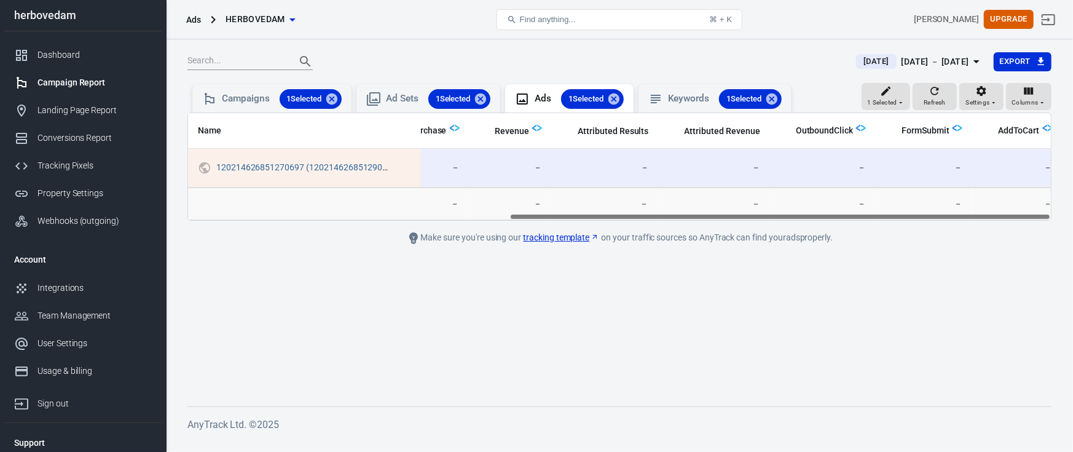
drag, startPoint x: 558, startPoint y: 218, endPoint x: 930, endPoint y: 218, distance: 371.9
click at [930, 218] on div "Name Amount Spent ROAS Impressions Link Clicks Sessions Lead Purchase Revenue A…" at bounding box center [619, 166] width 863 height 107
click at [337, 98] on icon at bounding box center [331, 98] width 11 height 11
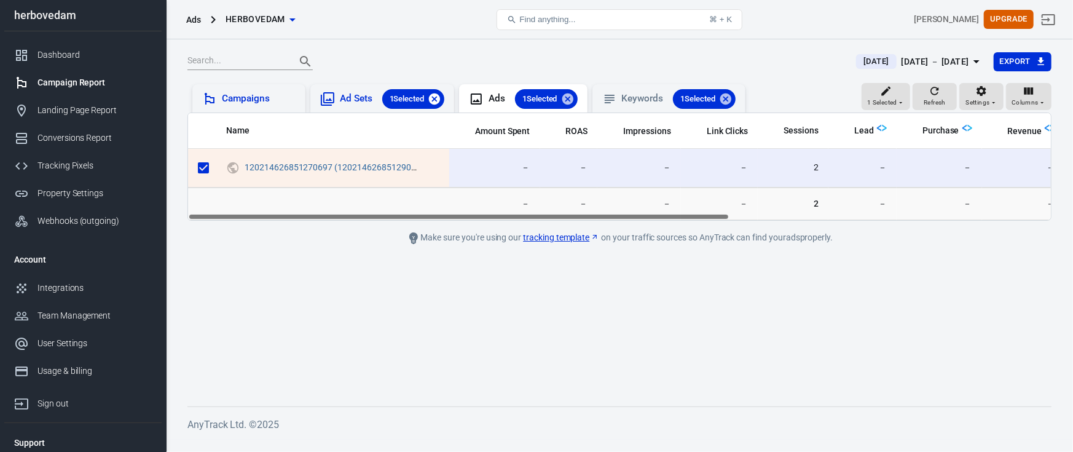
click at [440, 97] on icon at bounding box center [434, 98] width 11 height 11
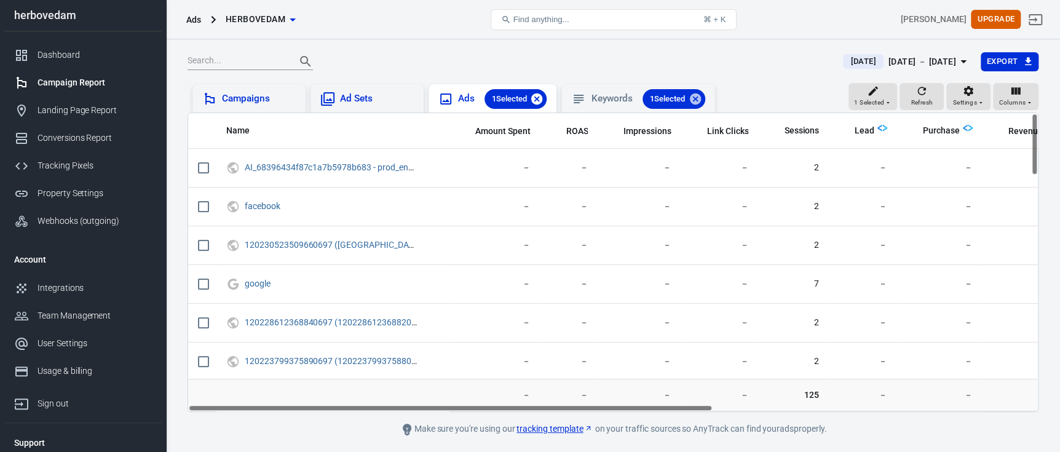
click at [538, 98] on icon at bounding box center [536, 98] width 11 height 11
checkbox input "false"
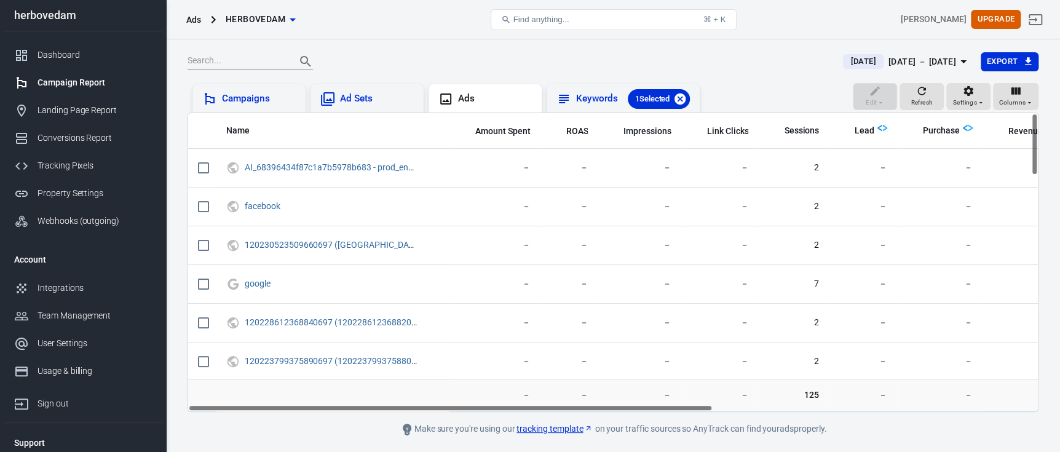
click at [682, 101] on icon at bounding box center [679, 98] width 11 height 11
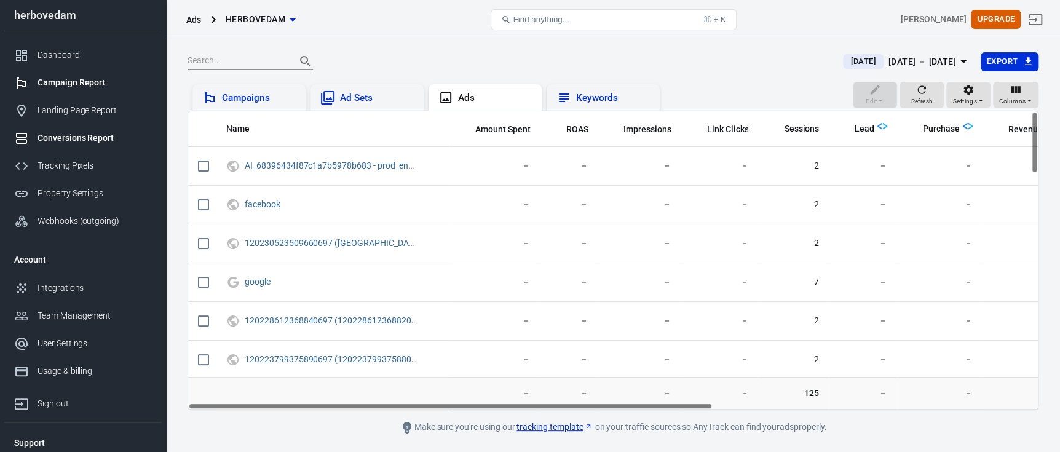
click at [73, 134] on div "Conversions Report" at bounding box center [94, 138] width 114 height 13
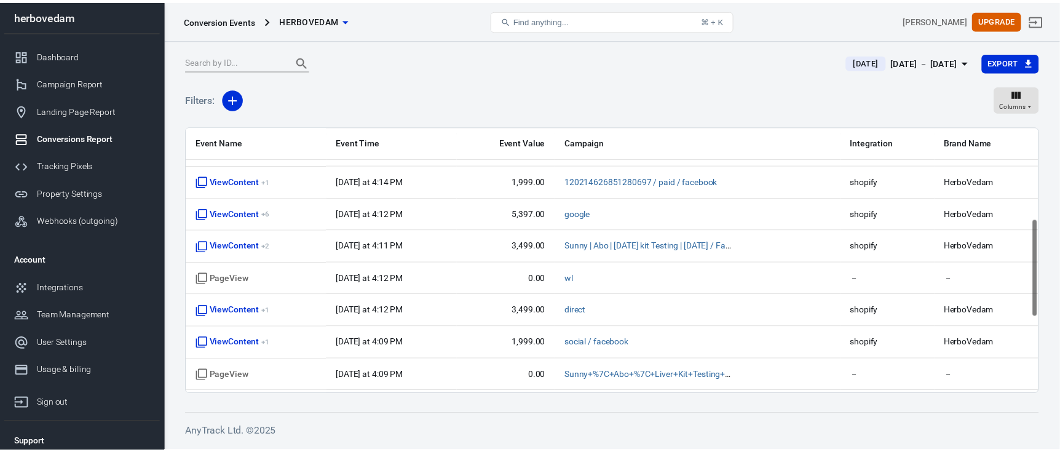
scroll to position [245, 0]
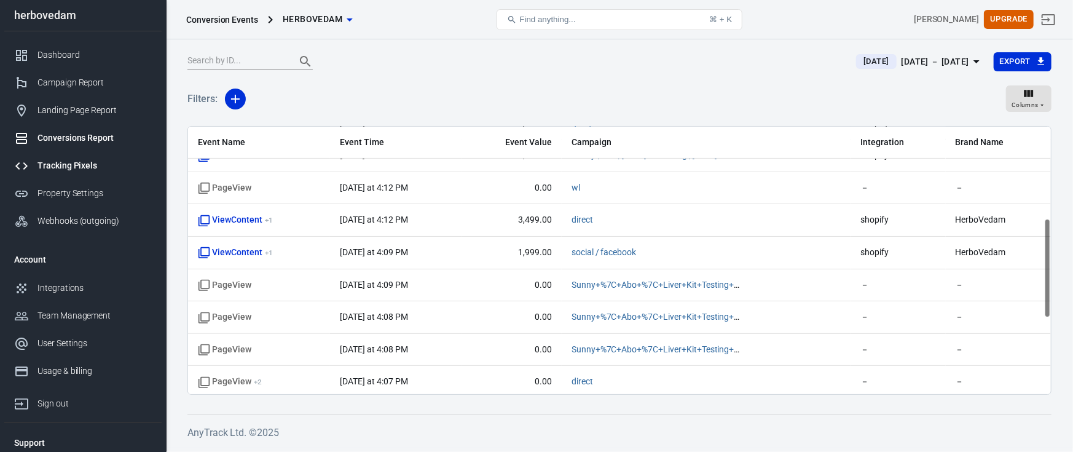
click at [120, 162] on div "Tracking Pixels" at bounding box center [94, 165] width 114 height 13
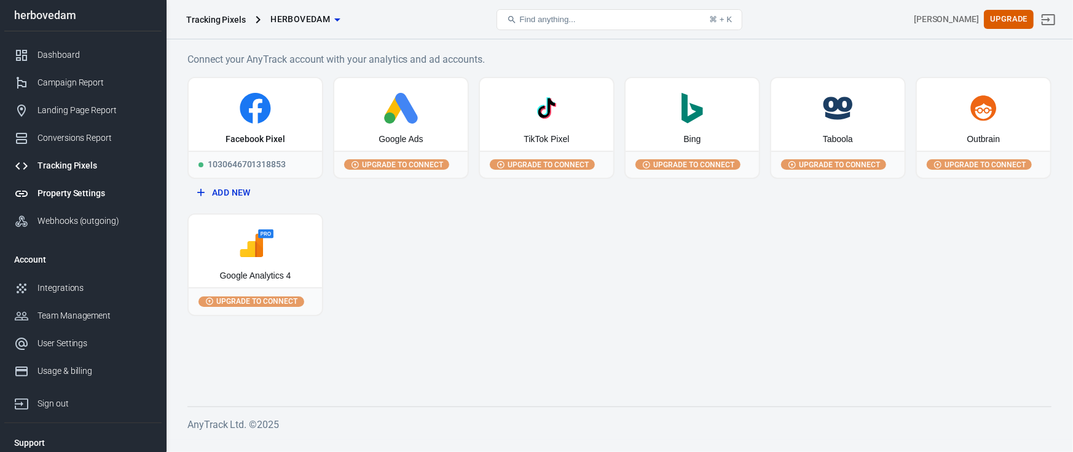
click at [112, 194] on div "Property Settings" at bounding box center [94, 193] width 114 height 13
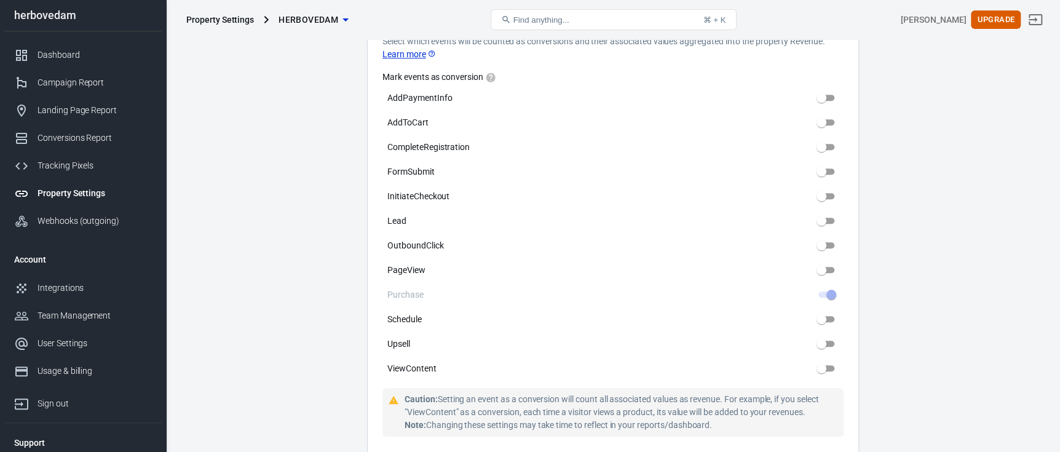
scroll to position [622, 0]
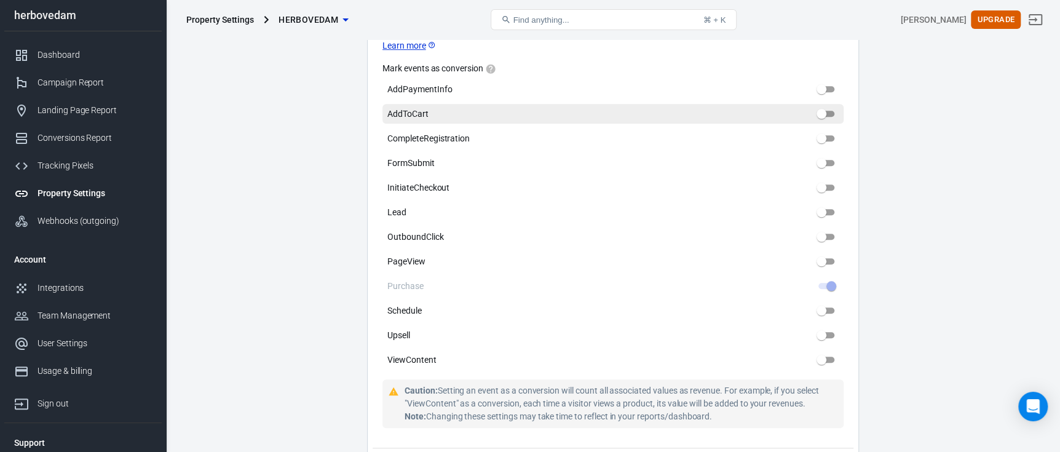
click at [827, 106] on input "AddToCart" at bounding box center [821, 113] width 44 height 15
checkbox input "true"
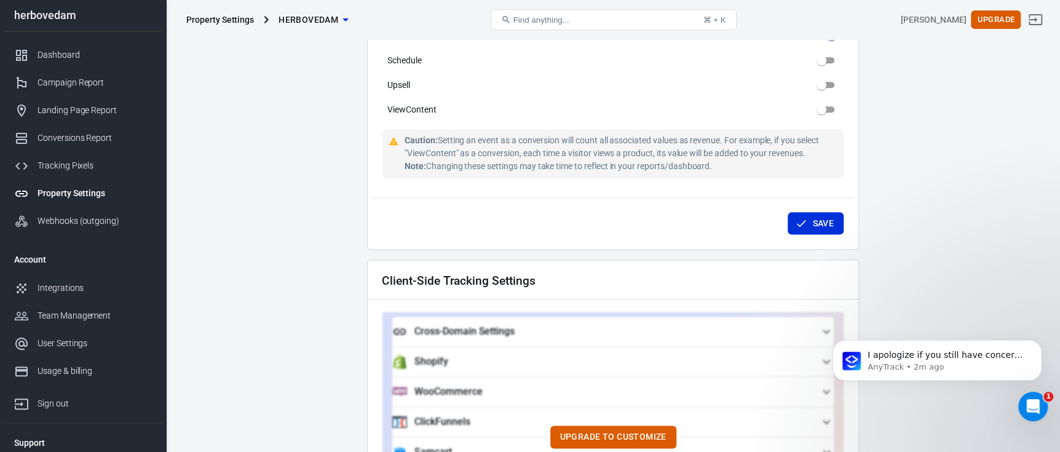
scroll to position [847, 0]
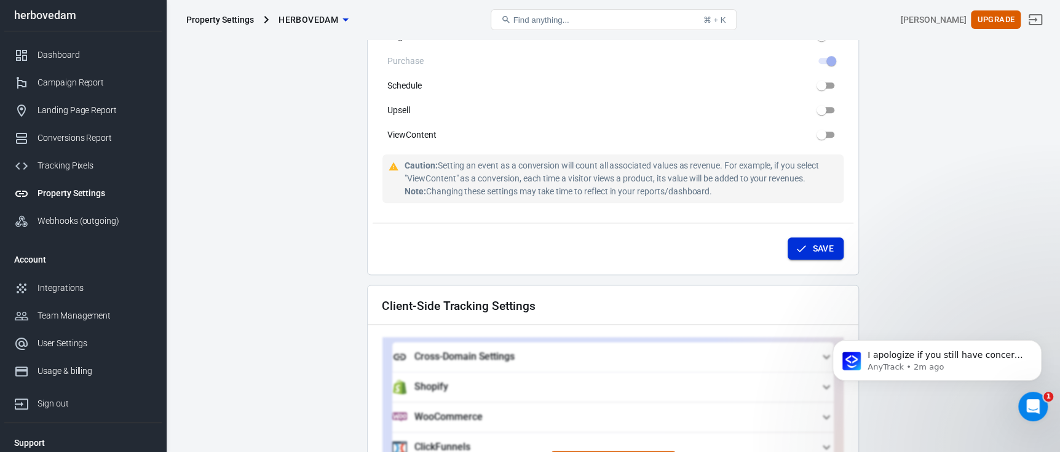
click at [841, 237] on button "Save" at bounding box center [815, 248] width 56 height 23
click at [65, 56] on div "Dashboard" at bounding box center [94, 55] width 114 height 13
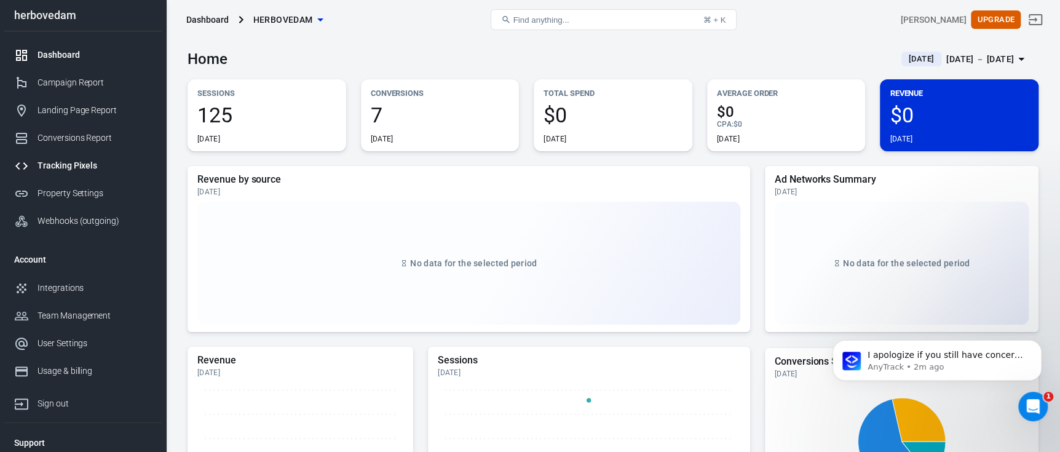
click at [77, 164] on div "Tracking Pixels" at bounding box center [94, 165] width 114 height 13
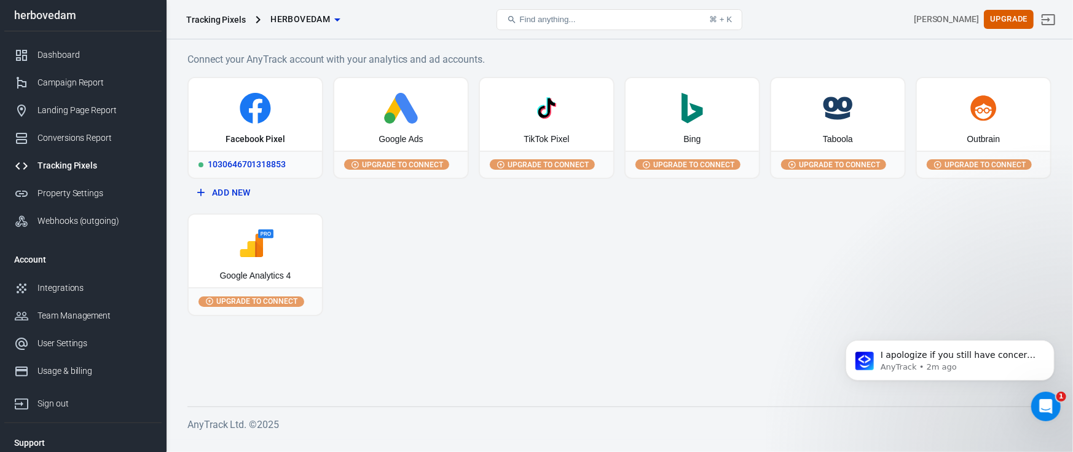
click at [239, 109] on icon at bounding box center [256, 108] width 124 height 31
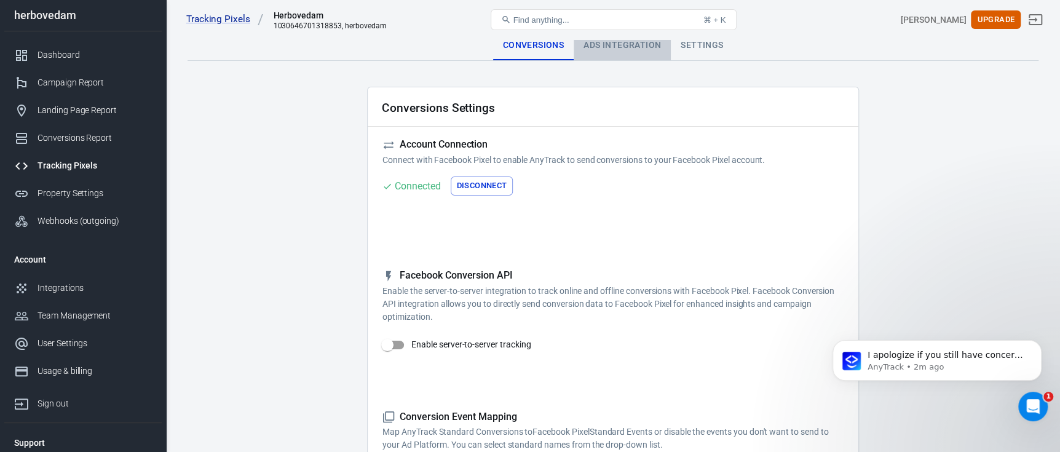
click at [621, 54] on div "Ads Integration" at bounding box center [621, 46] width 97 height 30
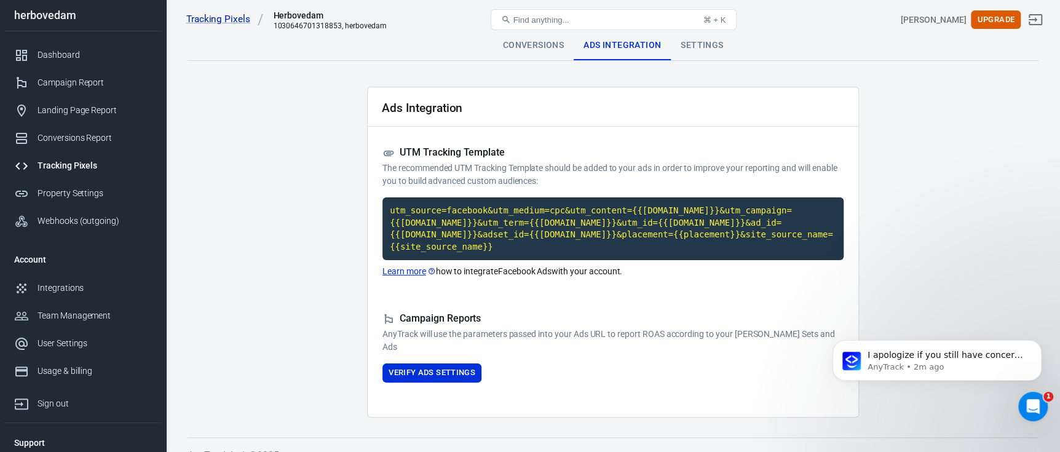
scroll to position [6, 0]
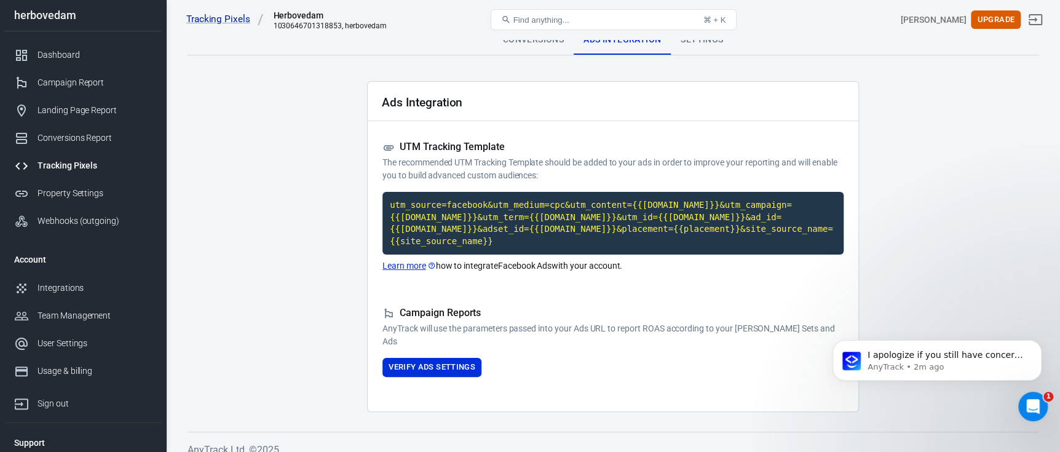
click at [725, 41] on div "Settings" at bounding box center [702, 40] width 62 height 30
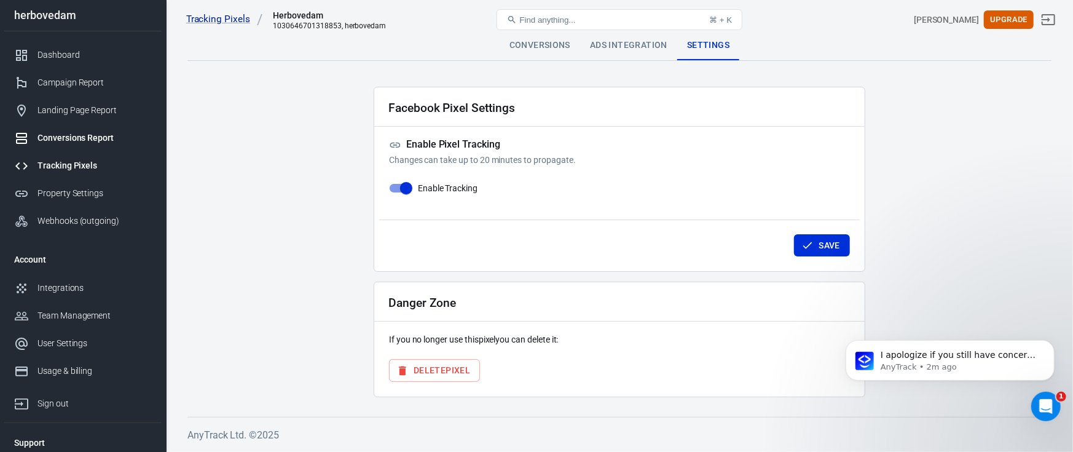
click at [82, 129] on link "Conversions Report" at bounding box center [82, 138] width 157 height 28
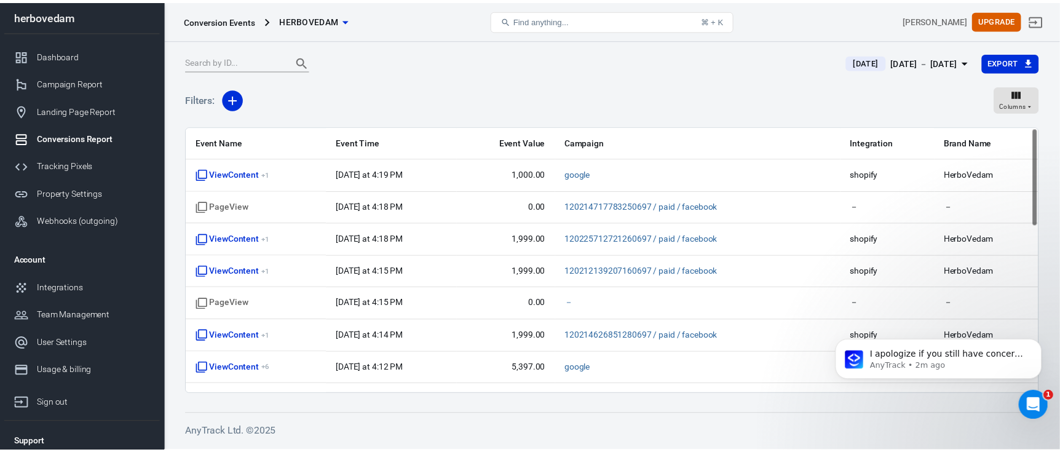
scroll to position [32, 0]
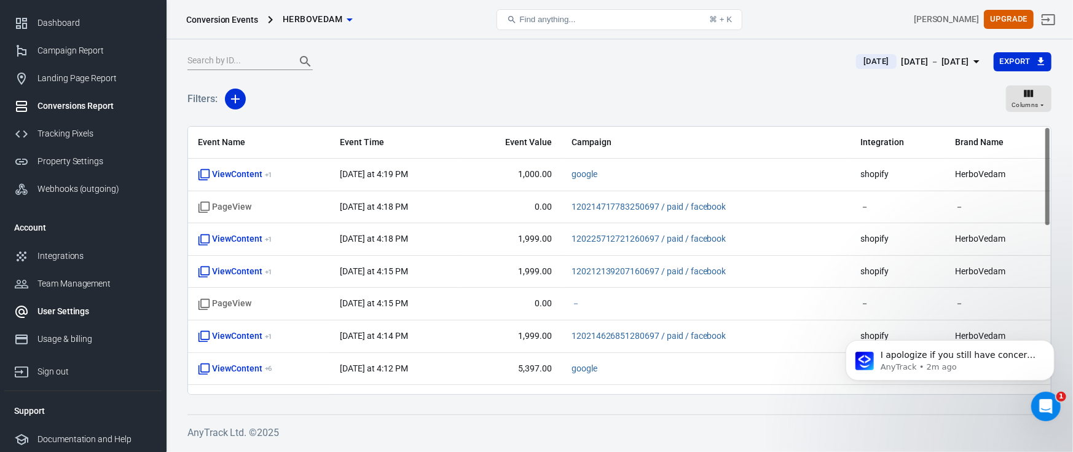
click at [83, 314] on div "User Settings" at bounding box center [94, 311] width 114 height 13
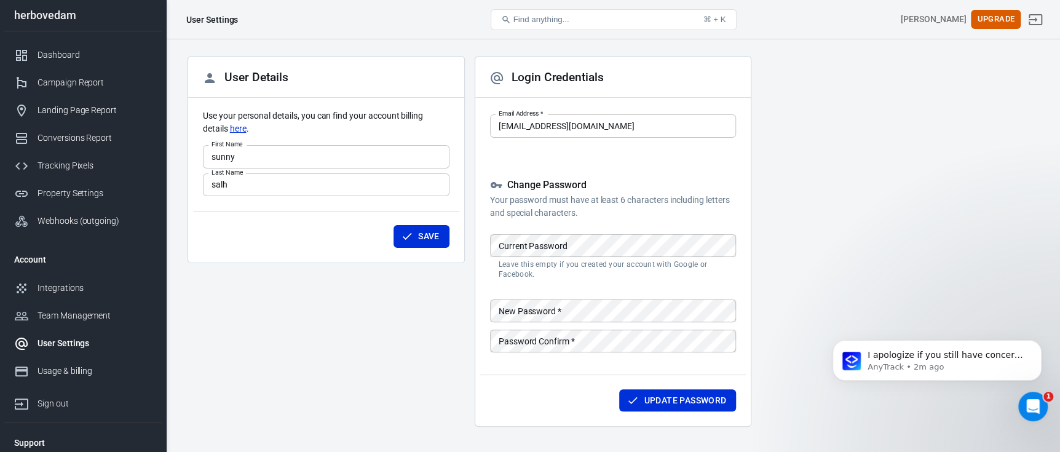
scroll to position [90, 0]
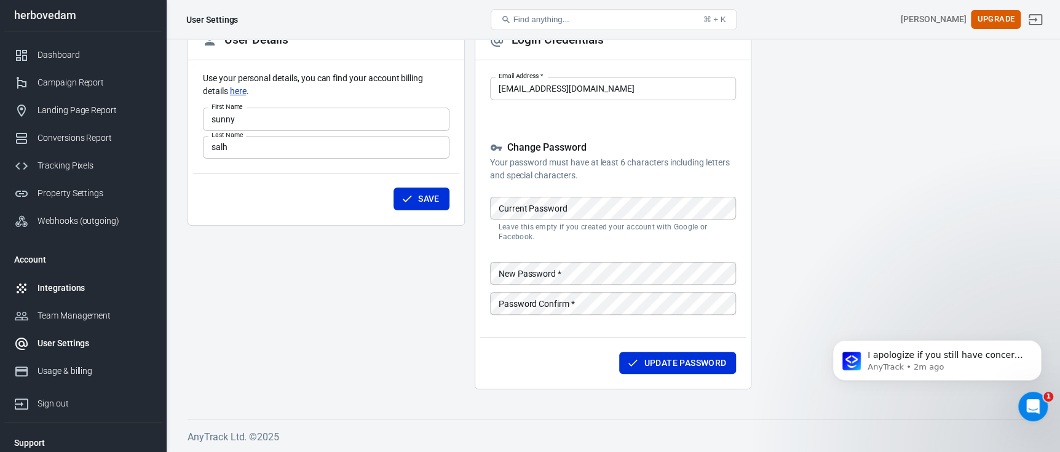
click at [77, 280] on link "Integrations" at bounding box center [82, 288] width 157 height 28
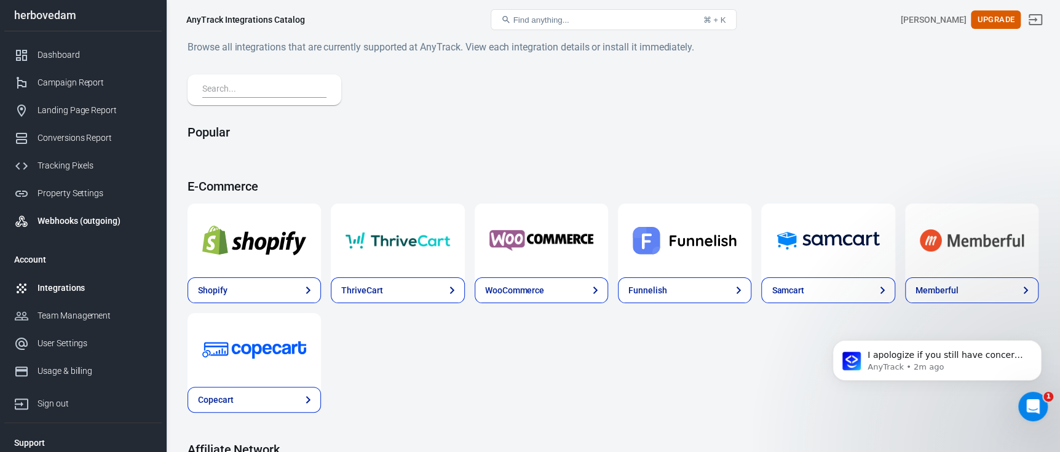
click at [97, 226] on div "Webhooks (outgoing)" at bounding box center [94, 221] width 114 height 13
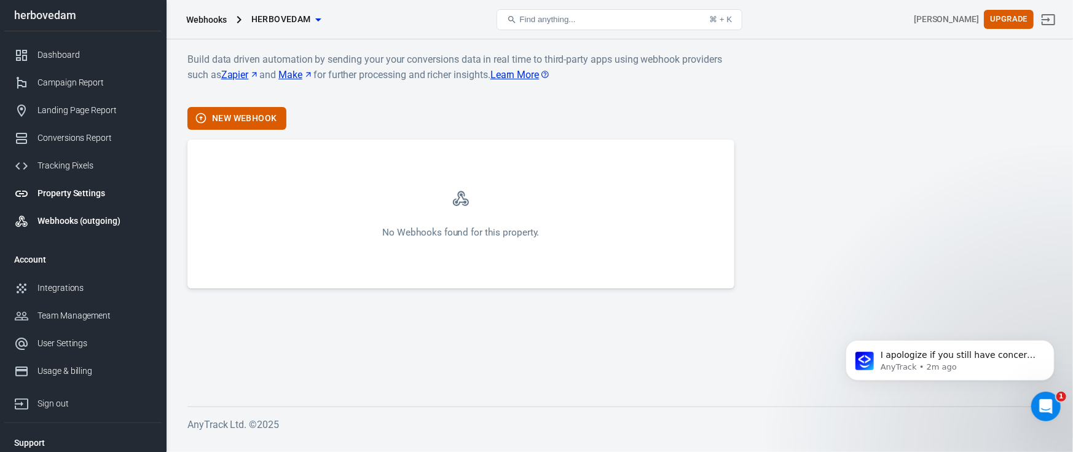
click at [104, 187] on div "Property Settings" at bounding box center [94, 193] width 114 height 13
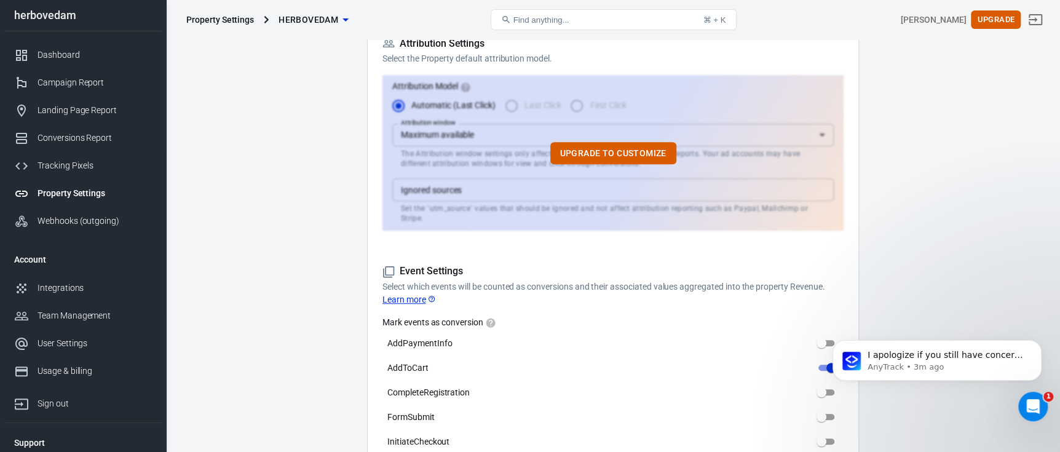
scroll to position [614, 0]
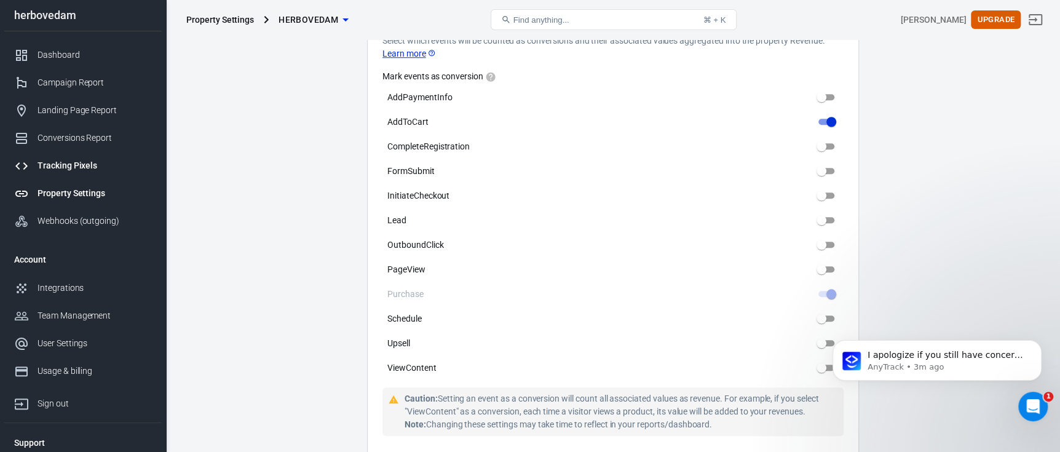
click at [57, 168] on div "Tracking Pixels" at bounding box center [94, 165] width 114 height 13
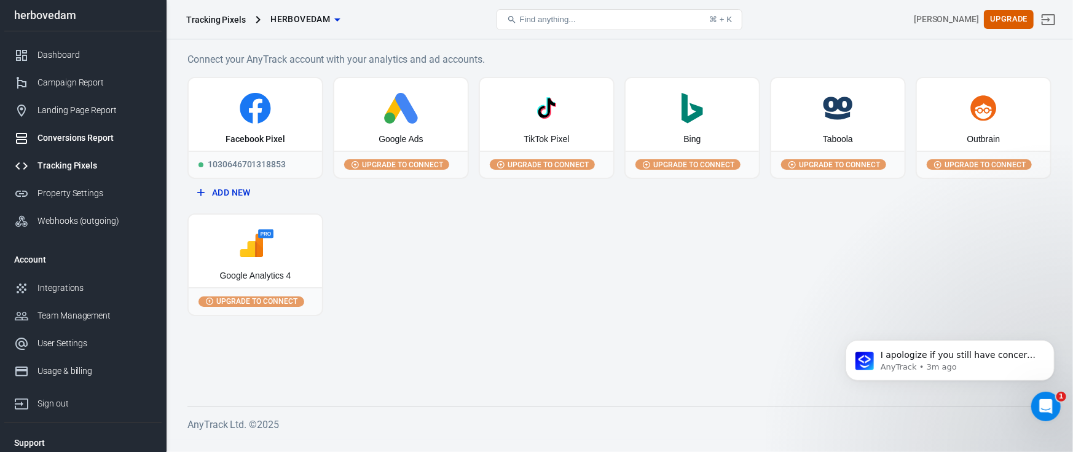
click at [98, 132] on div "Conversions Report" at bounding box center [94, 138] width 114 height 13
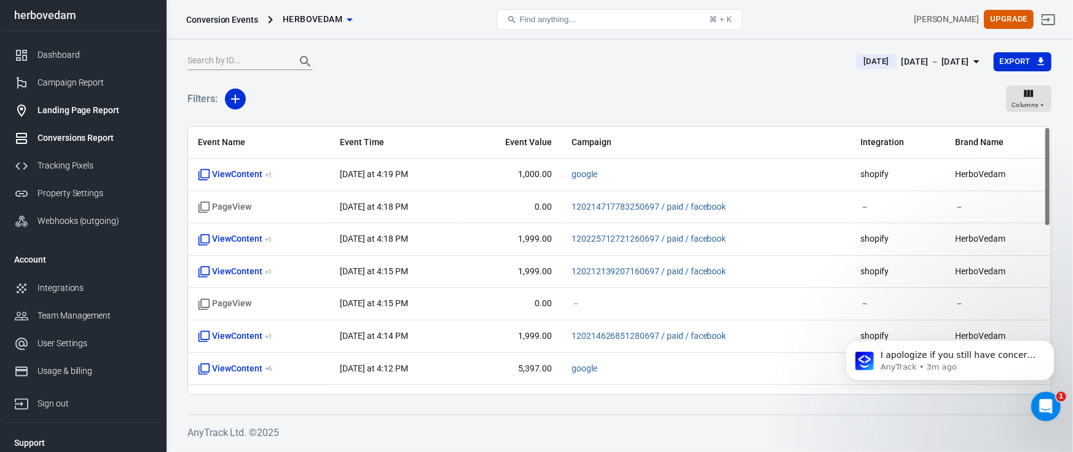
click at [87, 116] on div "Landing Page Report" at bounding box center [94, 110] width 114 height 13
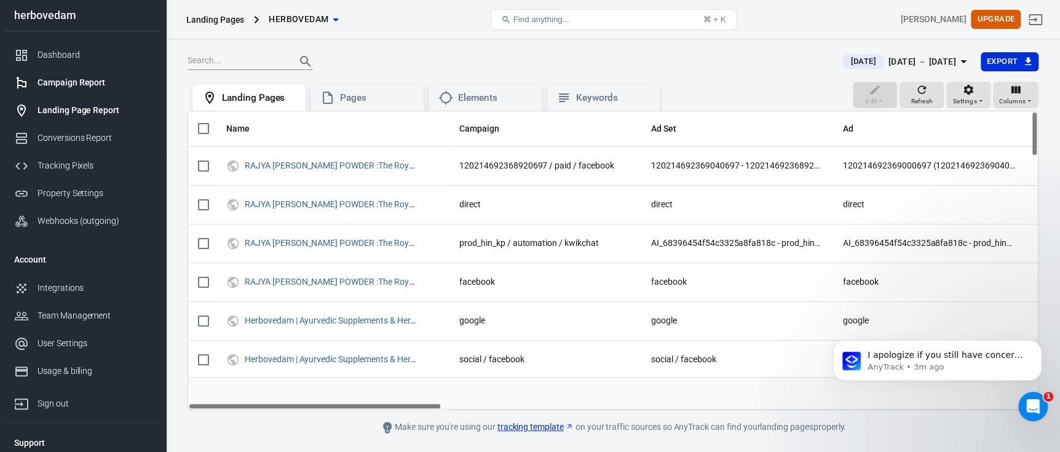
click at [88, 88] on div "Campaign Report" at bounding box center [94, 82] width 114 height 13
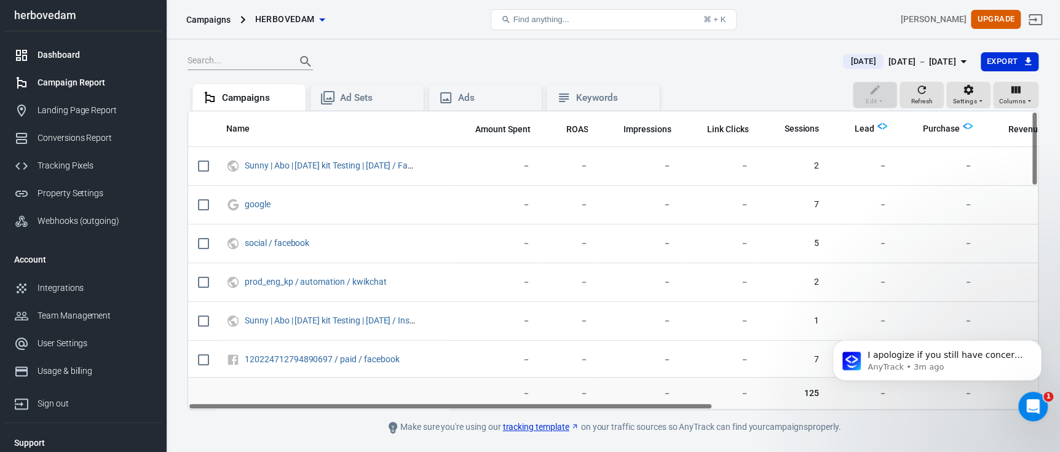
click at [91, 60] on div "Dashboard" at bounding box center [94, 55] width 114 height 13
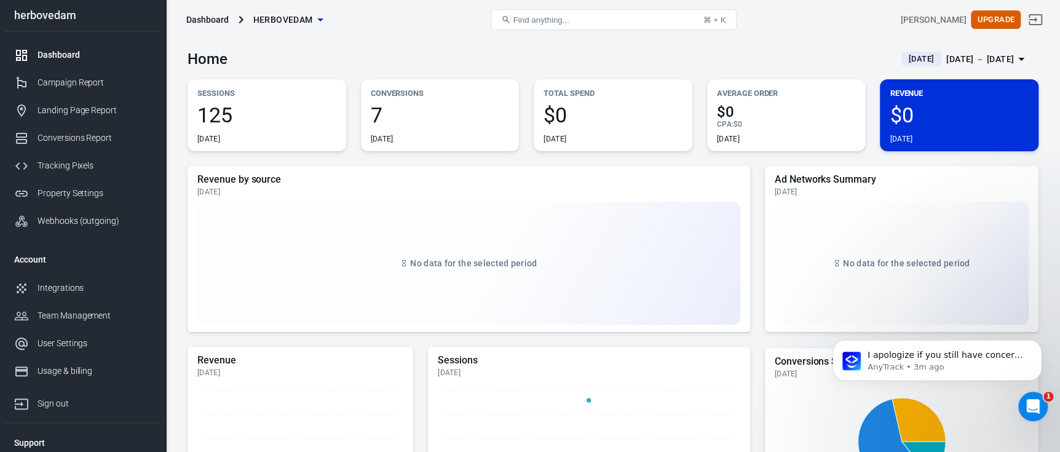
click at [254, 127] on div "125 Today" at bounding box center [266, 123] width 139 height 39
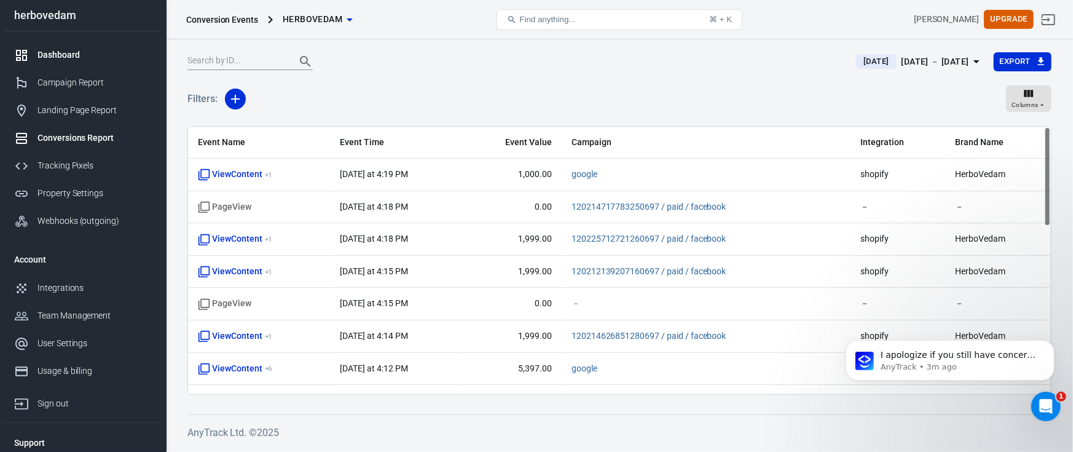
click at [77, 60] on div "Dashboard" at bounding box center [94, 55] width 114 height 13
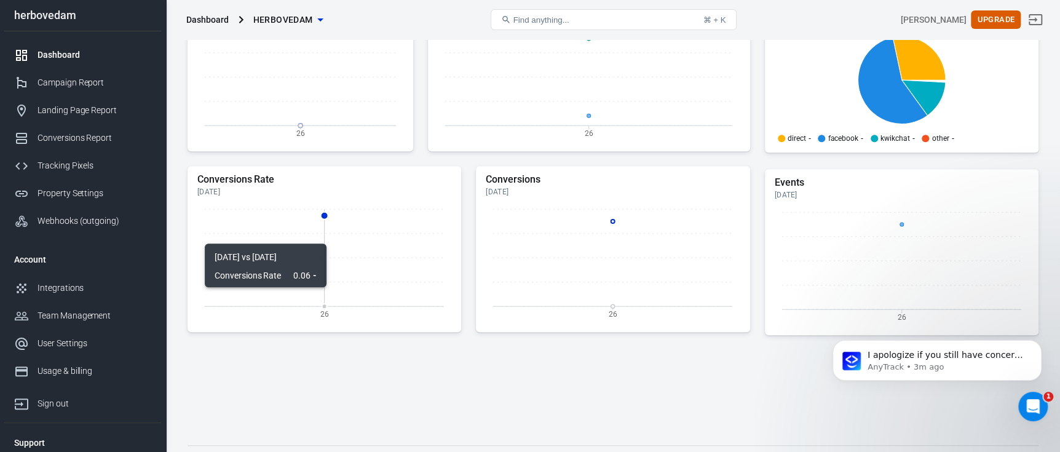
scroll to position [368, 0]
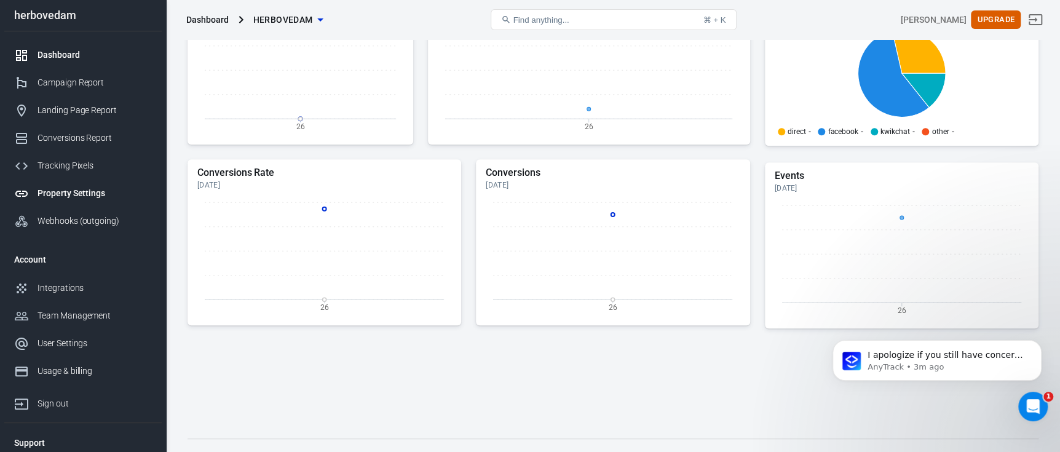
click at [72, 193] on div "Property Settings" at bounding box center [94, 193] width 114 height 13
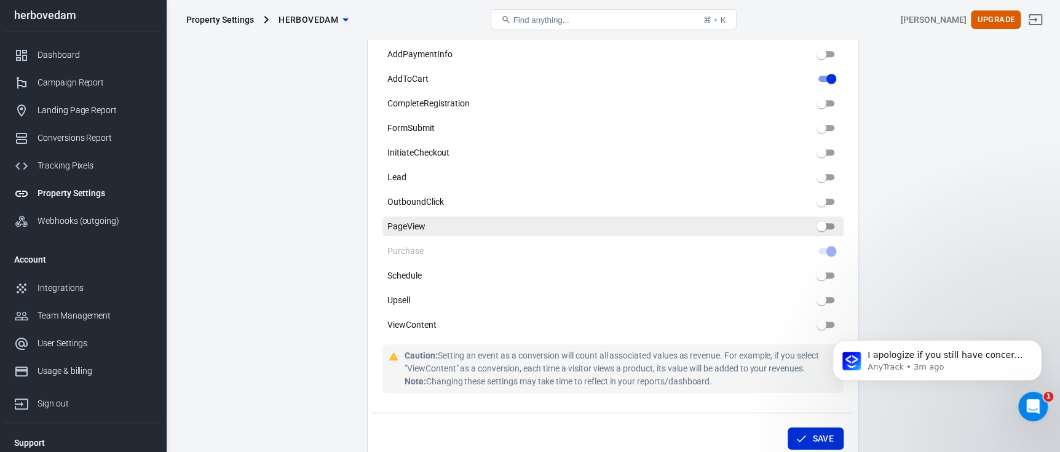
scroll to position [614, 0]
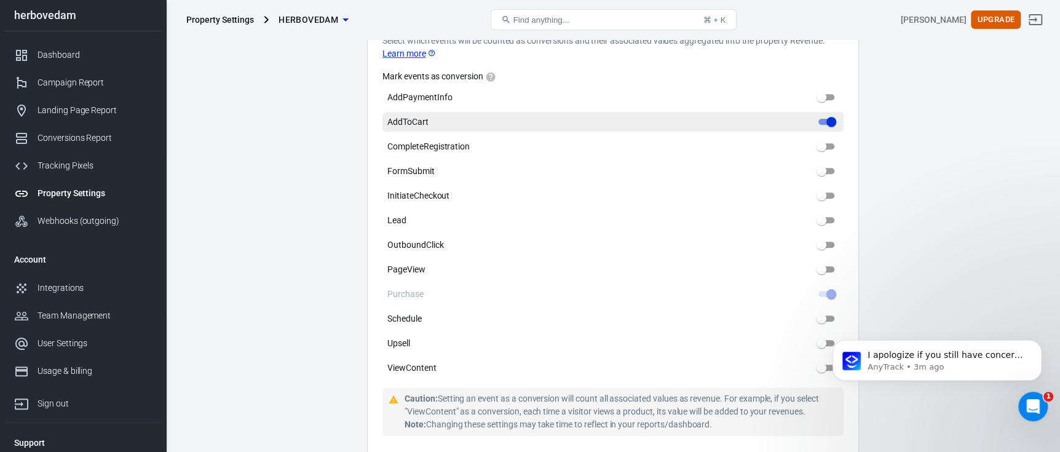
click at [830, 114] on input "AddToCart" at bounding box center [831, 121] width 44 height 15
checkbox input "false"
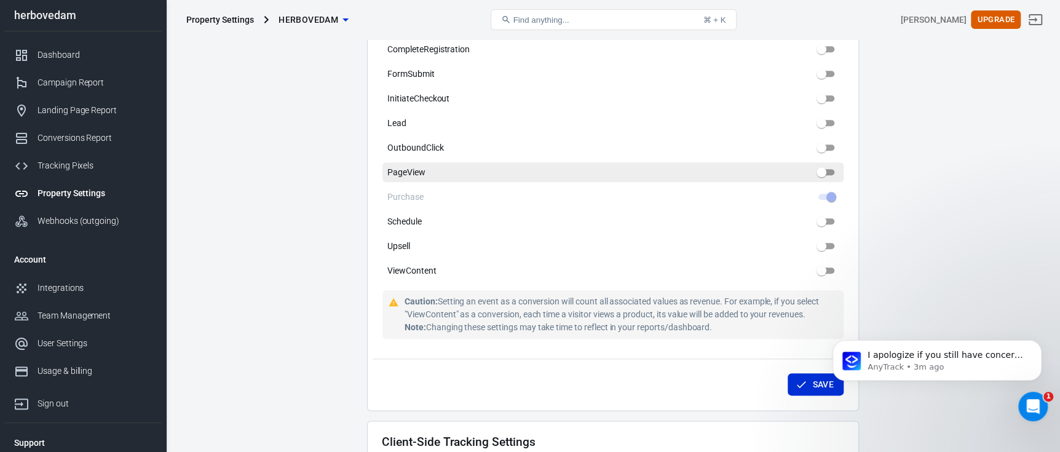
scroll to position [737, 0]
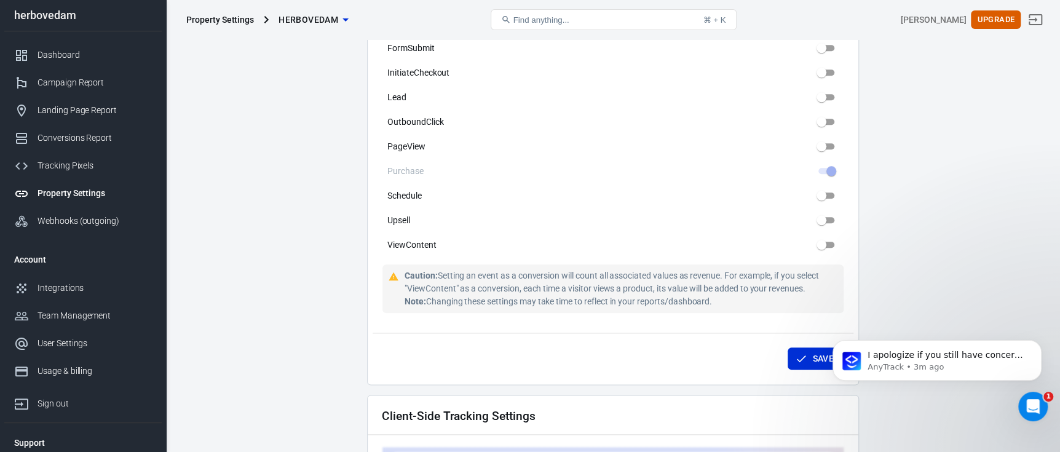
click at [786, 337] on div "Save" at bounding box center [612, 356] width 481 height 47
click at [791, 347] on button "Save" at bounding box center [815, 358] width 56 height 23
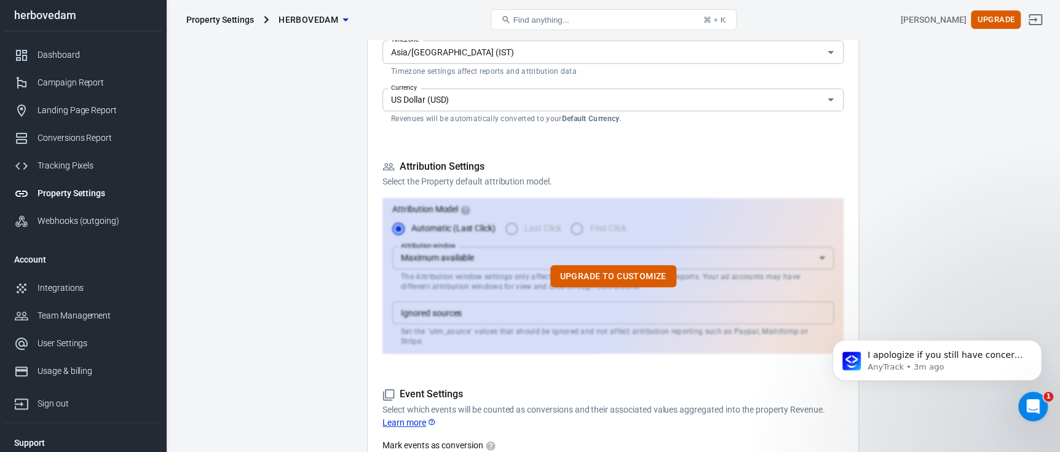
scroll to position [0, 0]
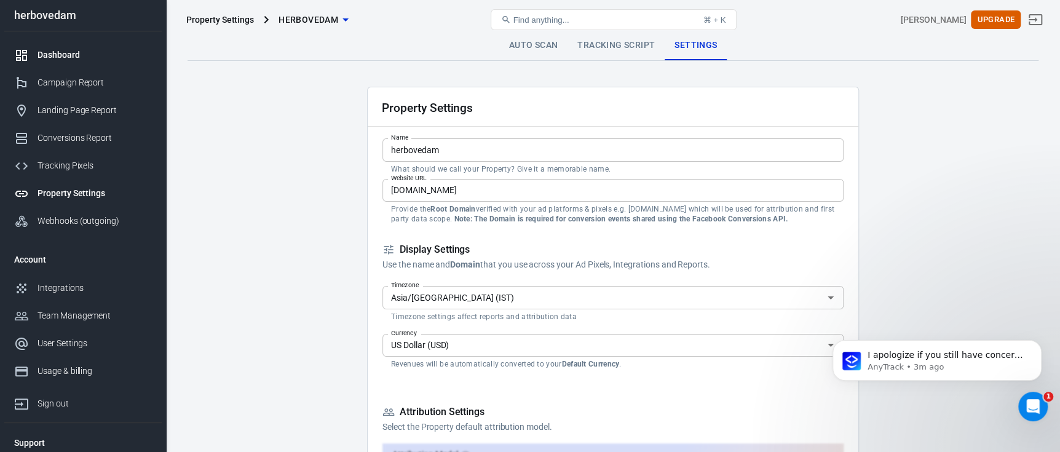
click at [117, 62] on link "Dashboard" at bounding box center [82, 55] width 157 height 28
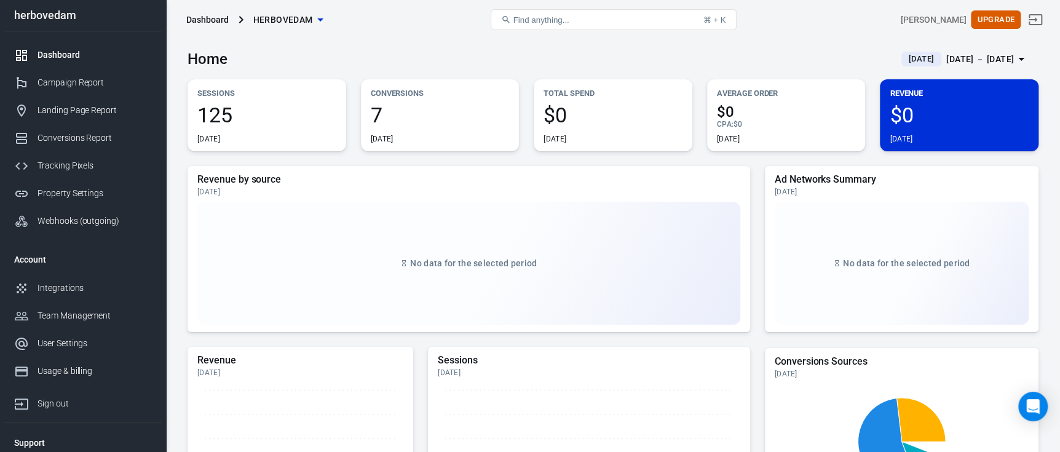
click at [395, 128] on div "7 [DATE]" at bounding box center [440, 123] width 139 height 39
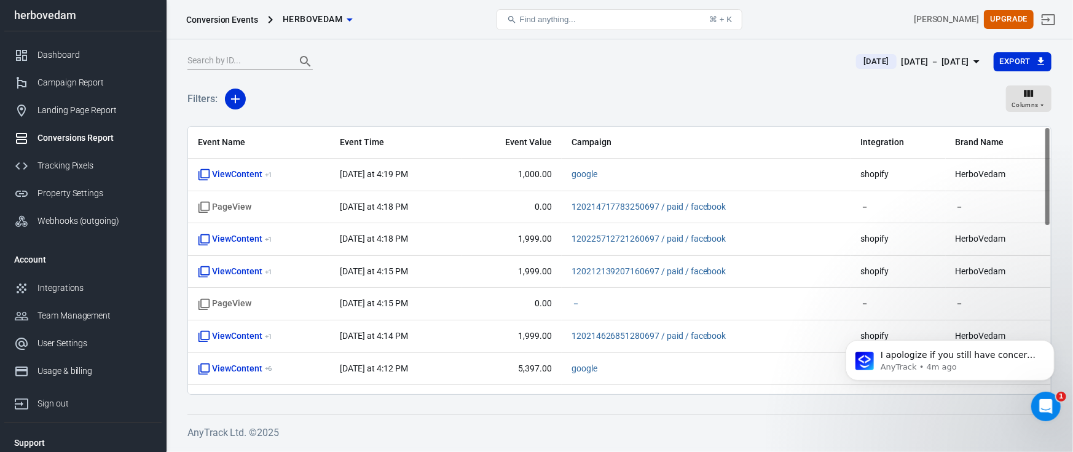
click at [64, 143] on div "Conversions Report" at bounding box center [94, 138] width 114 height 13
click at [74, 162] on div "Tracking Pixels" at bounding box center [94, 165] width 114 height 13
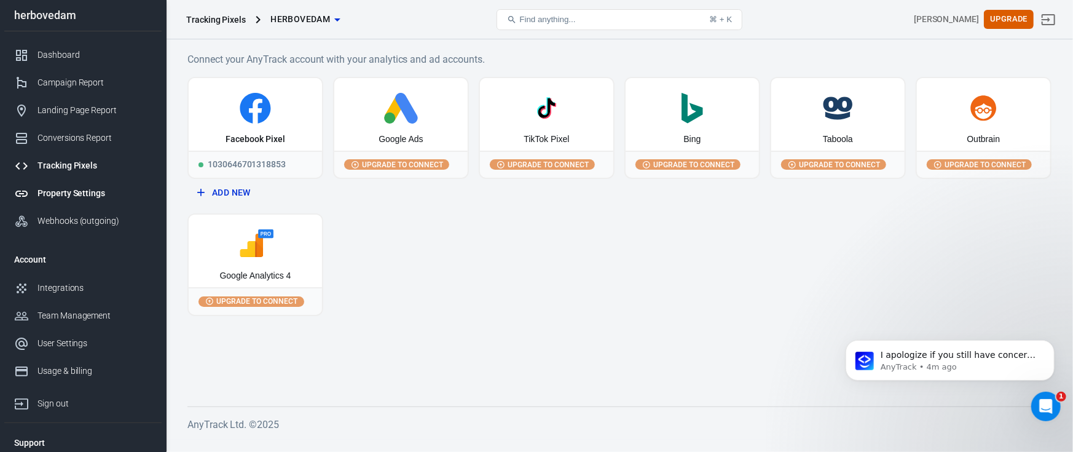
click at [61, 195] on div "Property Settings" at bounding box center [94, 193] width 114 height 13
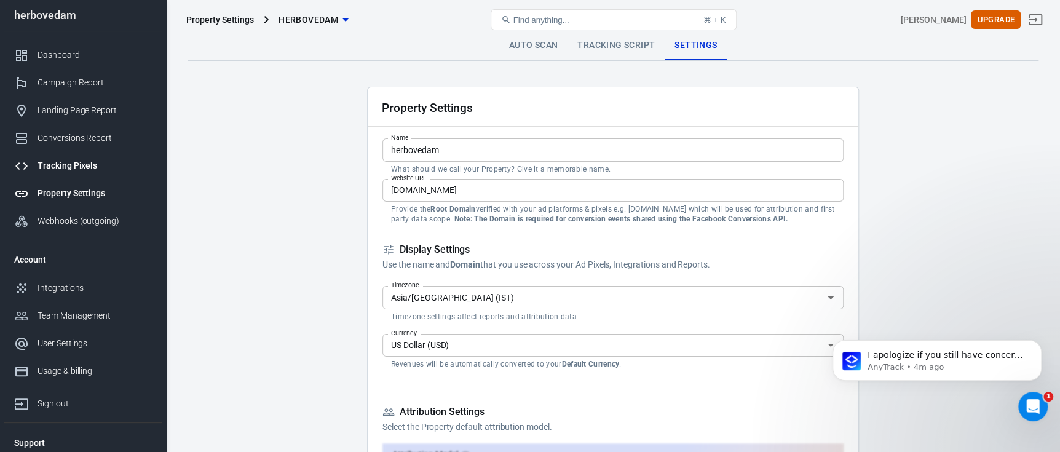
click at [98, 157] on link "Tracking Pixels" at bounding box center [82, 166] width 157 height 28
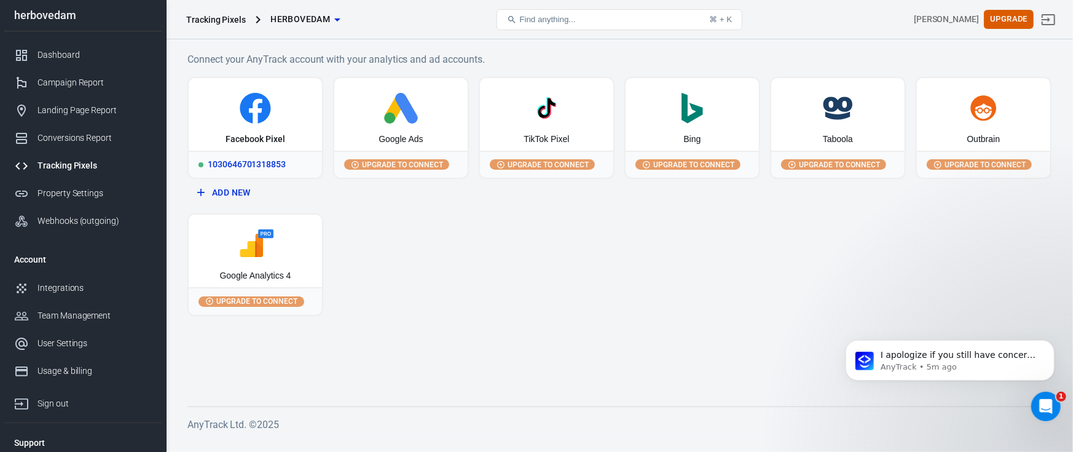
click at [234, 121] on icon at bounding box center [256, 108] width 124 height 31
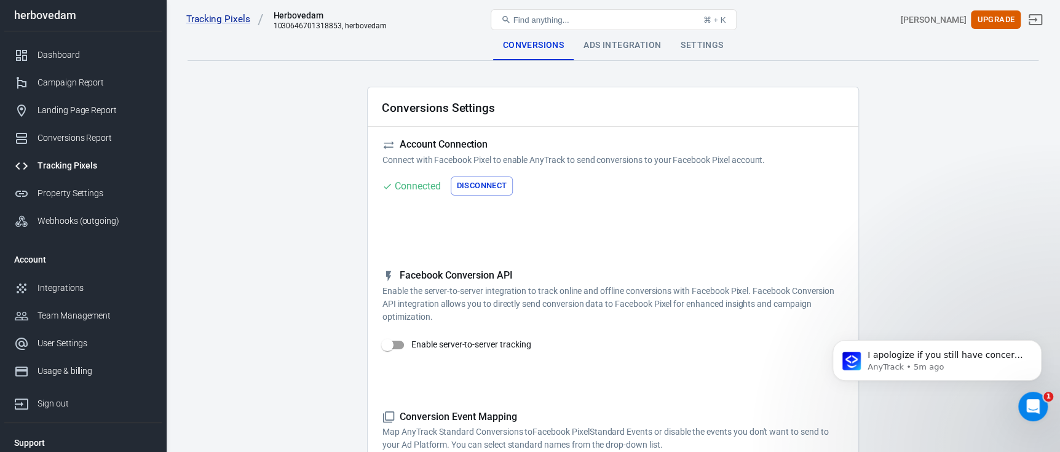
click at [610, 43] on div "Ads Integration" at bounding box center [621, 46] width 97 height 30
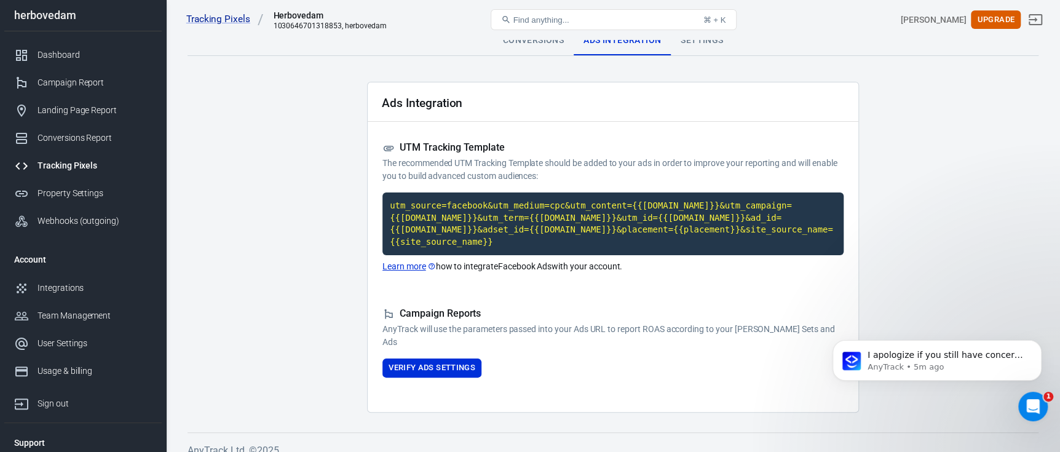
scroll to position [6, 0]
click at [693, 39] on div "Tracking Pixels Herbovedam 1030646701318853, herbovedam Find anything... ⌘ + K …" at bounding box center [613, 19] width 893 height 39
click at [699, 43] on div "Settings" at bounding box center [702, 40] width 62 height 30
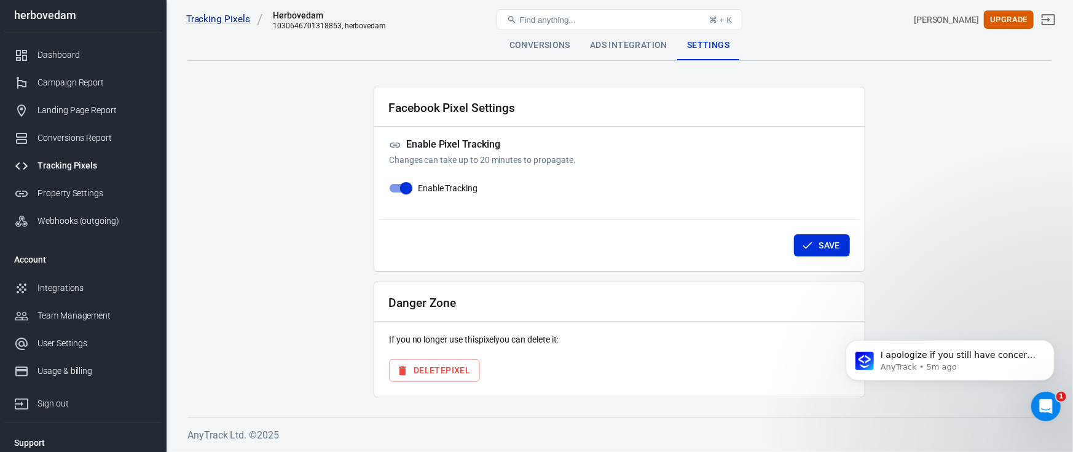
click at [538, 36] on div "Tracking Pixels Herbovedam 1030646701318853, herbovedam Find anything... ⌘ + K …" at bounding box center [620, 19] width 907 height 39
click at [559, 49] on div "Conversions" at bounding box center [540, 46] width 81 height 30
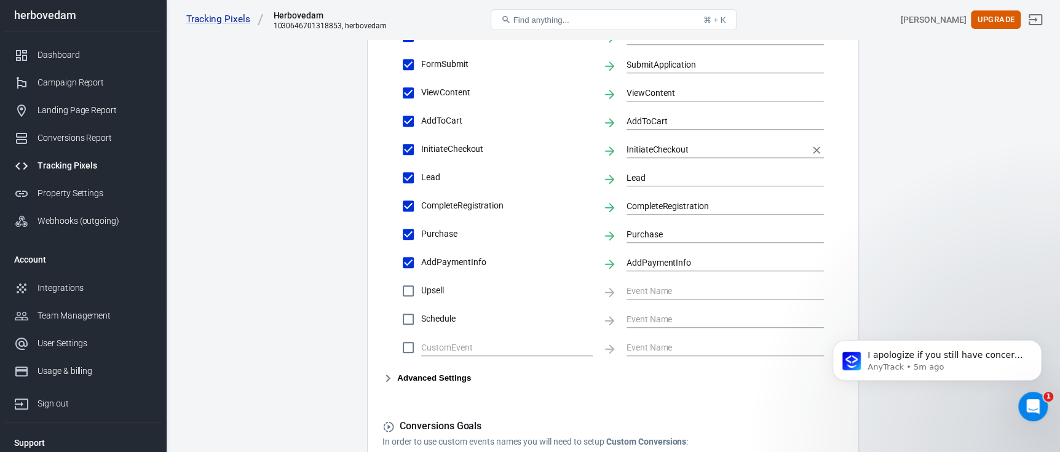
scroll to position [508, 0]
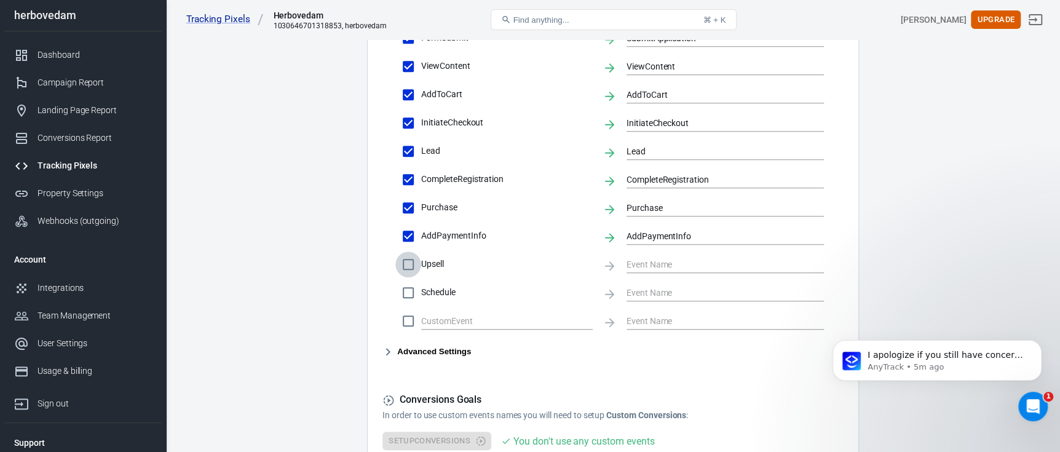
click at [409, 266] on input "Upsell" at bounding box center [408, 264] width 26 height 26
checkbox input "false"
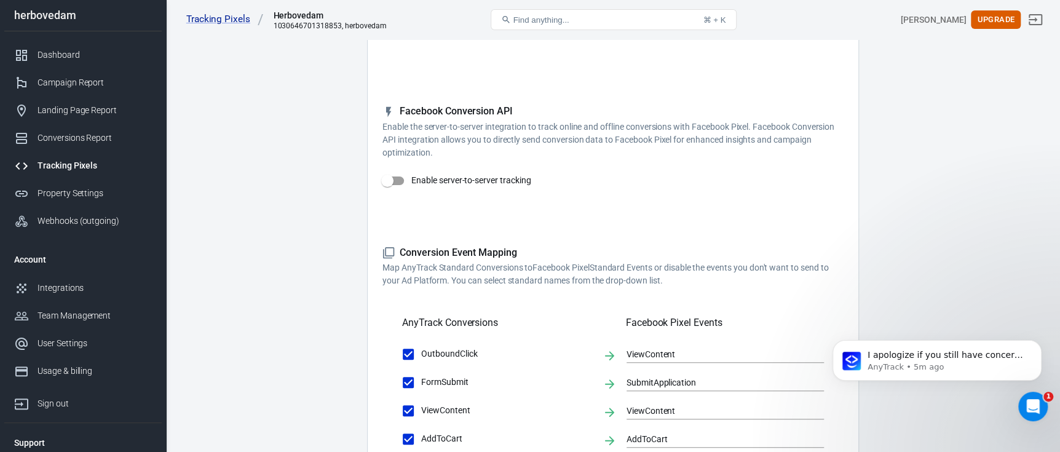
scroll to position [0, 0]
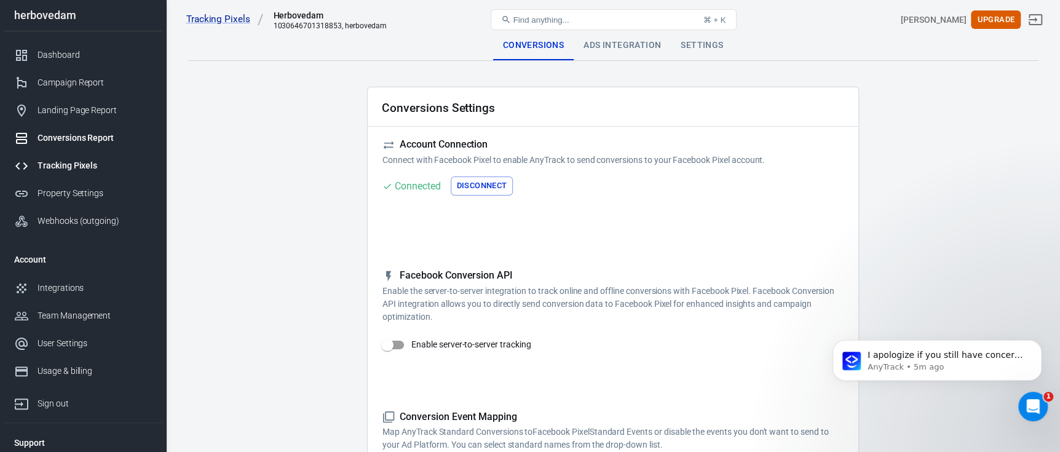
click at [59, 136] on div "Conversions Report" at bounding box center [94, 138] width 114 height 13
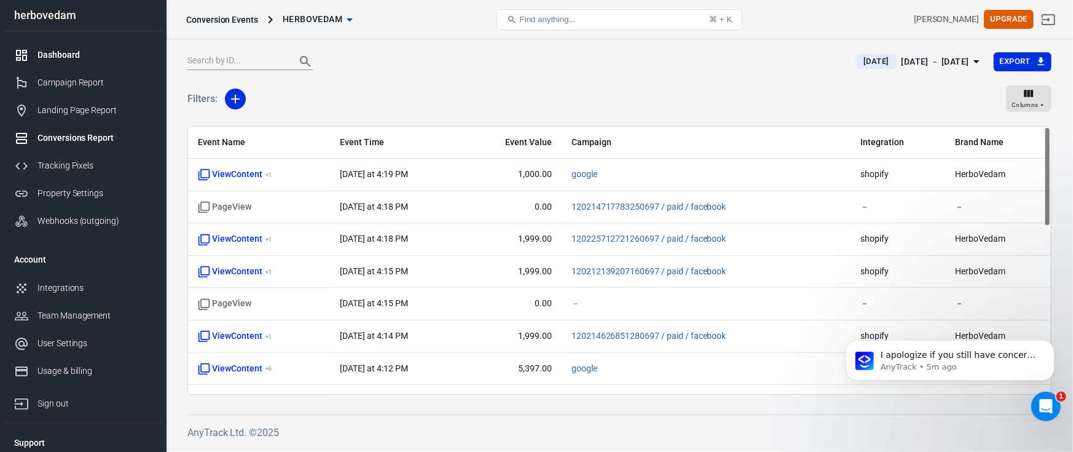
click at [67, 58] on div "Dashboard" at bounding box center [94, 55] width 114 height 13
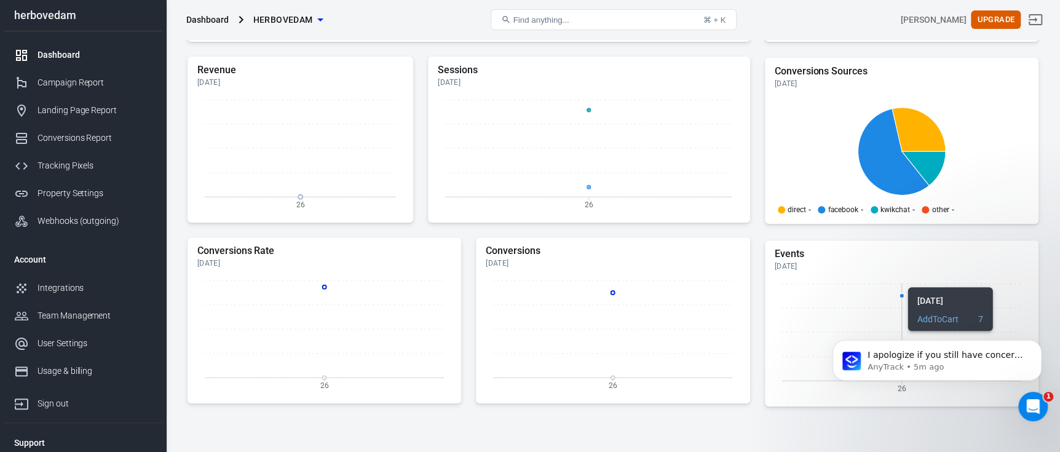
scroll to position [264, 0]
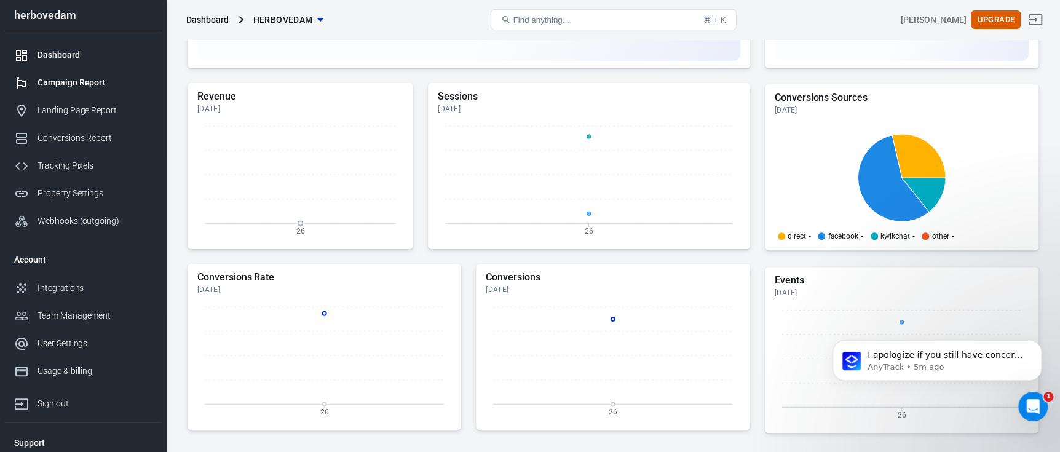
click at [29, 77] on div at bounding box center [25, 83] width 23 height 15
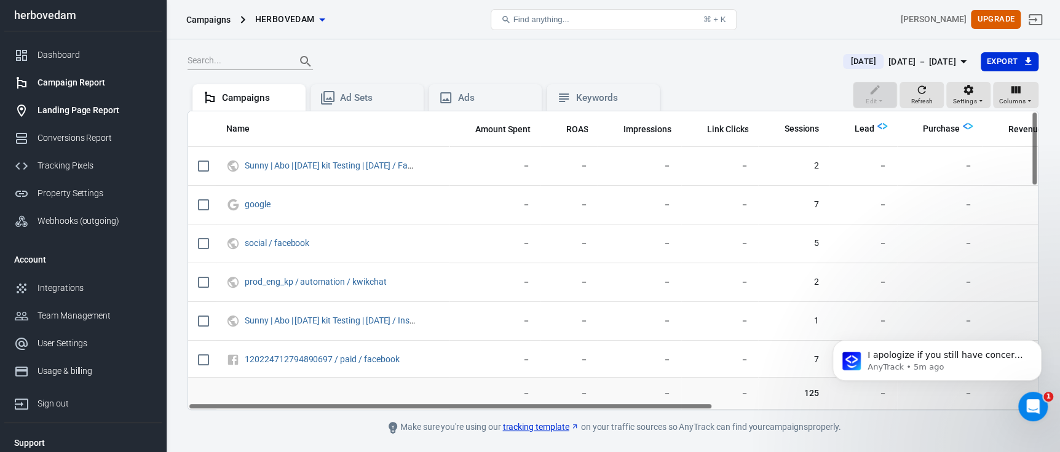
click at [96, 112] on div "Landing Page Report" at bounding box center [94, 110] width 114 height 13
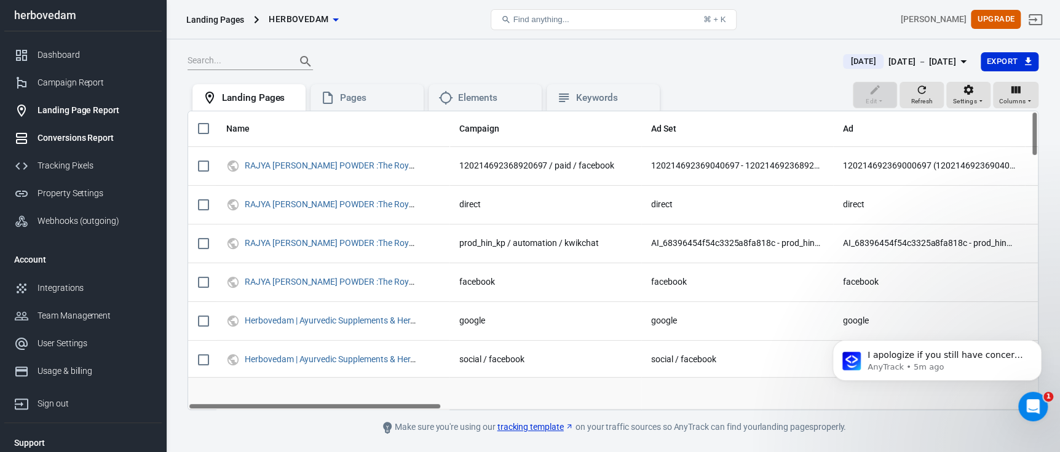
click at [71, 125] on link "Conversions Report" at bounding box center [82, 138] width 157 height 28
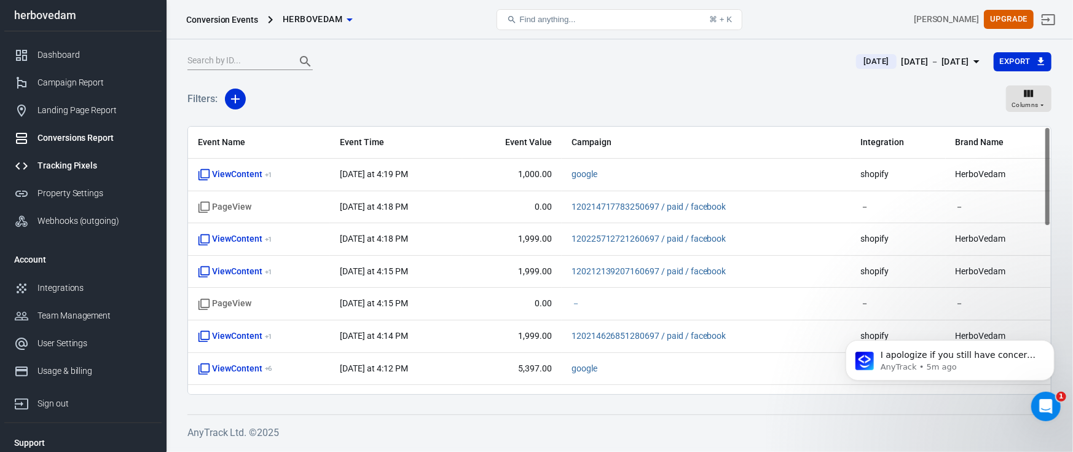
click at [53, 168] on div "Tracking Pixels" at bounding box center [94, 165] width 114 height 13
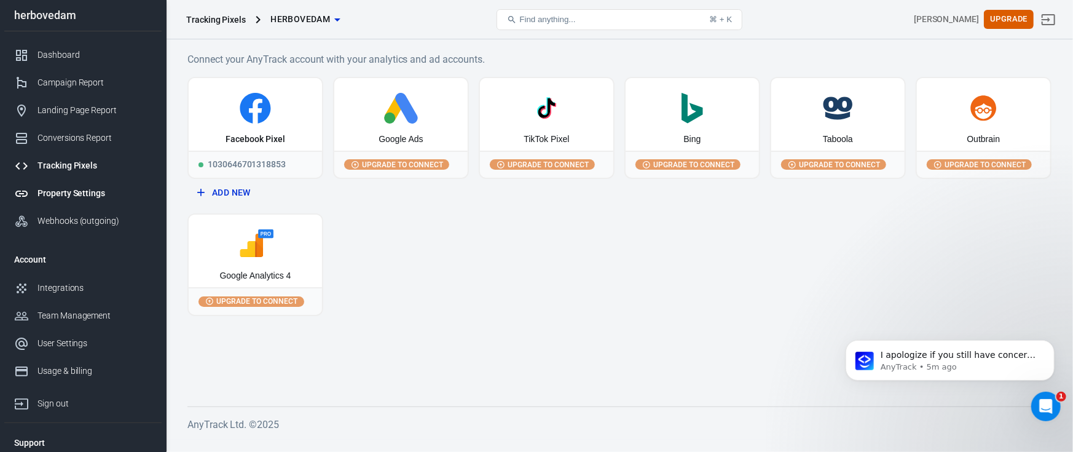
click at [69, 198] on div "Property Settings" at bounding box center [94, 193] width 114 height 13
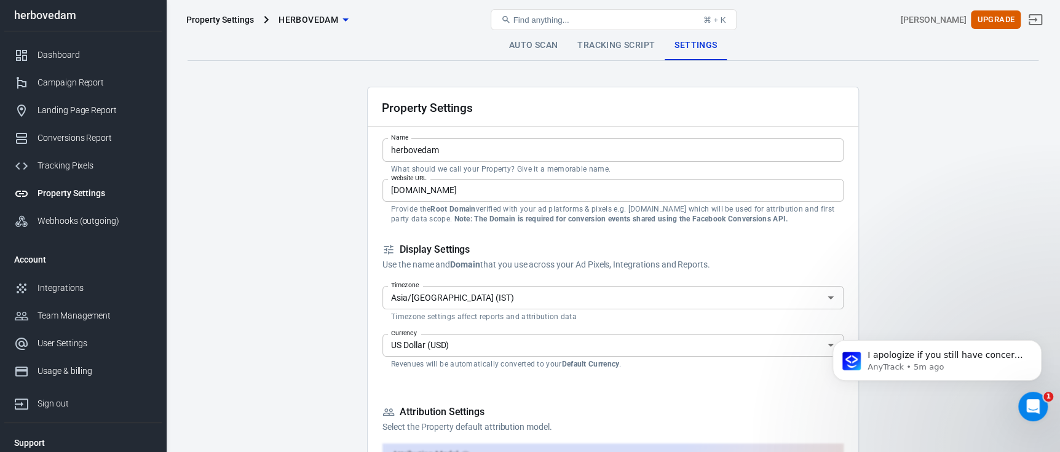
click at [542, 45] on link "Auto Scan" at bounding box center [533, 46] width 69 height 30
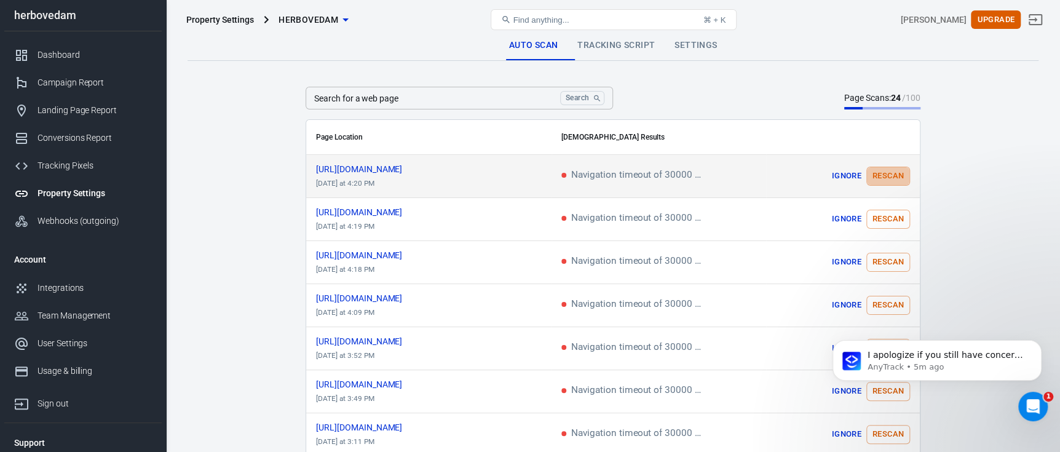
click at [880, 171] on button "Rescan" at bounding box center [888, 176] width 44 height 19
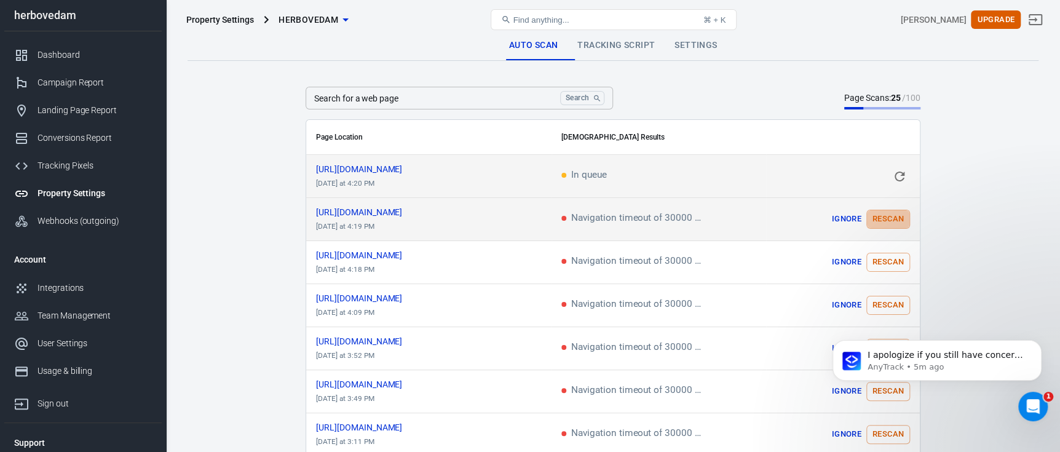
click at [885, 221] on button "Rescan" at bounding box center [888, 219] width 44 height 19
click at [893, 178] on icon "scrollable content" at bounding box center [899, 176] width 15 height 15
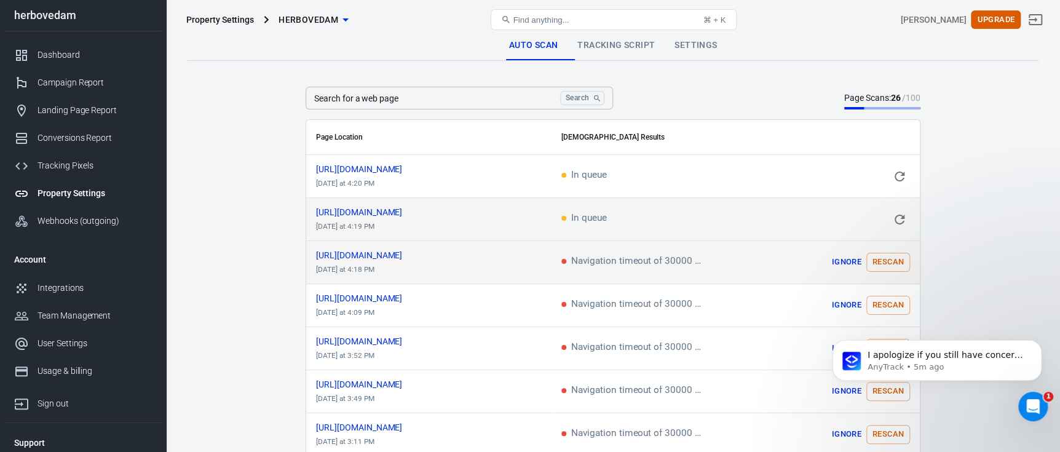
click at [897, 262] on button "Rescan" at bounding box center [888, 262] width 44 height 19
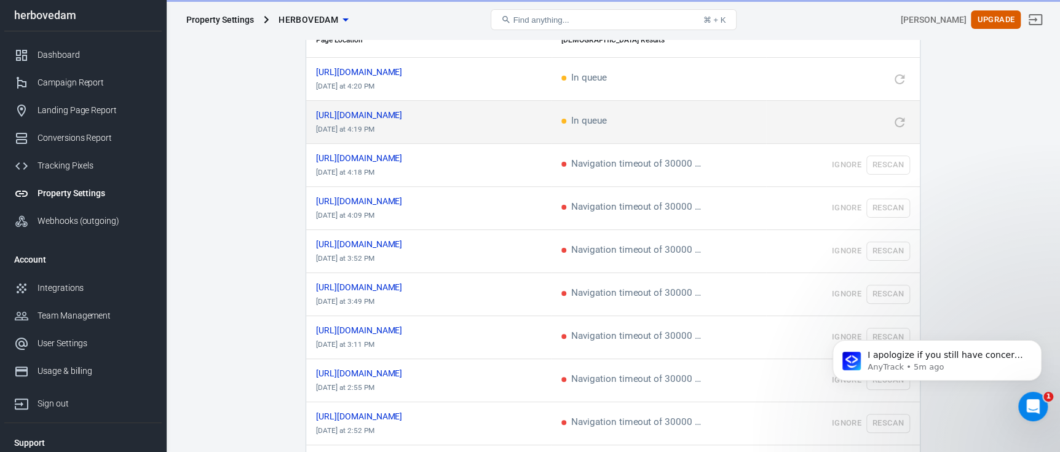
scroll to position [122, 0]
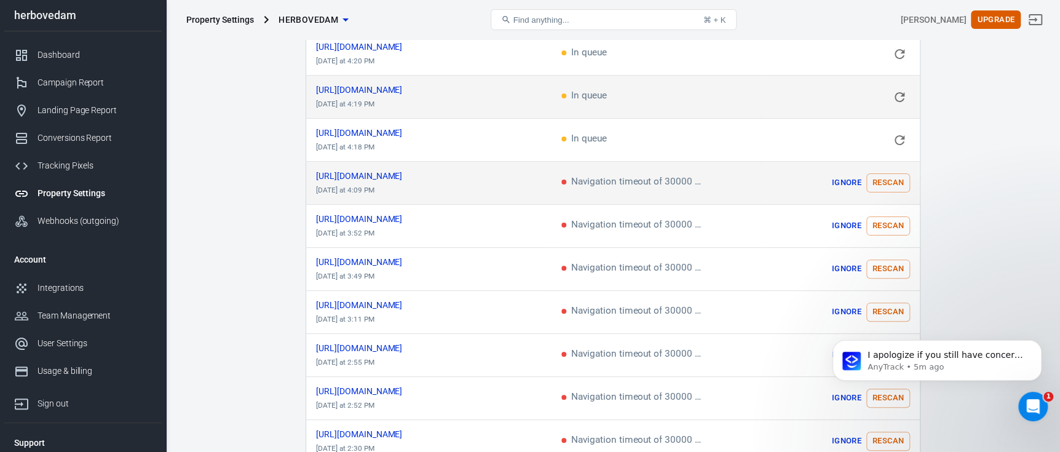
click at [891, 182] on button "Rescan" at bounding box center [888, 182] width 44 height 19
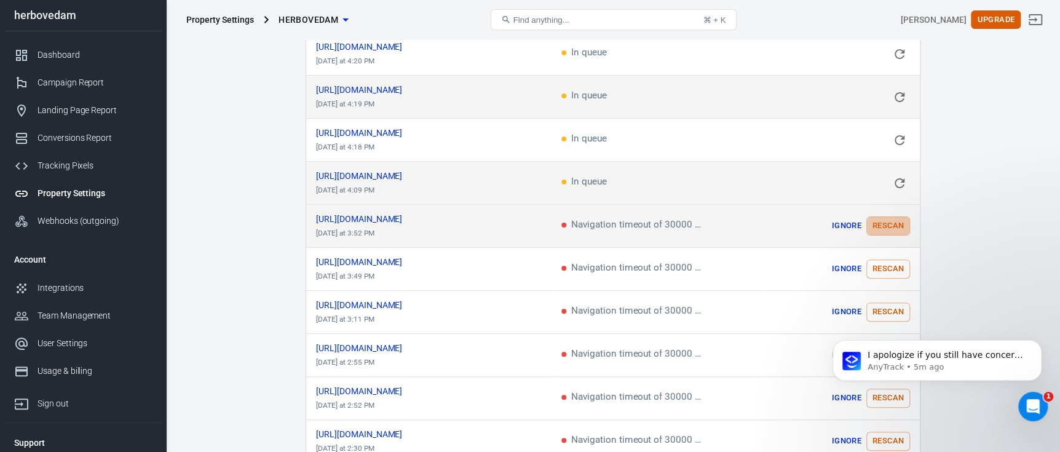
click at [896, 223] on button "Rescan" at bounding box center [888, 225] width 44 height 19
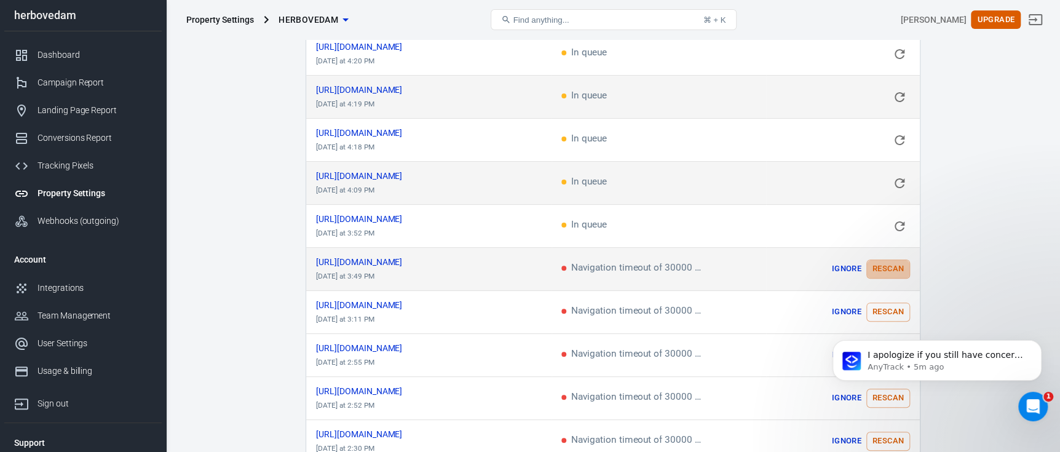
click at [892, 267] on button "Rescan" at bounding box center [888, 268] width 44 height 19
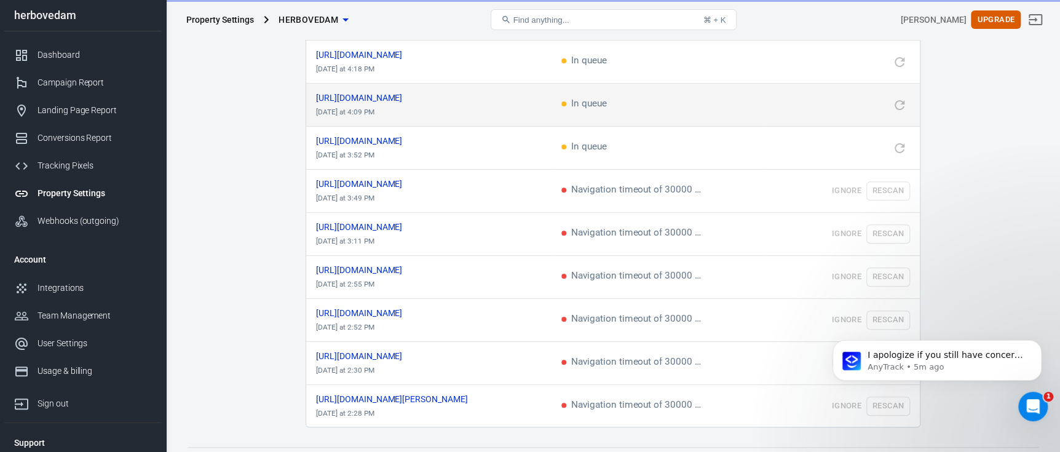
scroll to position [227, 0]
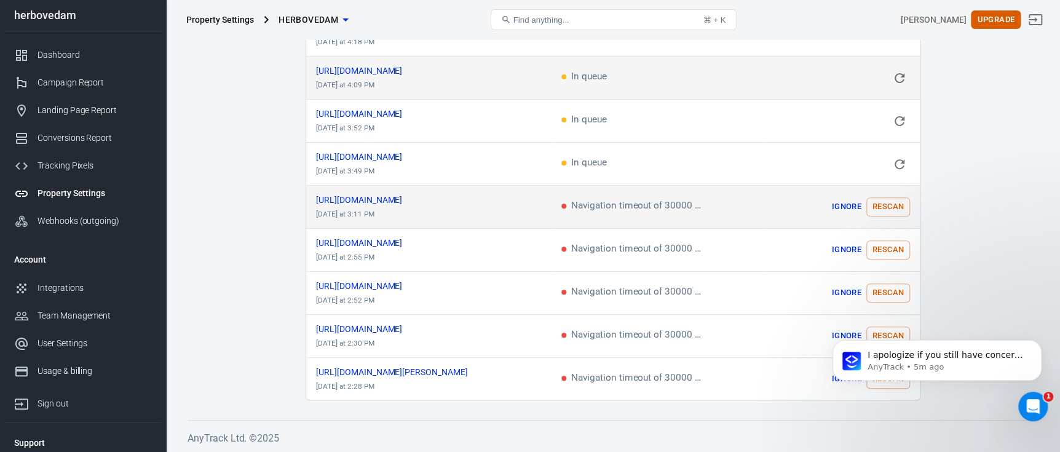
click at [889, 211] on button "Rescan" at bounding box center [888, 206] width 44 height 19
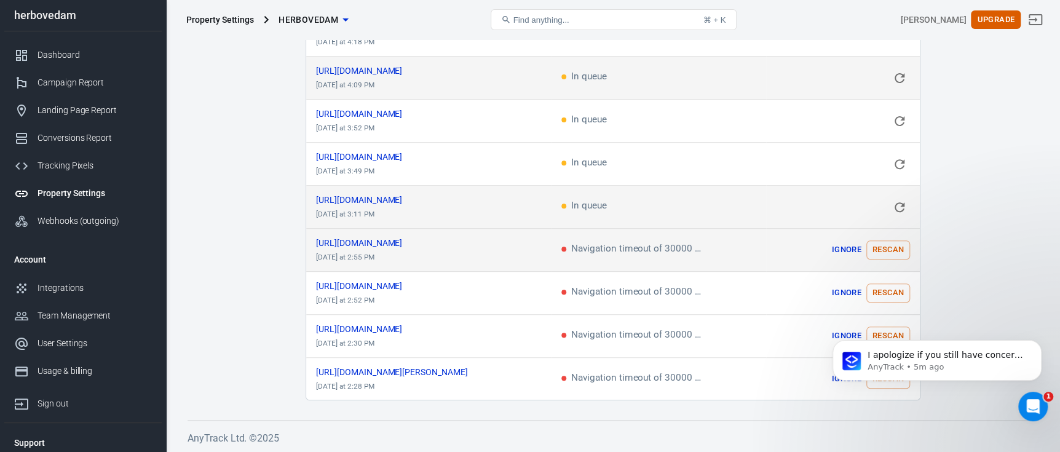
click at [890, 241] on button "Rescan" at bounding box center [888, 249] width 44 height 19
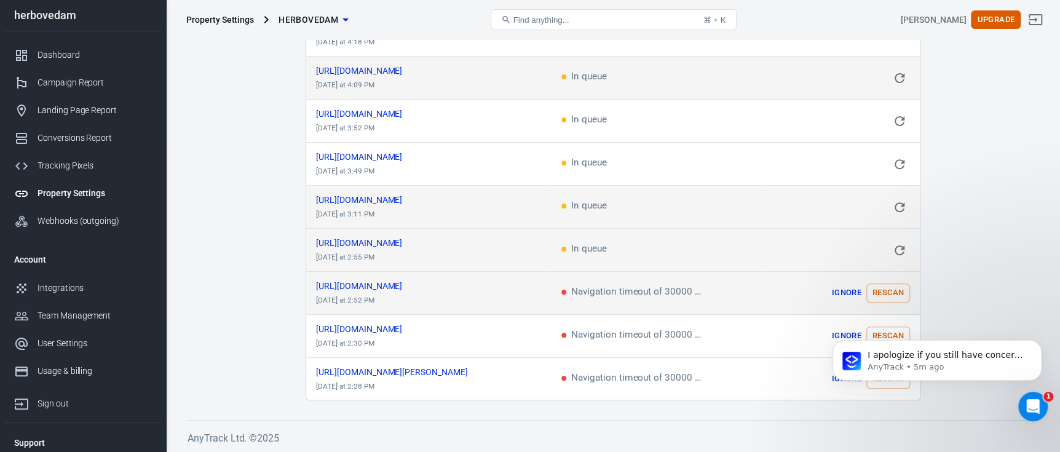
click at [896, 288] on button "Rescan" at bounding box center [888, 292] width 44 height 19
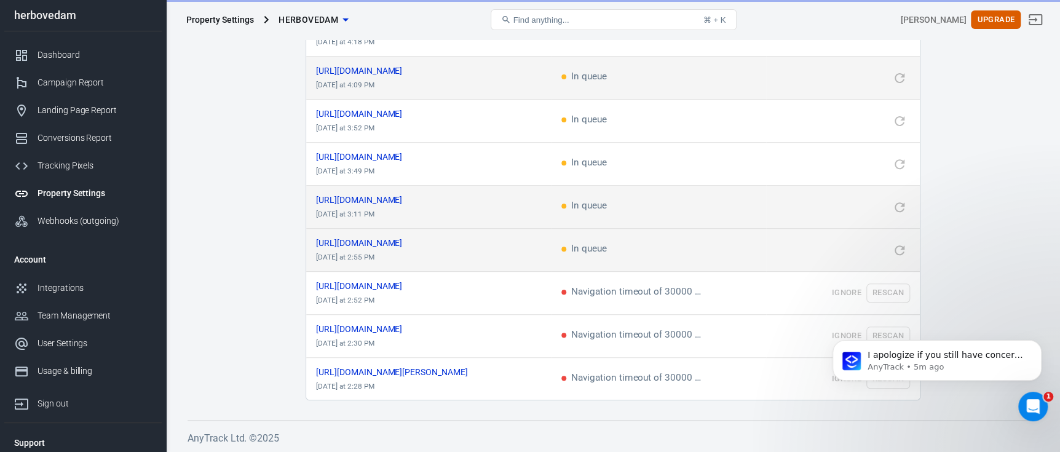
click at [888, 331] on body "I apologize if you still have concerns about your tracking setup. Would you lik…" at bounding box center [937, 366] width 236 height 95
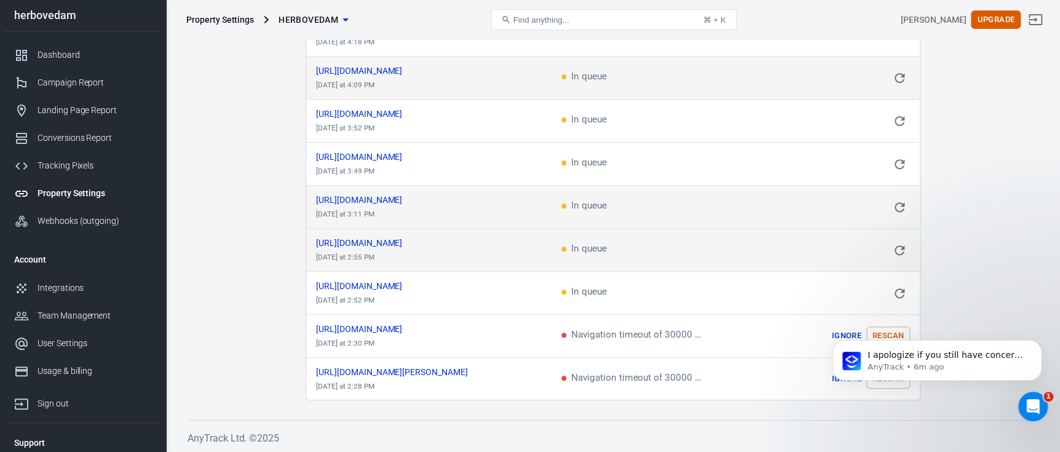
click at [888, 331] on body "I apologize if you still have concerns about your tracking setup. Would you lik…" at bounding box center [937, 366] width 236 height 95
click at [886, 336] on body "I apologize if you still have concerns about your tracking setup. Would you lik…" at bounding box center [937, 366] width 236 height 95
click at [1031, 400] on icon "Open Intercom Messenger" at bounding box center [1031, 405] width 9 height 10
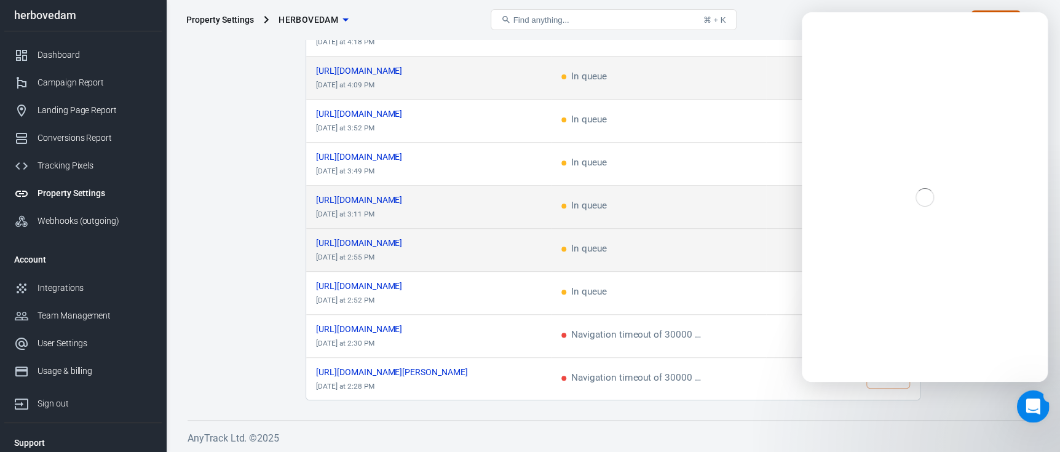
scroll to position [0, 0]
click at [1032, 409] on icon "Close Intercom Messenger" at bounding box center [1030, 404] width 15 height 15
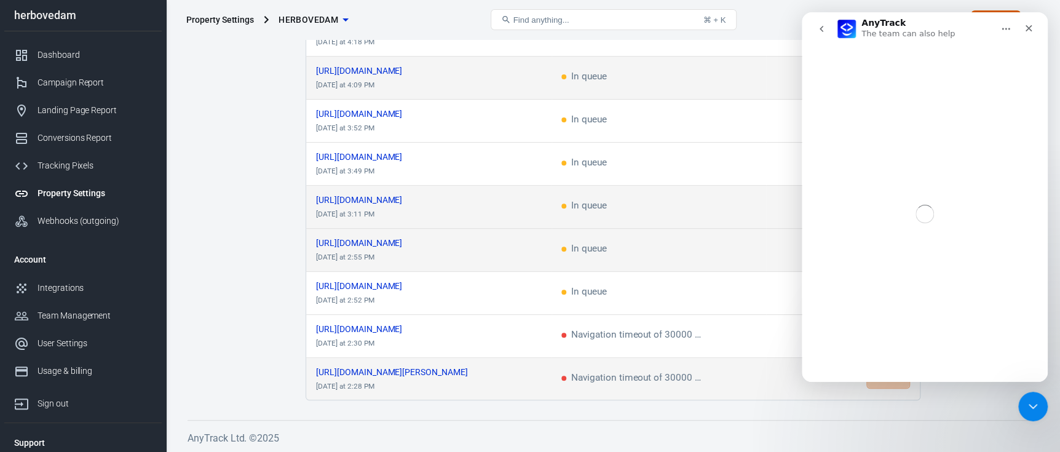
click at [894, 383] on button "Rescan" at bounding box center [888, 378] width 44 height 19
click at [1019, 28] on div "Close" at bounding box center [1028, 28] width 22 height 22
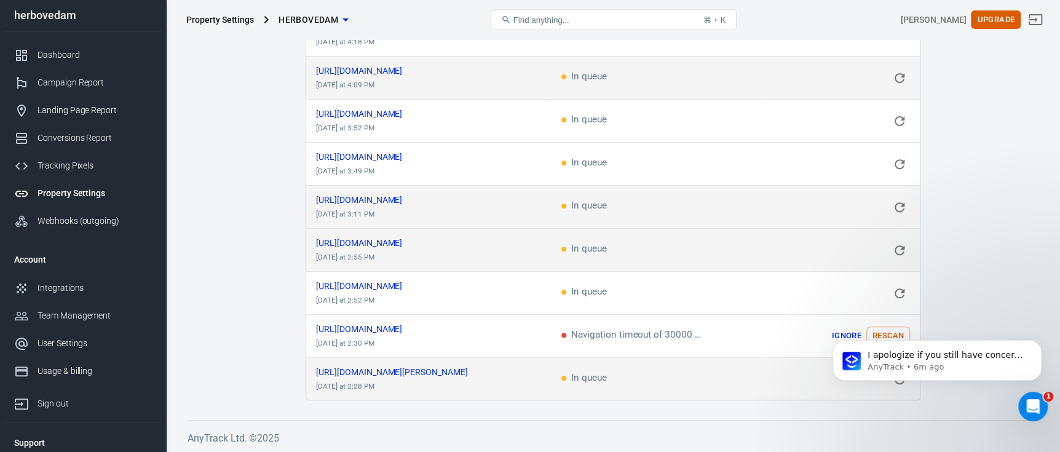
click at [878, 334] on div "I apologize if you still have concerns about your tracking setup. Would you lik…" at bounding box center [937, 304] width 226 height 154
click at [861, 331] on div "I apologize if you still have concerns about your tracking setup. Would you lik…" at bounding box center [937, 304] width 226 height 154
click at [881, 331] on div "I apologize if you still have concerns about your tracking setup. Would you lik…" at bounding box center [937, 304] width 226 height 154
click at [887, 330] on body "I apologize if you still have concerns about your tracking setup. Would you lik…" at bounding box center [937, 366] width 236 height 95
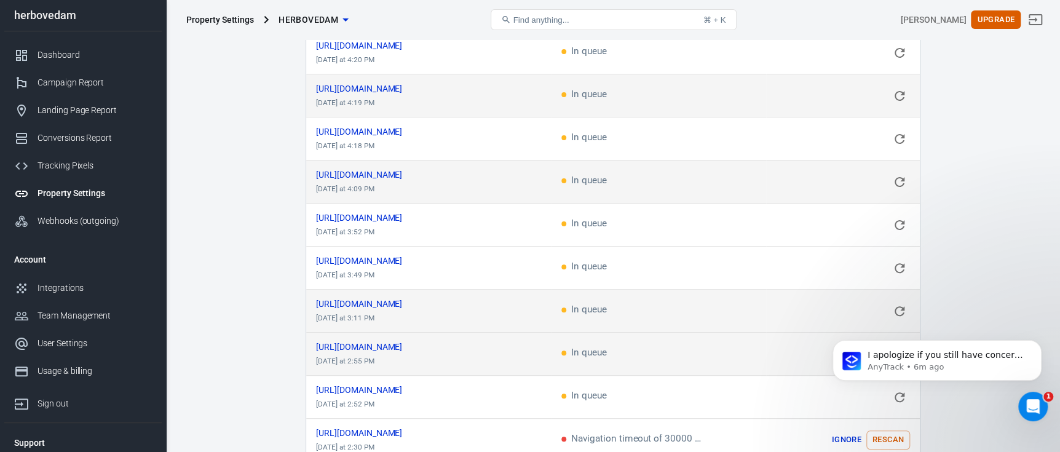
scroll to position [131, 0]
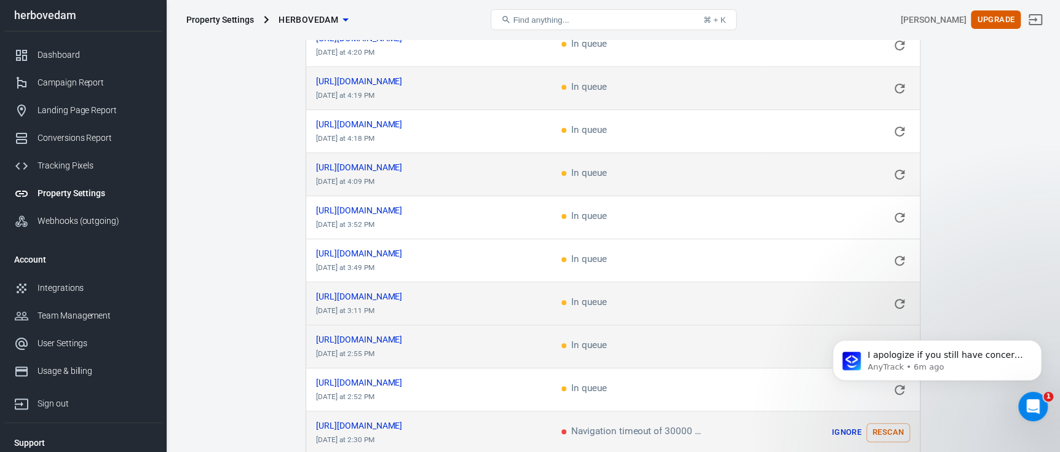
click at [896, 433] on button "Rescan" at bounding box center [888, 432] width 44 height 19
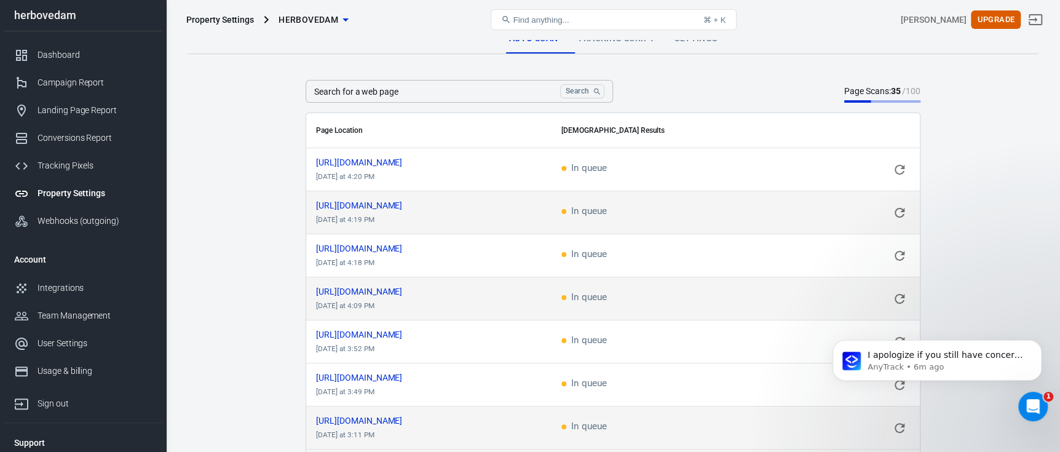
scroll to position [0, 0]
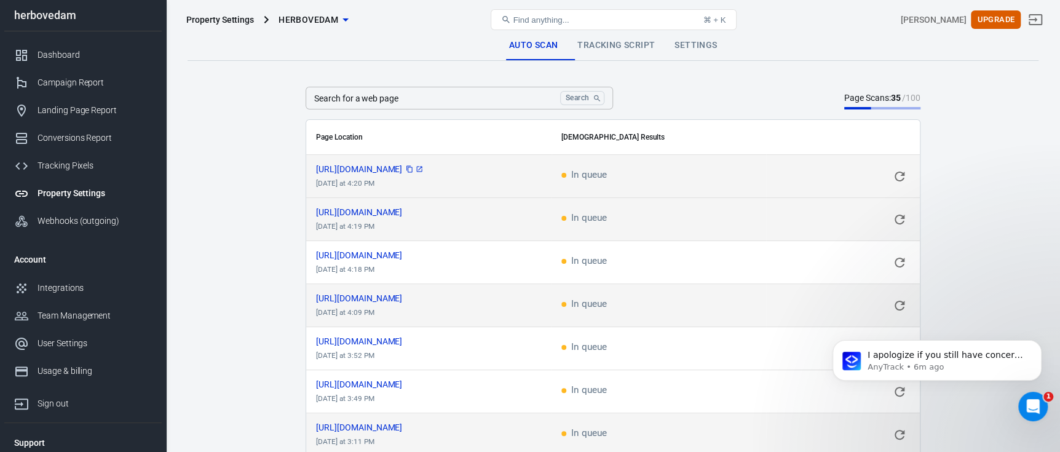
click at [424, 170] on span "[URL][DOMAIN_NAME]" at bounding box center [370, 169] width 108 height 9
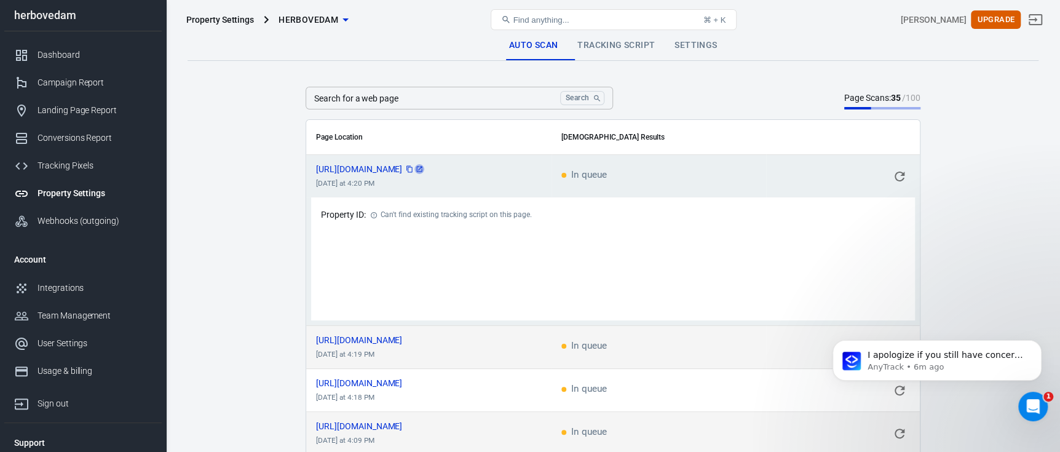
click at [423, 170] on icon "scrollable content" at bounding box center [419, 168] width 7 height 7
click at [441, 98] on input "Search for a web page" at bounding box center [430, 98] width 250 height 23
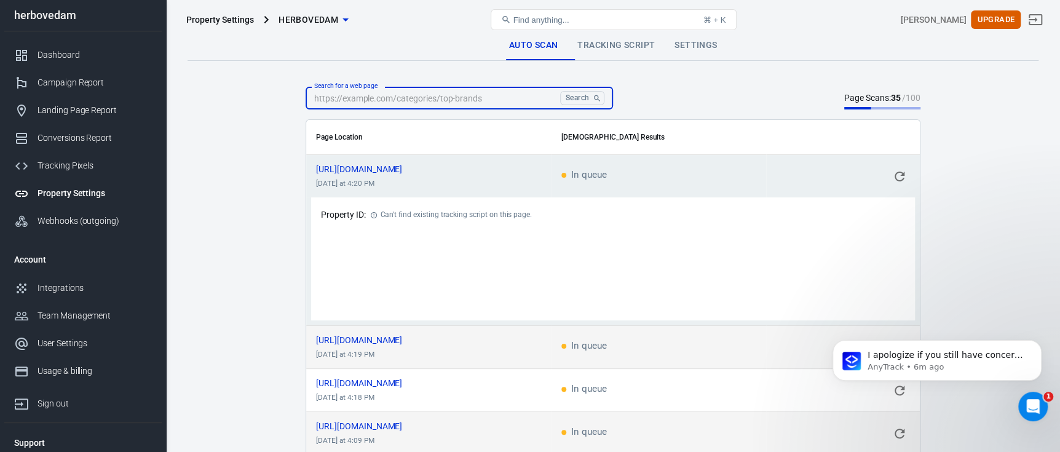
click at [598, 53] on link "Tracking Script" at bounding box center [615, 46] width 97 height 30
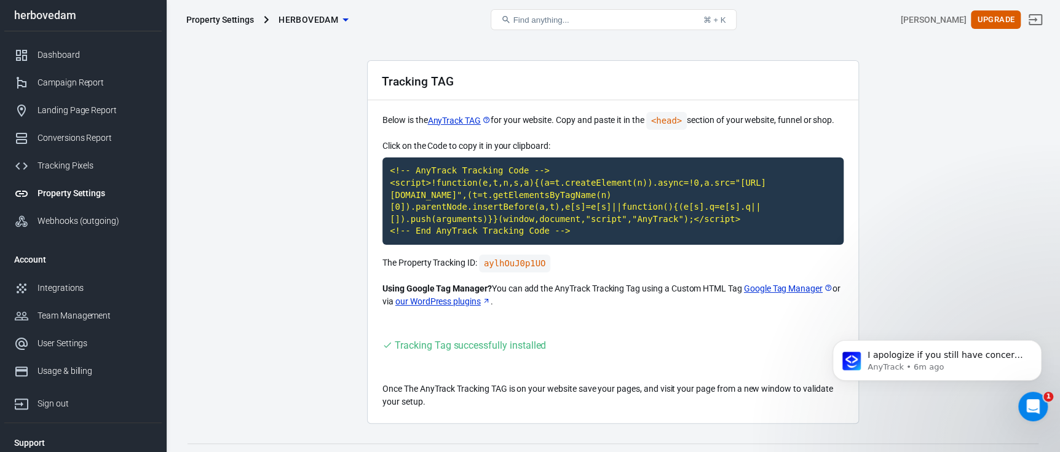
scroll to position [50, 0]
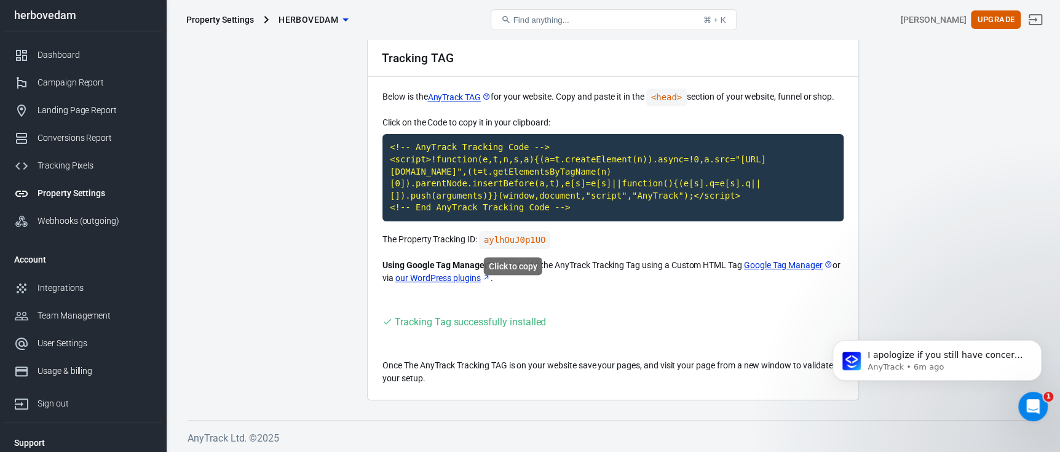
click at [519, 241] on code "aylhOuJ0p1UO" at bounding box center [515, 240] width 72 height 18
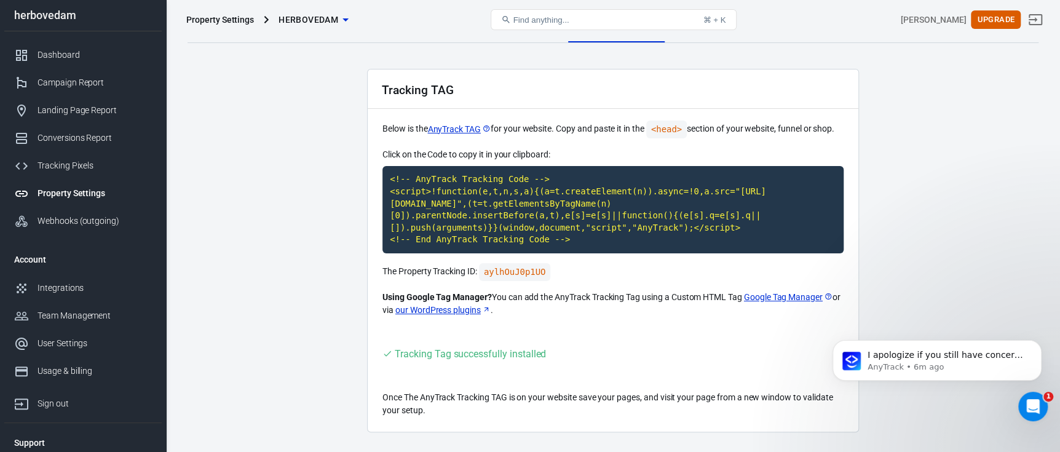
scroll to position [0, 0]
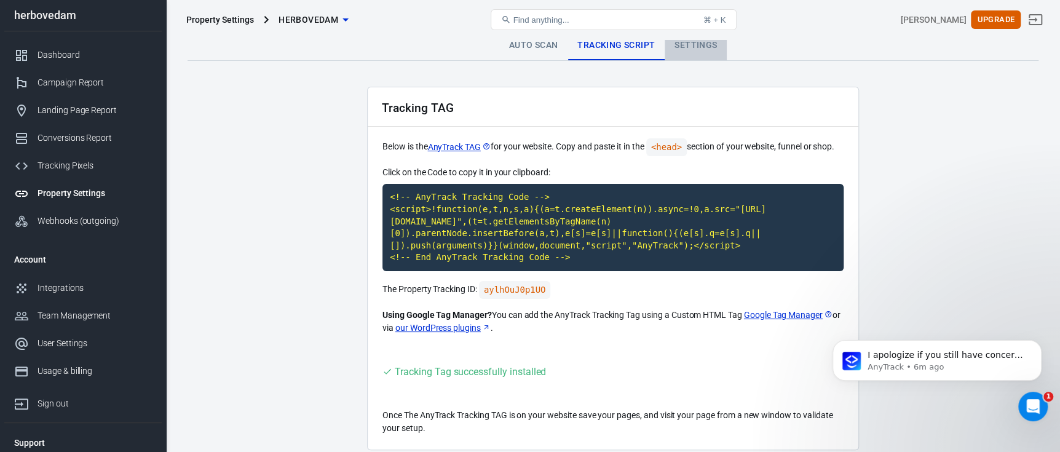
click at [688, 46] on link "Settings" at bounding box center [695, 46] width 62 height 30
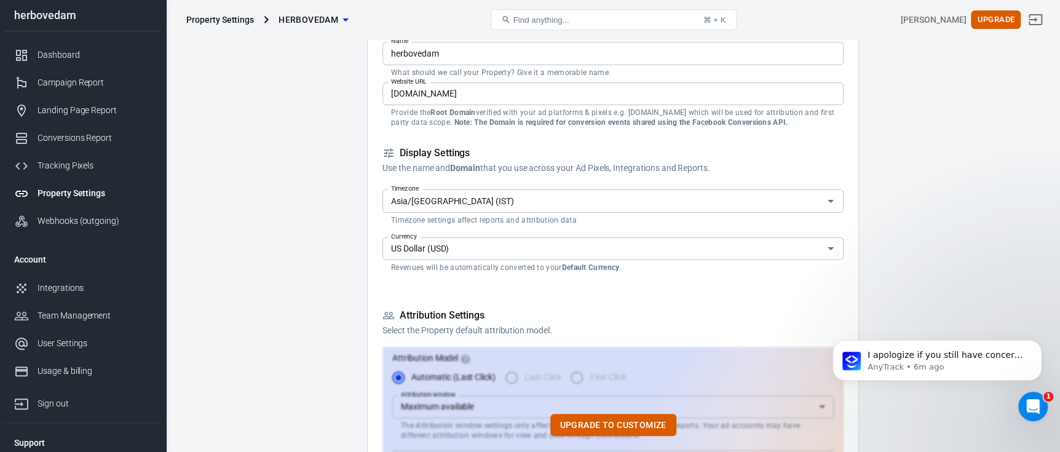
scroll to position [122, 0]
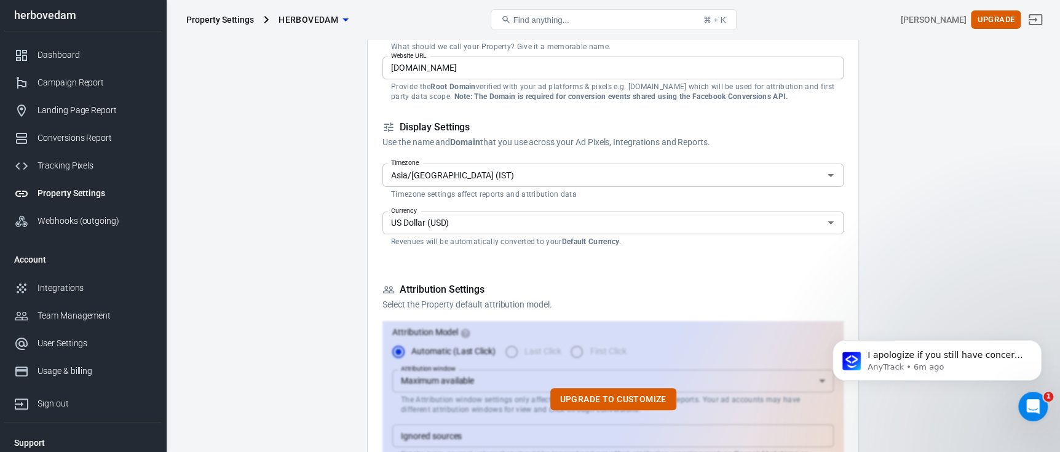
click at [554, 181] on input "Asia/[GEOGRAPHIC_DATA] (IST)" at bounding box center [602, 174] width 433 height 15
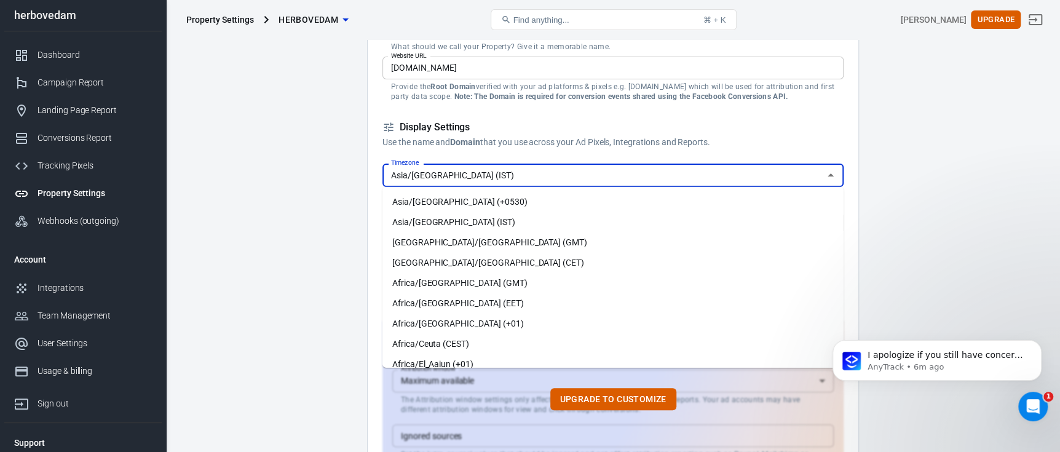
click at [554, 181] on input "Asia/[GEOGRAPHIC_DATA] (IST)" at bounding box center [602, 174] width 433 height 15
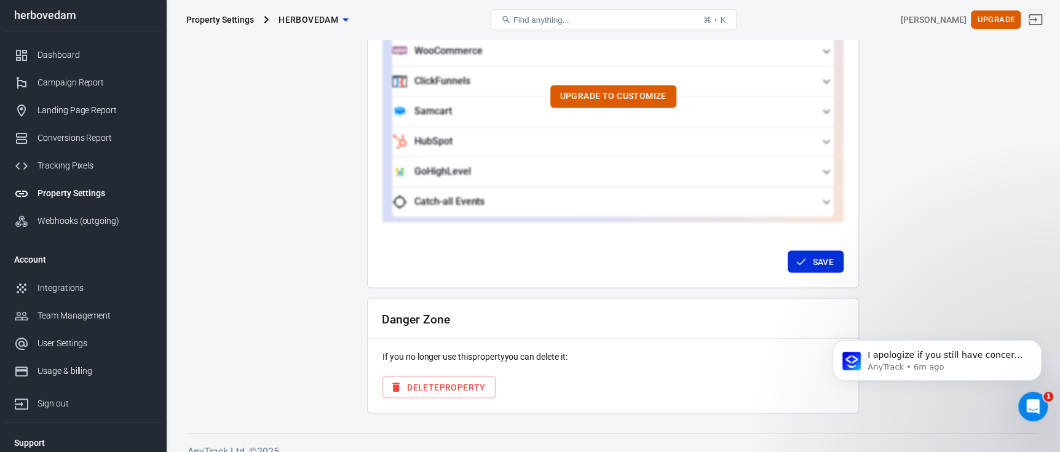
scroll to position [1216, 0]
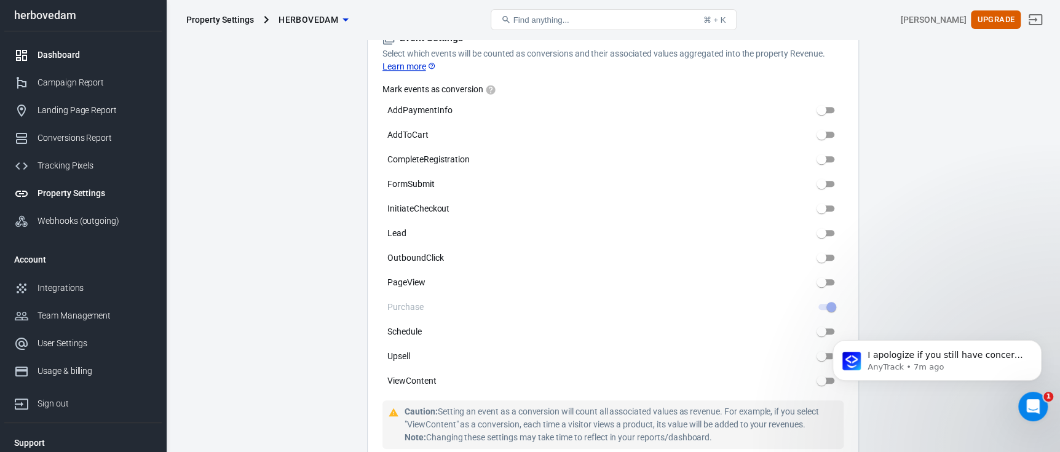
click at [67, 57] on div "Dashboard" at bounding box center [94, 55] width 114 height 13
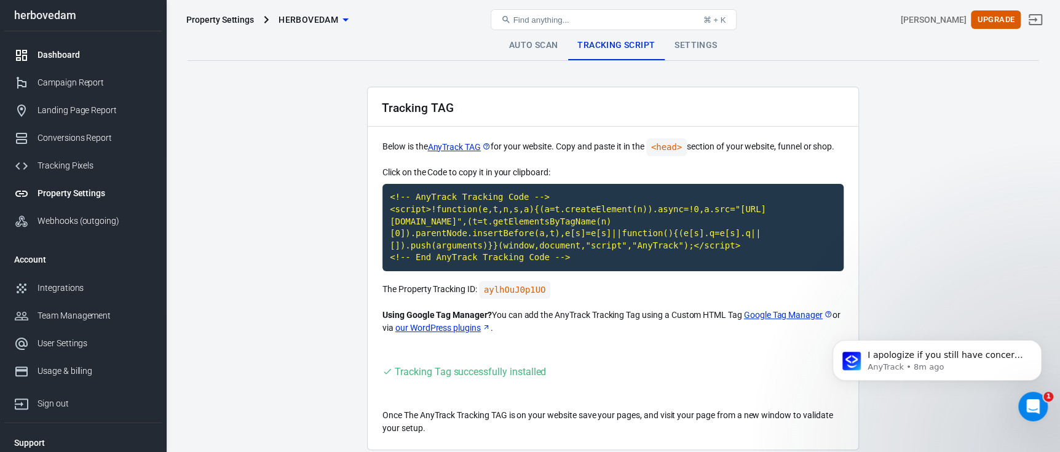
click at [68, 60] on div "Dashboard" at bounding box center [94, 55] width 114 height 13
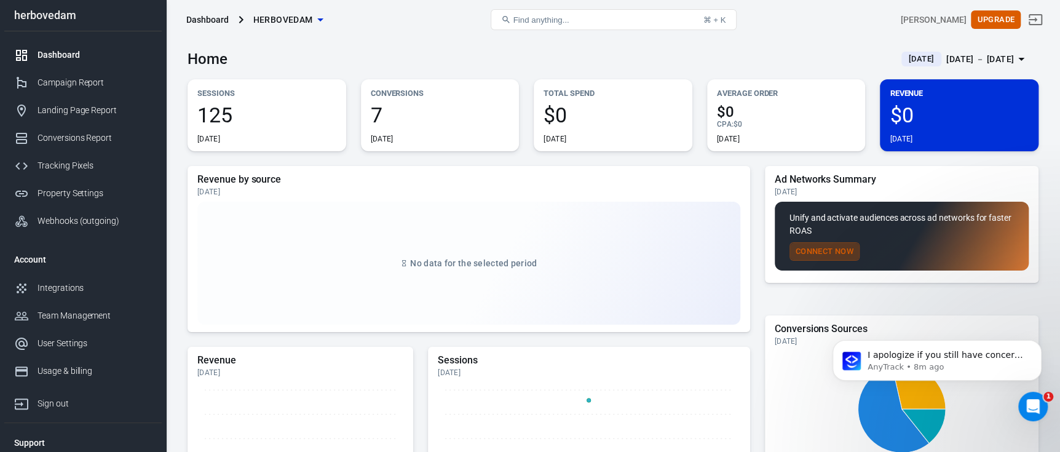
click at [814, 251] on button "Connect Now" at bounding box center [824, 251] width 70 height 19
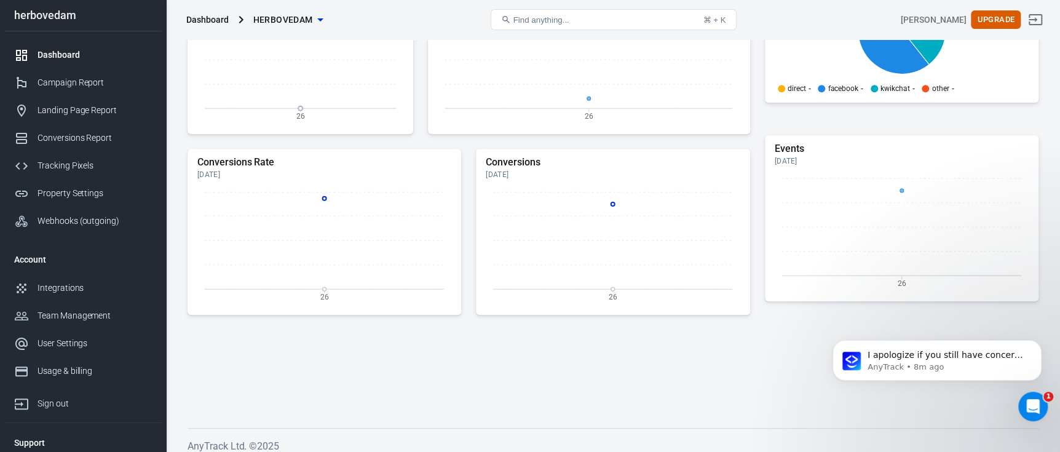
scroll to position [387, 0]
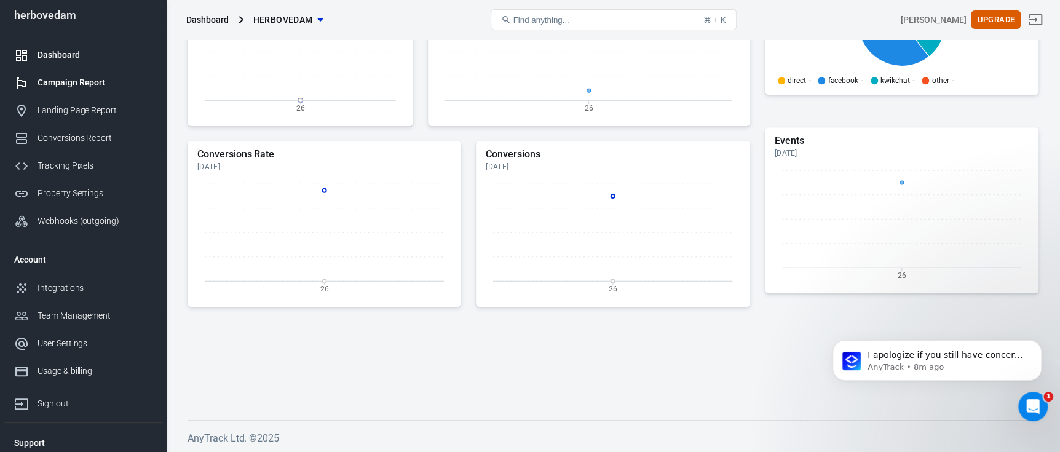
click at [70, 74] on link "Campaign Report" at bounding box center [82, 83] width 157 height 28
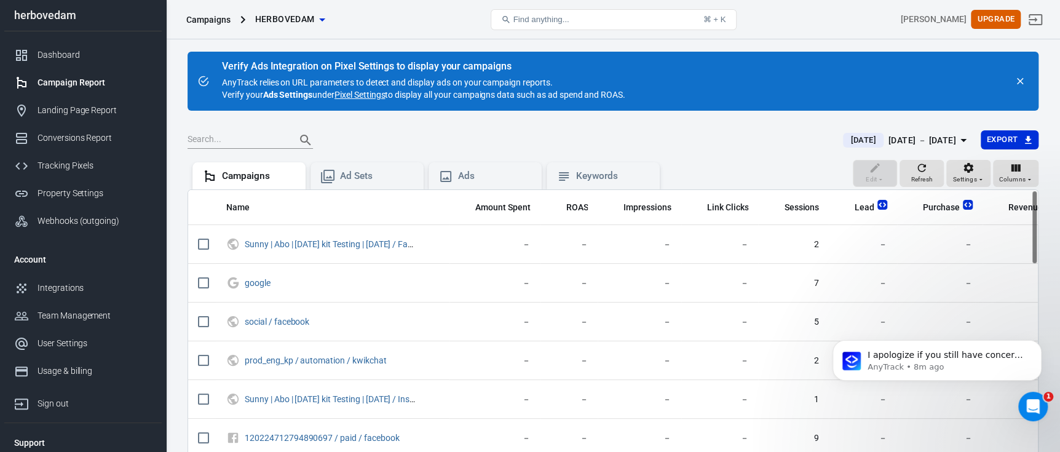
scroll to position [10, 0]
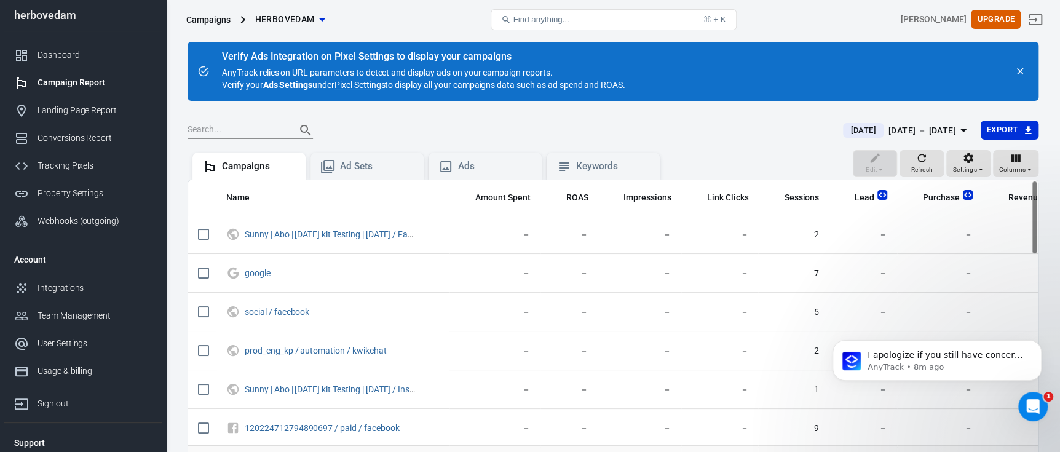
click at [355, 87] on link "Pixel Settings" at bounding box center [359, 85] width 50 height 12
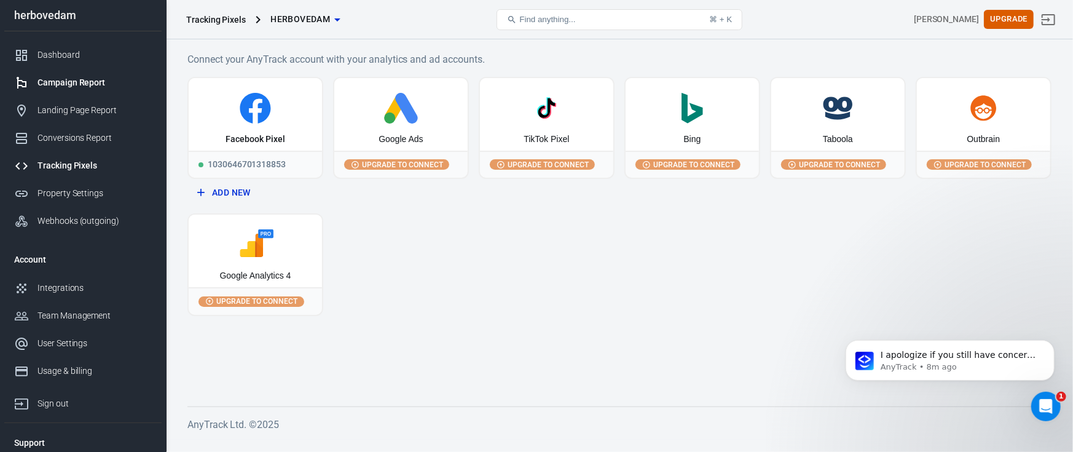
click at [65, 69] on link "Campaign Report" at bounding box center [82, 83] width 157 height 28
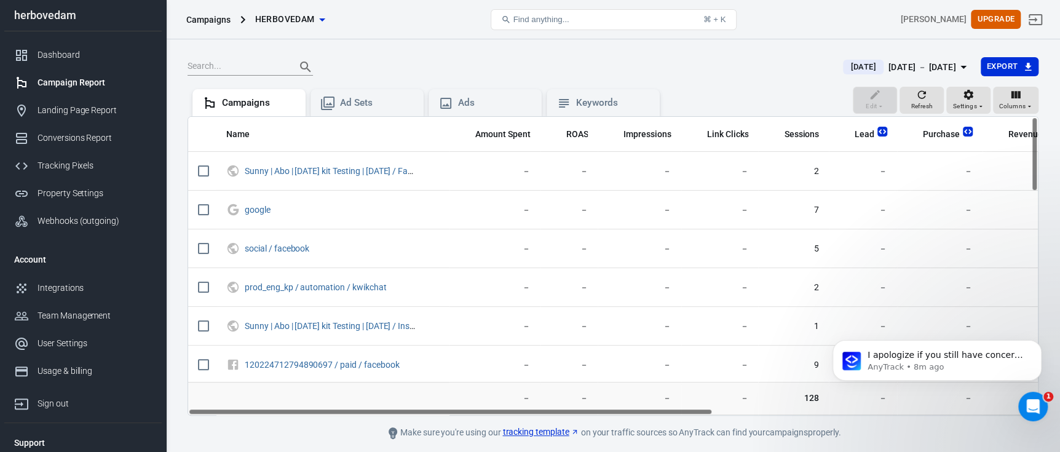
scroll to position [77, 0]
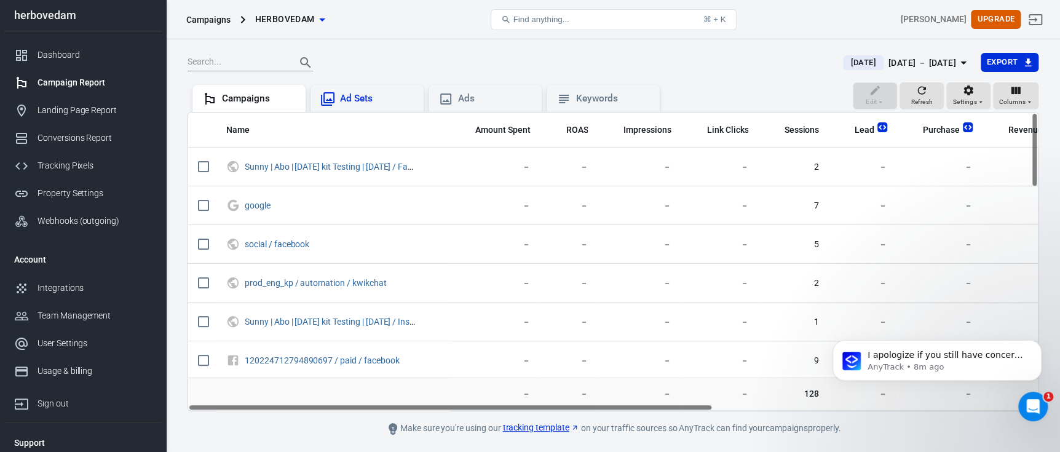
click at [379, 102] on div "Ad Sets" at bounding box center [377, 98] width 74 height 13
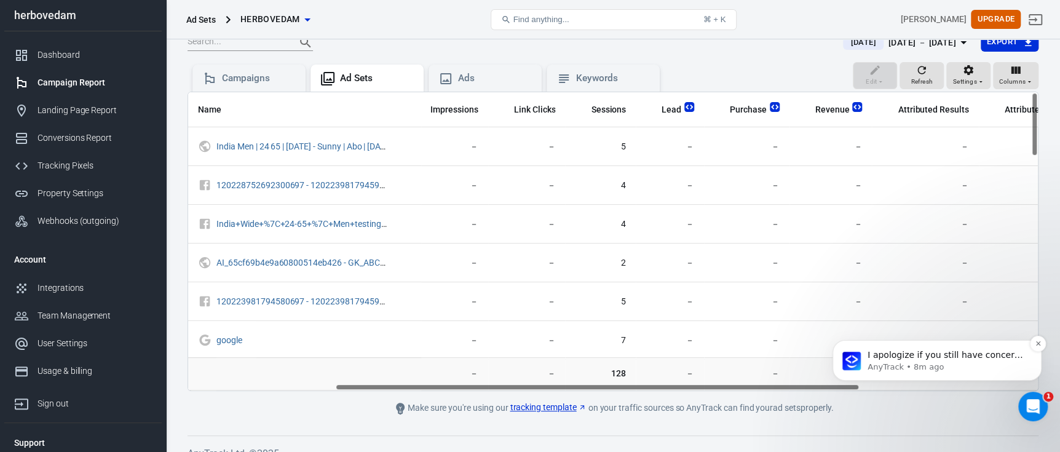
scroll to position [0, 281]
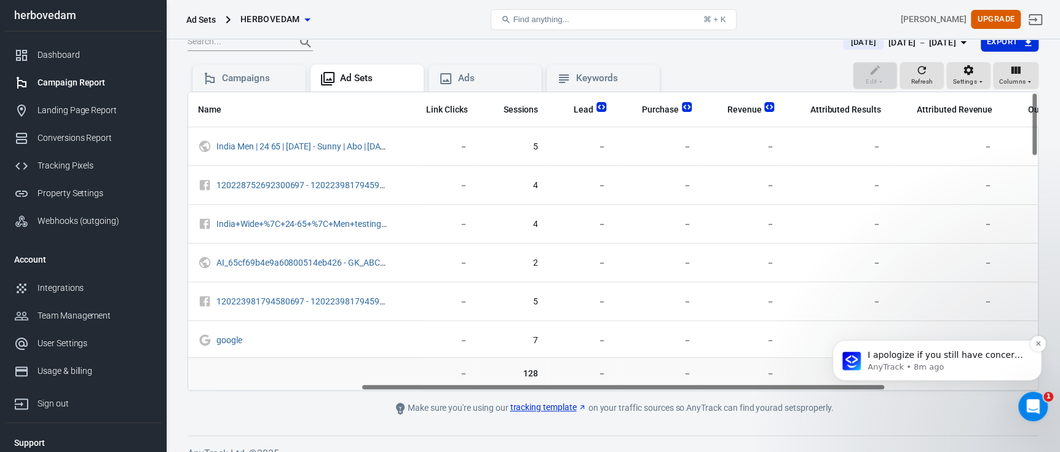
drag, startPoint x: 1448, startPoint y: 667, endPoint x: 864, endPoint y: 376, distance: 652.6
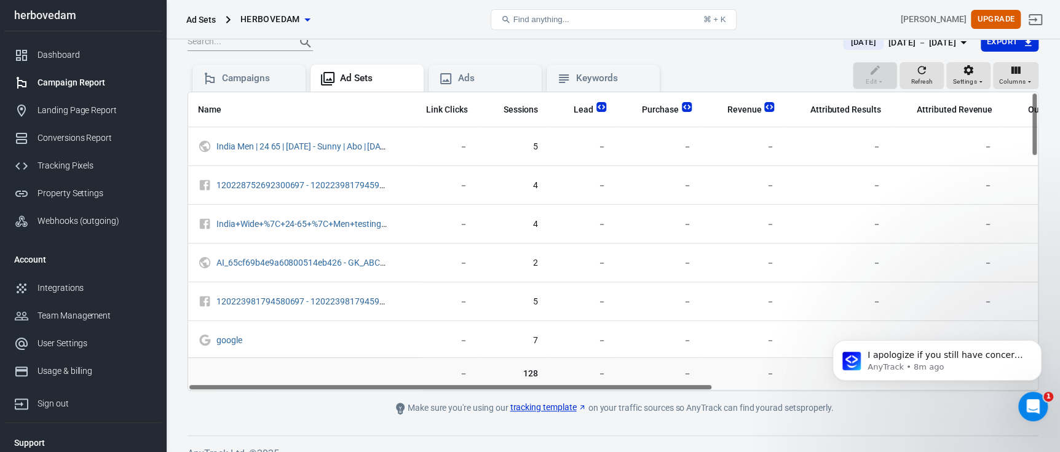
scroll to position [0, 0]
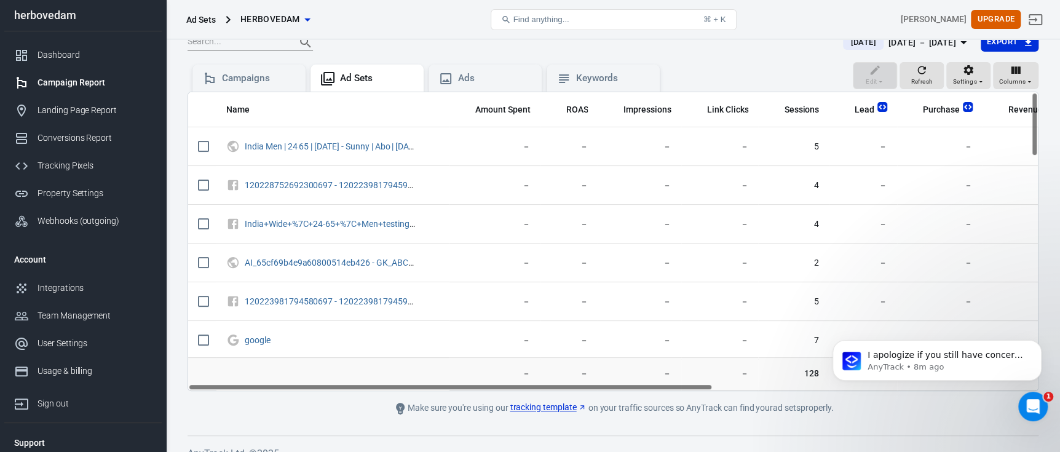
drag, startPoint x: 420, startPoint y: 389, endPoint x: 571, endPoint y: 388, distance: 151.2
click at [571, 388] on div at bounding box center [450, 387] width 524 height 7
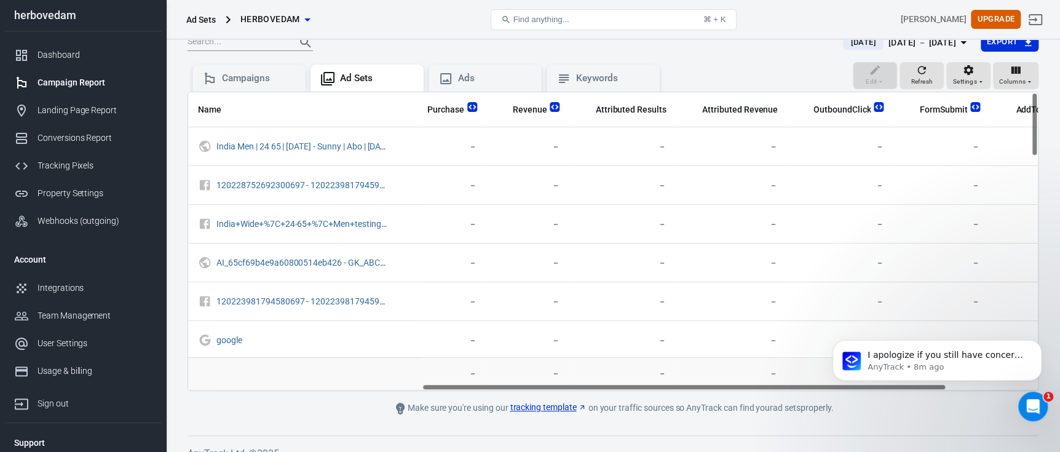
scroll to position [0, 527]
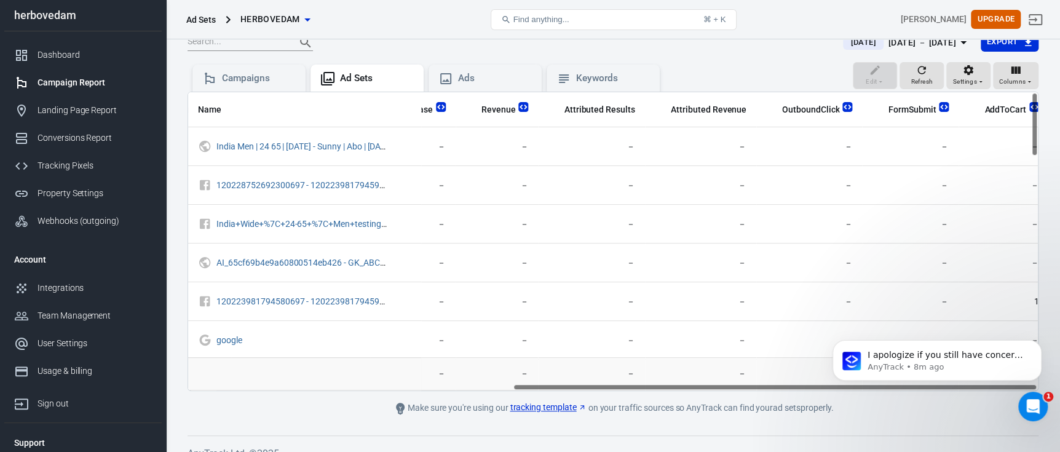
drag, startPoint x: 1280, startPoint y: 699, endPoint x: 833, endPoint y: 392, distance: 542.9
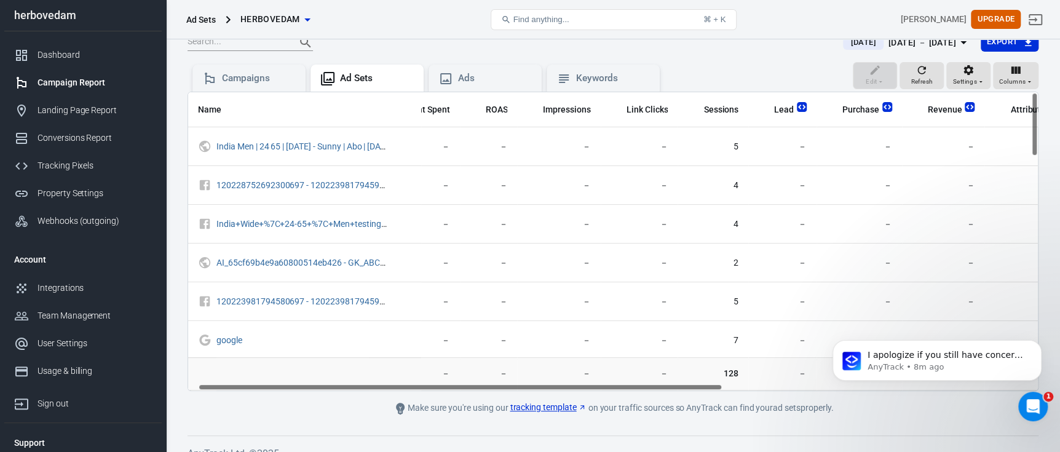
scroll to position [0, 0]
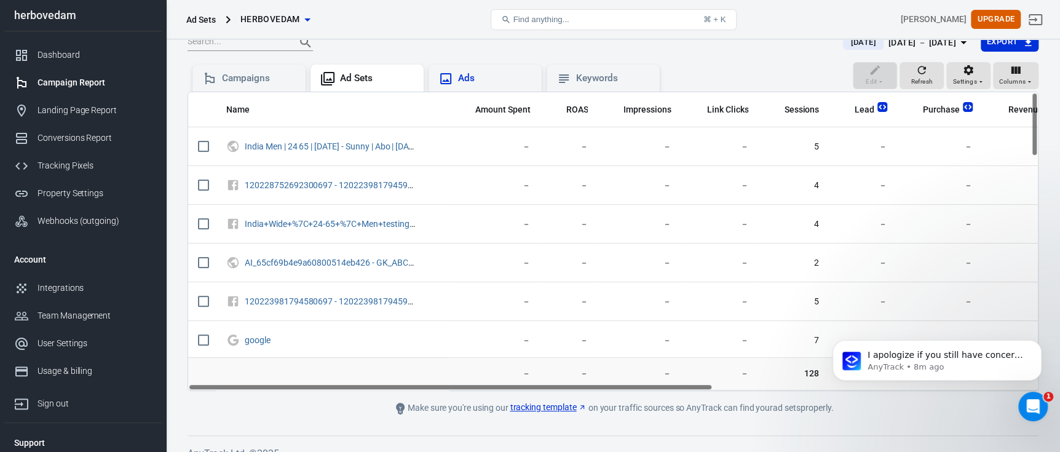
click at [451, 74] on icon at bounding box center [445, 78] width 11 height 11
drag, startPoint x: 403, startPoint y: 390, endPoint x: 435, endPoint y: 392, distance: 31.4
click at [435, 392] on main "Verify Ads Integration on Pixel Settings to display your campaigns AnyTrack rel…" at bounding box center [612, 185] width 851 height 462
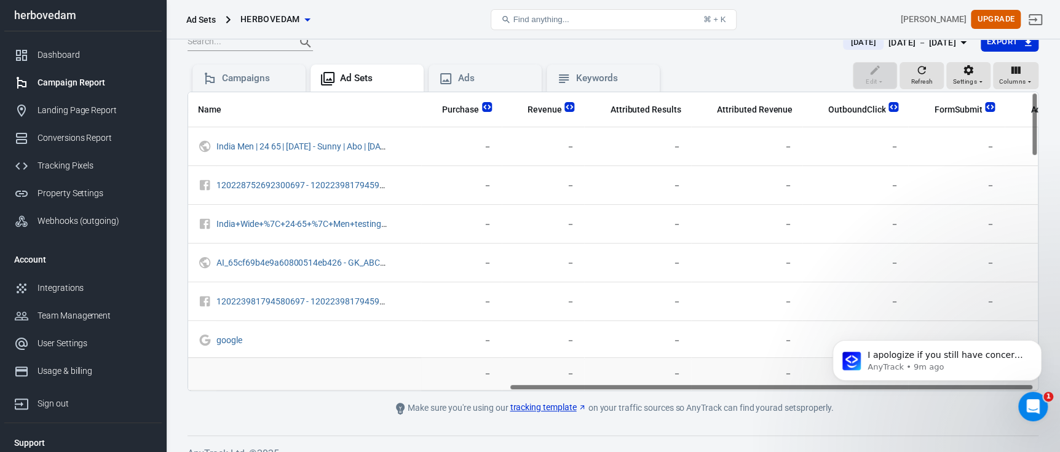
scroll to position [0, 527]
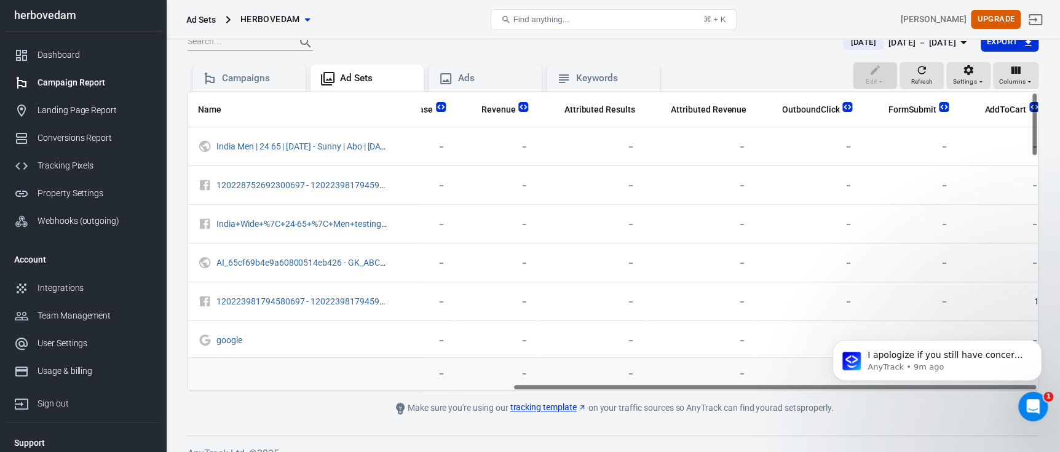
drag, startPoint x: 407, startPoint y: 389, endPoint x: 760, endPoint y: 395, distance: 353.5
click at [760, 395] on main "Verify Ads Integration on Pixel Settings to display your campaigns AnyTrack rel…" at bounding box center [612, 185] width 851 height 462
click at [478, 66] on div "Ads" at bounding box center [484, 78] width 113 height 27
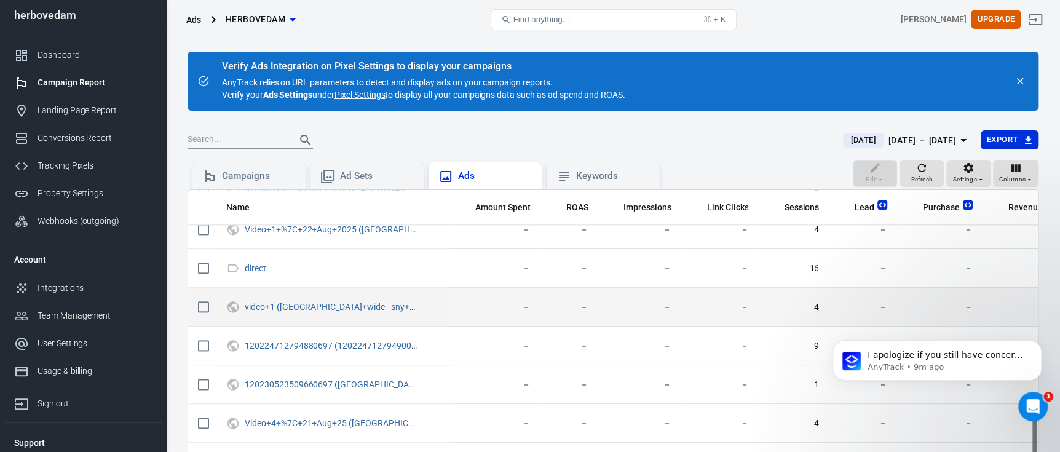
scroll to position [1123, 0]
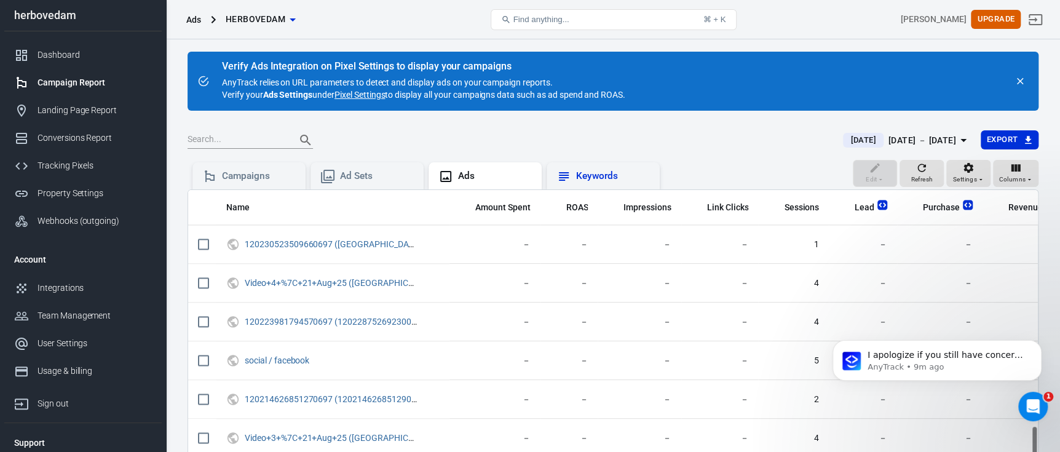
click at [585, 175] on div "Keywords" at bounding box center [613, 176] width 74 height 13
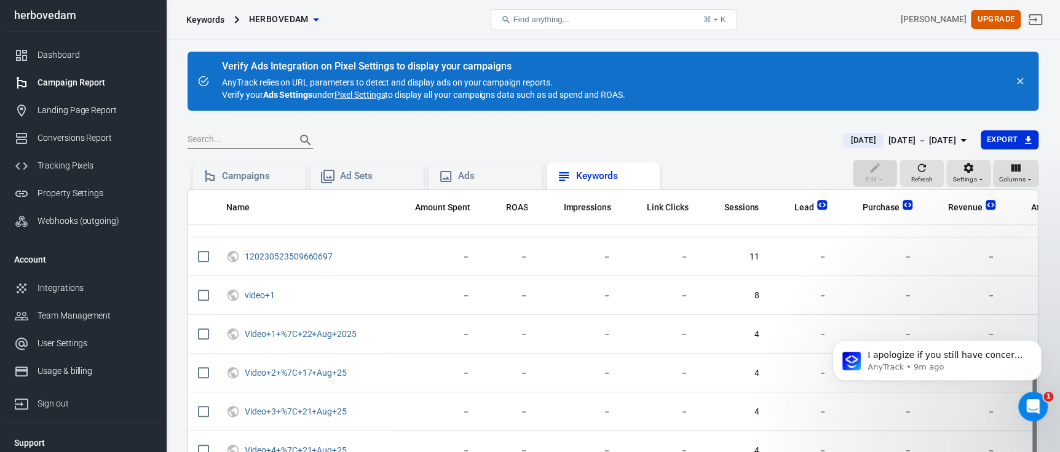
scroll to position [543, 0]
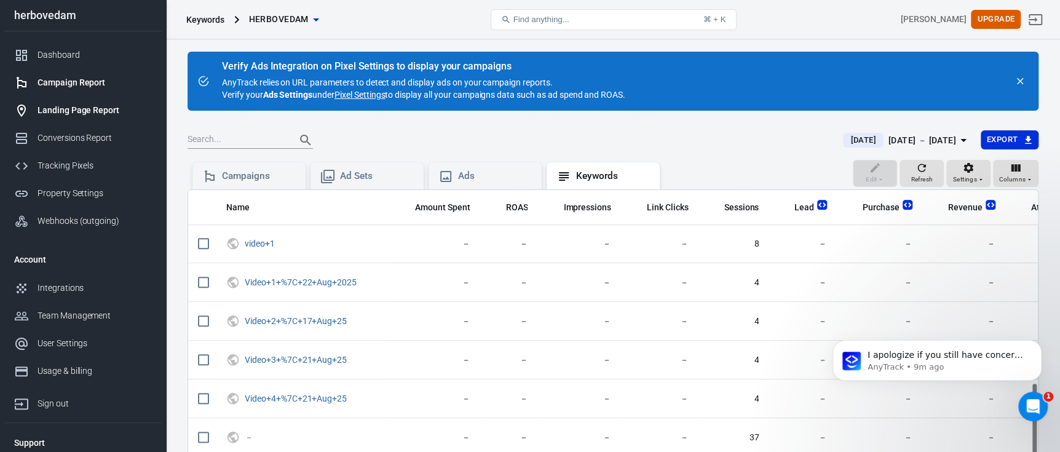
click at [72, 109] on div "Landing Page Report" at bounding box center [94, 110] width 114 height 13
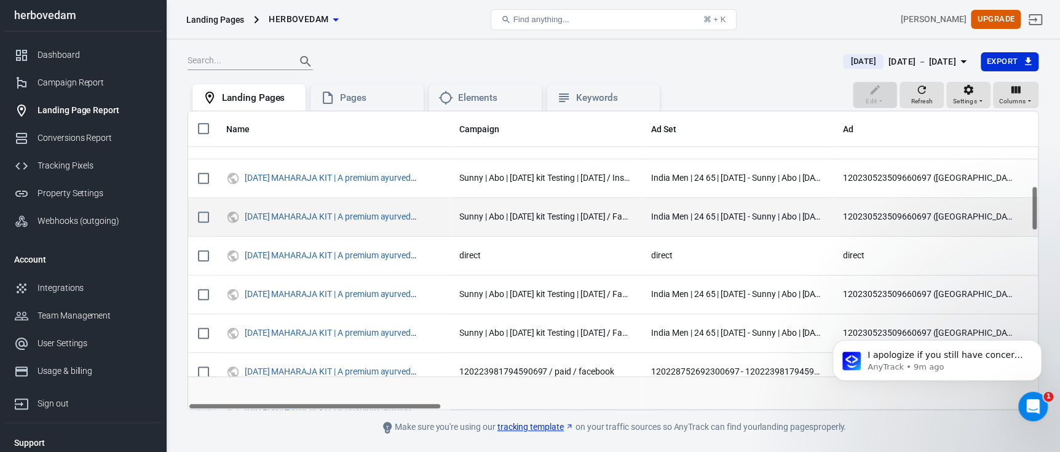
scroll to position [737, 0]
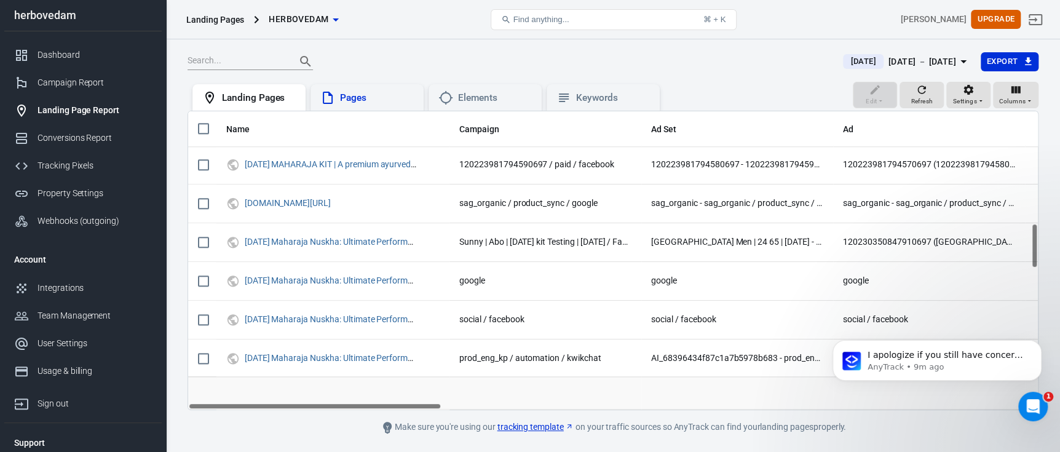
click at [362, 100] on div "Pages" at bounding box center [377, 98] width 74 height 13
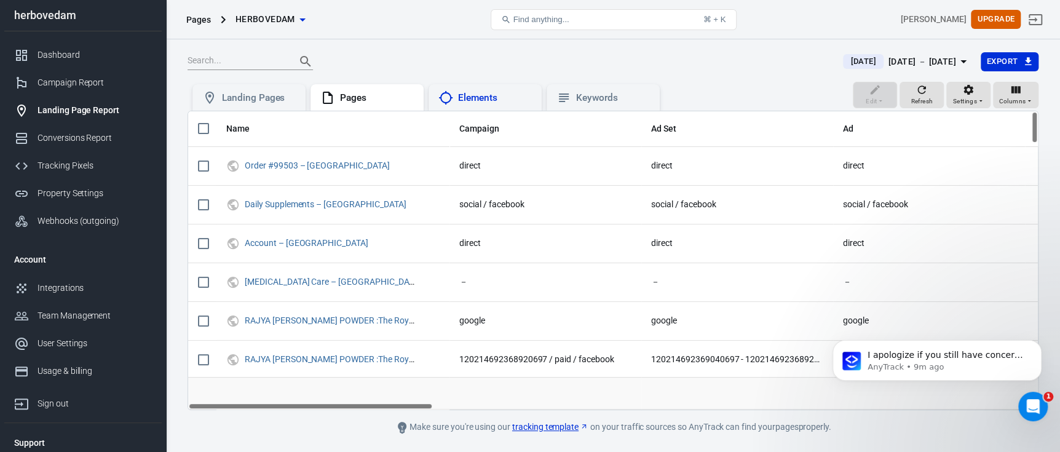
click at [483, 95] on div "Elements" at bounding box center [495, 98] width 74 height 13
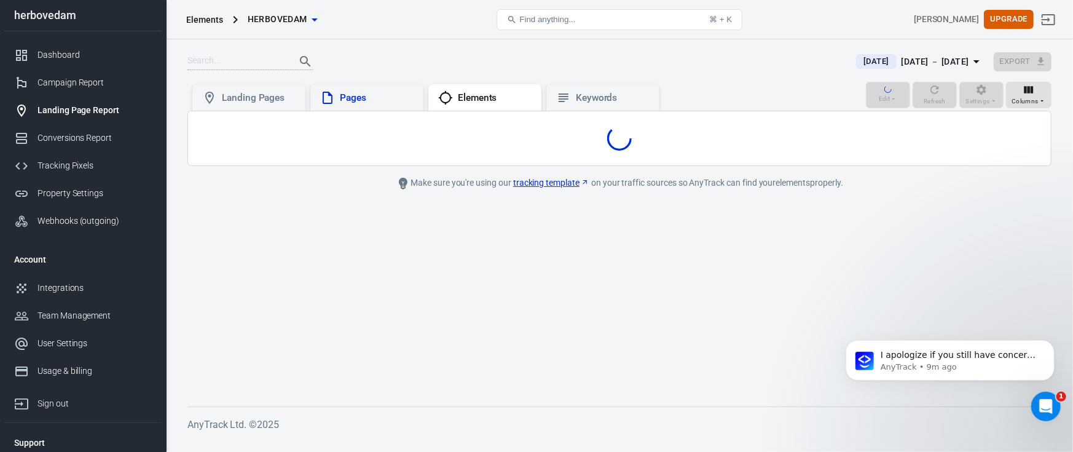
click at [408, 85] on div "Pages" at bounding box center [366, 97] width 113 height 27
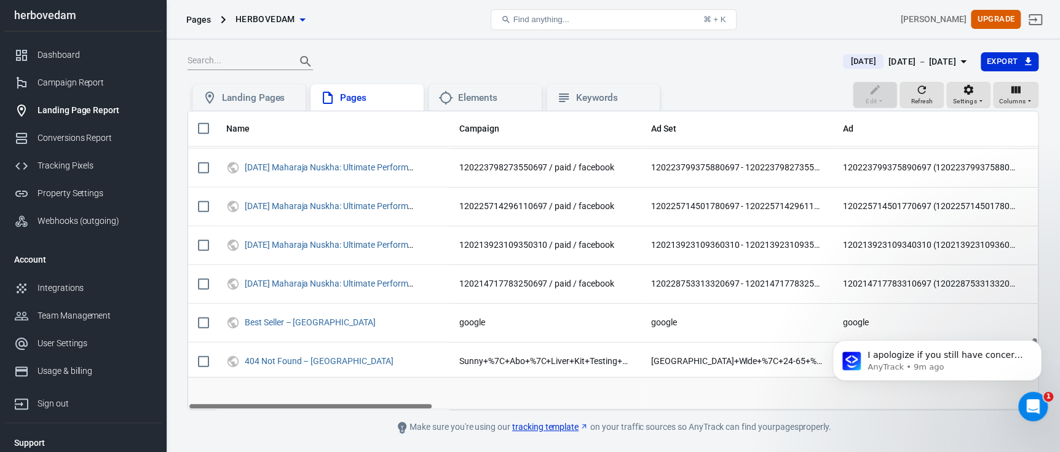
scroll to position [2477, 0]
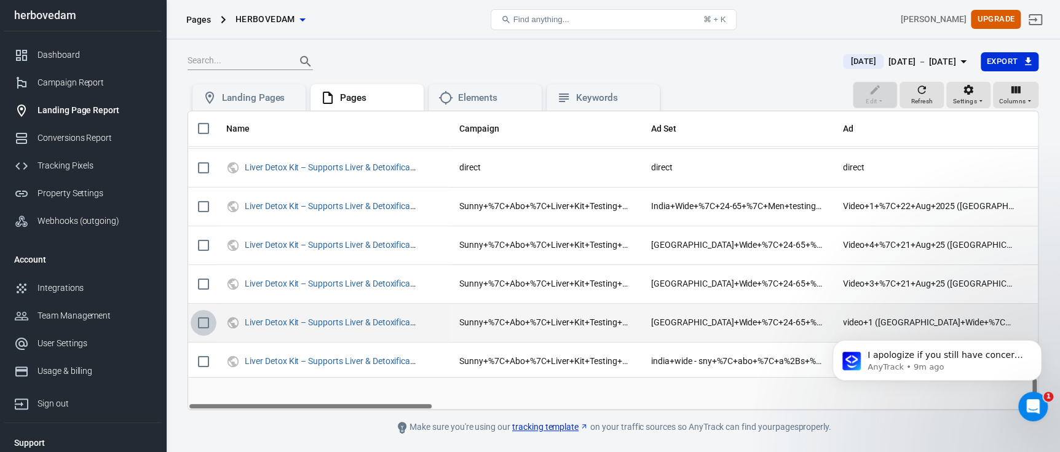
click at [198, 318] on input "scrollable content" at bounding box center [204, 323] width 26 height 26
checkbox input "true"
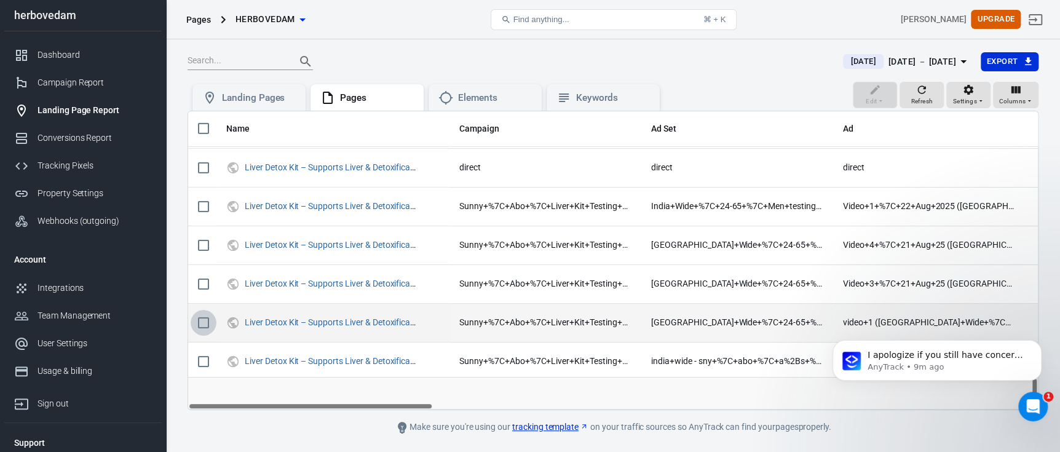
checkbox input "true"
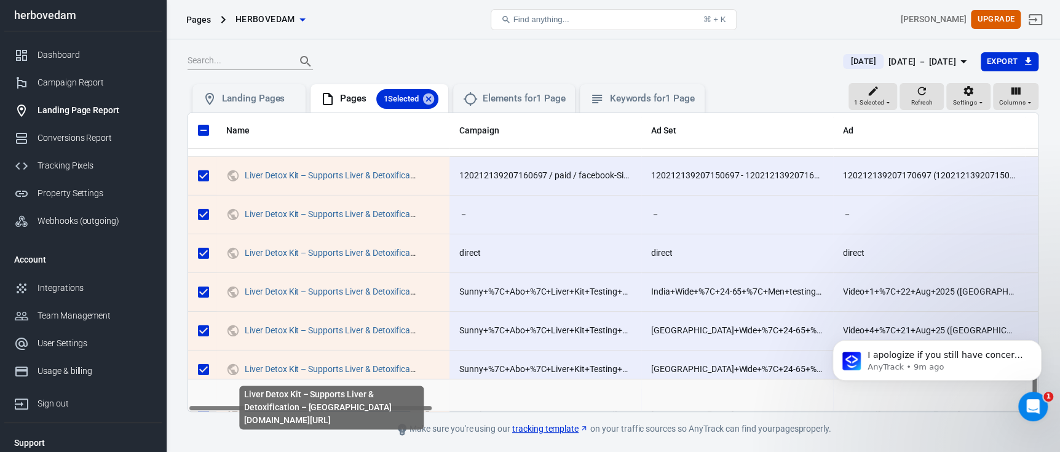
scroll to position [2354, 0]
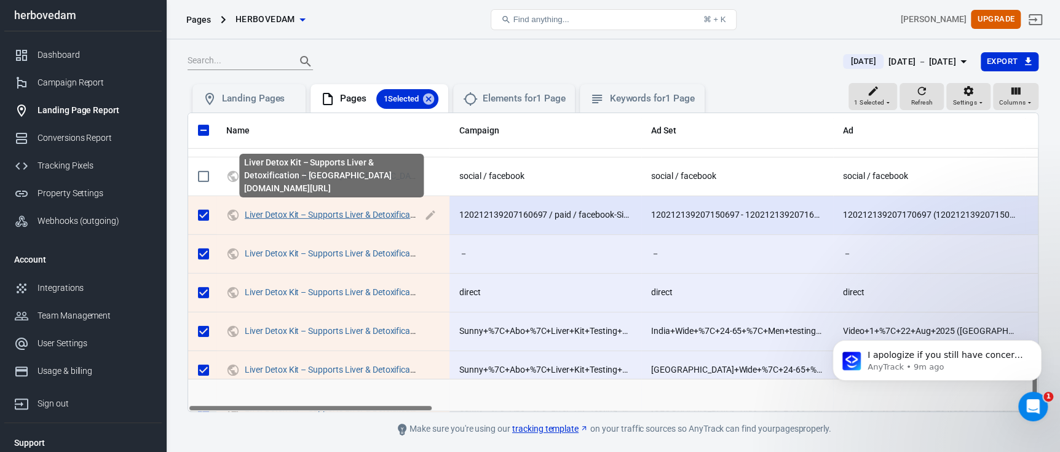
click at [376, 202] on div "Liver Detox Kit – Supports Liver & Detoxification – Herbovedam herbovedam.com/p…" at bounding box center [331, 178] width 187 height 53
click at [376, 210] on link "Liver Detox Kit – Supports Liver & Detoxification – Herbovedam" at bounding box center [381, 215] width 272 height 10
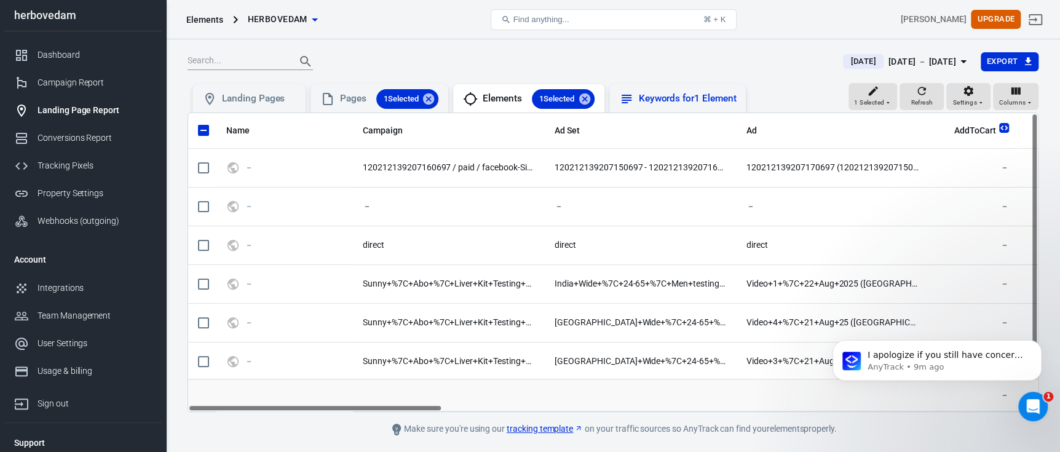
click at [656, 105] on div "Keywords for 1 Element" at bounding box center [677, 99] width 117 height 15
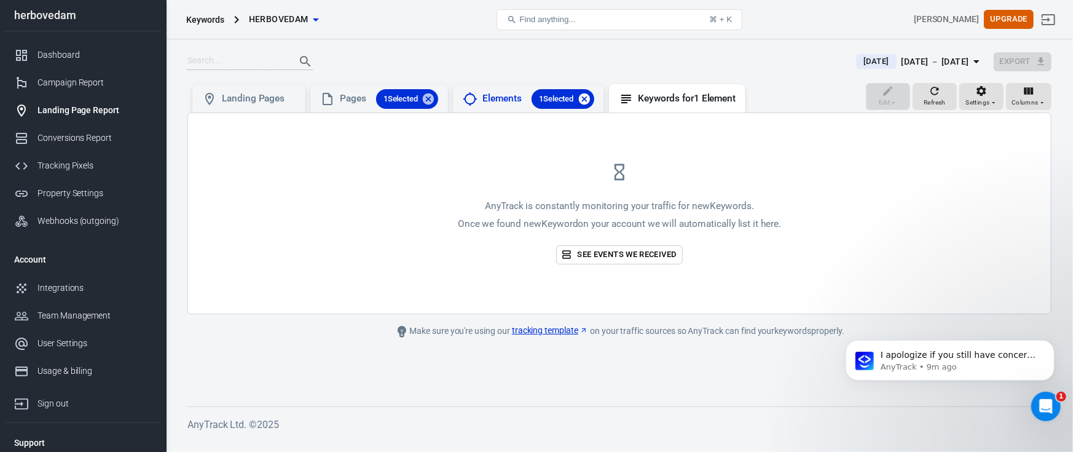
click at [586, 99] on icon at bounding box center [583, 98] width 11 height 11
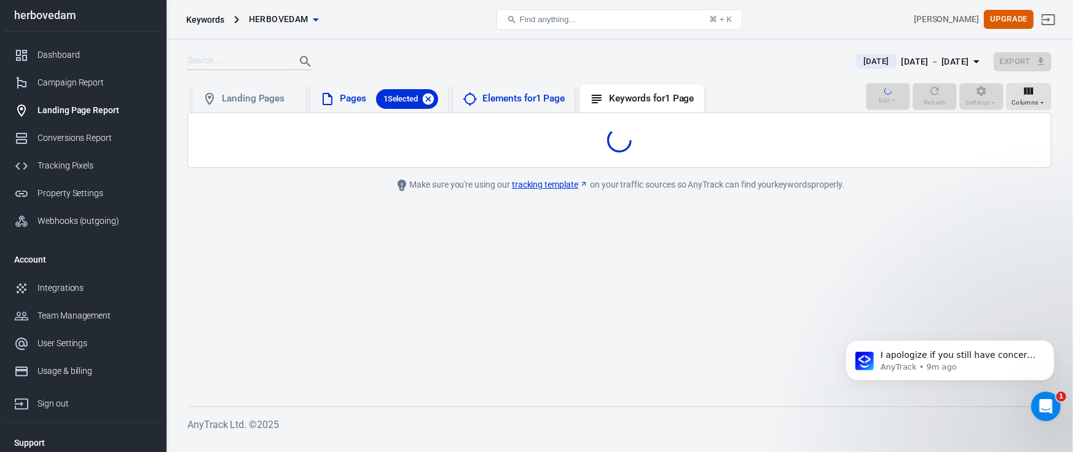
click at [430, 103] on icon at bounding box center [428, 98] width 11 height 11
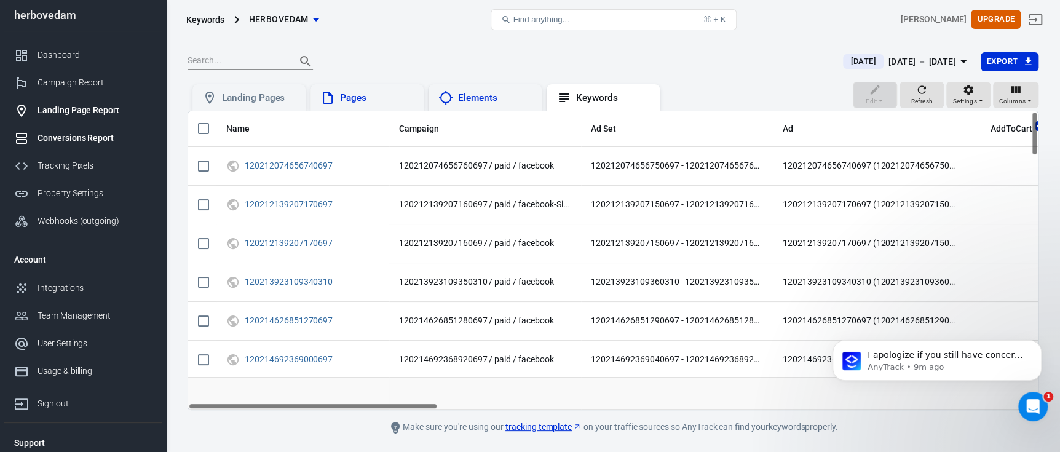
click at [108, 143] on div "Conversions Report" at bounding box center [94, 138] width 114 height 13
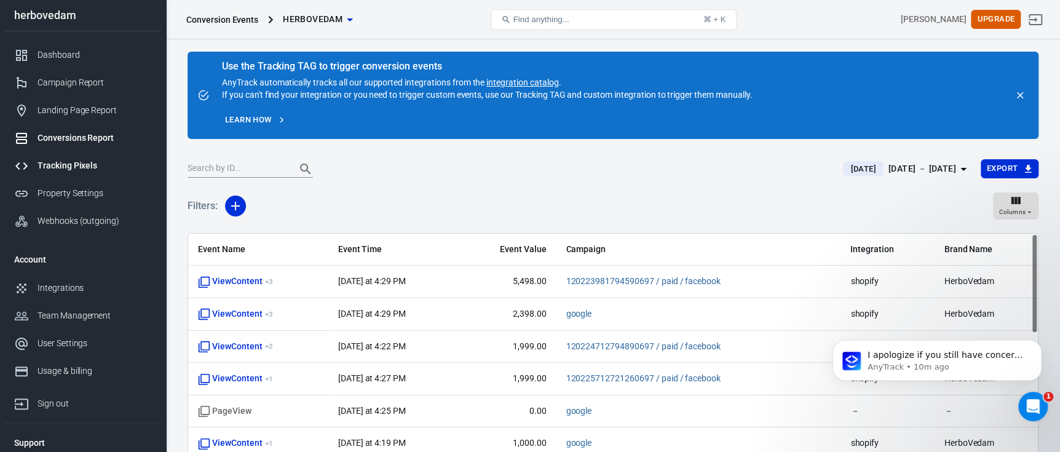
click at [108, 170] on div "Tracking Pixels" at bounding box center [94, 165] width 114 height 13
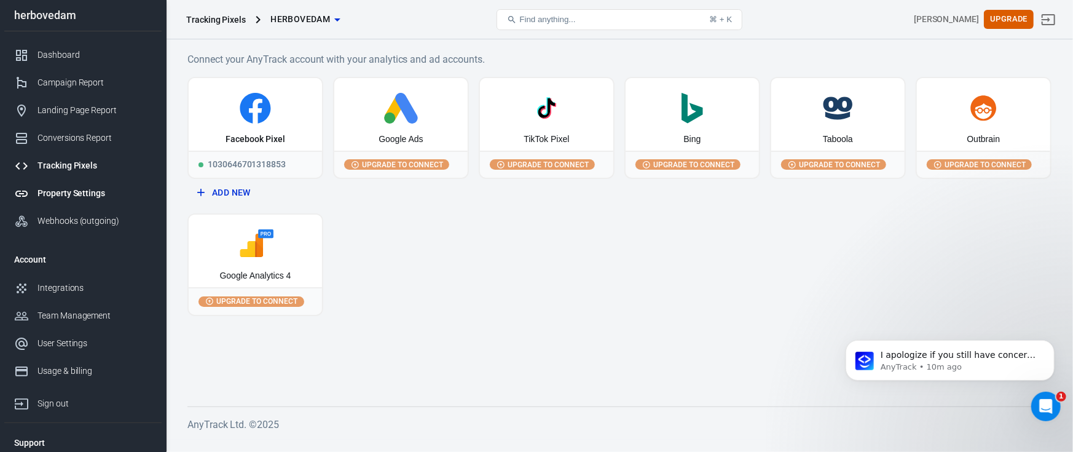
click at [92, 199] on link "Property Settings" at bounding box center [82, 193] width 157 height 28
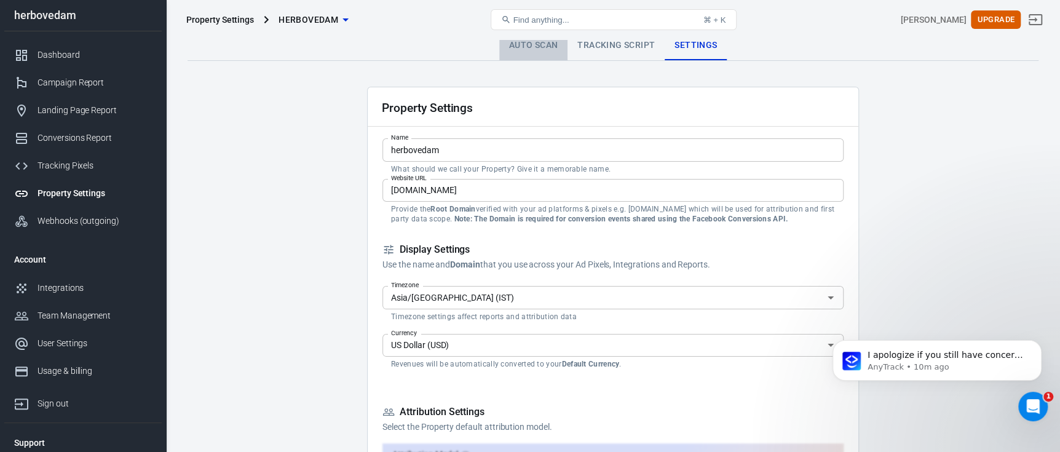
click at [532, 53] on link "Auto Scan" at bounding box center [533, 46] width 69 height 30
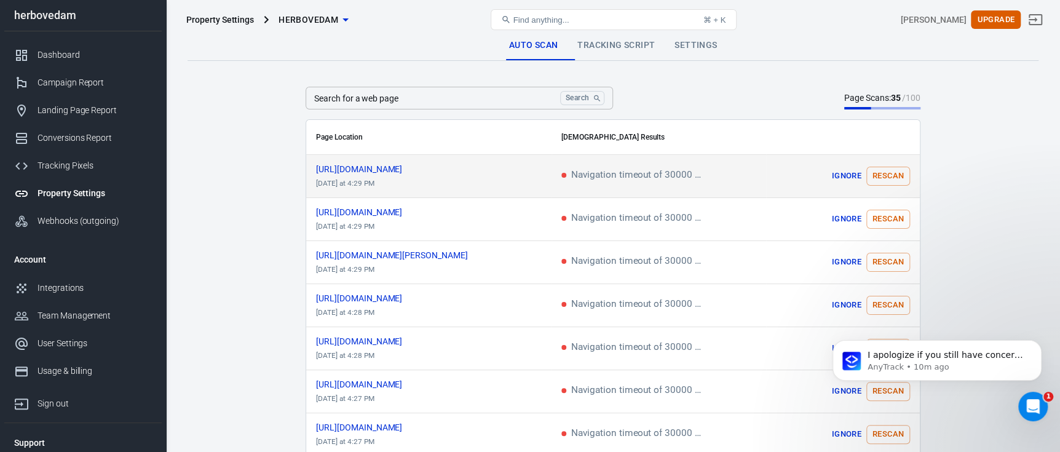
click at [632, 168] on td "Navigation timeout of 30000 ms exceeded" at bounding box center [658, 176] width 215 height 43
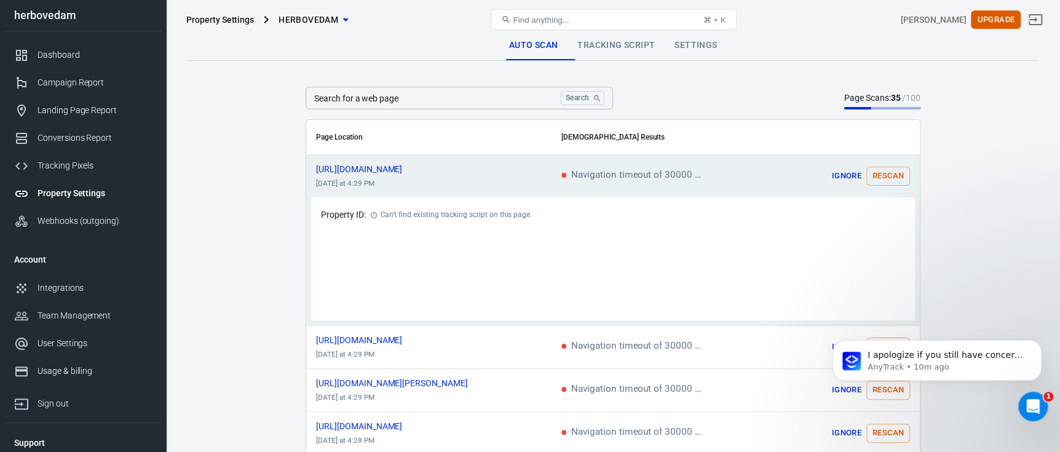
click at [633, 169] on td "Navigation timeout of 30000 ms exceeded" at bounding box center [658, 176] width 215 height 43
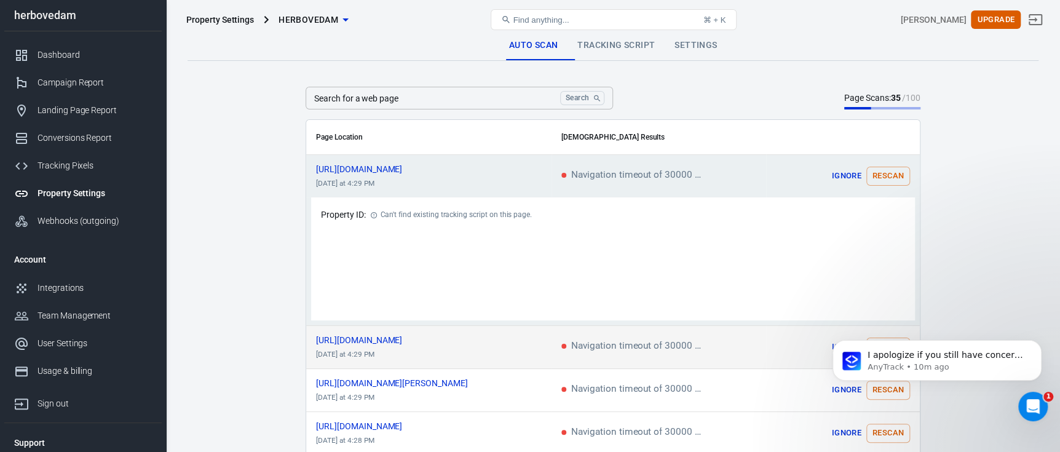
click at [571, 343] on span "Navigation timeout of 30000 ms exceeded" at bounding box center [635, 346] width 148 height 11
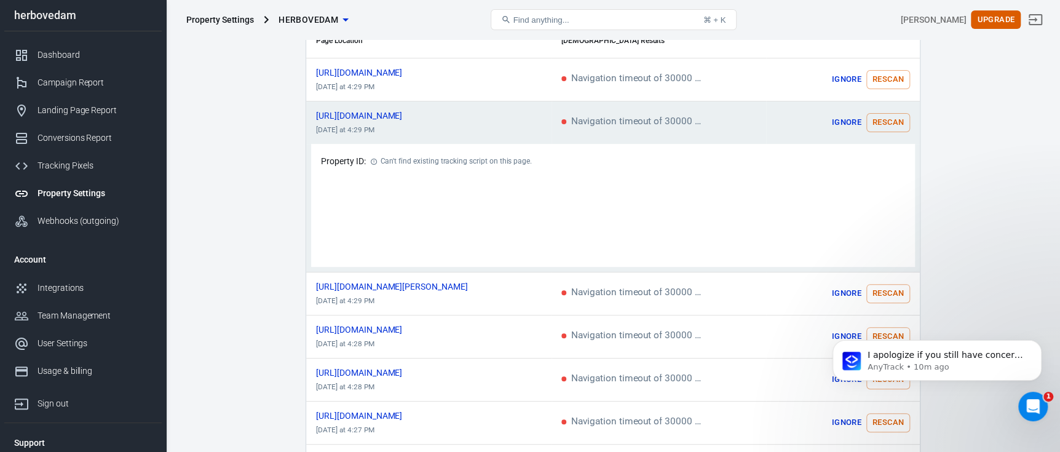
scroll to position [122, 0]
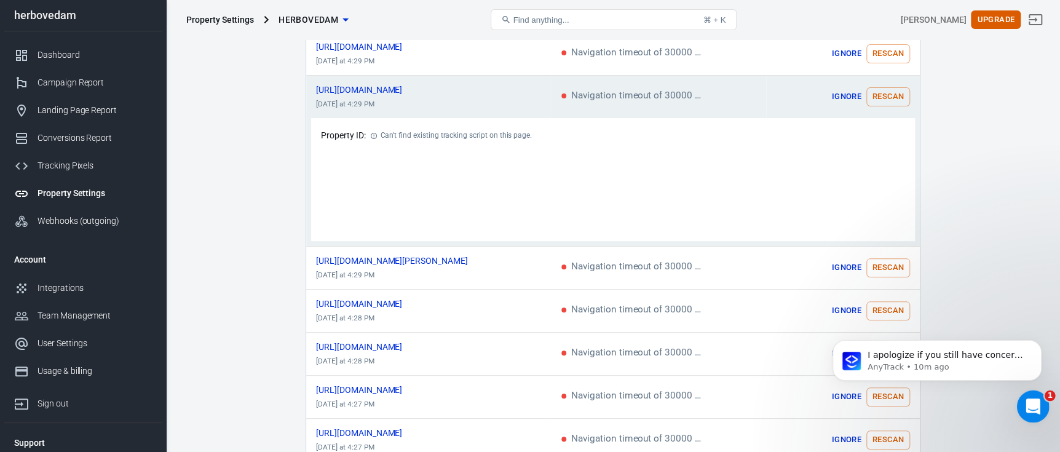
click at [1031, 398] on icon "Open Intercom Messenger" at bounding box center [1031, 405] width 20 height 20
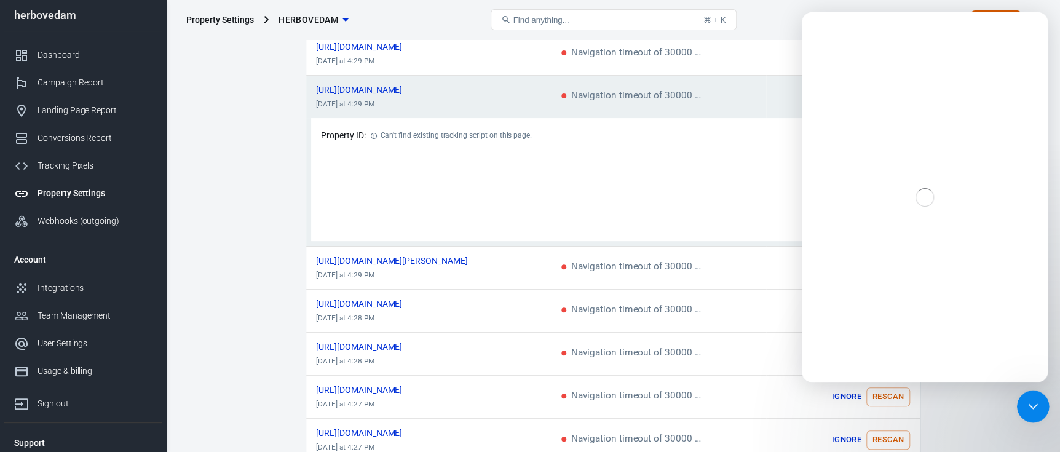
scroll to position [0, 0]
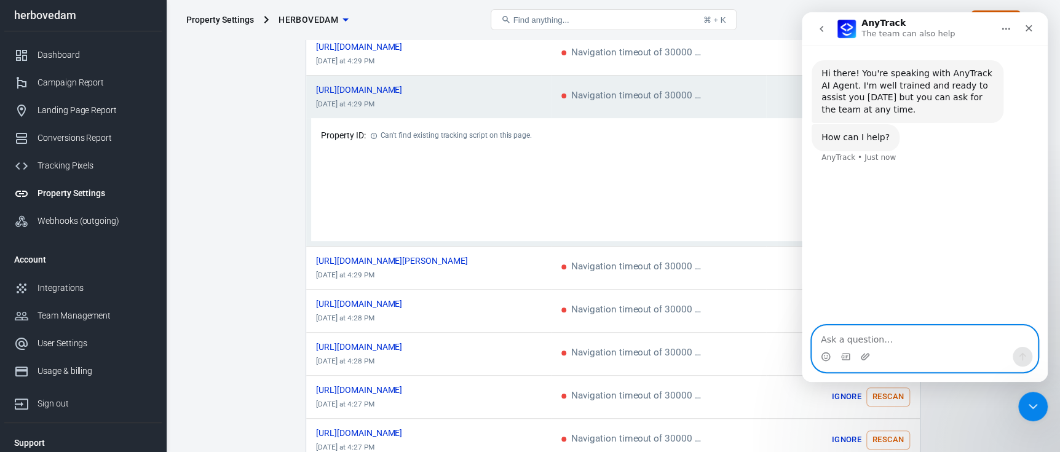
click at [879, 342] on textarea "Ask a question…" at bounding box center [924, 336] width 225 height 21
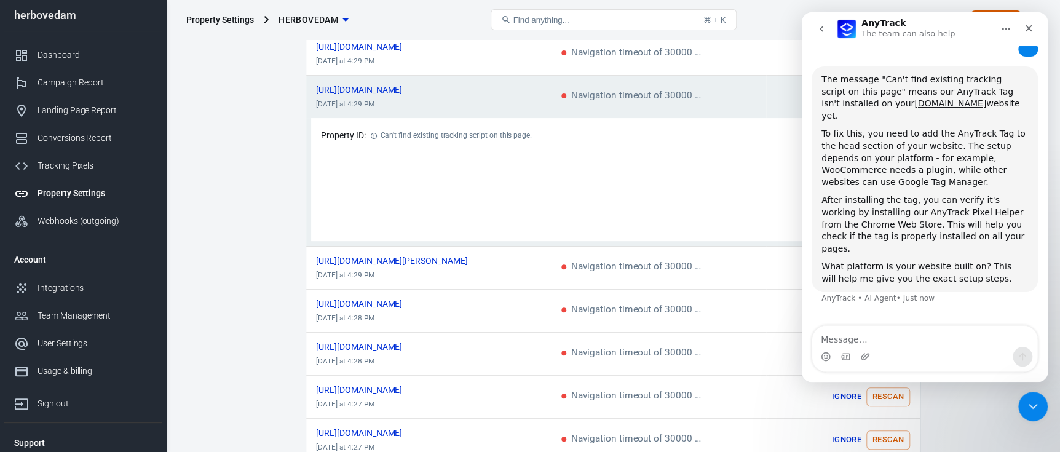
scroll to position [127, 0]
drag, startPoint x: 1045, startPoint y: 210, endPoint x: 1848, endPoint y: 234, distance: 803.8
click at [869, 339] on textarea "Message…" at bounding box center [924, 336] width 225 height 21
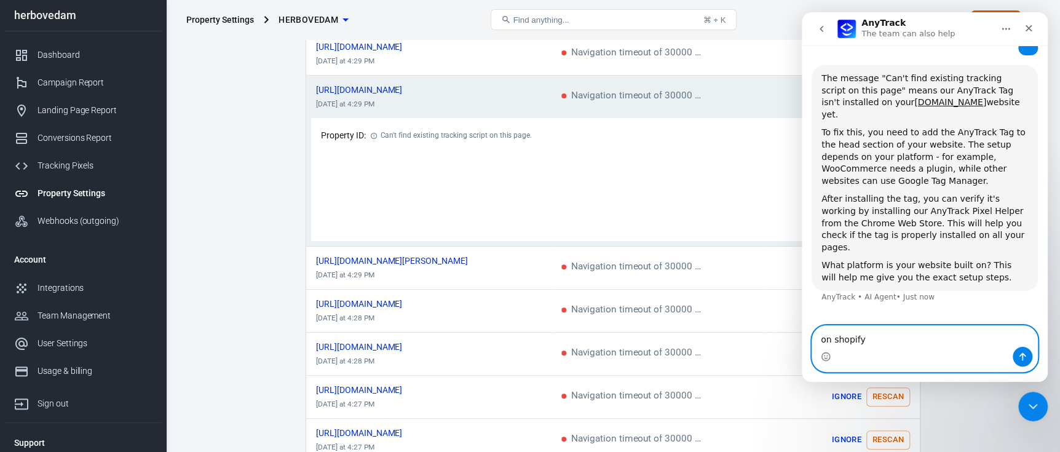
type textarea "on shopify?"
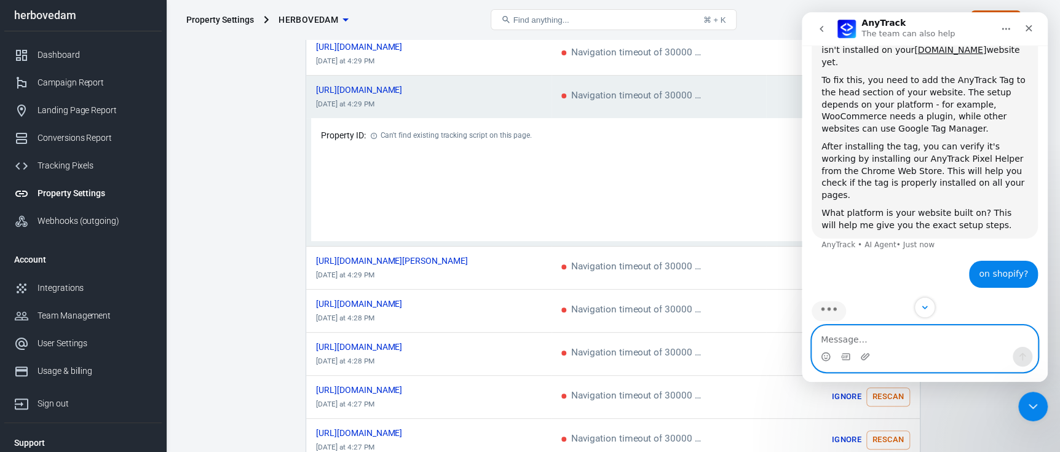
scroll to position [203, 0]
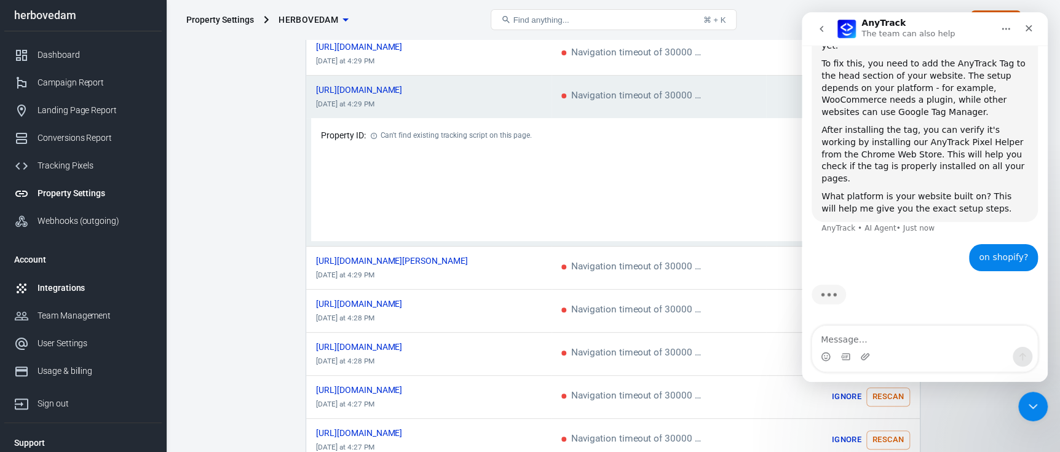
click at [69, 284] on div "Integrations" at bounding box center [94, 288] width 114 height 13
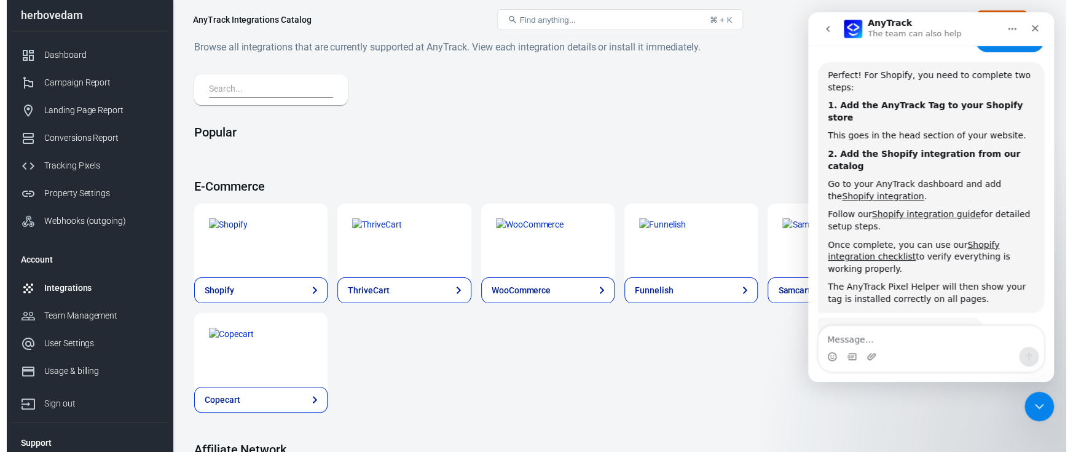
scroll to position [427, 0]
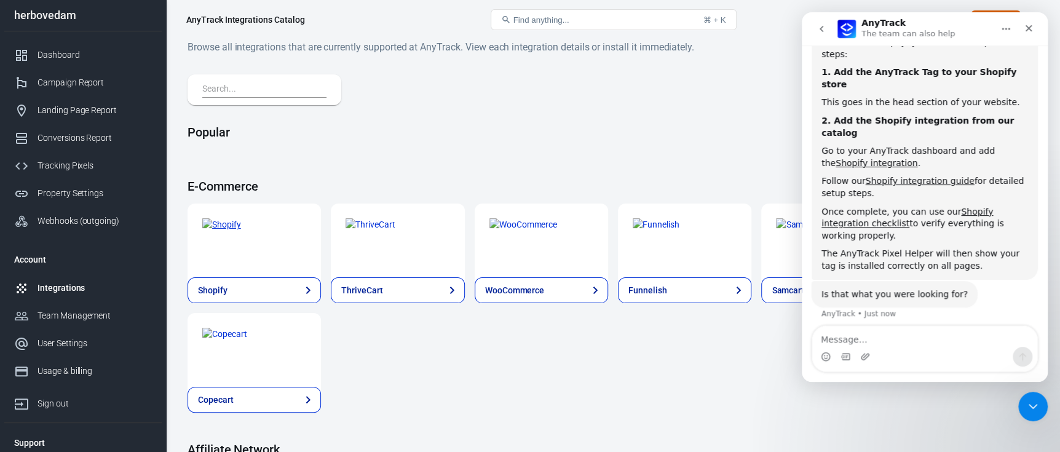
click at [221, 231] on img at bounding box center [221, 224] width 39 height 13
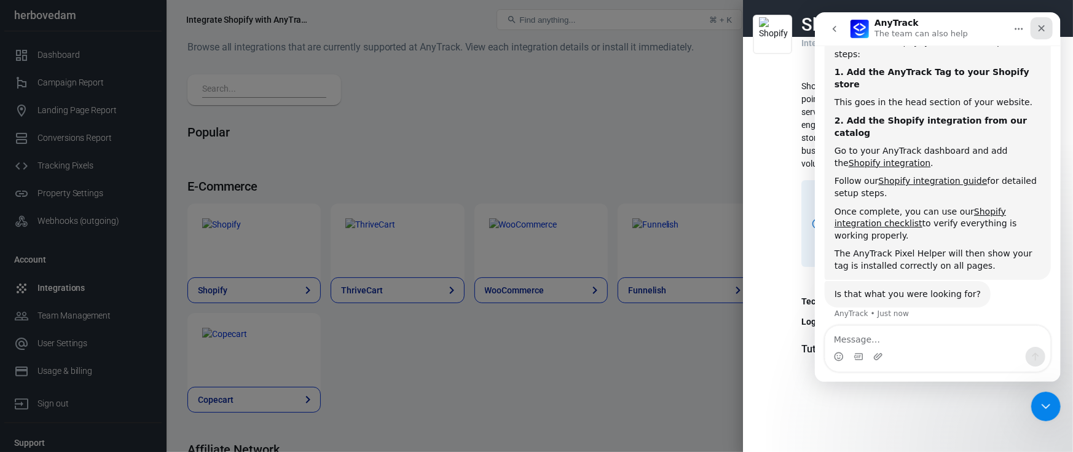
click at [1042, 28] on icon "Close" at bounding box center [1041, 28] width 10 height 10
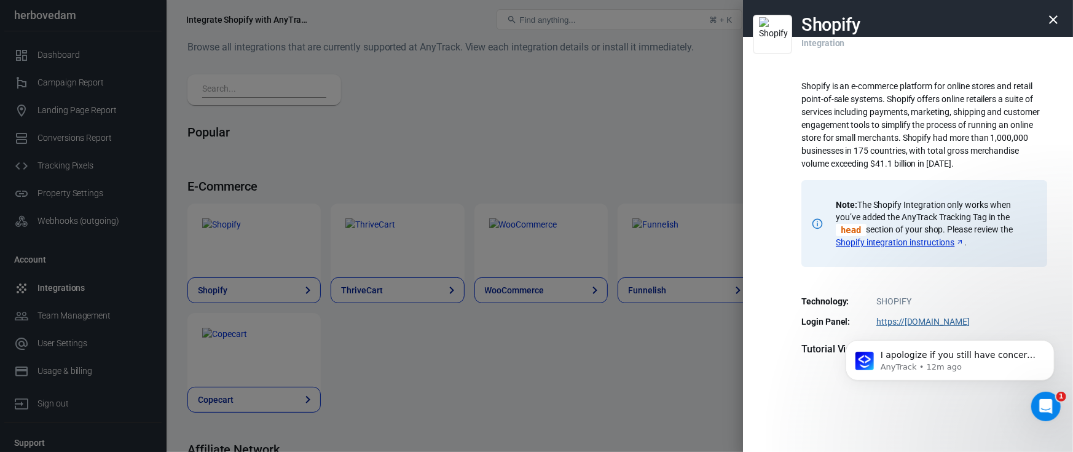
scroll to position [245, 0]
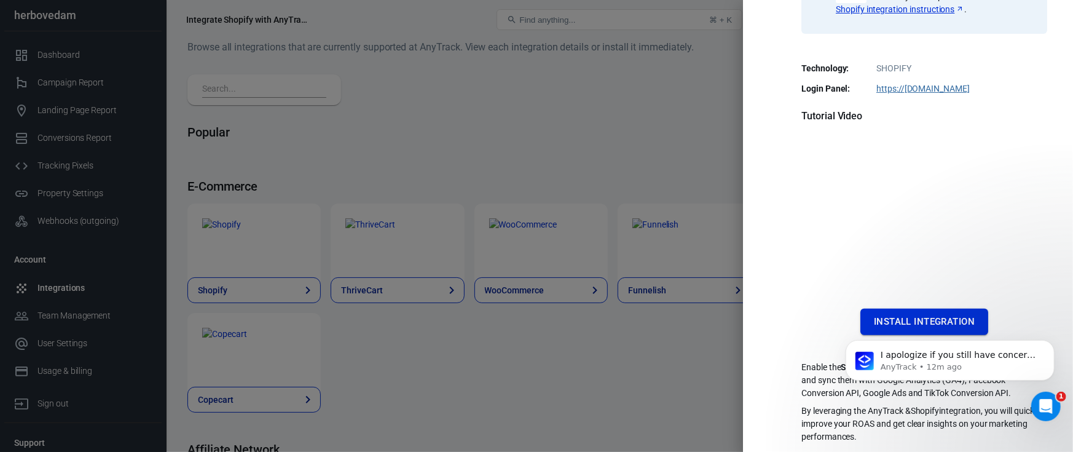
click at [923, 309] on button "Install Integration" at bounding box center [925, 322] width 128 height 26
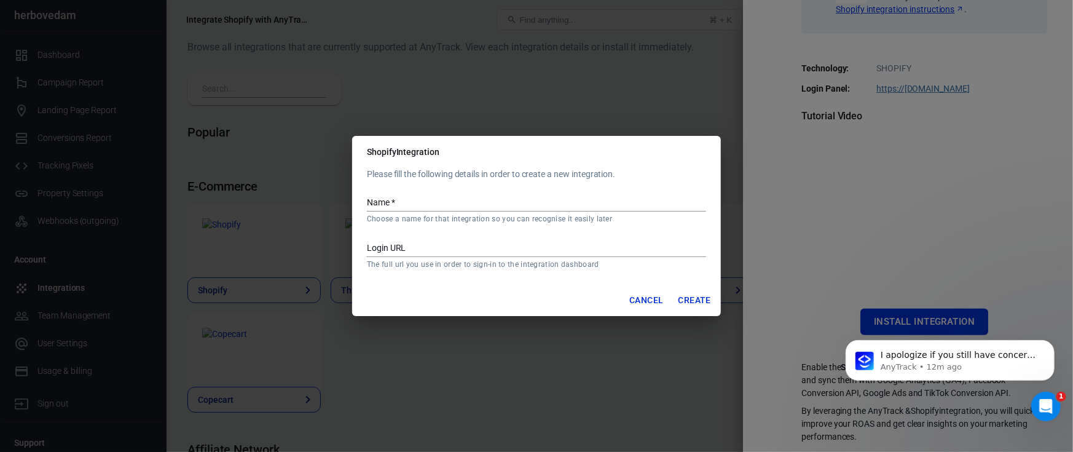
click at [417, 198] on input "Name   *" at bounding box center [536, 203] width 339 height 16
type input "herbovedam"
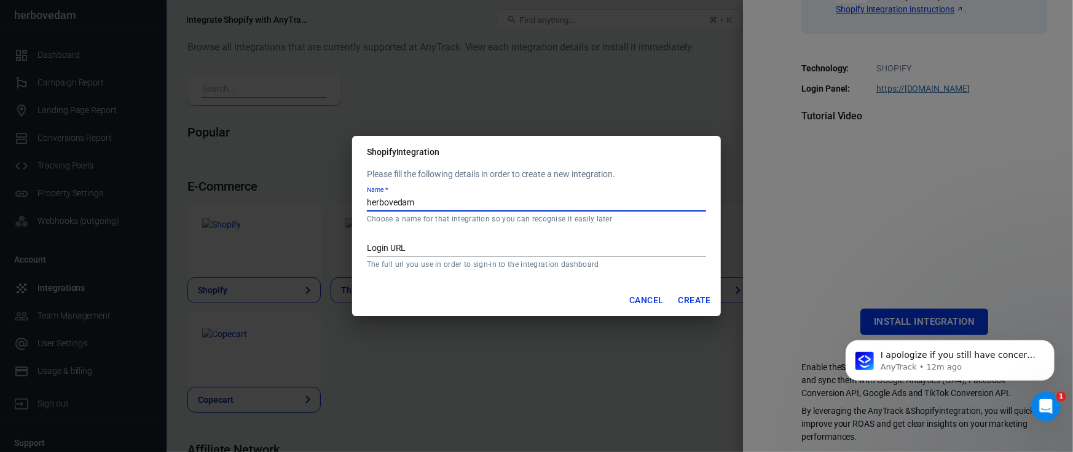
click at [431, 245] on input "Login URL" at bounding box center [536, 249] width 339 height 16
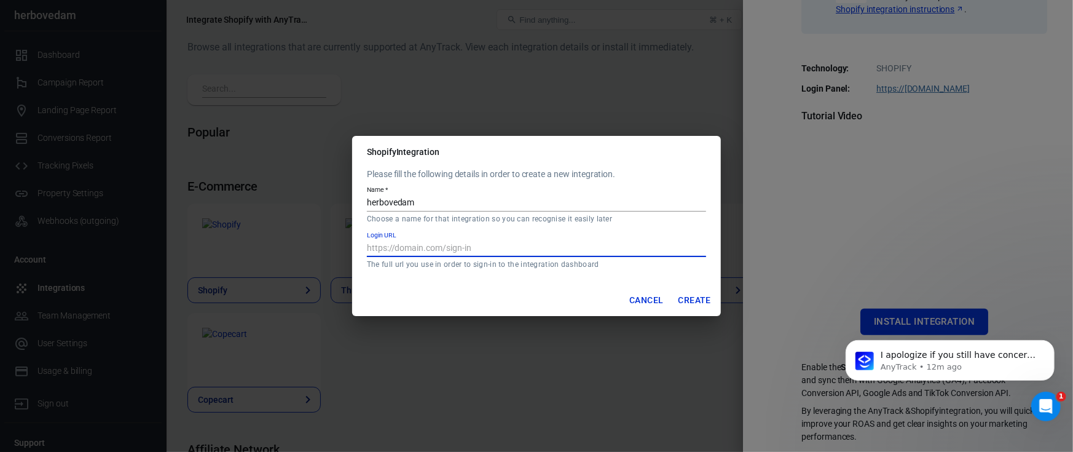
click at [431, 245] on input "Login URL" at bounding box center [536, 249] width 339 height 16
click at [639, 300] on button "Cancel" at bounding box center [647, 300] width 44 height 23
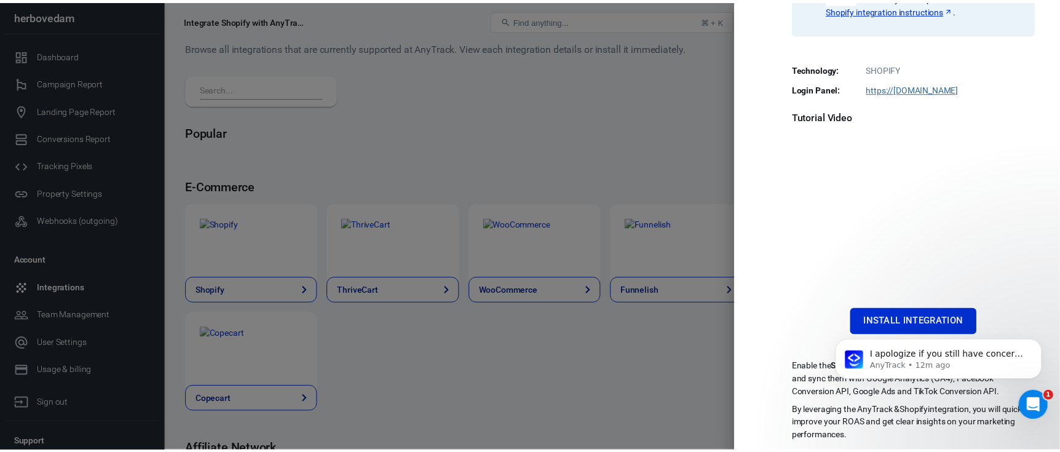
scroll to position [0, 0]
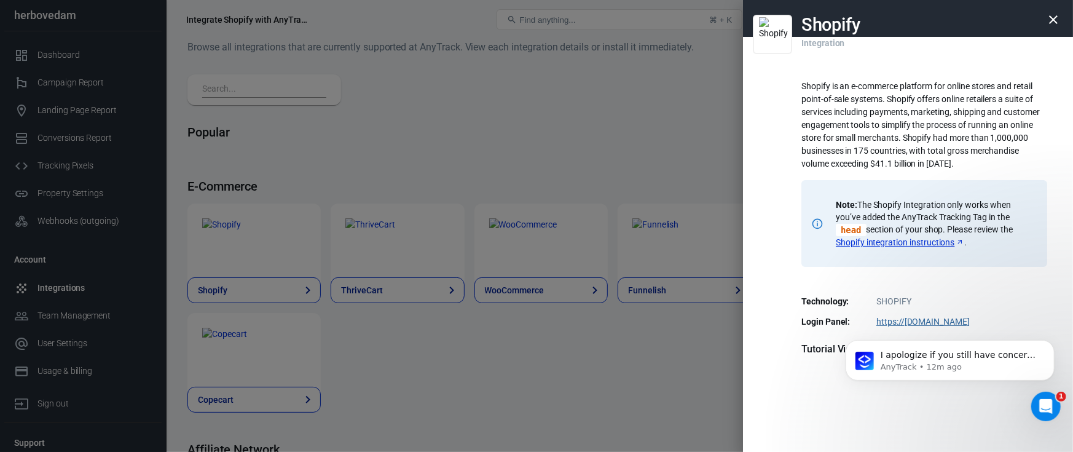
click at [901, 245] on link "Shopify integration instructions" at bounding box center [900, 242] width 128 height 12
click at [1046, 17] on icon "button" at bounding box center [1053, 19] width 15 height 15
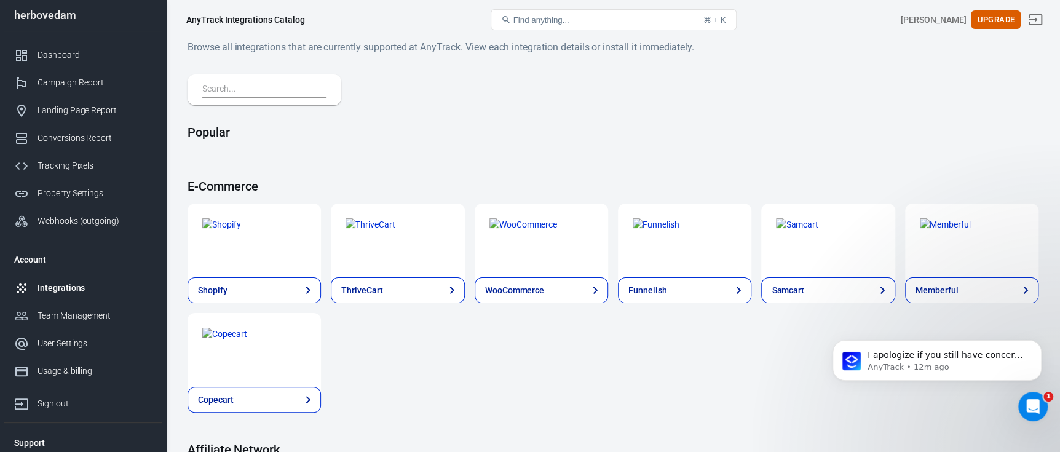
click at [81, 291] on div "Integrations" at bounding box center [94, 288] width 114 height 13
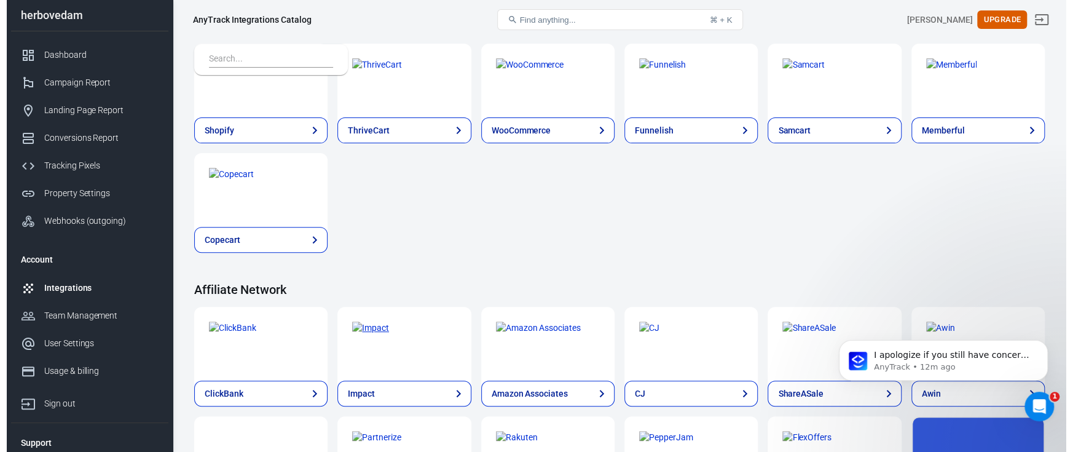
scroll to position [122, 0]
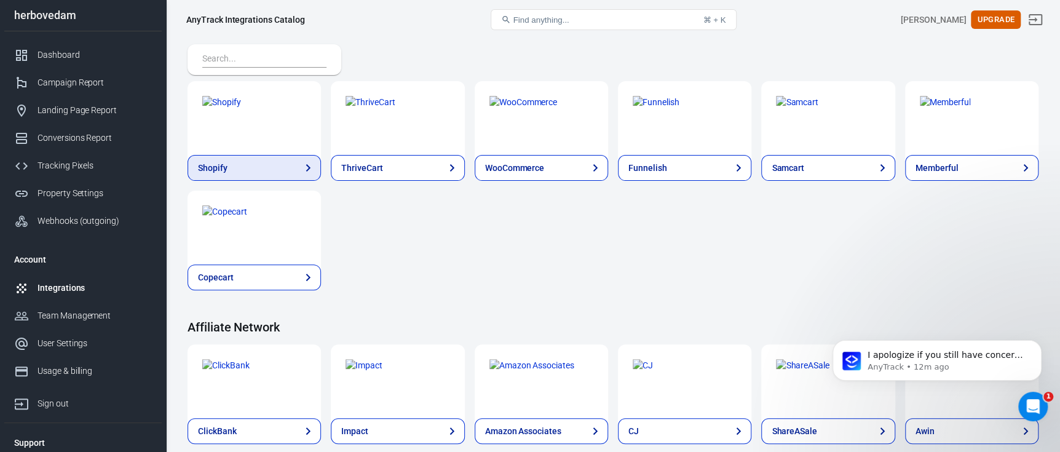
click at [307, 167] on icon at bounding box center [308, 167] width 15 height 15
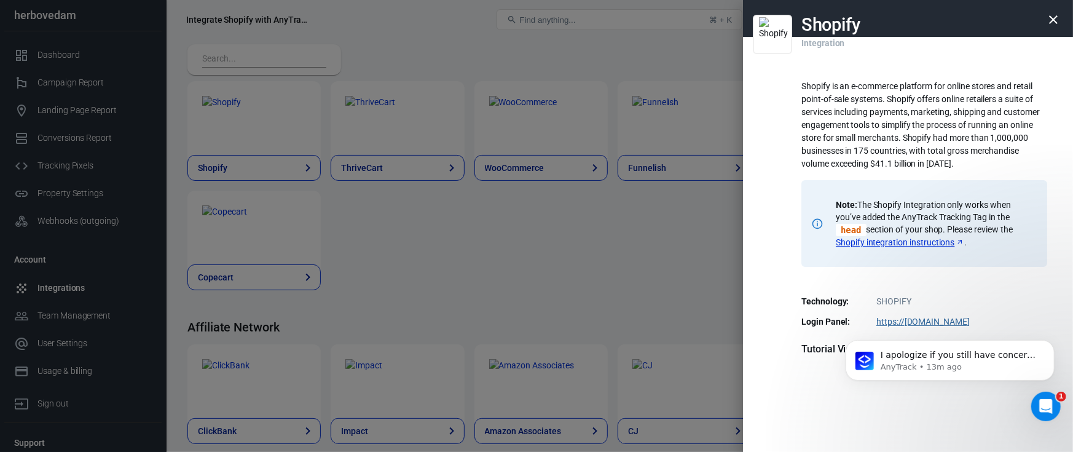
click at [922, 323] on body "I apologize if you still have concerns about your tracking setup. Would you lik…" at bounding box center [950, 365] width 236 height 95
click at [918, 318] on html "I apologize if you still have concerns about your tracking setup. Would you lik…" at bounding box center [950, 365] width 246 height 104
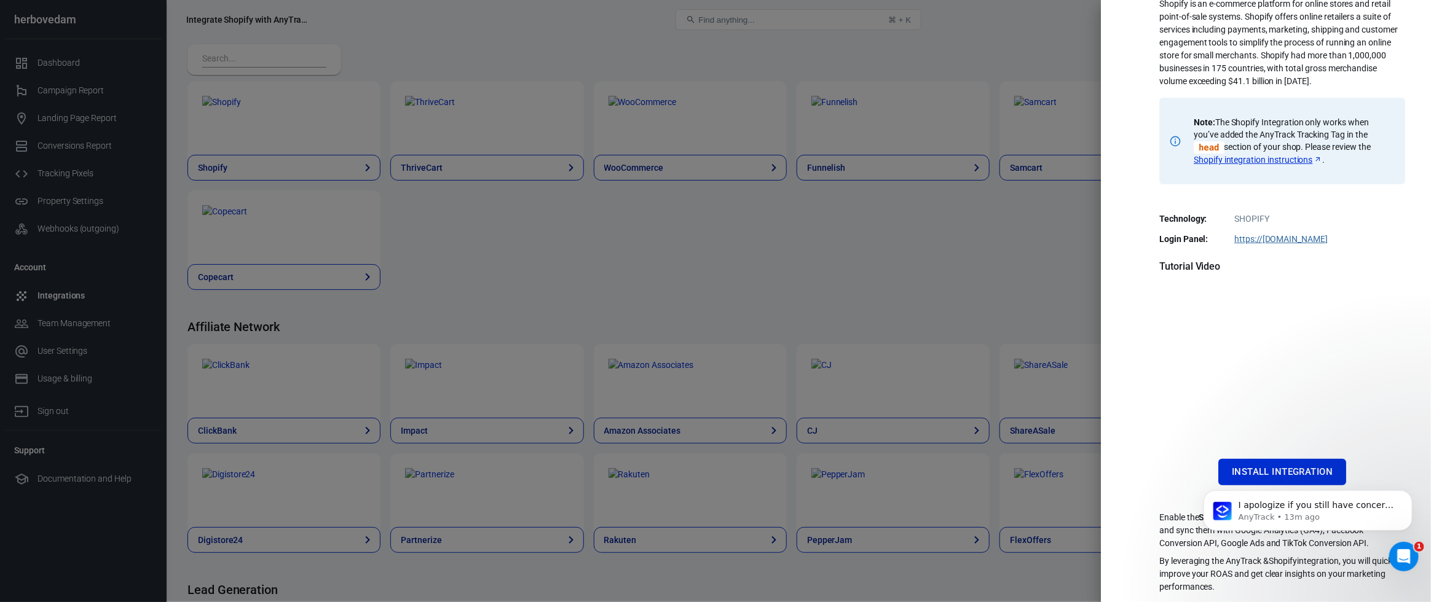
scroll to position [364, 0]
drag, startPoint x: 1072, startPoint y: 0, endPoint x: 869, endPoint y: 315, distance: 375.3
click at [869, 315] on div at bounding box center [715, 301] width 1431 height 602
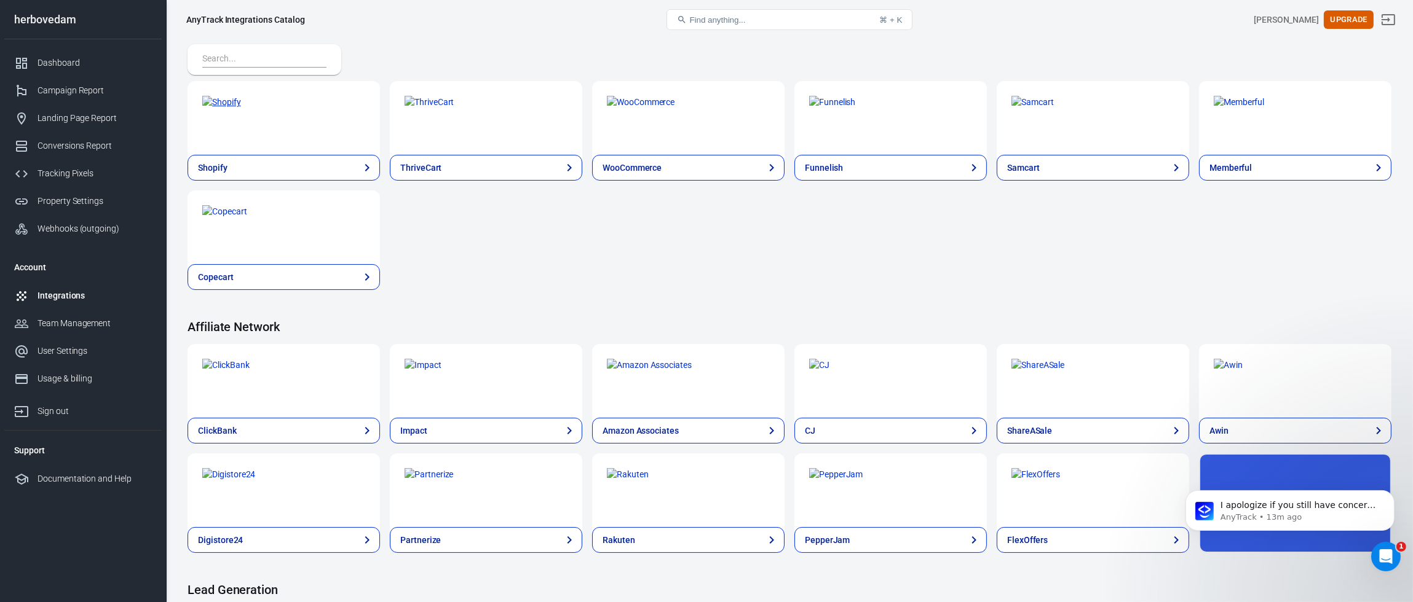
click at [241, 109] on img at bounding box center [221, 102] width 39 height 13
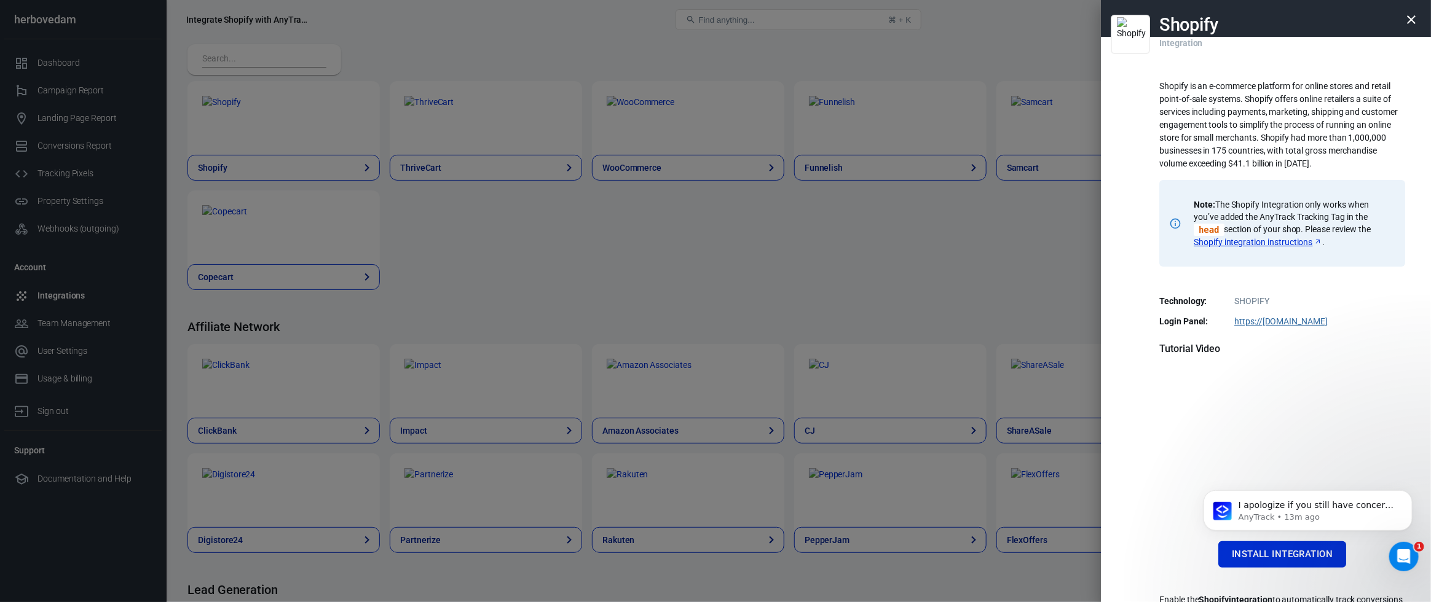
click at [1059, 451] on body "I apologize if you still have concerns about your tracking setup. Would you lik…" at bounding box center [1307, 516] width 236 height 95
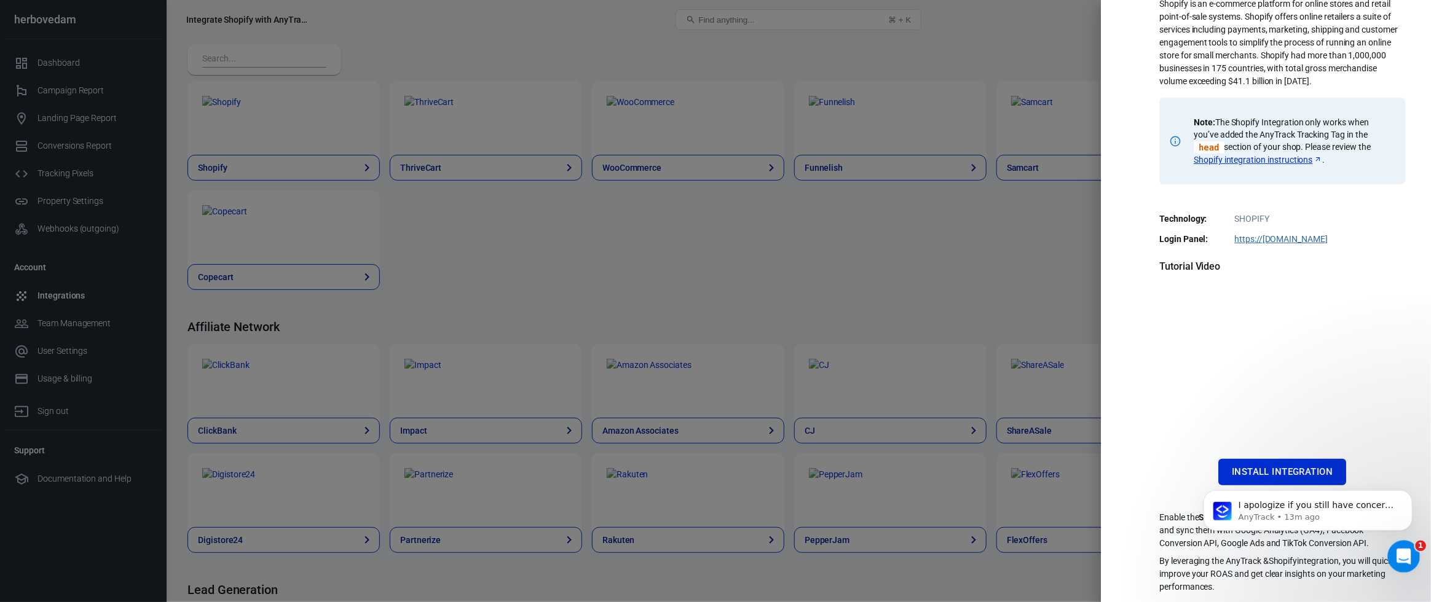
click at [1059, 451] on icon "Open Intercom Messenger" at bounding box center [1402, 555] width 20 height 20
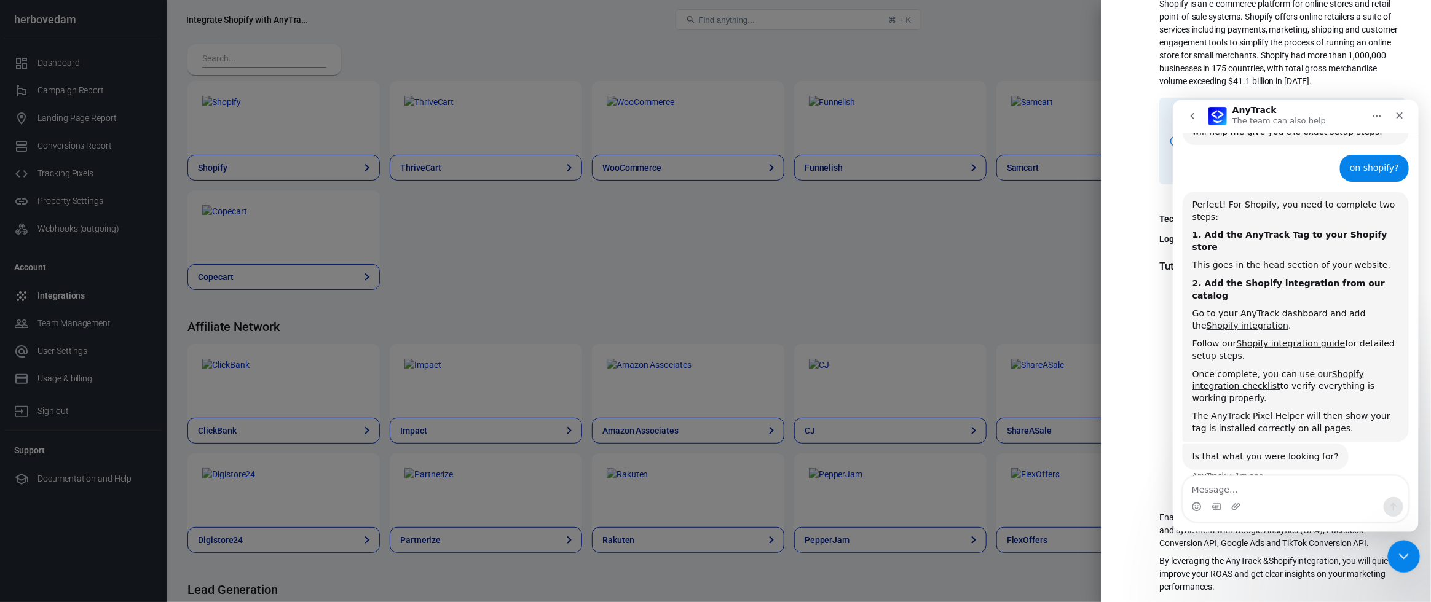
scroll to position [364, 0]
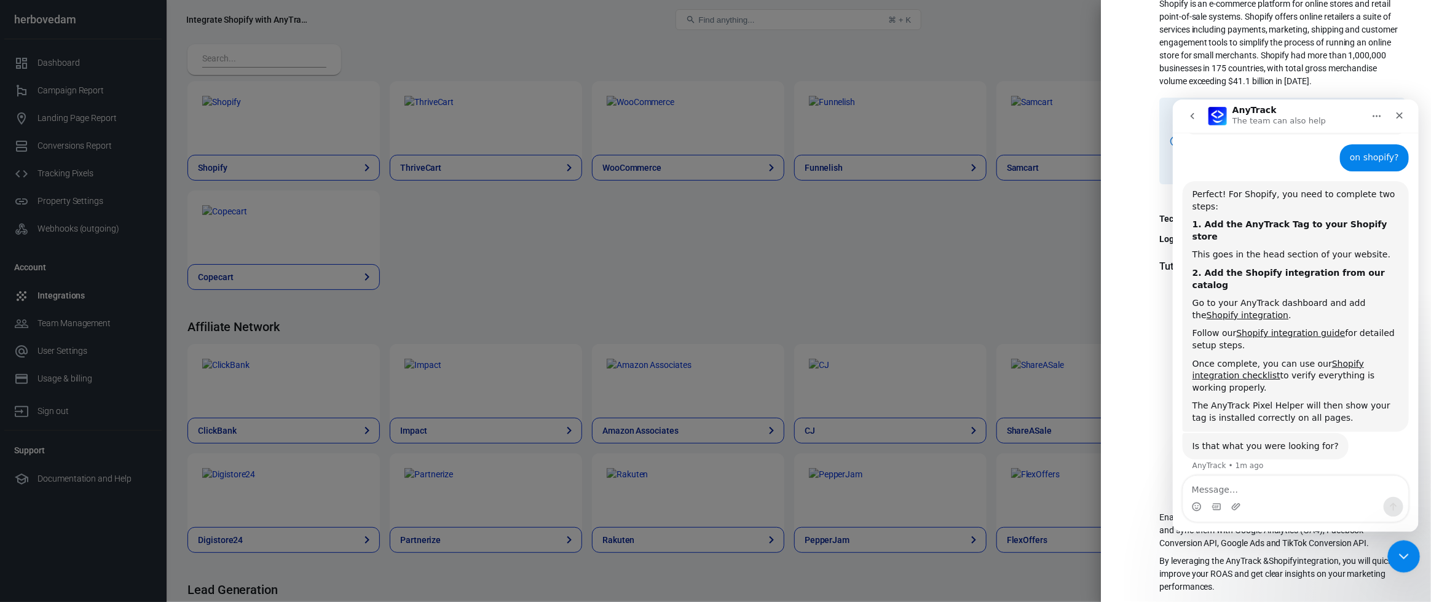
click at [1059, 451] on icon "Close Intercom Messenger" at bounding box center [1402, 555] width 15 height 15
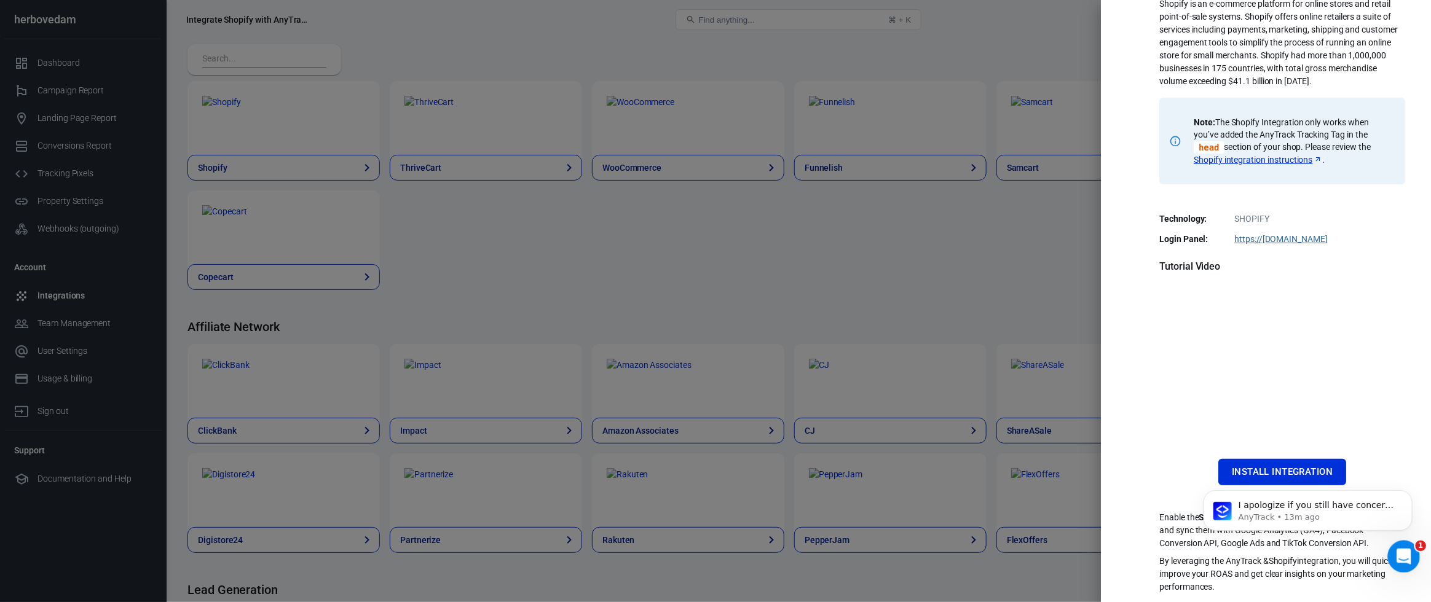
scroll to position [0, 0]
click at [1059, 451] on icon "Open Intercom Messenger" at bounding box center [1402, 555] width 20 height 20
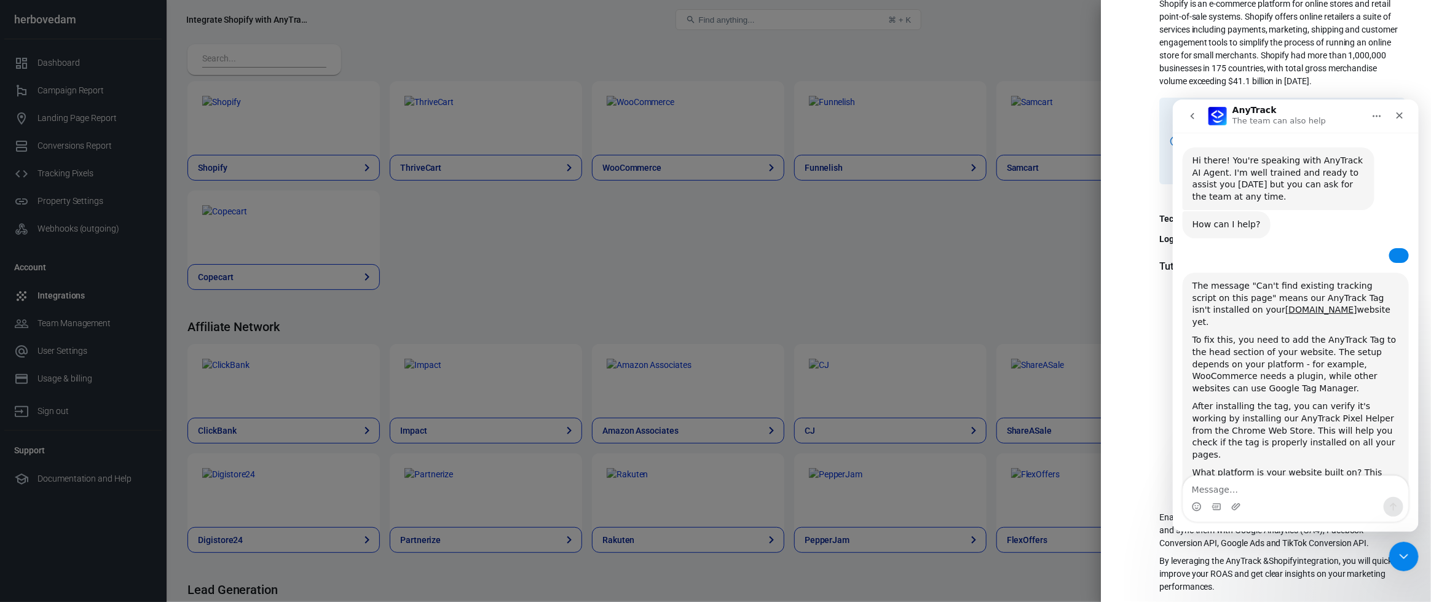
scroll to position [364, 0]
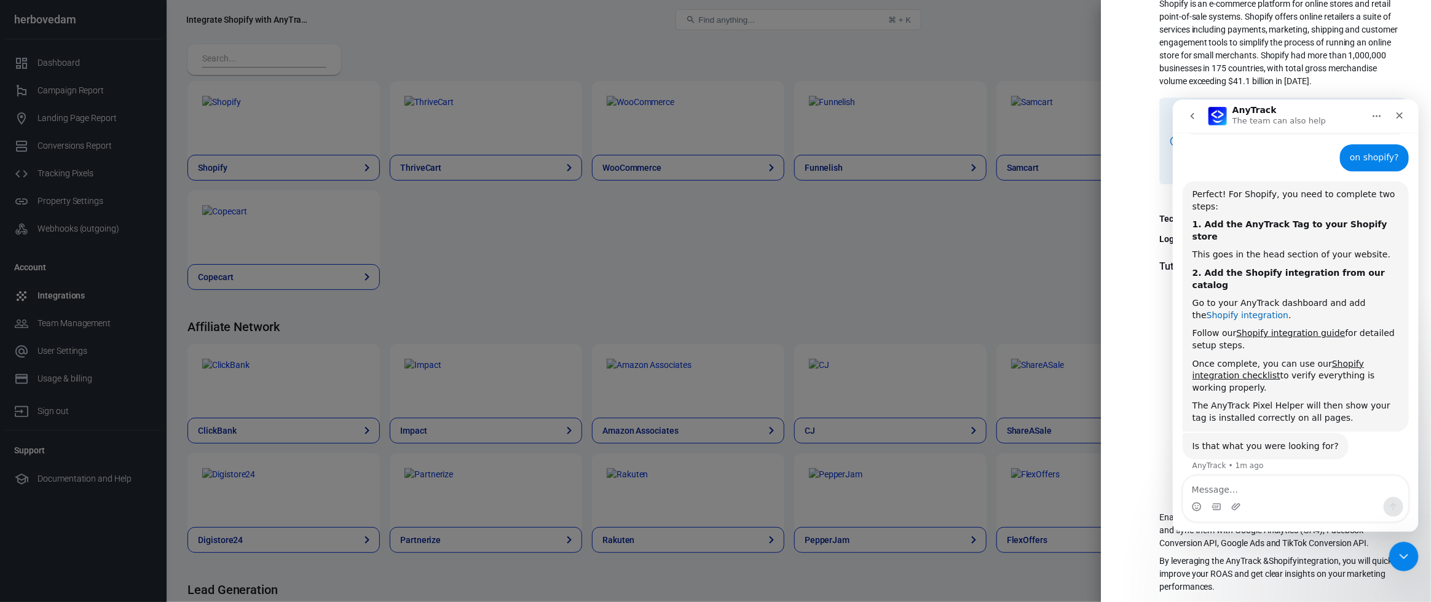
click at [1059, 310] on link "Shopify integration" at bounding box center [1247, 315] width 82 height 10
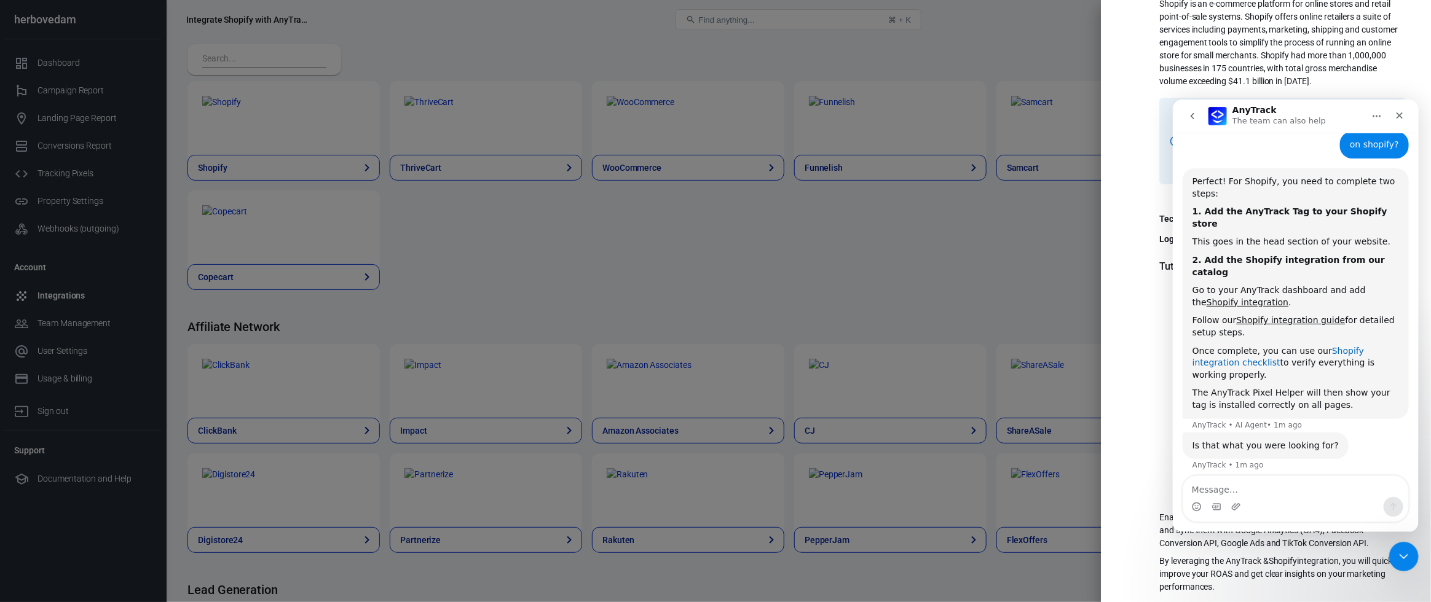
click at [1059, 353] on link "Shopify integration checklist" at bounding box center [1277, 356] width 171 height 22
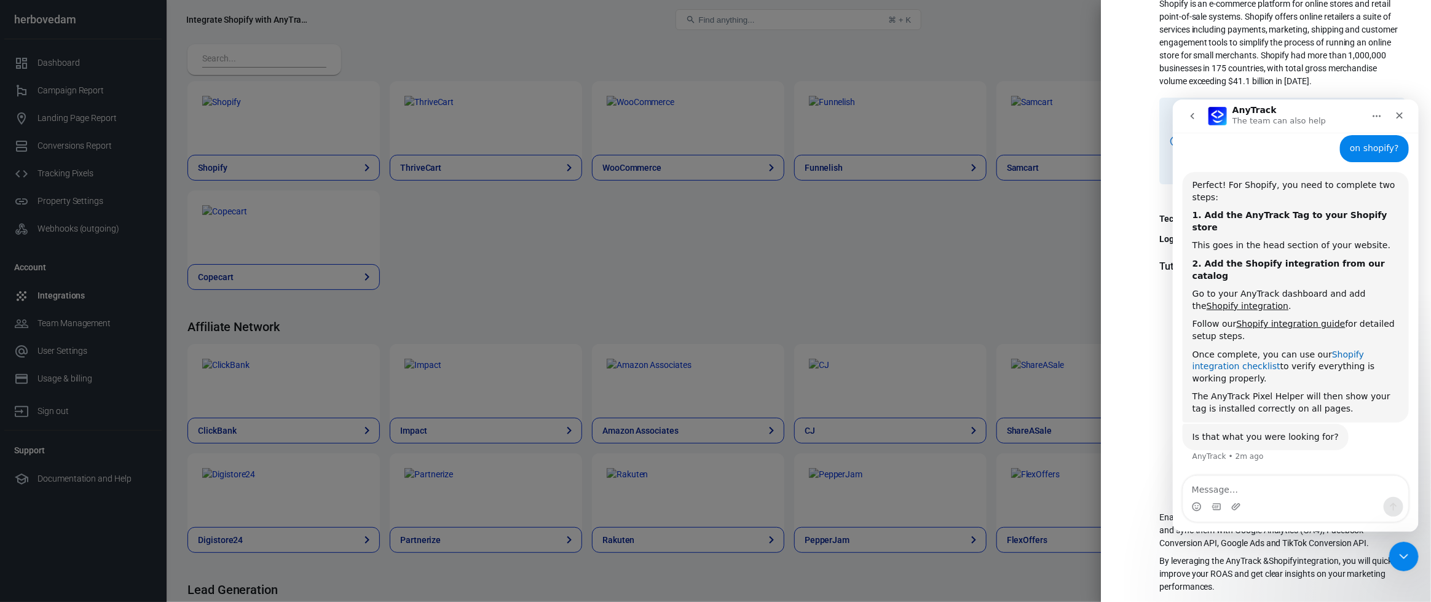
scroll to position [364, 0]
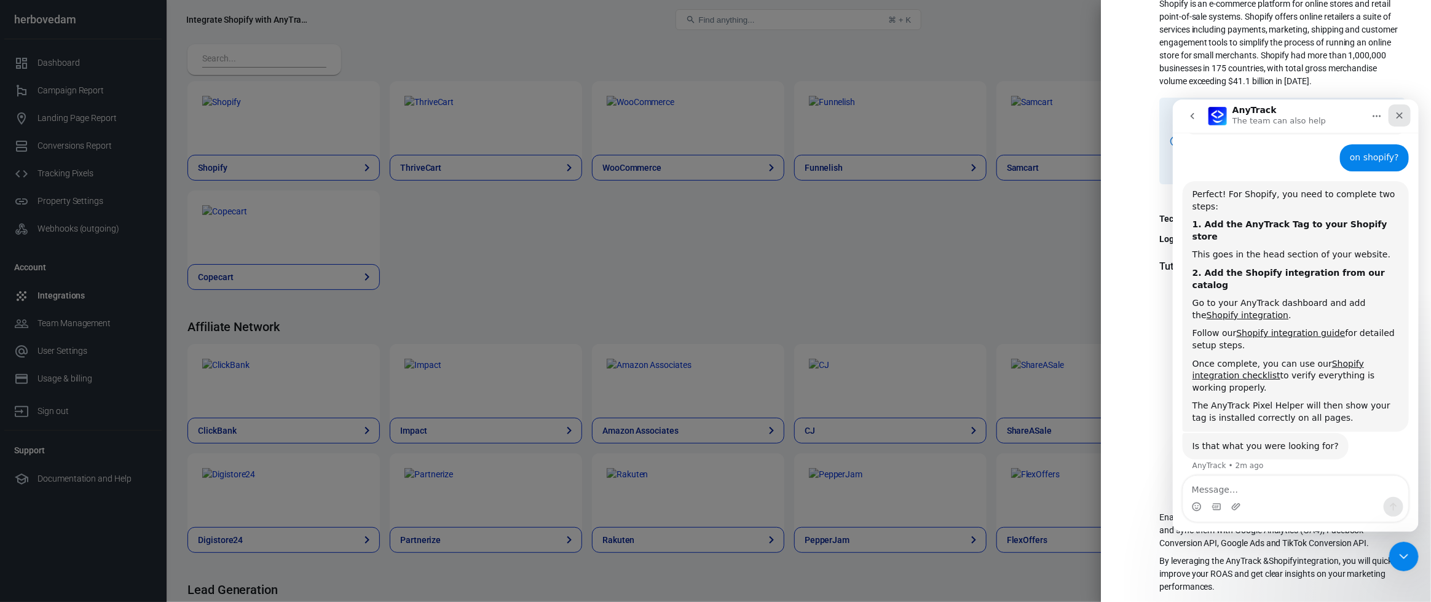
click at [1059, 110] on icon "Close" at bounding box center [1399, 115] width 10 height 10
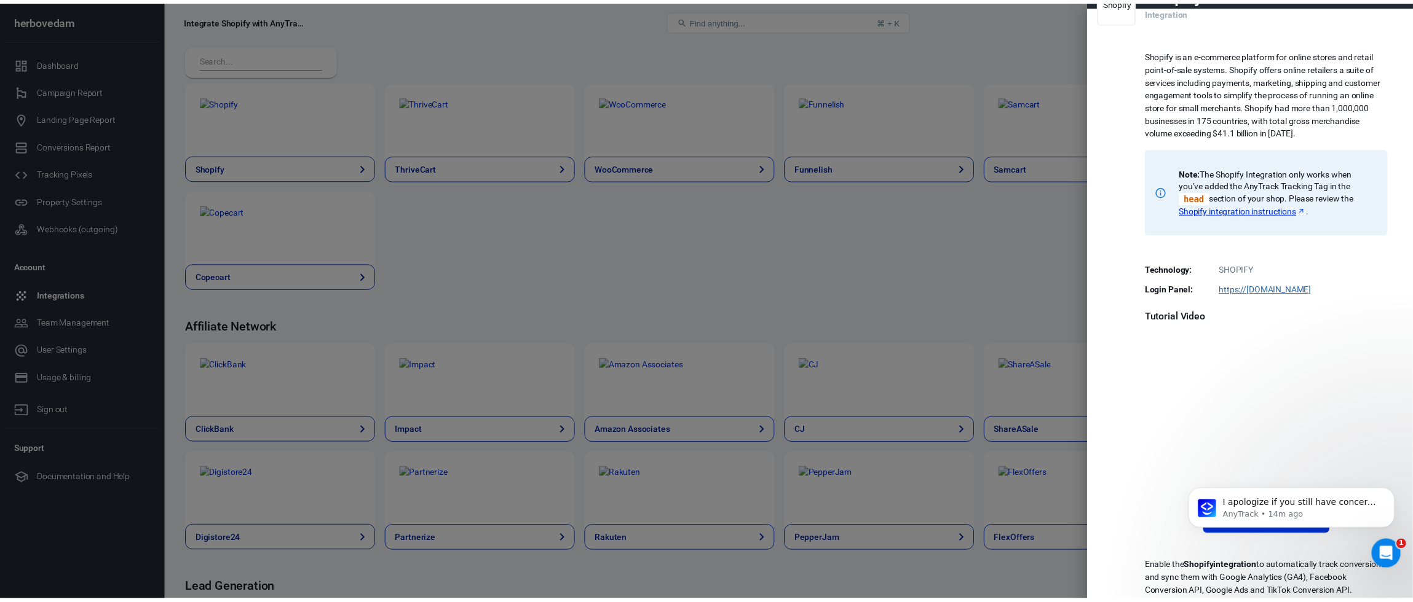
scroll to position [0, 0]
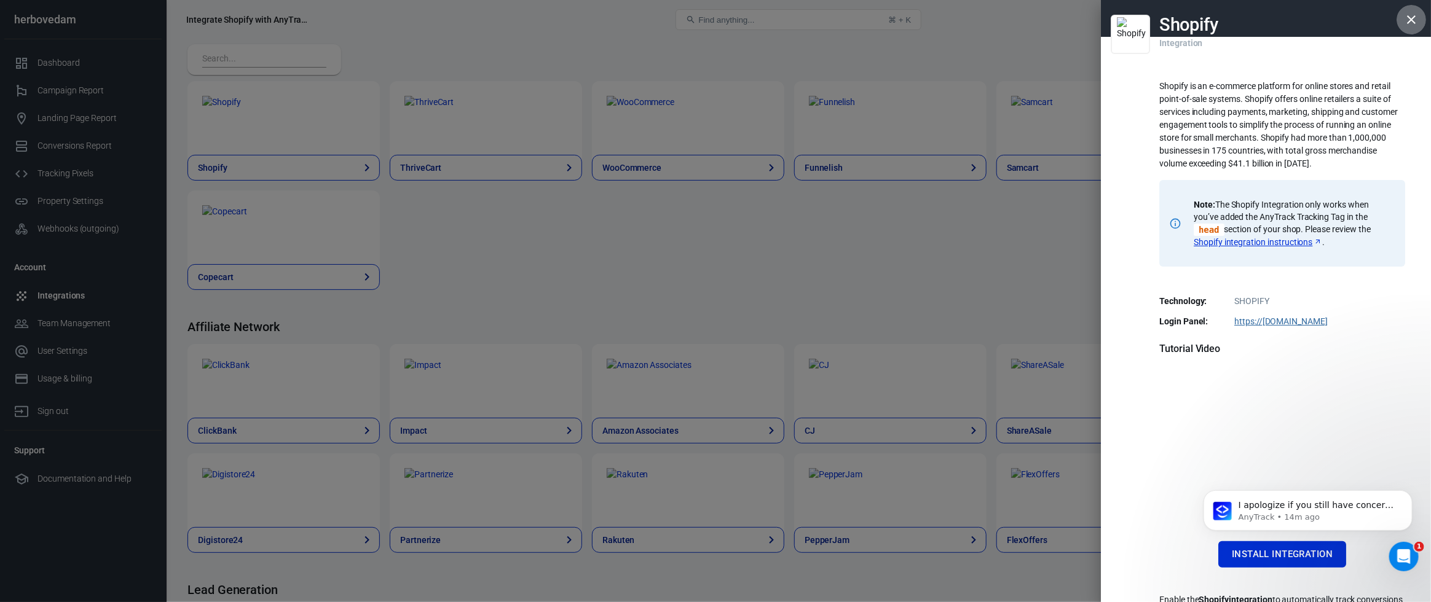
click at [1059, 14] on icon "button" at bounding box center [1411, 19] width 15 height 15
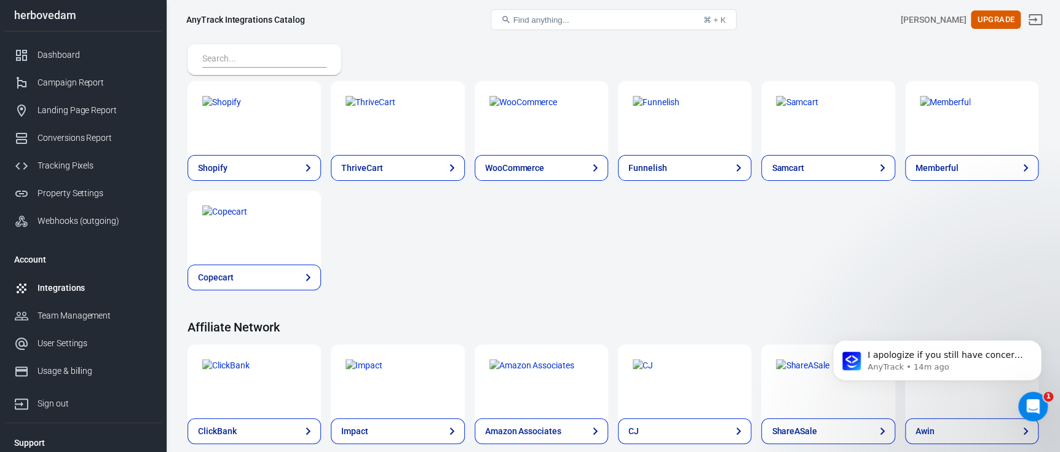
scroll to position [427, 0]
drag, startPoint x: 1399, startPoint y: 3, endPoint x: 603, endPoint y: 55, distance: 797.7
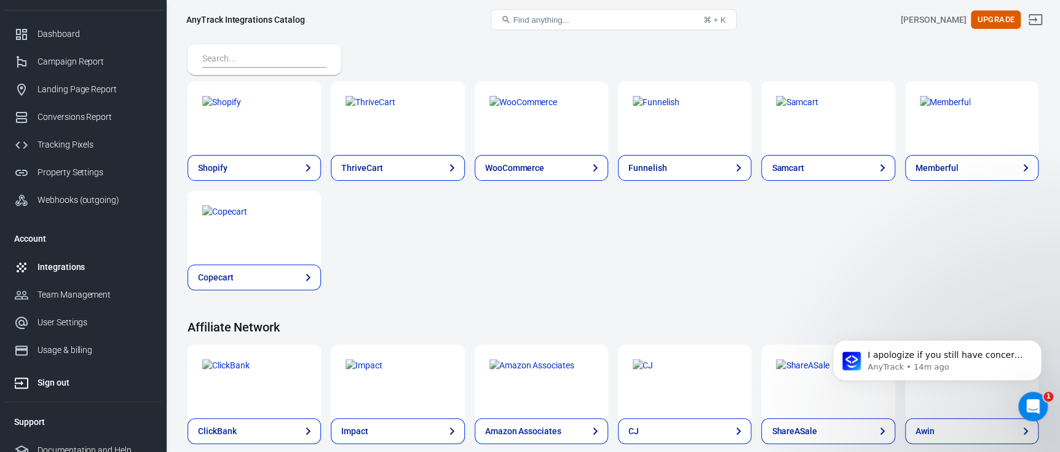
scroll to position [32, 0]
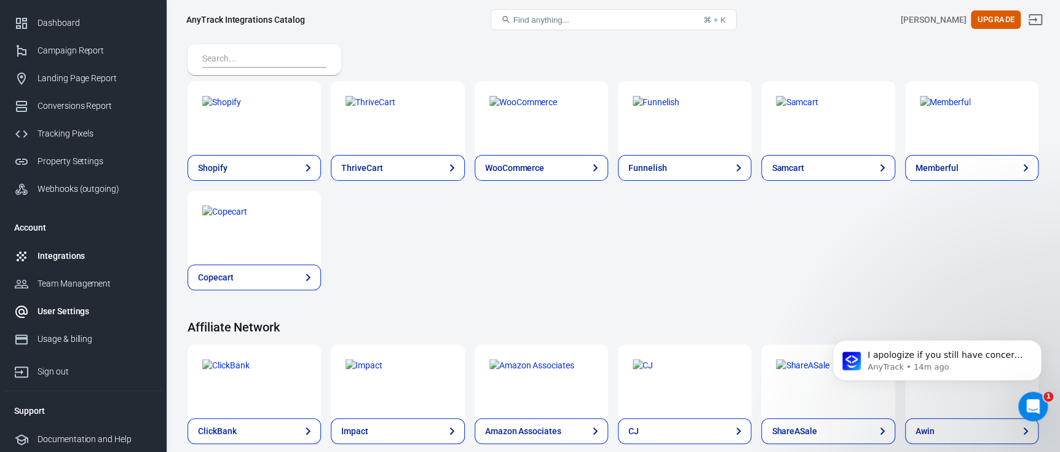
click at [64, 316] on div "User Settings" at bounding box center [94, 311] width 114 height 13
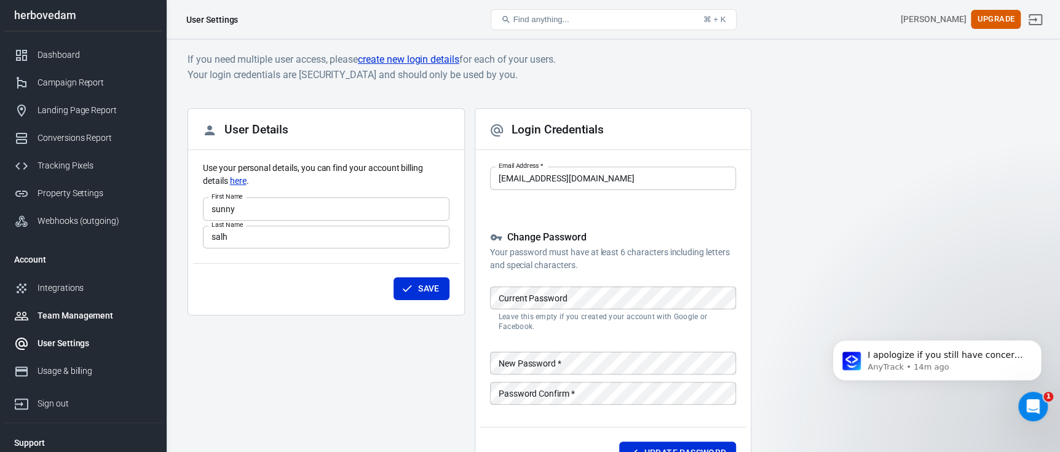
click at [85, 307] on link "Team Management" at bounding box center [82, 316] width 157 height 28
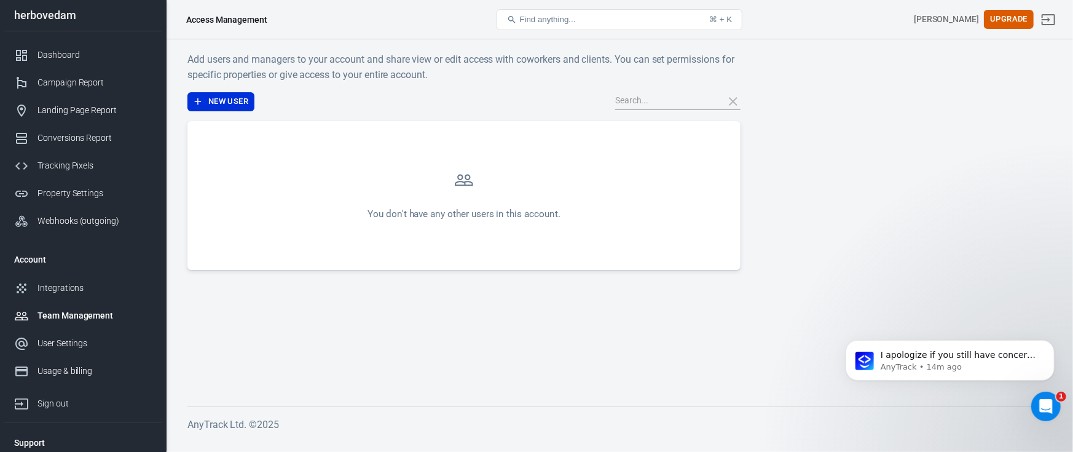
click at [82, 302] on link "Team Management" at bounding box center [82, 316] width 157 height 28
click at [79, 291] on div "Integrations" at bounding box center [94, 288] width 114 height 13
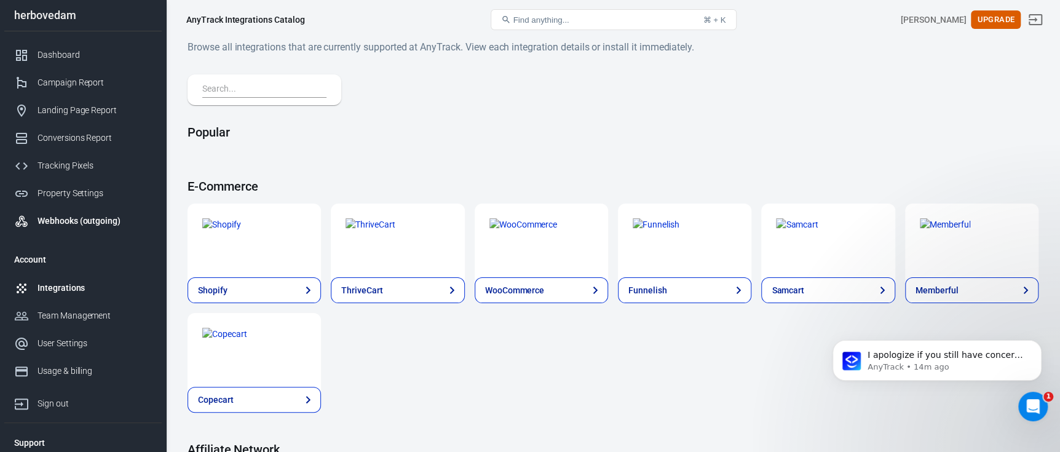
click at [66, 216] on div "Webhooks (outgoing)" at bounding box center [94, 221] width 114 height 13
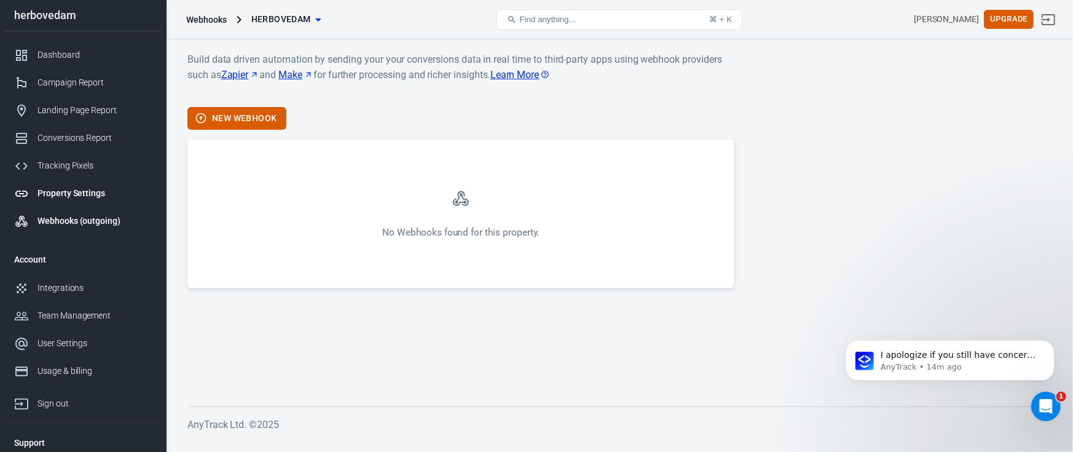
click at [76, 200] on link "Property Settings" at bounding box center [82, 193] width 157 height 28
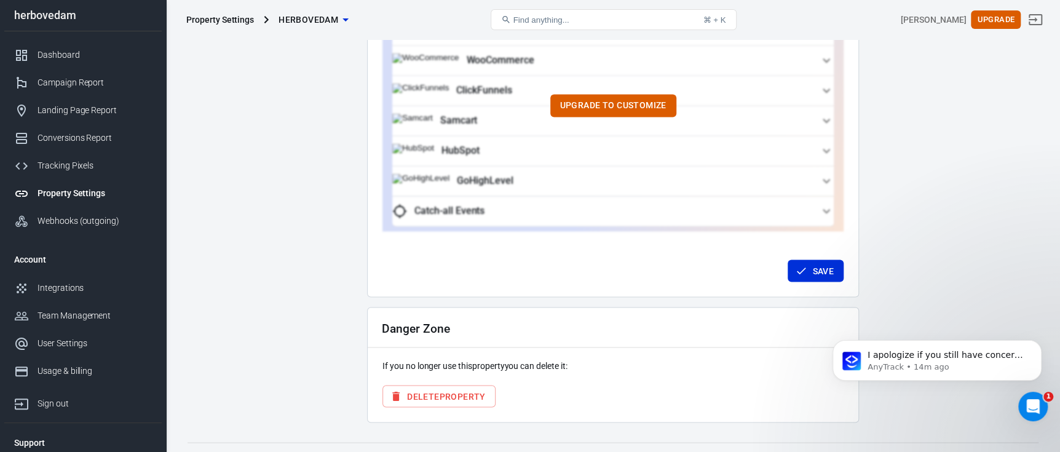
scroll to position [1216, 0]
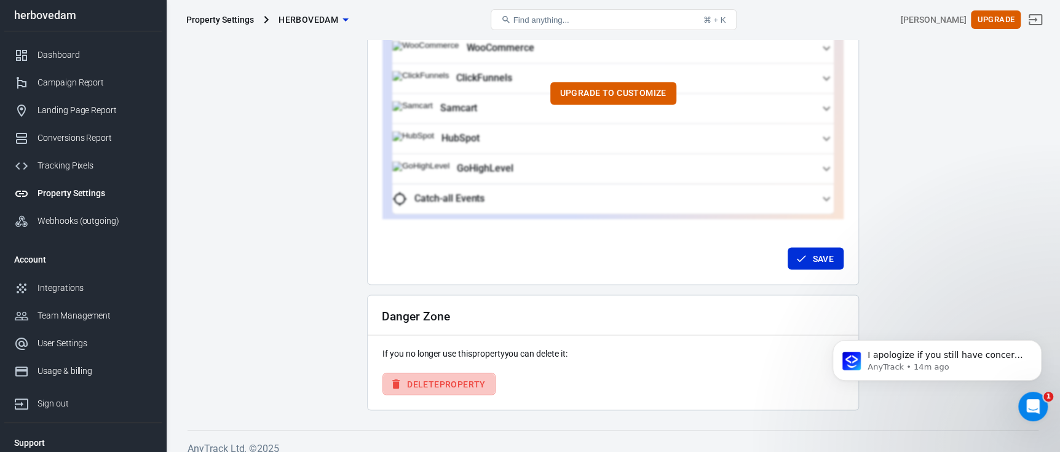
click at [439, 372] on button "Delete Property" at bounding box center [438, 383] width 113 height 23
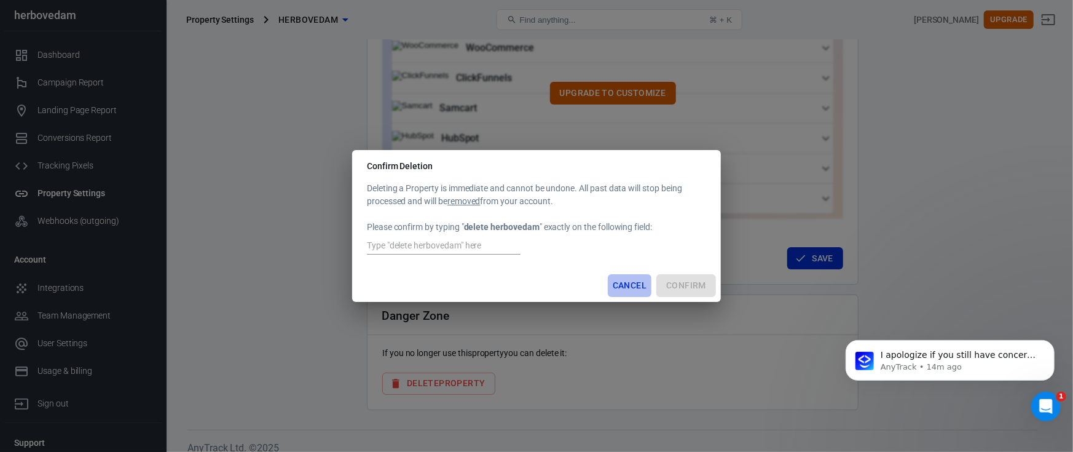
click at [626, 291] on button "Cancel" at bounding box center [630, 285] width 44 height 23
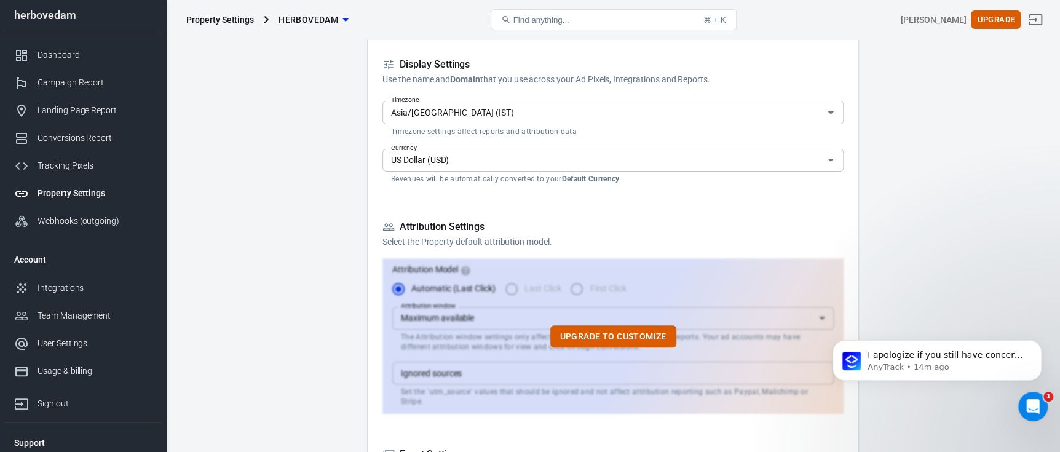
scroll to position [0, 0]
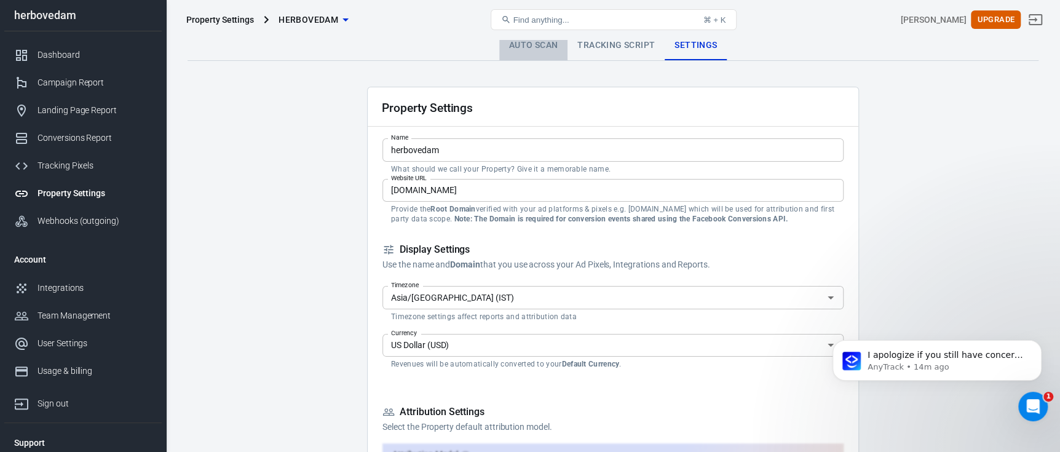
click at [514, 47] on link "Auto Scan" at bounding box center [533, 46] width 69 height 30
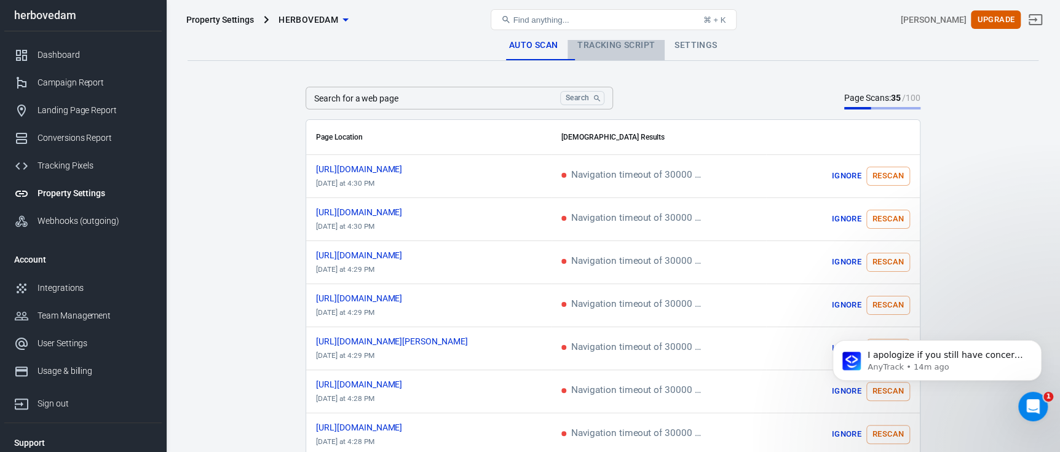
click at [645, 44] on link "Tracking Script" at bounding box center [615, 46] width 97 height 30
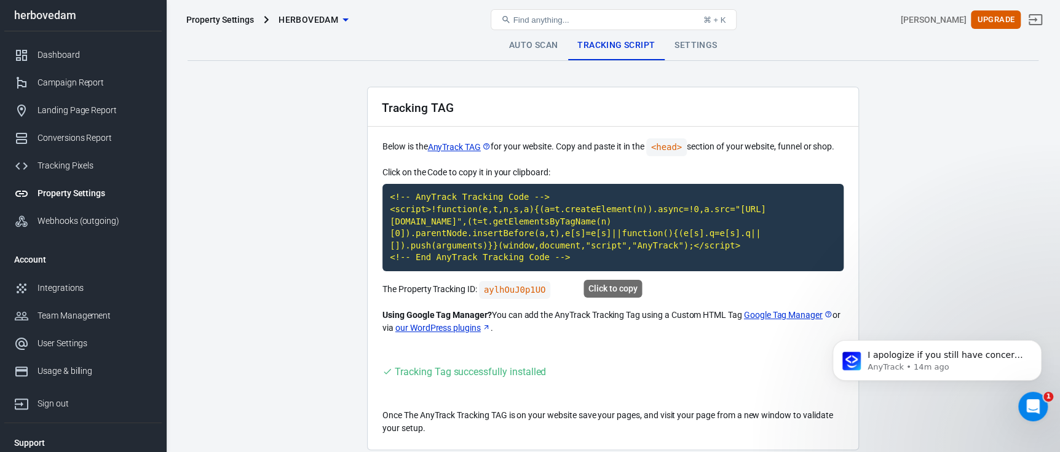
click at [420, 228] on code "<!-- AnyTrack Tracking Code --> <script>!function(e,t,n,s,a){(a=t.createElement…" at bounding box center [612, 227] width 461 height 87
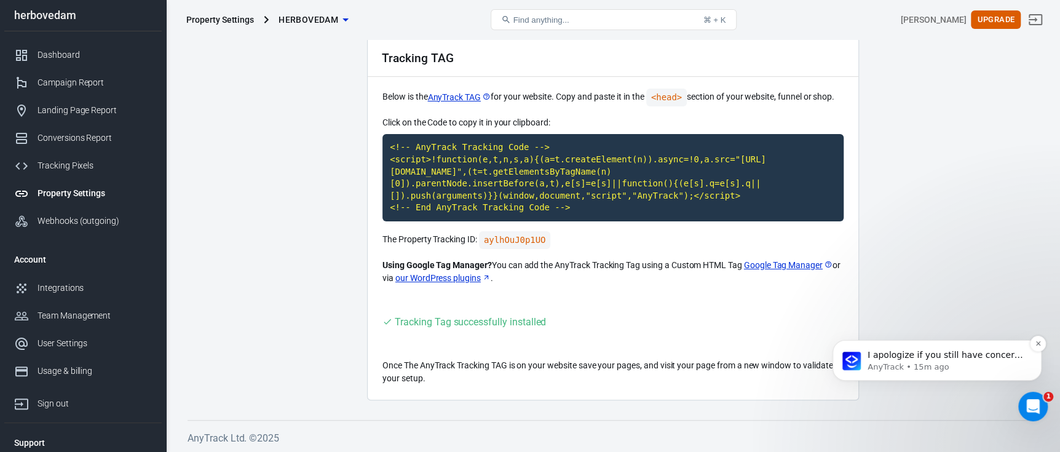
click at [933, 358] on p "I apologize if you still have concerns about your tracking setup. Would you lik…" at bounding box center [946, 355] width 159 height 12
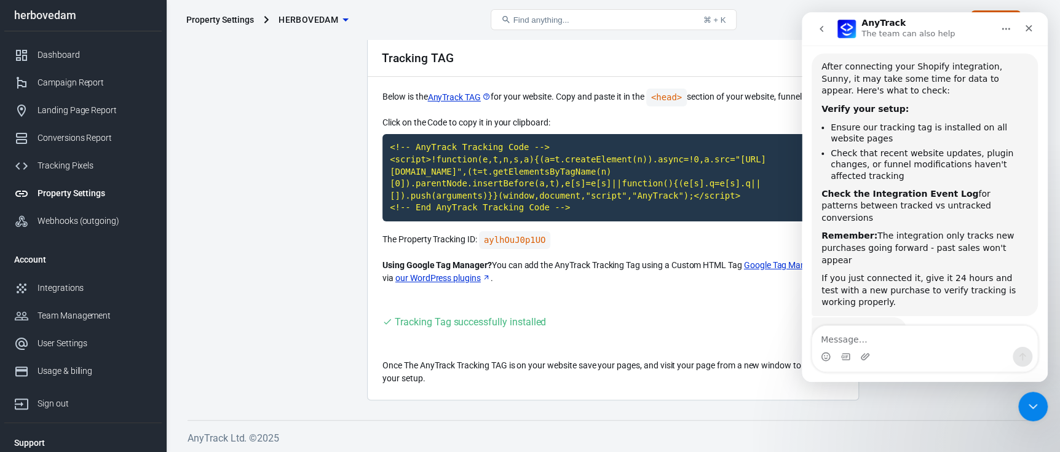
scroll to position [2735, 0]
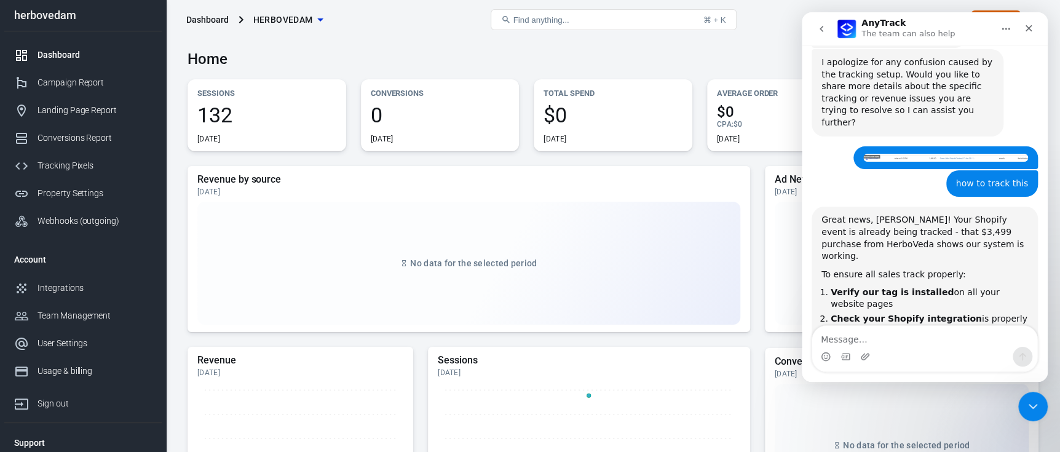
scroll to position [1931, 0]
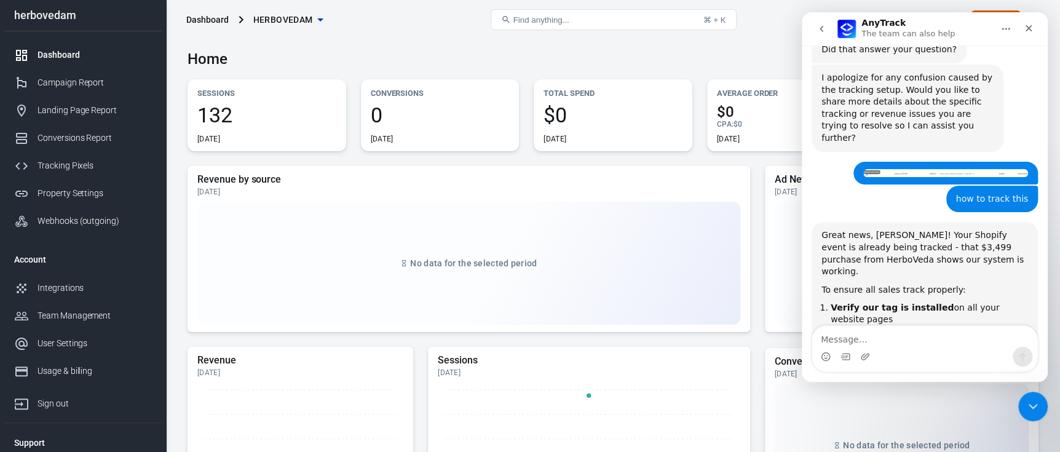
drag, startPoint x: 931, startPoint y: 219, endPoint x: 830, endPoint y: 208, distance: 101.4
click at [830, 328] on li "Check your Shopify integration is properly connected in our Catalog" at bounding box center [928, 339] width 197 height 23
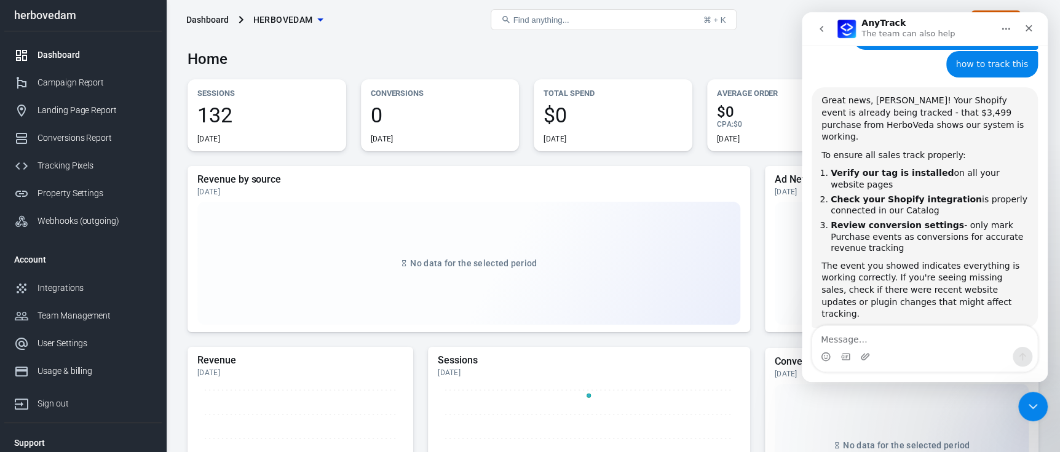
scroll to position [2066, 0]
copy li "Check your Shopify integration is properly connected in our Catalog"
click at [893, 339] on textarea "Message…" at bounding box center [924, 336] width 225 height 21
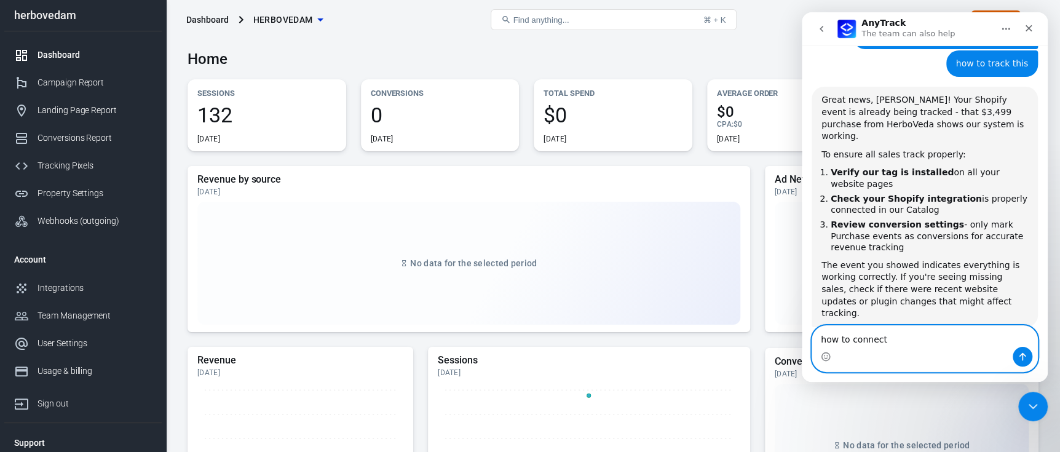
paste textarea "Check your Shopify integration is properly connected in our Catalog"
type textarea "how to connect Check your Shopify integration is properly connected in our Cata…"
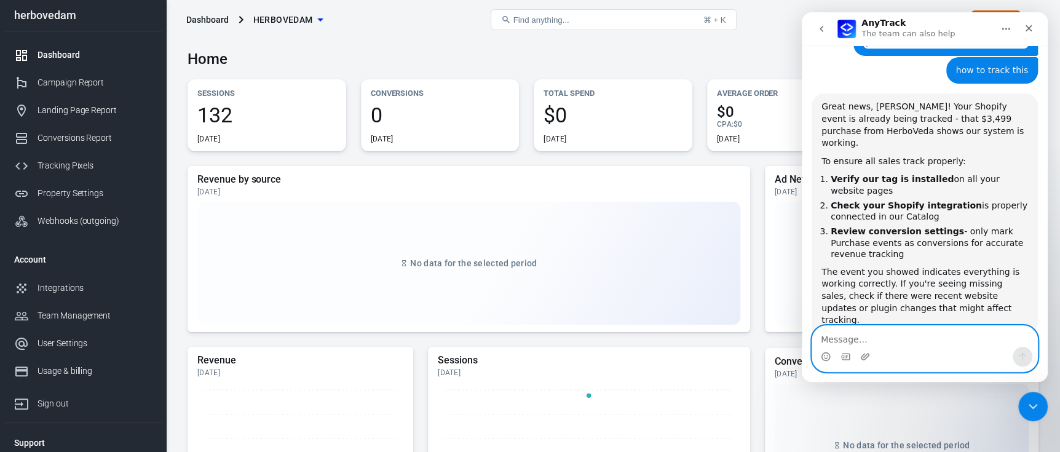
scroll to position [2044, 0]
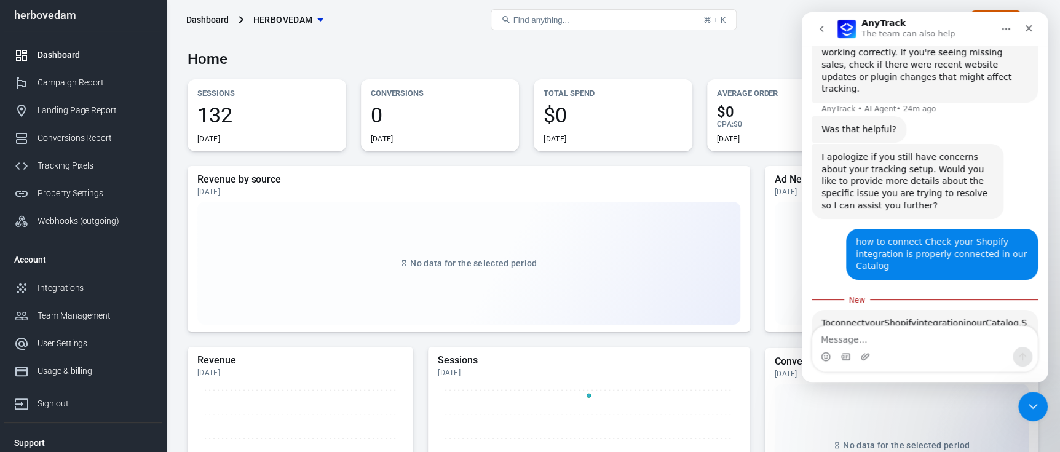
click at [896, 347] on ol "Go to the AnyTrack Catalog Find and select the Shopify integration Follow the S…" at bounding box center [924, 373] width 207 height 52
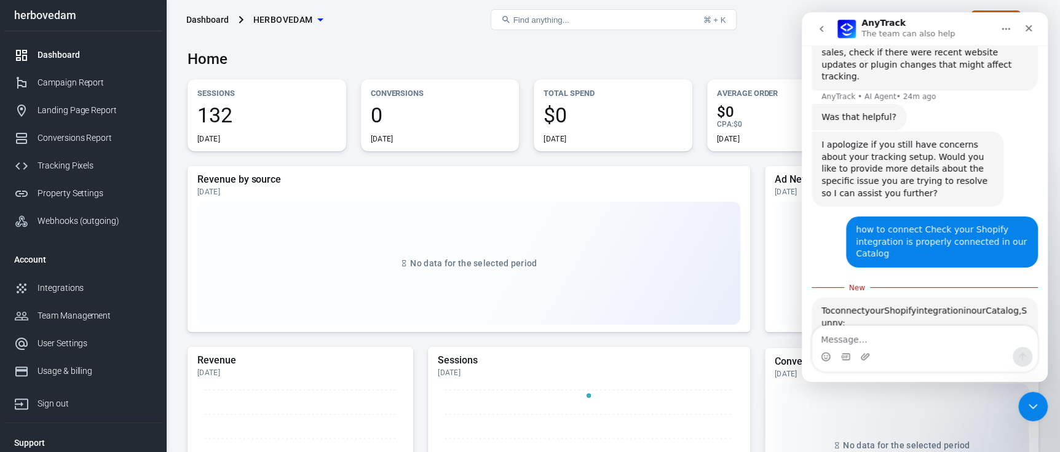
scroll to position [2314, 0]
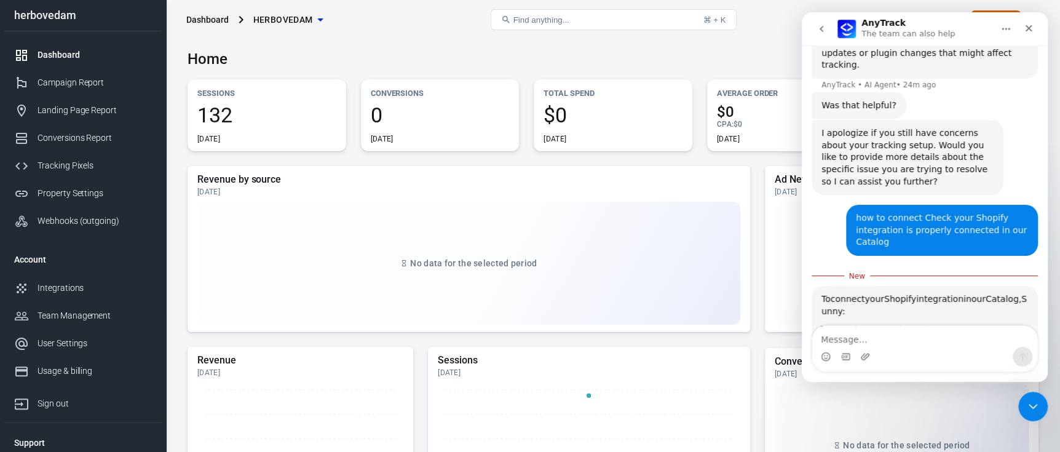
click at [896, 324] on link "AnyTrack Catalog" at bounding box center [902, 329] width 75 height 10
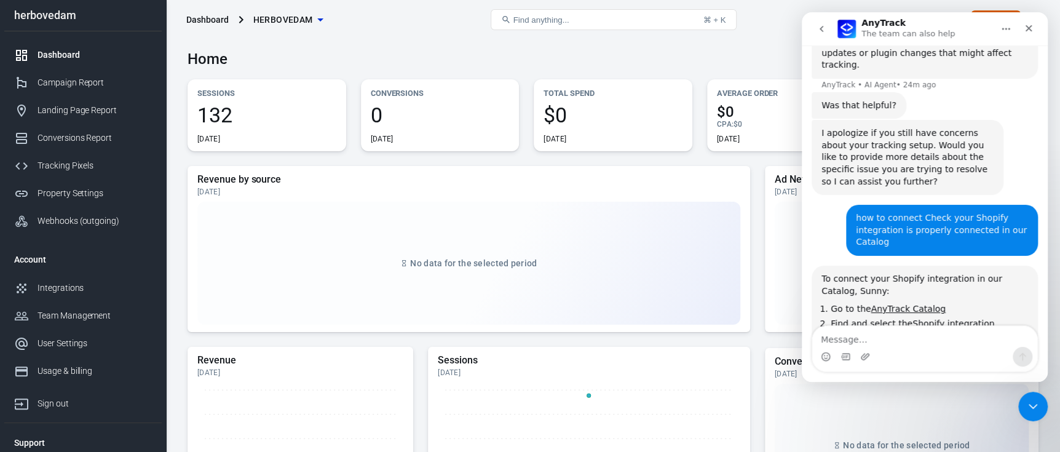
scroll to position [2335, 0]
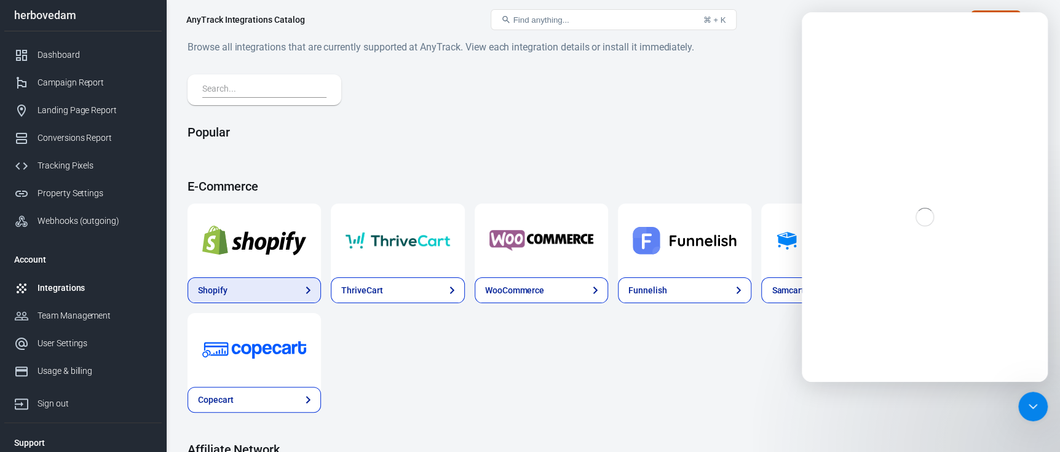
click at [288, 286] on link "Shopify" at bounding box center [253, 290] width 133 height 26
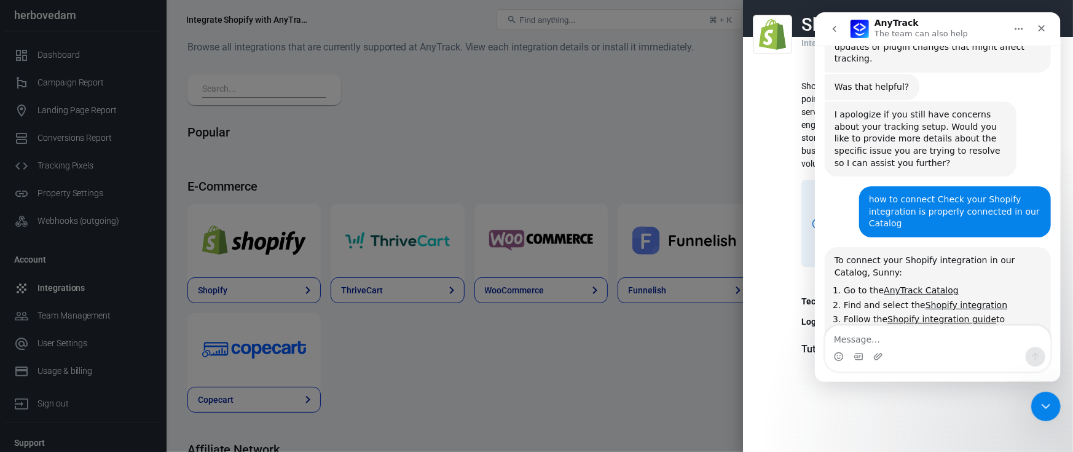
scroll to position [2322, 0]
click at [1045, 26] on icon "Close" at bounding box center [1041, 28] width 10 height 10
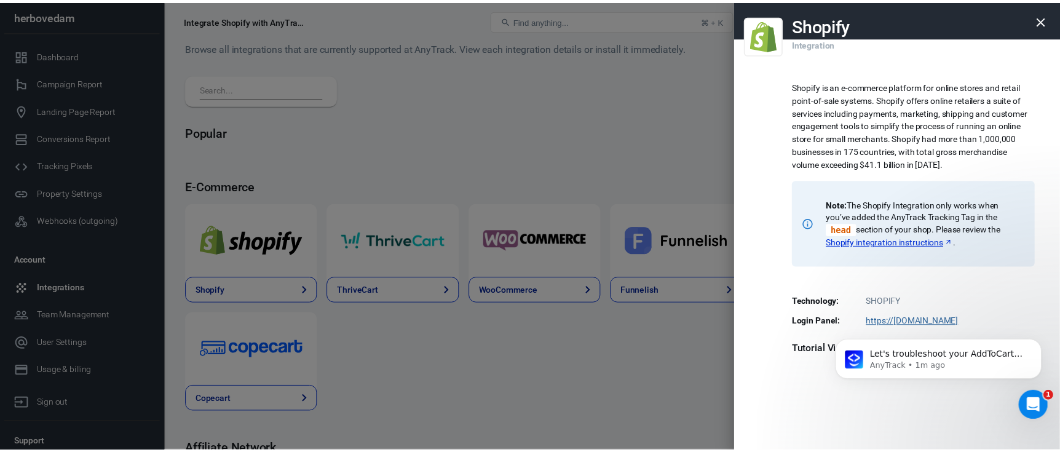
scroll to position [245, 0]
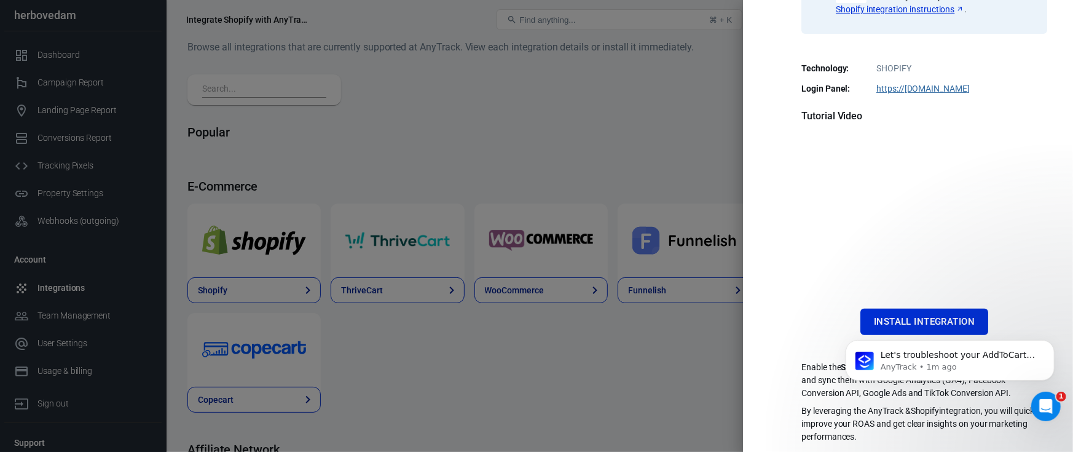
click at [934, 318] on body "Let's troubleshoot your AddToCart tracking issue step by step: First, verify yo…" at bounding box center [950, 365] width 236 height 95
click at [937, 314] on iframe at bounding box center [950, 366] width 246 height 104
click at [884, 314] on iframe at bounding box center [950, 366] width 246 height 104
click at [877, 309] on button "Install Integration" at bounding box center [925, 322] width 128 height 26
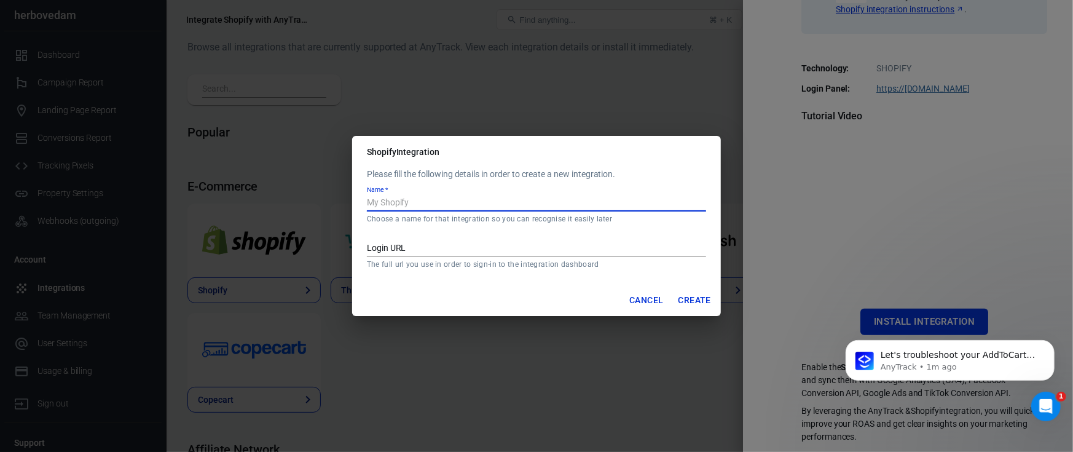
click at [414, 205] on input "Name   *" at bounding box center [536, 203] width 339 height 16
type input "Herbovedam"
click at [460, 251] on input "Login URL" at bounding box center [536, 249] width 339 height 16
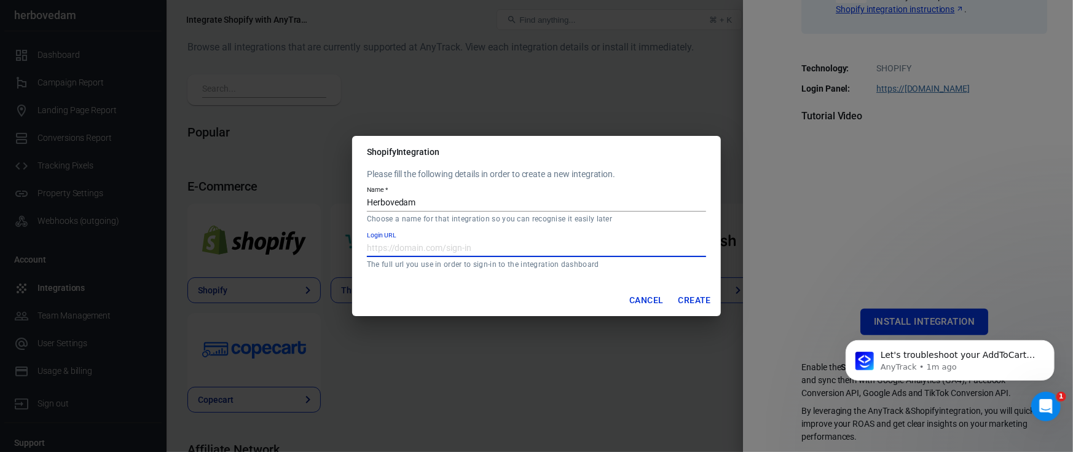
paste input "[URL][DOMAIN_NAME]"
type input "[URL][DOMAIN_NAME]"
click at [684, 301] on button "Create" at bounding box center [695, 300] width 42 height 23
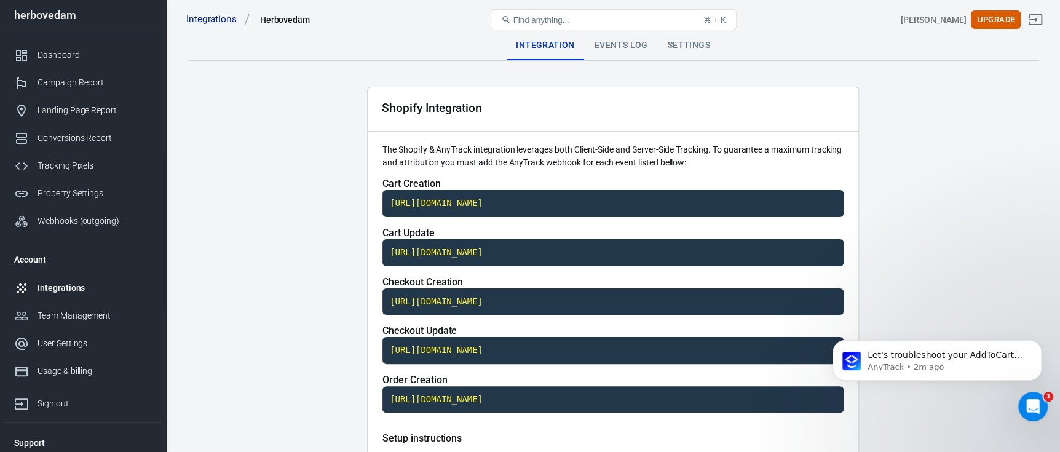
click at [634, 49] on div "Events Log" at bounding box center [621, 46] width 73 height 30
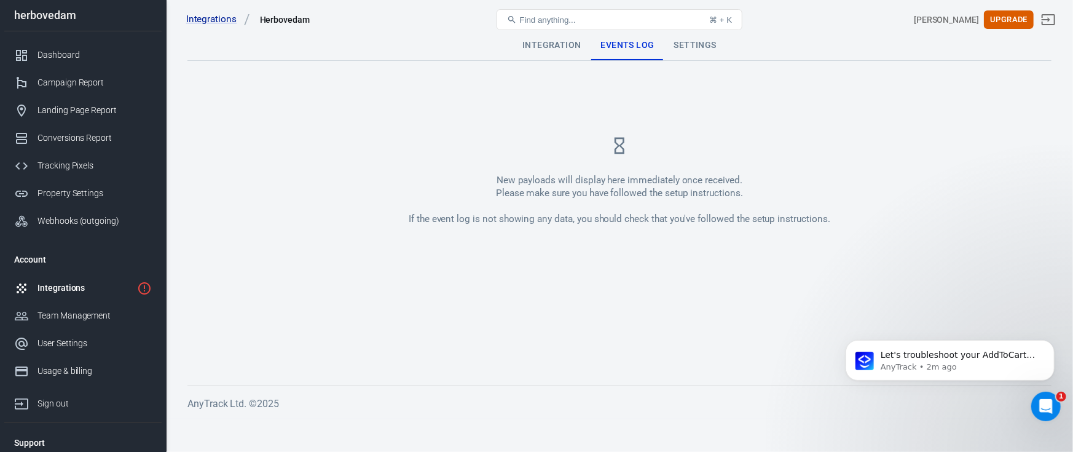
click at [684, 42] on div "Settings" at bounding box center [695, 46] width 62 height 30
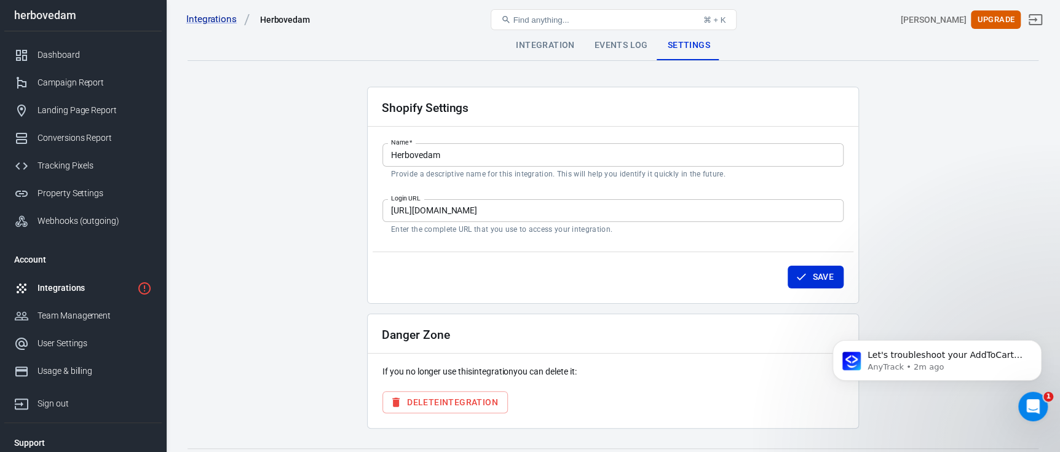
click at [535, 53] on div "Integration" at bounding box center [545, 46] width 78 height 30
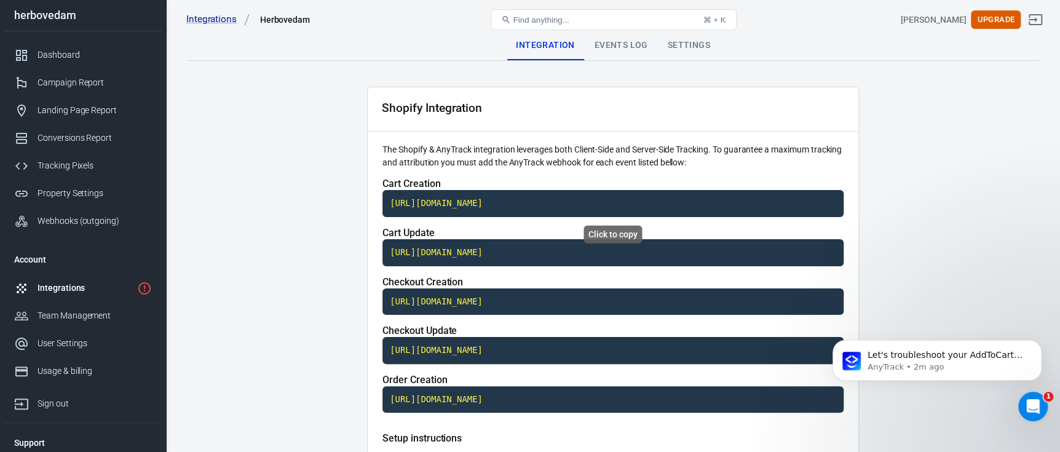
click at [475, 205] on code "[URL][DOMAIN_NAME]" at bounding box center [612, 203] width 461 height 27
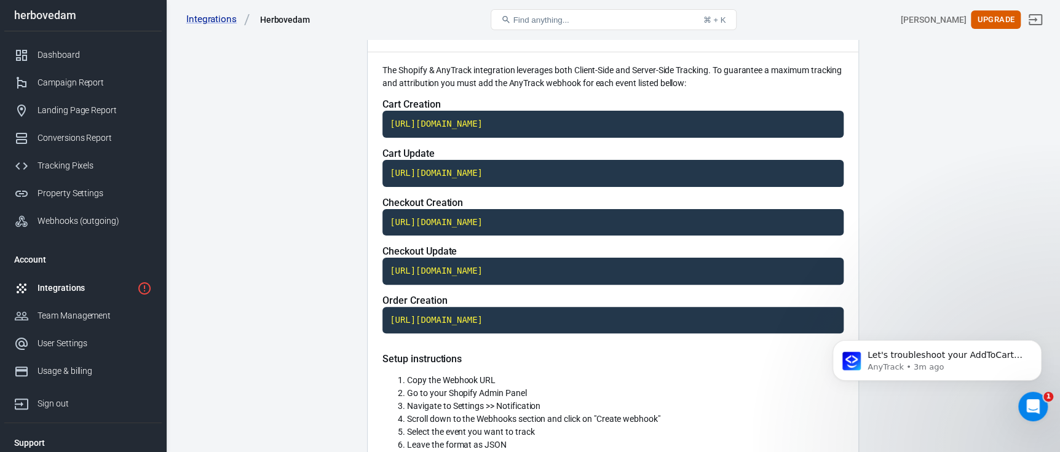
scroll to position [122, 0]
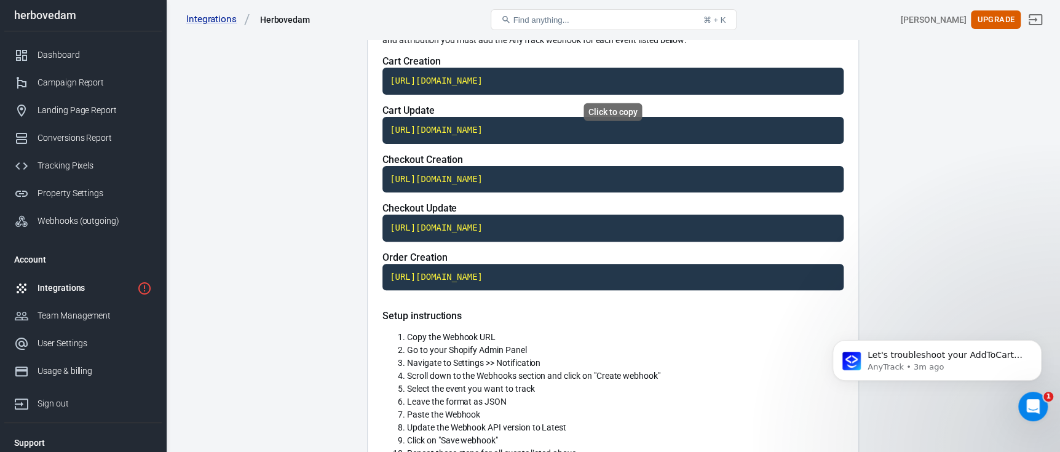
click at [434, 82] on code "[URL][DOMAIN_NAME]" at bounding box center [612, 81] width 461 height 27
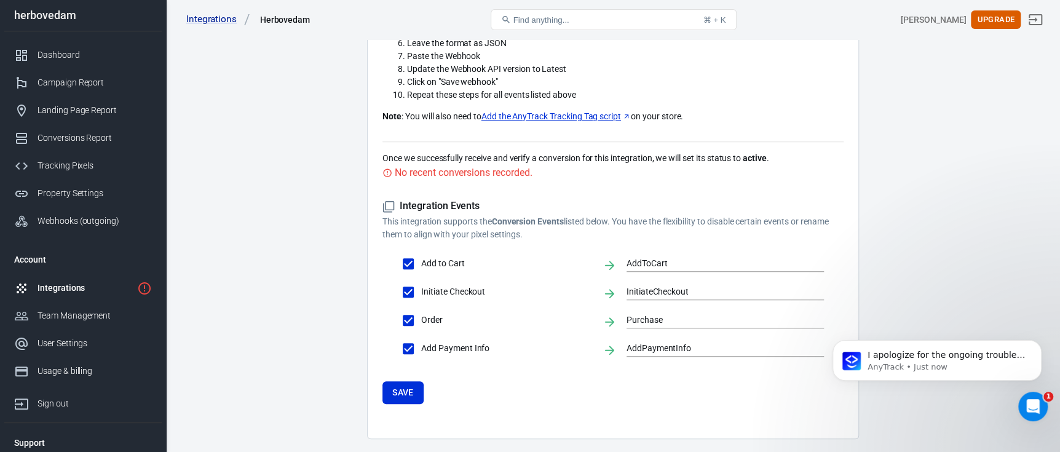
scroll to position [519, 0]
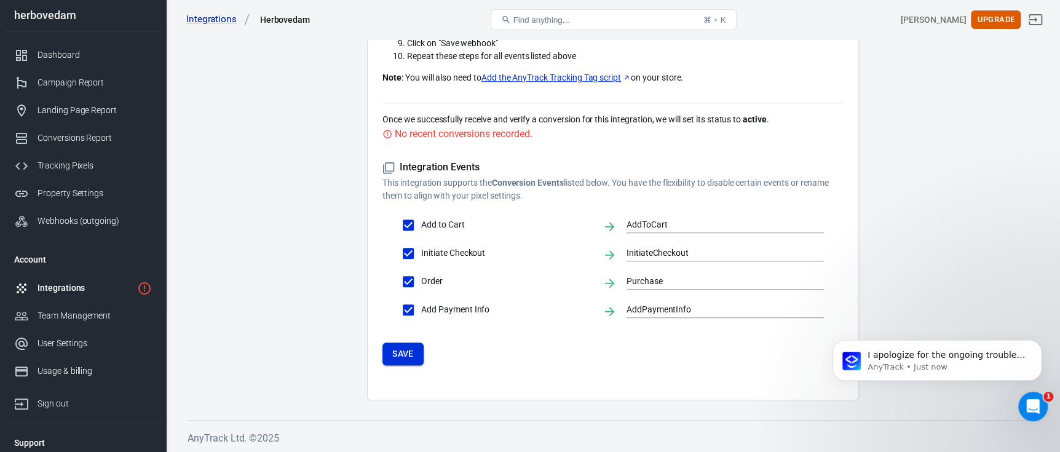
click at [406, 355] on button "Save" at bounding box center [402, 353] width 41 height 23
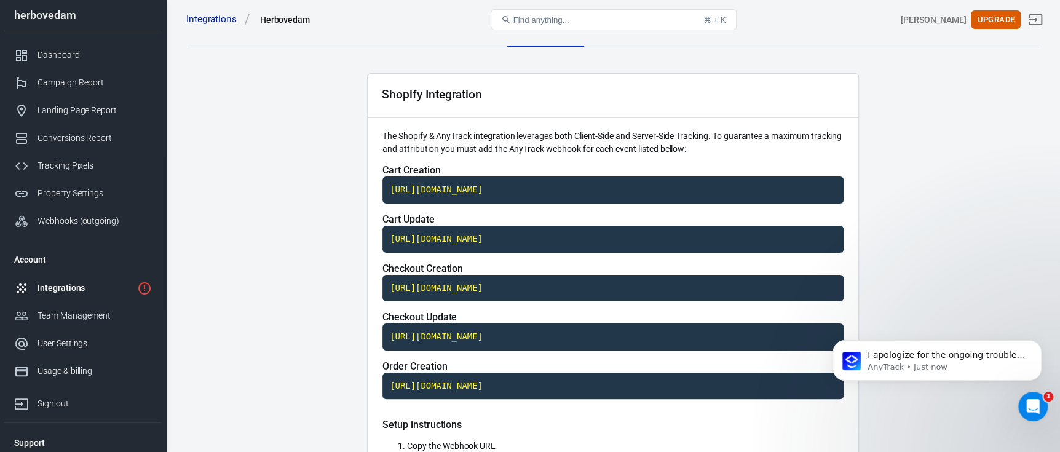
scroll to position [0, 0]
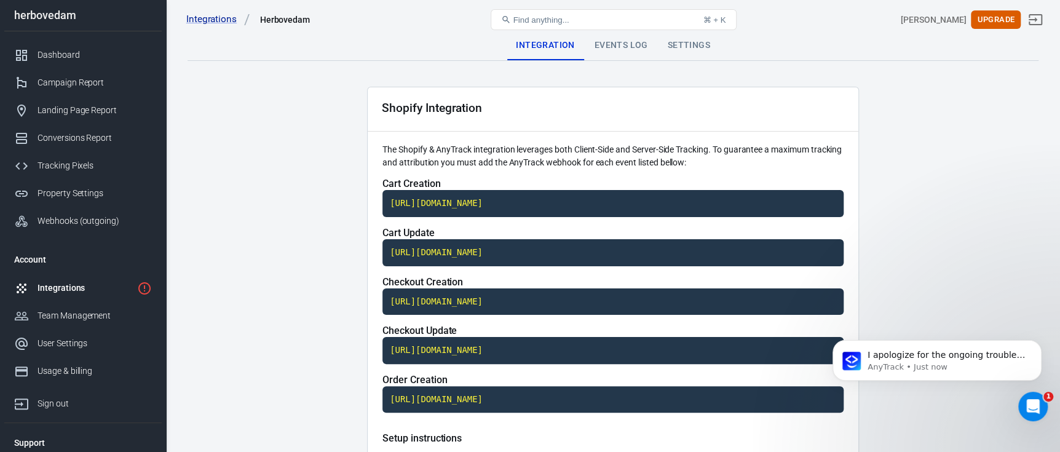
click at [620, 44] on div "Events Log" at bounding box center [621, 46] width 73 height 30
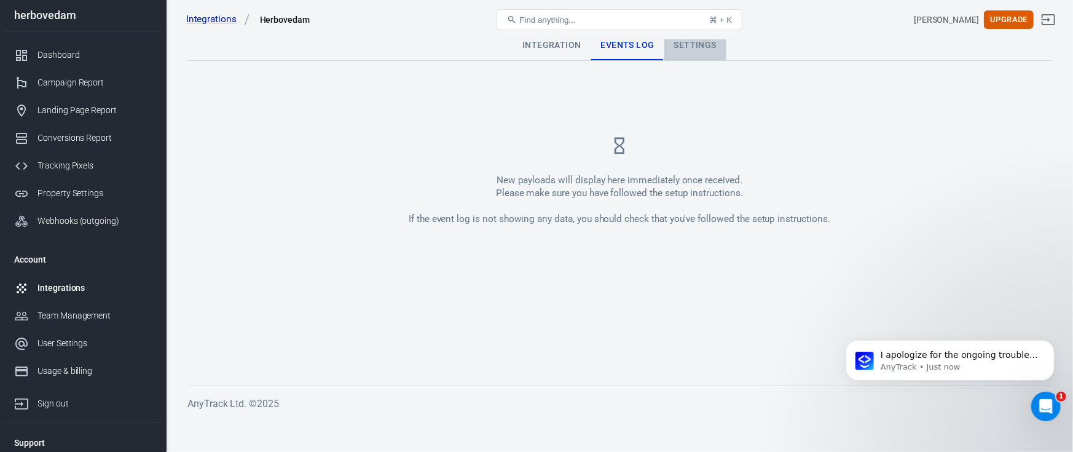
click at [687, 45] on div "Settings" at bounding box center [695, 46] width 62 height 30
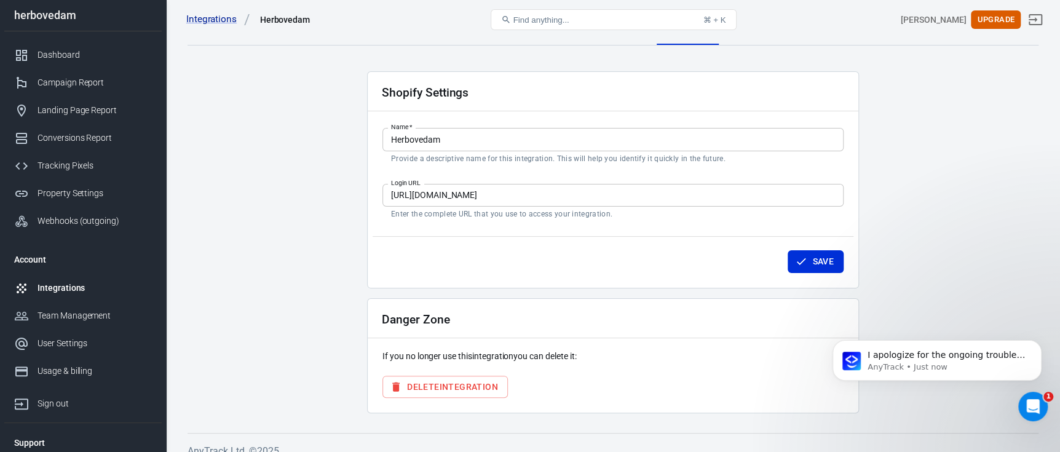
scroll to position [29, 0]
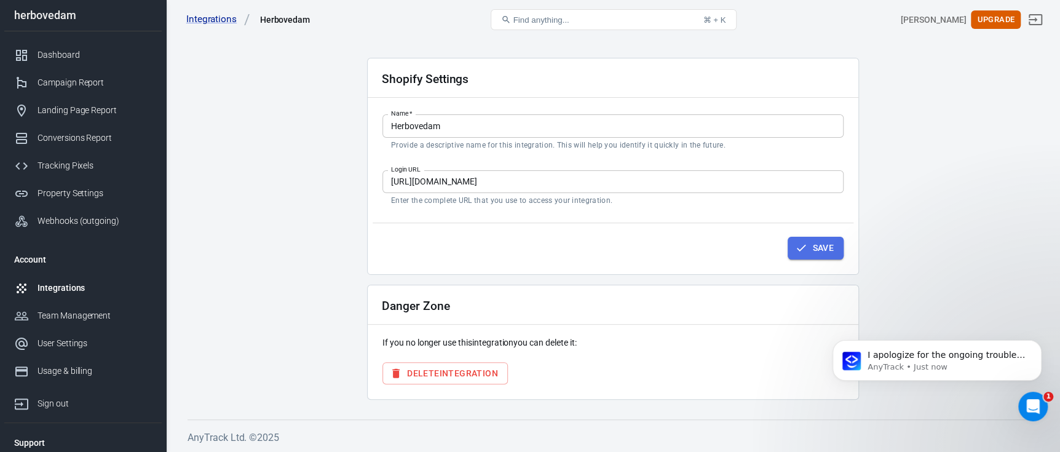
click at [798, 245] on icon "button" at bounding box center [801, 248] width 12 height 12
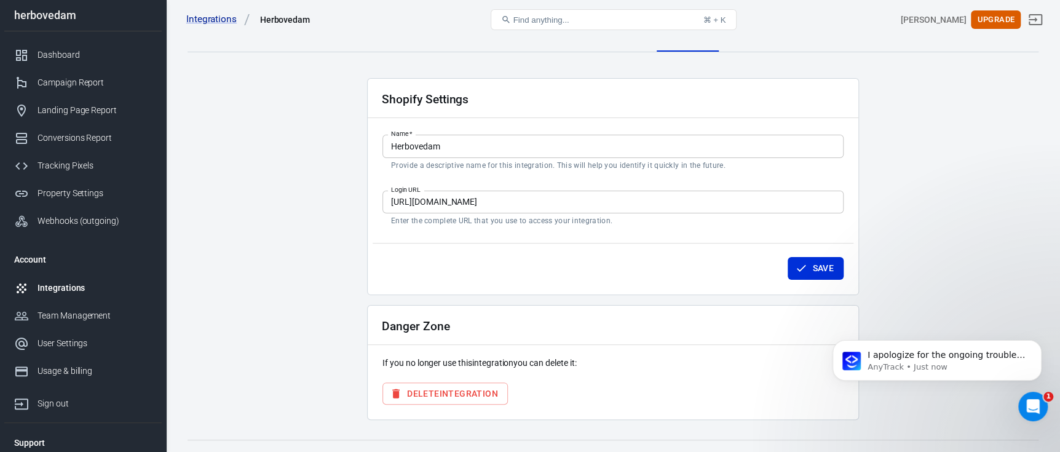
scroll to position [0, 0]
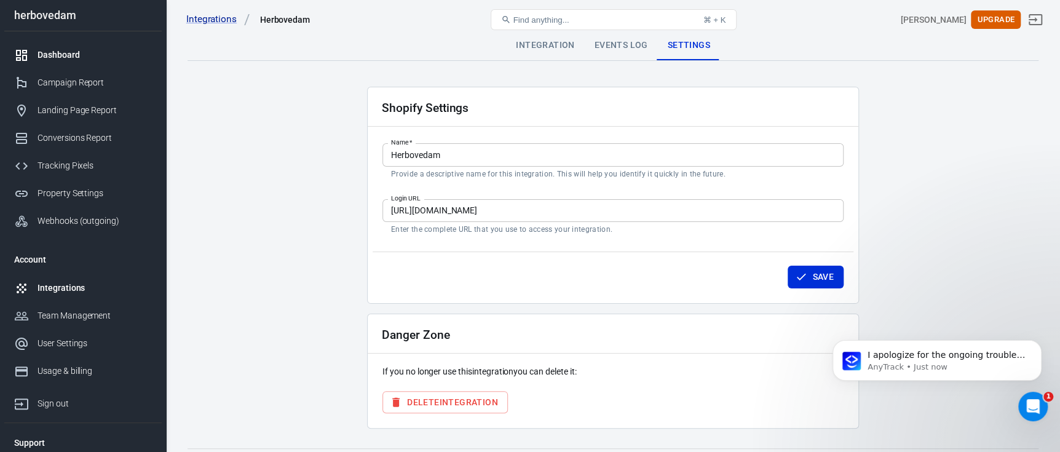
click at [77, 58] on div "Dashboard" at bounding box center [94, 55] width 114 height 13
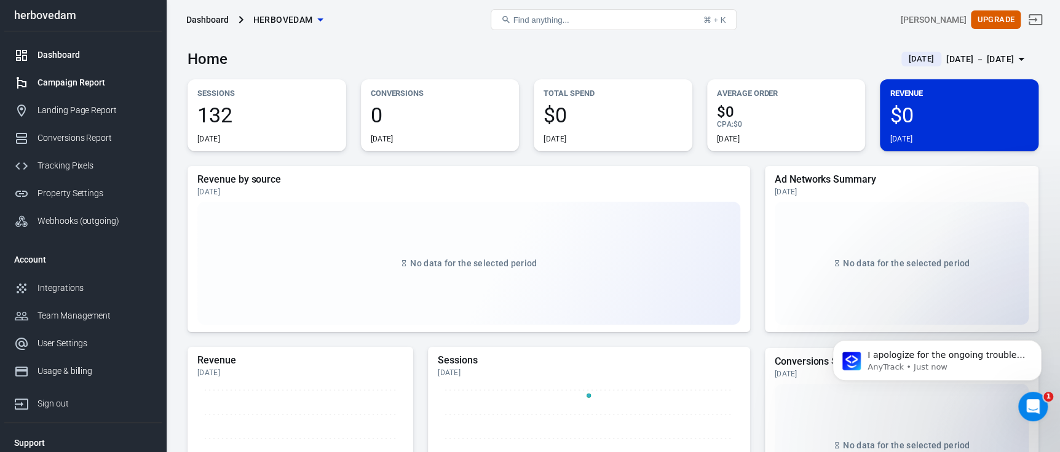
click at [91, 81] on div "Campaign Report" at bounding box center [94, 82] width 114 height 13
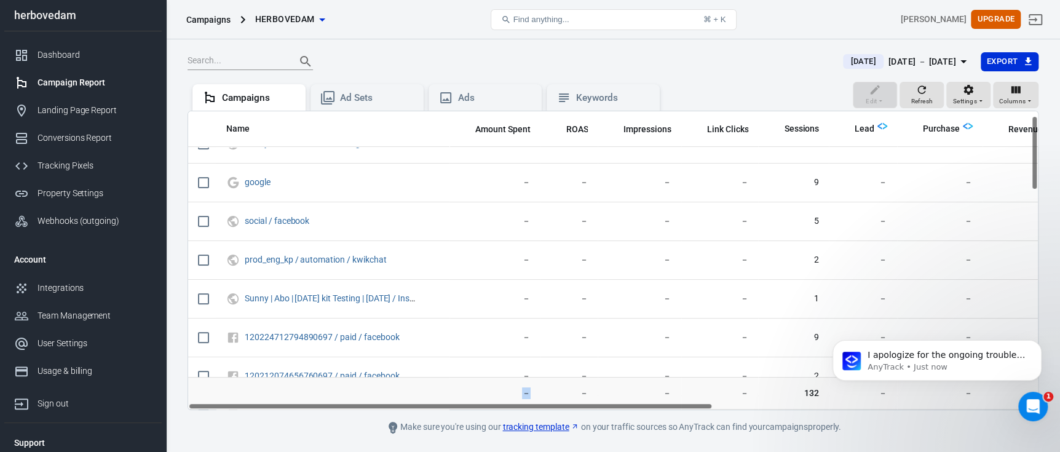
drag, startPoint x: 474, startPoint y: 402, endPoint x: 534, endPoint y: 401, distance: 60.2
click at [534, 401] on td "－" at bounding box center [494, 392] width 91 height 33
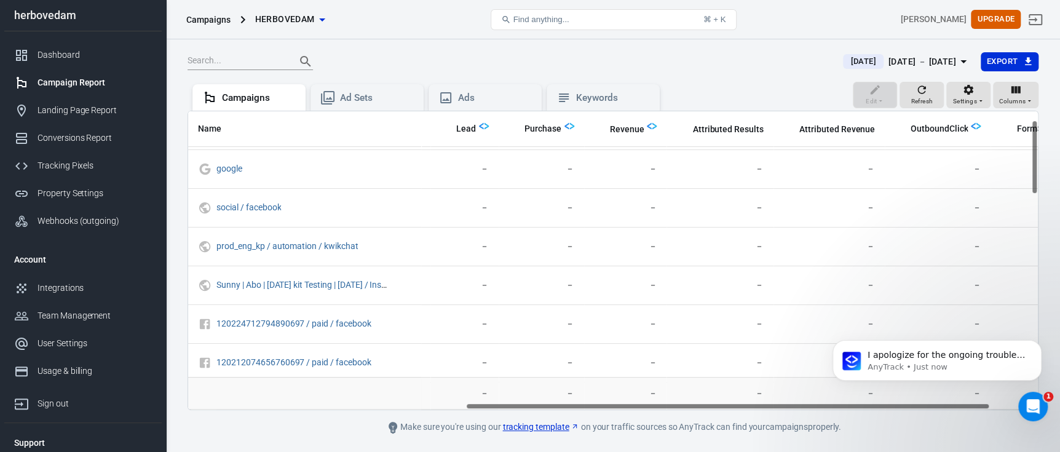
scroll to position [36, 527]
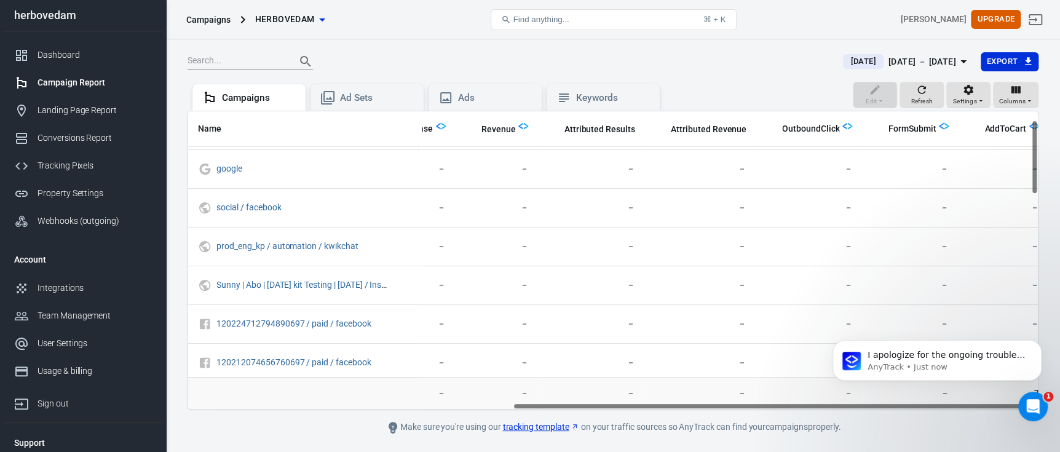
drag, startPoint x: 1290, startPoint y: 718, endPoint x: 827, endPoint y: 404, distance: 558.5
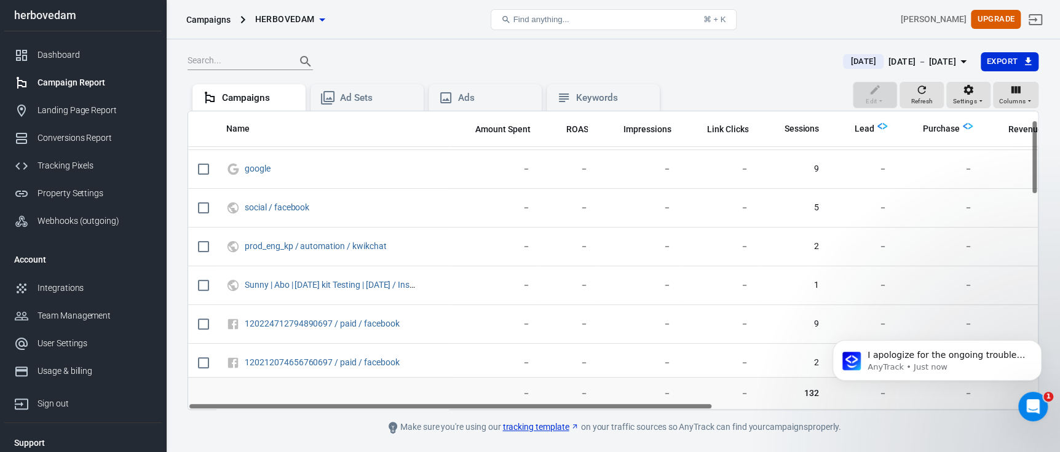
click at [352, 290] on div "Name Amount Spent ROAS Impressions Link Clicks Sessions Lead Purchase Revenue A…" at bounding box center [612, 260] width 851 height 299
click at [527, 407] on div "Name Amount Spent ROAS Impressions Link Clicks Sessions Lead Purchase Revenue A…" at bounding box center [612, 260] width 849 height 298
drag, startPoint x: 48, startPoint y: 94, endPoint x: 72, endPoint y: 112, distance: 30.2
click at [48, 94] on link "Campaign Report" at bounding box center [82, 83] width 157 height 28
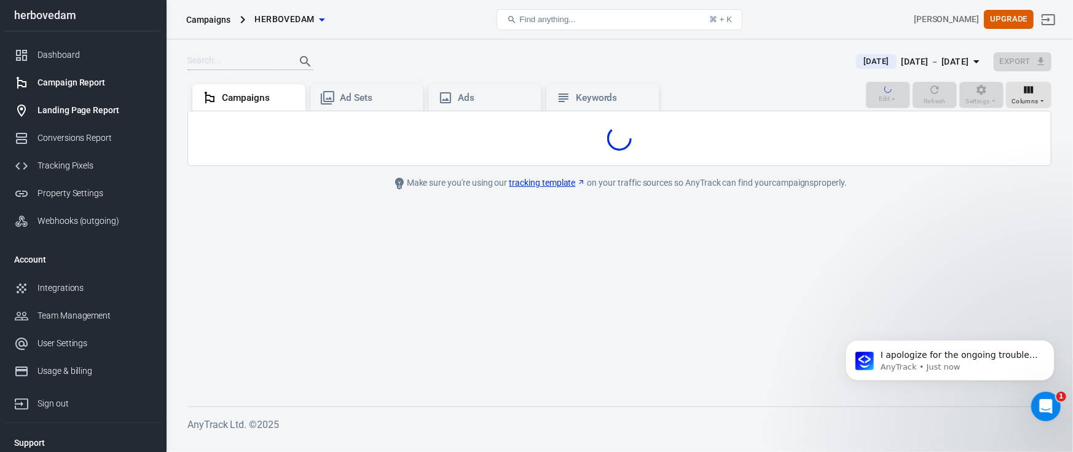
click at [72, 112] on div "Landing Page Report" at bounding box center [94, 110] width 114 height 13
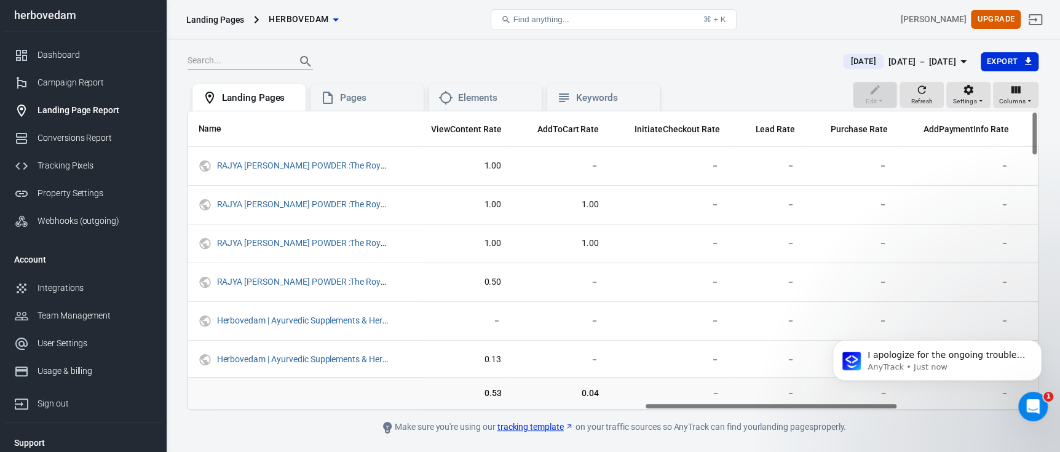
scroll to position [0, 1544]
drag, startPoint x: 1158, startPoint y: 719, endPoint x: 883, endPoint y: 404, distance: 417.3
drag, startPoint x: 822, startPoint y: 404, endPoint x: 912, endPoint y: 404, distance: 89.1
click at [912, 404] on body "If you still need help with connecting your Shopify integration or resolving tr…" at bounding box center [937, 366] width 236 height 95
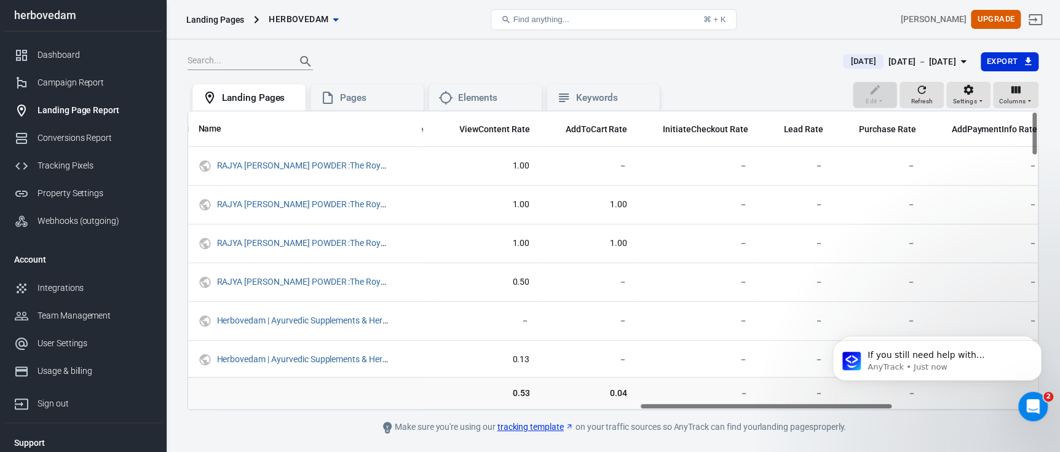
scroll to position [0, 1582]
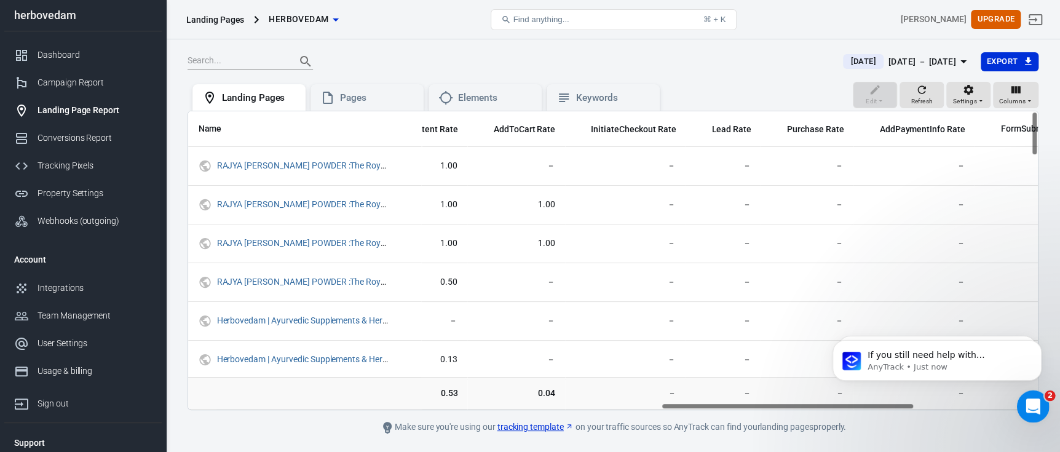
drag, startPoint x: 1812, startPoint y: 795, endPoint x: 1030, endPoint y: 402, distance: 875.8
click at [1030, 401] on icon "Open Intercom Messenger" at bounding box center [1031, 405] width 20 height 20
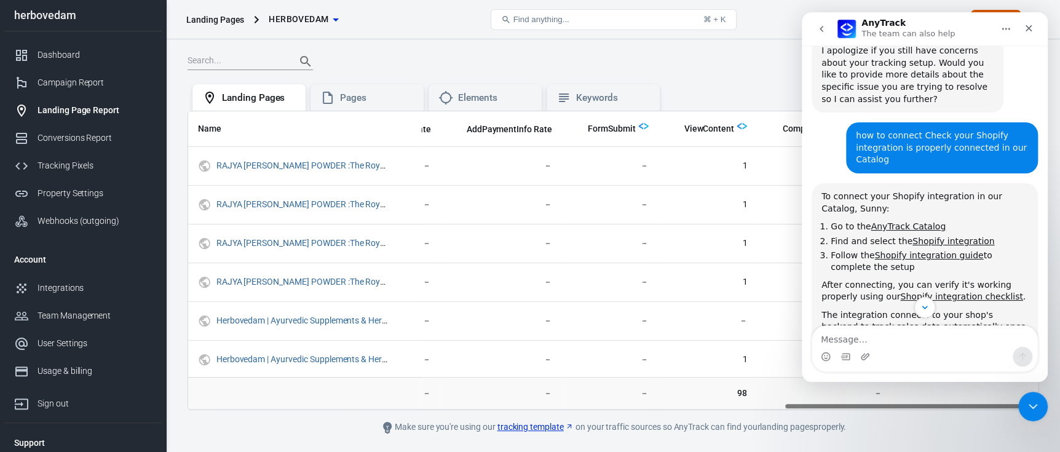
scroll to position [2410, 0]
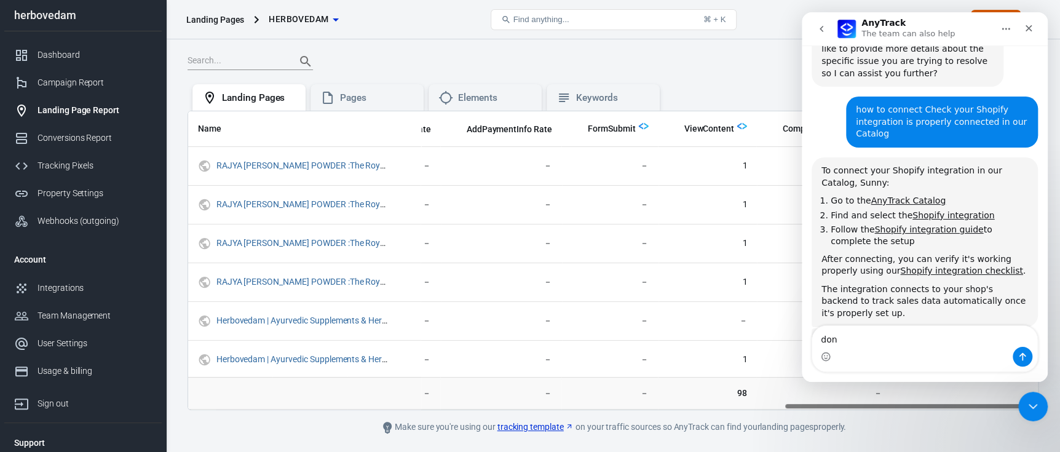
type textarea "done"
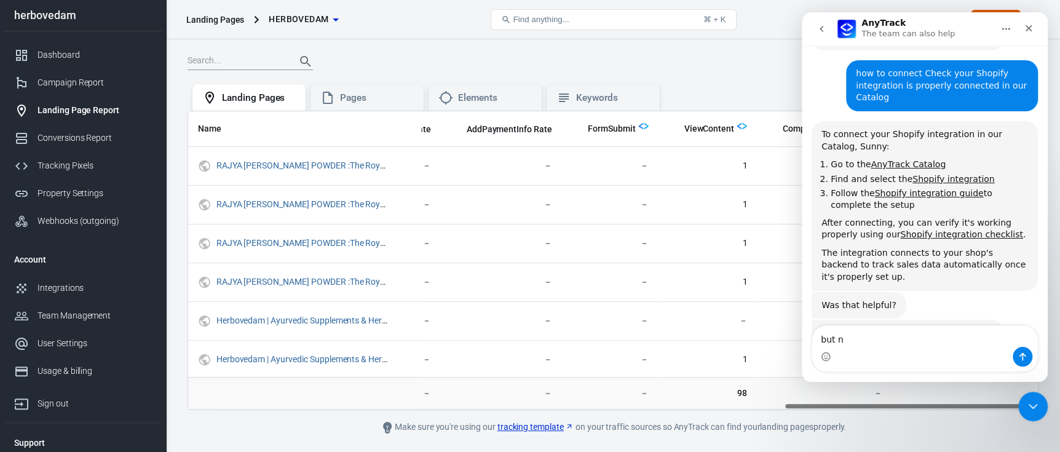
scroll to position [2487, 0]
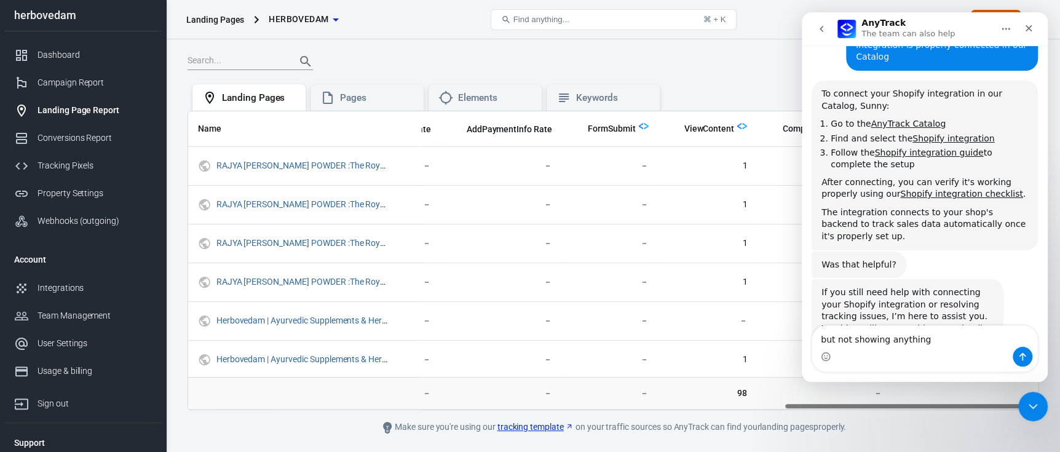
type textarea "but not showing anything"
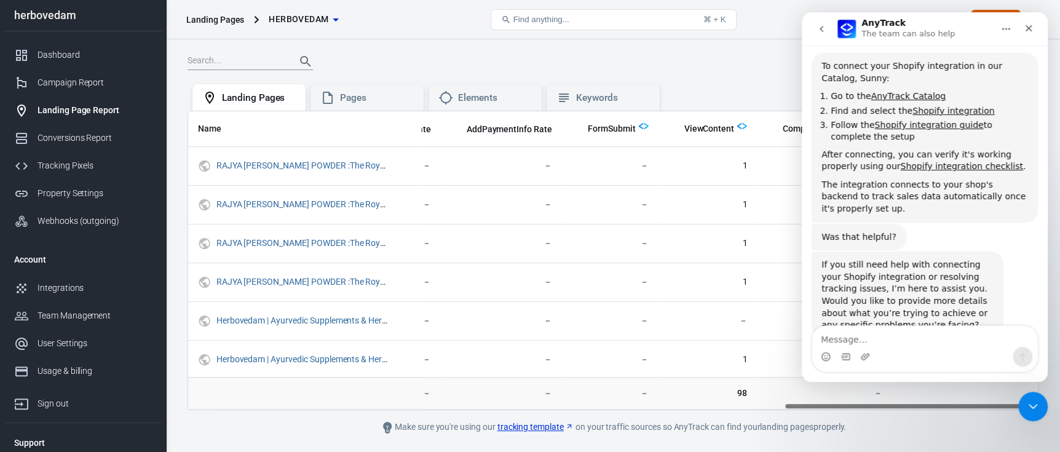
click at [1049, 411] on div "Today Aug 26 － Aug 26, 2025 Export Edit Refresh Settings Columns Landing Pages …" at bounding box center [613, 263] width 894 height 448
click at [1026, 401] on icon "Close Intercom Messenger" at bounding box center [1030, 404] width 15 height 15
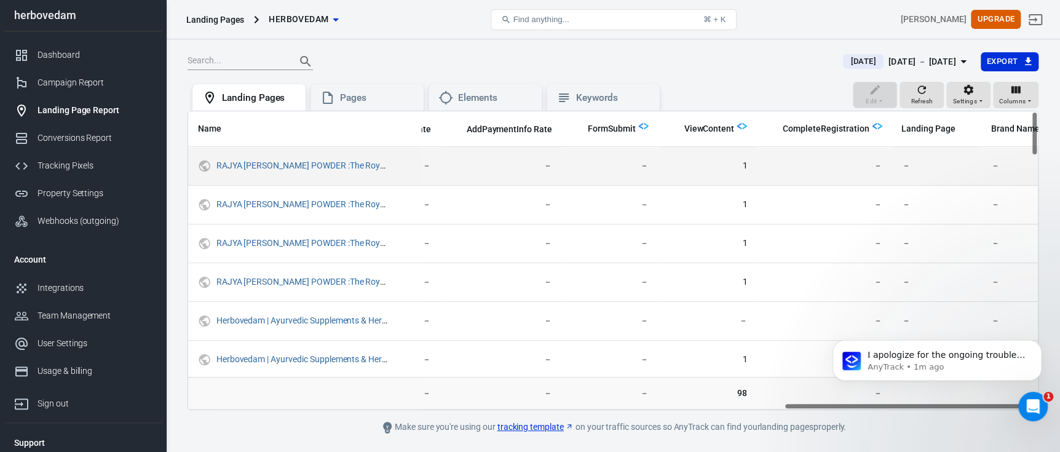
scroll to position [0, 0]
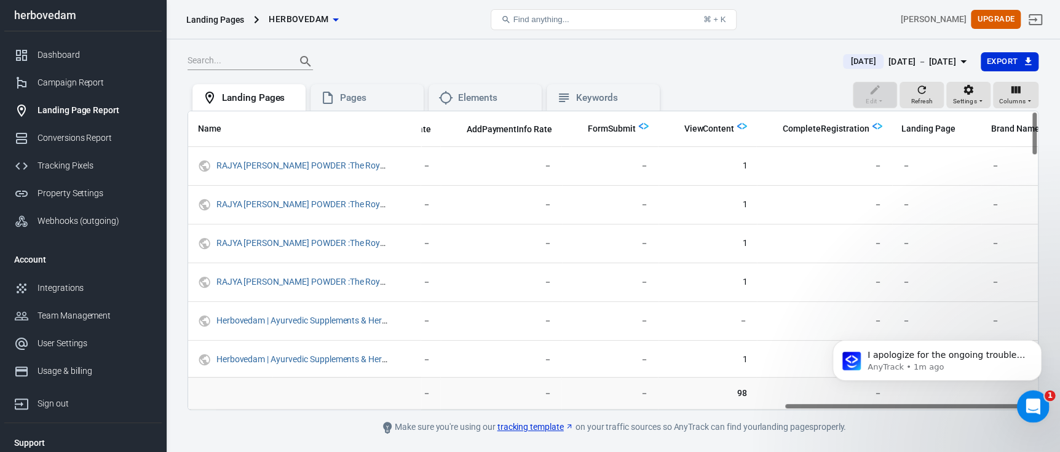
click at [1025, 408] on icon "Open Intercom Messenger" at bounding box center [1031, 405] width 20 height 20
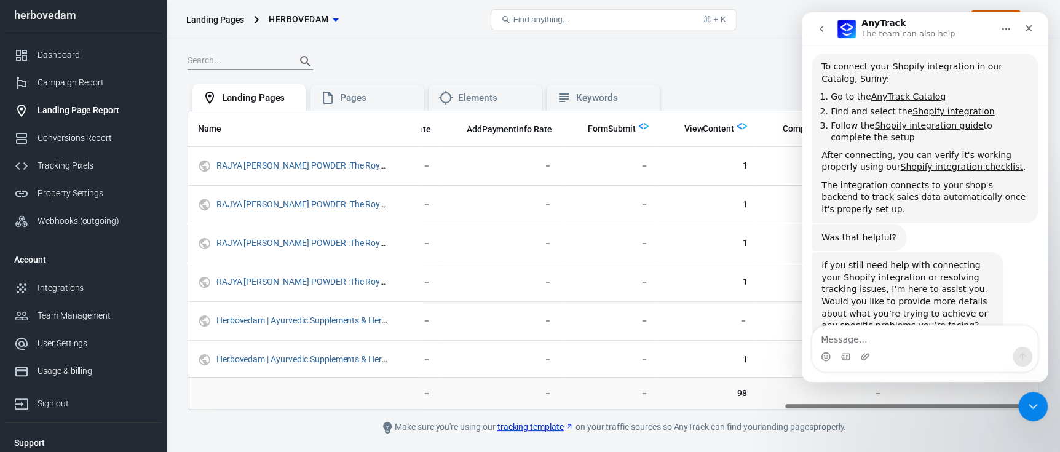
scroll to position [2515, 0]
click at [1031, 393] on div "Close Intercom Messenger" at bounding box center [1031, 405] width 30 height 30
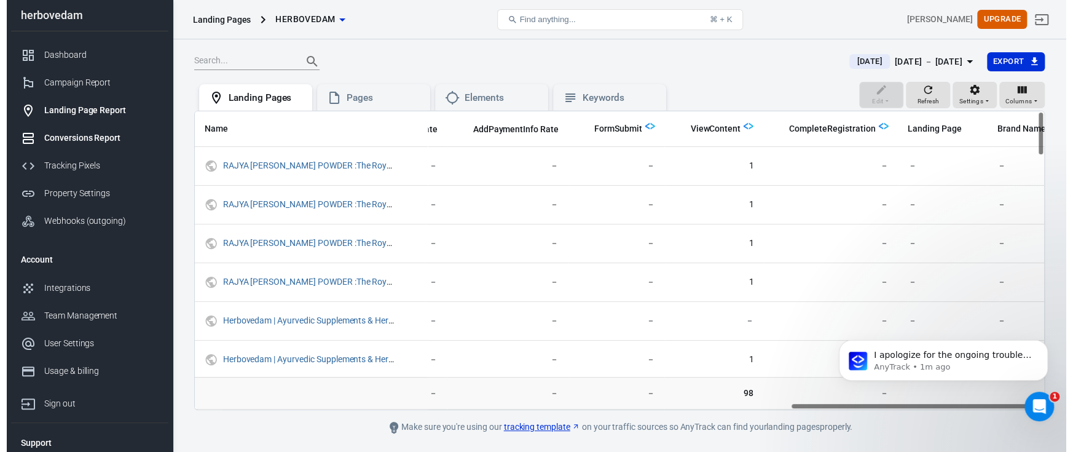
scroll to position [0, 0]
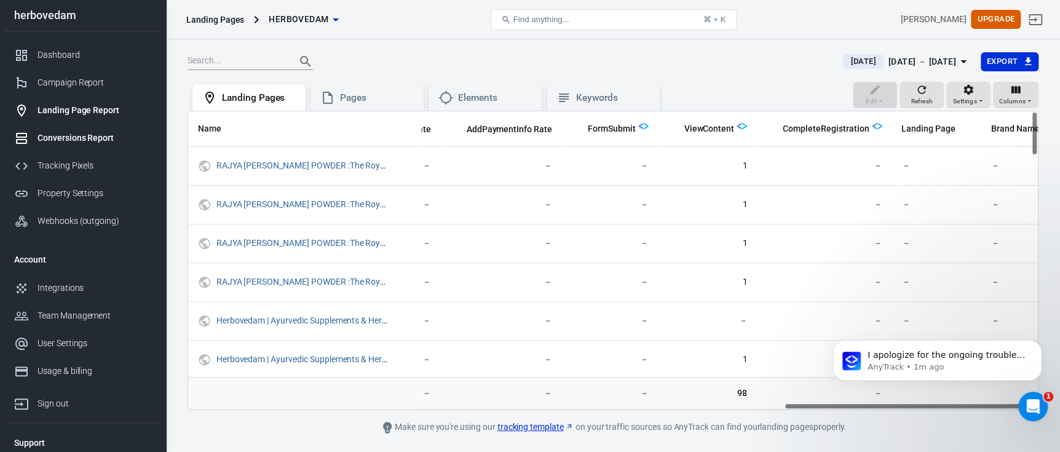
click at [81, 148] on link "Conversions Report" at bounding box center [82, 138] width 157 height 28
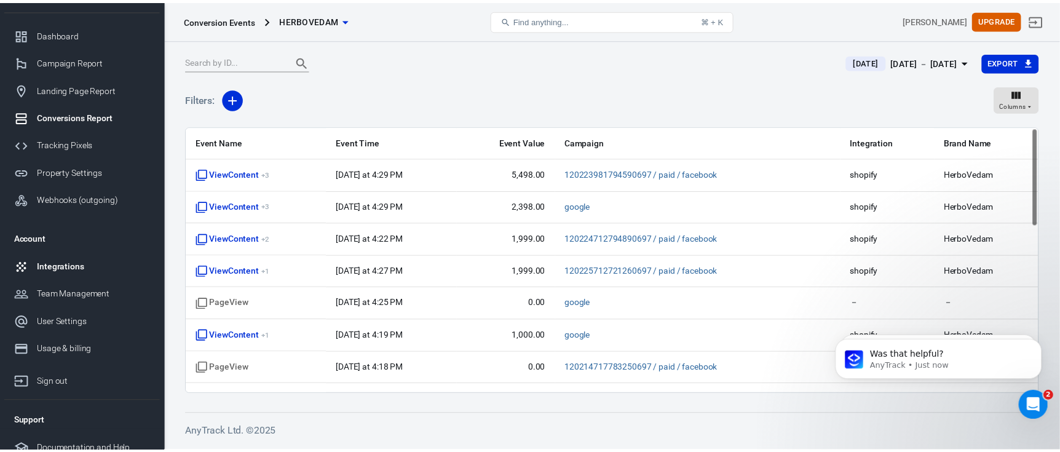
scroll to position [32, 0]
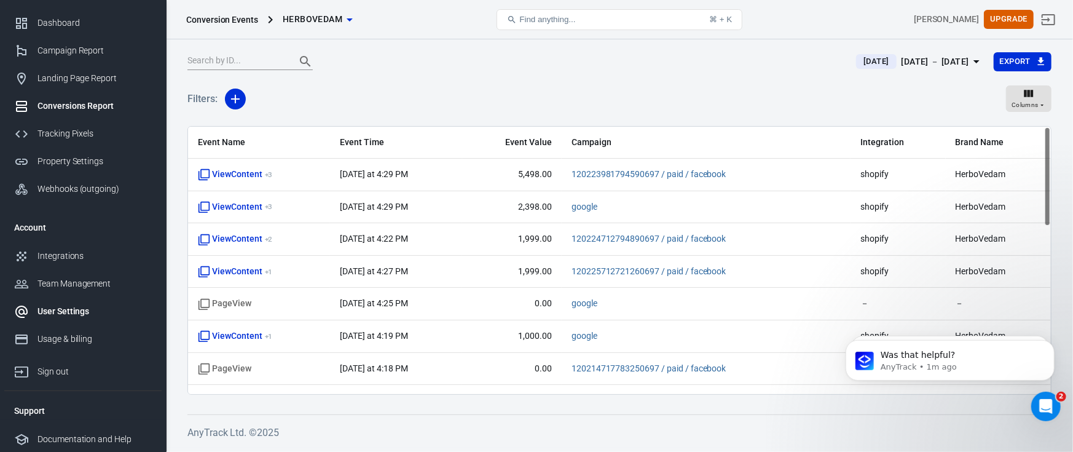
click at [71, 309] on div "User Settings" at bounding box center [94, 311] width 114 height 13
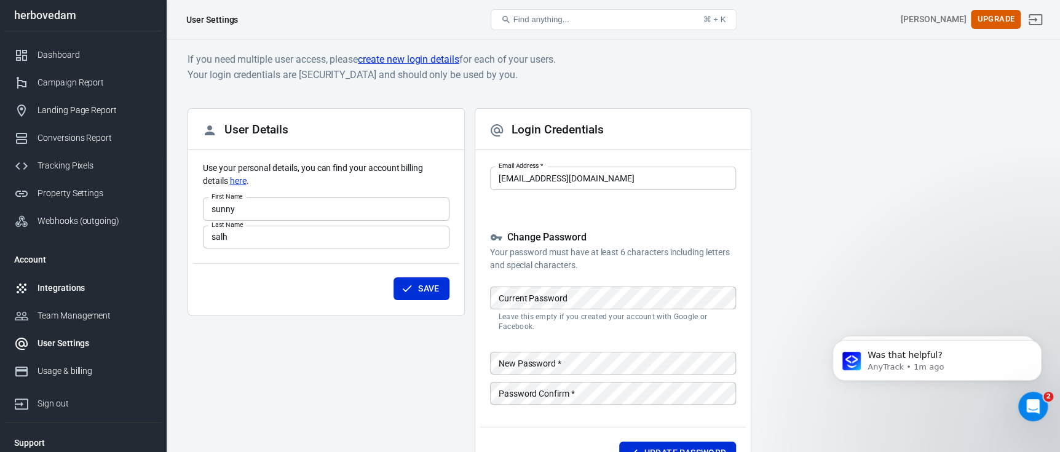
click at [67, 285] on div "Integrations" at bounding box center [94, 288] width 114 height 13
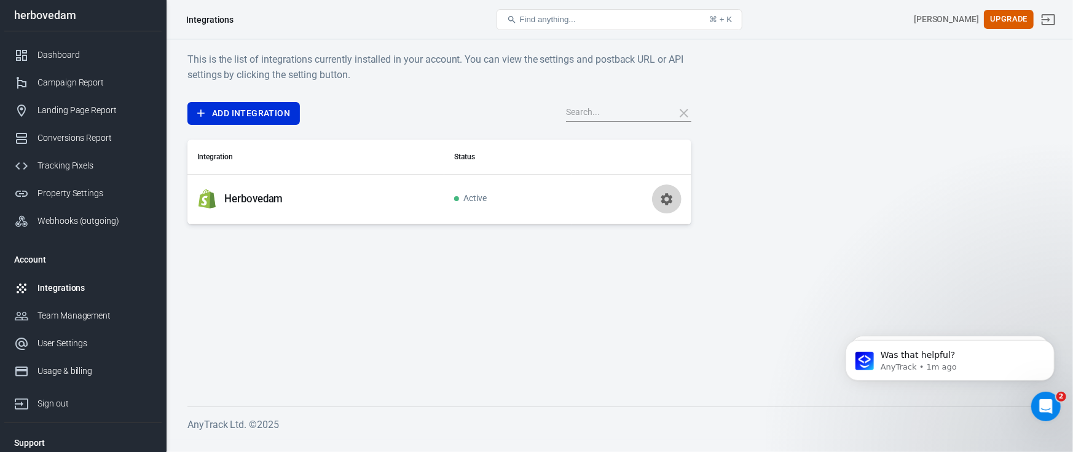
click at [658, 200] on button "button" at bounding box center [667, 199] width 30 height 30
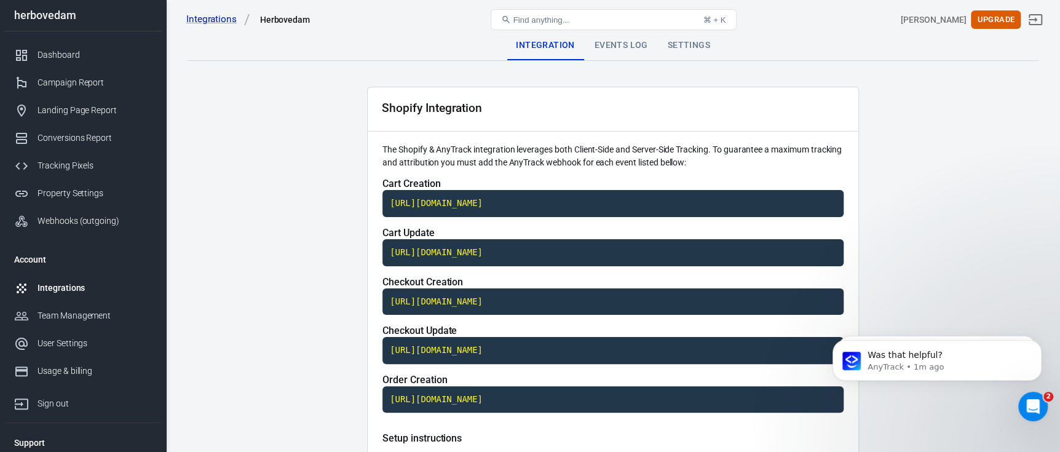
click at [688, 51] on div "Settings" at bounding box center [689, 46] width 62 height 30
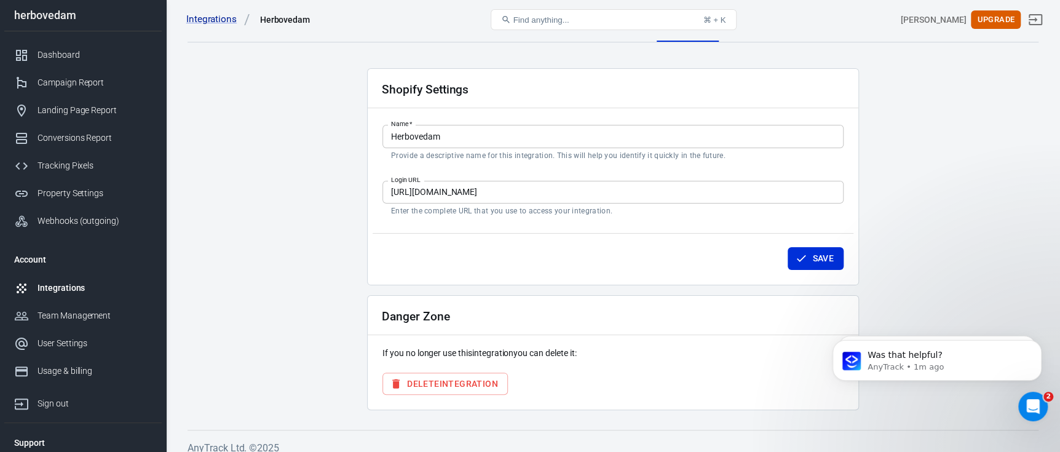
scroll to position [29, 0]
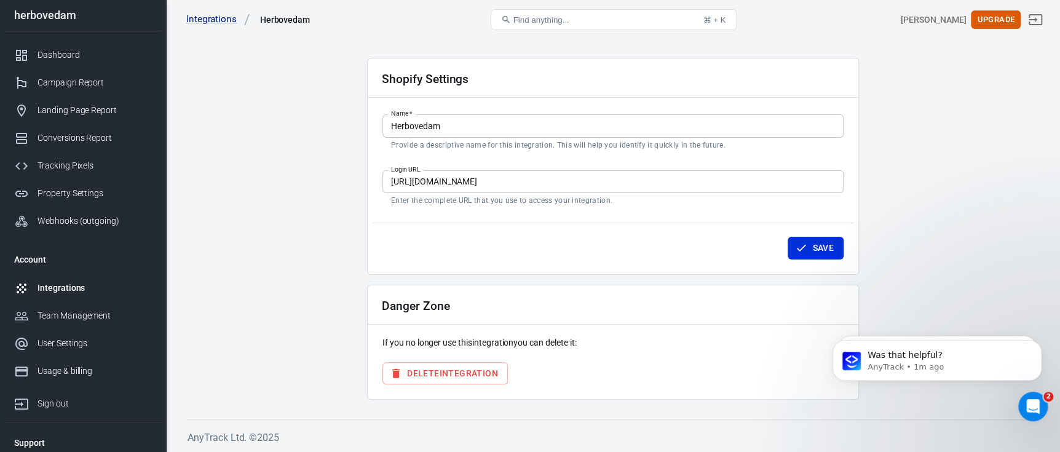
click at [472, 369] on button "Delete Integration" at bounding box center [444, 373] width 125 height 23
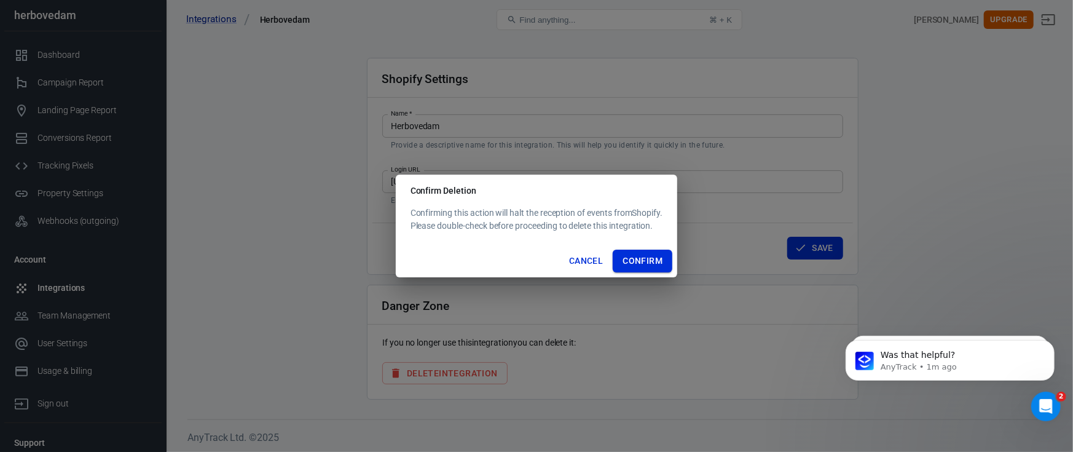
click at [631, 260] on button "Confirm" at bounding box center [643, 261] width 60 height 23
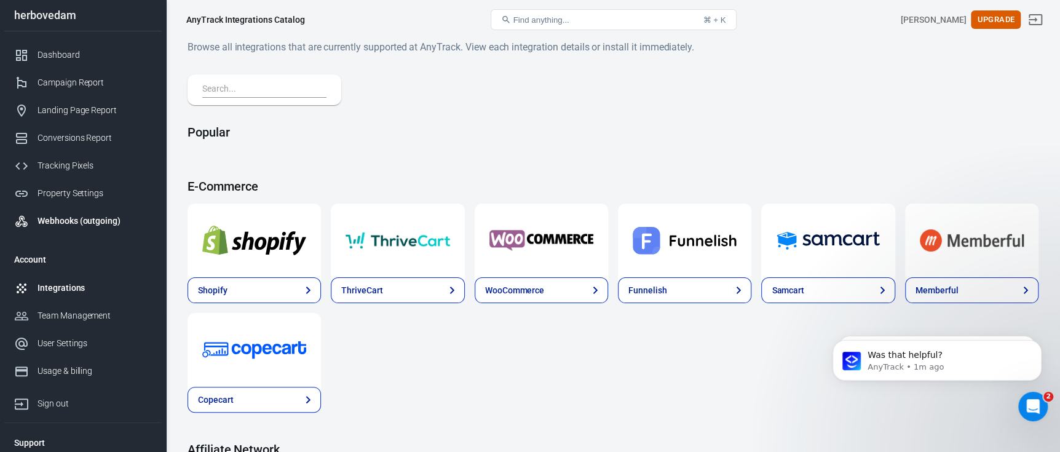
click at [64, 215] on div "Webhooks (outgoing)" at bounding box center [94, 221] width 114 height 13
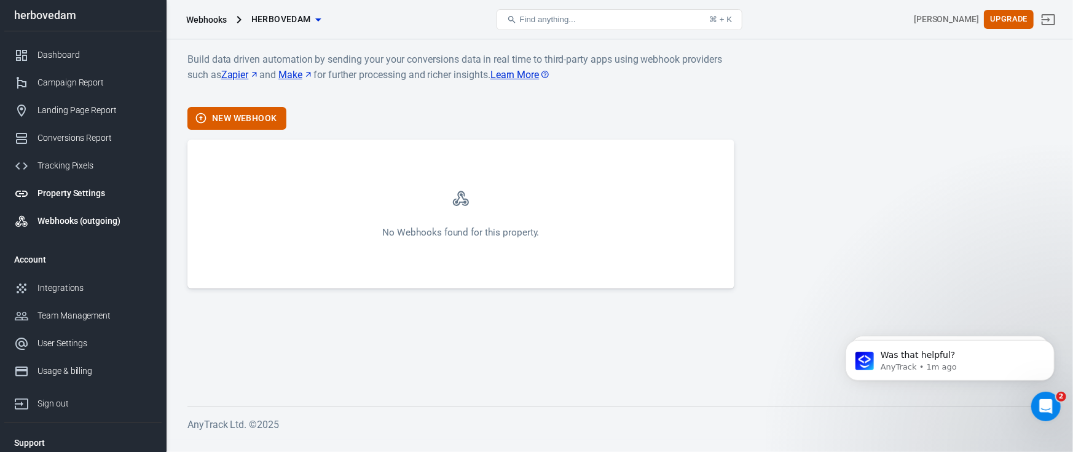
click at [73, 191] on div "Property Settings" at bounding box center [94, 193] width 114 height 13
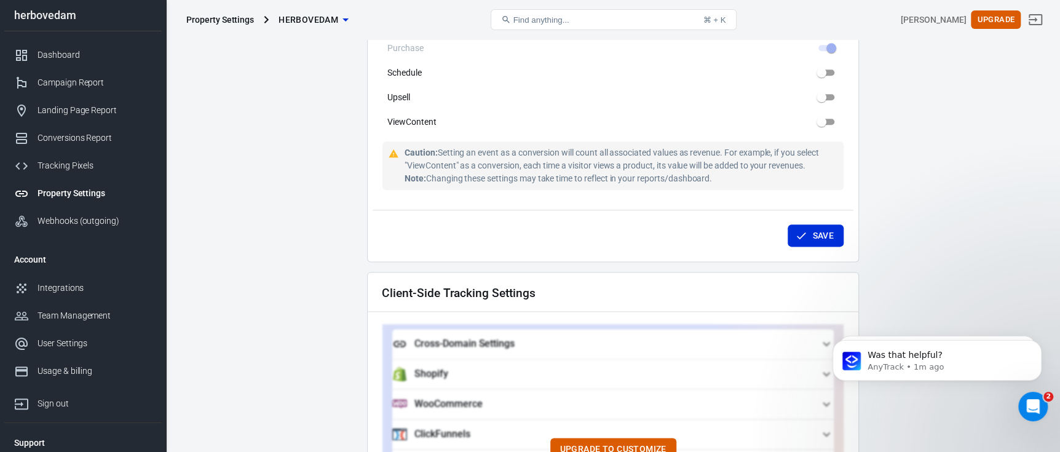
scroll to position [1216, 0]
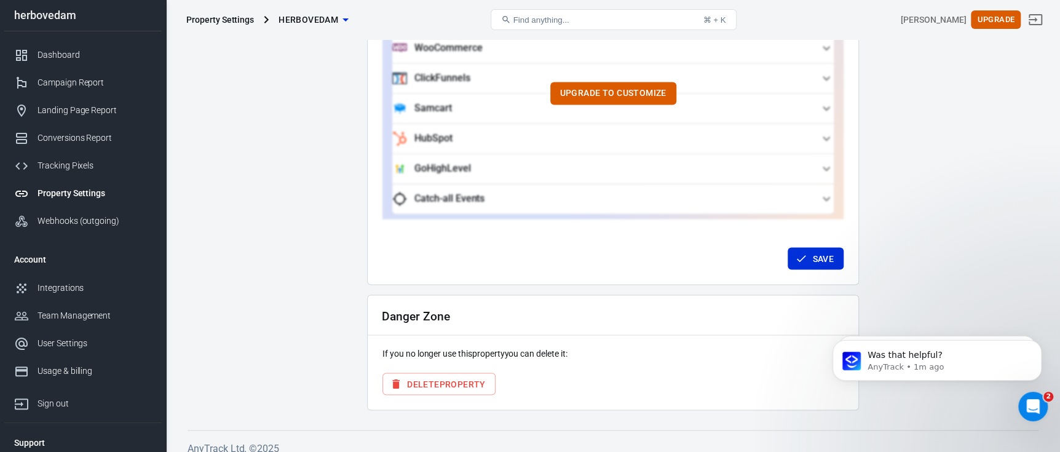
click at [466, 393] on div "Danger Zone If you no longer use this property you can delete it: Delete Proper…" at bounding box center [613, 352] width 492 height 116
click at [459, 377] on button "Delete Property" at bounding box center [438, 383] width 113 height 23
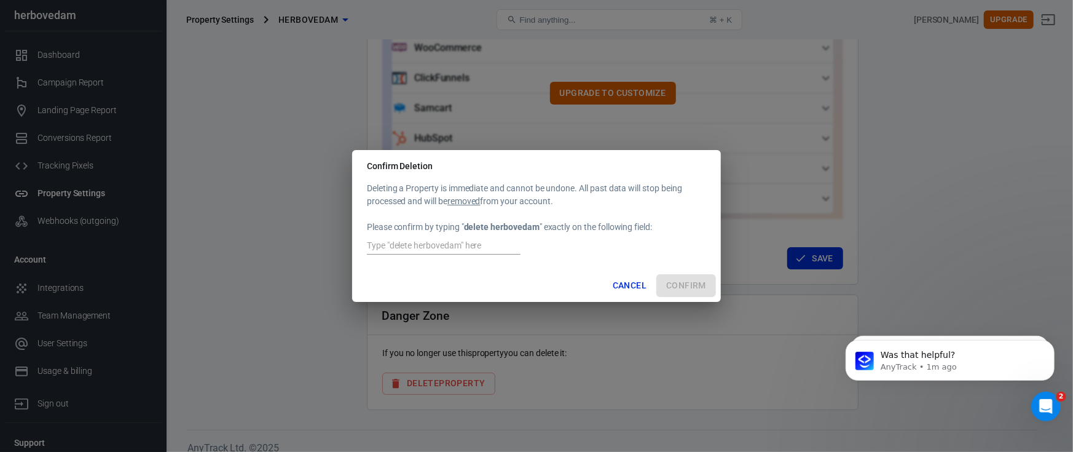
click at [490, 231] on strong "delete herbovedam" at bounding box center [502, 227] width 76 height 10
click at [502, 230] on strong "delete herbovedam" at bounding box center [502, 227] width 76 height 10
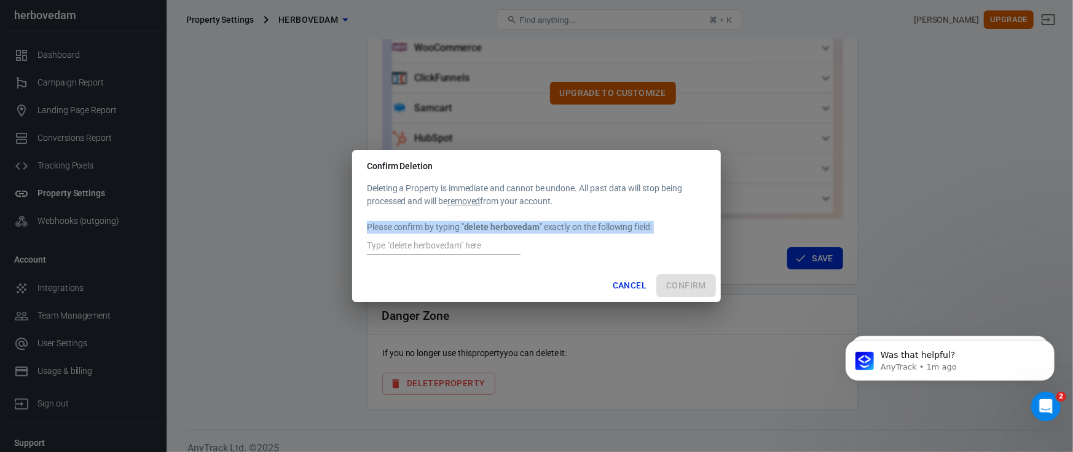
click at [502, 230] on strong "delete herbovedam" at bounding box center [502, 227] width 76 height 10
click at [535, 229] on strong "delete herbovedam" at bounding box center [502, 227] width 76 height 10
drag, startPoint x: 543, startPoint y: 227, endPoint x: 468, endPoint y: 224, distance: 75.1
click at [468, 224] on div "Deleting a Property is immediate and cannot be undone. All past data will stop …" at bounding box center [536, 219] width 339 height 75
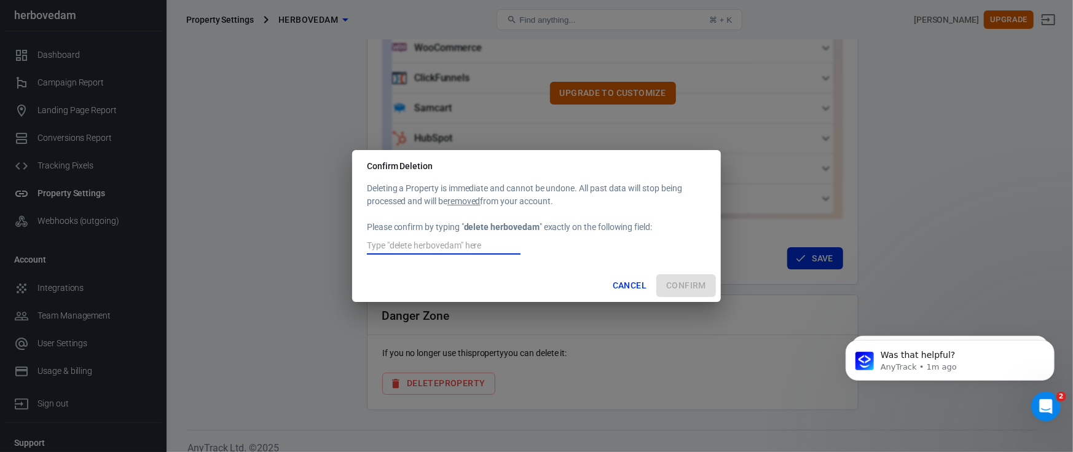
paste input "elete herbovedam""
click at [374, 247] on input "elete herbovedam"" at bounding box center [444, 246] width 154 height 16
type input "delete herbovedam"
click at [661, 280] on button "Confirm" at bounding box center [686, 285] width 60 height 23
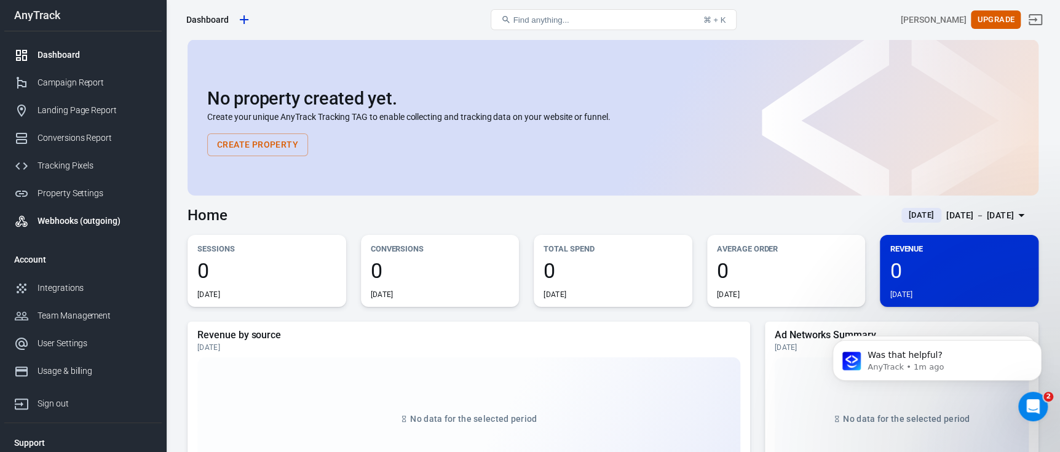
click at [65, 225] on div "Webhooks (outgoing)" at bounding box center [94, 221] width 114 height 13
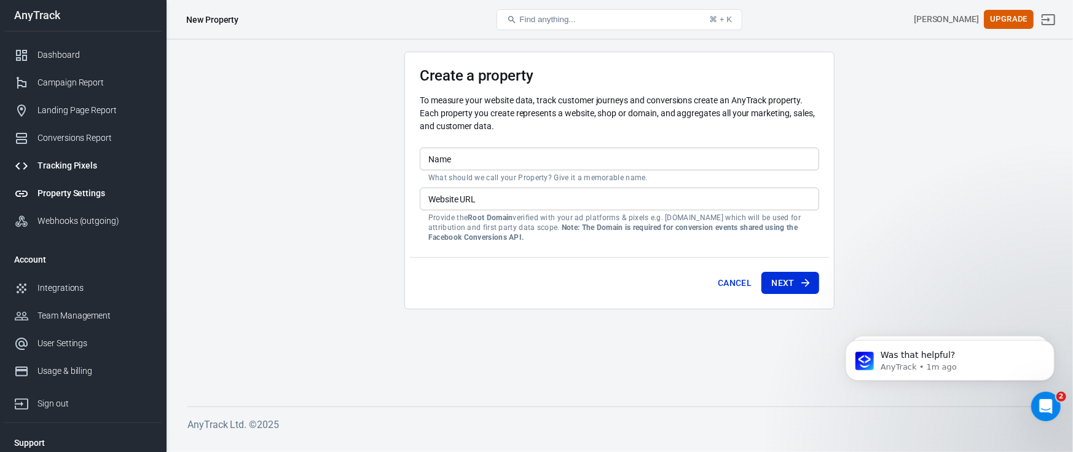
click at [62, 167] on div "Tracking Pixels" at bounding box center [94, 165] width 114 height 13
click at [49, 168] on div "Tracking Pixels" at bounding box center [94, 165] width 114 height 13
click at [69, 192] on div "Property Settings" at bounding box center [94, 193] width 114 height 13
click at [92, 174] on link "Tracking Pixels" at bounding box center [82, 166] width 157 height 28
click at [86, 162] on div "Tracking Pixels" at bounding box center [94, 165] width 114 height 13
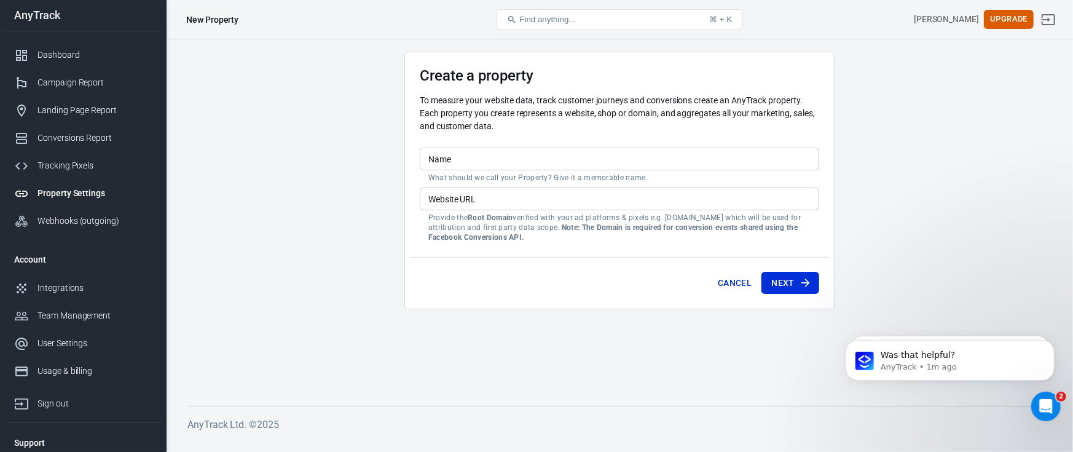
click at [724, 285] on button "Cancel" at bounding box center [735, 283] width 44 height 23
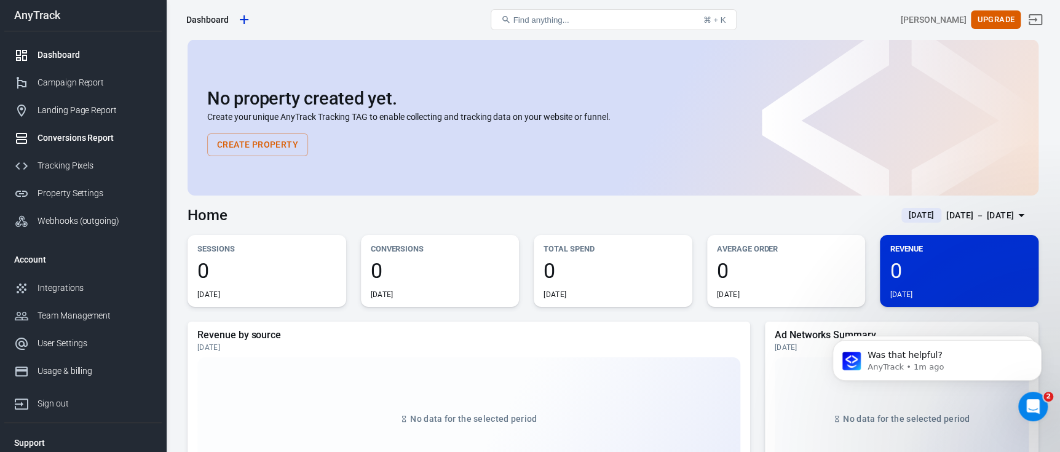
click at [78, 137] on div "Conversions Report" at bounding box center [94, 138] width 114 height 13
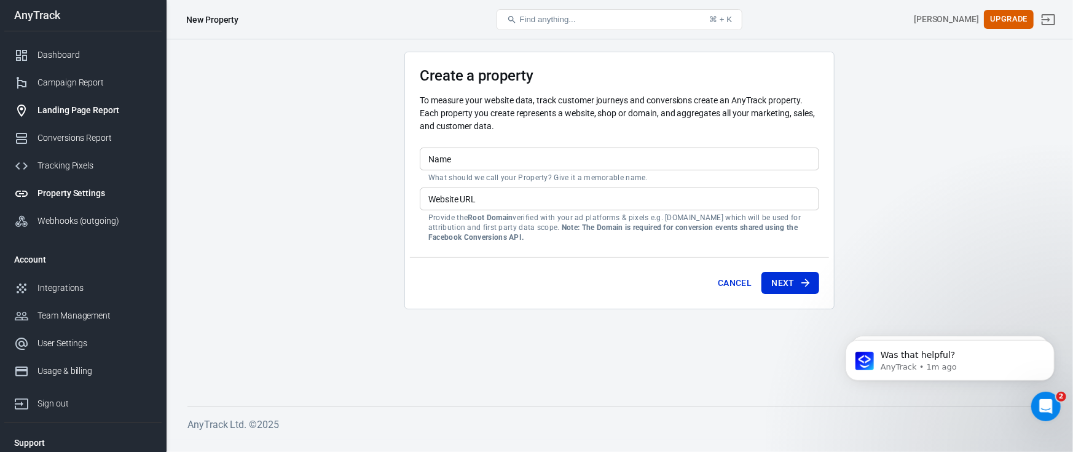
click at [80, 99] on link "Landing Page Report" at bounding box center [82, 111] width 157 height 28
click at [80, 81] on div "Campaign Report" at bounding box center [94, 82] width 114 height 13
click at [84, 45] on link "Dashboard" at bounding box center [82, 55] width 157 height 28
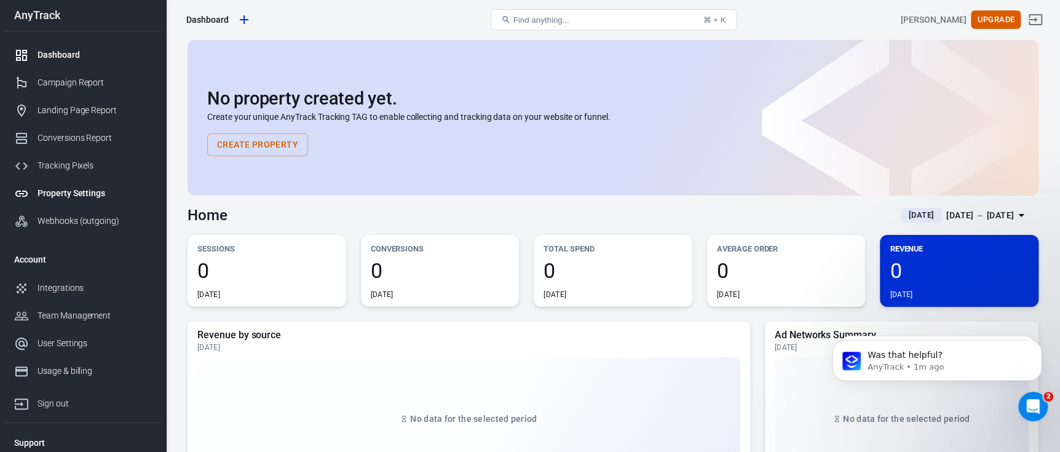
scroll to position [32, 0]
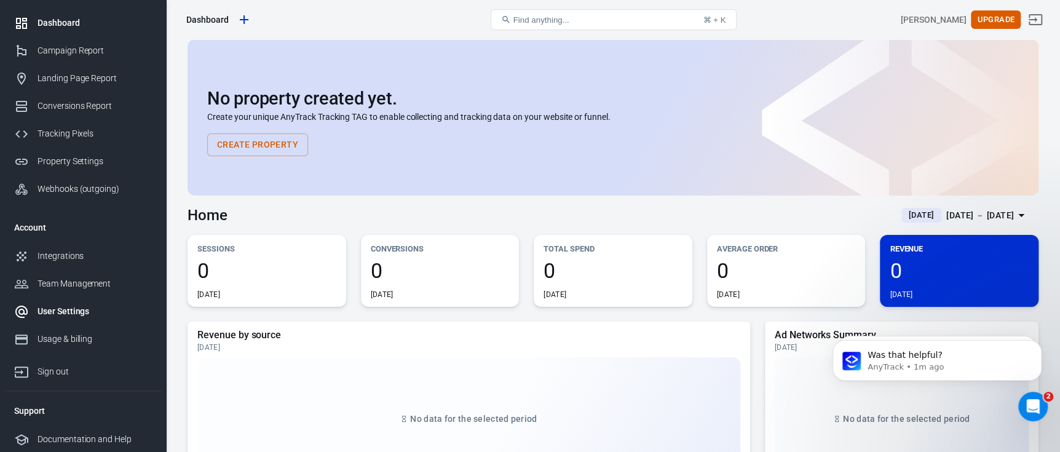
click at [72, 305] on div "User Settings" at bounding box center [94, 311] width 114 height 13
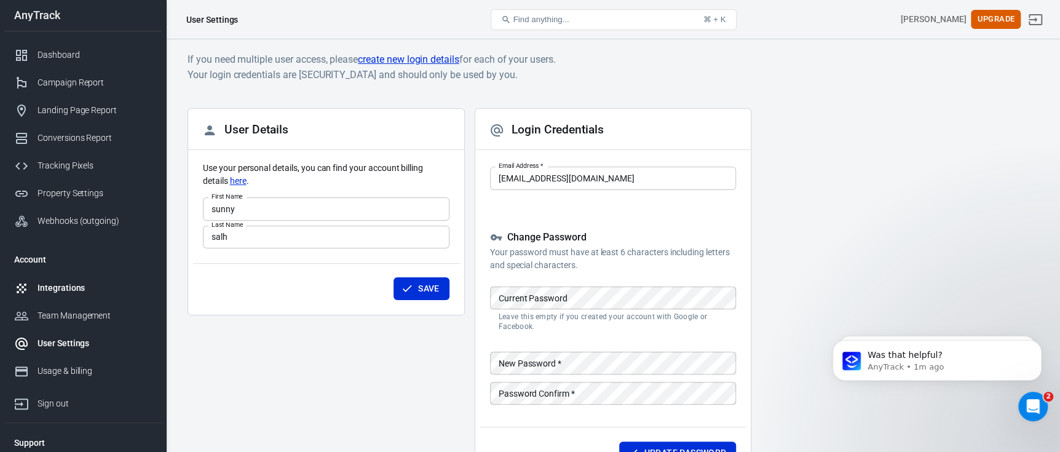
click at [61, 282] on div "Integrations" at bounding box center [94, 288] width 114 height 13
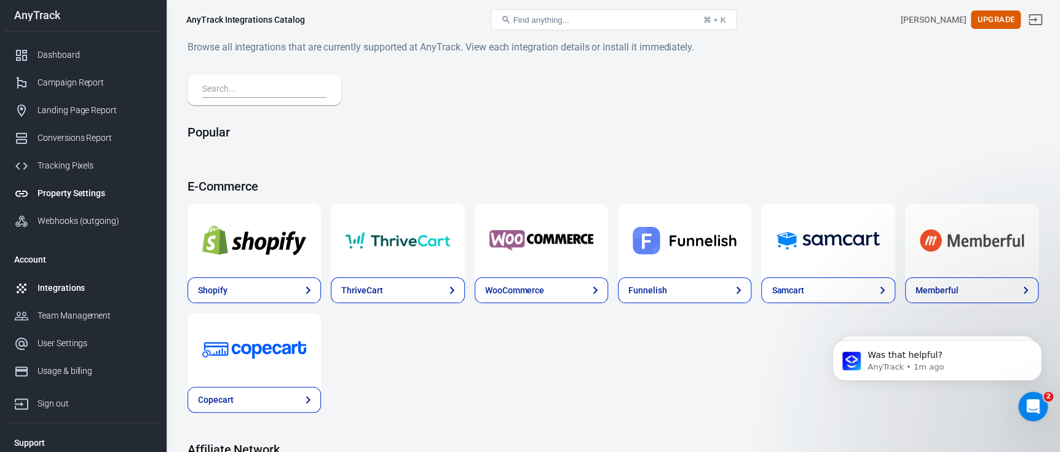
click at [79, 187] on div "Property Settings" at bounding box center [94, 193] width 114 height 13
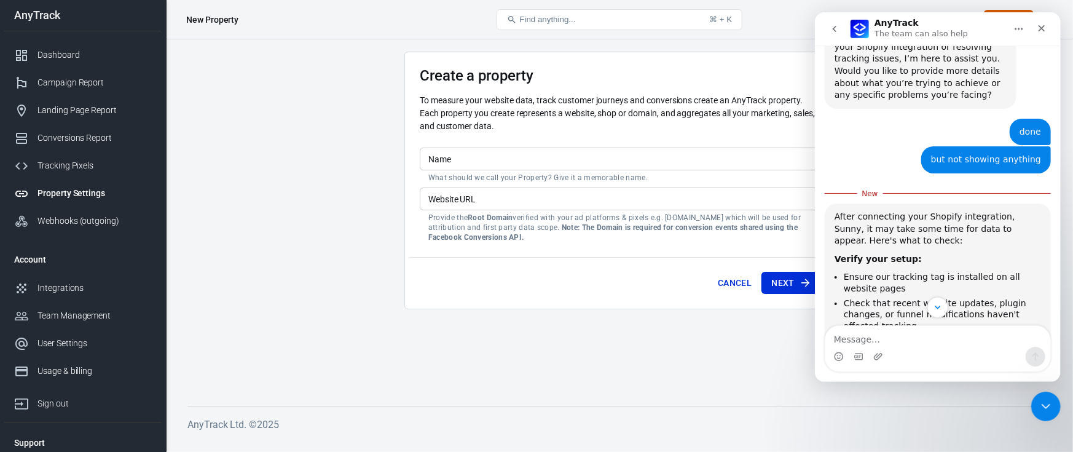
scroll to position [2859, 0]
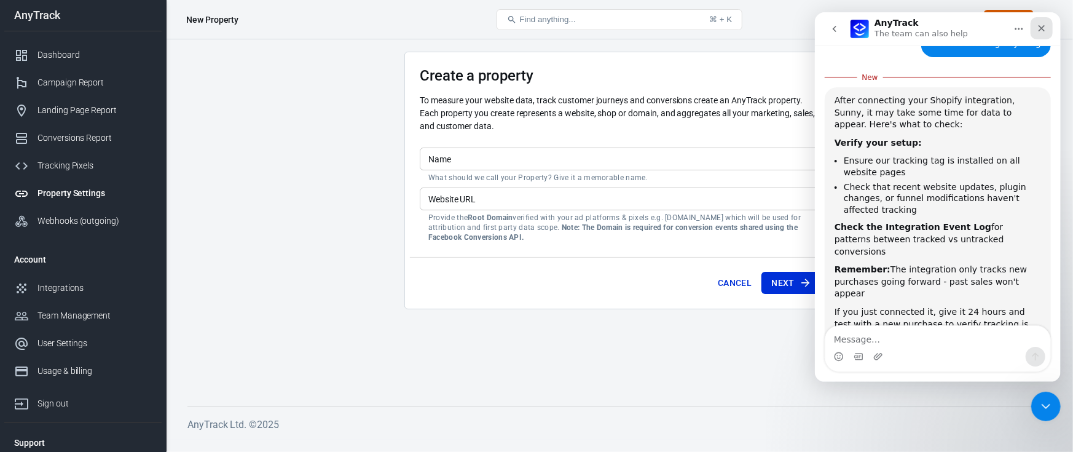
click at [1038, 34] on div "Close" at bounding box center [1041, 28] width 22 height 22
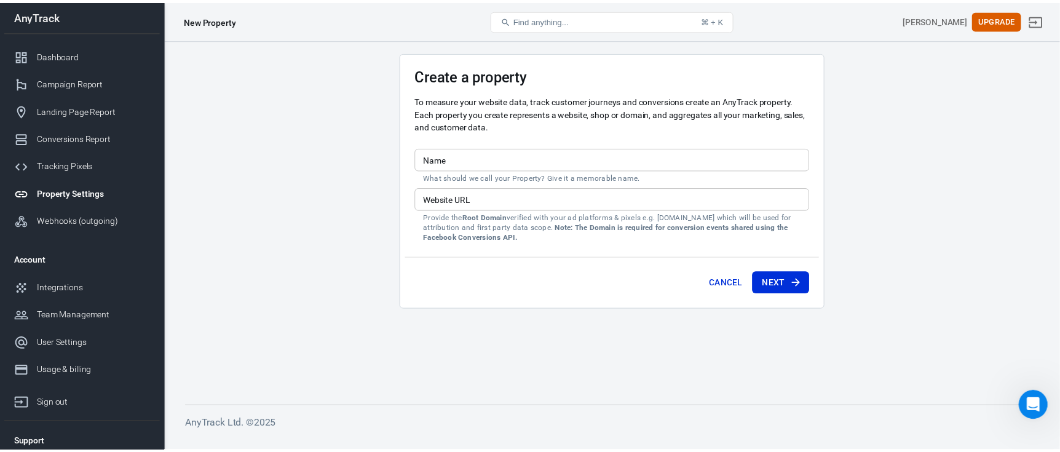
scroll to position [2839, 0]
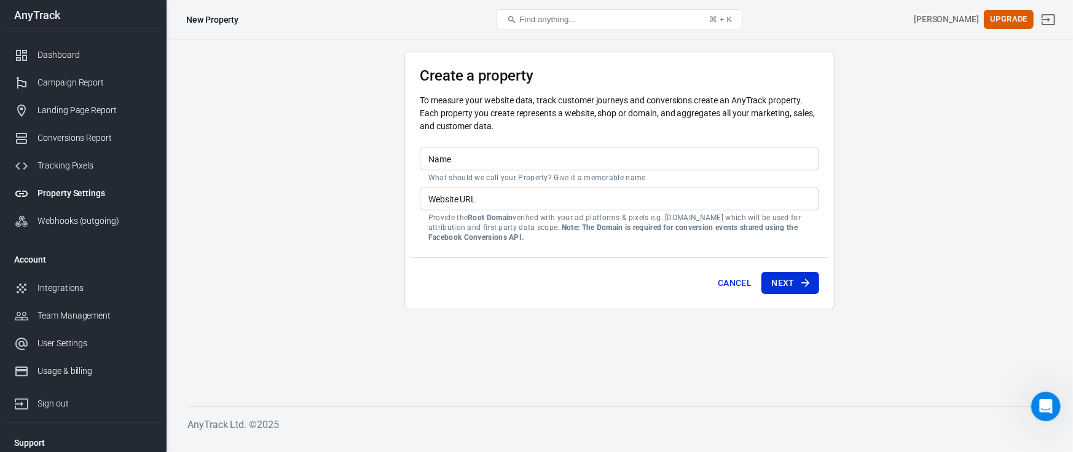
click at [529, 166] on input "Name" at bounding box center [620, 159] width 400 height 23
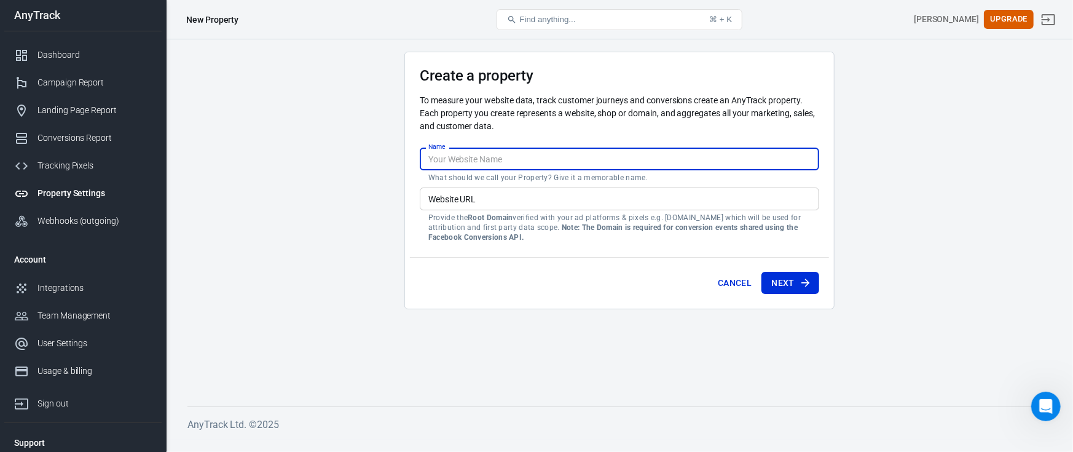
click at [529, 166] on input "Name" at bounding box center [620, 159] width 400 height 23
type input "herbovedam"
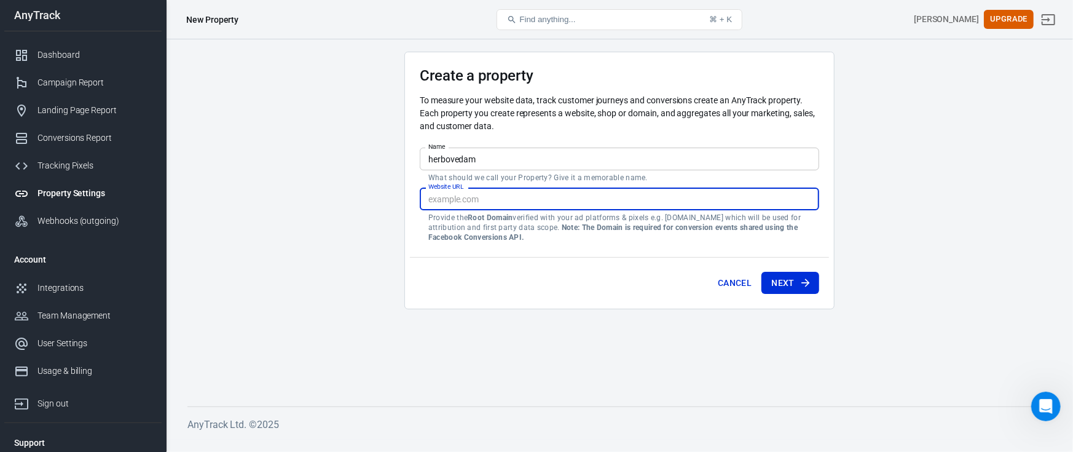
click at [548, 195] on input "Website URL" at bounding box center [620, 198] width 400 height 23
type input "[URL][DOMAIN_NAME]"
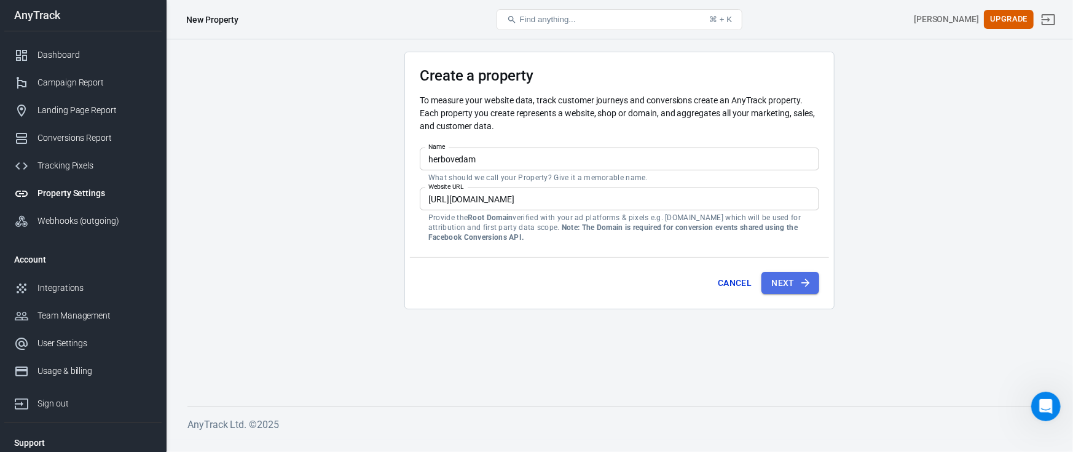
click at [811, 272] on button "Next" at bounding box center [791, 283] width 58 height 23
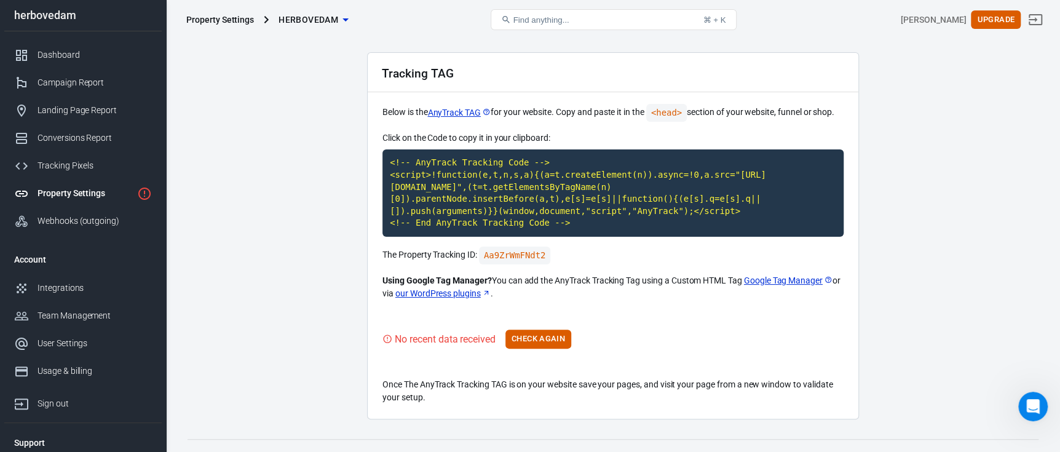
scroll to position [53, 0]
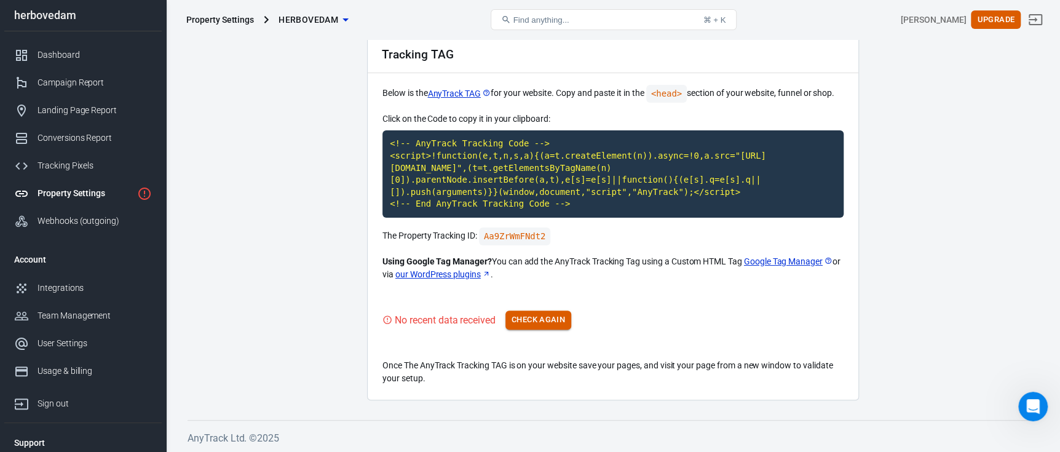
click at [538, 321] on button "Check Again" at bounding box center [538, 319] width 66 height 19
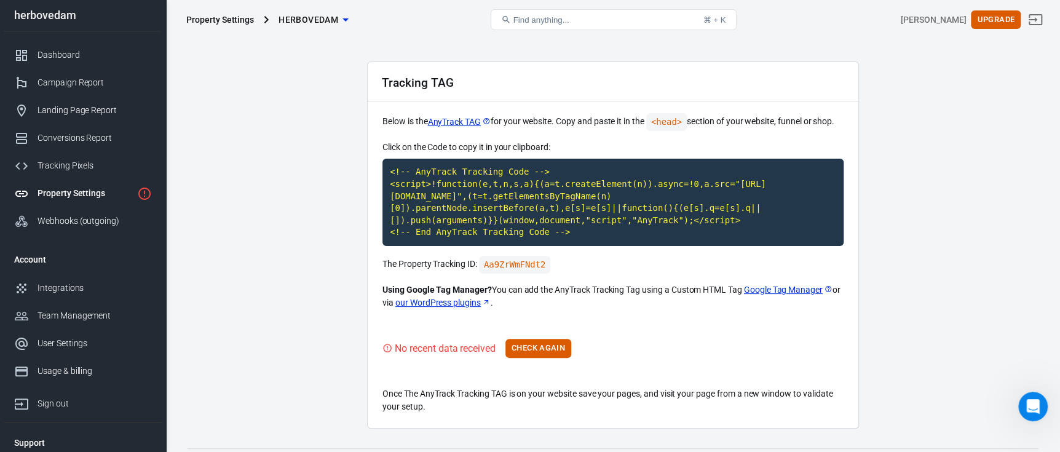
scroll to position [0, 0]
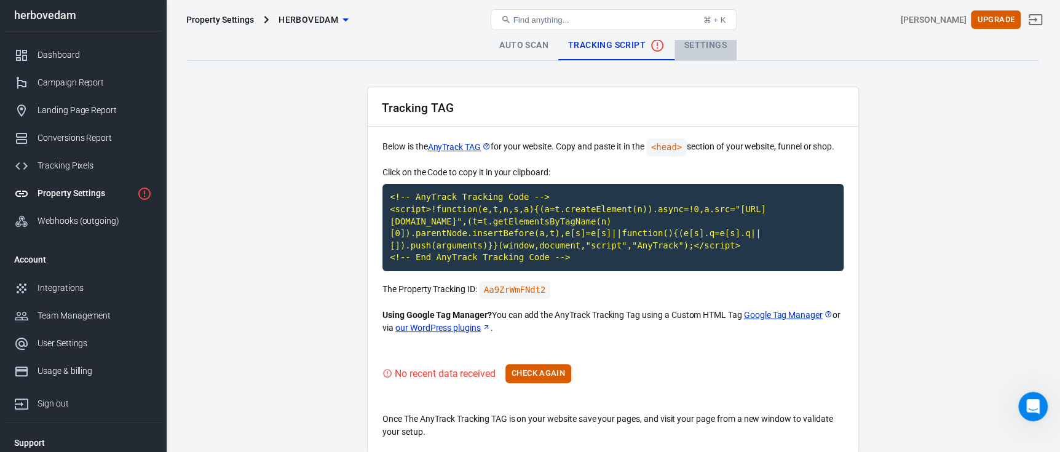
click at [713, 41] on link "Settings" at bounding box center [705, 46] width 62 height 30
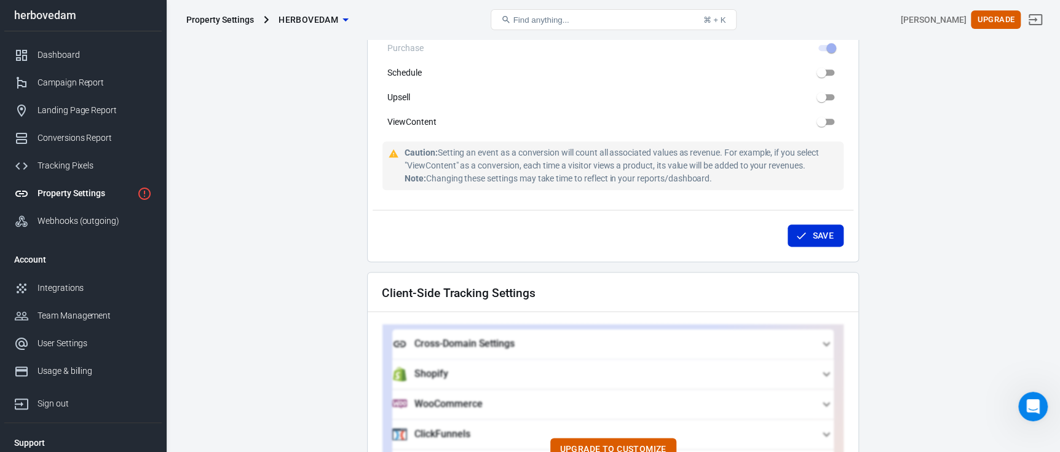
scroll to position [737, 0]
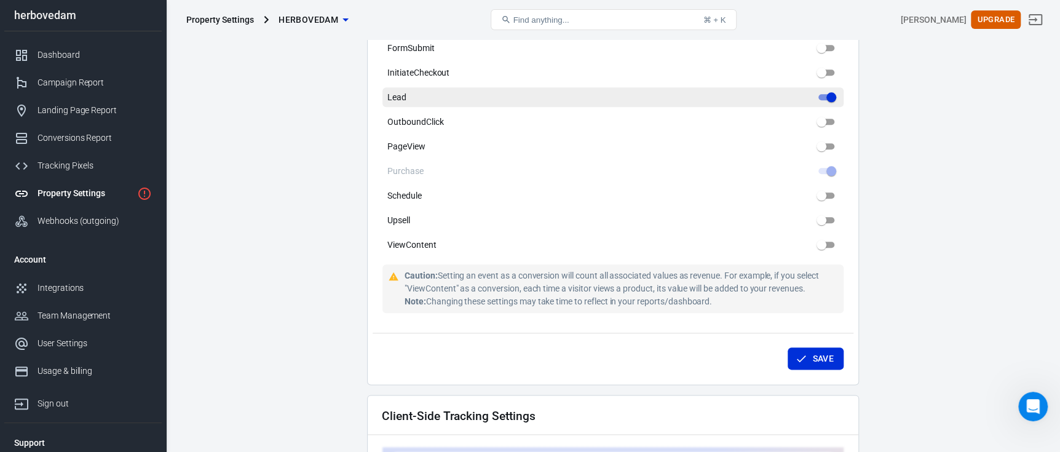
click at [832, 90] on input "Lead" at bounding box center [831, 97] width 44 height 15
checkbox input "false"
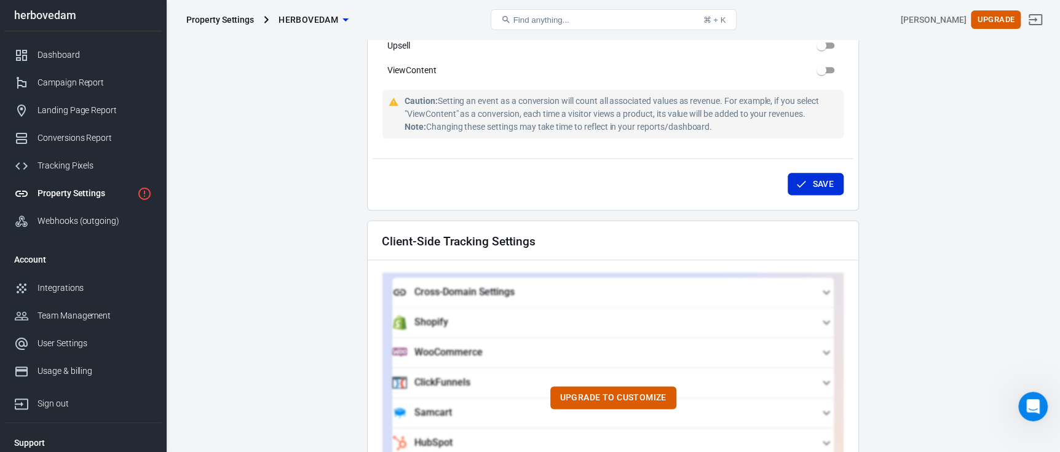
scroll to position [983, 0]
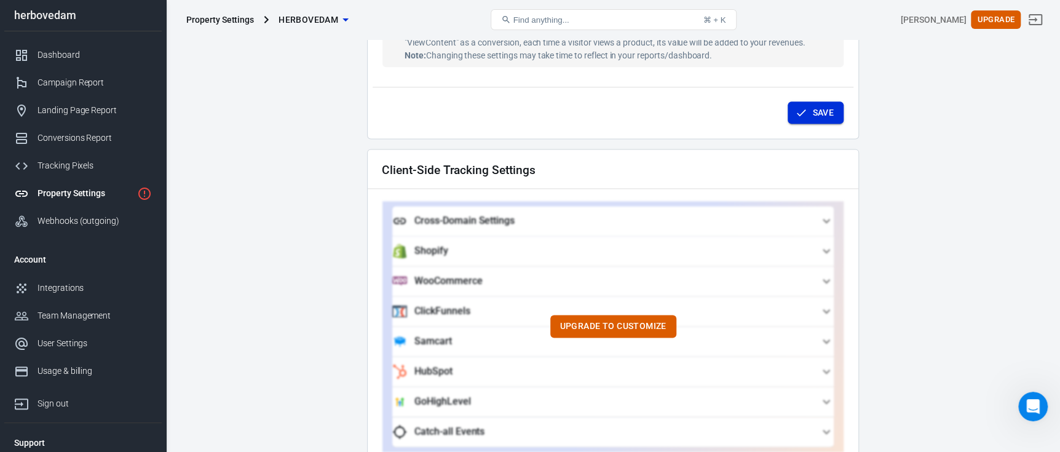
click at [837, 101] on button "Save" at bounding box center [815, 112] width 56 height 23
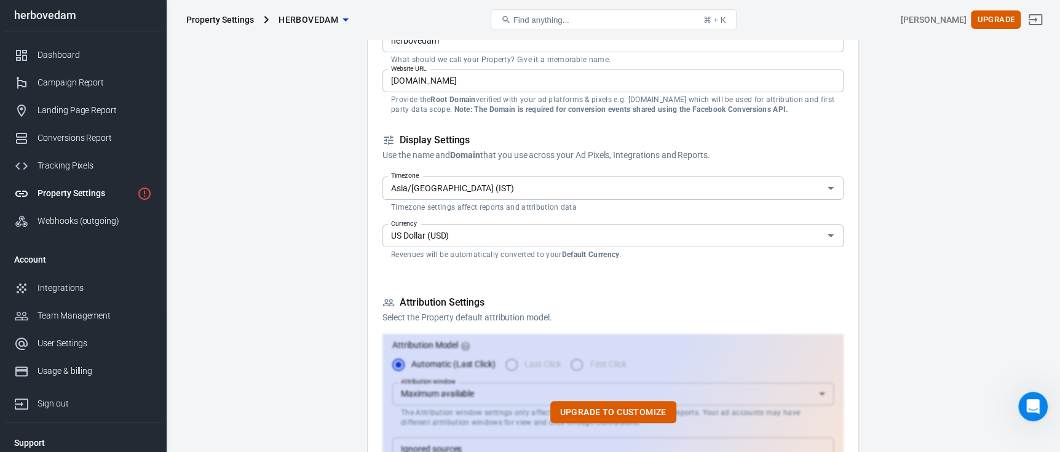
scroll to position [0, 0]
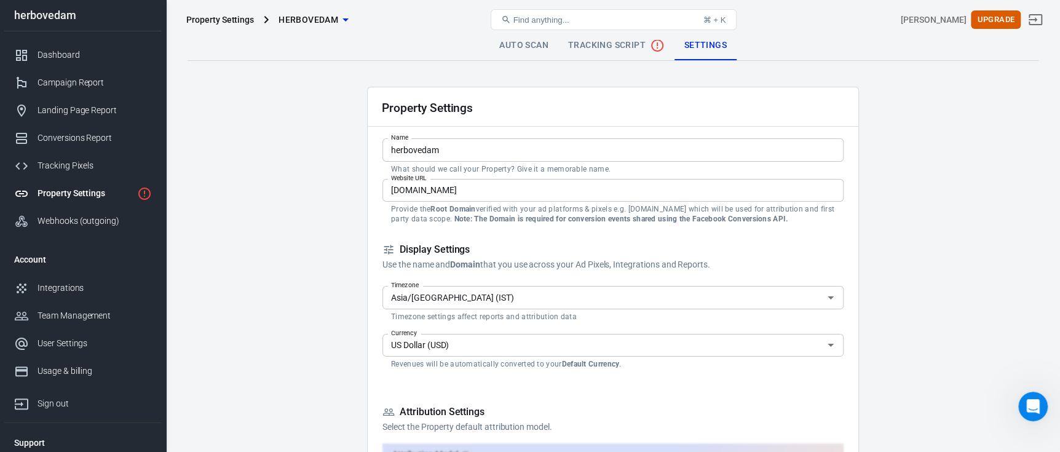
click at [89, 194] on div "Property Settings" at bounding box center [84, 193] width 95 height 13
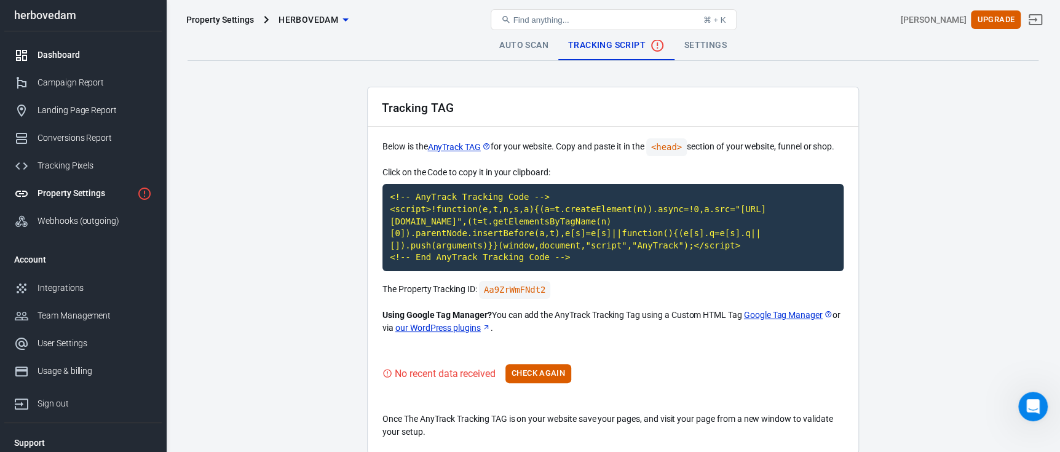
click at [82, 53] on div "Dashboard" at bounding box center [94, 55] width 114 height 13
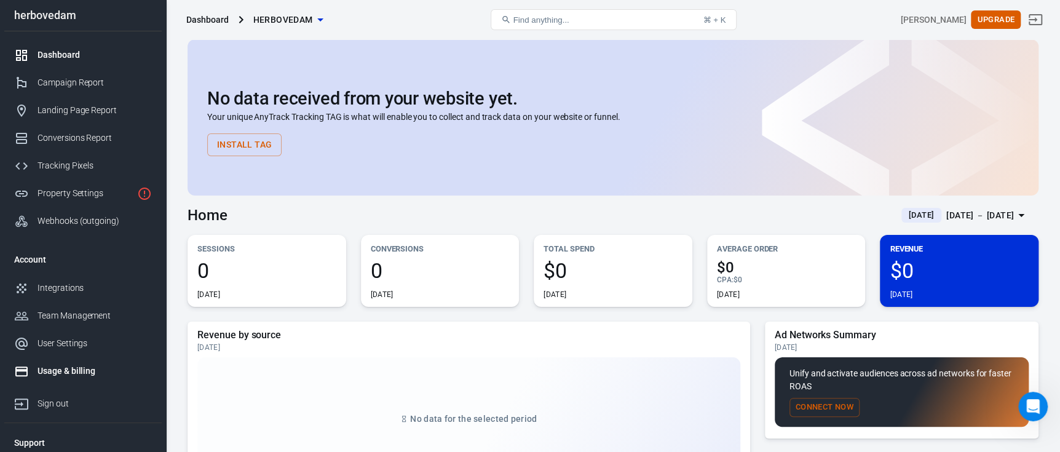
scroll to position [32, 0]
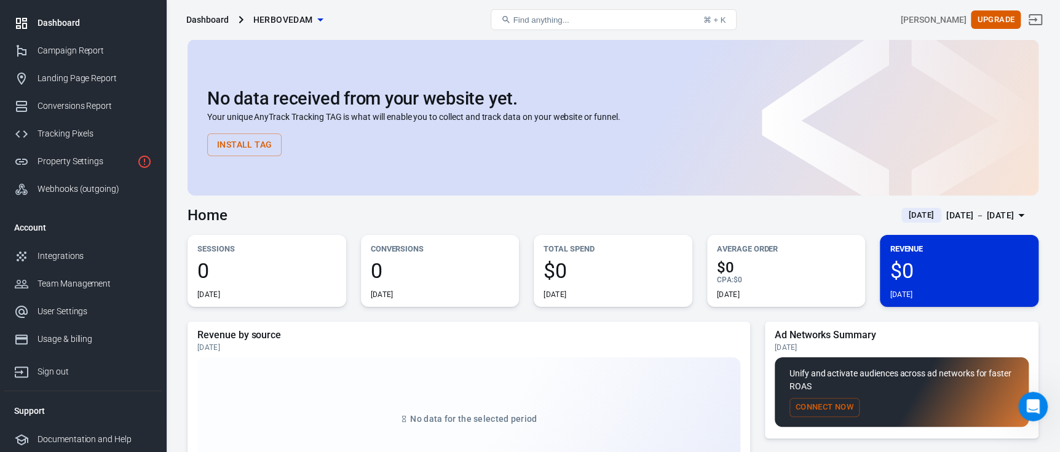
click at [41, 408] on li "Support" at bounding box center [82, 411] width 157 height 30
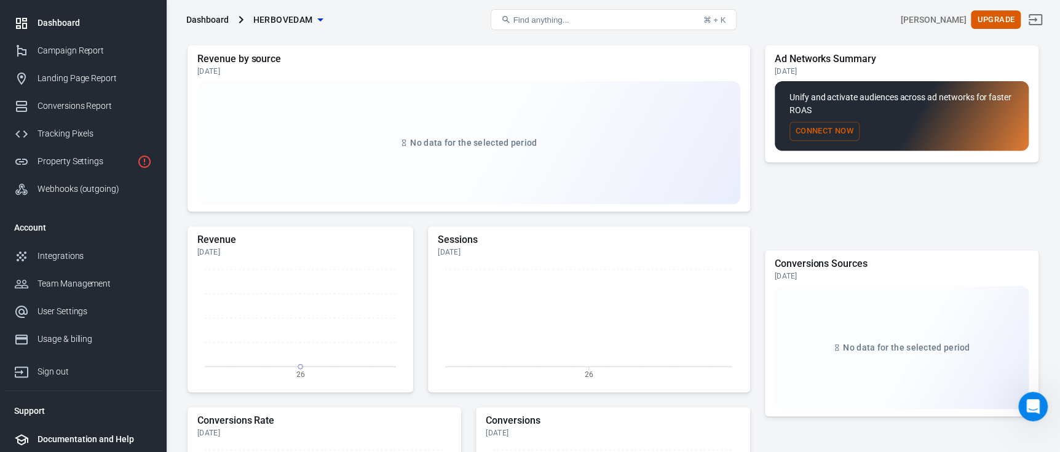
scroll to position [368, 0]
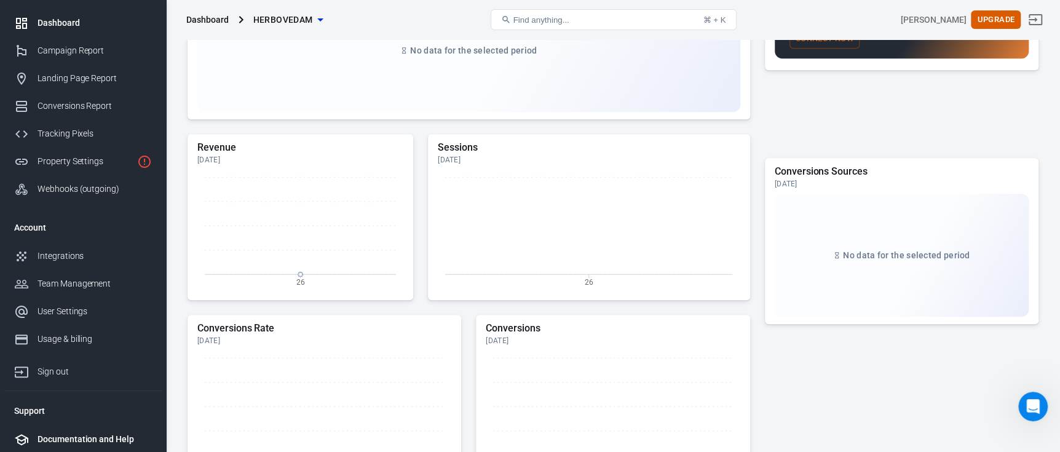
click at [73, 440] on div "Documentation and Help" at bounding box center [94, 439] width 114 height 13
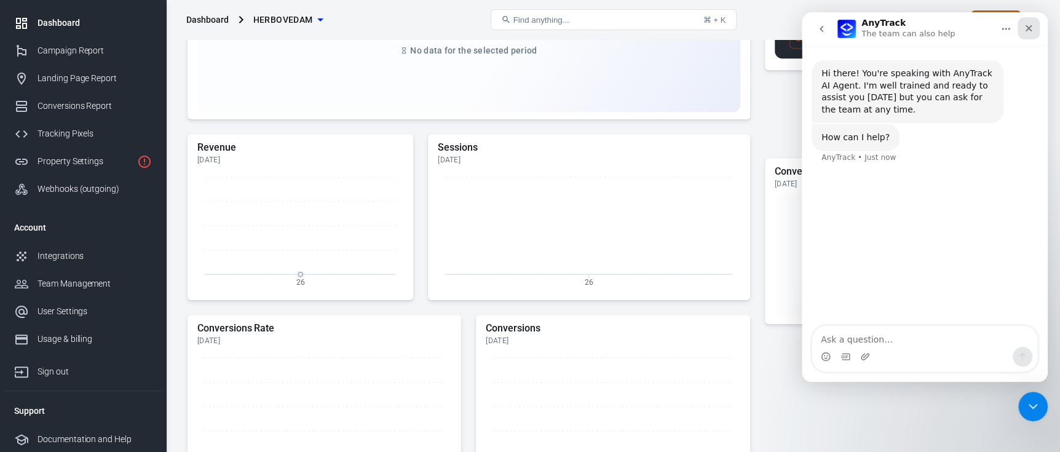
click at [1028, 28] on icon "Close" at bounding box center [1028, 28] width 7 height 7
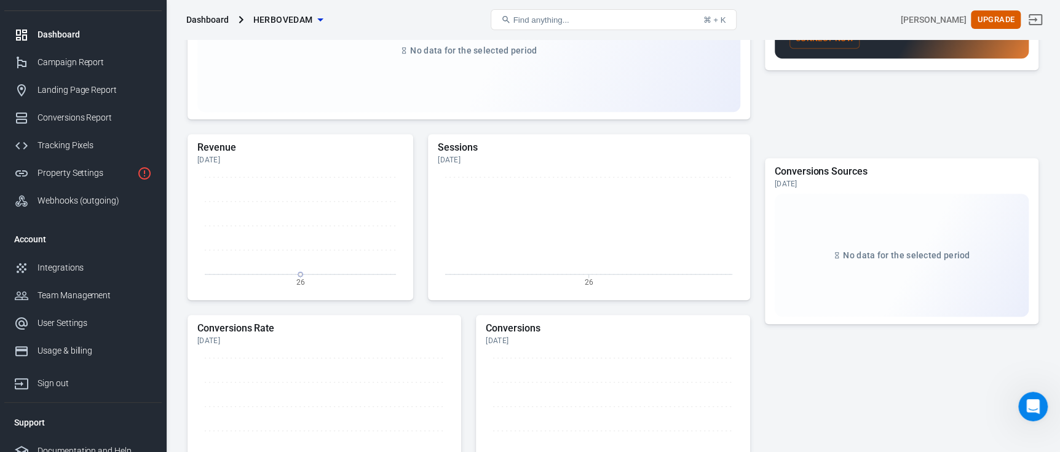
scroll to position [32, 0]
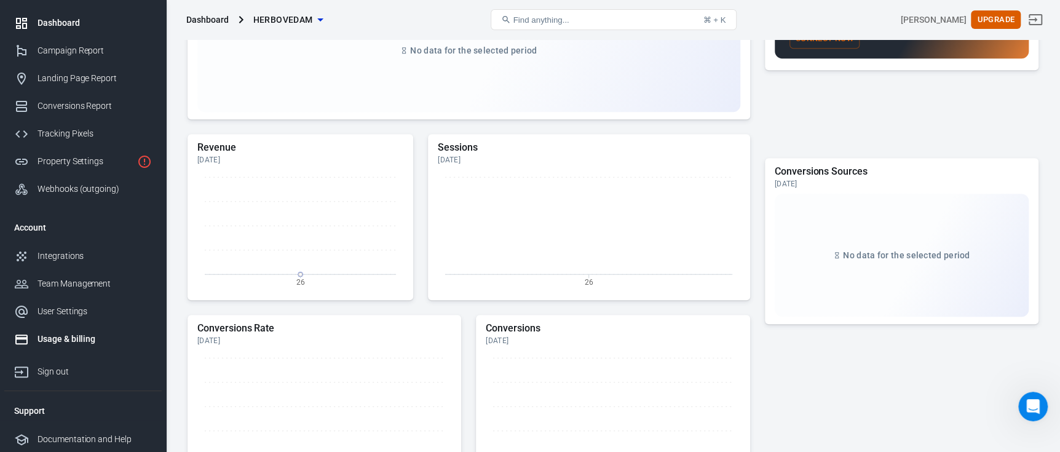
click at [88, 341] on div "Usage & billing" at bounding box center [94, 339] width 114 height 13
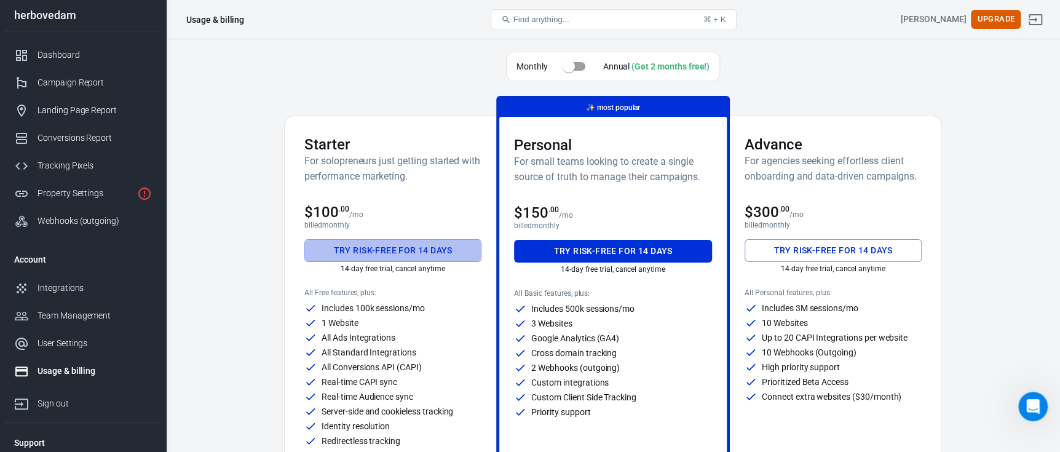
click at [368, 245] on button "Try risk-free for 14 days" at bounding box center [392, 250] width 177 height 23
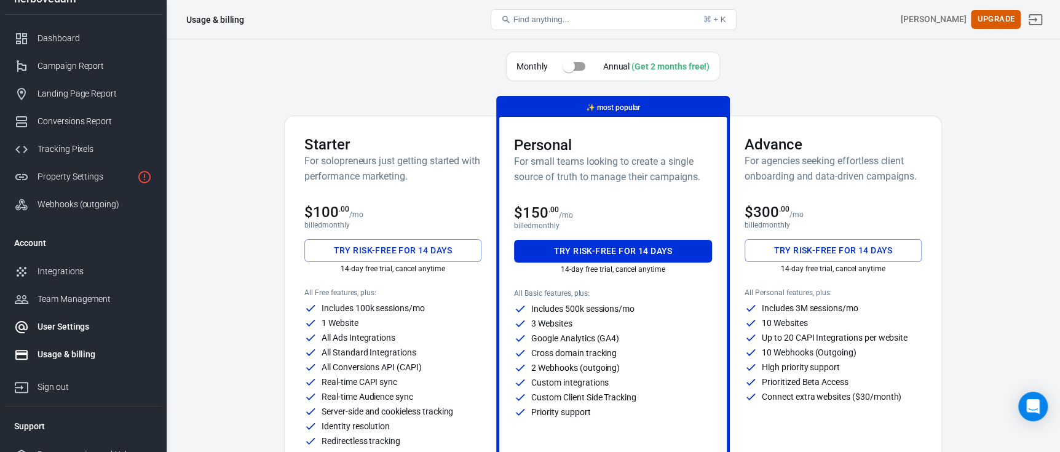
scroll to position [32, 0]
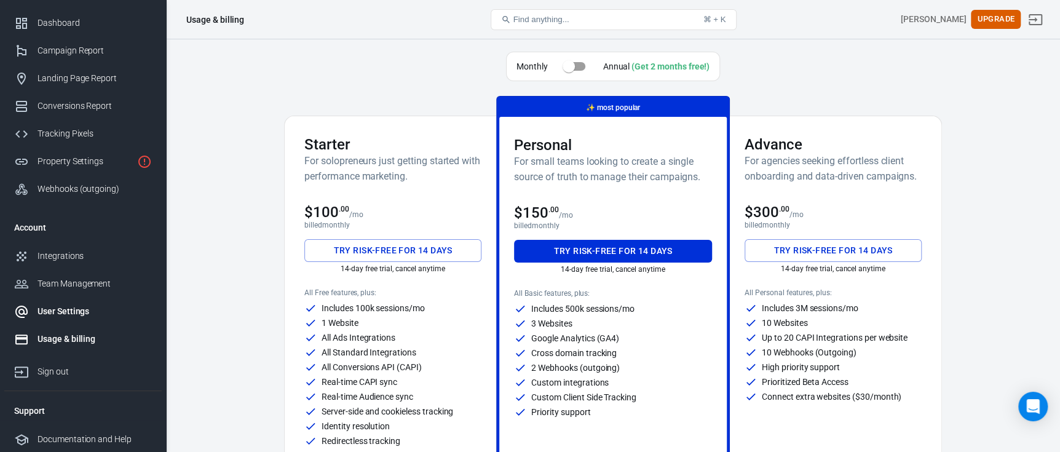
click at [81, 302] on link "User Settings" at bounding box center [82, 312] width 157 height 28
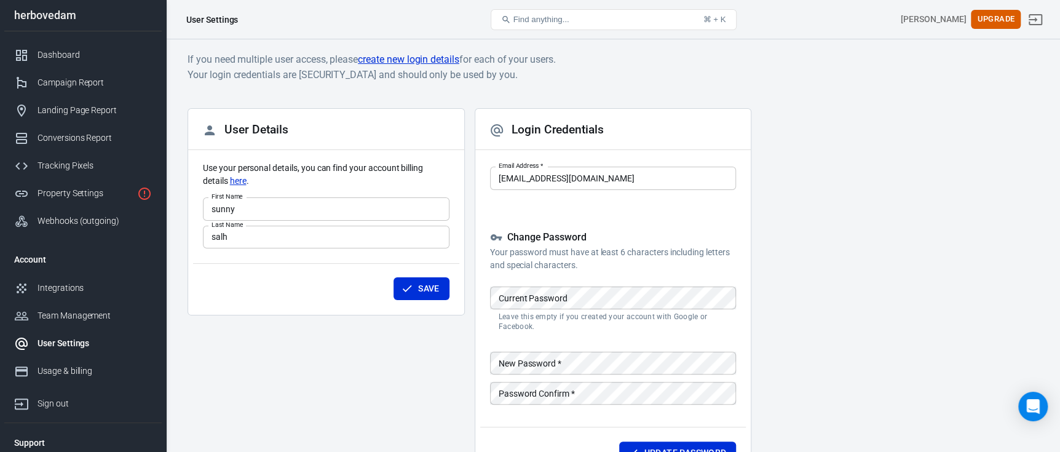
scroll to position [90, 0]
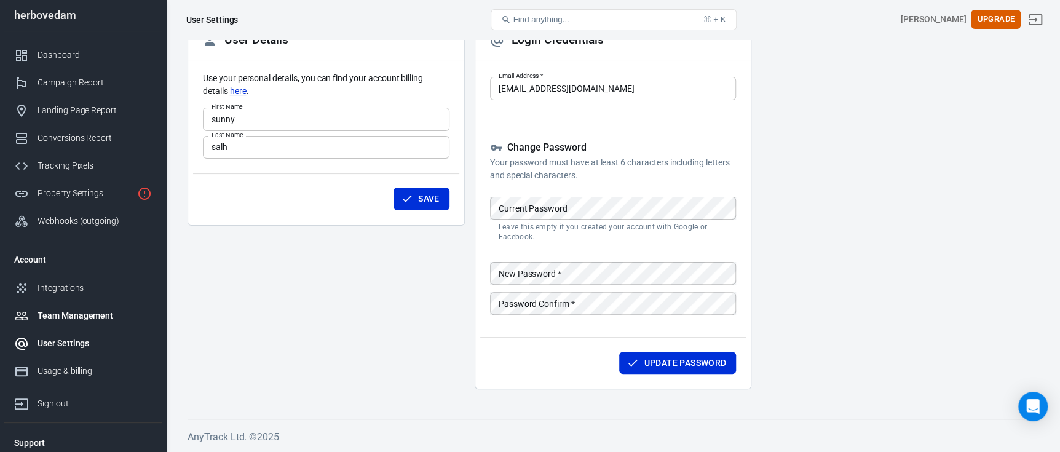
click at [92, 307] on link "Team Management" at bounding box center [82, 316] width 157 height 28
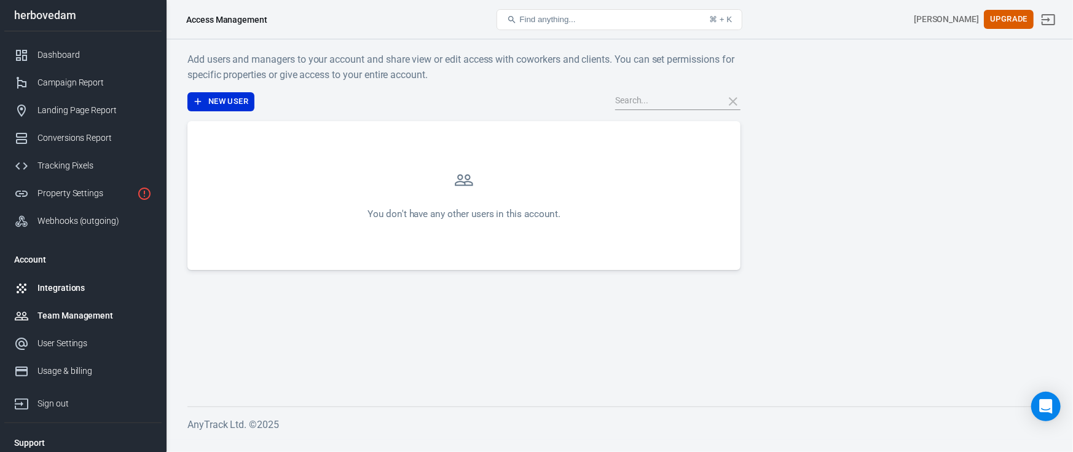
click at [97, 291] on div "Integrations" at bounding box center [94, 288] width 114 height 13
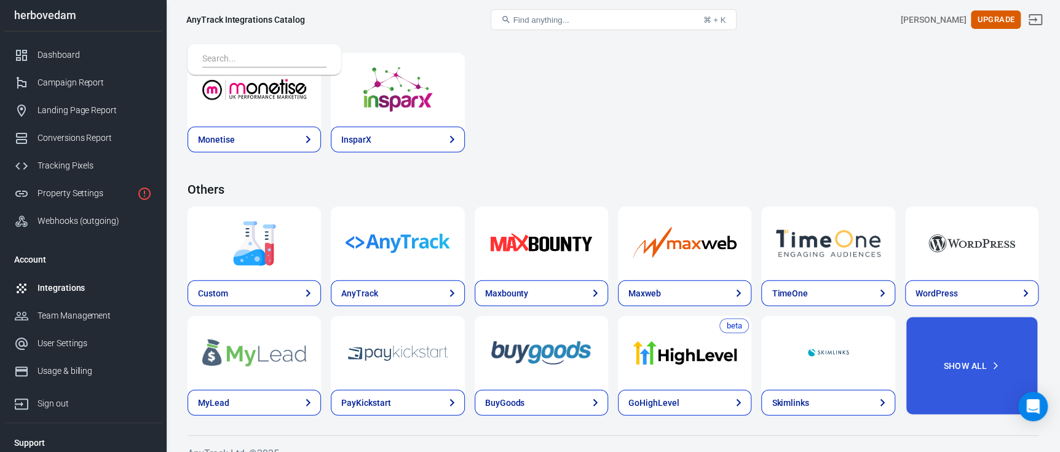
scroll to position [1897, 0]
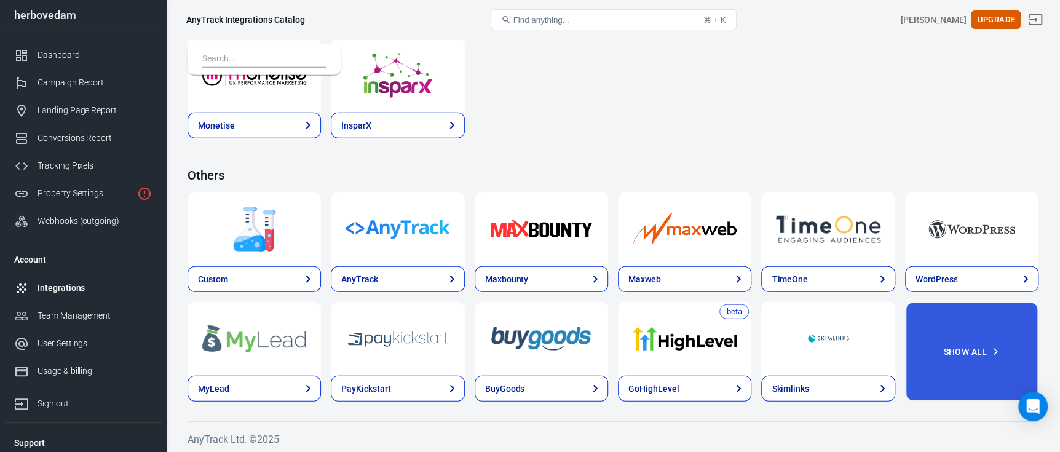
click at [385, 226] on img at bounding box center [397, 229] width 104 height 44
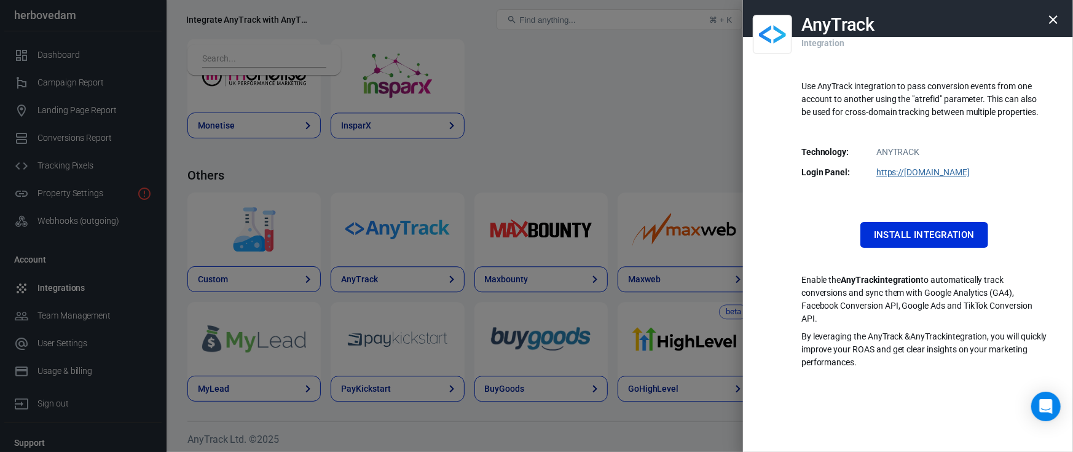
click at [1050, 17] on icon "button" at bounding box center [1053, 19] width 9 height 9
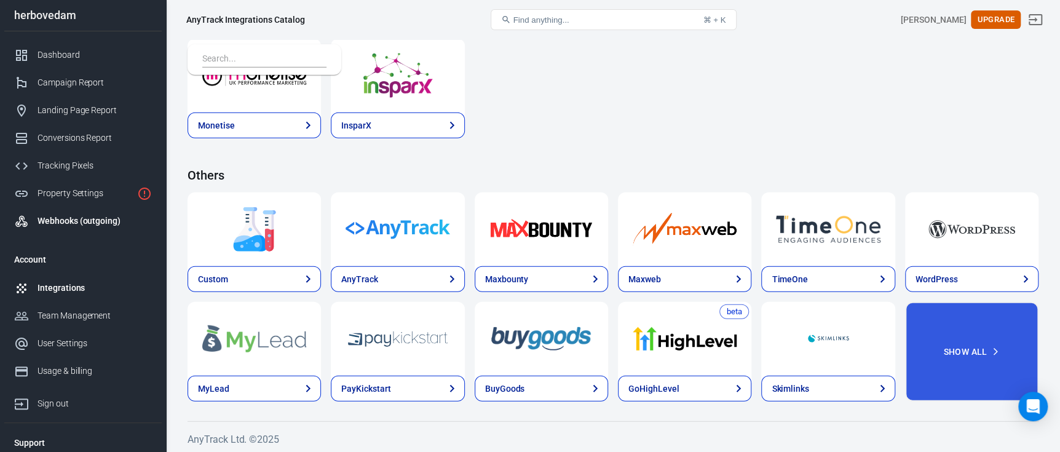
click at [73, 224] on div "Webhooks (outgoing)" at bounding box center [94, 221] width 114 height 13
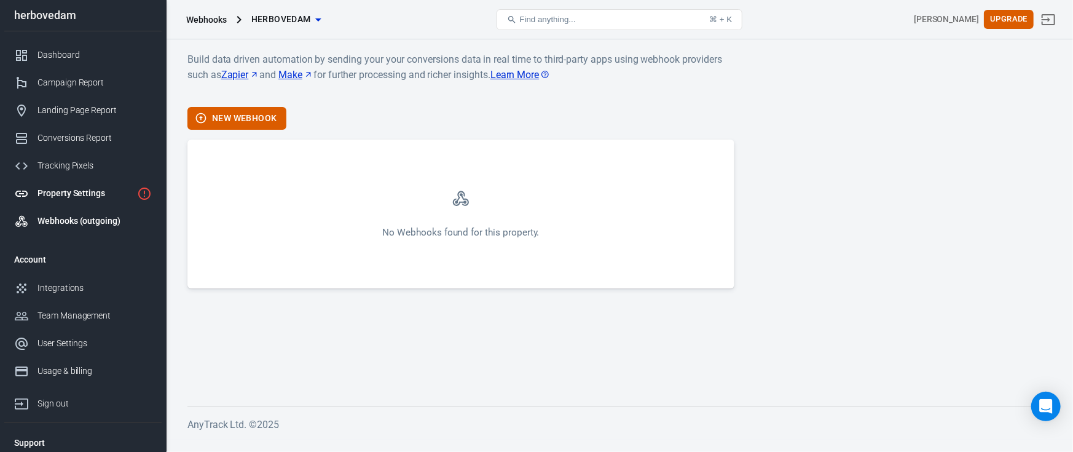
click at [86, 191] on div "Property Settings" at bounding box center [84, 193] width 95 height 13
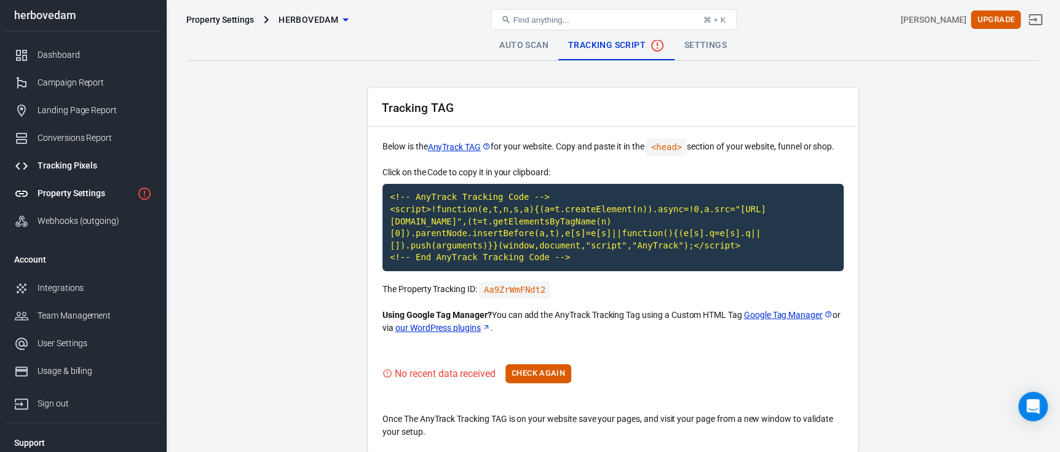
click at [89, 174] on link "Tracking Pixels" at bounding box center [82, 166] width 157 height 28
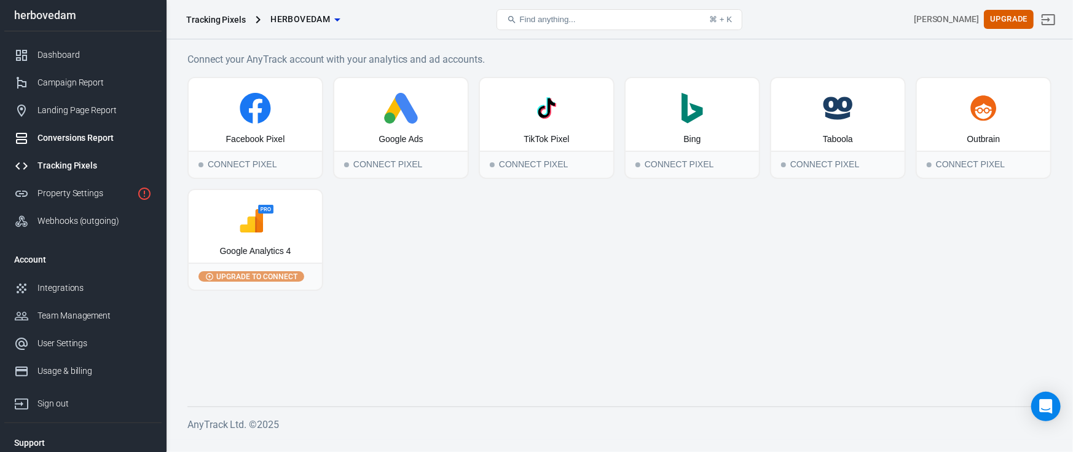
click at [103, 140] on div "Conversions Report" at bounding box center [94, 138] width 114 height 13
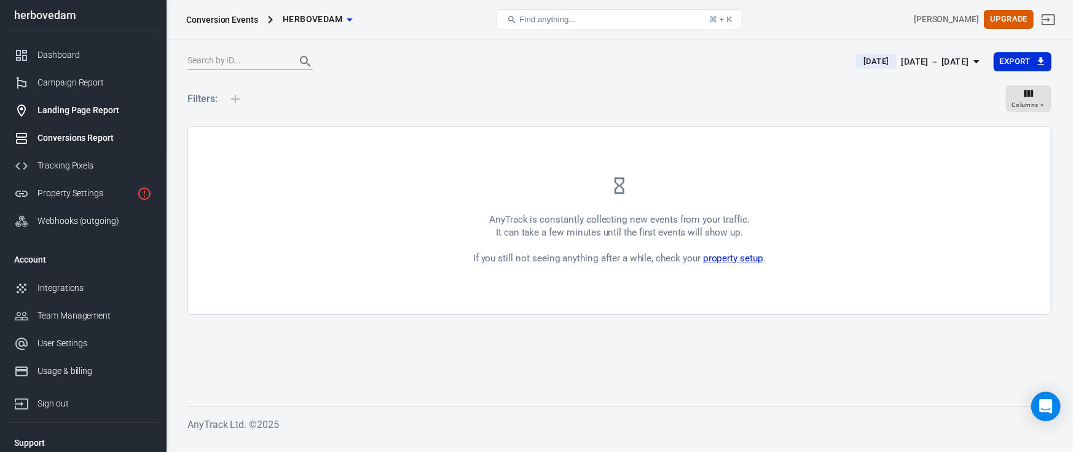
click at [87, 123] on link "Landing Page Report" at bounding box center [82, 111] width 157 height 28
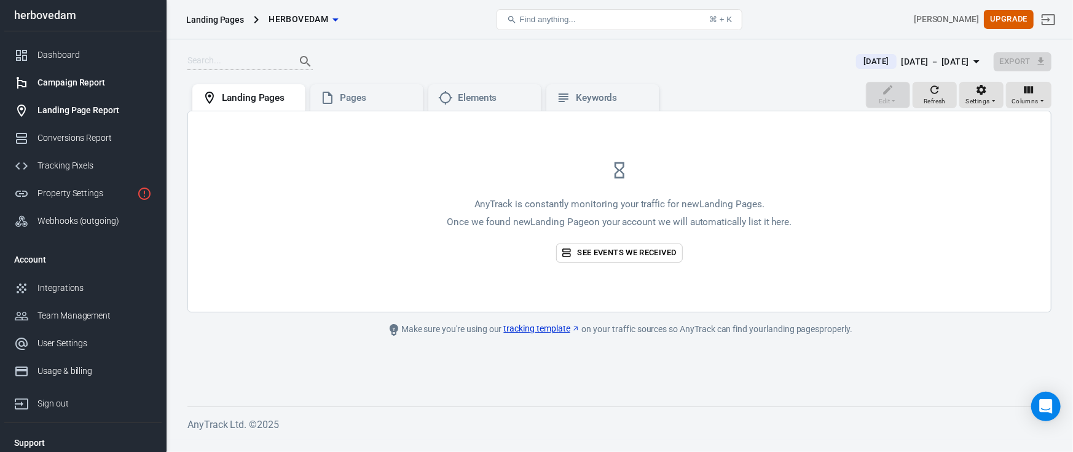
click at [92, 87] on div "Campaign Report" at bounding box center [94, 82] width 114 height 13
click at [80, 58] on div "Dashboard" at bounding box center [94, 55] width 114 height 13
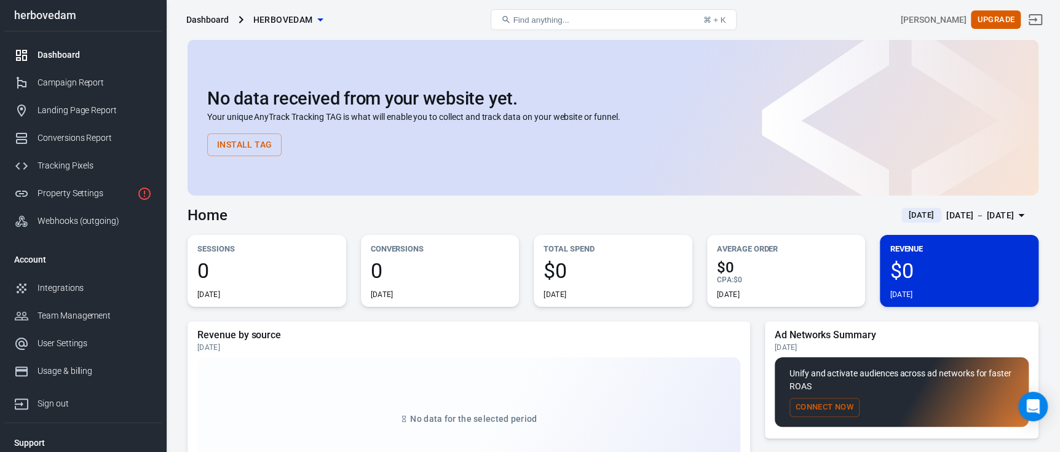
click at [259, 138] on button "Install Tag" at bounding box center [244, 144] width 74 height 23
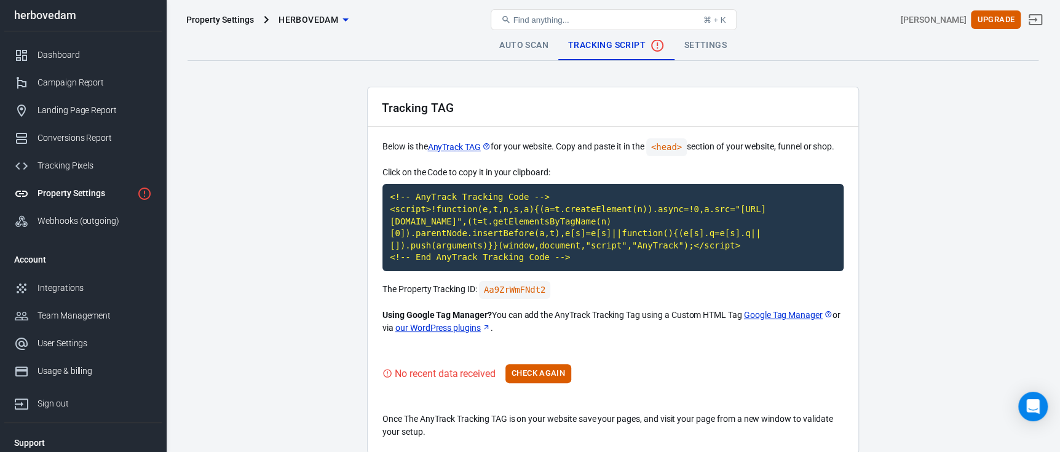
click at [727, 54] on link "Settings" at bounding box center [705, 46] width 62 height 30
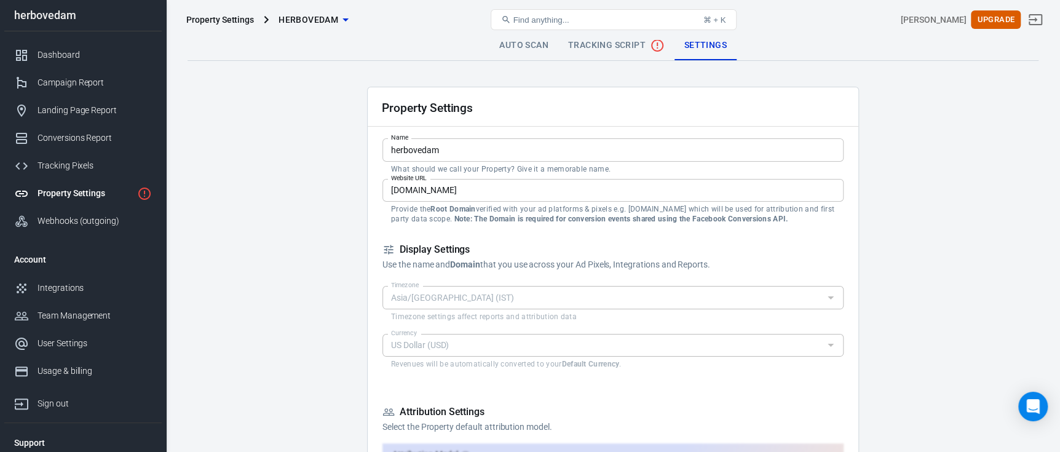
click at [637, 51] on span "Tracking Script" at bounding box center [616, 45] width 97 height 15
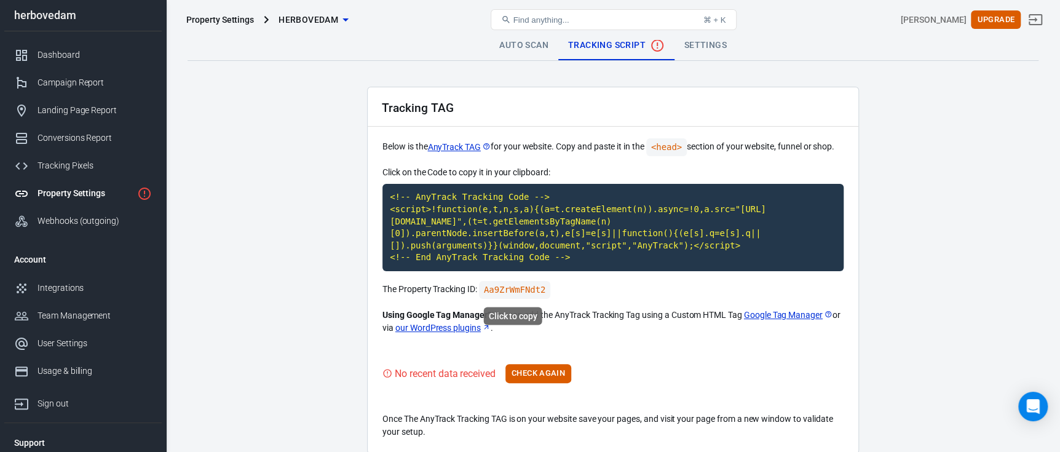
click at [516, 295] on code "Aa9ZrWmFNdt2" at bounding box center [515, 290] width 72 height 18
click at [529, 246] on code "<!-- AnyTrack Tracking Code --> <script>!function(e,t,n,s,a){(a=t.createElement…" at bounding box center [612, 227] width 461 height 87
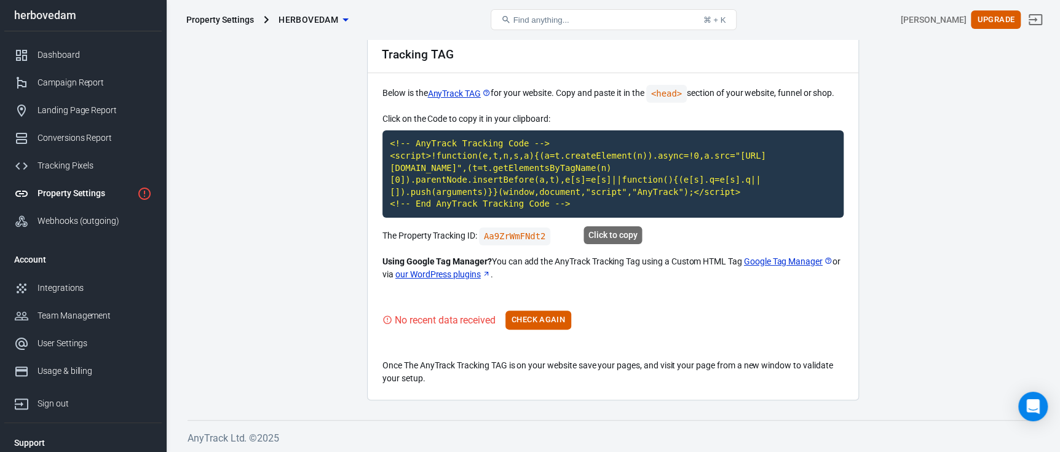
click at [494, 183] on code "<!-- AnyTrack Tracking Code --> <script>!function(e,t,n,s,a){(a=t.createElement…" at bounding box center [612, 173] width 461 height 87
click at [558, 327] on button "Check Again" at bounding box center [538, 319] width 66 height 19
click at [521, 318] on button "Check Again" at bounding box center [538, 319] width 66 height 19
click at [74, 183] on link "Property Settings" at bounding box center [82, 193] width 157 height 28
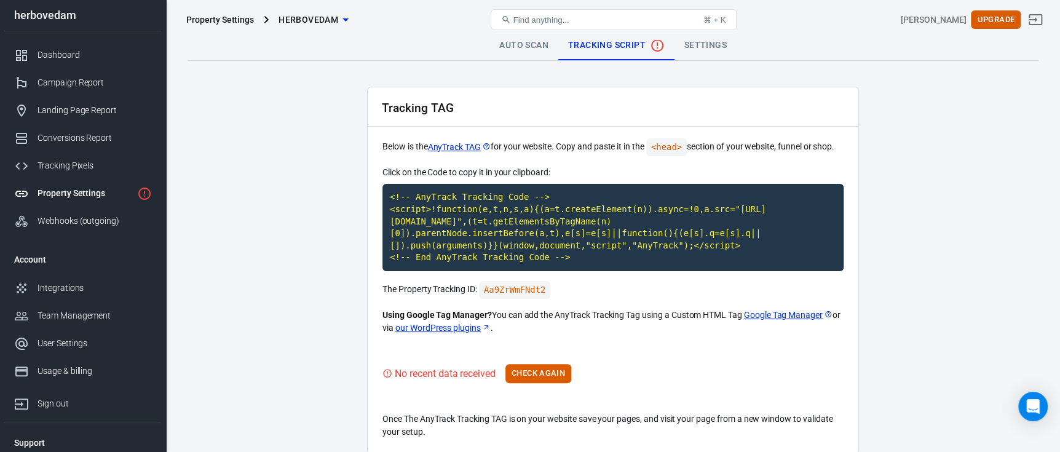
click at [519, 40] on link "Auto Scan" at bounding box center [523, 46] width 69 height 30
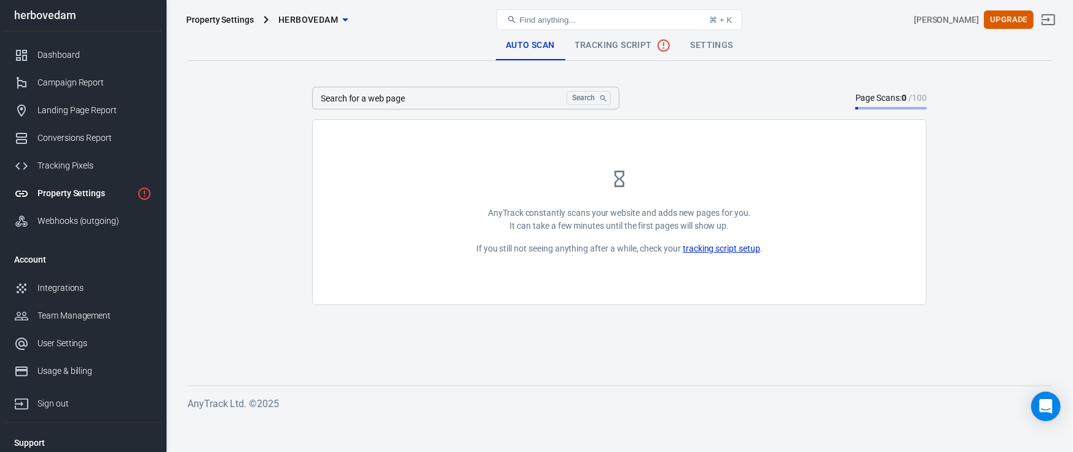
click at [687, 42] on link "Settings" at bounding box center [712, 46] width 62 height 30
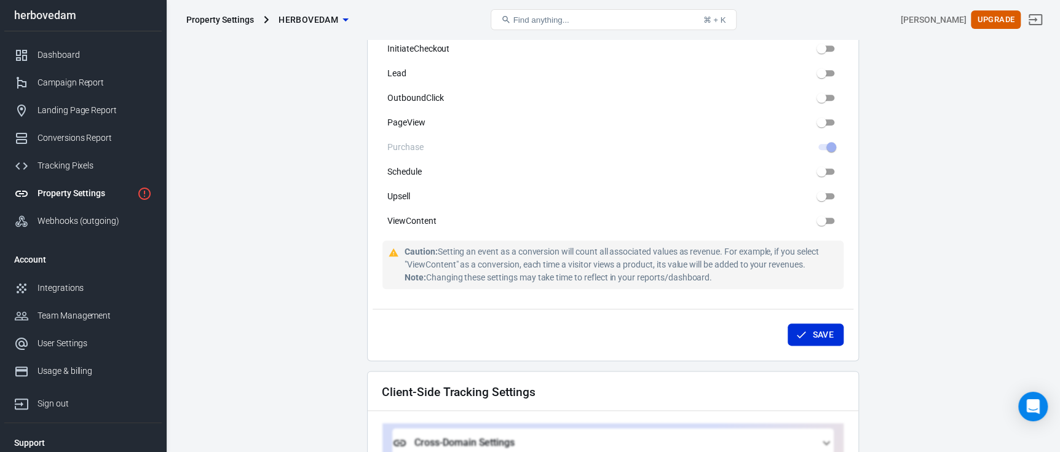
scroll to position [860, 0]
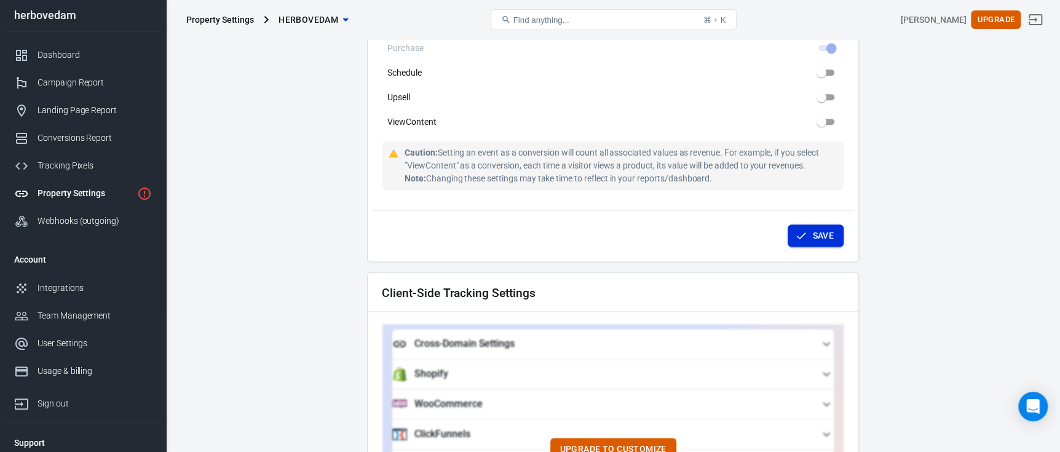
click at [837, 224] on button "Save" at bounding box center [815, 235] width 56 height 23
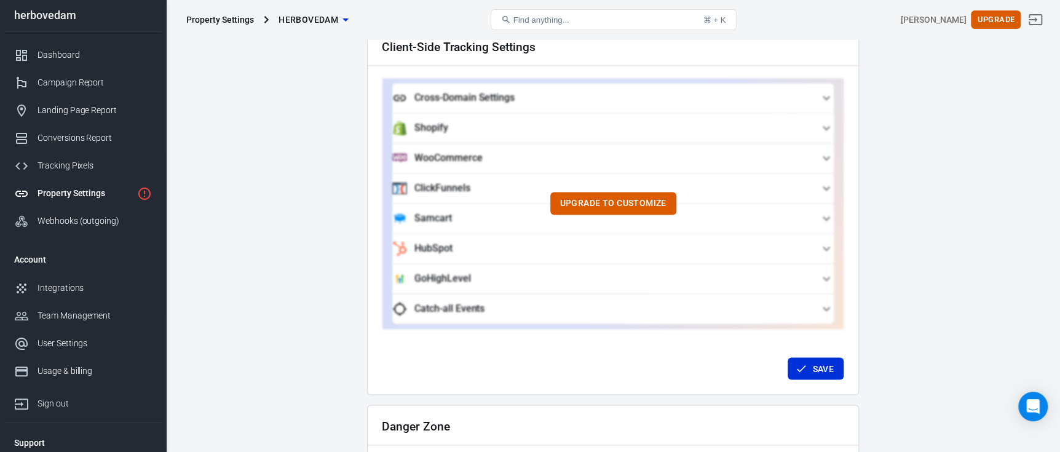
scroll to position [1216, 0]
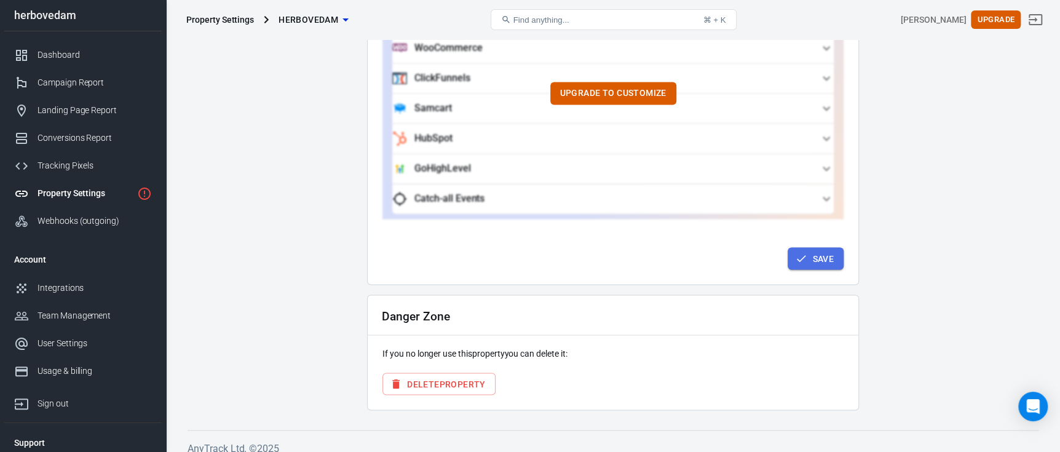
click at [829, 247] on button "Save" at bounding box center [815, 258] width 56 height 23
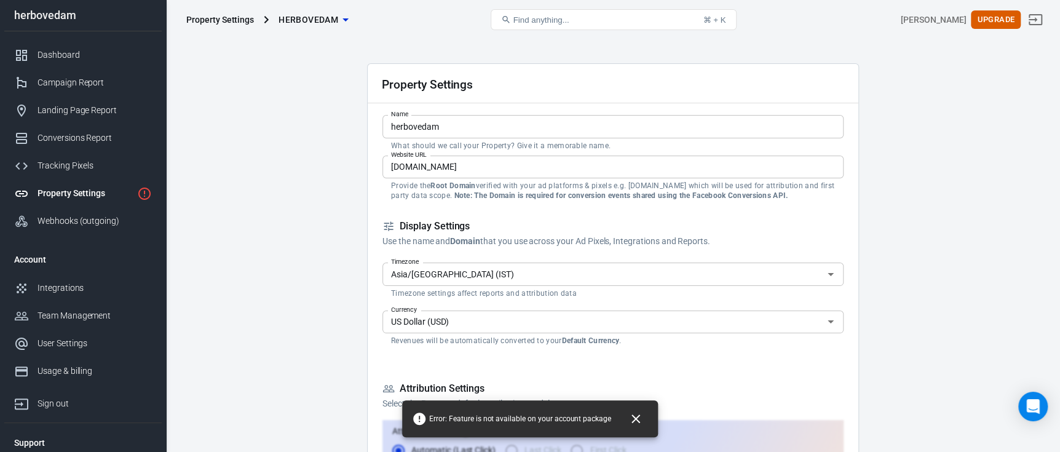
scroll to position [0, 0]
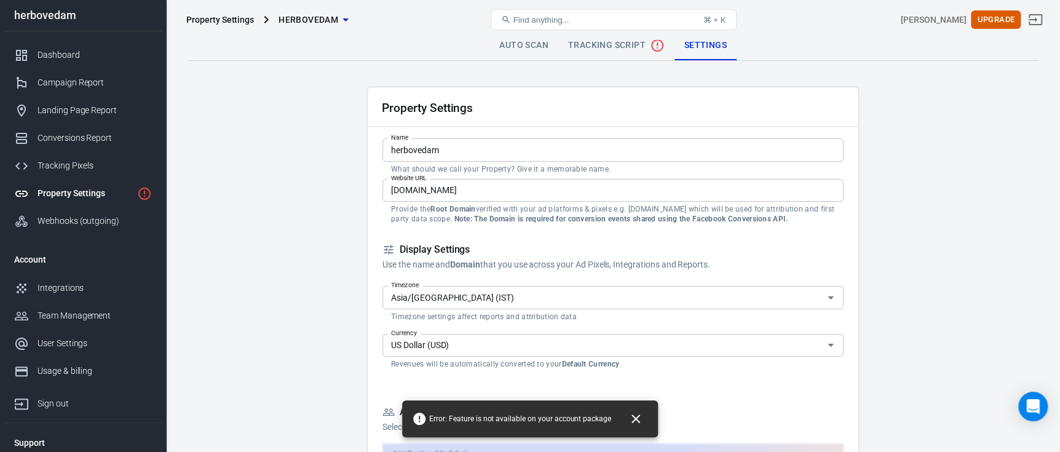
click at [630, 47] on span "Tracking Script" at bounding box center [616, 45] width 97 height 15
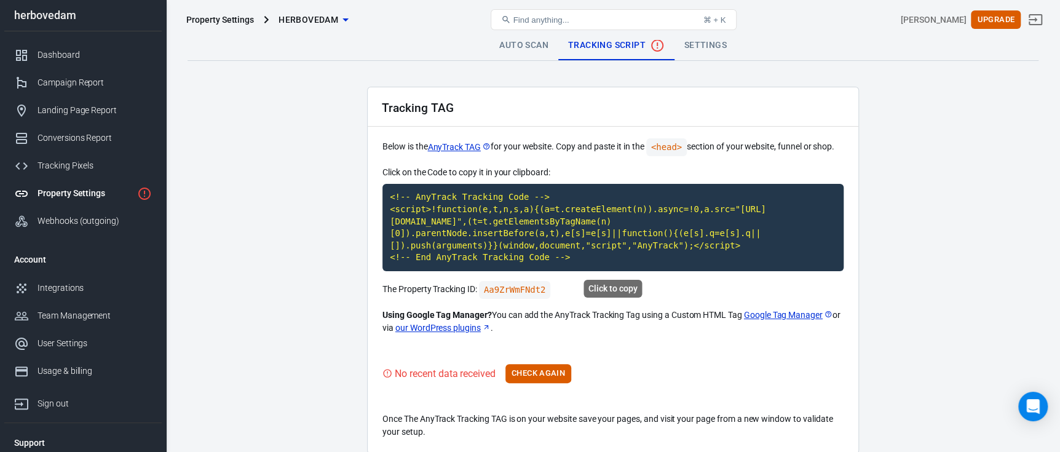
click at [603, 248] on code "<!-- AnyTrack Tracking Code --> <script>!function(e,t,n,s,a){(a=t.createElement…" at bounding box center [612, 227] width 461 height 87
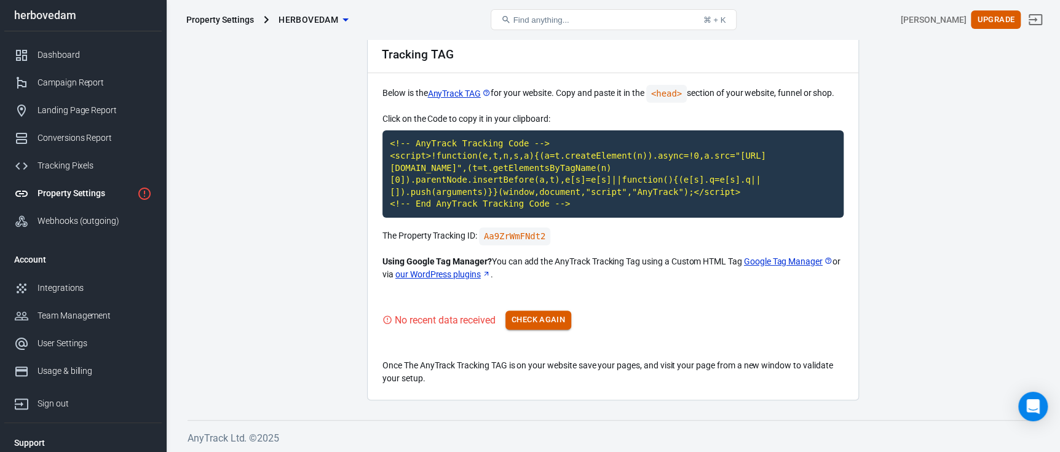
click at [535, 326] on button "Check Again" at bounding box center [538, 319] width 66 height 19
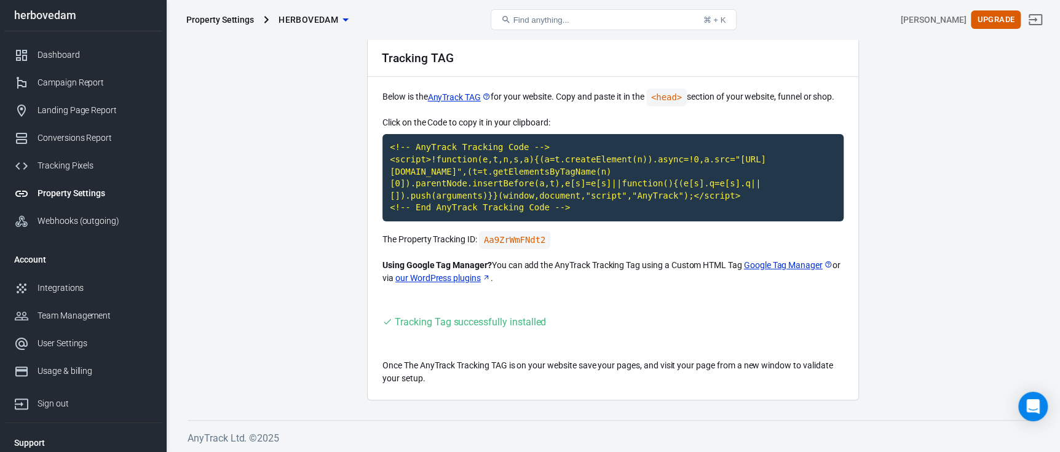
scroll to position [0, 0]
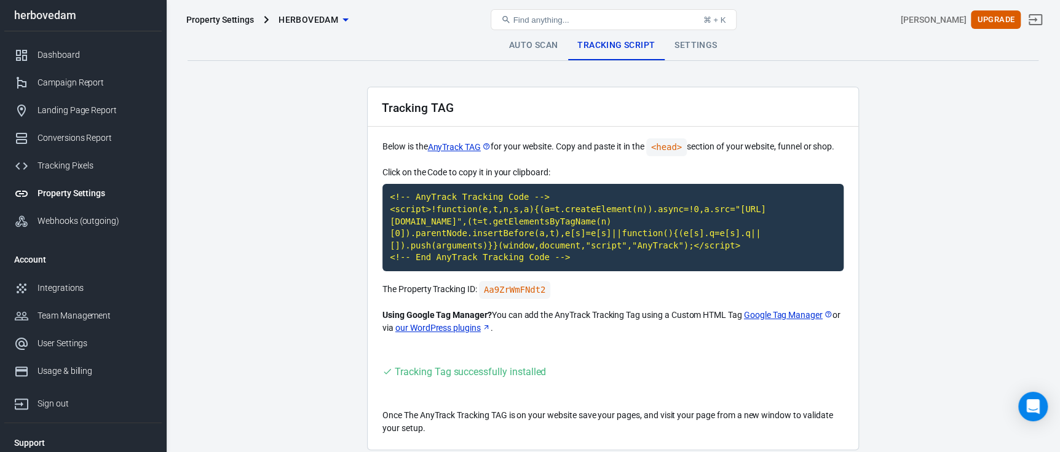
click at [683, 50] on link "Settings" at bounding box center [695, 46] width 62 height 30
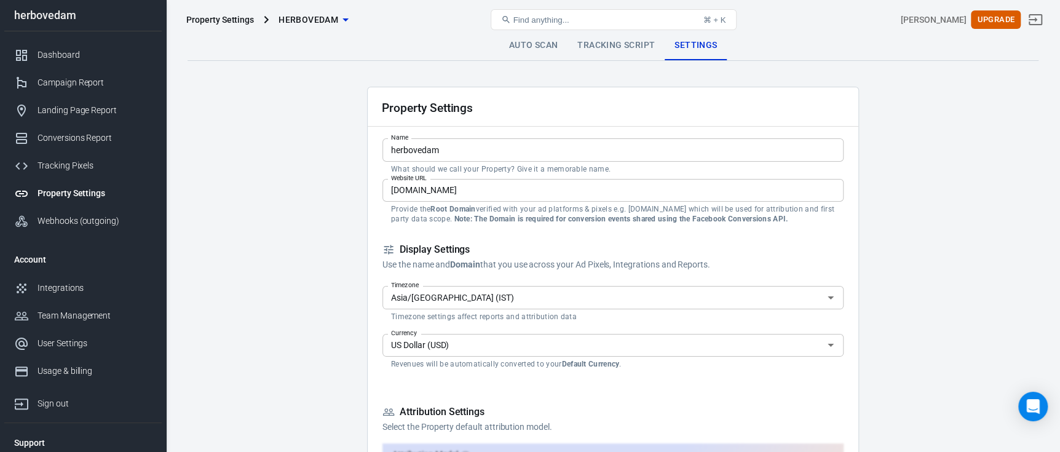
click at [94, 30] on div "herbovedam" at bounding box center [82, 15] width 157 height 31
click at [90, 52] on div "Dashboard" at bounding box center [94, 55] width 114 height 13
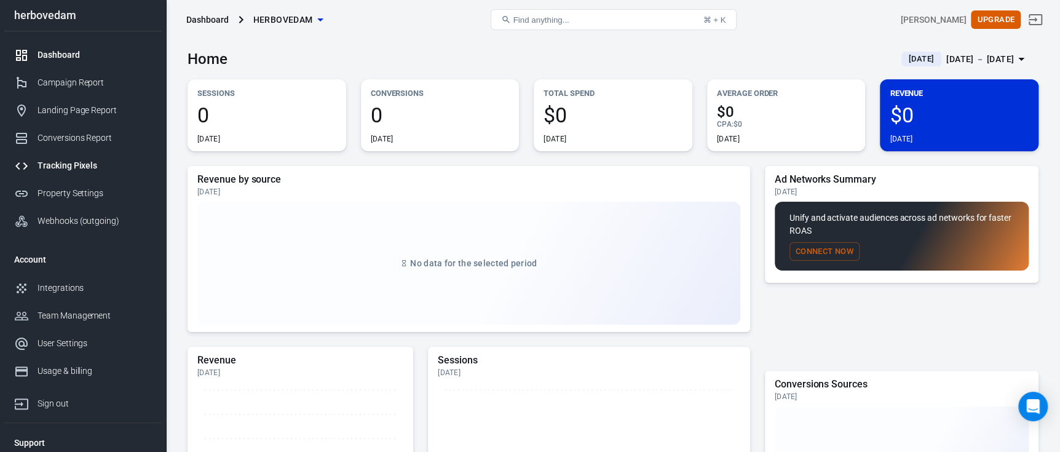
click at [87, 161] on div "Tracking Pixels" at bounding box center [94, 165] width 114 height 13
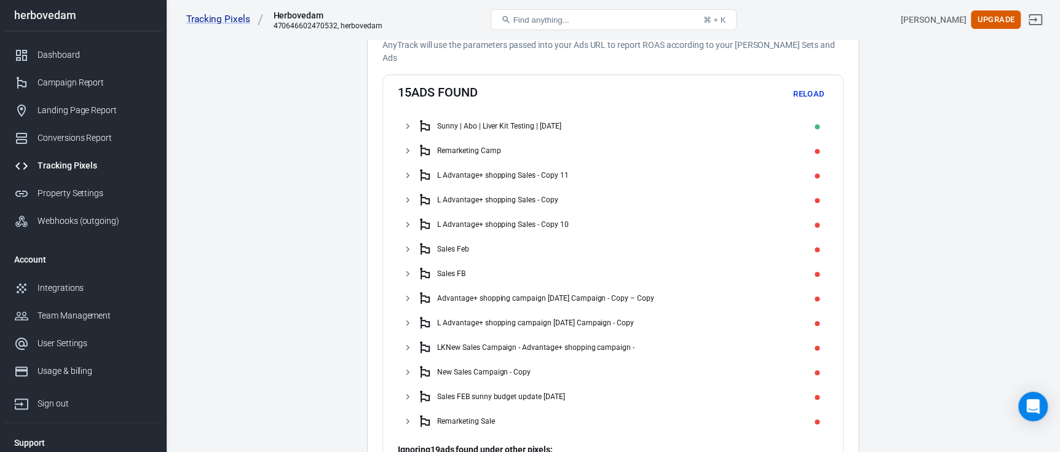
scroll to position [251, 0]
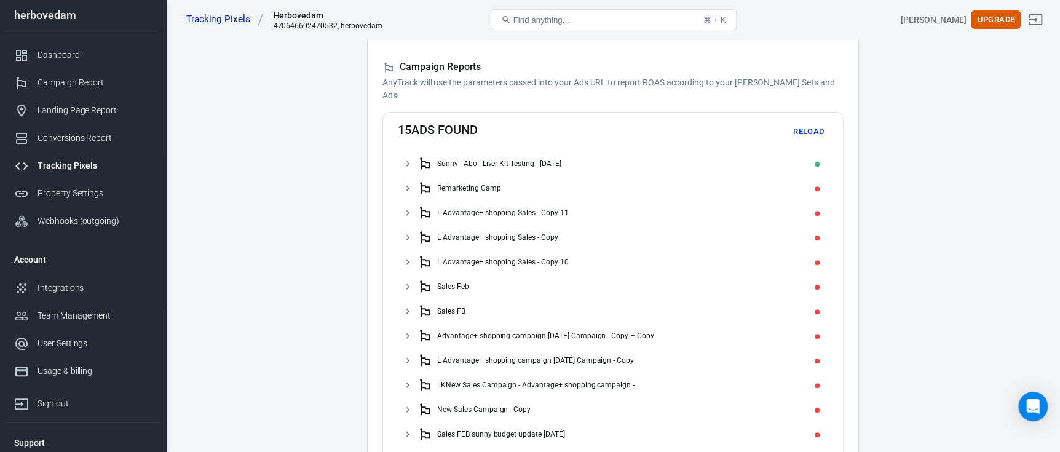
click at [803, 122] on button "Reload" at bounding box center [808, 131] width 39 height 19
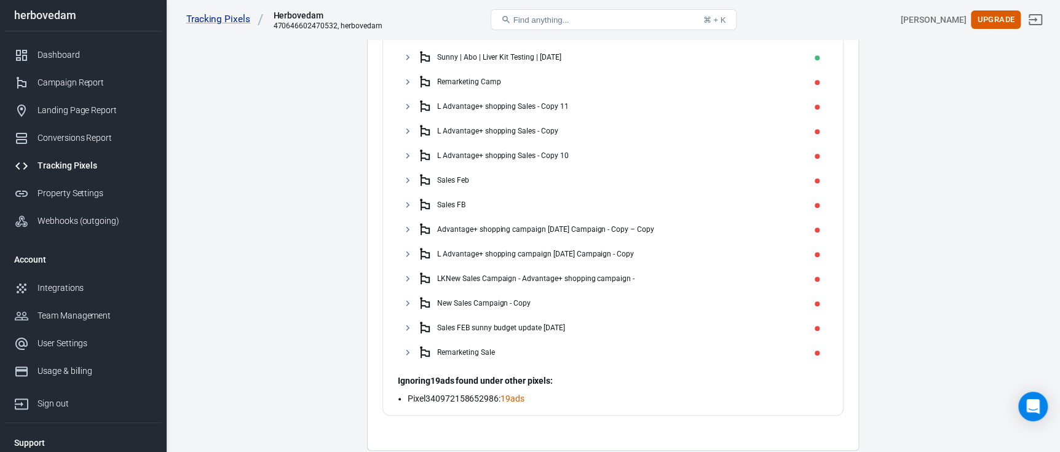
scroll to position [235, 0]
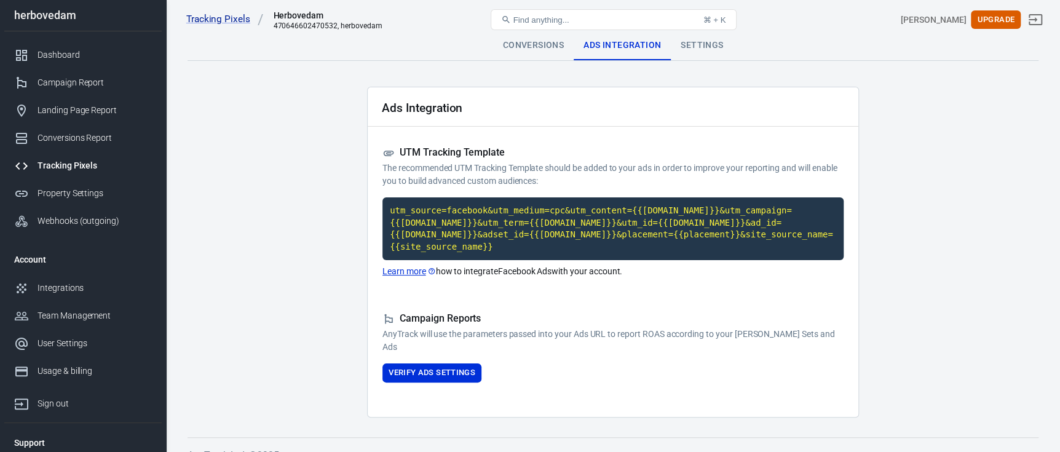
scroll to position [6, 0]
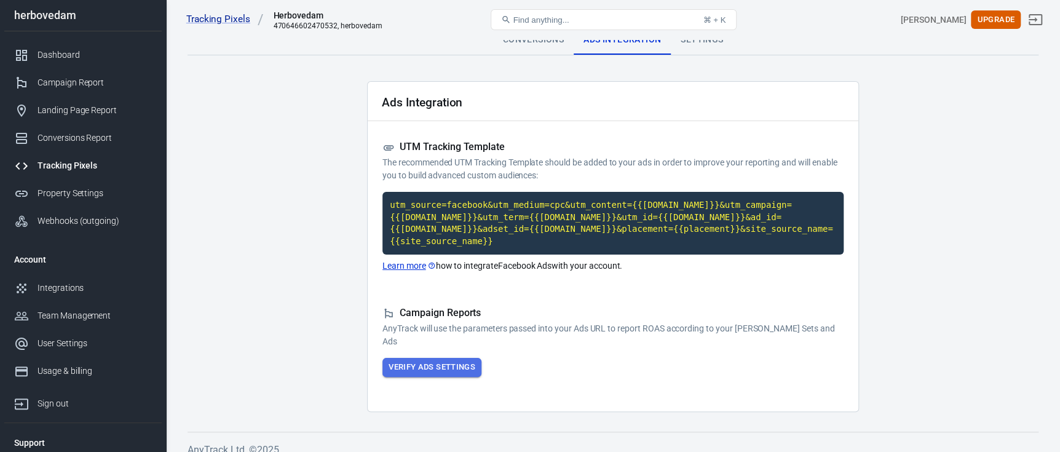
click at [475, 358] on button "Verify Ads Settings" at bounding box center [431, 367] width 99 height 19
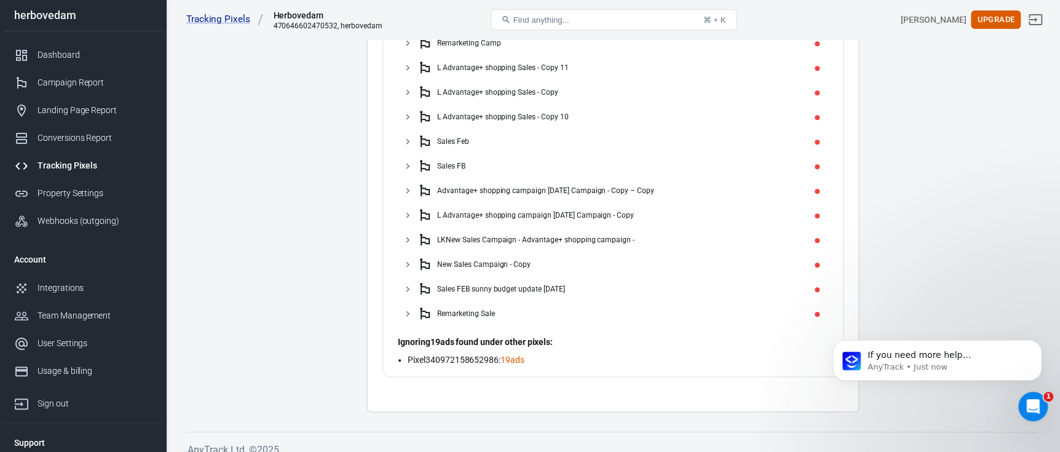
scroll to position [0, 0]
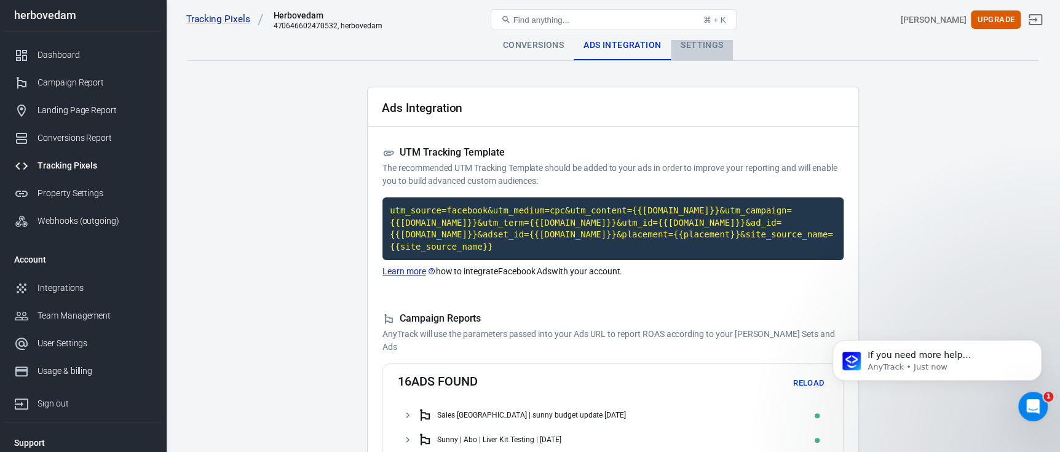
click at [711, 53] on div "Settings" at bounding box center [702, 46] width 62 height 30
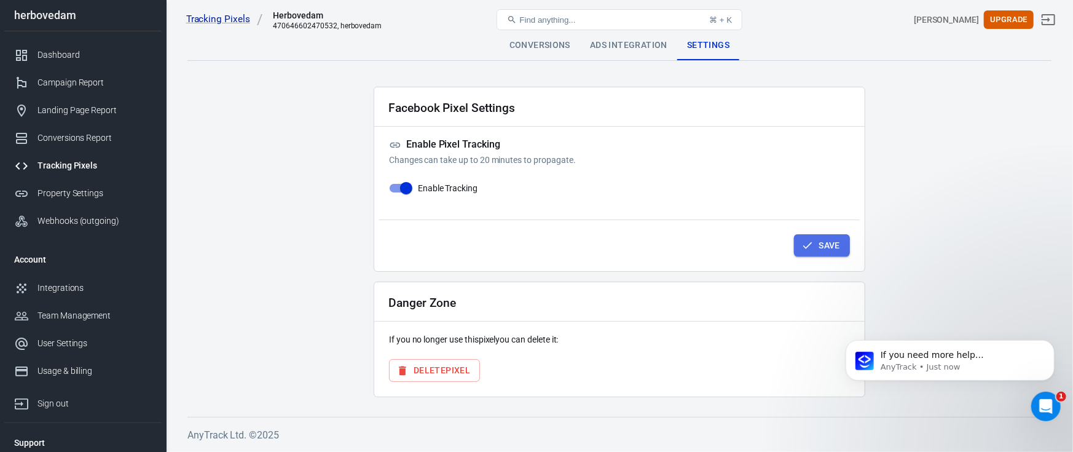
click at [796, 242] on button "Save" at bounding box center [822, 245] width 56 height 23
click at [79, 295] on link "Integrations" at bounding box center [82, 288] width 157 height 28
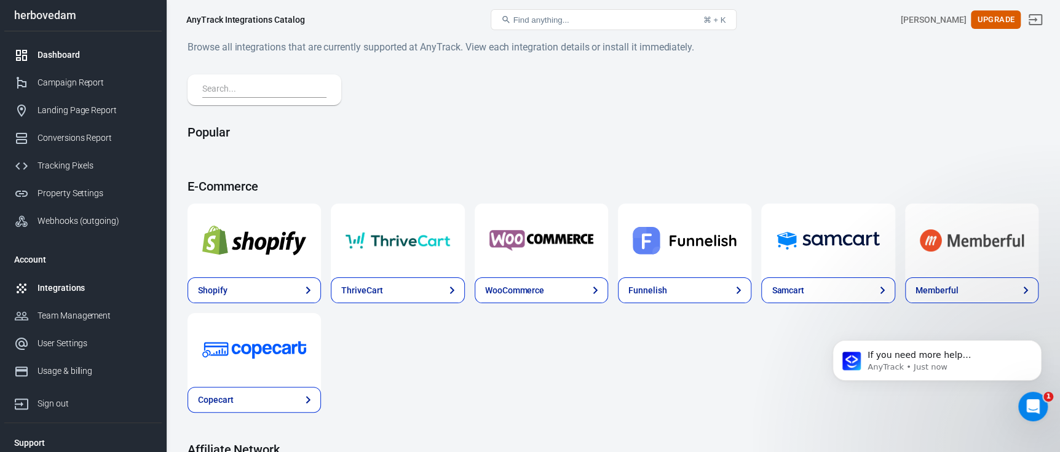
click at [73, 53] on div "Dashboard" at bounding box center [94, 55] width 114 height 13
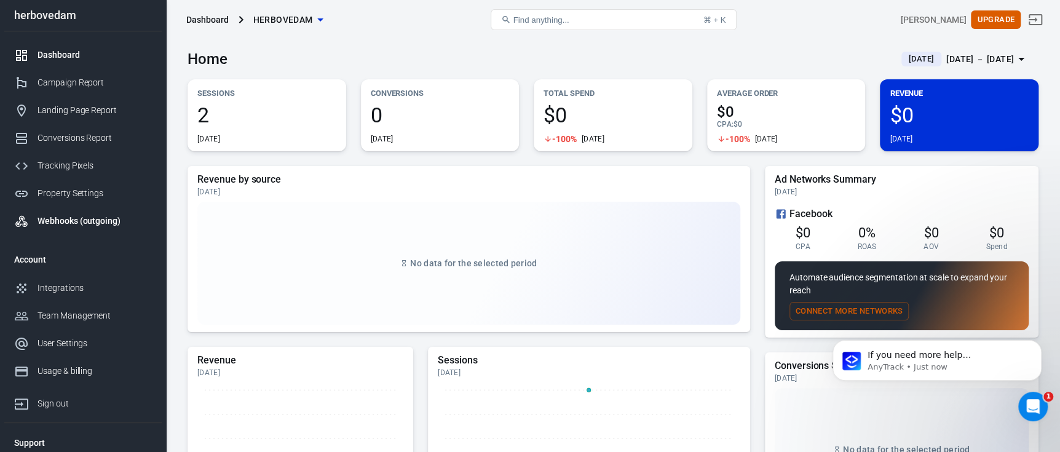
scroll to position [32, 0]
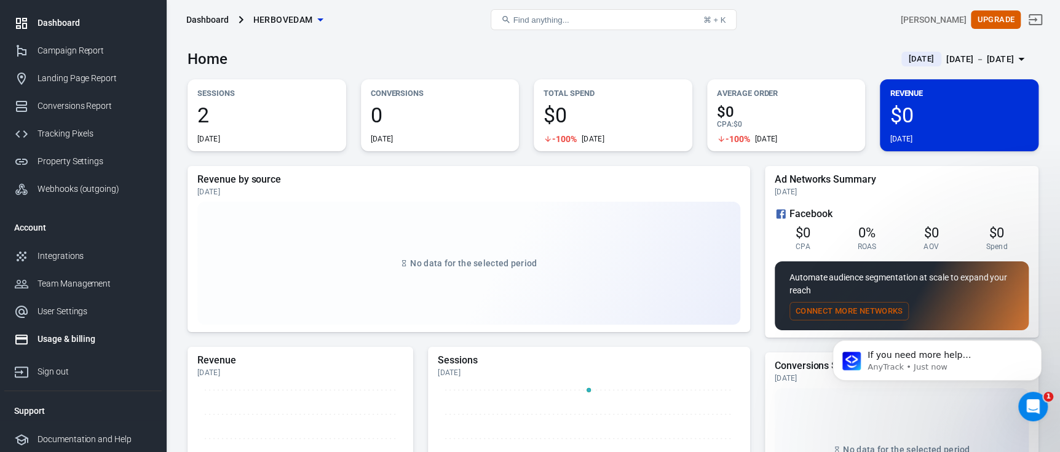
click at [72, 330] on link "Usage & billing" at bounding box center [82, 339] width 157 height 28
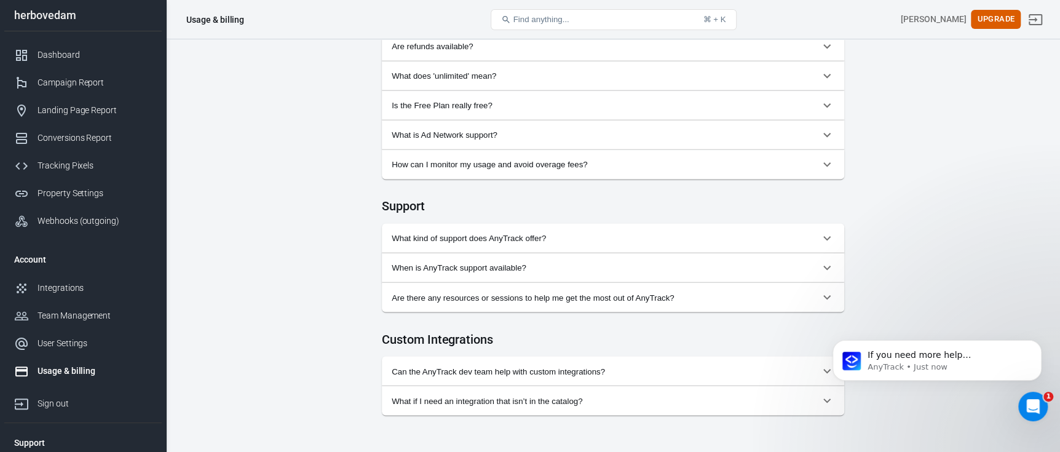
scroll to position [1220, 0]
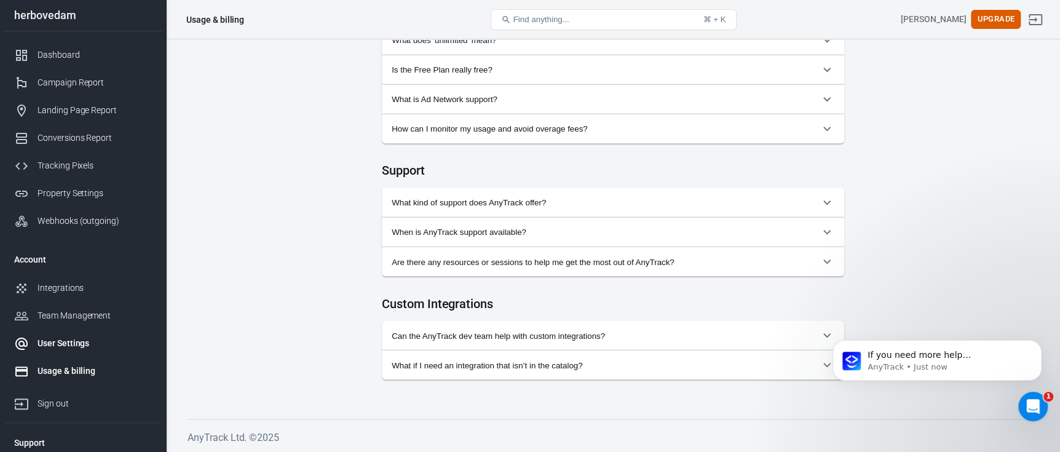
click at [68, 338] on div "User Settings" at bounding box center [94, 343] width 114 height 13
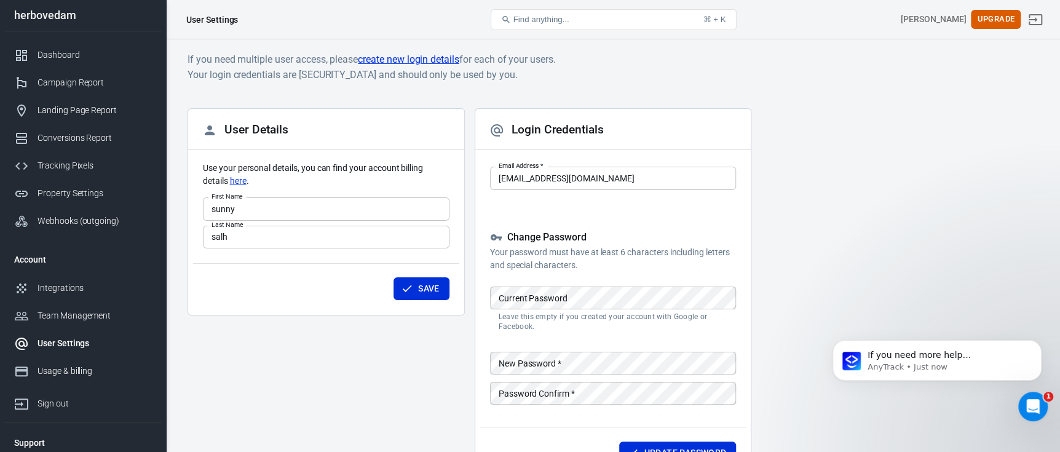
scroll to position [90, 0]
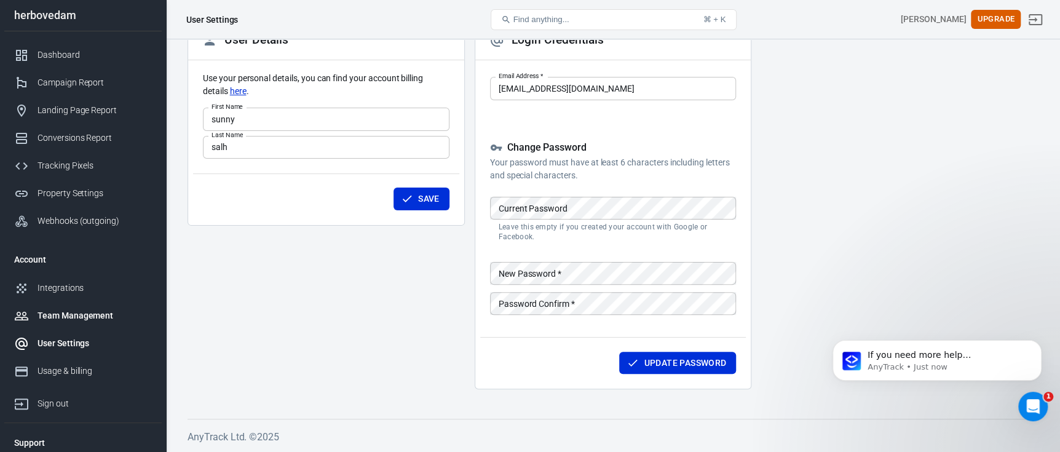
click at [96, 314] on div "Team Management" at bounding box center [94, 315] width 114 height 13
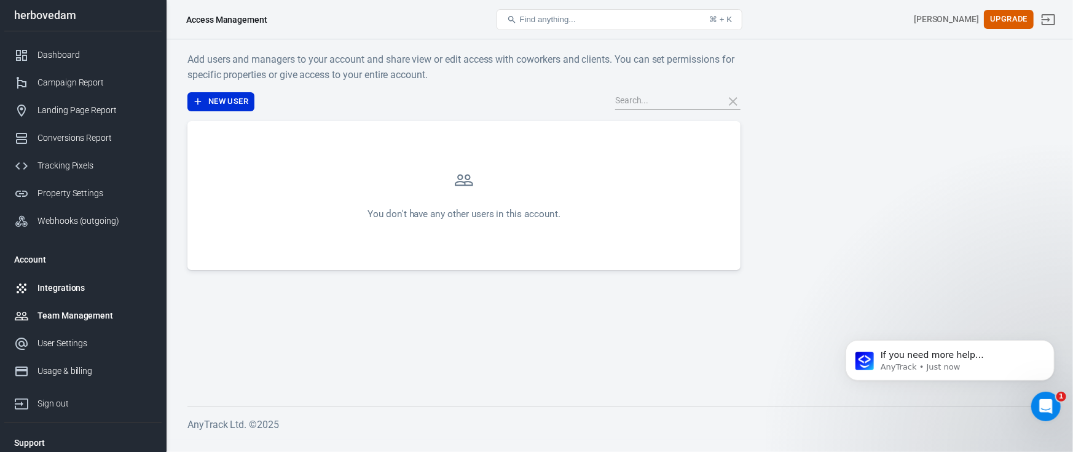
click at [79, 293] on div "Integrations" at bounding box center [94, 288] width 114 height 13
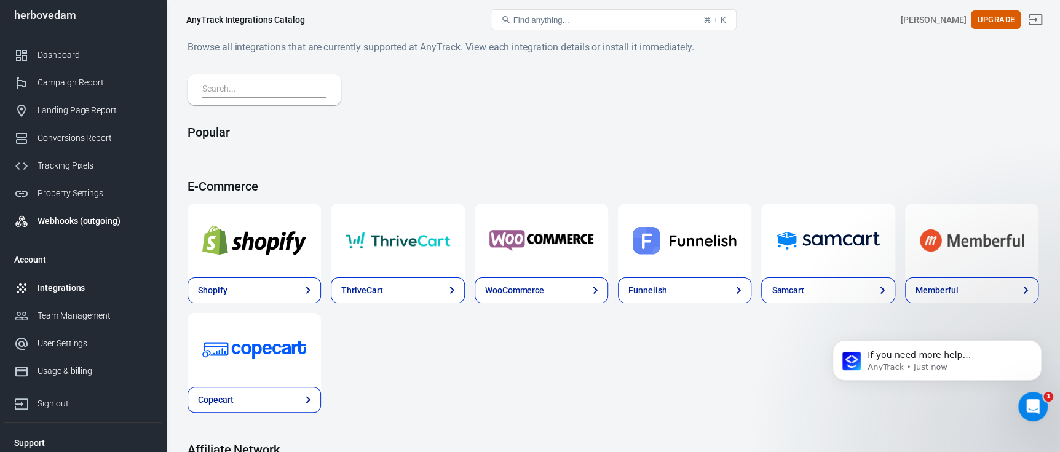
click at [98, 215] on div "Webhooks (outgoing)" at bounding box center [94, 221] width 114 height 13
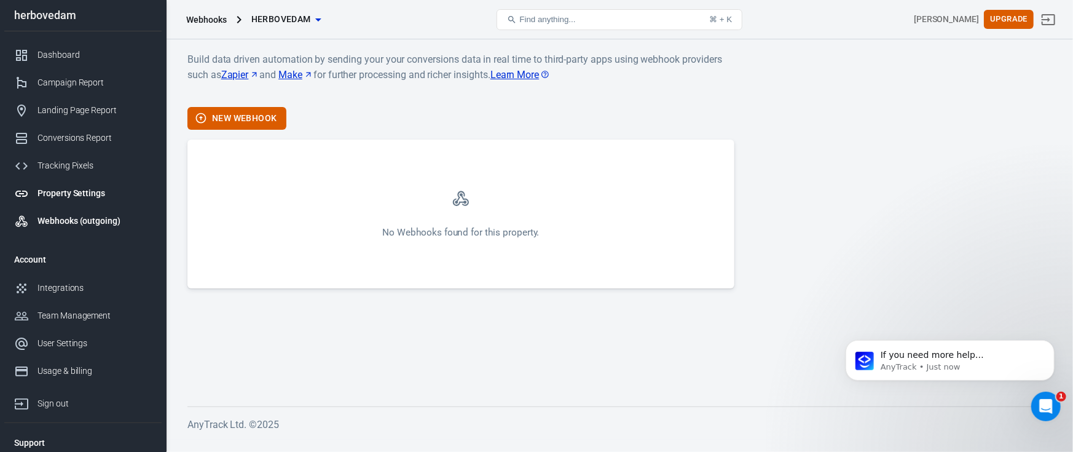
click at [97, 192] on div "Property Settings" at bounding box center [94, 193] width 114 height 13
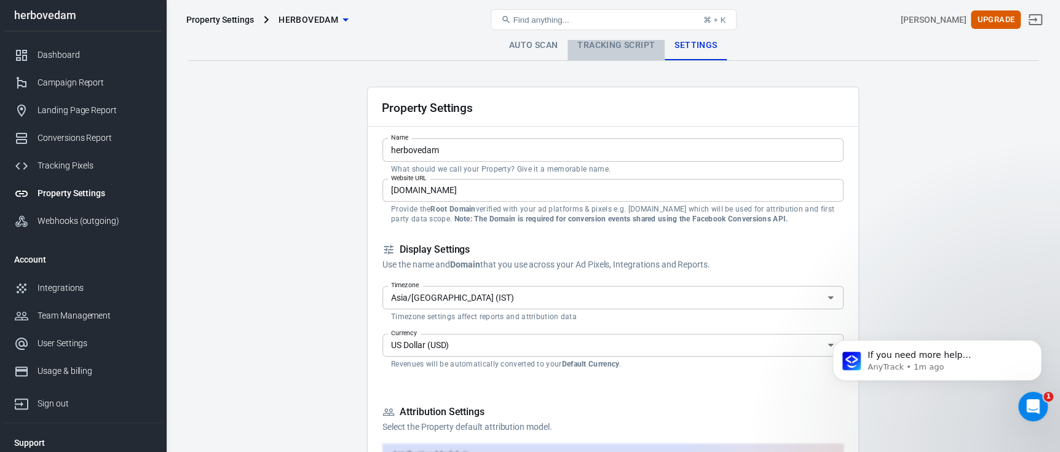
click at [620, 51] on link "Tracking Script" at bounding box center [615, 46] width 97 height 30
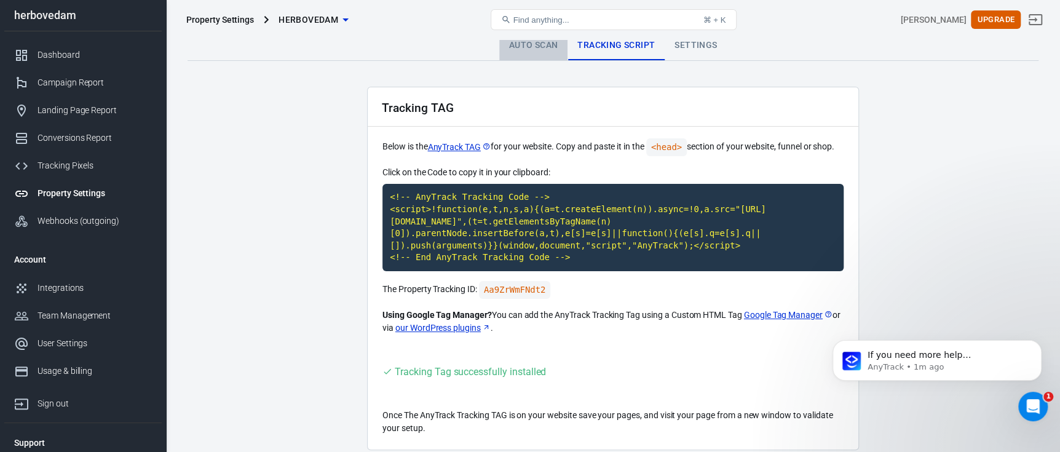
click at [515, 46] on link "Auto Scan" at bounding box center [533, 46] width 69 height 30
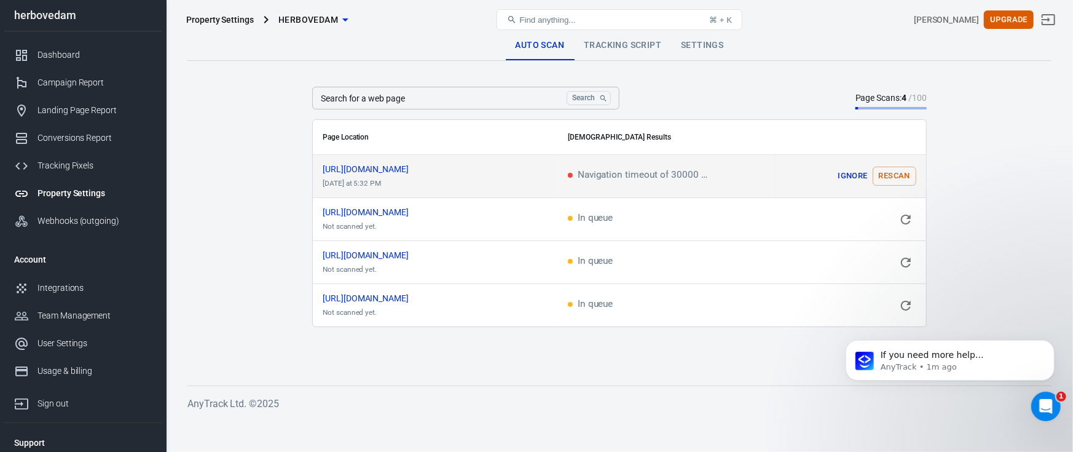
click at [887, 181] on button "Rescan" at bounding box center [895, 176] width 44 height 19
click at [907, 308] on icon "scrollable content" at bounding box center [906, 305] width 15 height 15
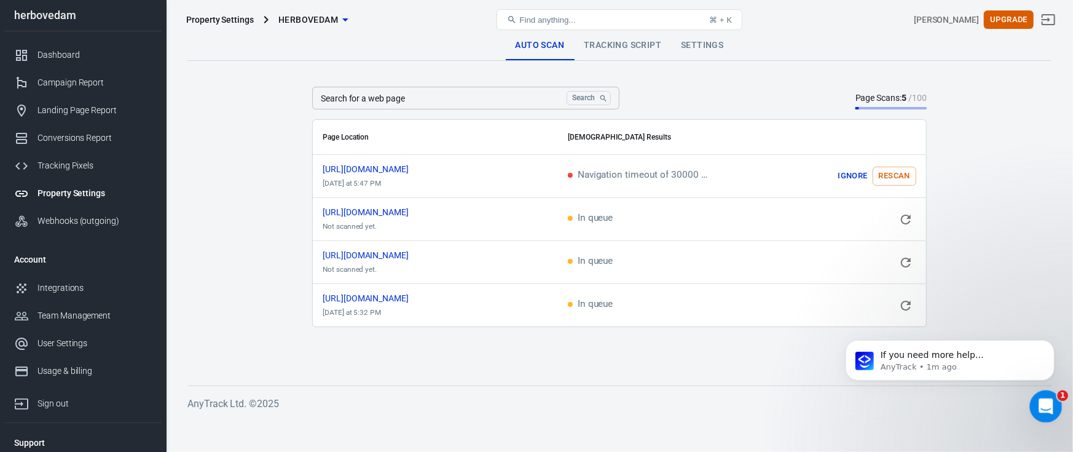
click at [1055, 403] on div "Open Intercom Messenger" at bounding box center [1044, 404] width 41 height 41
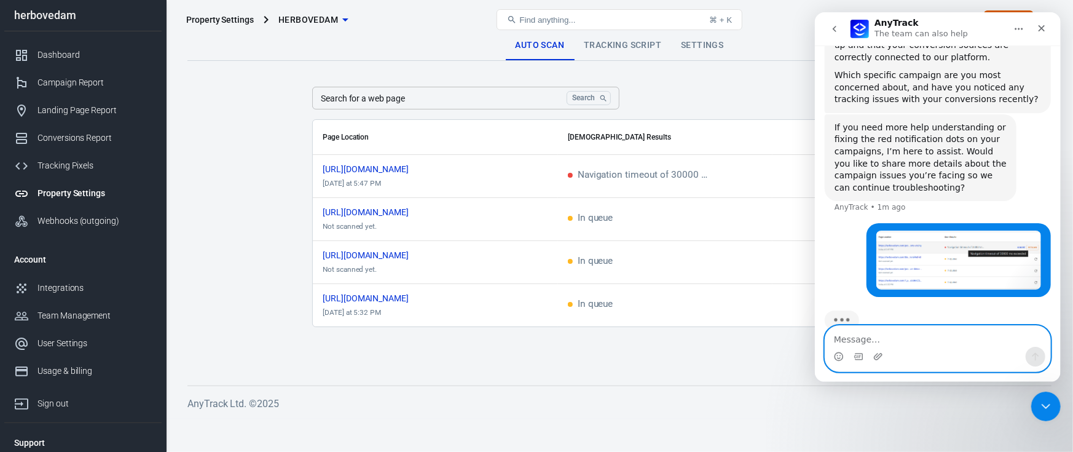
scroll to position [377, 0]
type textarea "issue?"
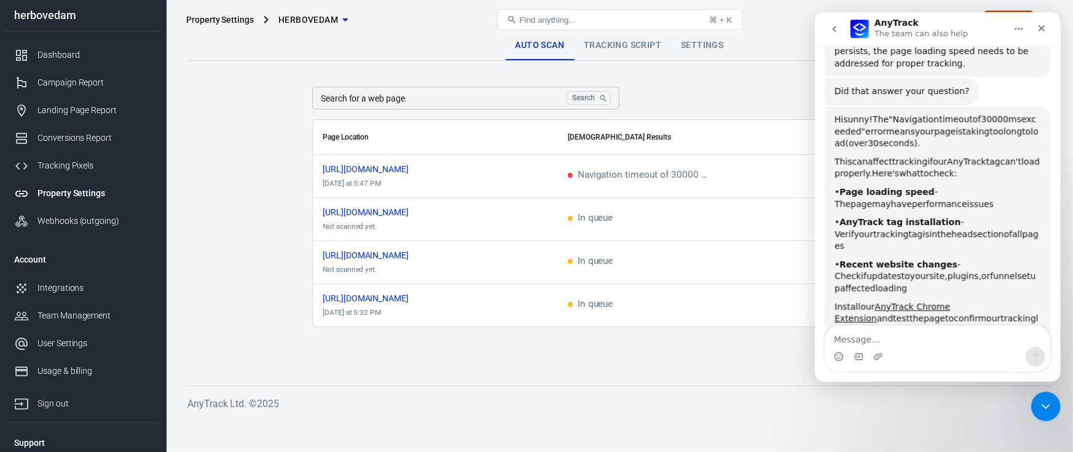
scroll to position [869, 0]
click at [1033, 404] on div "Close Intercom Messenger" at bounding box center [1045, 405] width 30 height 30
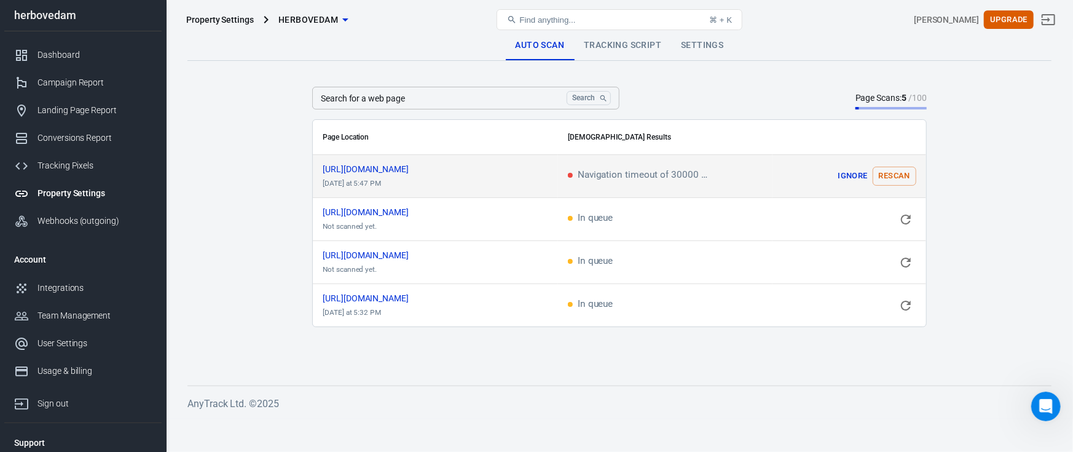
click at [883, 175] on button "Rescan" at bounding box center [895, 176] width 44 height 19
click at [620, 45] on link "Tracking Script" at bounding box center [622, 46] width 97 height 30
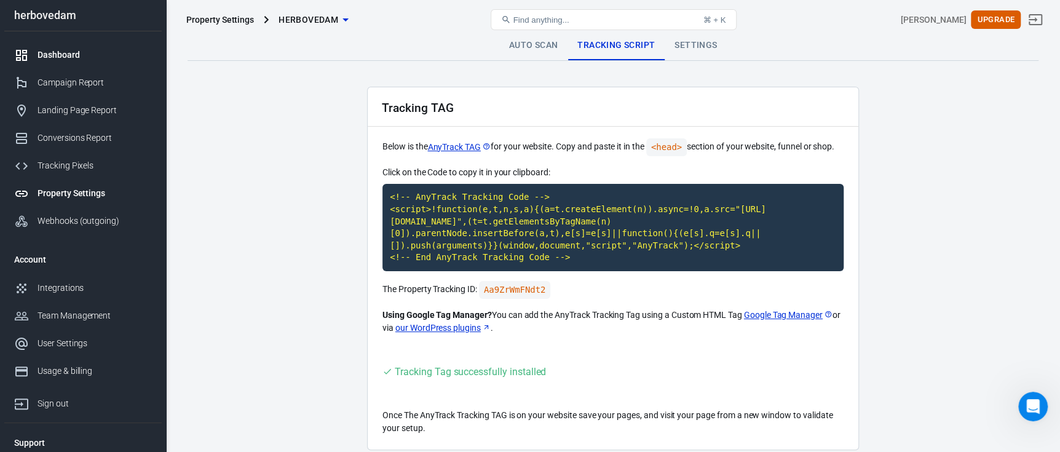
click at [64, 60] on div "Dashboard" at bounding box center [94, 55] width 114 height 13
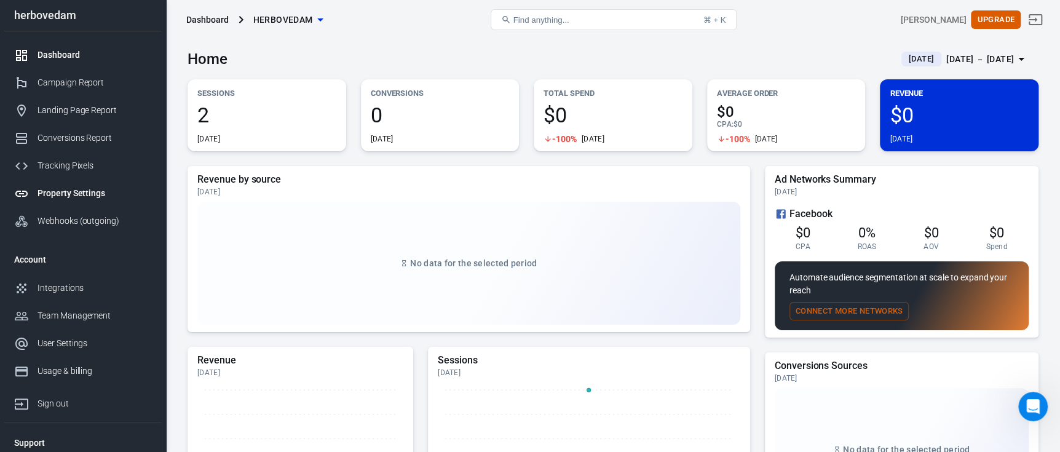
click at [88, 197] on div "Property Settings" at bounding box center [94, 193] width 114 height 13
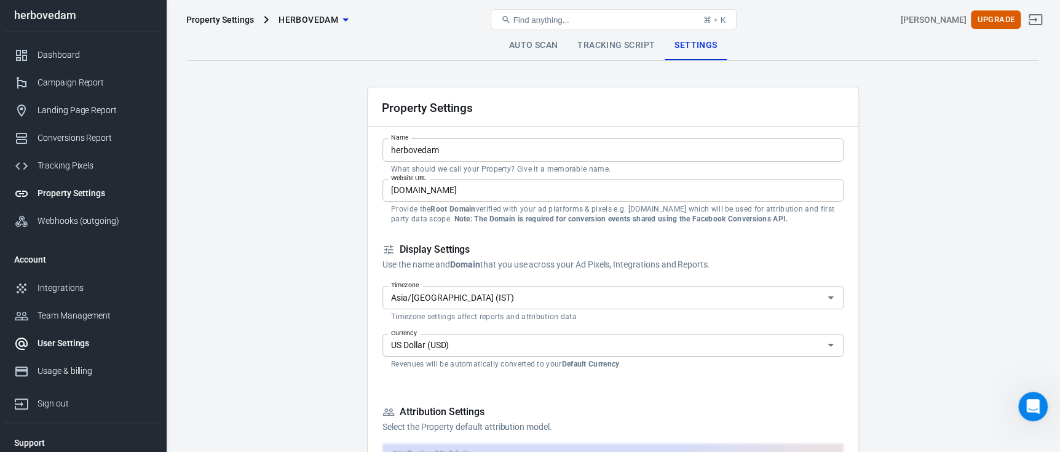
click at [85, 338] on div "User Settings" at bounding box center [94, 343] width 114 height 13
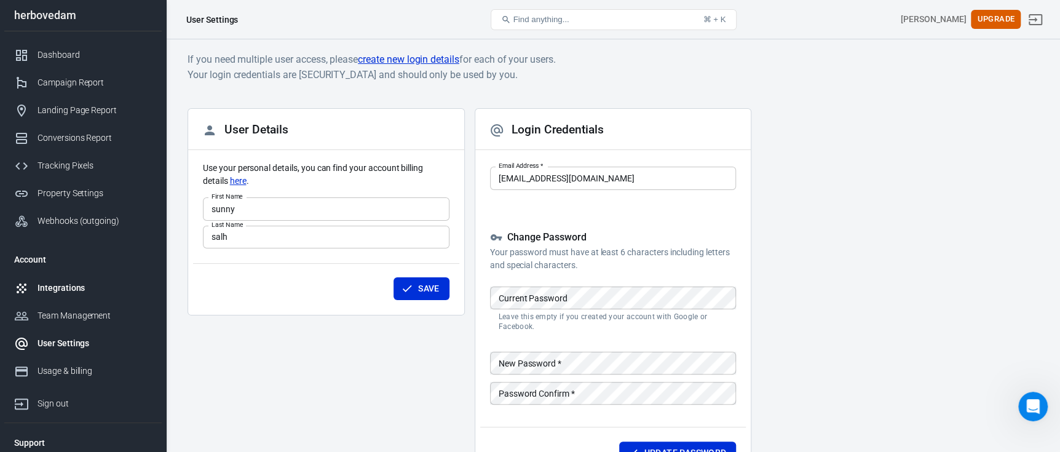
click at [71, 299] on link "Integrations" at bounding box center [82, 288] width 157 height 28
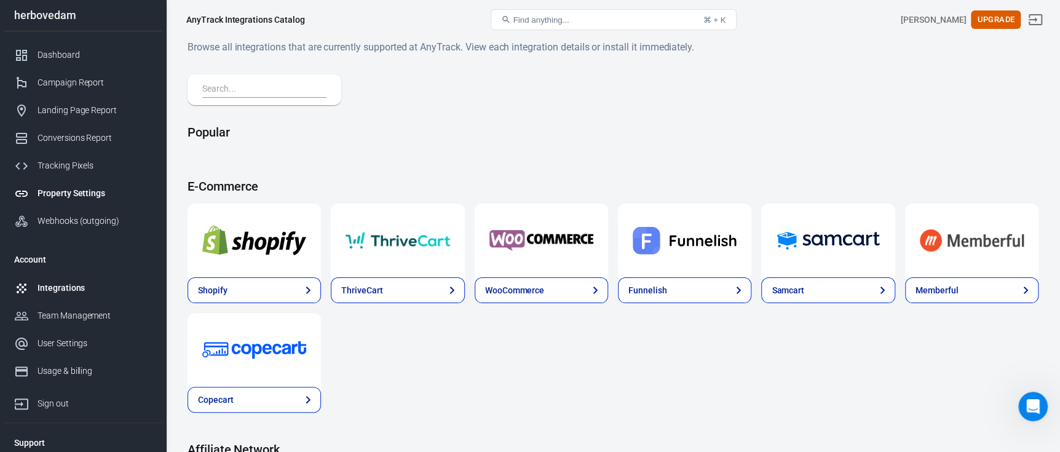
click at [65, 194] on div "Property Settings" at bounding box center [94, 193] width 114 height 13
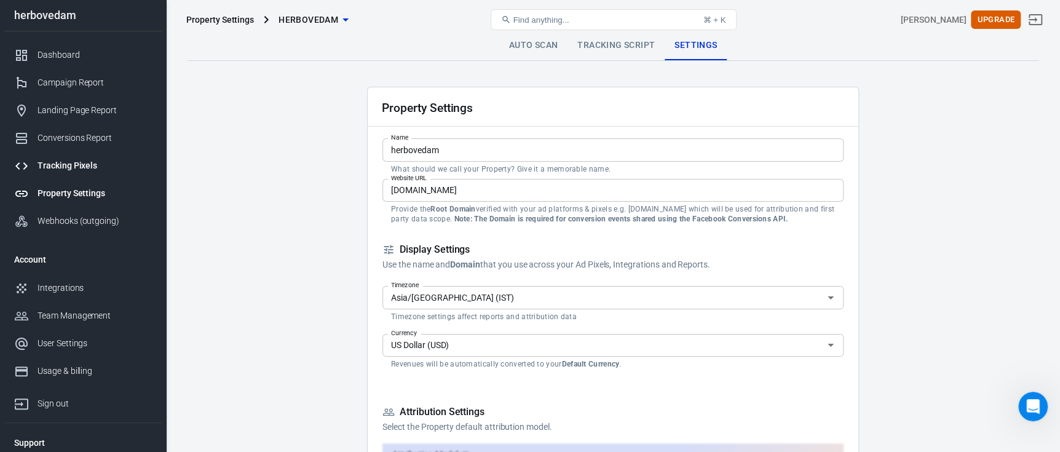
click at [67, 154] on link "Tracking Pixels" at bounding box center [82, 166] width 157 height 28
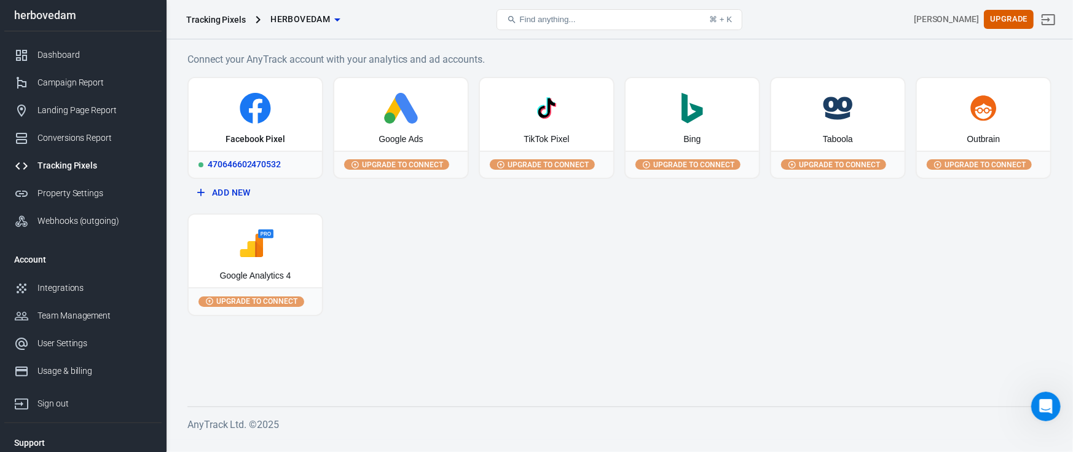
click at [283, 125] on div "Facebook Pixel" at bounding box center [255, 114] width 133 height 73
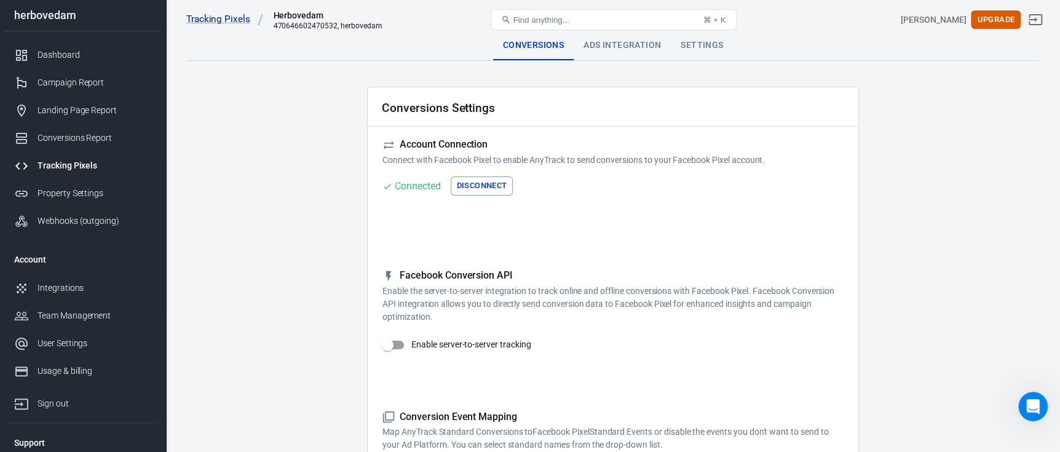
click at [610, 45] on div "Ads Integration" at bounding box center [621, 46] width 97 height 30
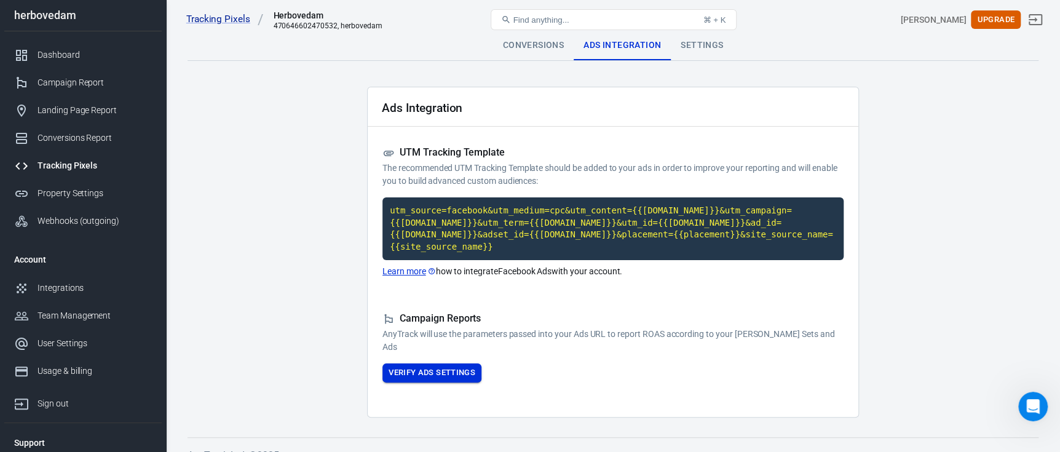
click at [436, 363] on button "Verify Ads Settings" at bounding box center [431, 372] width 99 height 19
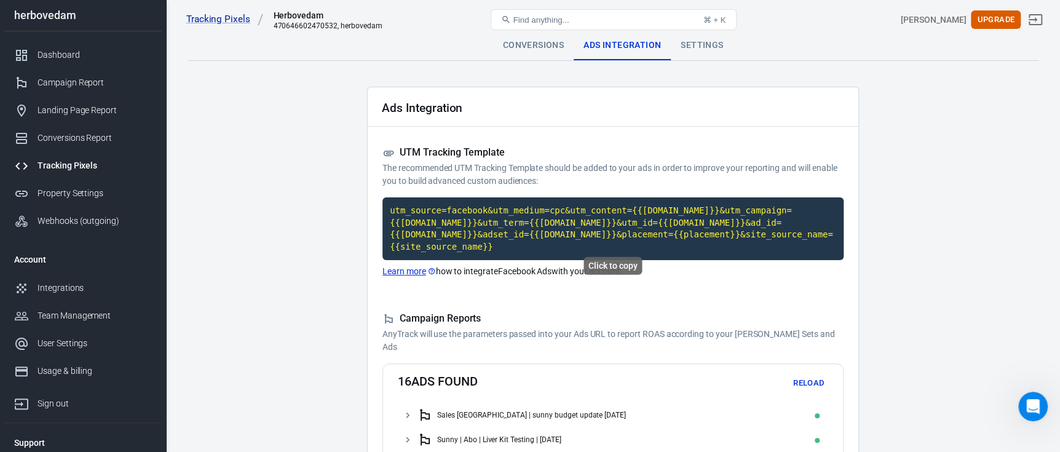
click at [578, 221] on code "utm_source=facebook&utm_medium=cpc&utm_content={{[DOMAIN_NAME]}}&utm_campaign={…" at bounding box center [612, 228] width 461 height 63
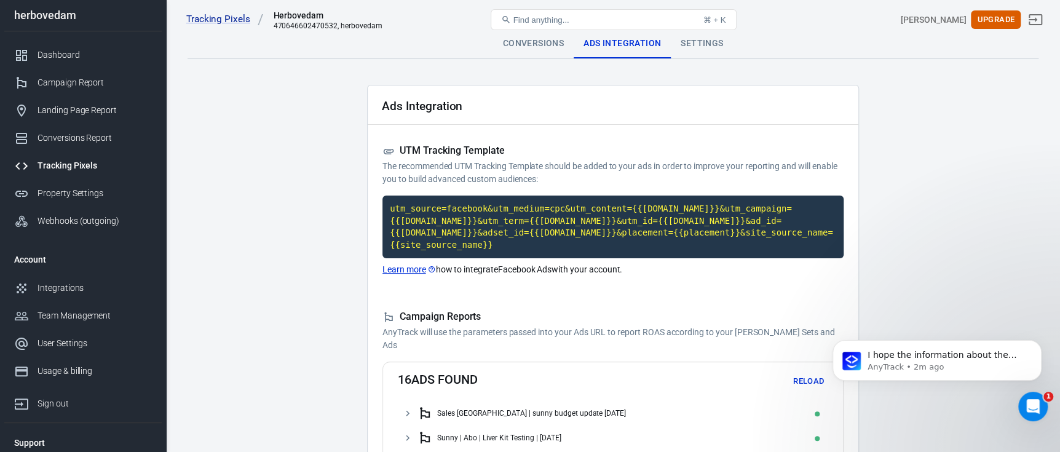
scroll to position [245, 0]
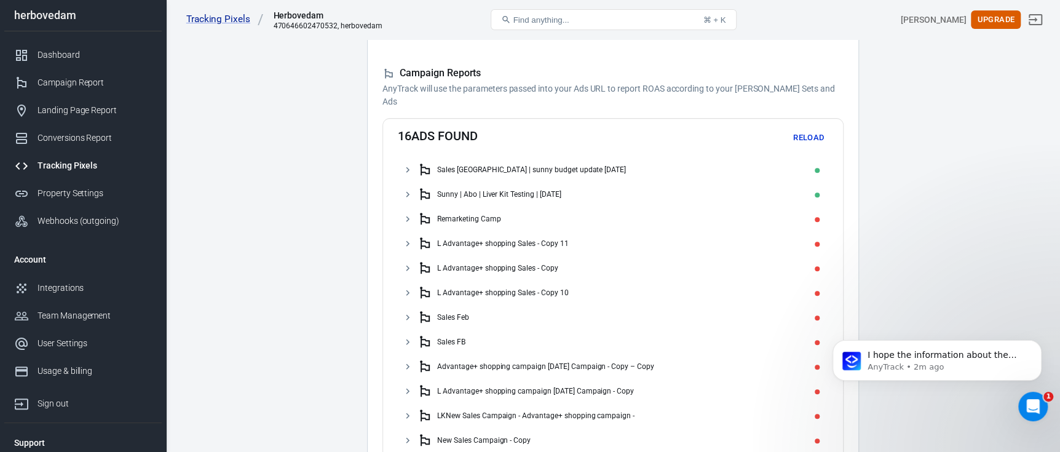
click at [810, 118] on div "16 ads found Reload Sales delhi | sunny budget update 15 aug 25 Sunny | Abo | L…" at bounding box center [612, 335] width 461 height 435
click at [811, 118] on div "16 ads found Reload Sales delhi | sunny budget update 15 aug 25 Sunny | Abo | L…" at bounding box center [612, 335] width 461 height 435
click at [813, 128] on button "Reload" at bounding box center [808, 137] width 39 height 19
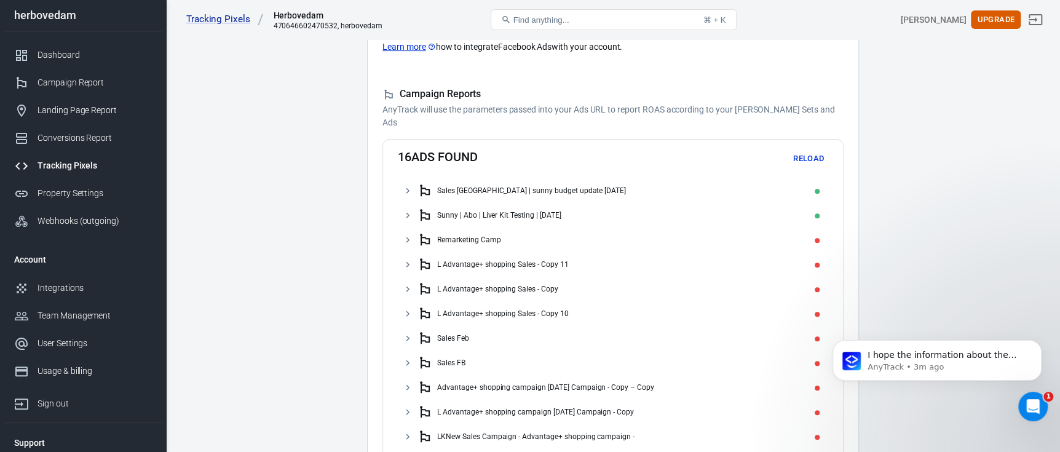
scroll to position [198, 0]
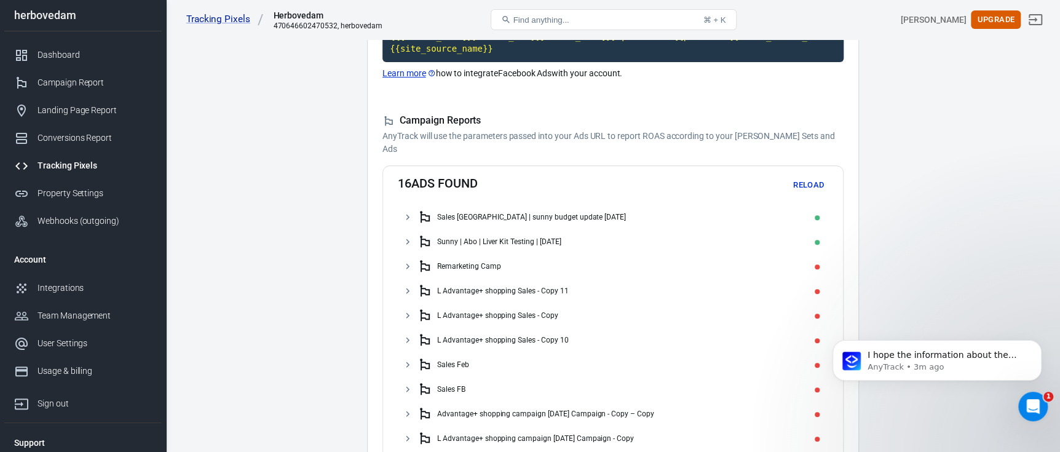
click at [806, 176] on button "Reload" at bounding box center [808, 185] width 39 height 19
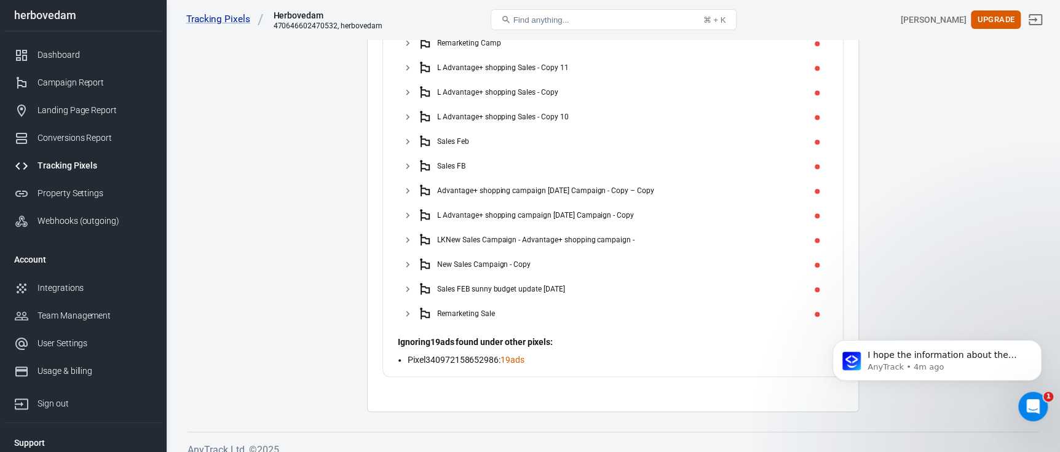
scroll to position [0, 0]
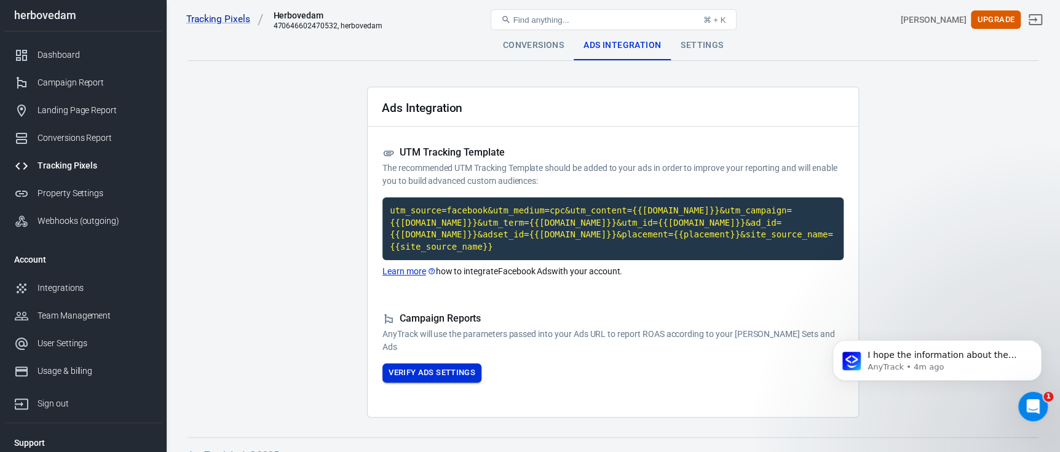
click at [417, 365] on button "Verify Ads Settings" at bounding box center [431, 372] width 99 height 19
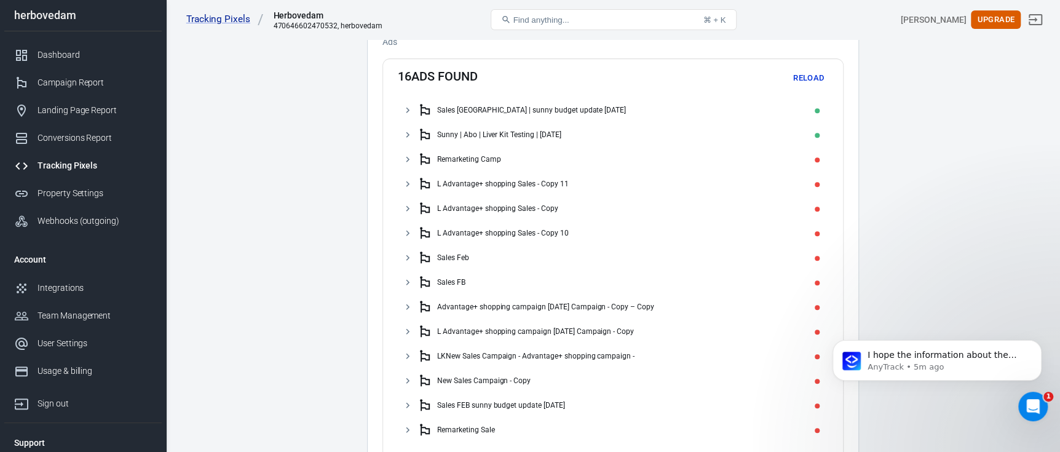
scroll to position [306, 0]
click at [813, 68] on button "Reload" at bounding box center [808, 77] width 39 height 19
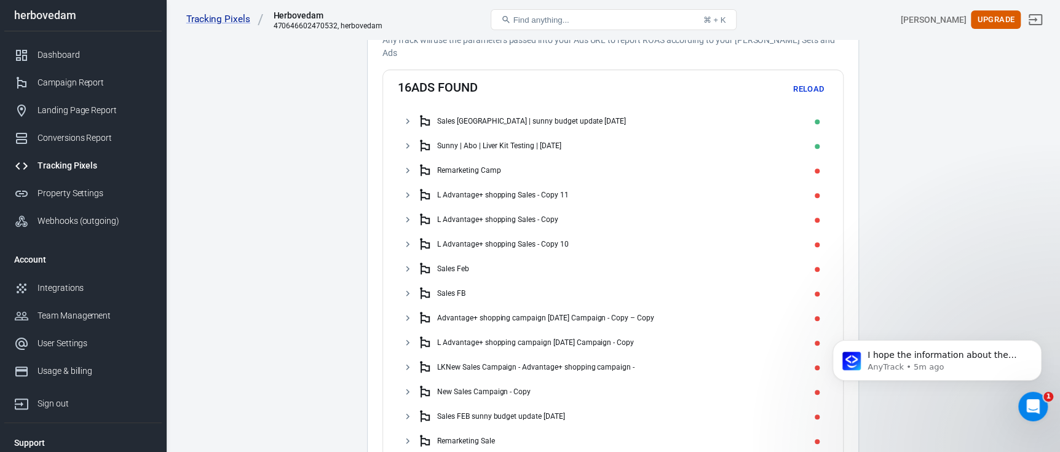
scroll to position [299, 0]
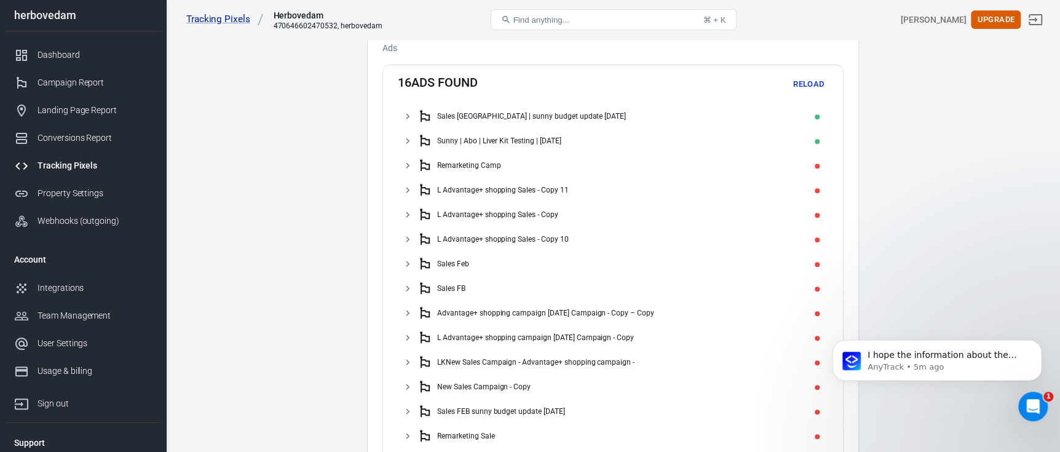
click at [819, 75] on button "Reload" at bounding box center [808, 84] width 39 height 19
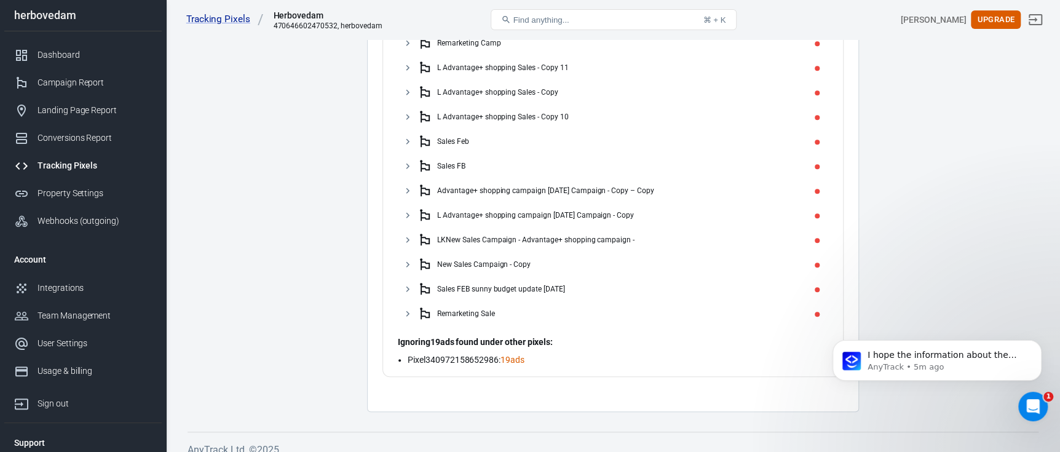
scroll to position [0, 0]
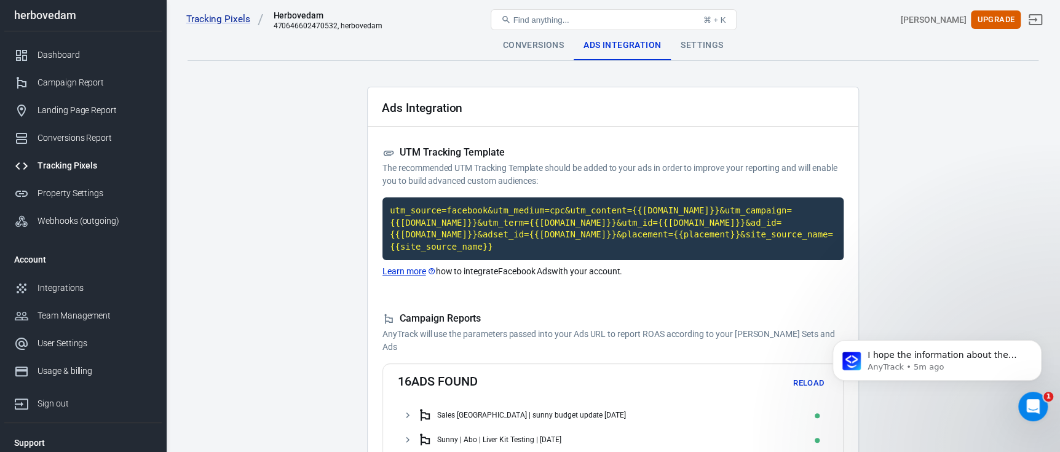
click at [712, 44] on div "Settings" at bounding box center [702, 46] width 62 height 30
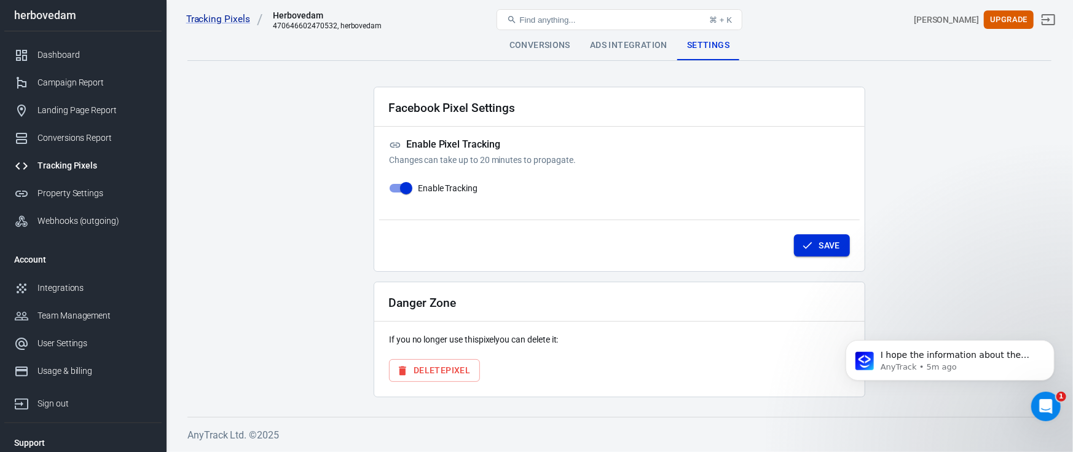
click at [810, 245] on icon "button" at bounding box center [808, 245] width 12 height 12
click at [558, 47] on div "Conversions" at bounding box center [540, 46] width 81 height 30
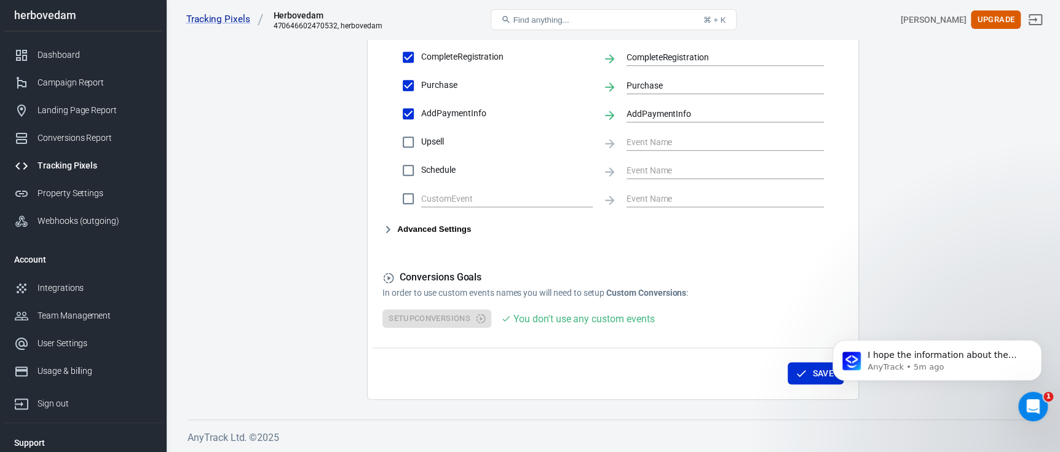
scroll to position [631, 0]
click at [810, 371] on button "Save" at bounding box center [815, 372] width 56 height 23
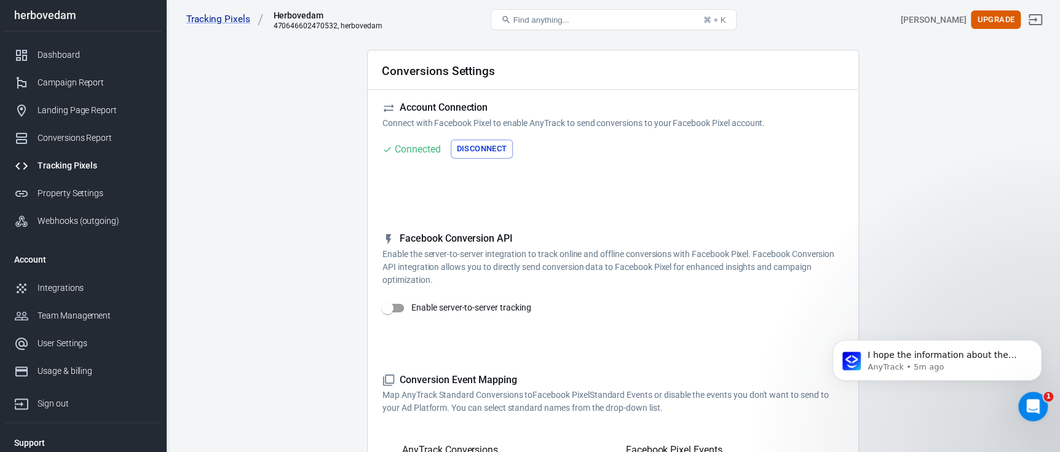
scroll to position [0, 0]
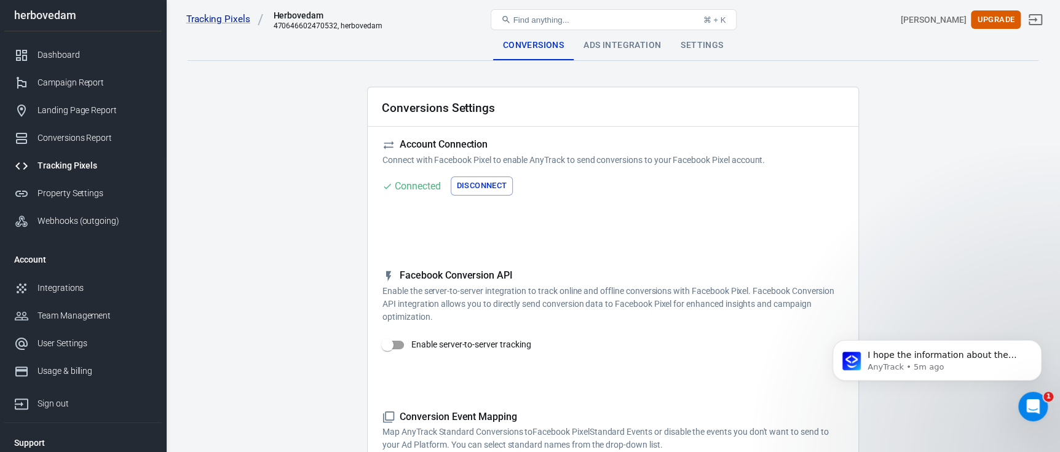
click at [637, 40] on div "Ads Integration" at bounding box center [621, 46] width 97 height 30
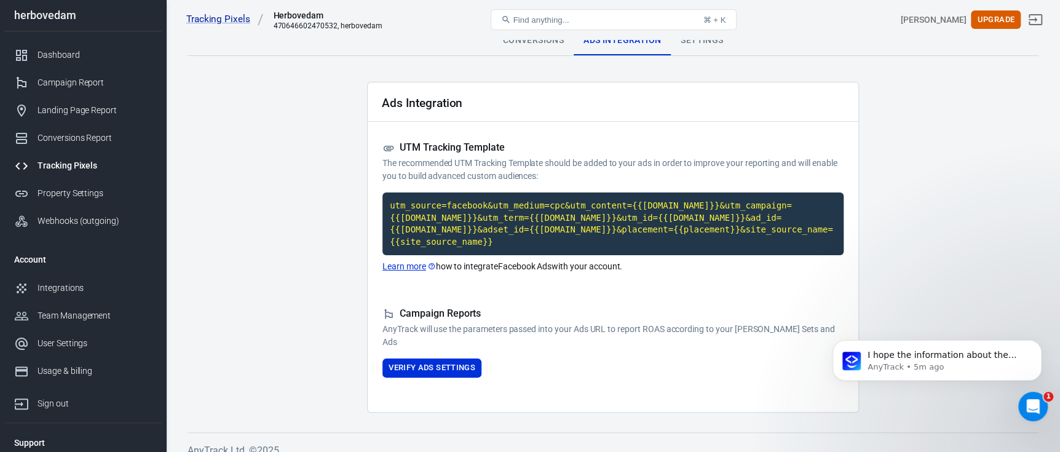
scroll to position [6, 0]
click at [444, 358] on button "Verify Ads Settings" at bounding box center [431, 367] width 99 height 19
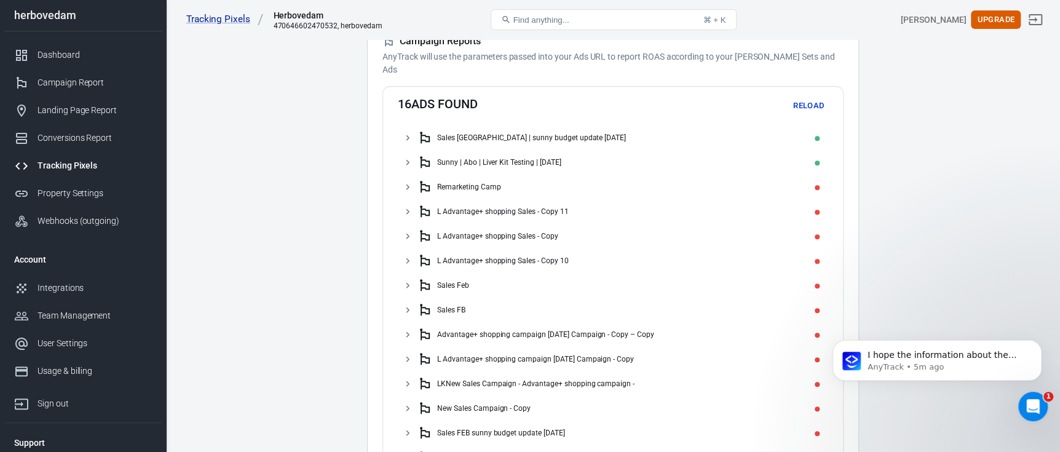
scroll to position [251, 0]
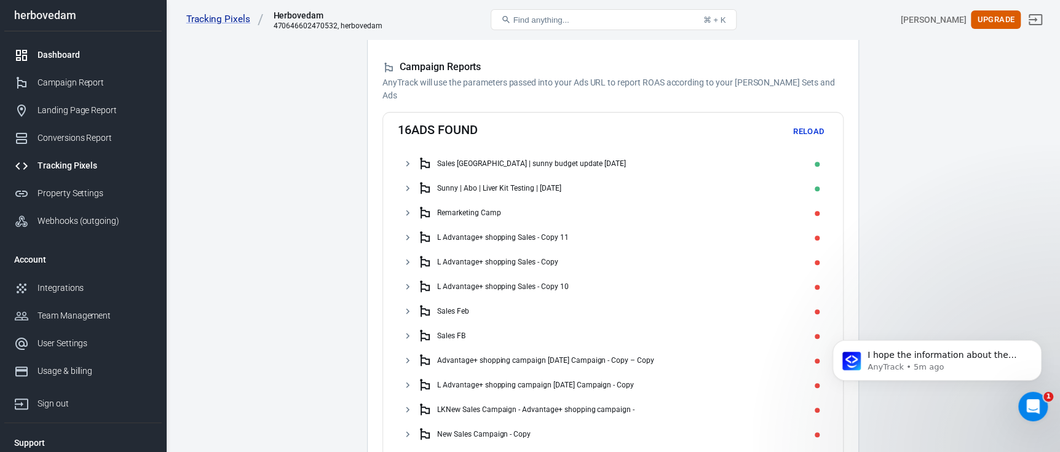
click at [79, 59] on div "Dashboard" at bounding box center [94, 55] width 114 height 13
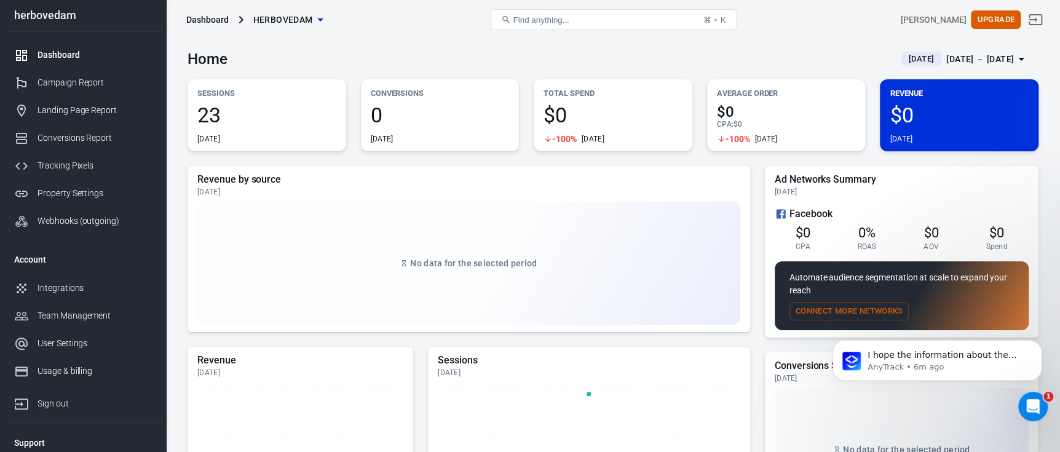
click at [91, 47] on link "Dashboard" at bounding box center [82, 55] width 157 height 28
click at [843, 312] on button "Connect More Networks" at bounding box center [849, 311] width 120 height 19
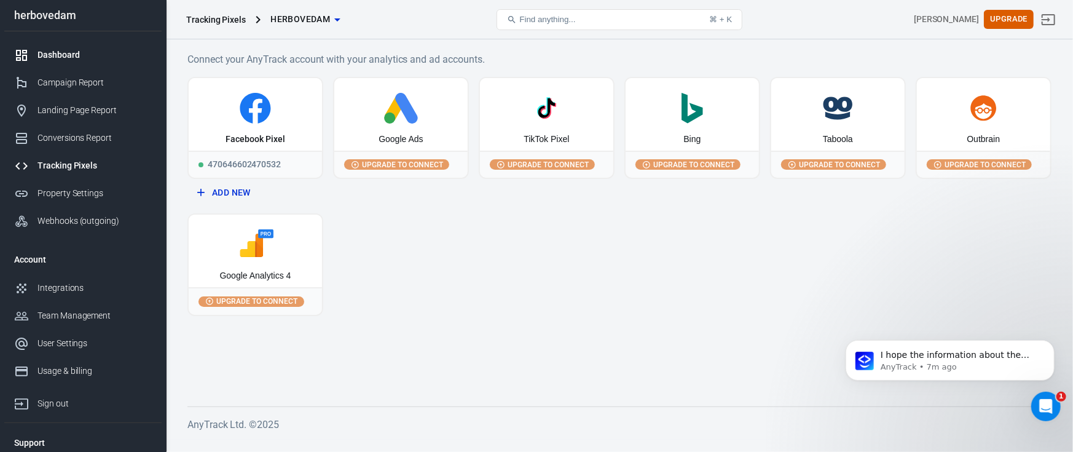
click at [91, 55] on div "Dashboard" at bounding box center [94, 55] width 114 height 13
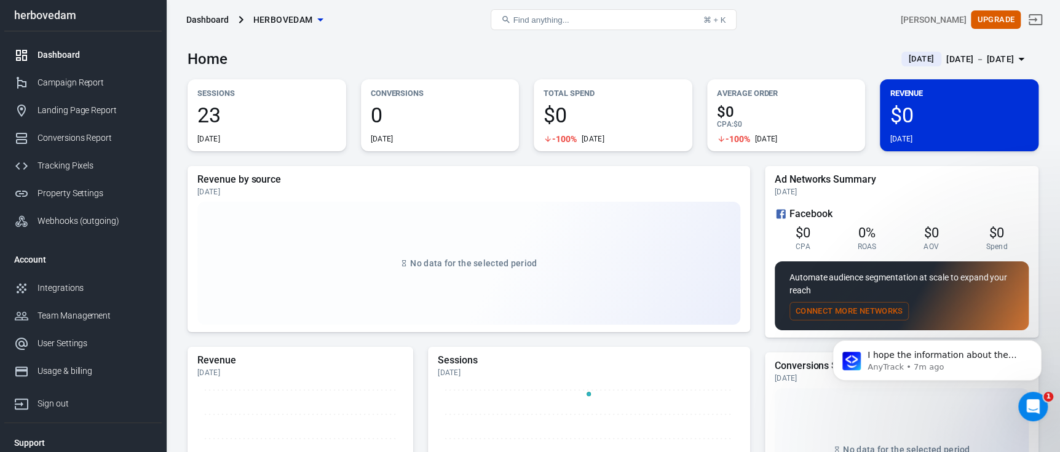
click at [710, 16] on div "⌘ + K" at bounding box center [714, 19] width 23 height 9
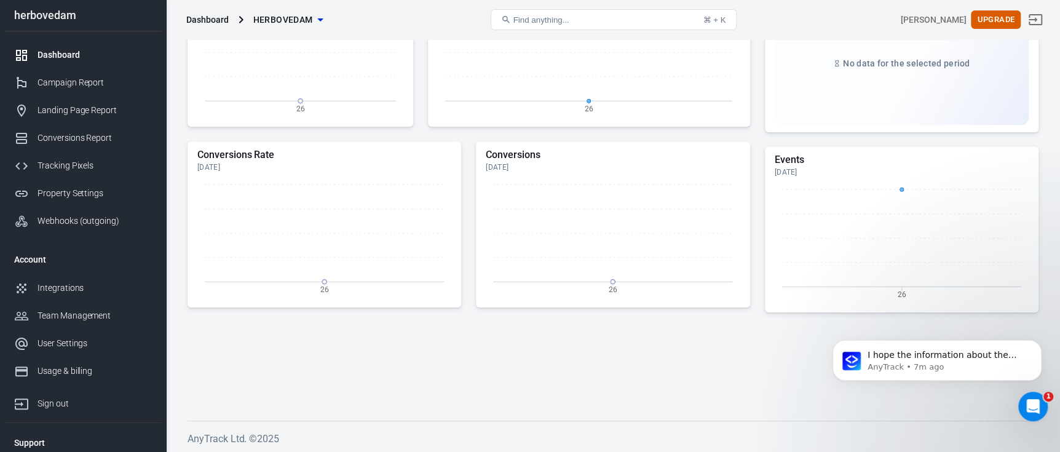
scroll to position [387, 0]
click at [109, 84] on div "Campaign Report" at bounding box center [94, 82] width 114 height 13
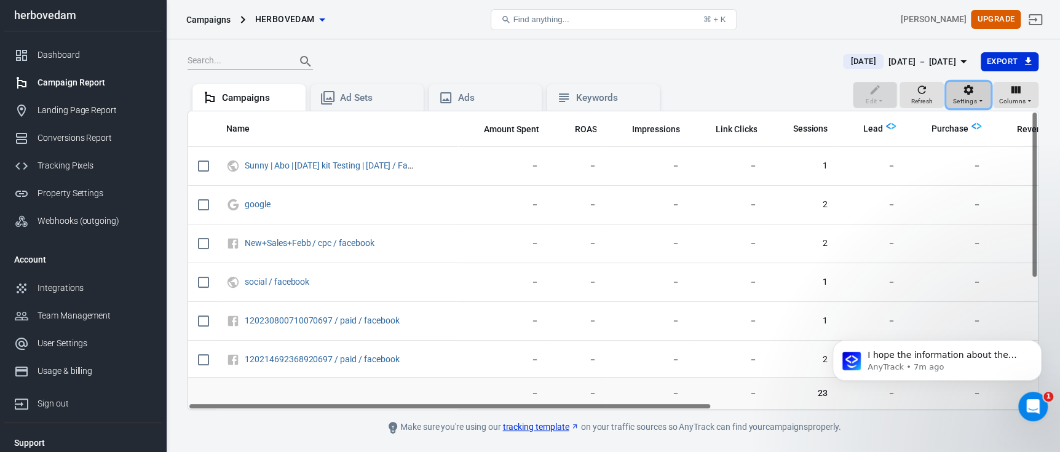
click at [964, 96] on span "Settings" at bounding box center [965, 101] width 24 height 11
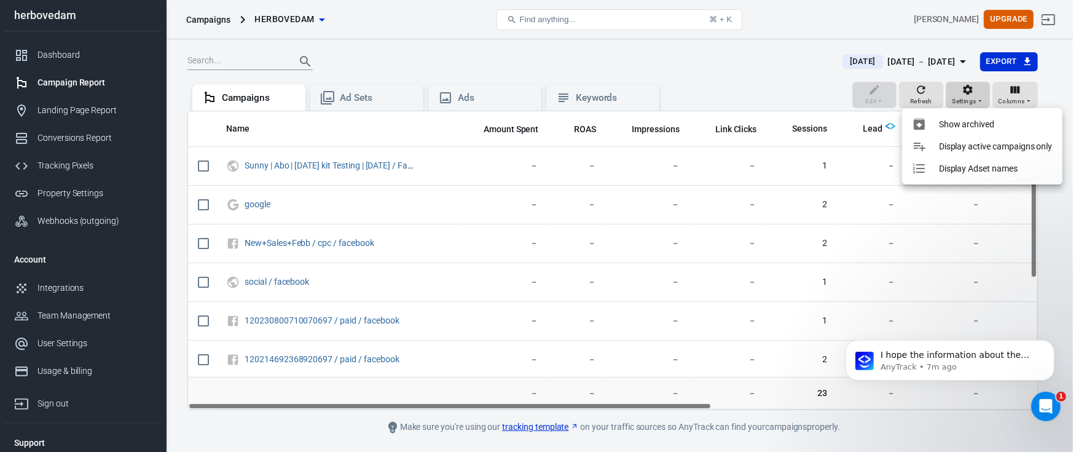
click at [964, 96] on div at bounding box center [536, 226] width 1073 height 452
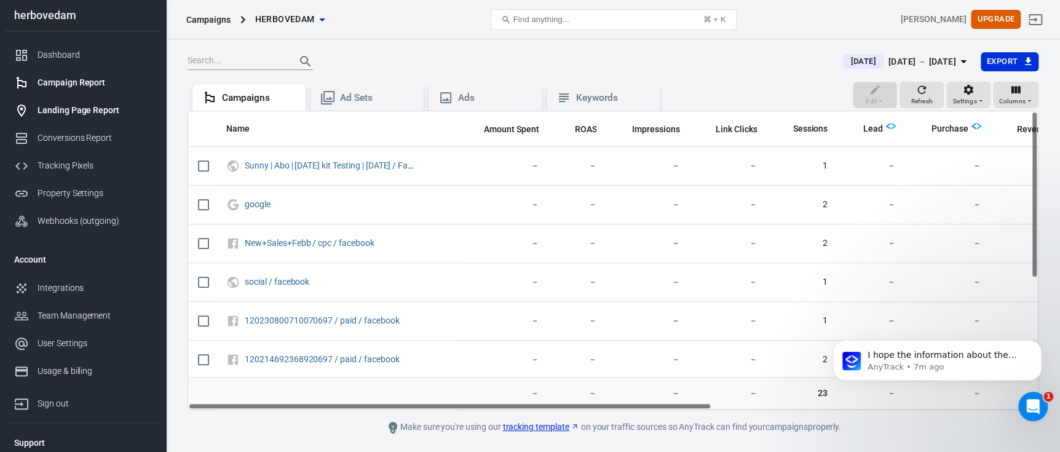
click at [65, 117] on link "Landing Page Report" at bounding box center [82, 111] width 157 height 28
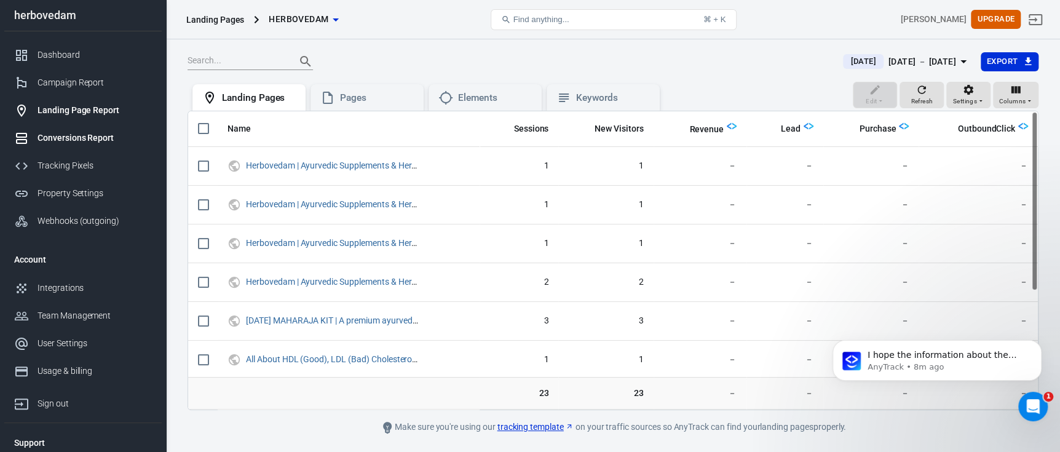
click at [89, 135] on div "Conversions Report" at bounding box center [94, 138] width 114 height 13
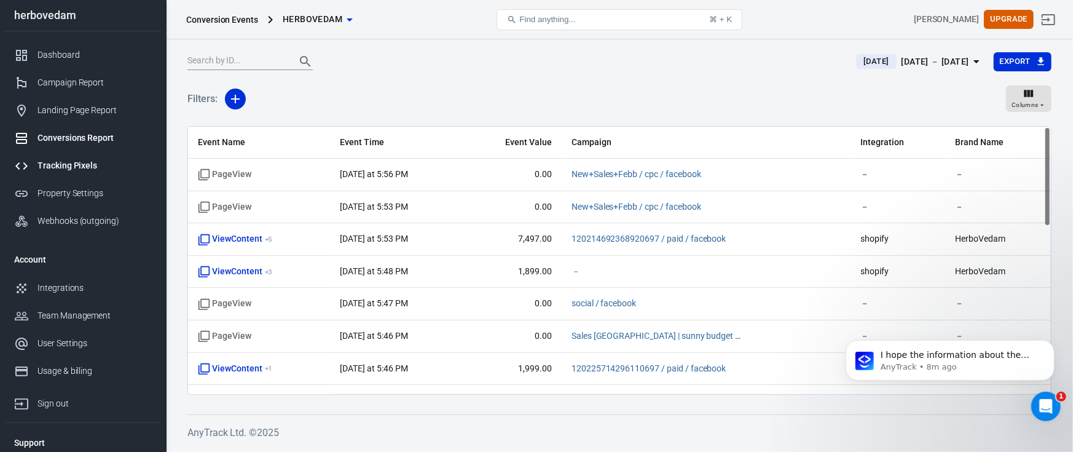
click at [84, 159] on div "Tracking Pixels" at bounding box center [94, 165] width 114 height 13
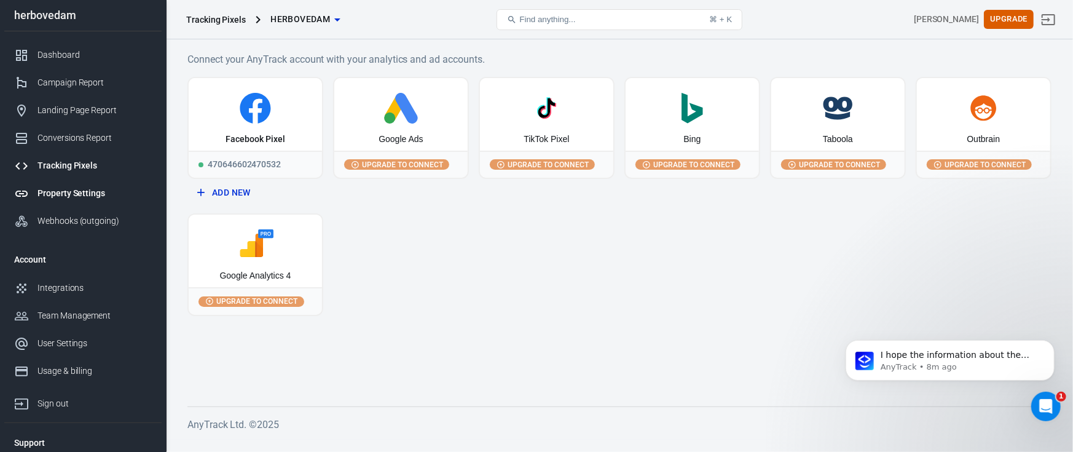
click at [92, 192] on div "Property Settings" at bounding box center [94, 193] width 114 height 13
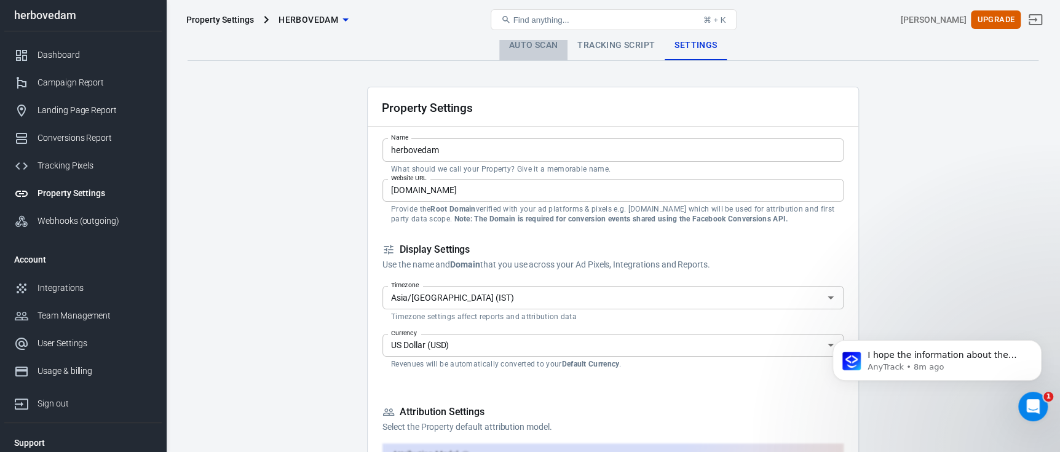
click at [538, 42] on link "Auto Scan" at bounding box center [533, 46] width 69 height 30
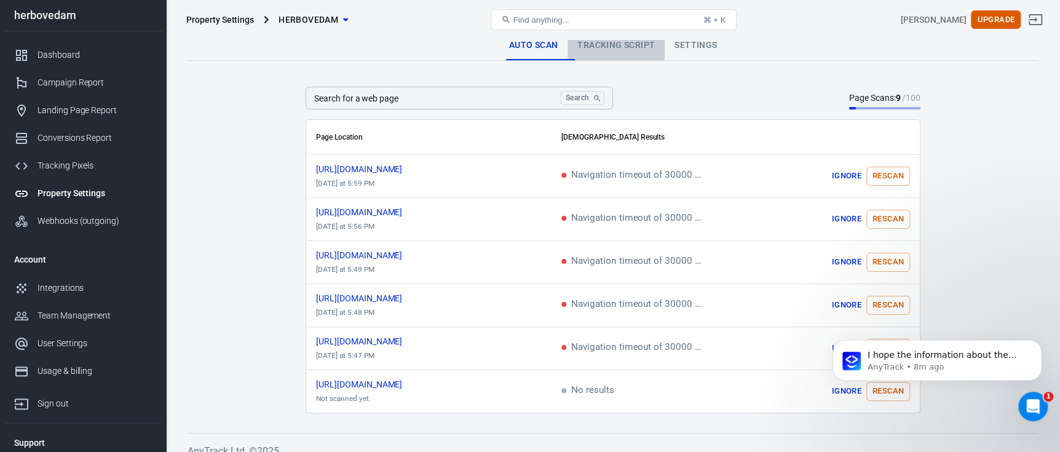
click at [616, 42] on link "Tracking Script" at bounding box center [615, 46] width 97 height 30
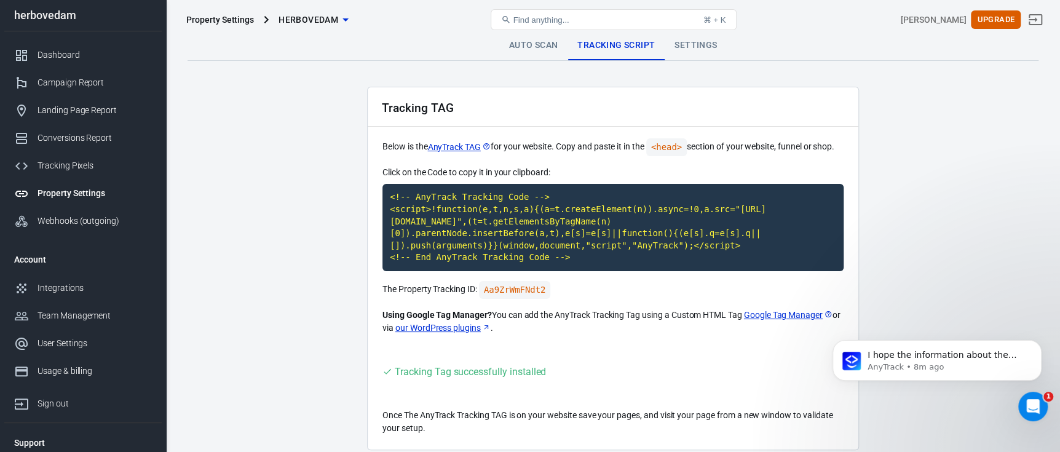
click at [574, 52] on link "Tracking Script" at bounding box center [615, 46] width 97 height 30
click at [551, 46] on link "Auto Scan" at bounding box center [533, 46] width 69 height 30
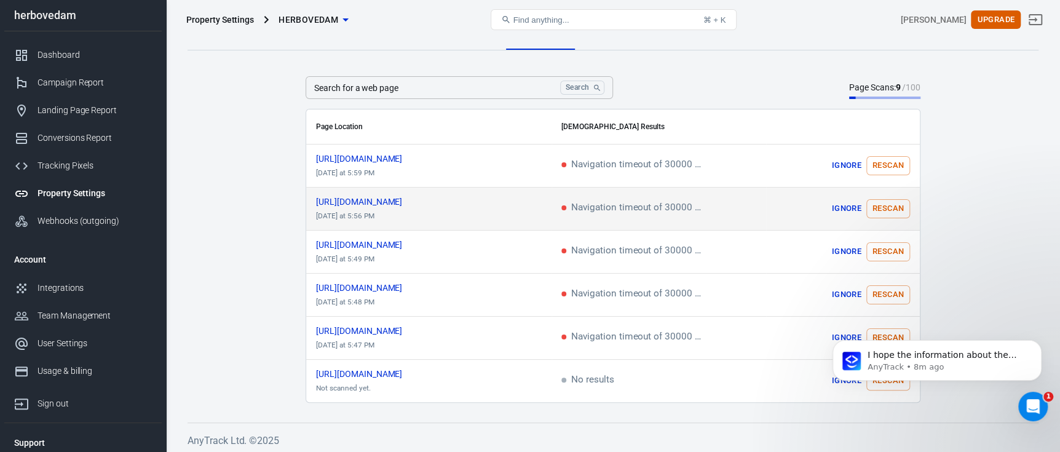
scroll to position [13, 0]
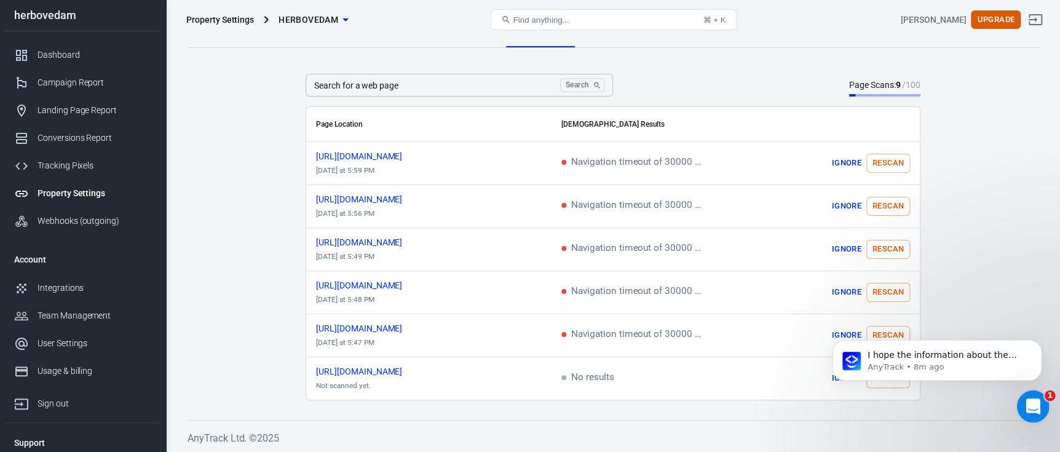
click at [1036, 397] on div "Open Intercom Messenger" at bounding box center [1031, 404] width 41 height 41
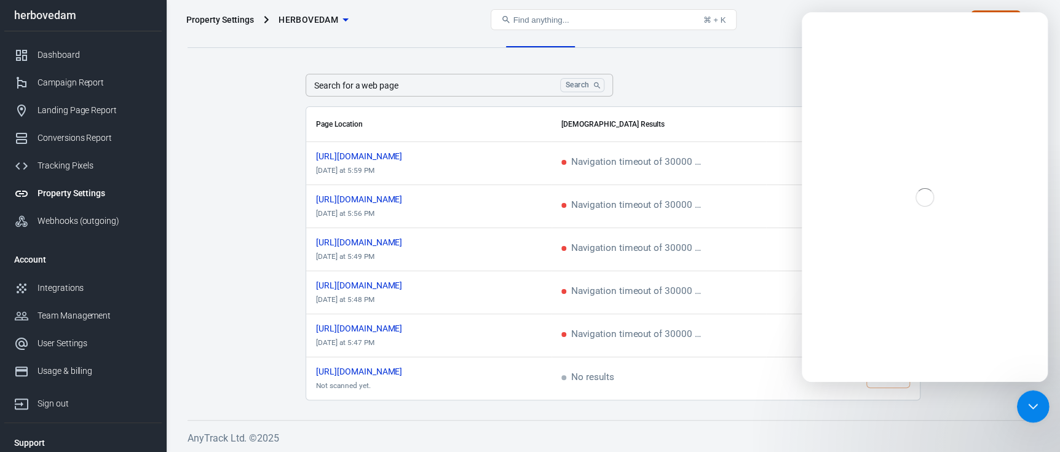
scroll to position [0, 0]
click at [1034, 398] on icon "Close Intercom Messenger" at bounding box center [1030, 404] width 15 height 15
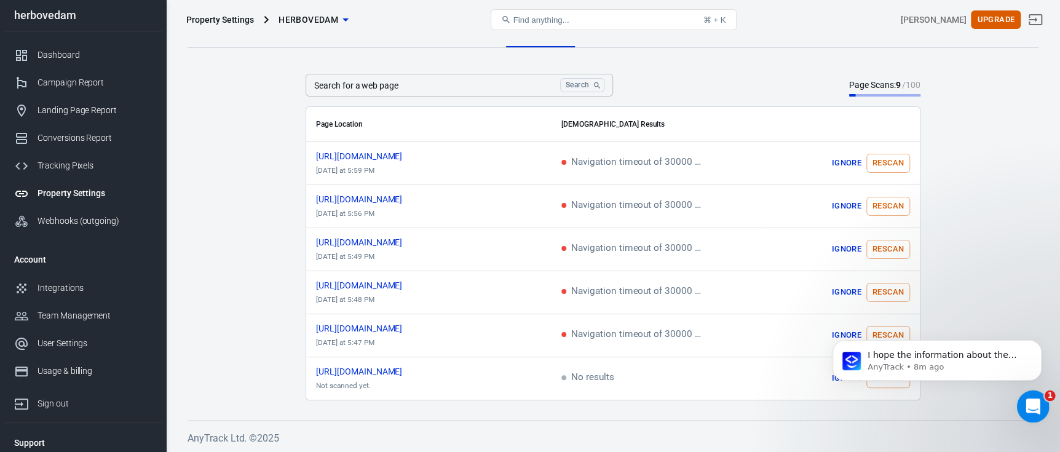
click at [1028, 403] on icon "Open Intercom Messenger" at bounding box center [1031, 405] width 20 height 20
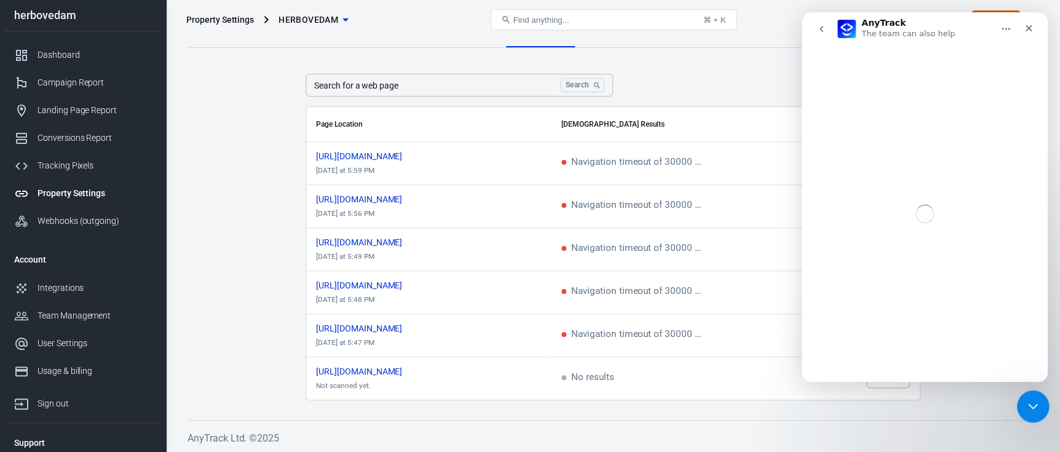
click at [1028, 403] on icon "Close Intercom Messenger" at bounding box center [1031, 404] width 9 height 5
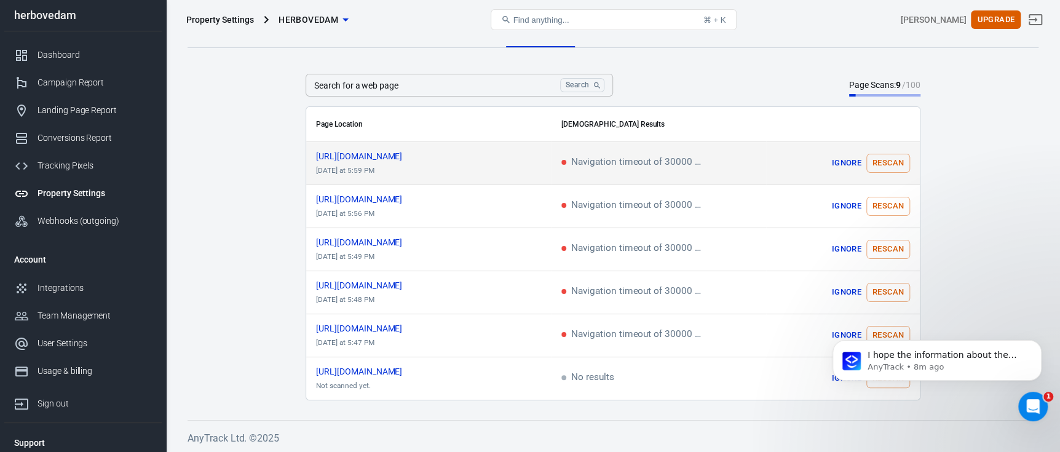
click at [872, 166] on button "Rescan" at bounding box center [888, 163] width 44 height 19
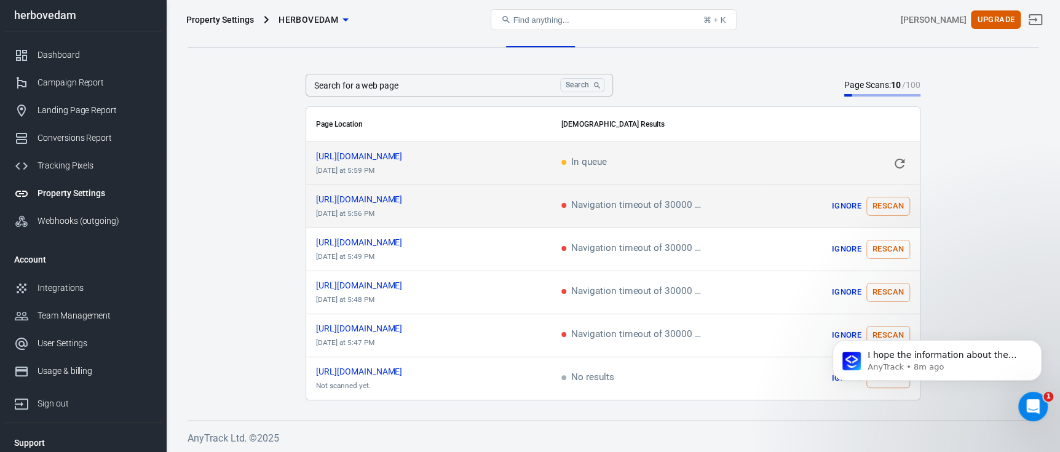
click at [896, 205] on button "Rescan" at bounding box center [888, 206] width 44 height 19
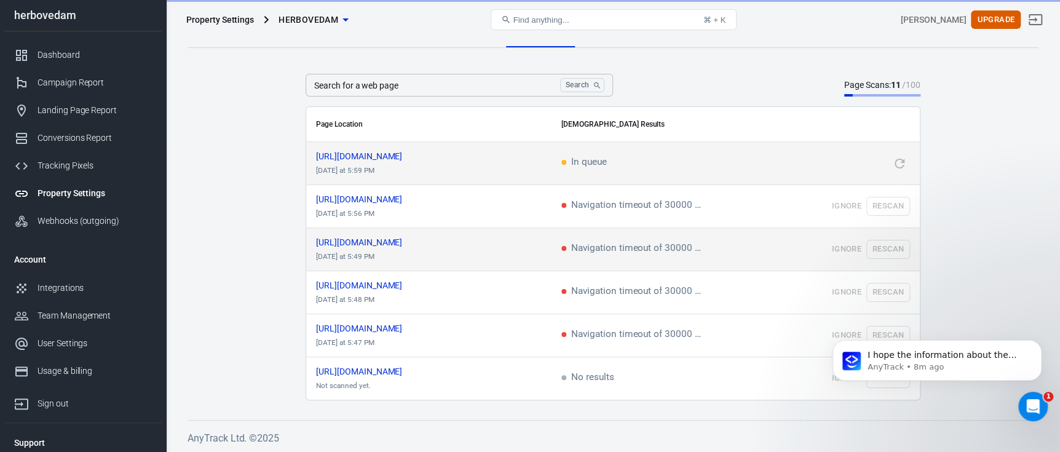
click at [889, 248] on td "Ignore Rescan" at bounding box center [843, 249] width 154 height 43
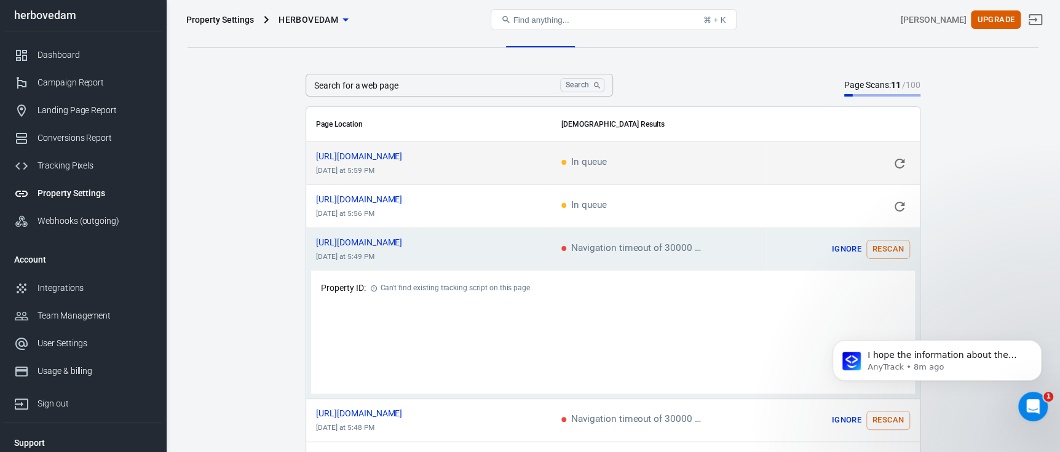
click at [887, 249] on button "Rescan" at bounding box center [888, 249] width 44 height 19
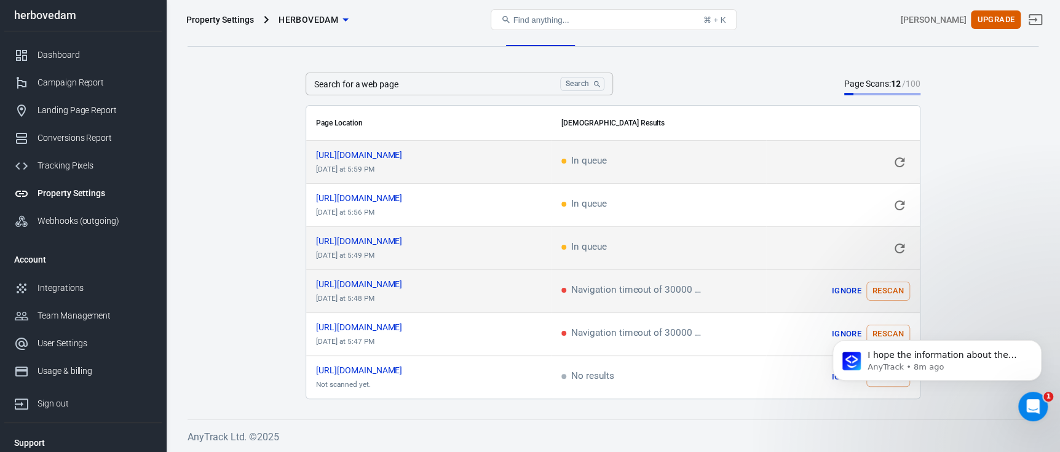
scroll to position [13, 0]
click at [881, 294] on button "Rescan" at bounding box center [888, 292] width 44 height 19
click at [885, 334] on body "I hope the information about the navigation timeout and rescanning was helpful.…" at bounding box center [937, 366] width 236 height 95
click at [880, 331] on body "I hope the information about the navigation timeout and rescanning was helpful.…" at bounding box center [937, 366] width 236 height 95
click at [879, 331] on body "I hope the information about the navigation timeout and rescanning was helpful.…" at bounding box center [937, 366] width 236 height 95
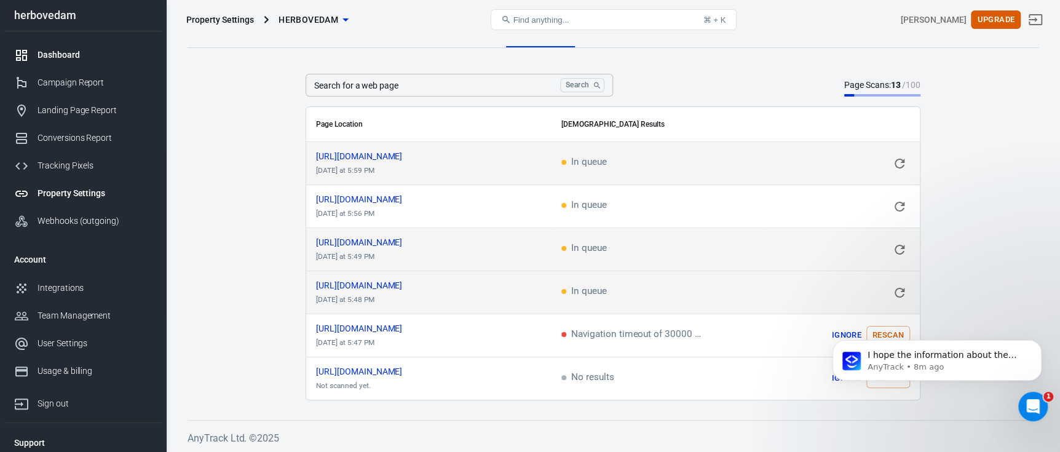
click at [80, 55] on div "Dashboard" at bounding box center [94, 55] width 114 height 13
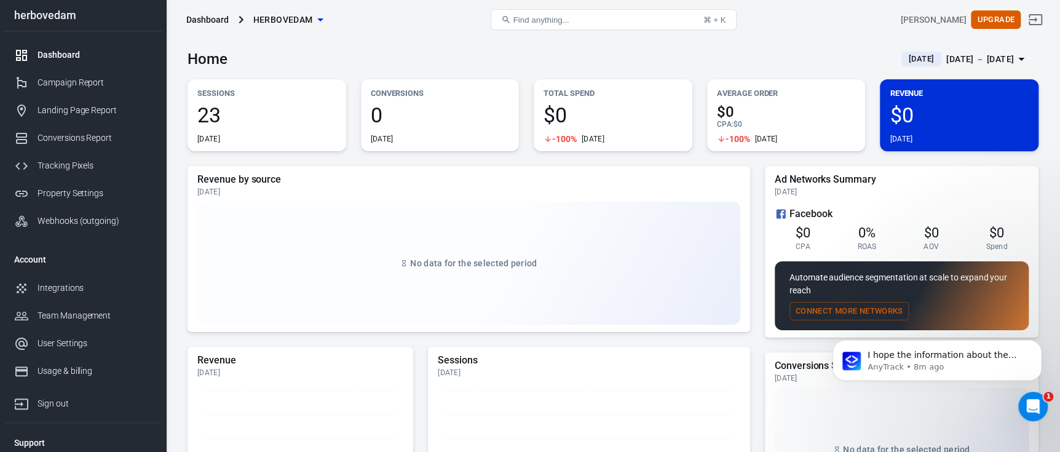
click at [298, 135] on div "[DATE]" at bounding box center [266, 139] width 139 height 10
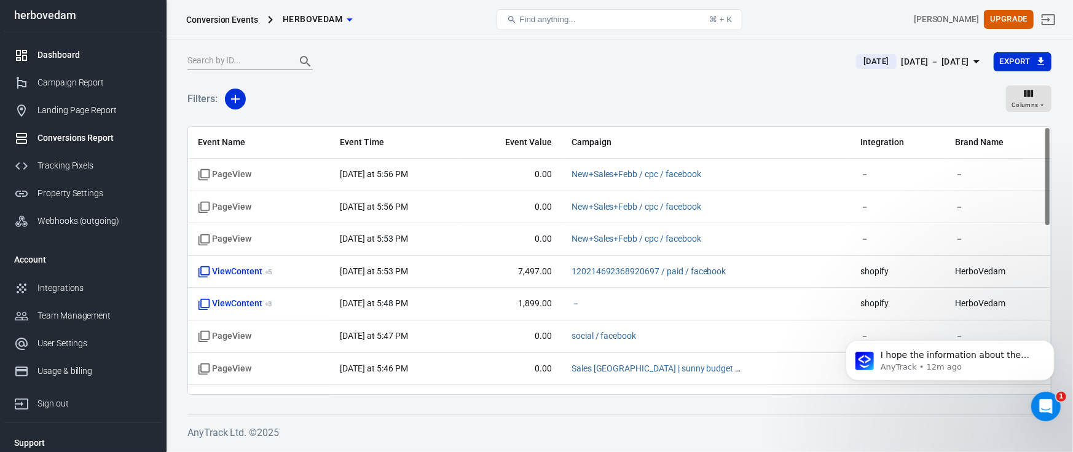
click at [57, 54] on div "Dashboard" at bounding box center [94, 55] width 114 height 13
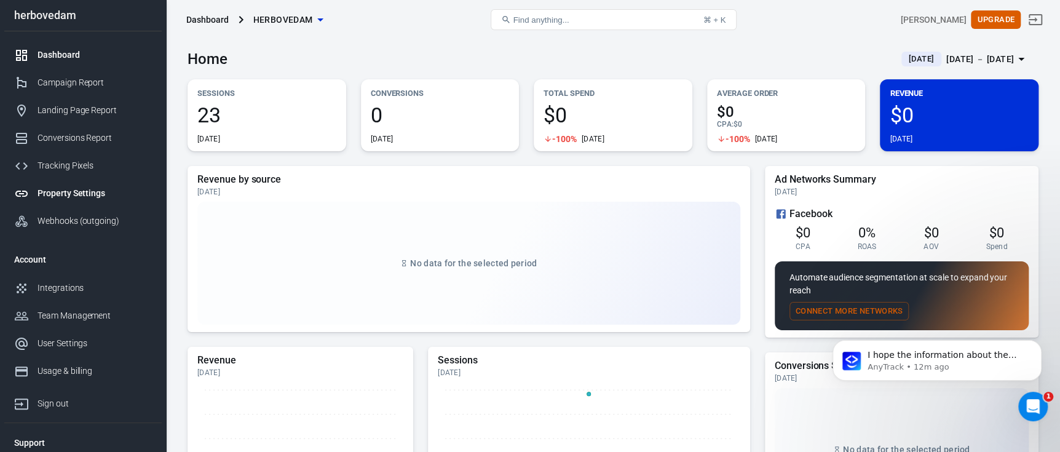
click at [74, 203] on link "Property Settings" at bounding box center [82, 193] width 157 height 28
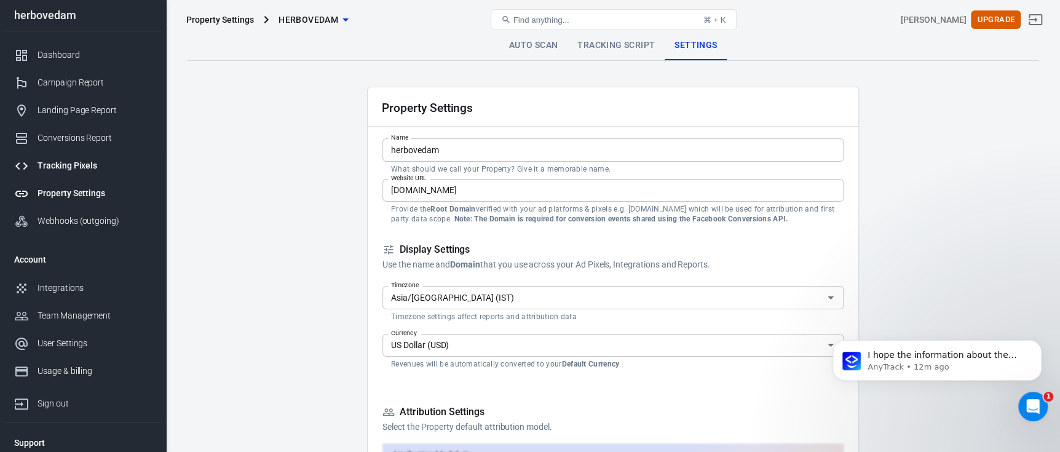
click at [85, 163] on div "Tracking Pixels" at bounding box center [94, 165] width 114 height 13
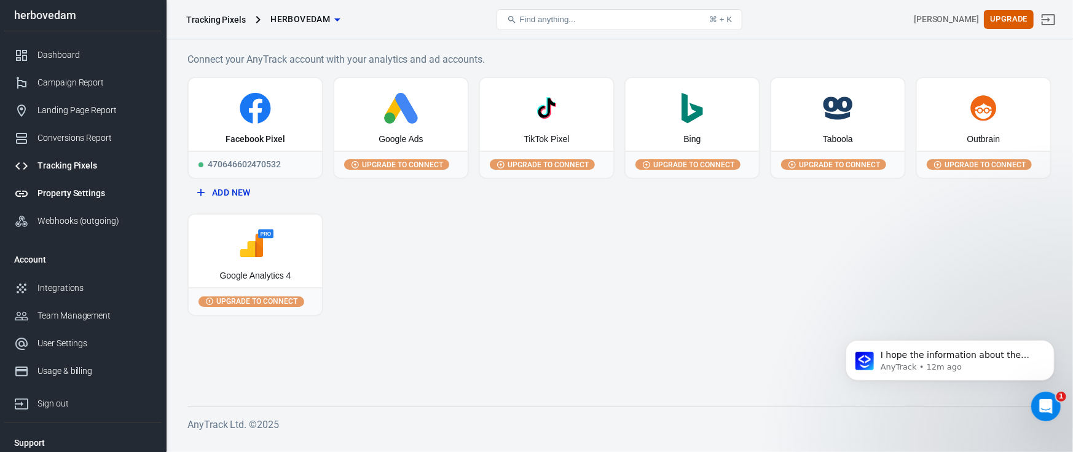
click at [78, 179] on link "Property Settings" at bounding box center [82, 193] width 157 height 28
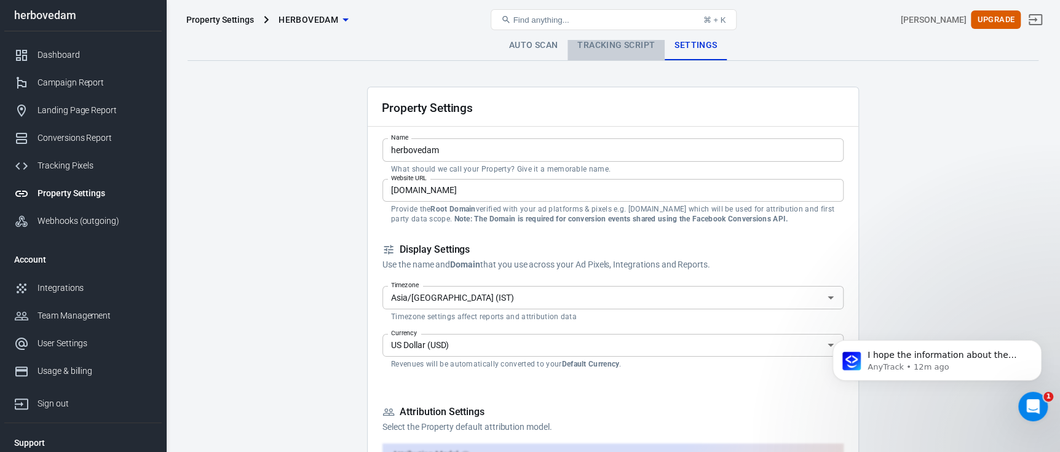
click at [596, 49] on link "Tracking Script" at bounding box center [615, 46] width 97 height 30
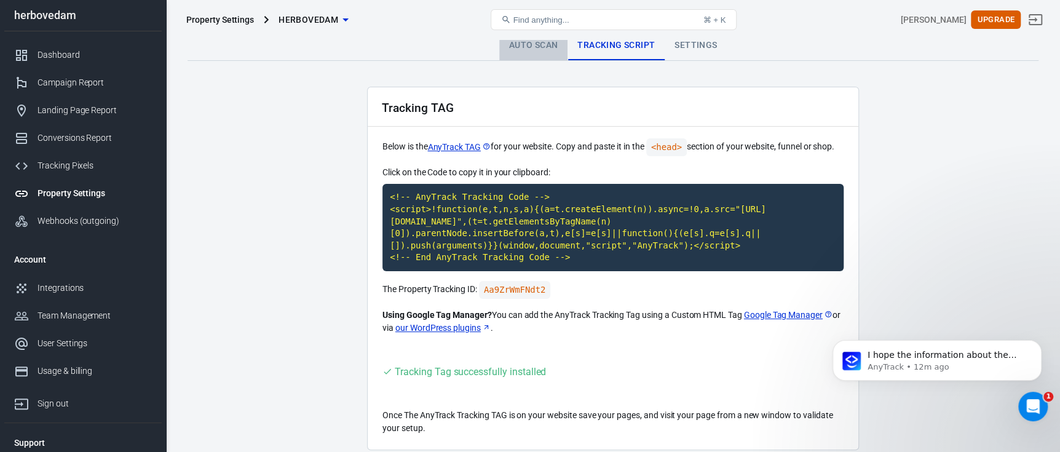
click at [543, 45] on link "Auto Scan" at bounding box center [533, 46] width 69 height 30
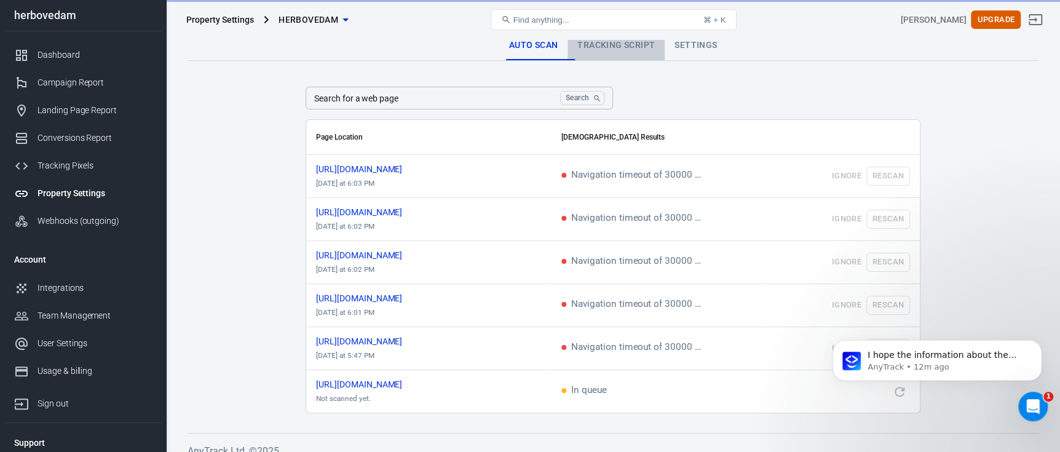
click at [600, 41] on link "Tracking Script" at bounding box center [615, 46] width 97 height 30
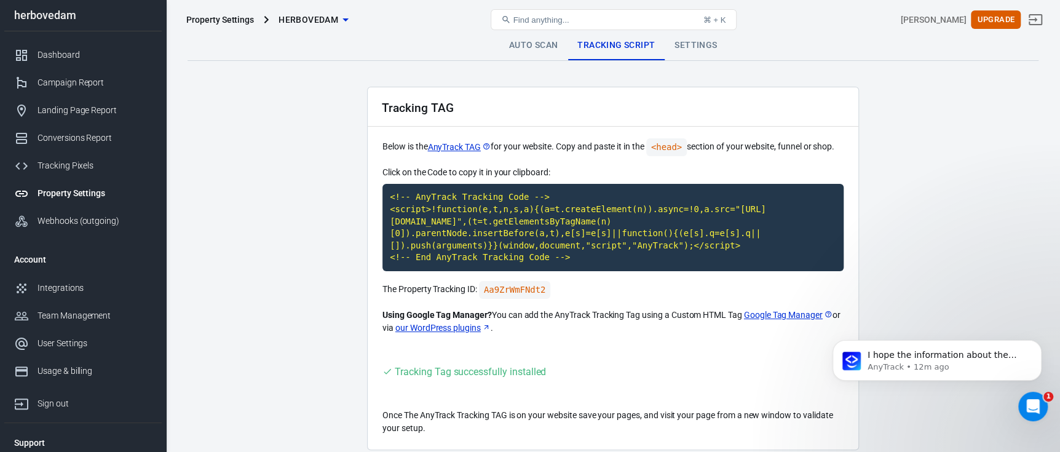
click at [548, 37] on div "Property Settings herbovedam Find anything... ⌘ + K sunny salh Upgrade" at bounding box center [613, 19] width 893 height 39
click at [524, 40] on link "Auto Scan" at bounding box center [533, 46] width 69 height 30
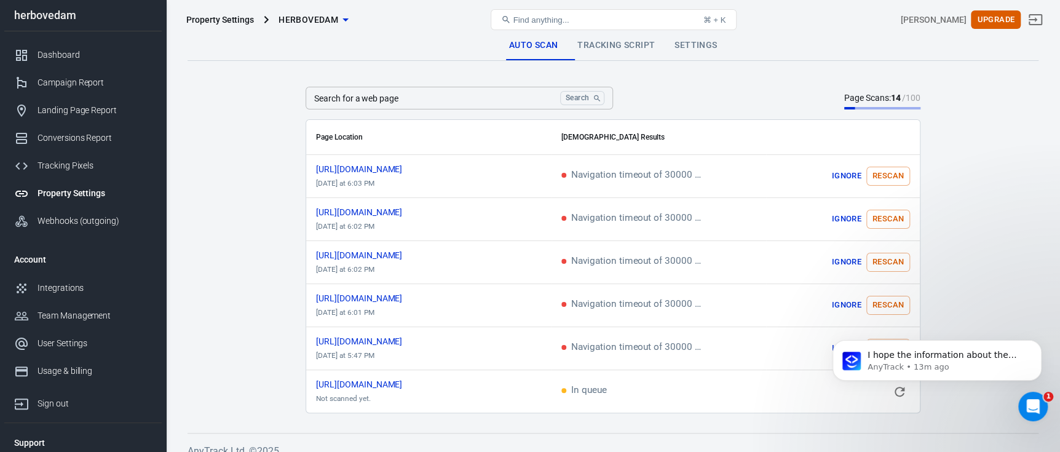
click at [892, 393] on body "I hope the information about the navigation timeout and rescanning was helpful.…" at bounding box center [937, 366] width 236 height 95
click at [1027, 401] on icon "Open Intercom Messenger" at bounding box center [1031, 405] width 20 height 20
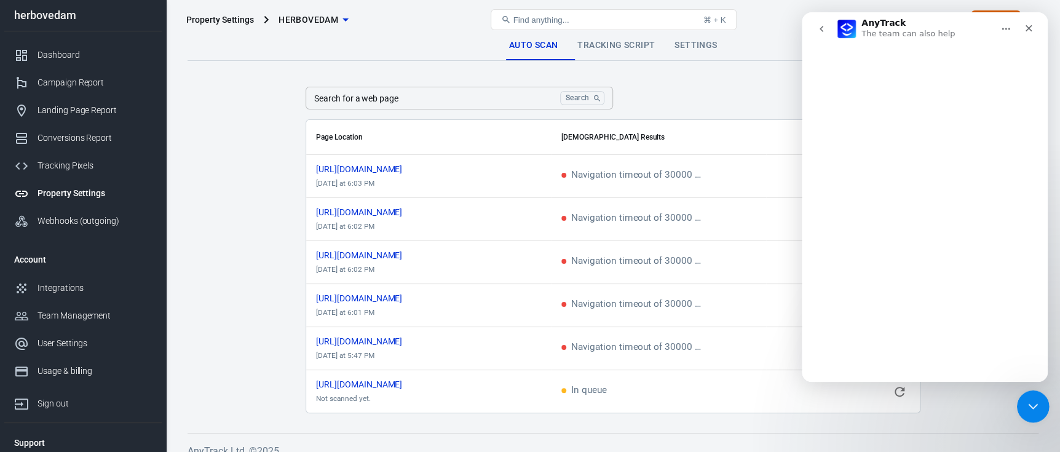
click at [1027, 402] on icon "Close Intercom Messenger" at bounding box center [1030, 404] width 15 height 15
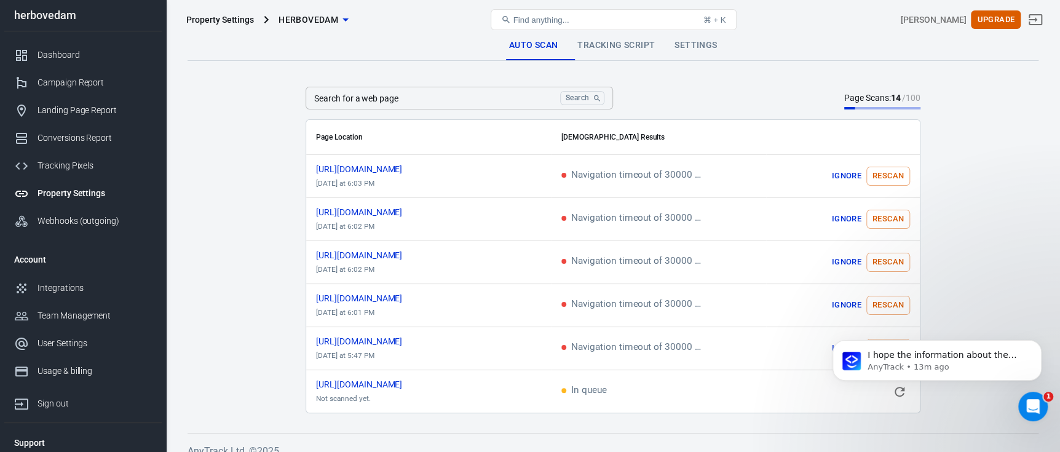
click at [893, 387] on body "I hope the information about the navigation timeout and rescanning was helpful.…" at bounding box center [937, 366] width 236 height 95
click at [1027, 403] on icon "Open Intercom Messenger" at bounding box center [1031, 405] width 20 height 20
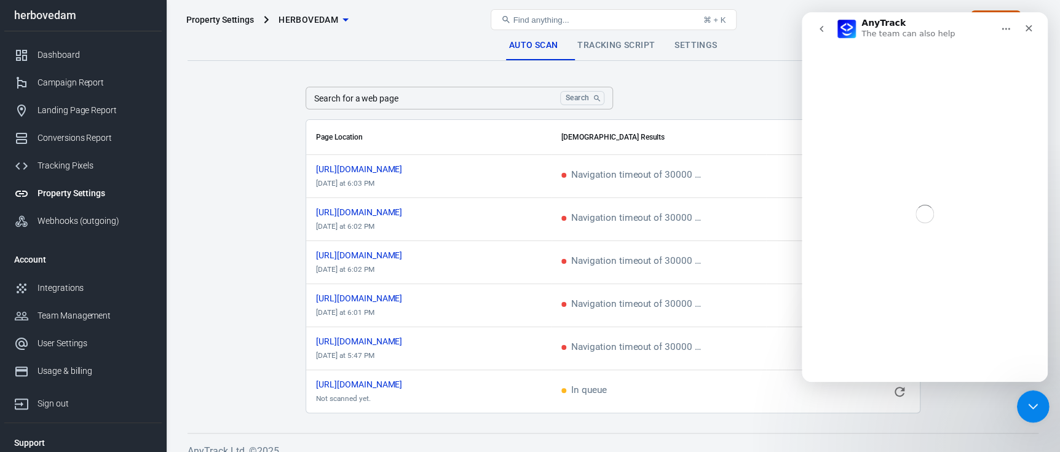
click at [1027, 403] on icon "Close Intercom Messenger" at bounding box center [1030, 404] width 15 height 15
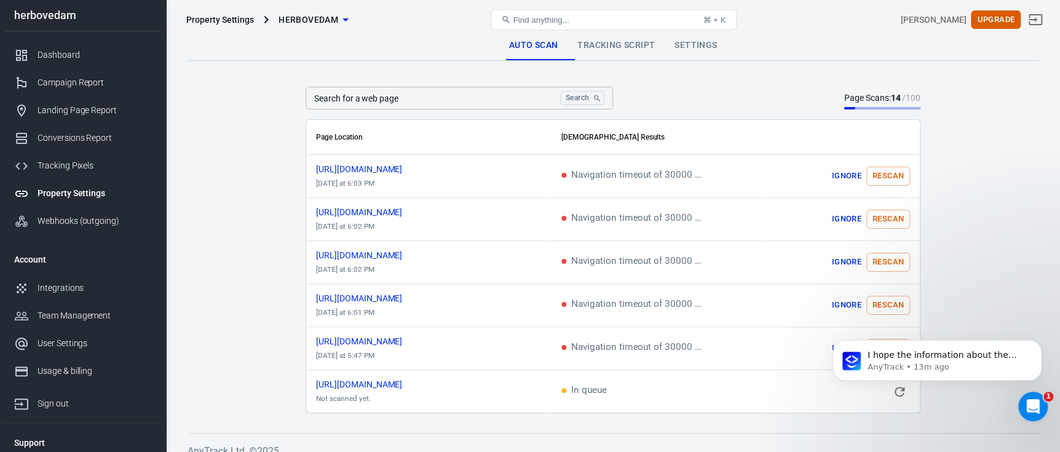
click at [889, 389] on body "I hope the information about the navigation timeout and rescanning was helpful.…" at bounding box center [937, 366] width 236 height 95
click at [618, 46] on link "Tracking Script" at bounding box center [615, 46] width 97 height 30
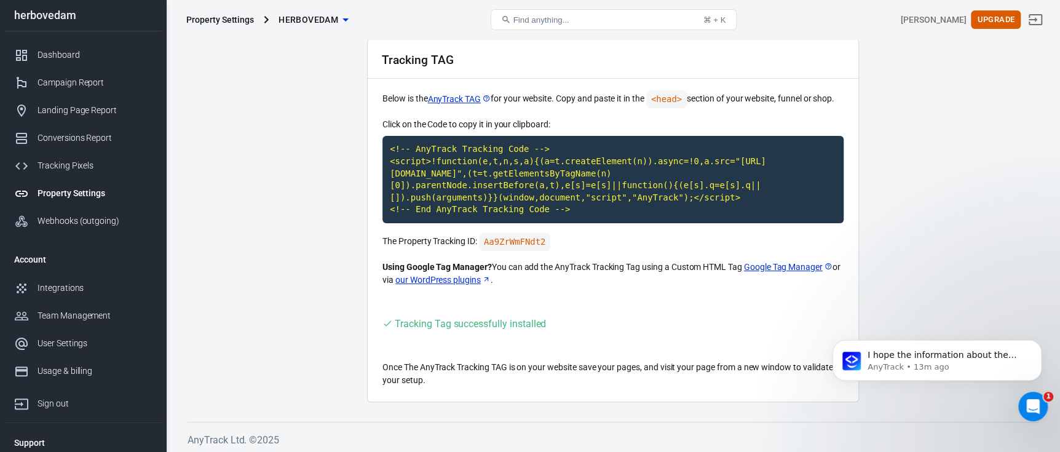
scroll to position [50, 0]
